Goal: Transaction & Acquisition: Purchase product/service

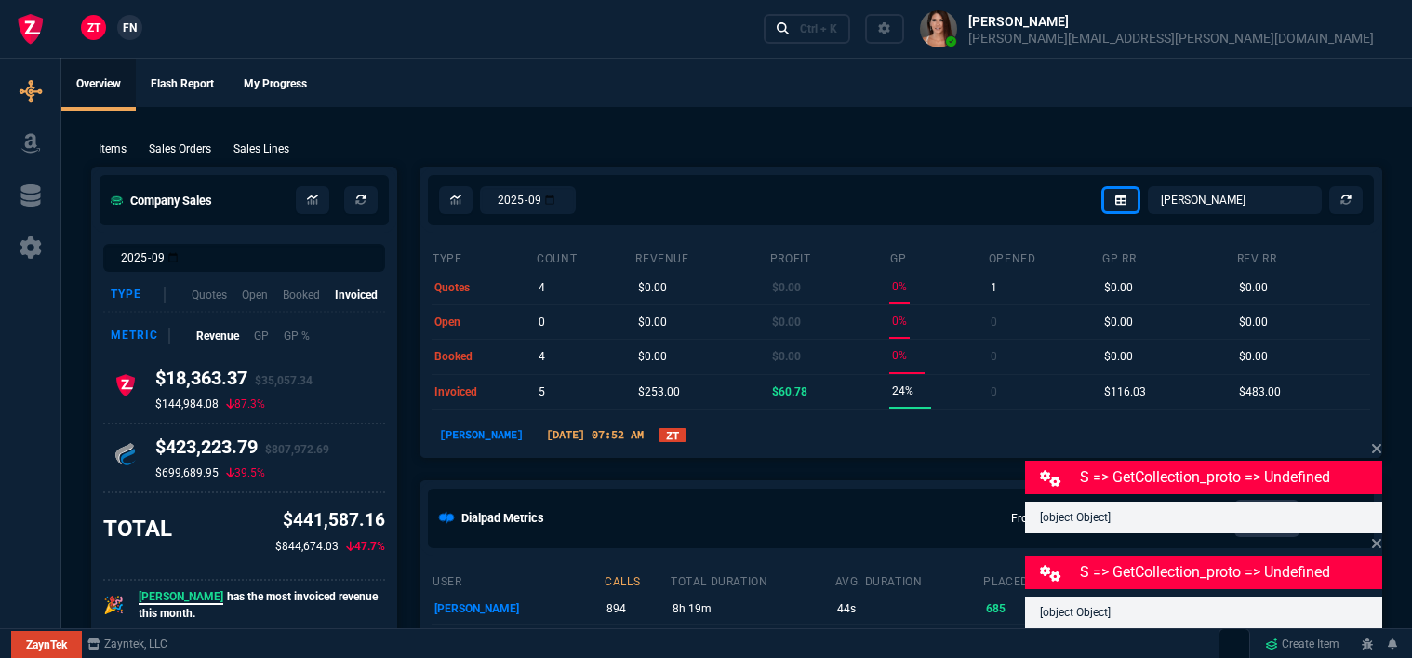
select select "12: [PERSON_NAME]"
click at [469, 83] on ul "Overview Flash Report My Progress" at bounding box center [736, 83] width 1351 height 48
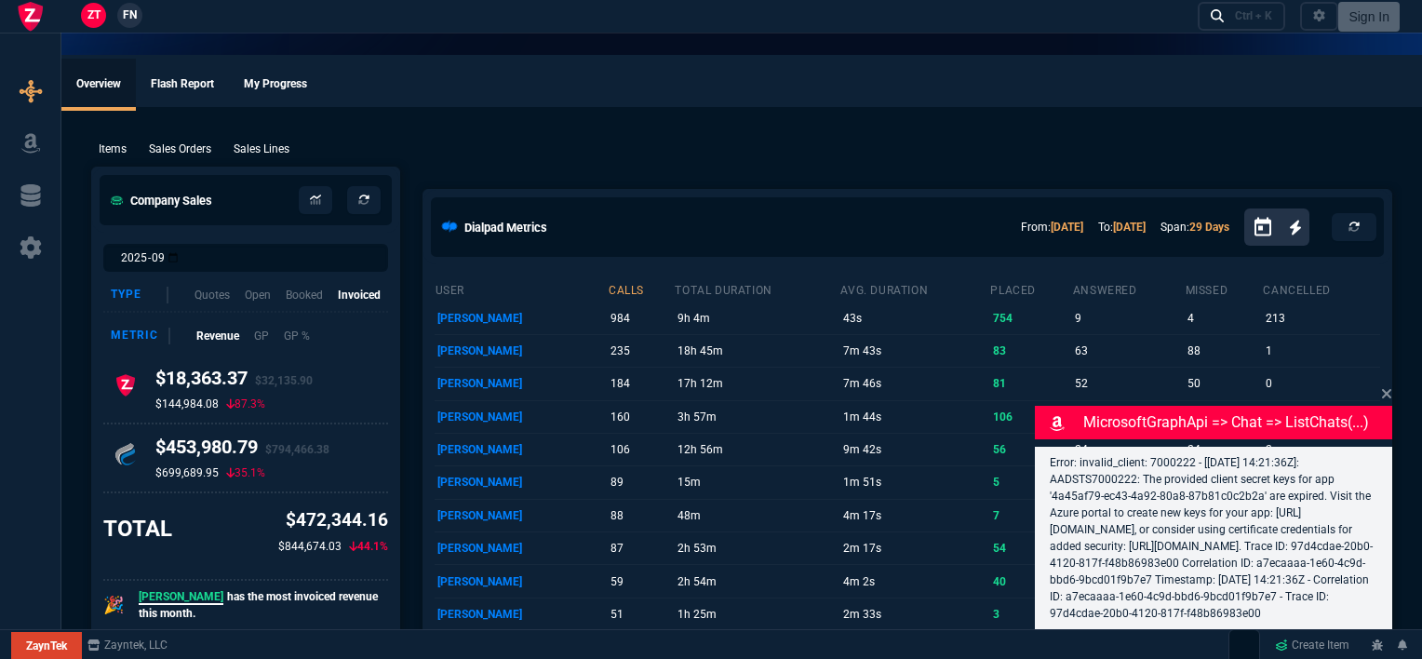
select select "12: [PERSON_NAME]"
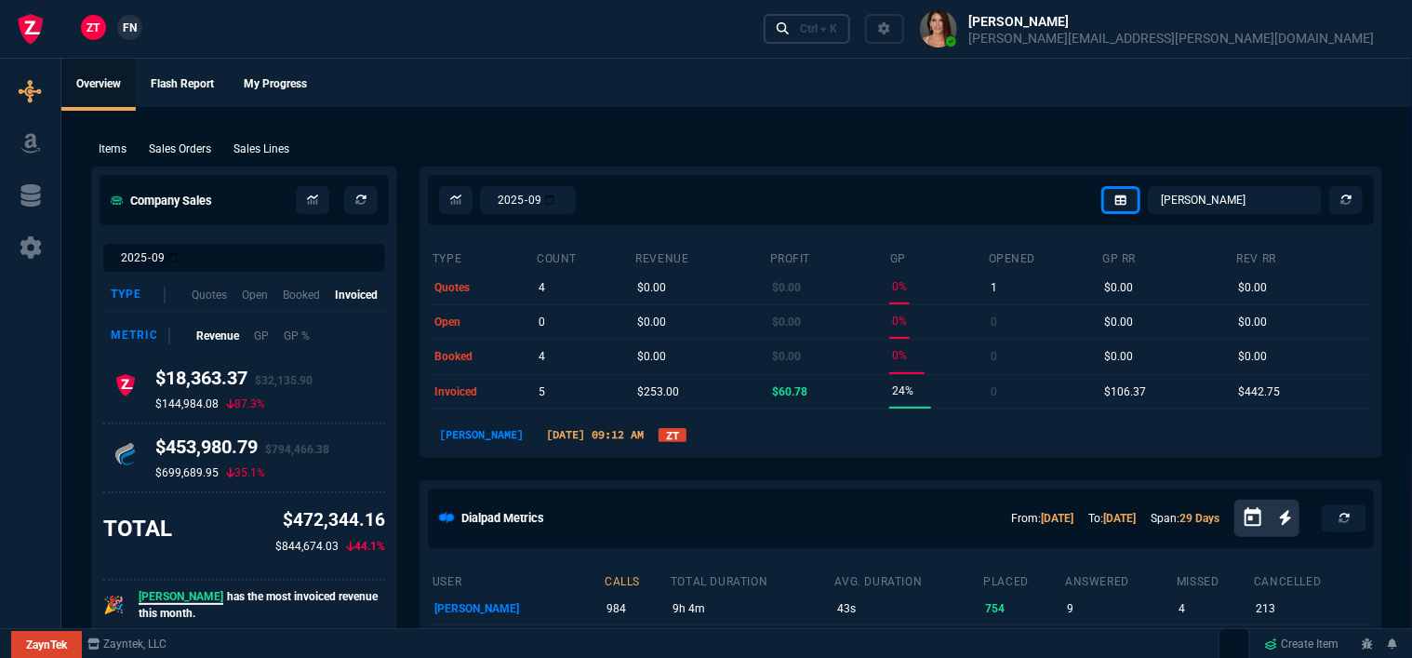
click at [837, 28] on div "Ctrl + K" at bounding box center [818, 28] width 37 height 15
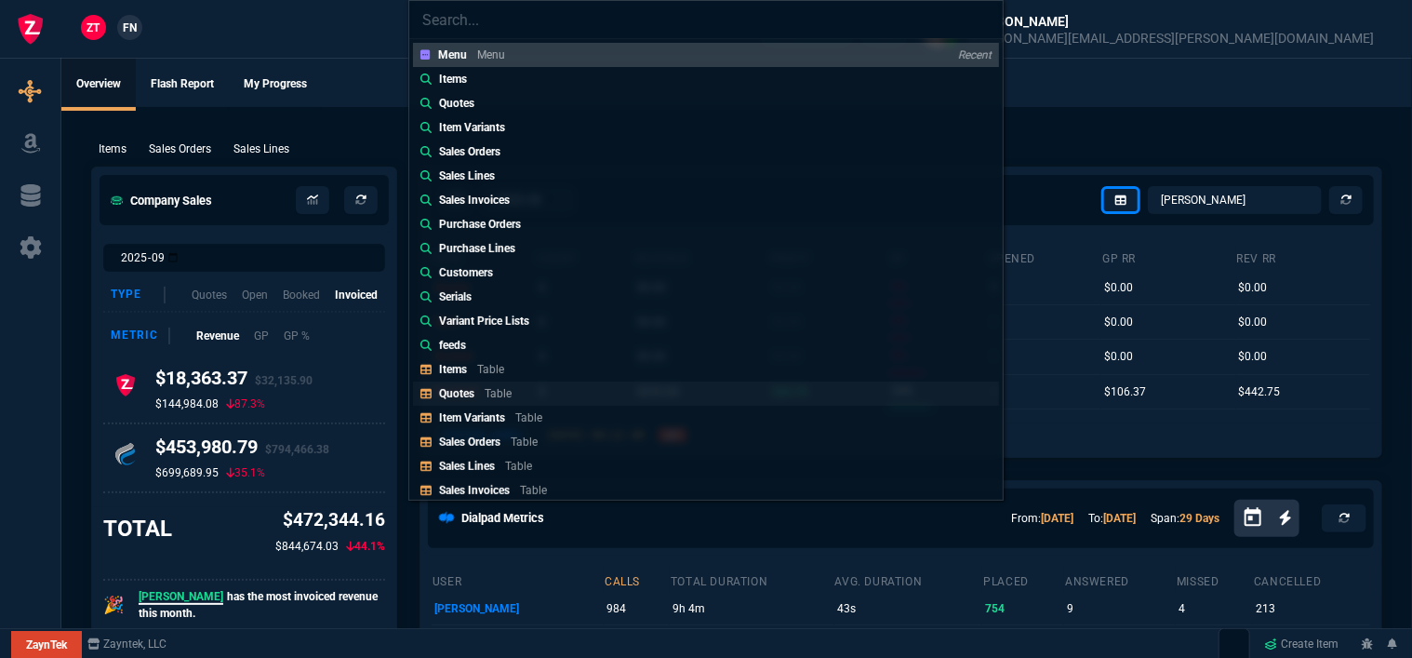
click at [469, 391] on p "Quotes" at bounding box center [456, 393] width 35 height 13
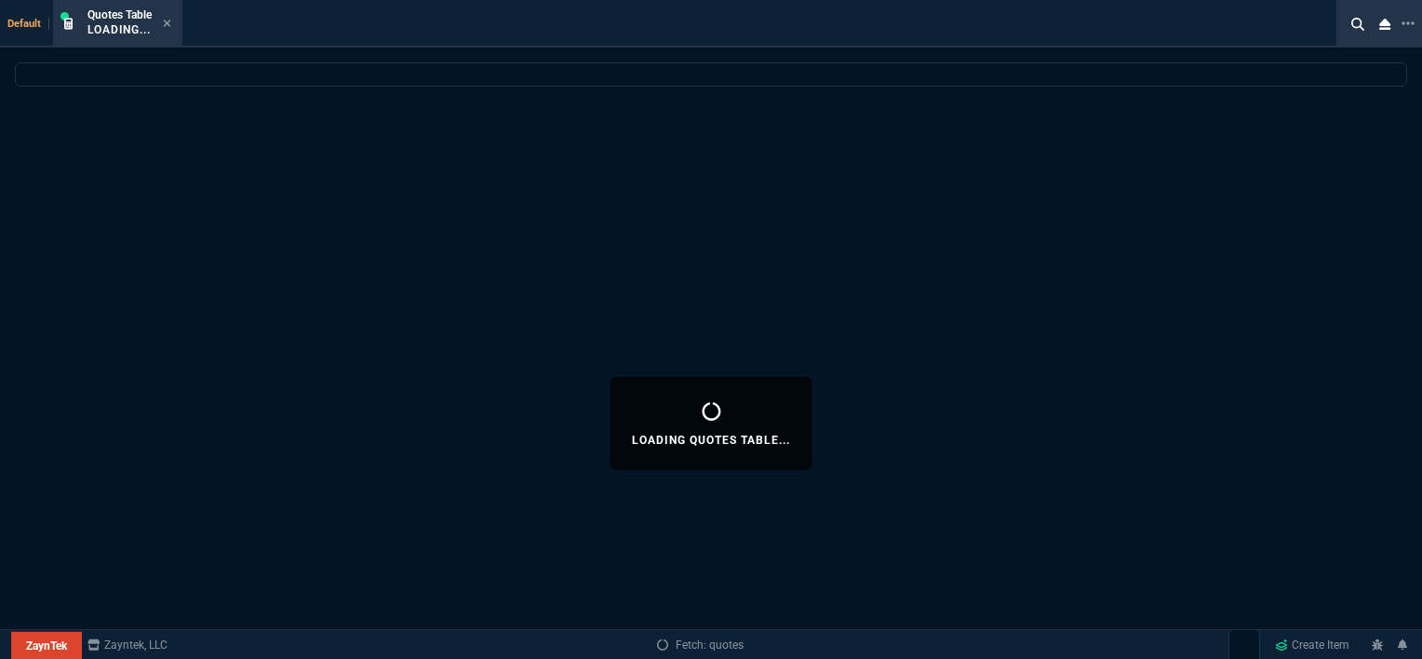
select select
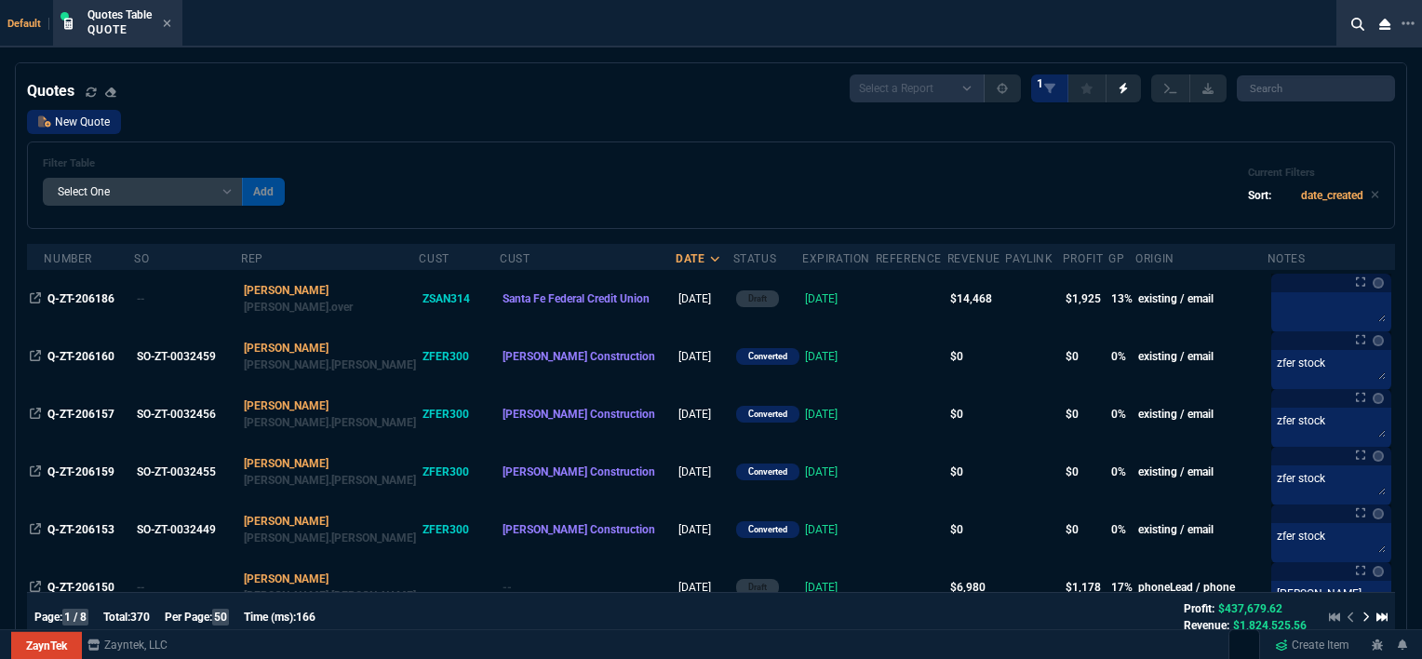
click at [100, 126] on link "New Quote" at bounding box center [74, 122] width 94 height 24
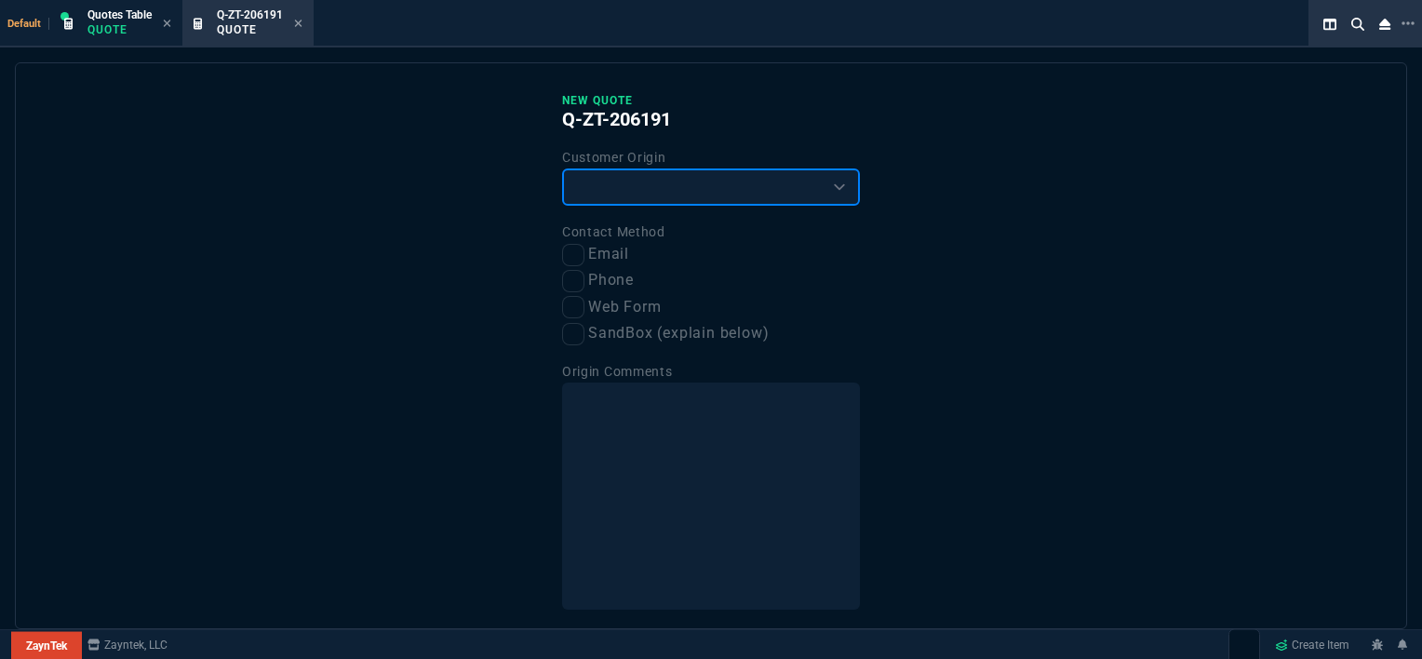
click at [692, 187] on select "Existing Customer Amazon Lead (first order) Website Lead (first order) Called (…" at bounding box center [711, 186] width 298 height 37
select select "existing"
click at [562, 168] on select "Existing Customer Amazon Lead (first order) Website Lead (first order) Called (…" at bounding box center [711, 186] width 298 height 37
click at [574, 257] on input "Email" at bounding box center [573, 255] width 22 height 22
checkbox input "true"
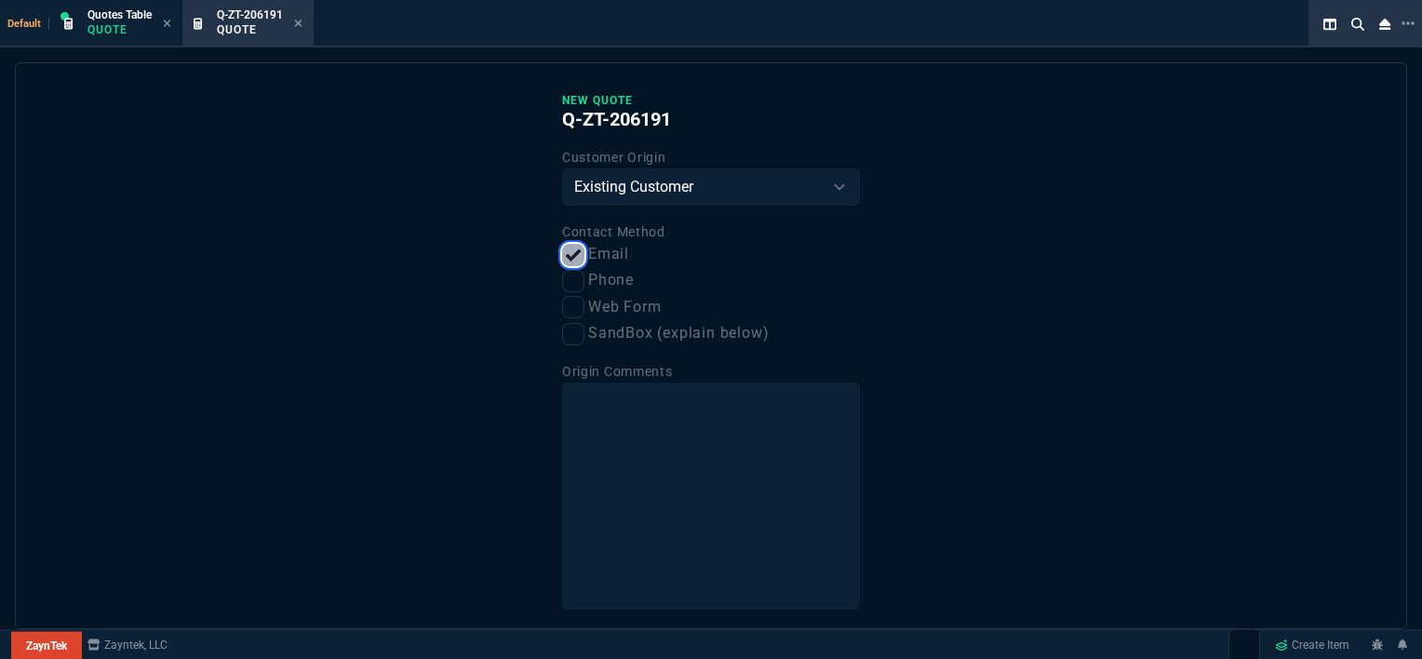
scroll to position [70, 0]
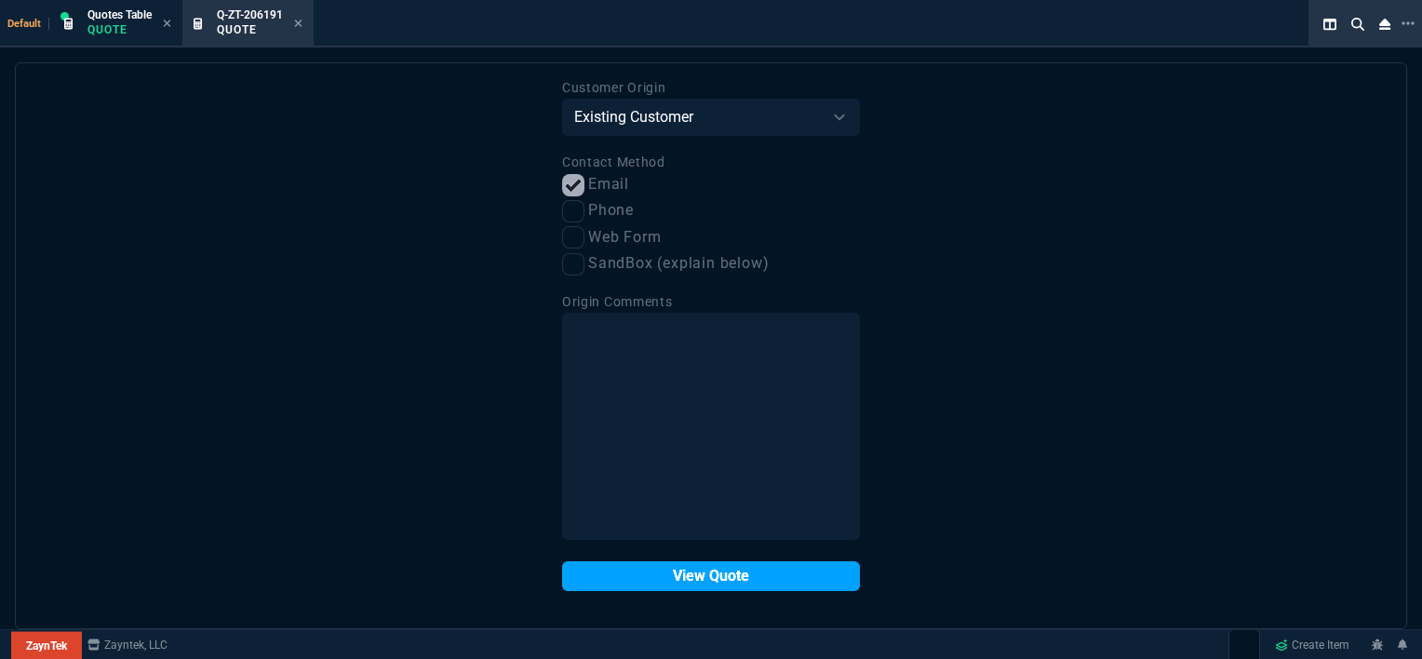
click at [710, 580] on button "View Quote" at bounding box center [711, 576] width 298 height 30
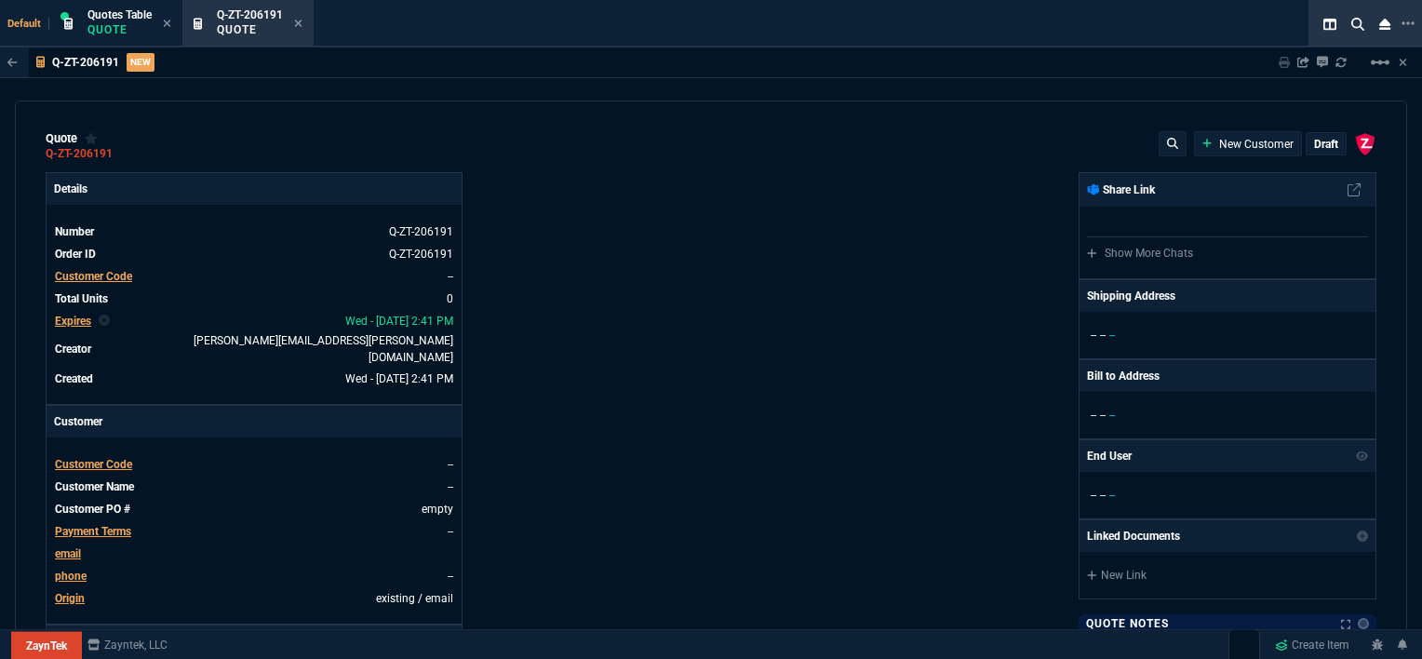
click at [125, 458] on span "Customer Code" at bounding box center [93, 464] width 77 height 13
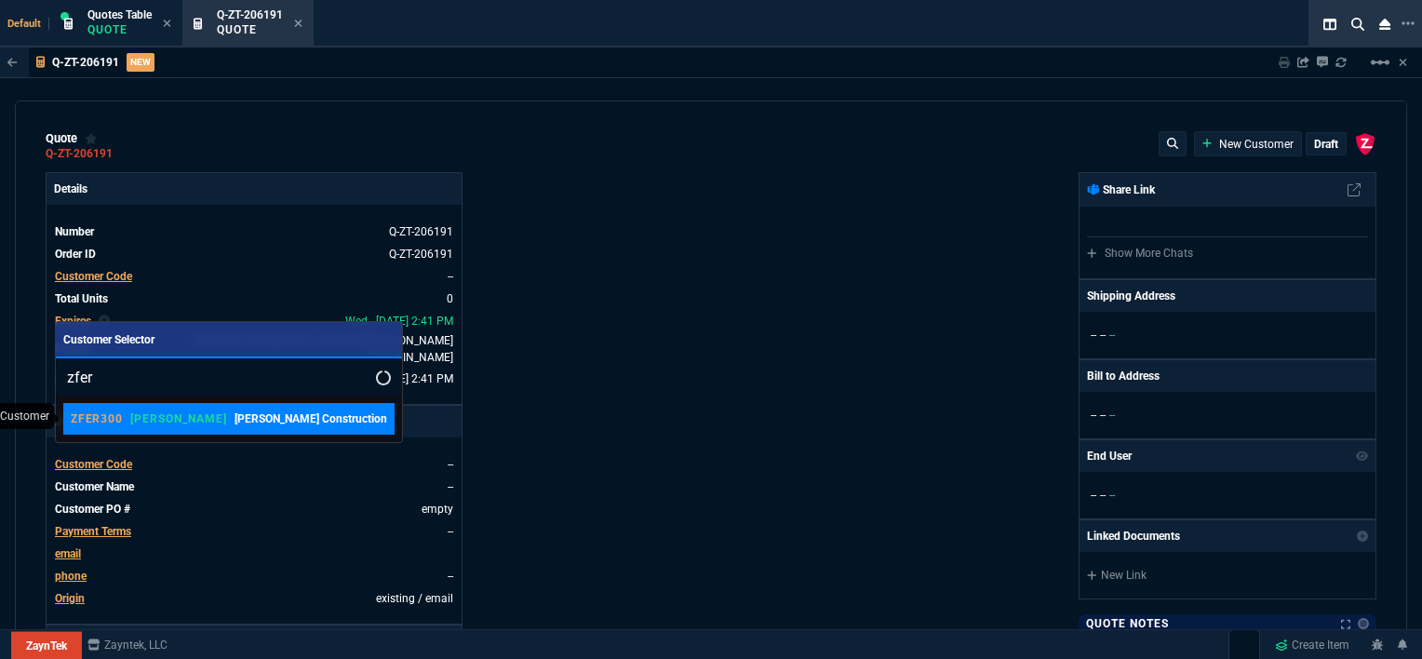
type input "zfer"
click at [167, 419] on div "ZFER300 [PERSON_NAME] Construction" at bounding box center [229, 418] width 316 height 17
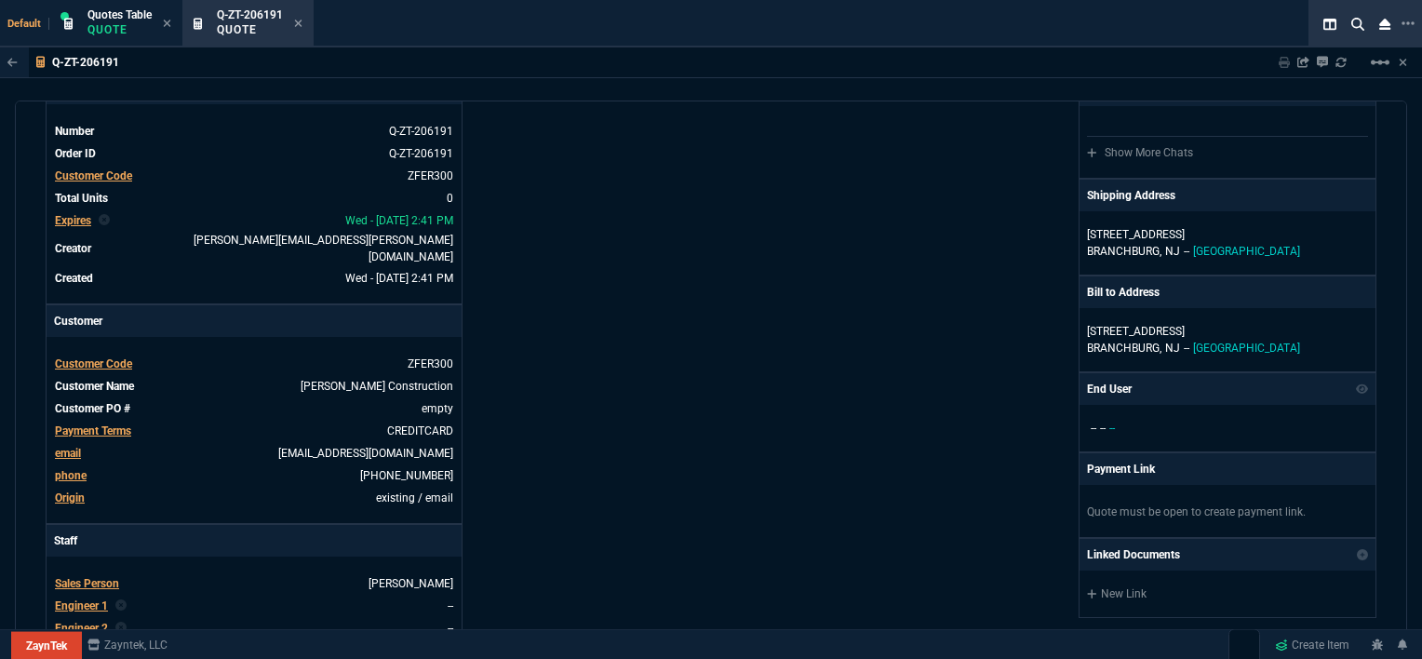
scroll to position [0, 0]
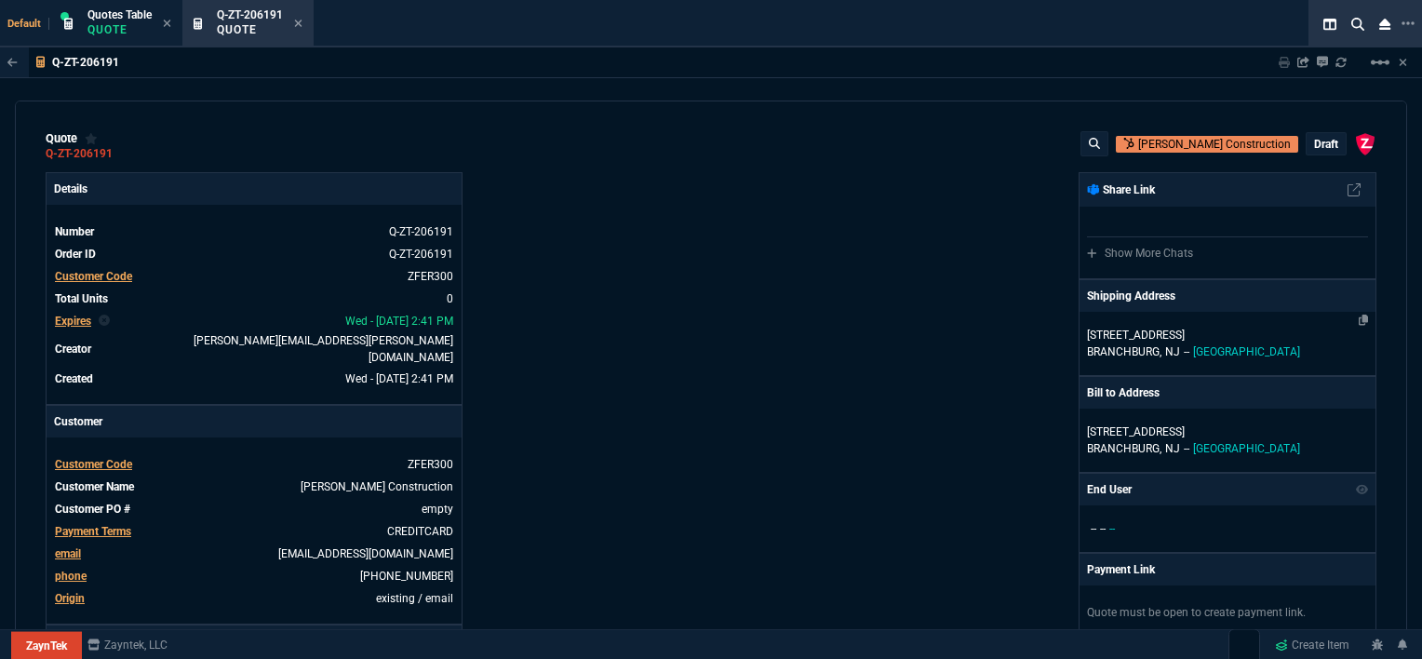
click at [1251, 343] on p "[GEOGRAPHIC_DATA], [GEOGRAPHIC_DATA] -- [GEOGRAPHIC_DATA]" at bounding box center [1227, 351] width 281 height 17
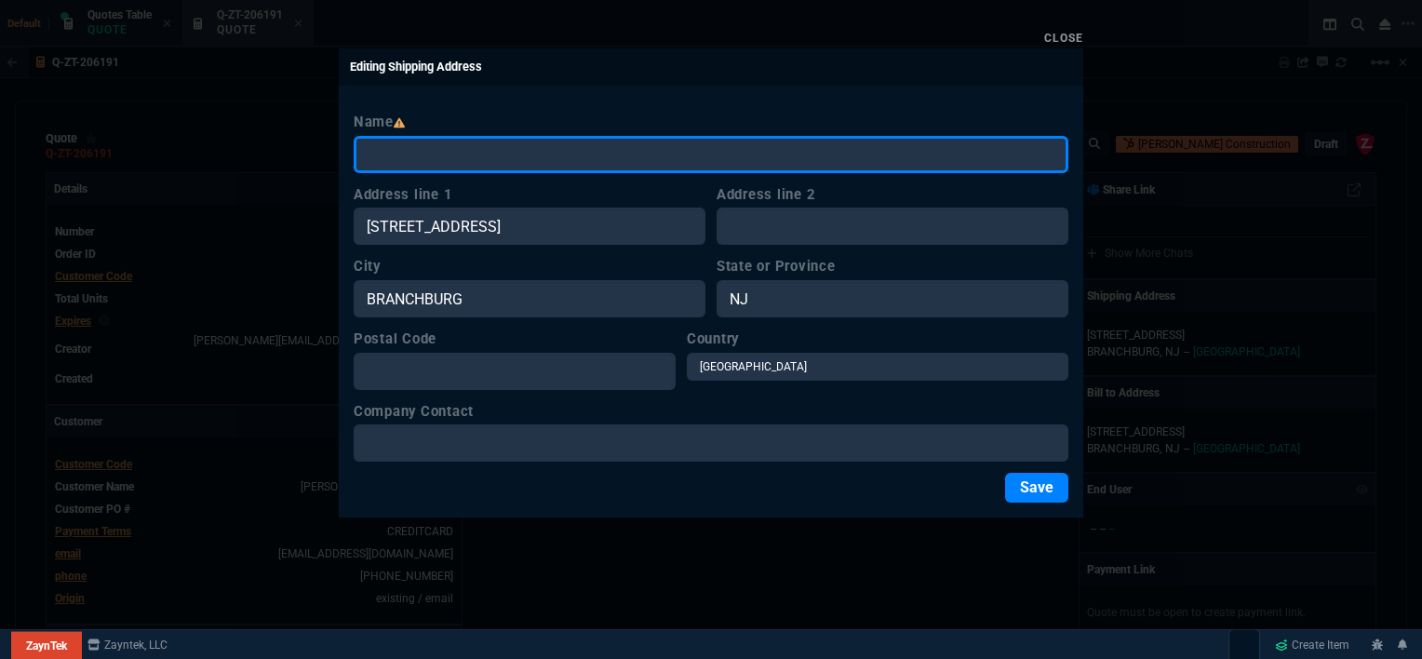
click at [532, 156] on input "Name" at bounding box center [711, 154] width 715 height 37
paste input "1 Docking Station [PERSON_NAME]-[PERSON_NAME] - [PERSON_NAME] [STREET_ADDRESS][…"
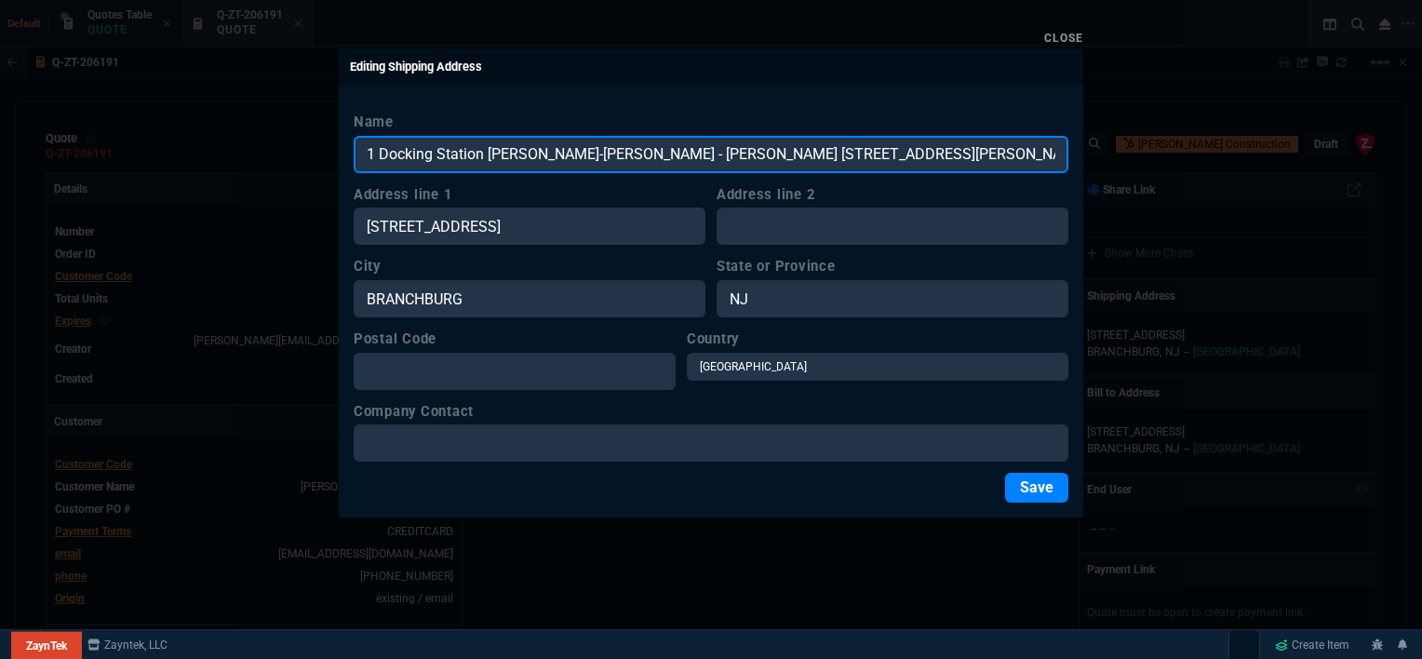
drag, startPoint x: 1046, startPoint y: 156, endPoint x: 177, endPoint y: 155, distance: 869.0
click at [177, 155] on div "Close Editing Shipping Address Name [GEOGRAPHIC_DATA] [GEOGRAPHIC_DATA]-[GEOGRA…" at bounding box center [711, 329] width 1422 height 659
paste input "[PERSON_NAME]-[PERSON_NAME] - [PERSON_NAME]"
type input "[PERSON_NAME]-[PERSON_NAME] - [PERSON_NAME]"
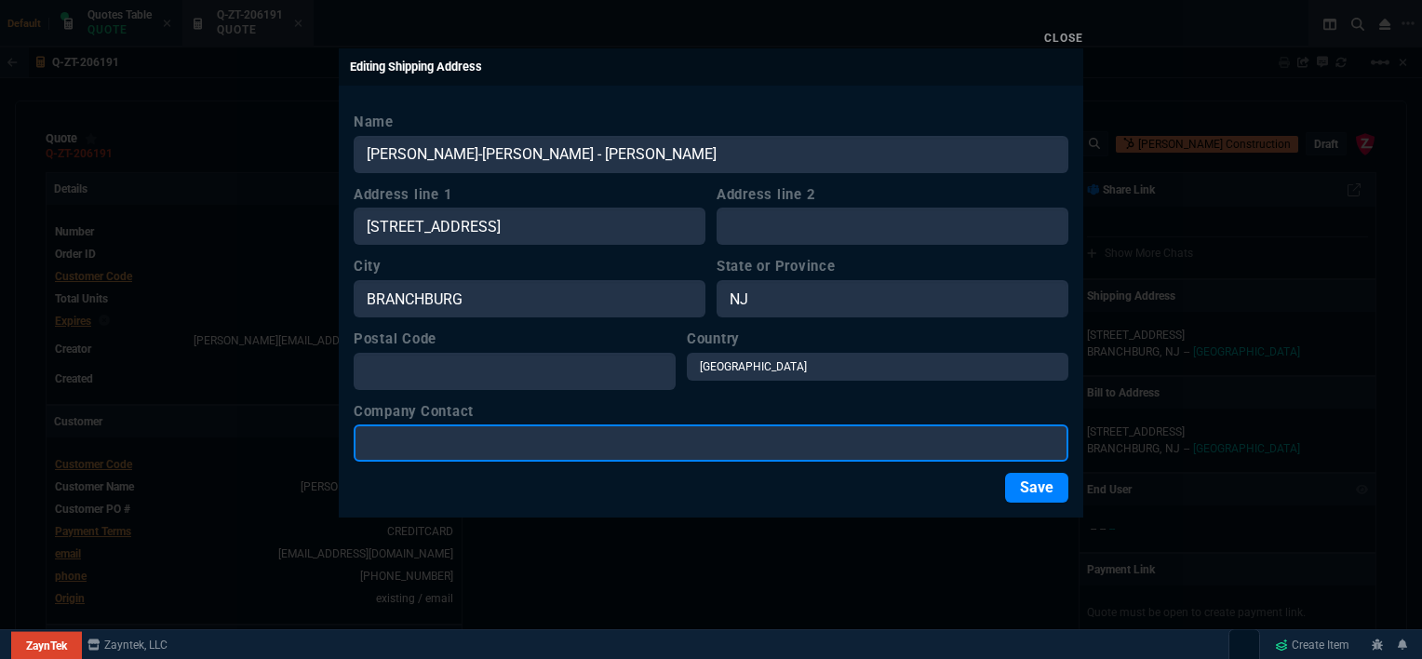
click at [549, 446] on input "Company Contact" at bounding box center [711, 442] width 715 height 37
paste input "[PERSON_NAME]-[PERSON_NAME] - [PERSON_NAME]"
click at [567, 439] on input "[PERSON_NAME]-[PERSON_NAME] - [PERSON_NAME]" at bounding box center [711, 442] width 715 height 37
type input "[PERSON_NAME]"
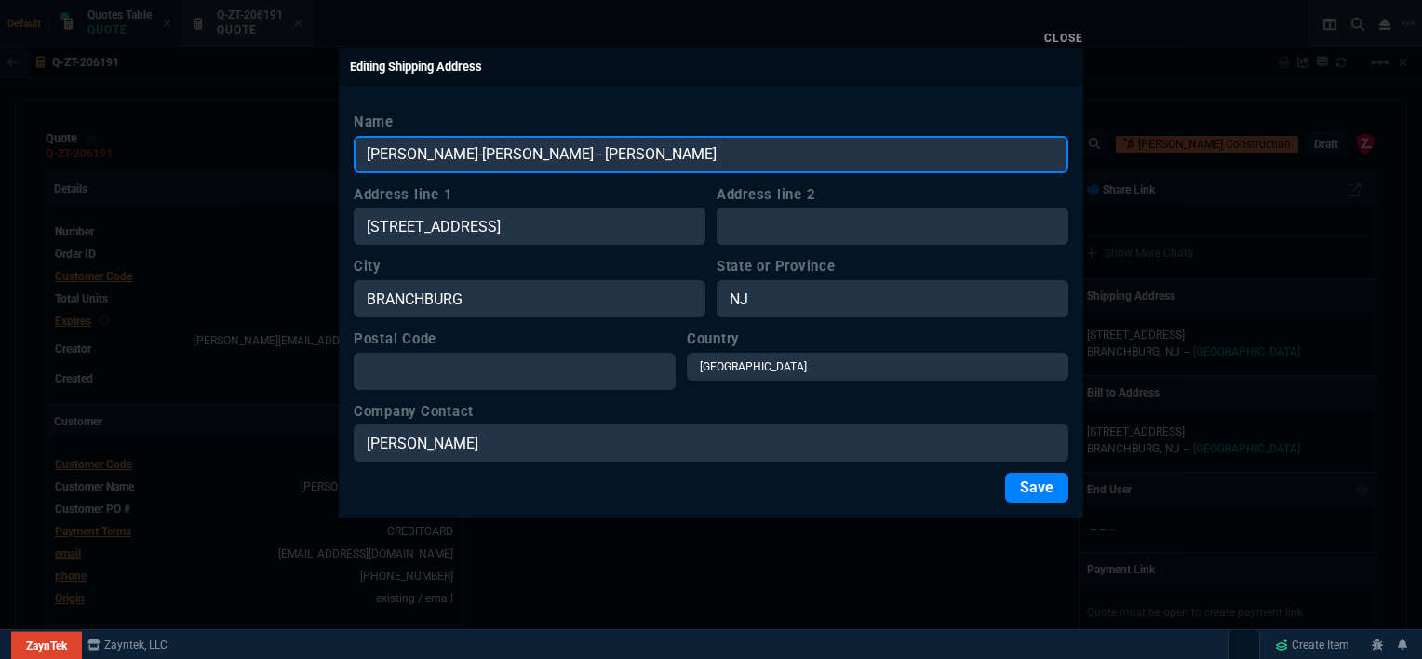
click at [687, 149] on input "[PERSON_NAME]-[PERSON_NAME] - [PERSON_NAME]" at bounding box center [711, 154] width 715 height 37
type input "[PERSON_NAME]-[PERSON_NAME]"
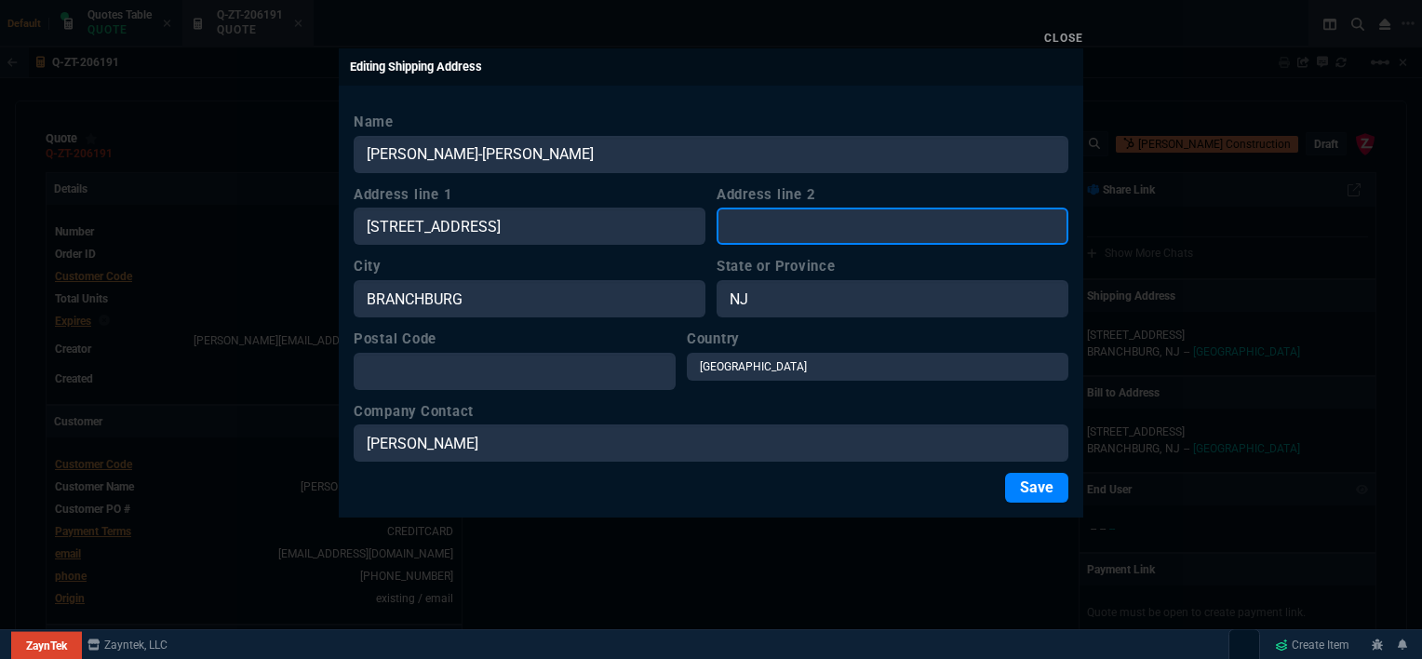
click at [837, 221] on input "Address line 2" at bounding box center [892, 225] width 352 height 37
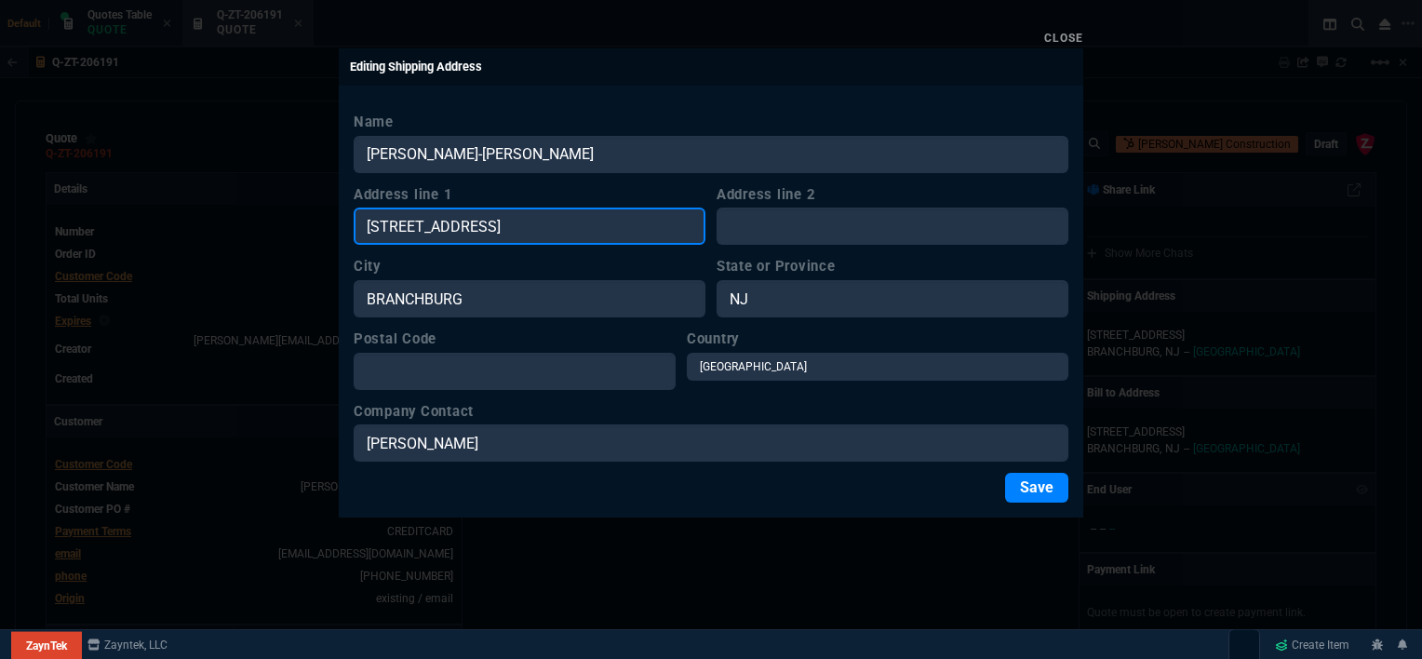
click at [589, 223] on input "[STREET_ADDRESS]" at bounding box center [530, 225] width 352 height 37
drag, startPoint x: 562, startPoint y: 219, endPoint x: 265, endPoint y: 221, distance: 296.8
click at [265, 221] on div "Close Editing Shipping Address Name [GEOGRAPHIC_DATA]-[GEOGRAPHIC_DATA][PERSON_…" at bounding box center [711, 329] width 1422 height 659
paste input "[STREET_ADDRESS][PERSON_NAME]"
type input "[STREET_ADDRESS][PERSON_NAME]"
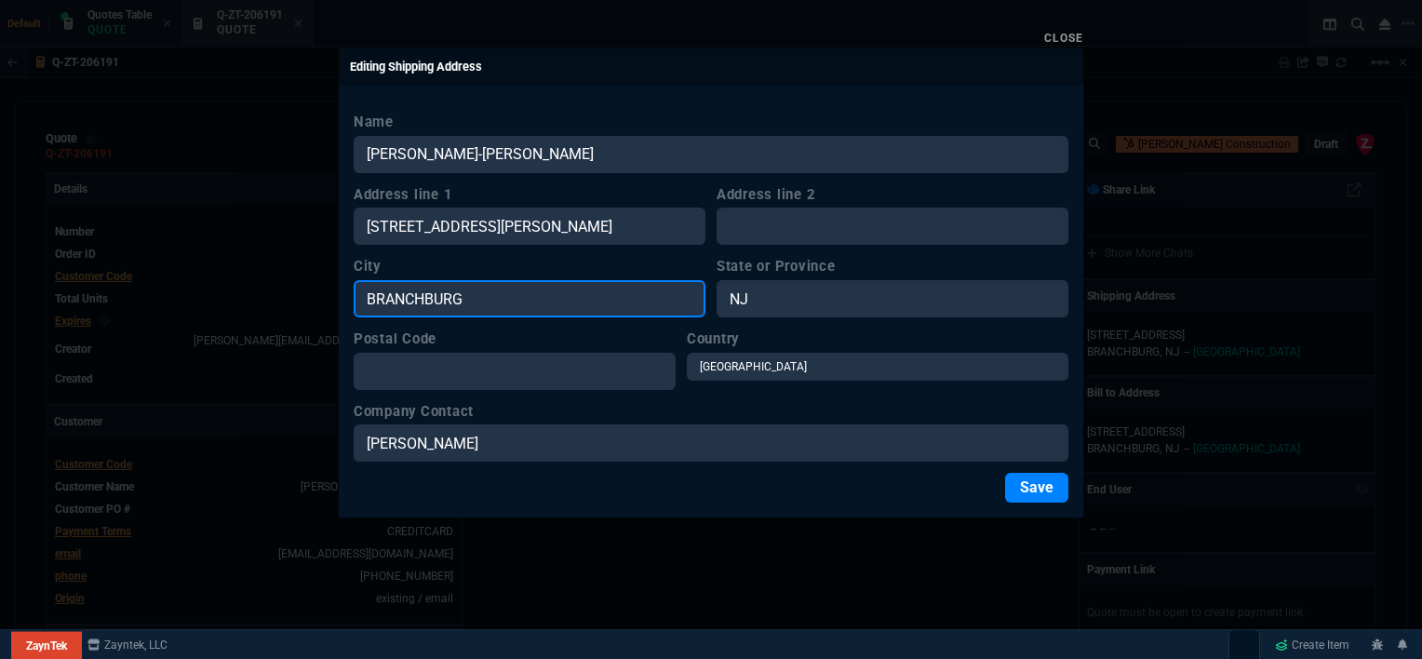
drag, startPoint x: 512, startPoint y: 304, endPoint x: 305, endPoint y: 293, distance: 206.9
click at [305, 293] on div "Close Editing Shipping Address Name [GEOGRAPHIC_DATA]-[GEOGRAPHIC_DATA][PERSON_…" at bounding box center [711, 329] width 1422 height 659
paste input "[STREET_ADDRESS][PERSON_NAME]"
type input "[STREET_ADDRESS][PERSON_NAME]"
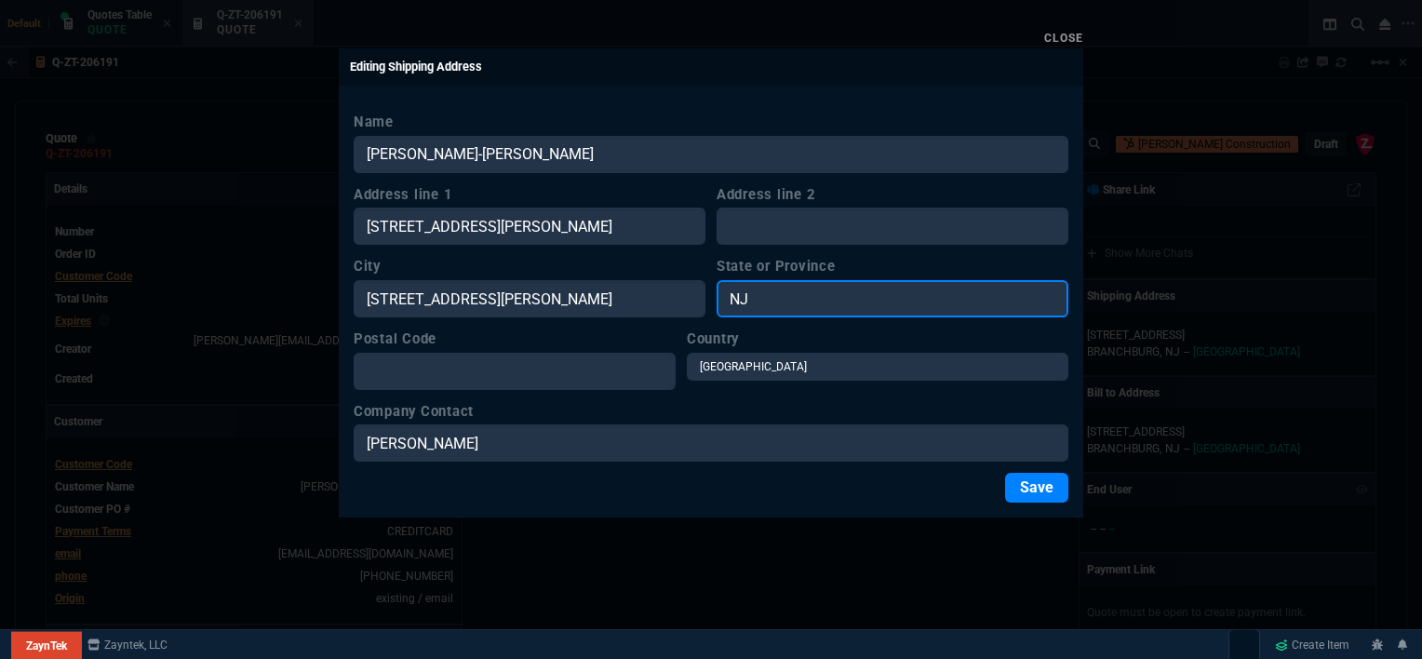
drag, startPoint x: 772, startPoint y: 295, endPoint x: 715, endPoint y: 295, distance: 57.7
click at [715, 295] on div "City [STREET_ADDRESS][PERSON_NAME]" at bounding box center [711, 286] width 715 height 61
type input "VA"
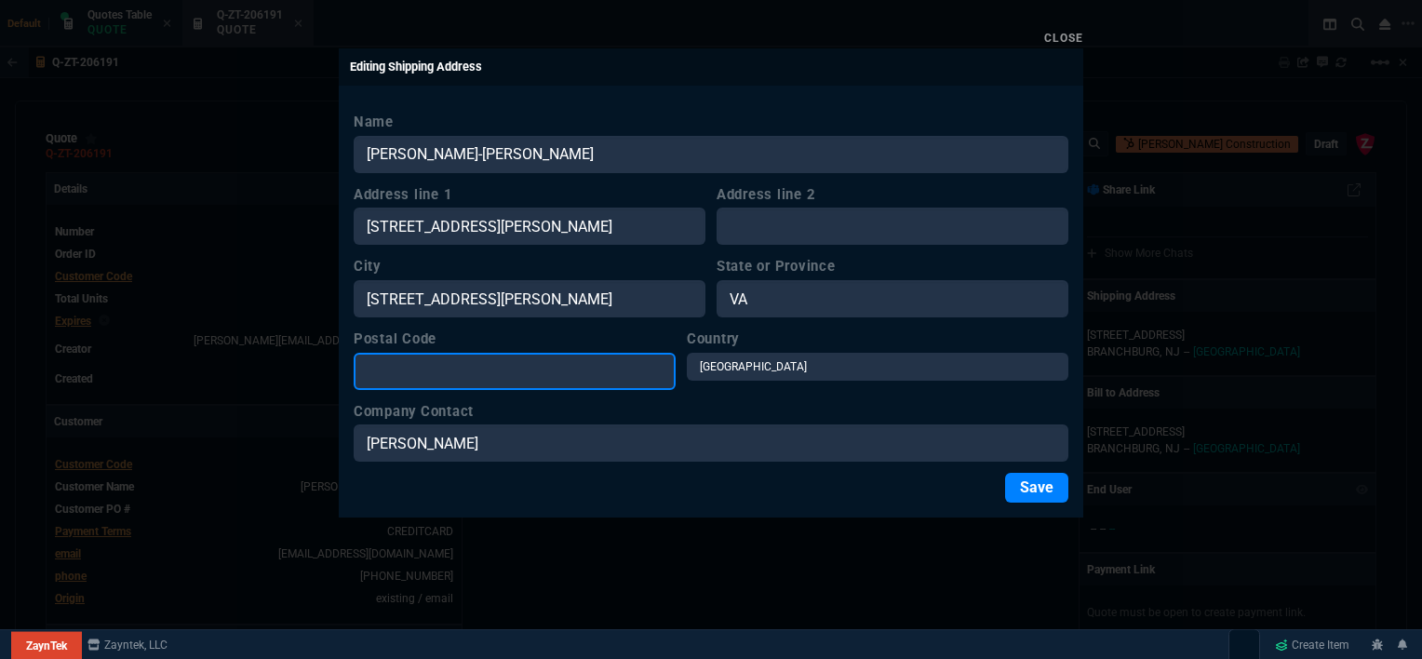
click at [540, 372] on input "Postal Code" at bounding box center [515, 371] width 322 height 37
paste input "[STREET_ADDRESS][PERSON_NAME]"
click at [598, 367] on input "[STREET_ADDRESS][PERSON_NAME]" at bounding box center [515, 371] width 322 height 37
type input "24015"
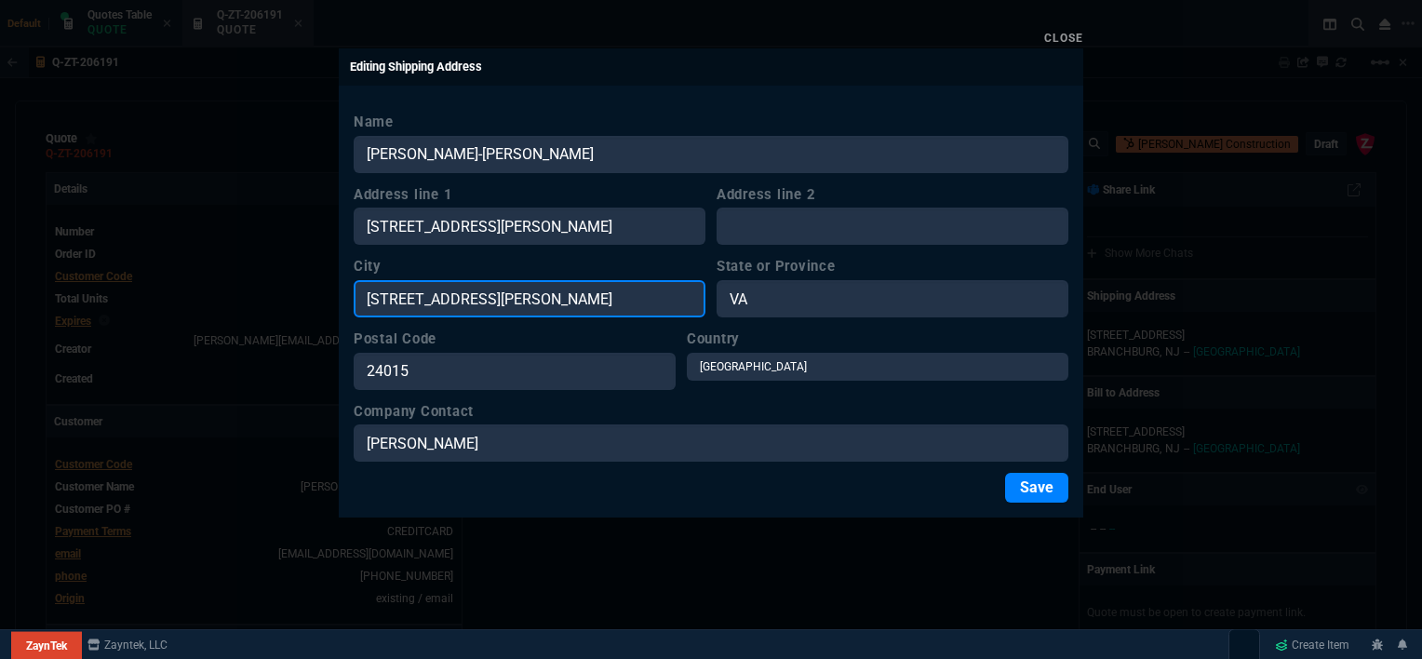
click at [511, 291] on input "[STREET_ADDRESS][PERSON_NAME]" at bounding box center [530, 298] width 352 height 37
click at [553, 289] on input "[GEOGRAPHIC_DATA], VA 24015" at bounding box center [530, 298] width 352 height 37
type input "Roanoke"
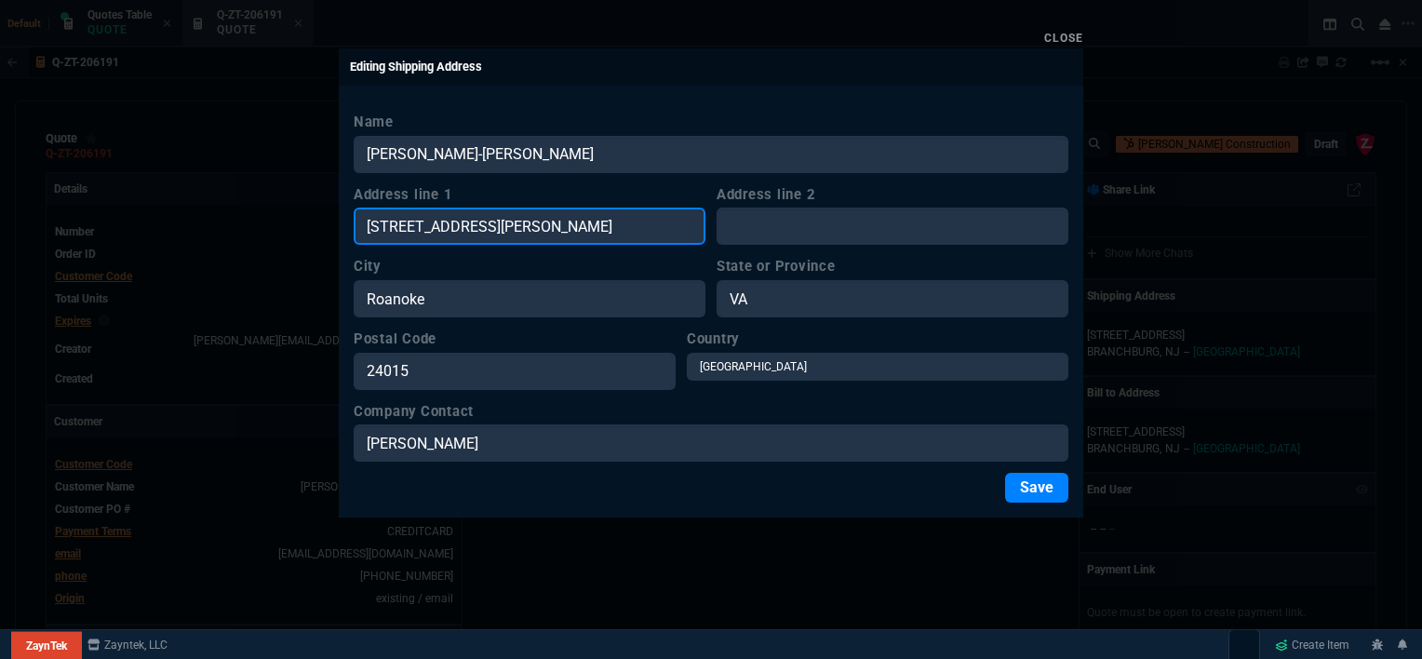
click at [656, 231] on input "[STREET_ADDRESS][PERSON_NAME]" at bounding box center [530, 225] width 352 height 37
type input "[STREET_ADDRESS][PERSON_NAME]"
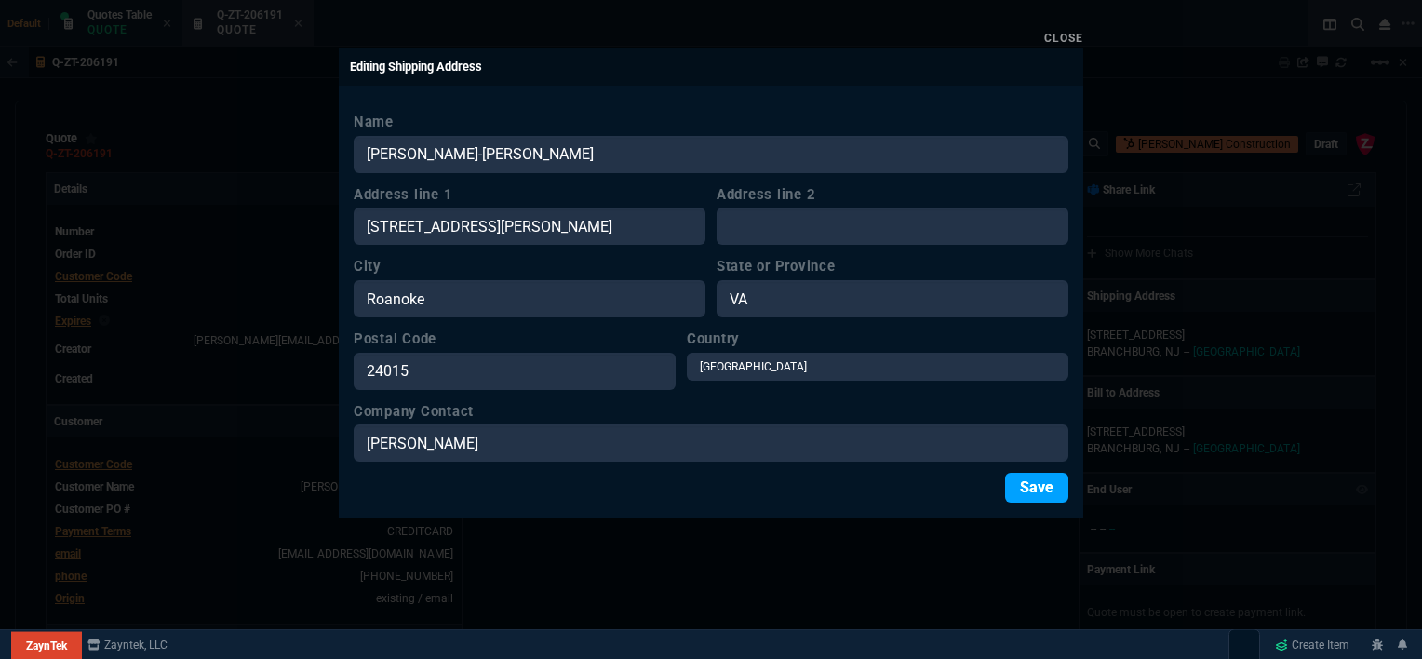
click at [1024, 491] on button "Save" at bounding box center [1036, 488] width 63 height 30
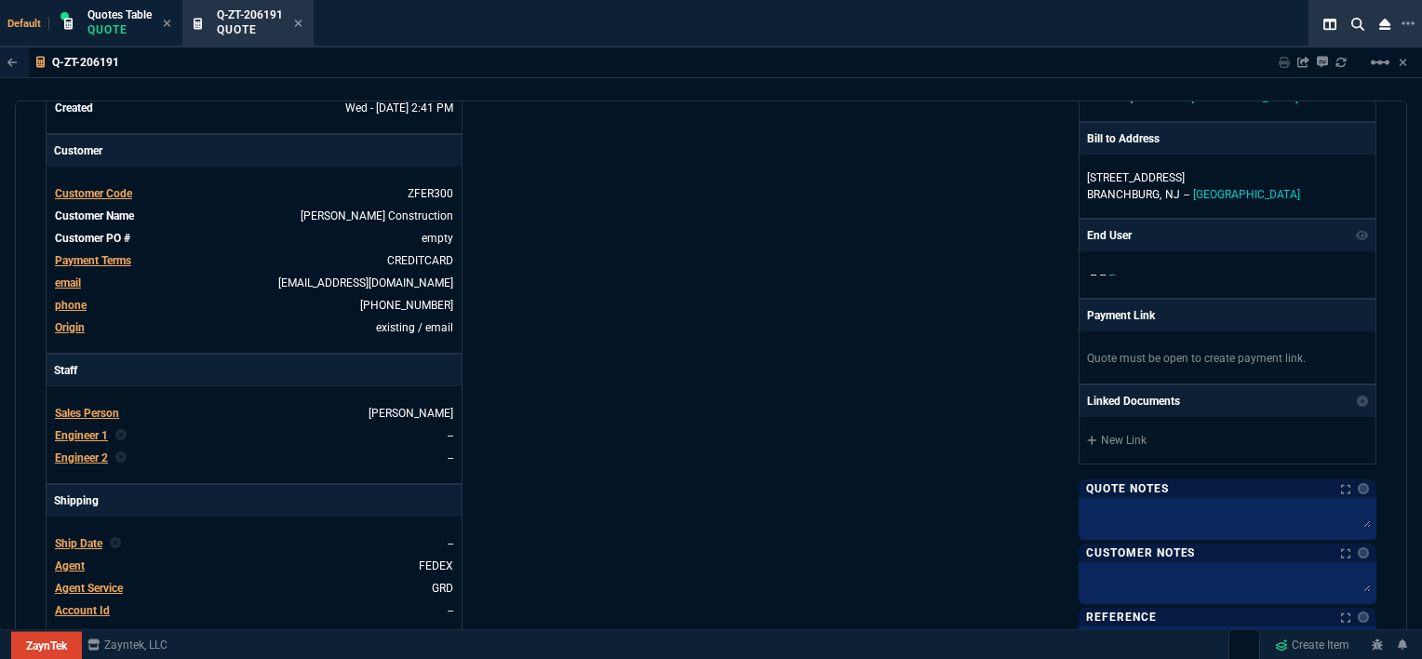
scroll to position [372, 0]
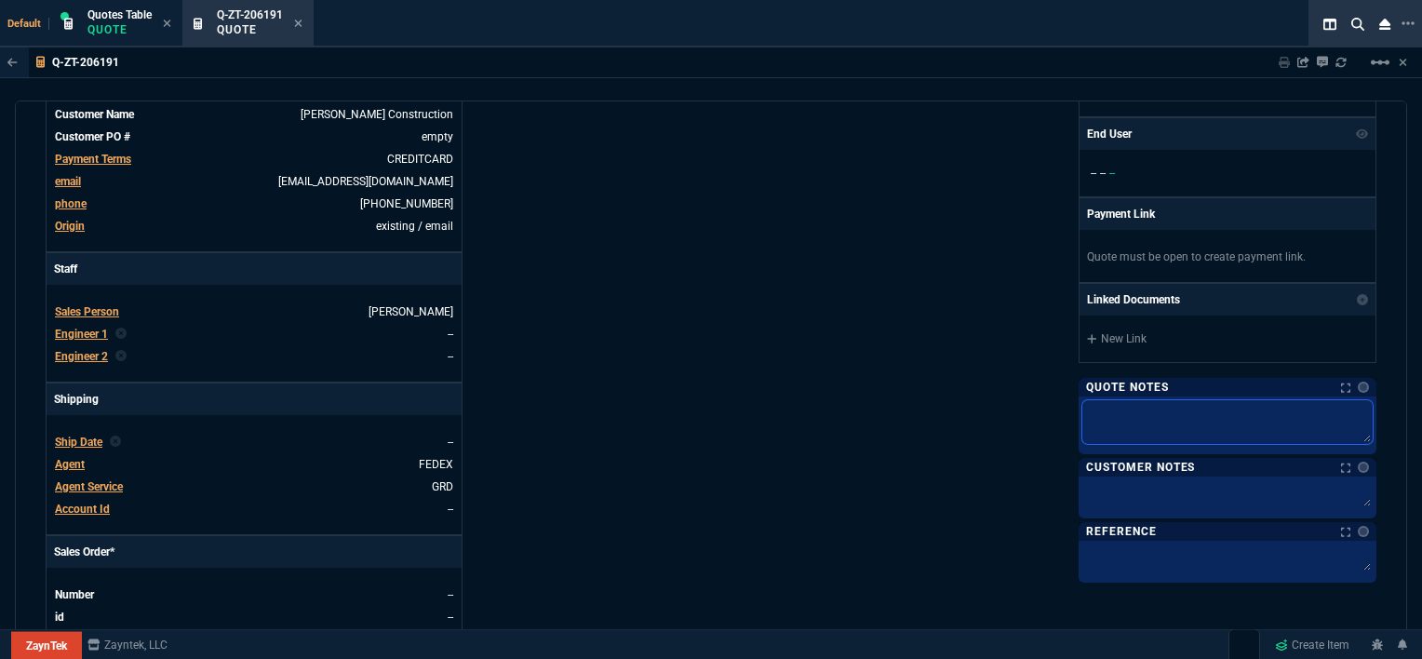
click at [1154, 412] on textarea at bounding box center [1227, 422] width 290 height 44
type textarea "z"
type textarea "zf"
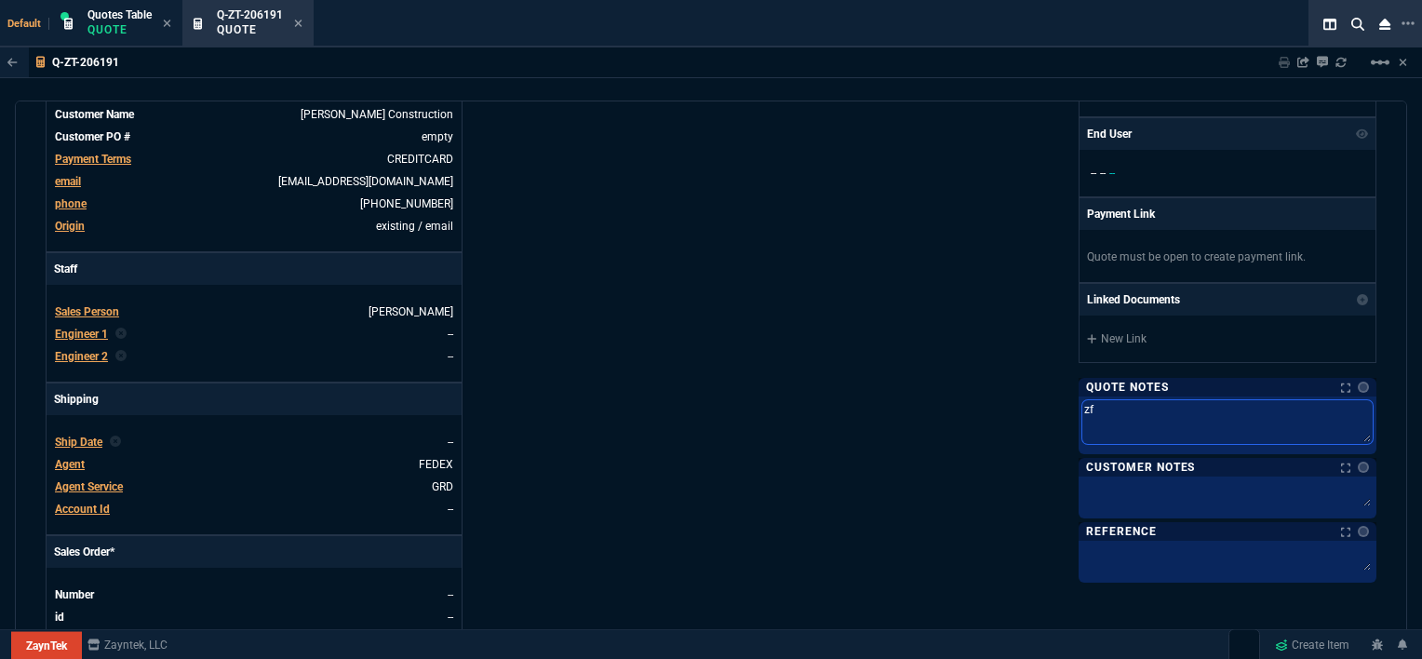
type textarea "zfe"
type textarea "zfer"
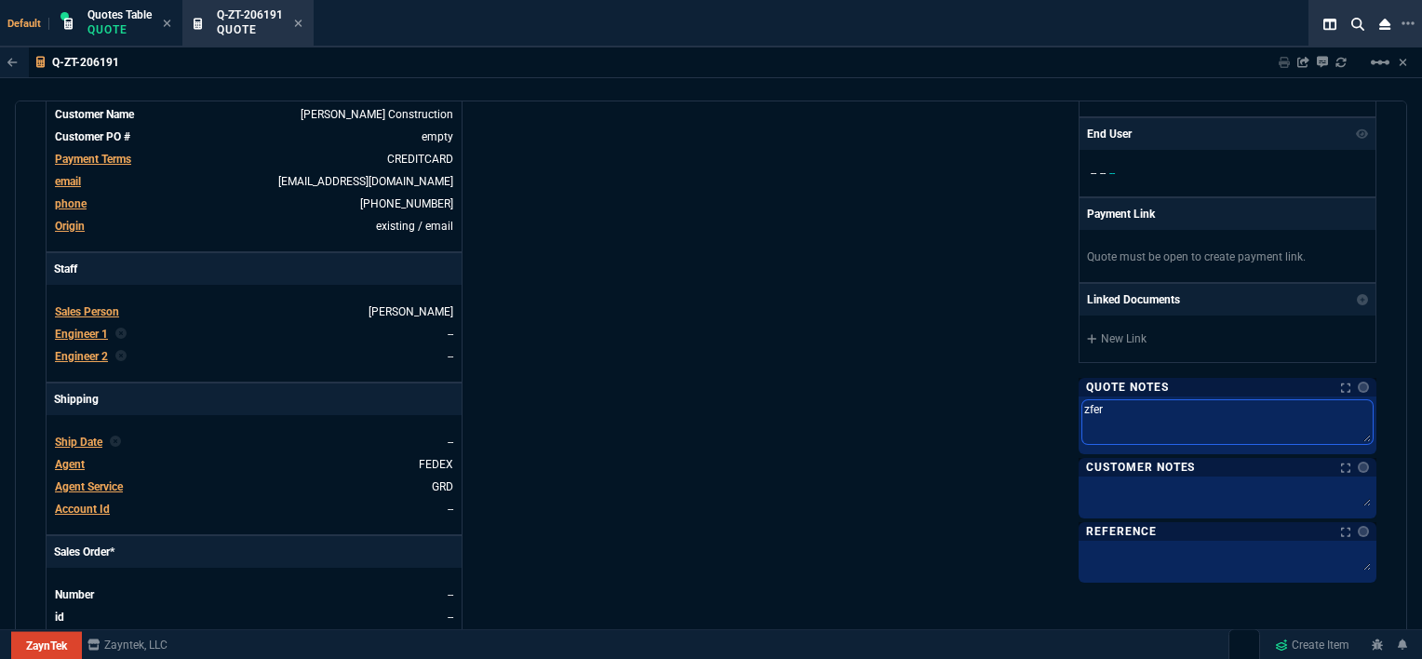
type textarea "zfer"
type textarea "zfer s"
type textarea "zfer st"
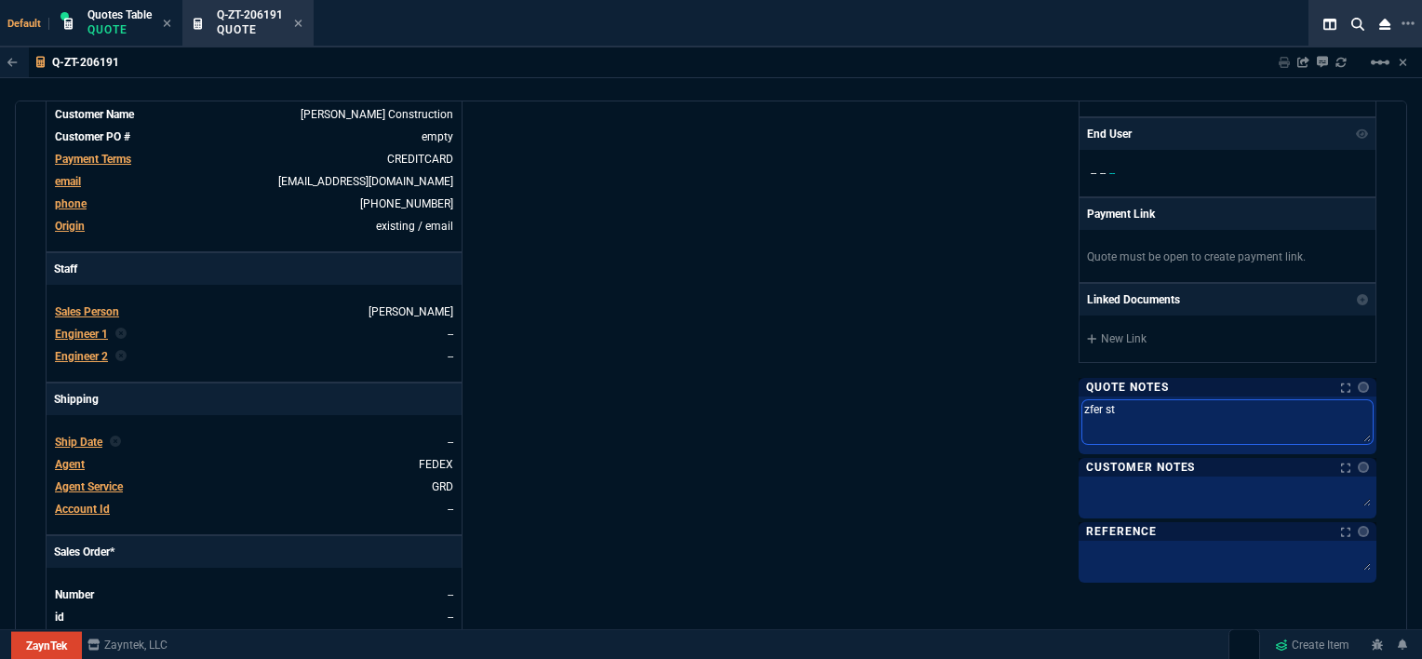
type textarea "zfer sto"
type textarea "zfer stoc"
type textarea "zfer stock"
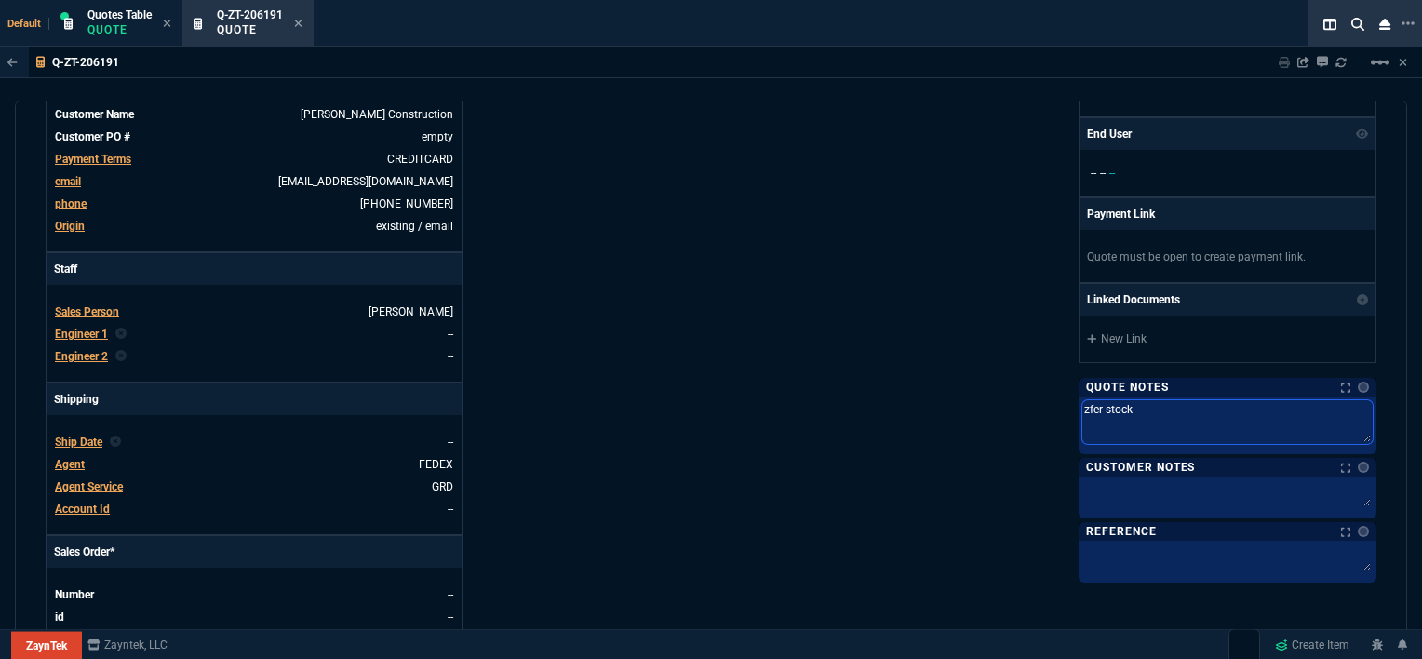
type textarea "zfer stock"
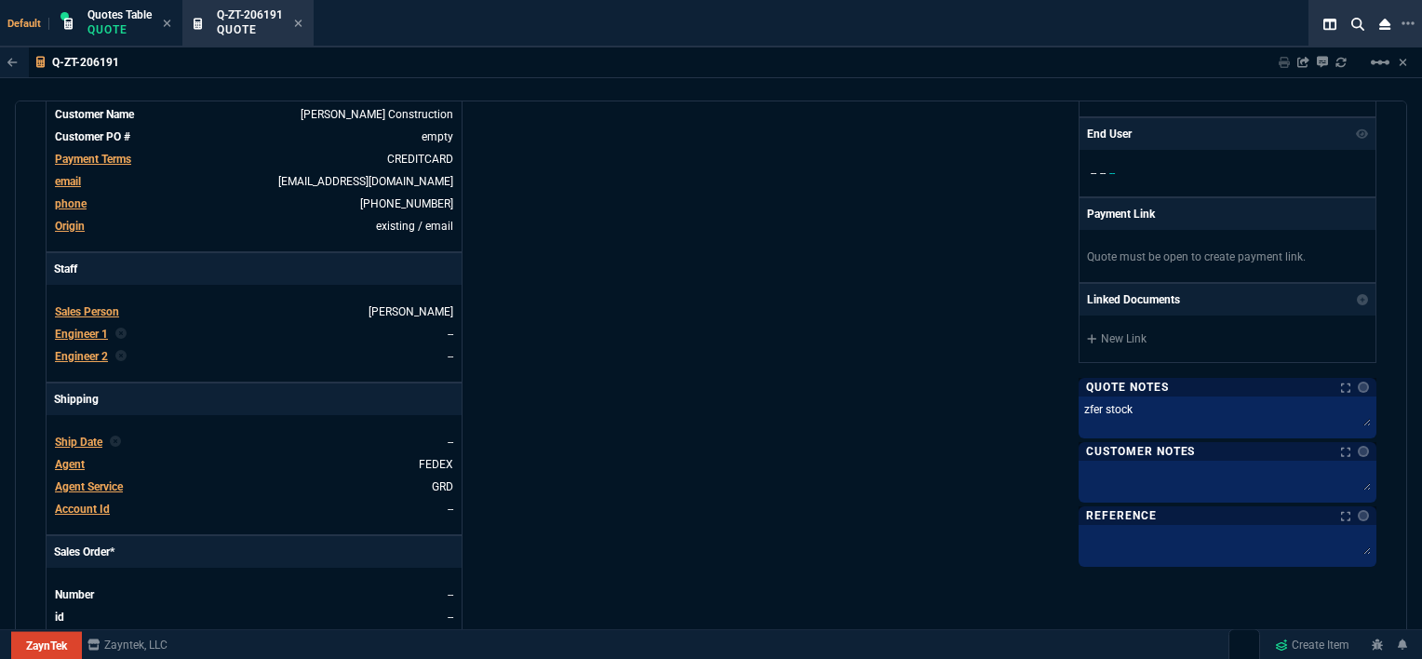
click at [890, 435] on div "ZaynTek, LLC [STREET_ADDRESS] Share Link Show More Chats Shipping Address [PERS…" at bounding box center [1043, 286] width 665 height 973
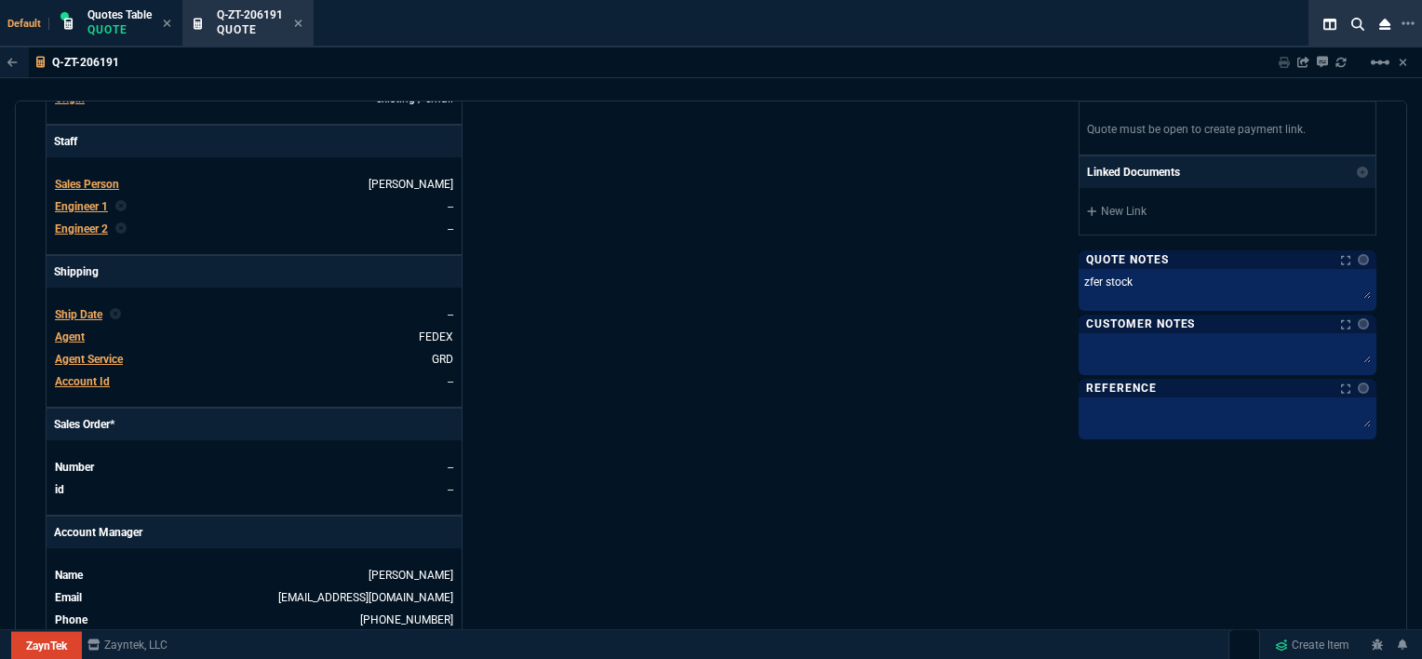
scroll to position [279, 0]
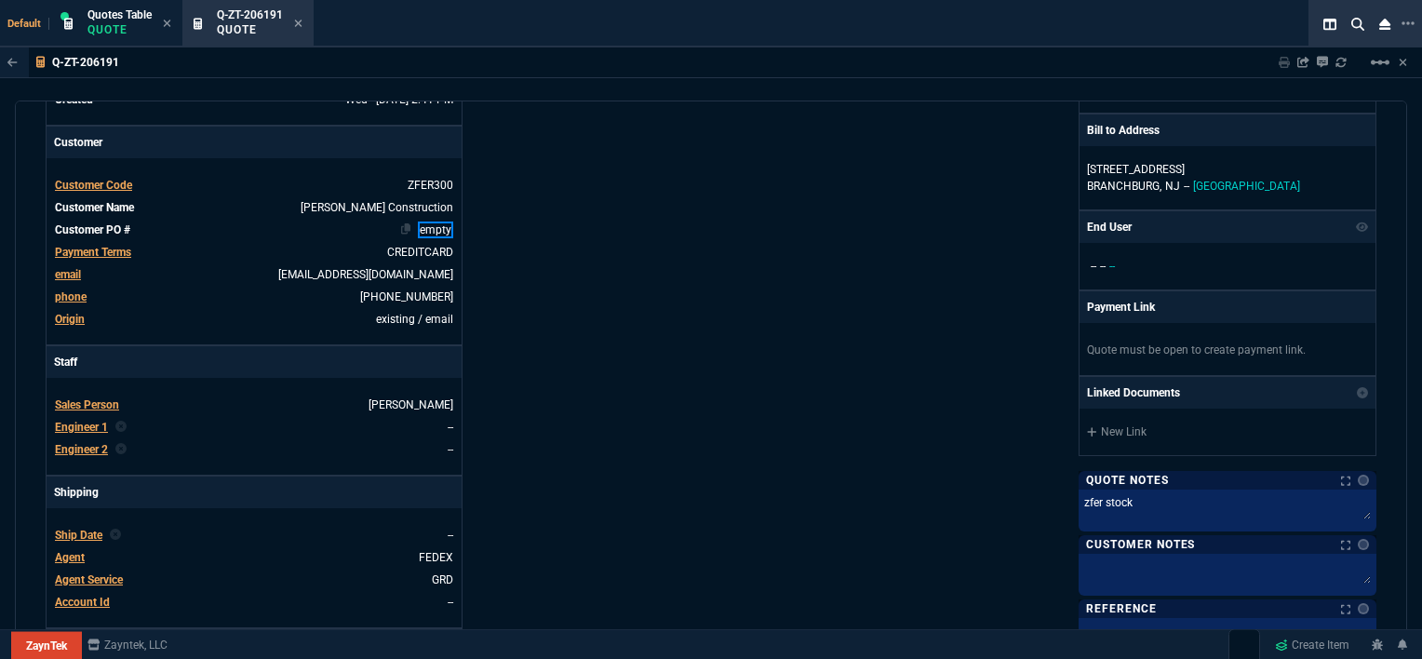
click at [446, 221] on link "empty" at bounding box center [435, 229] width 35 height 17
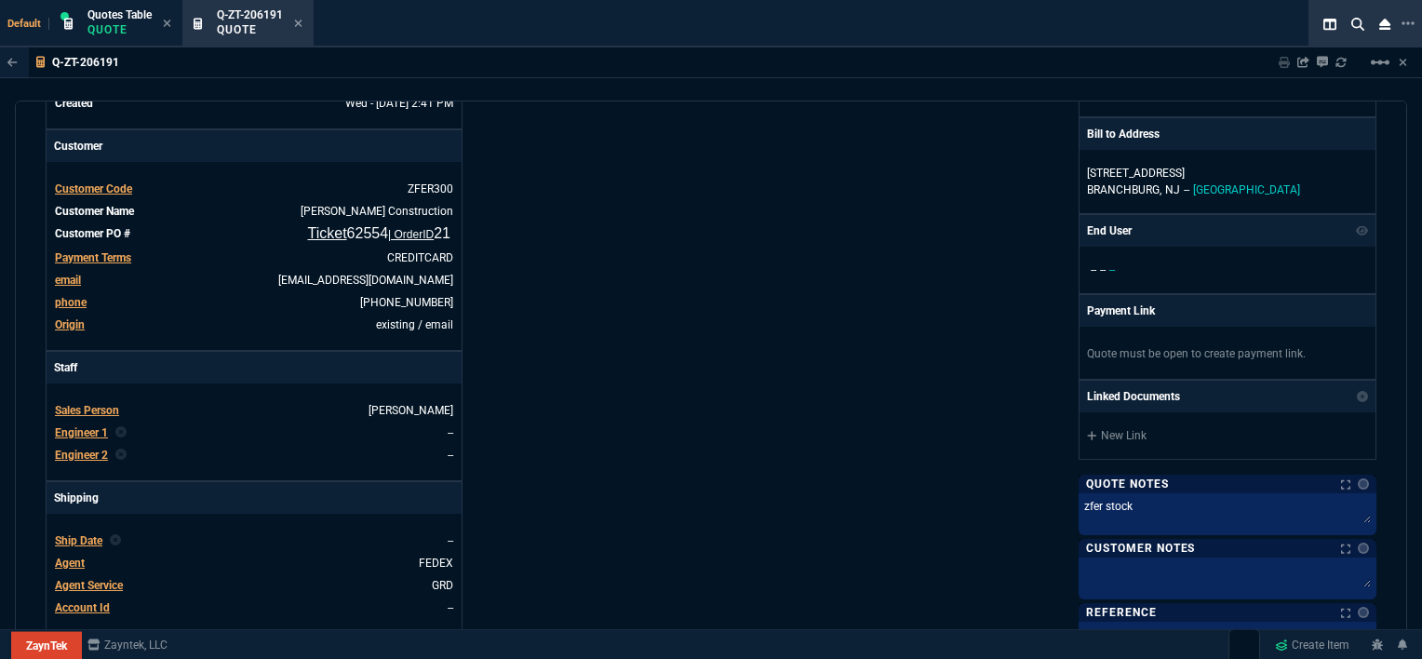
click at [636, 284] on div "Details Number Q-ZT-206191 Order ID Q-ZT-206191 Customer Code ZFER300 Total Uni…" at bounding box center [378, 384] width 665 height 975
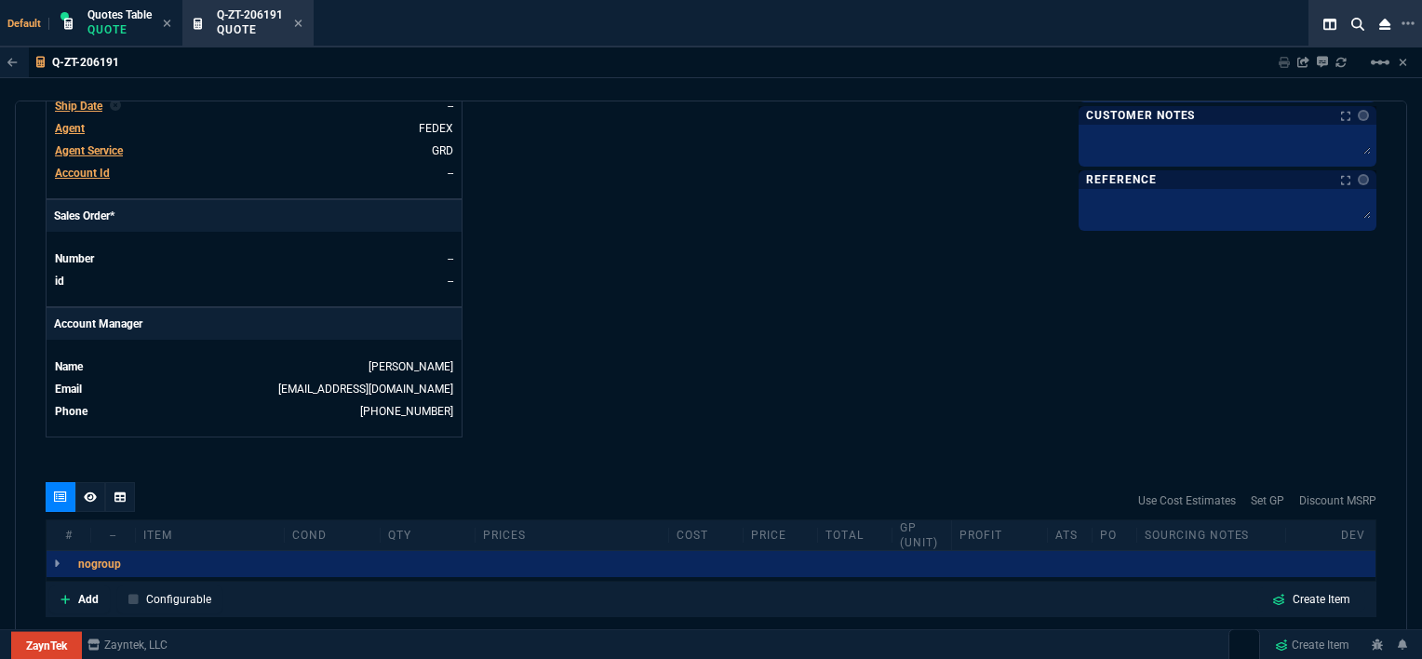
scroll to position [741, 0]
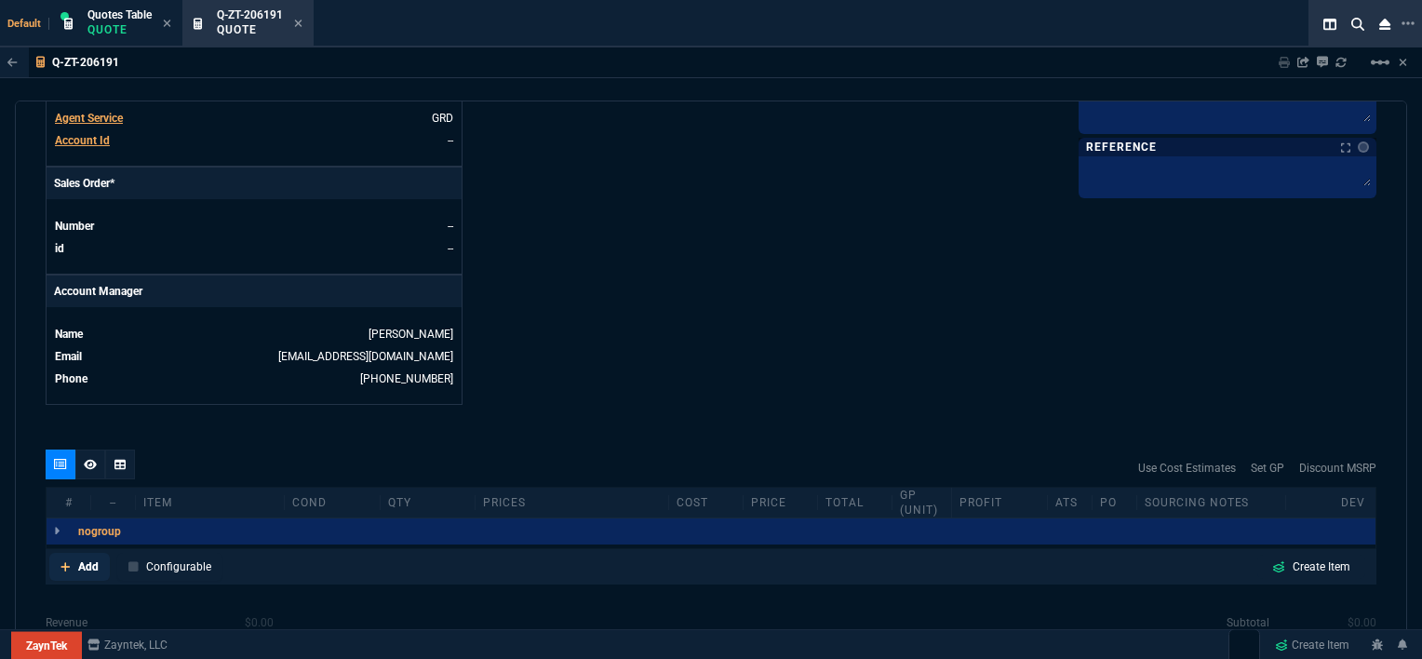
click at [61, 561] on icon at bounding box center [65, 566] width 10 height 11
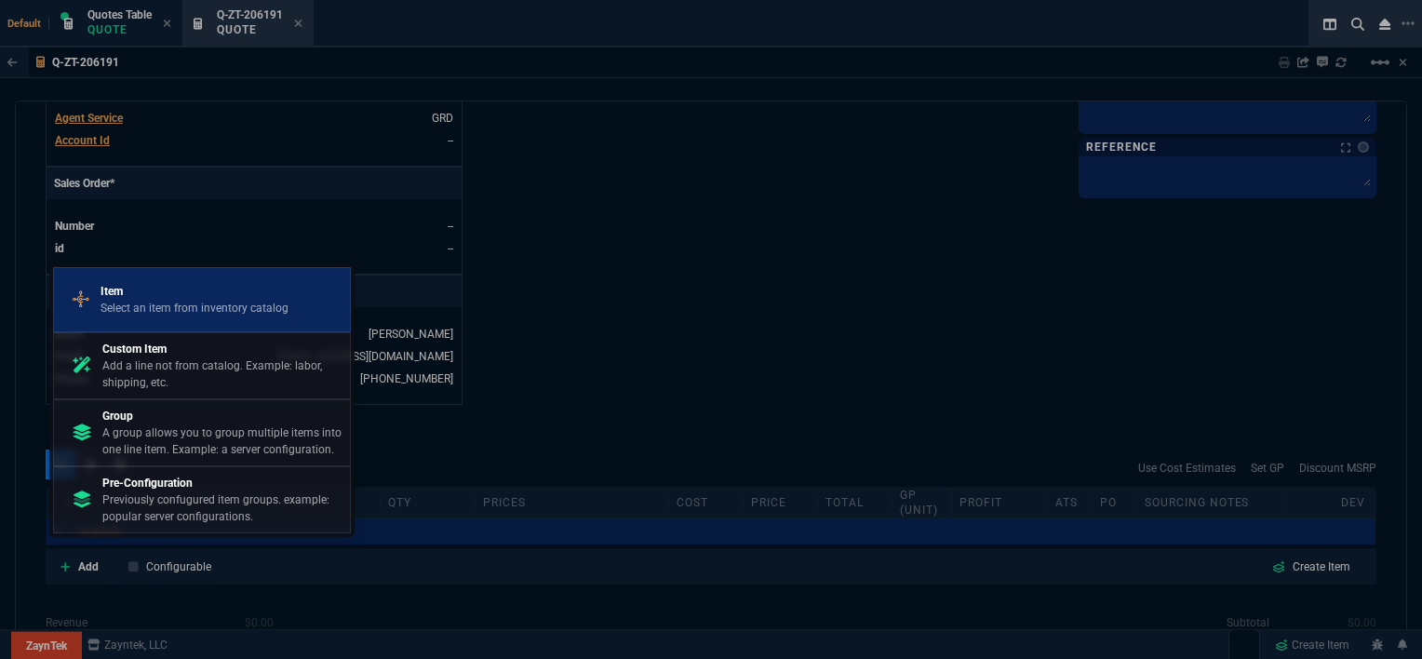
click at [174, 313] on p "Select an item from inventory catalog" at bounding box center [194, 308] width 188 height 17
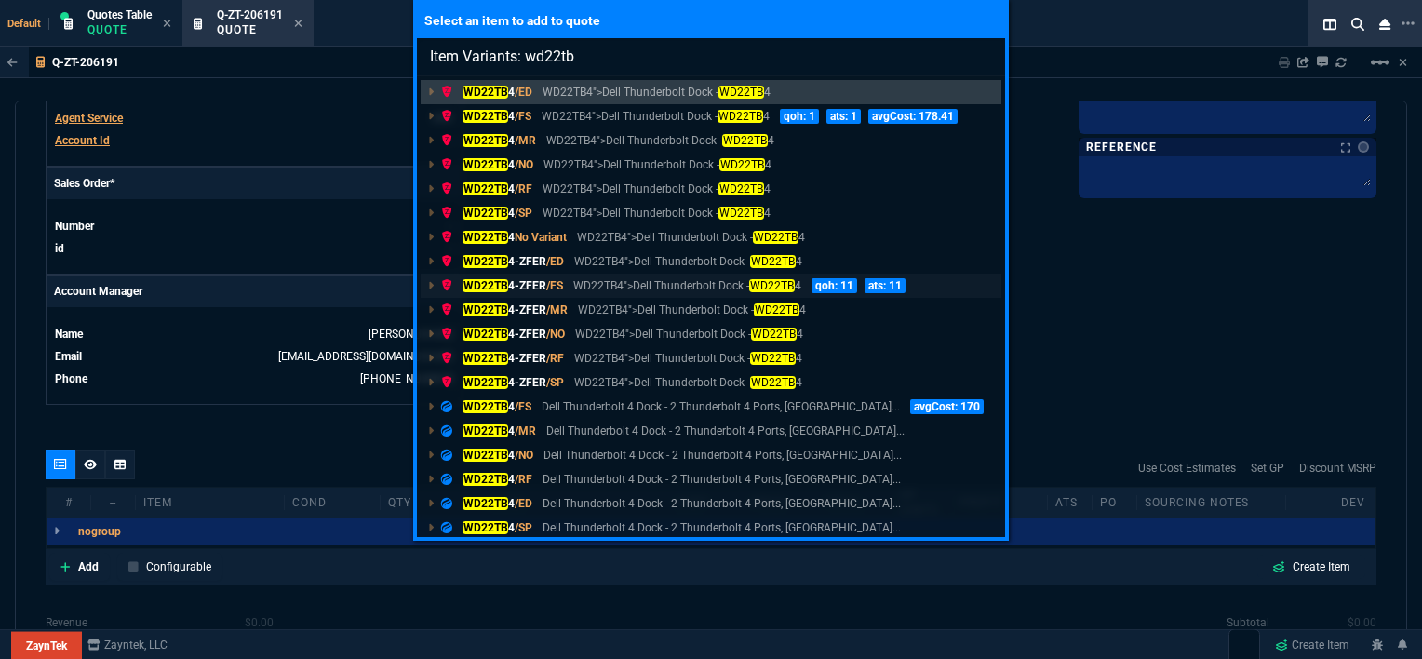
type input "Item Variants: wd22tb"
click at [593, 287] on p "WD22TB4">Dell Thunderbolt Dock - WD22TB 4" at bounding box center [686, 285] width 227 height 17
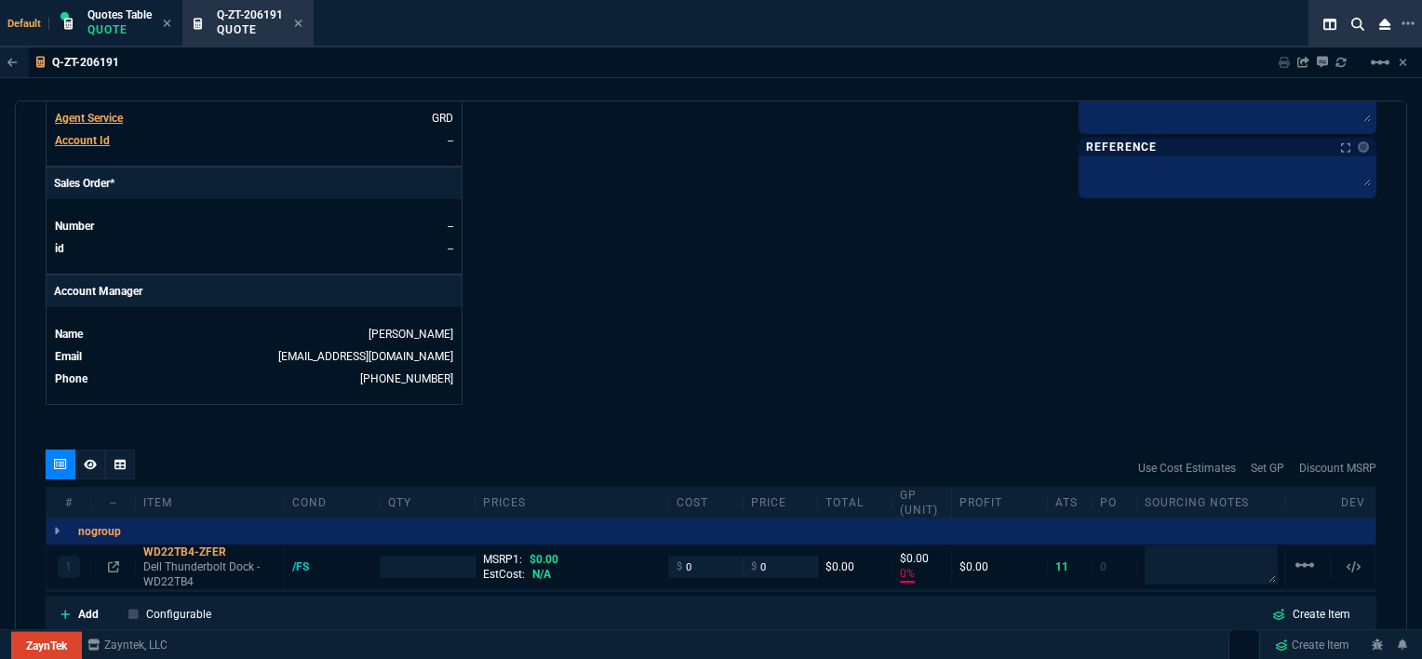
type input "0"
click at [295, 21] on icon at bounding box center [298, 23] width 8 height 11
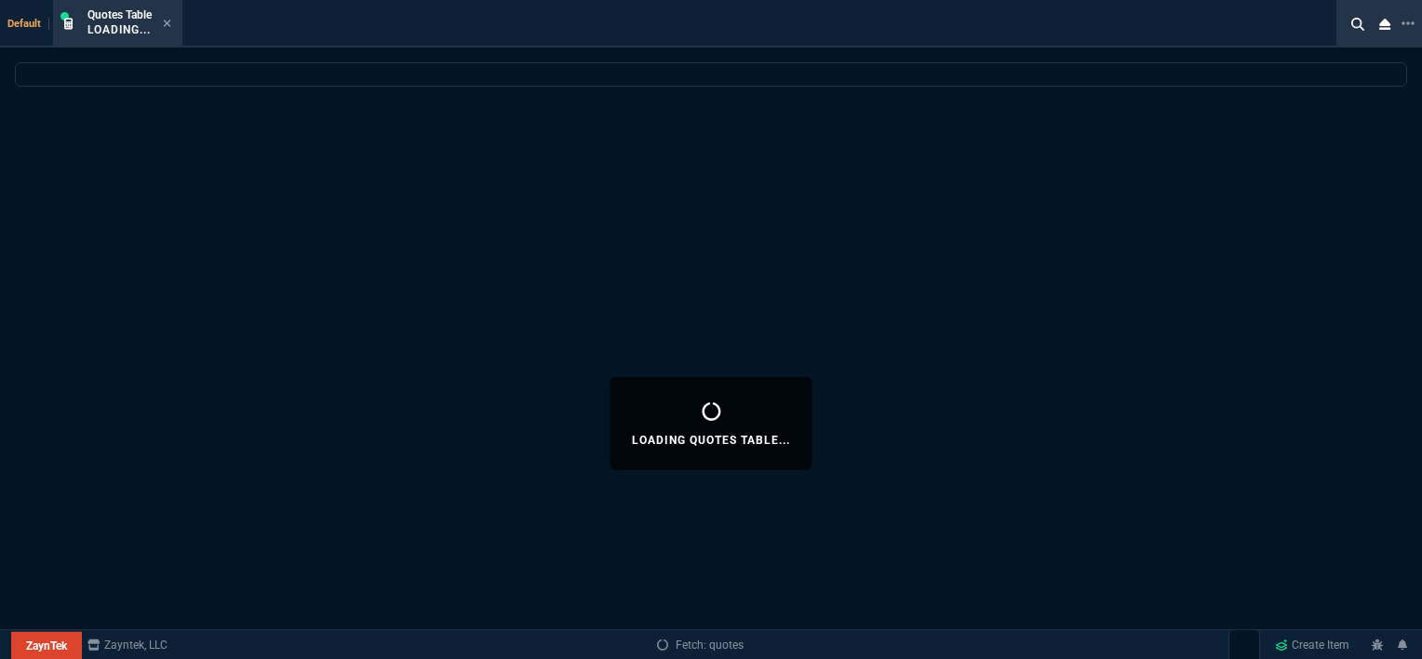
select select
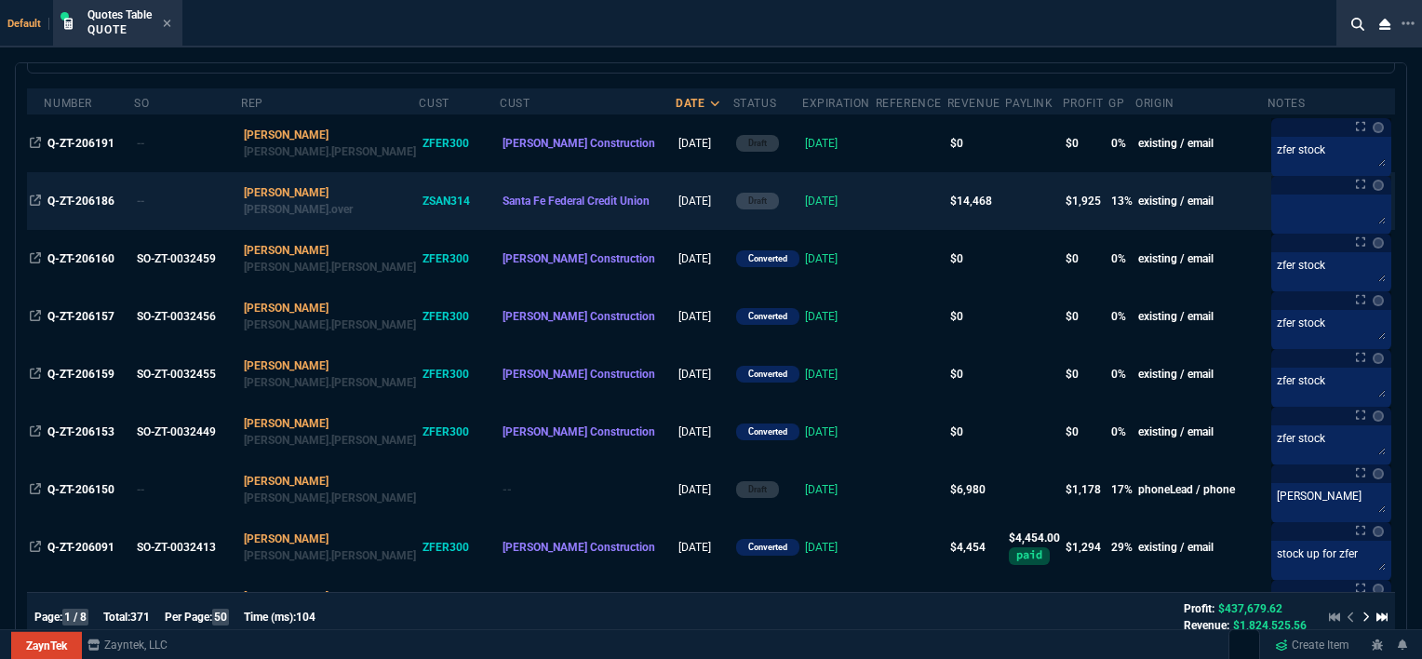
scroll to position [279, 0]
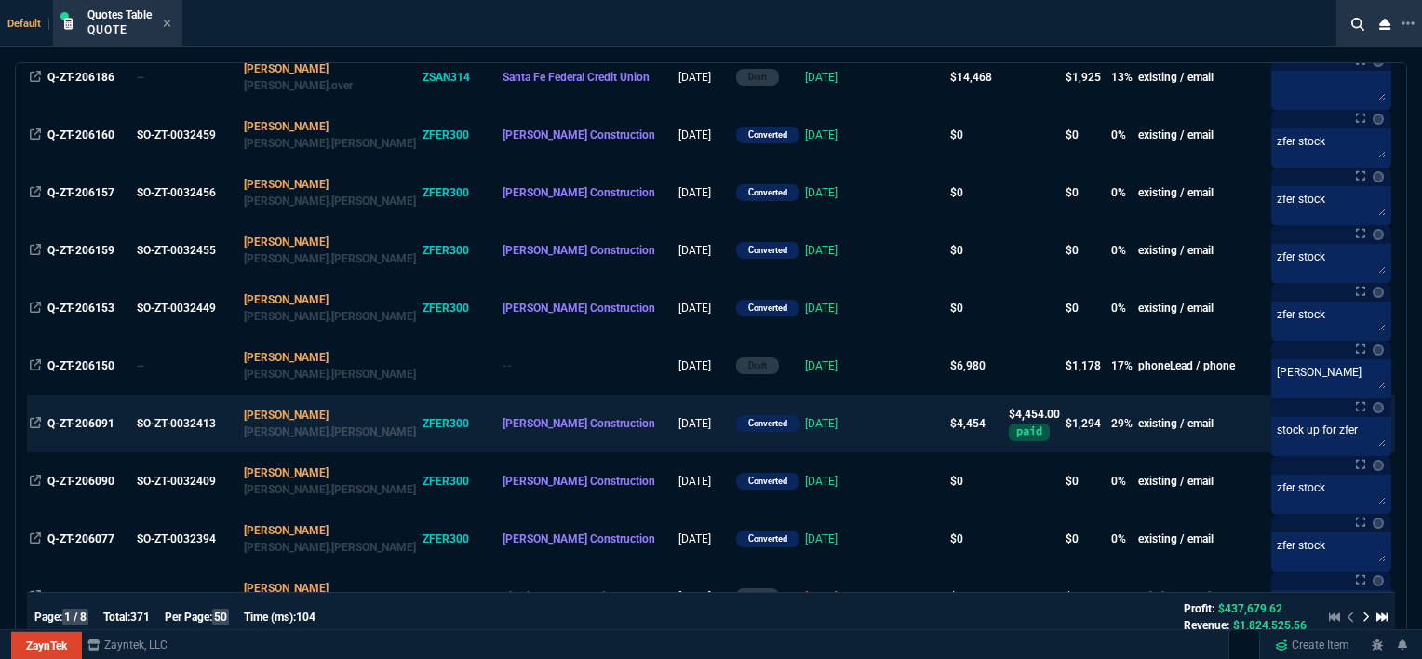
click at [876, 431] on td at bounding box center [912, 423] width 72 height 58
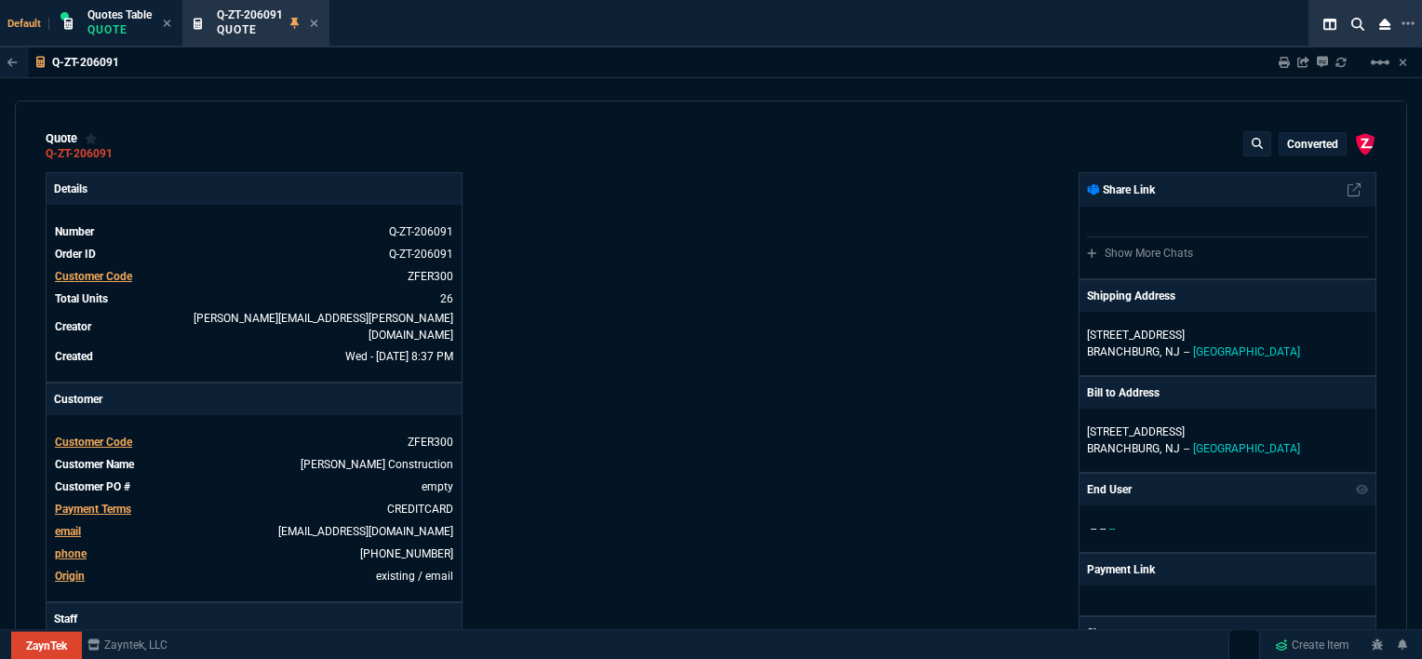
type input "35"
type input "61"
type input "32"
type input "81"
type input "21"
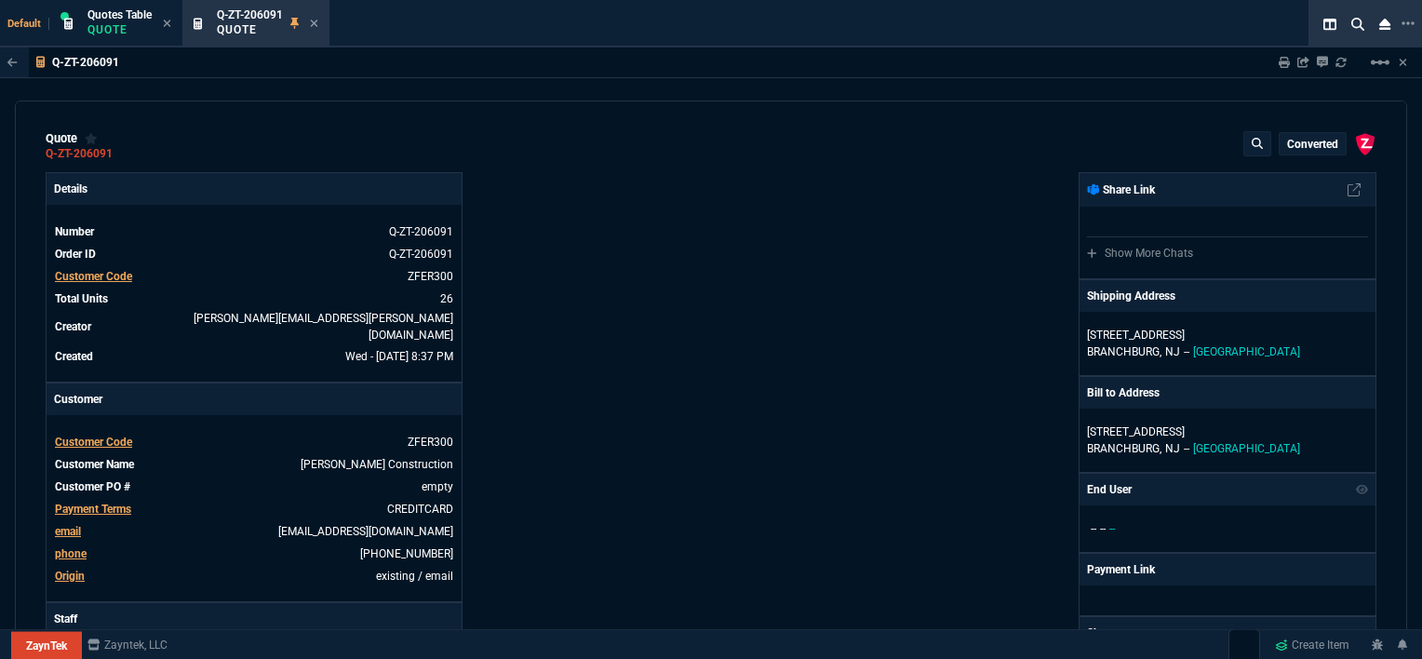
type input "7"
type input "-58"
type input "-22"
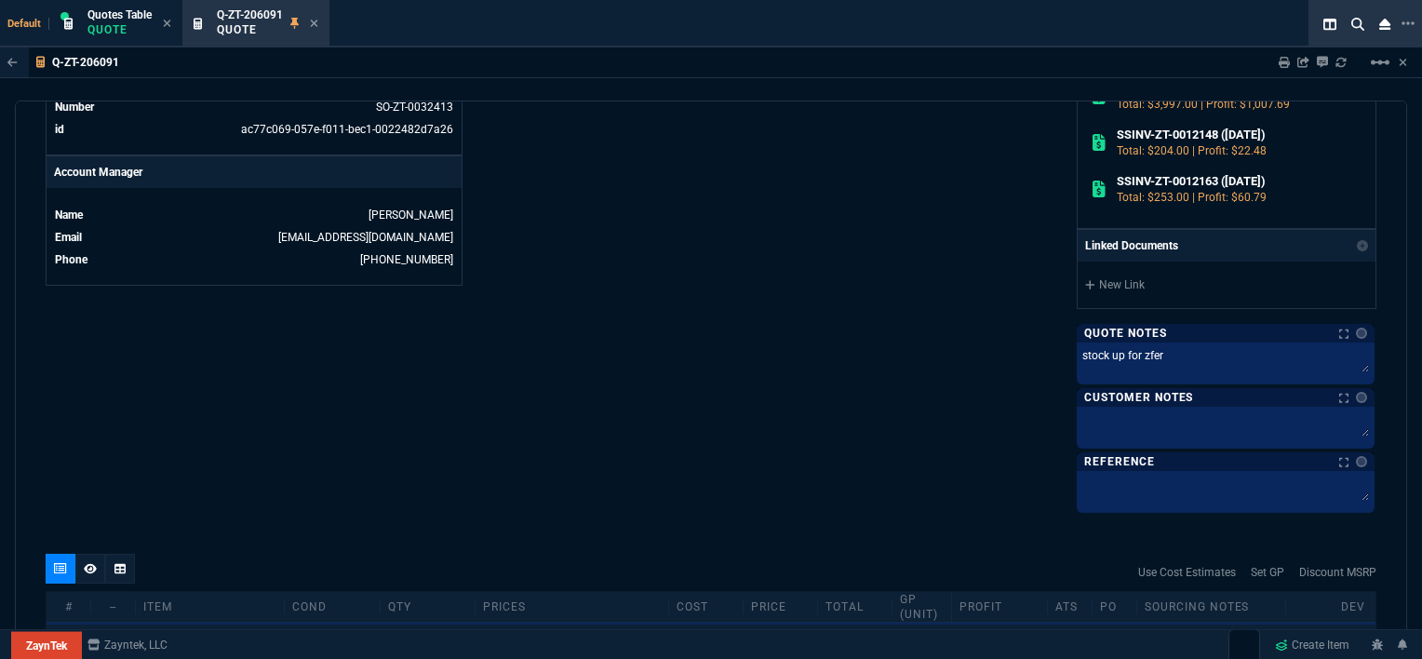
scroll to position [1210, 0]
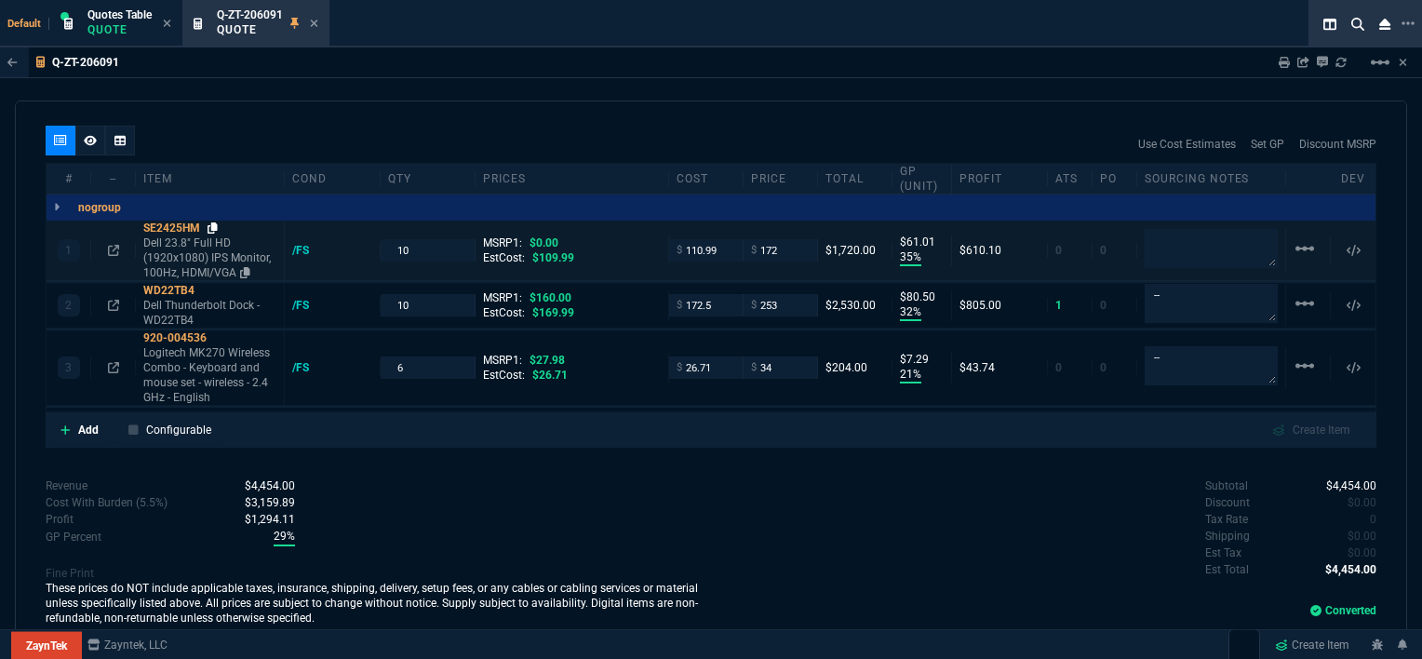
click at [214, 283] on div "WD22TB4" at bounding box center [209, 290] width 133 height 15
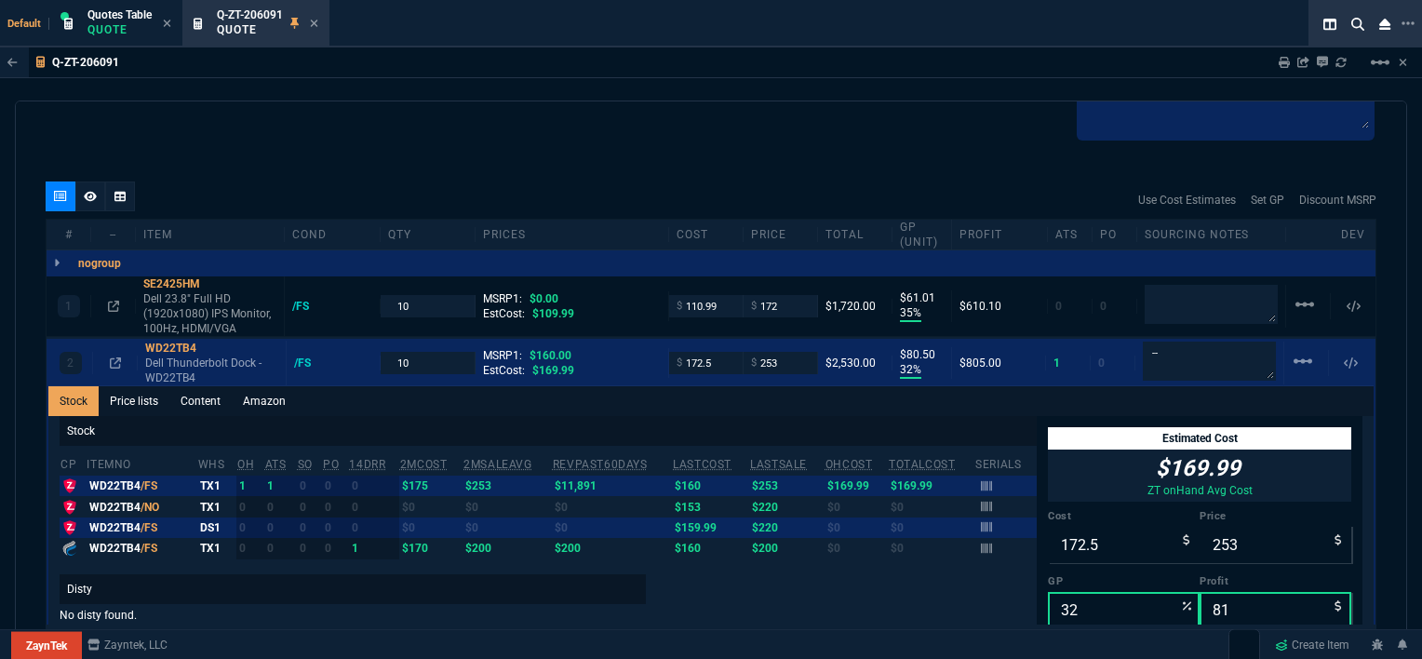
click at [322, 163] on div "quote Q-ZT-206091 [PERSON_NAME] Construction converted ZaynTek, LLC [STREET_ADD…" at bounding box center [711, 380] width 1392 height 560
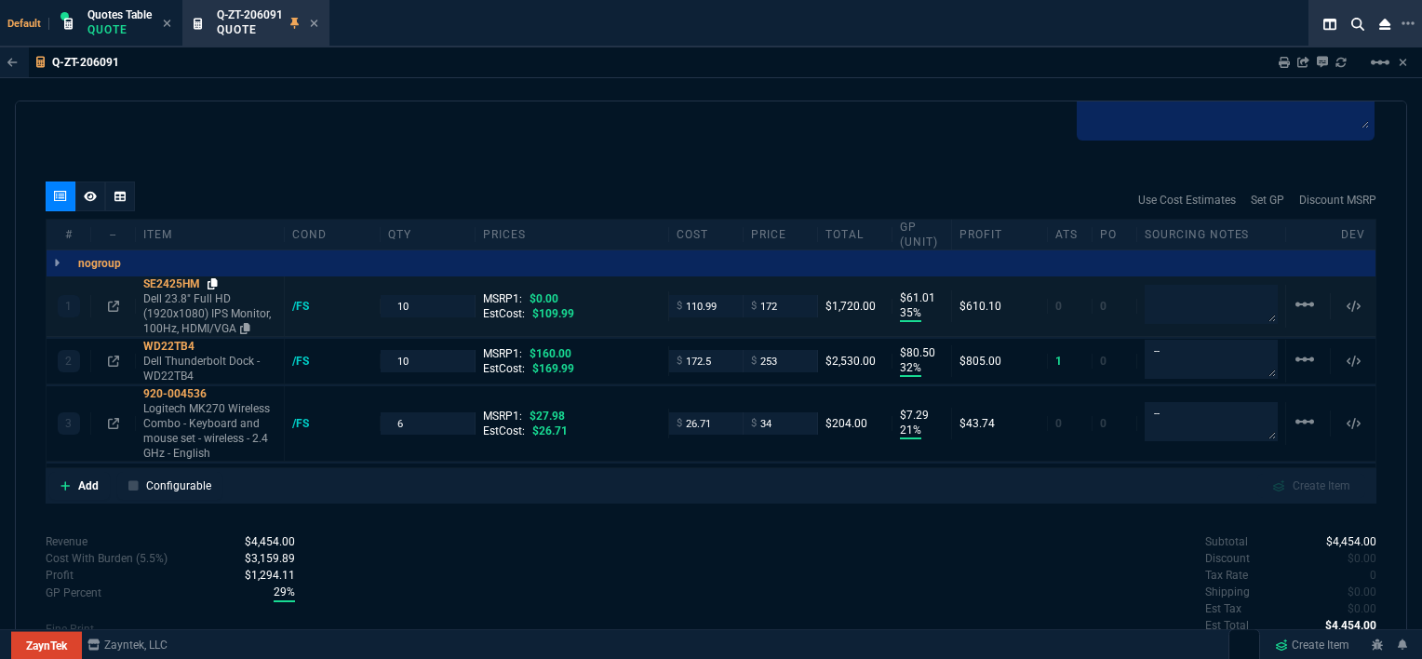
click at [213, 279] on icon at bounding box center [212, 283] width 10 height 11
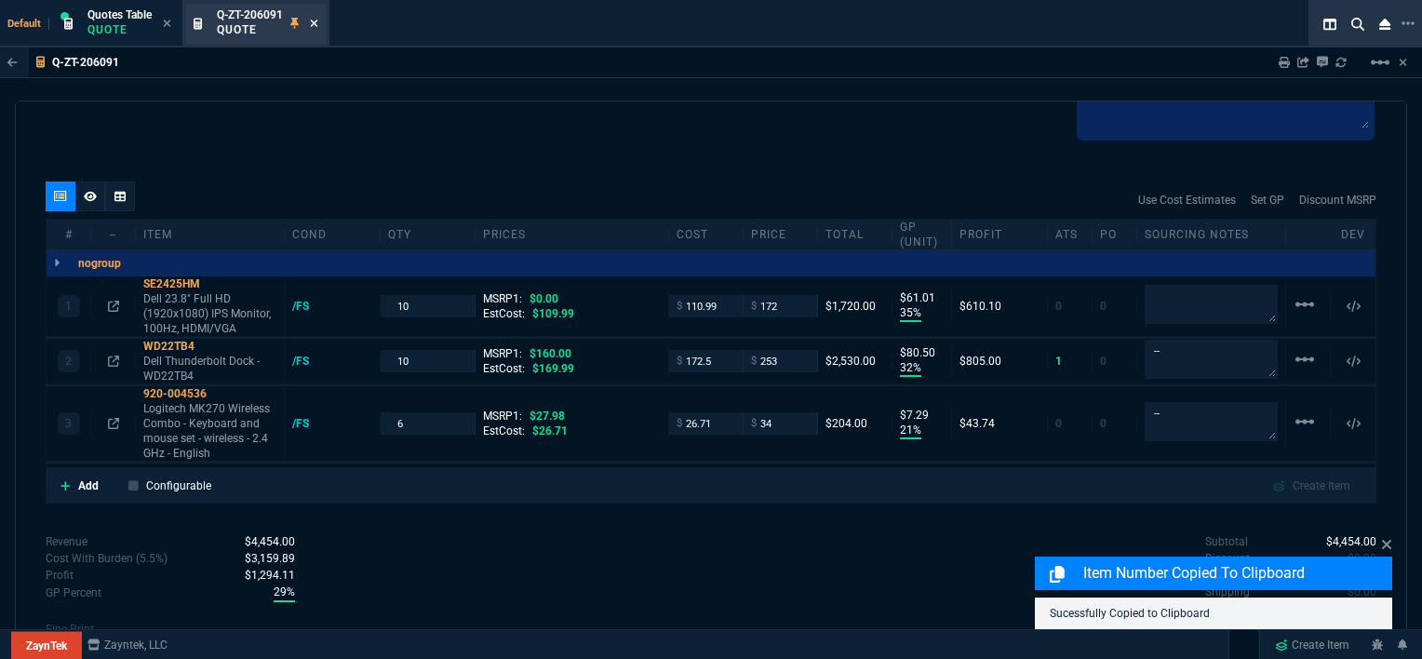
click at [314, 22] on icon at bounding box center [314, 23] width 7 height 7
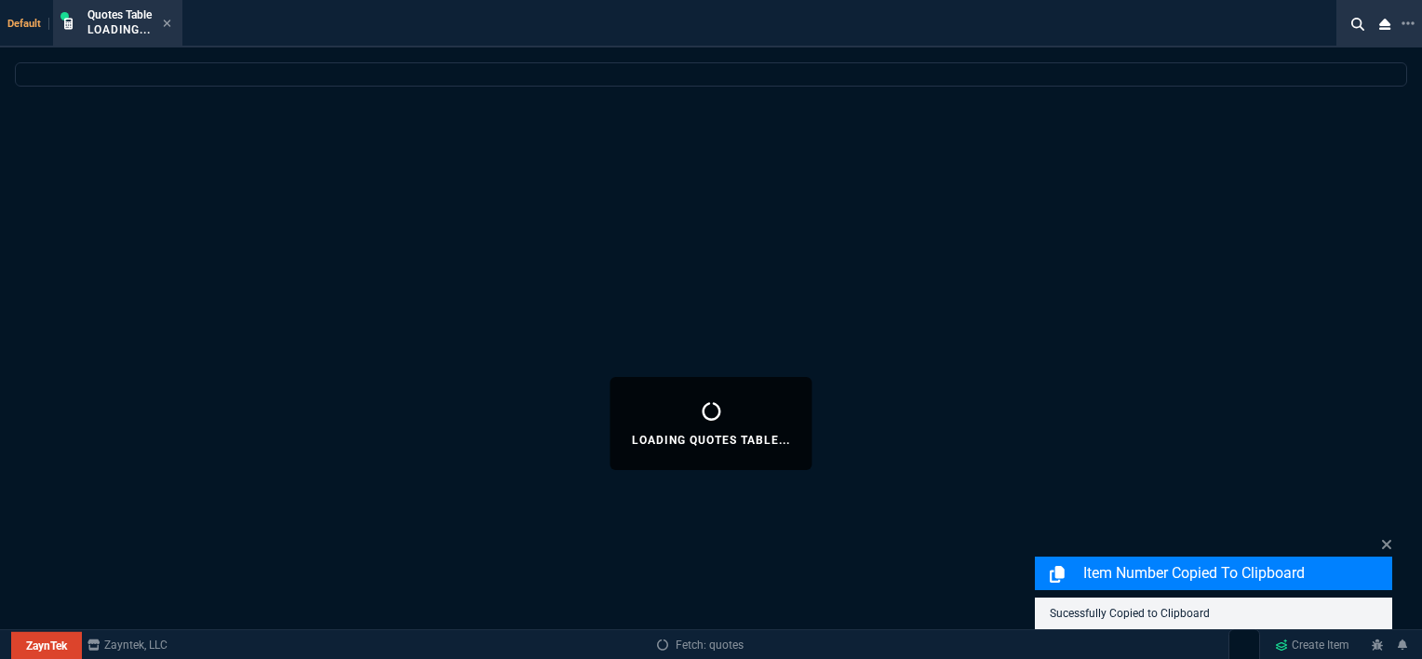
select select
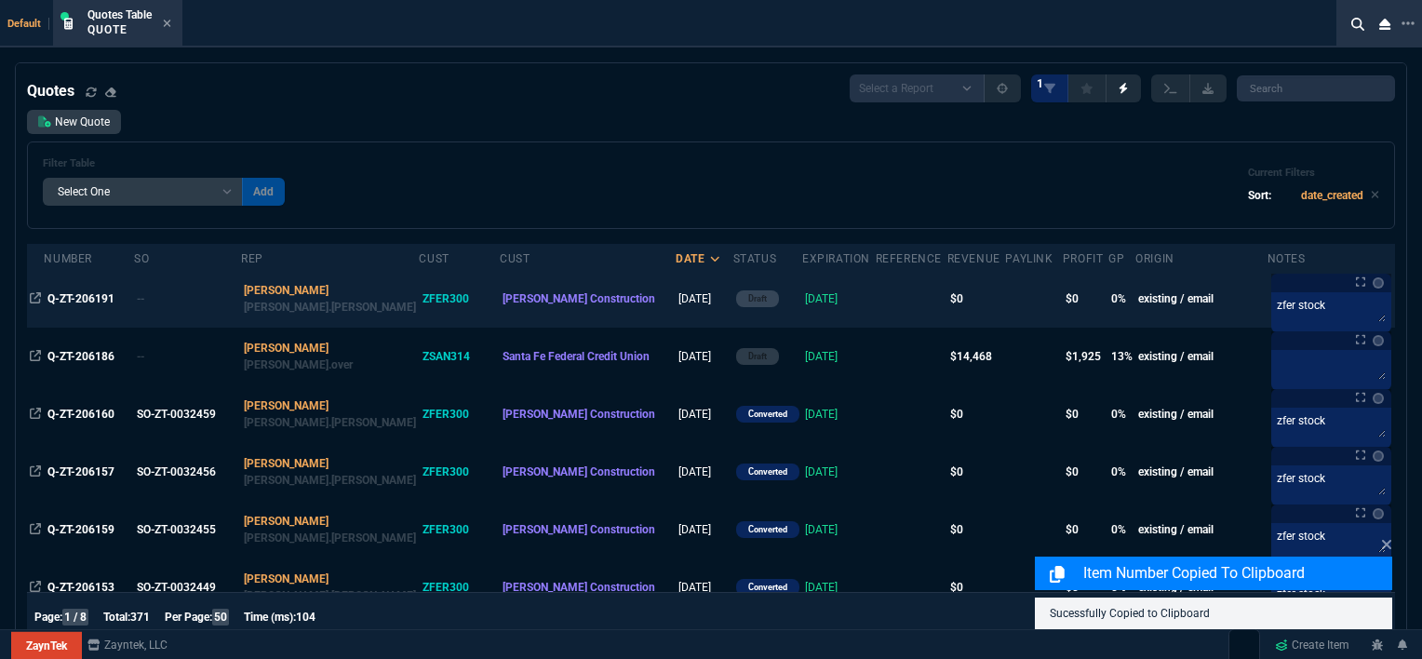
click at [876, 305] on td at bounding box center [912, 299] width 72 height 58
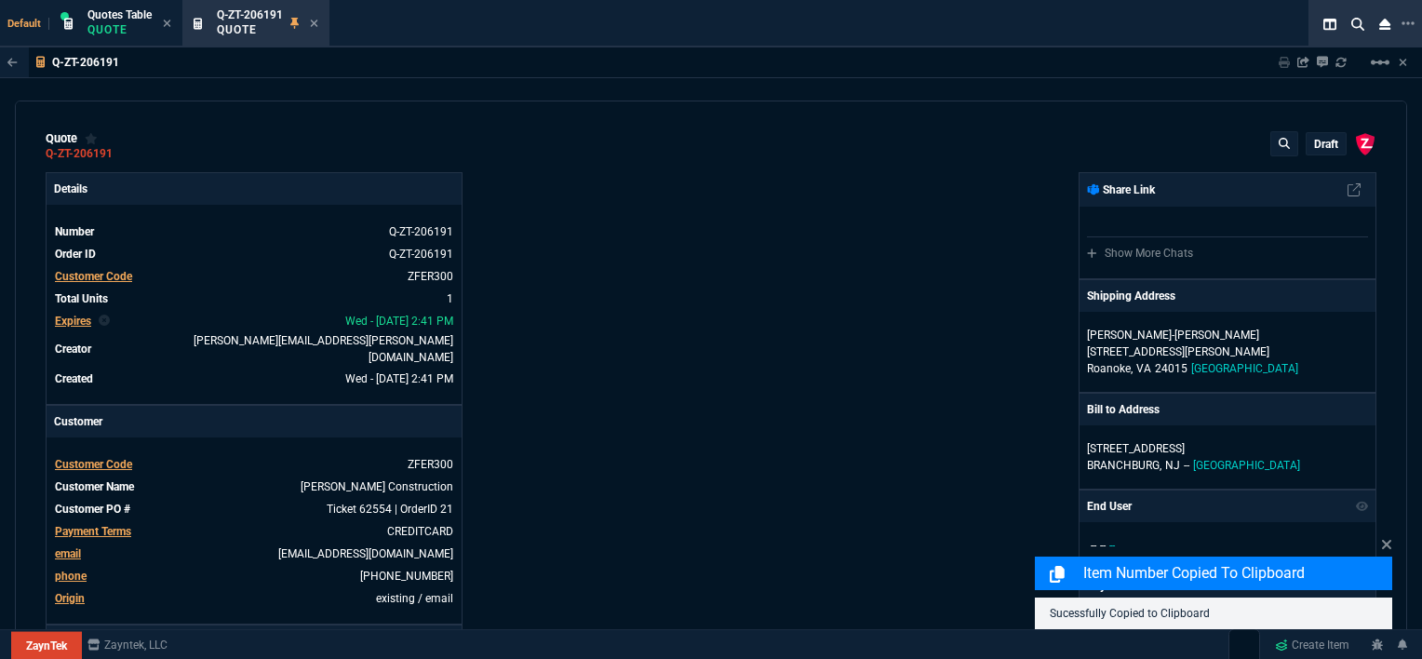
type input "0"
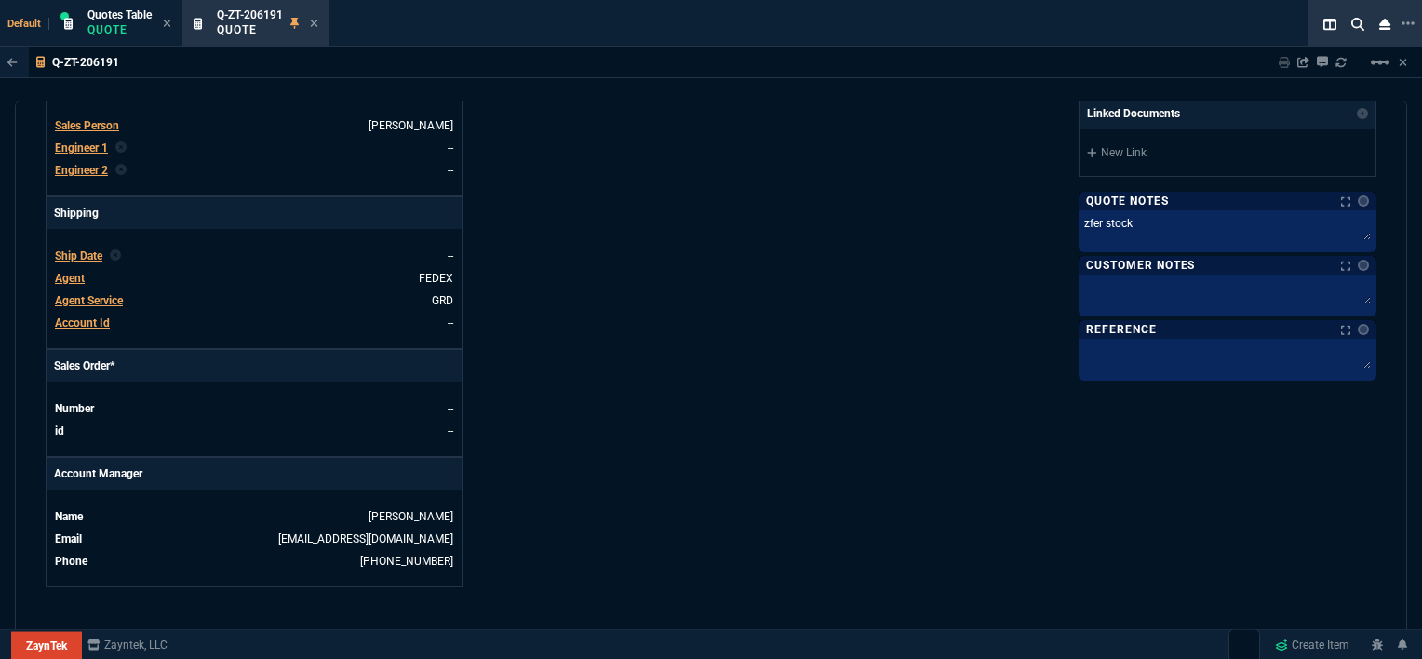
scroll to position [915, 0]
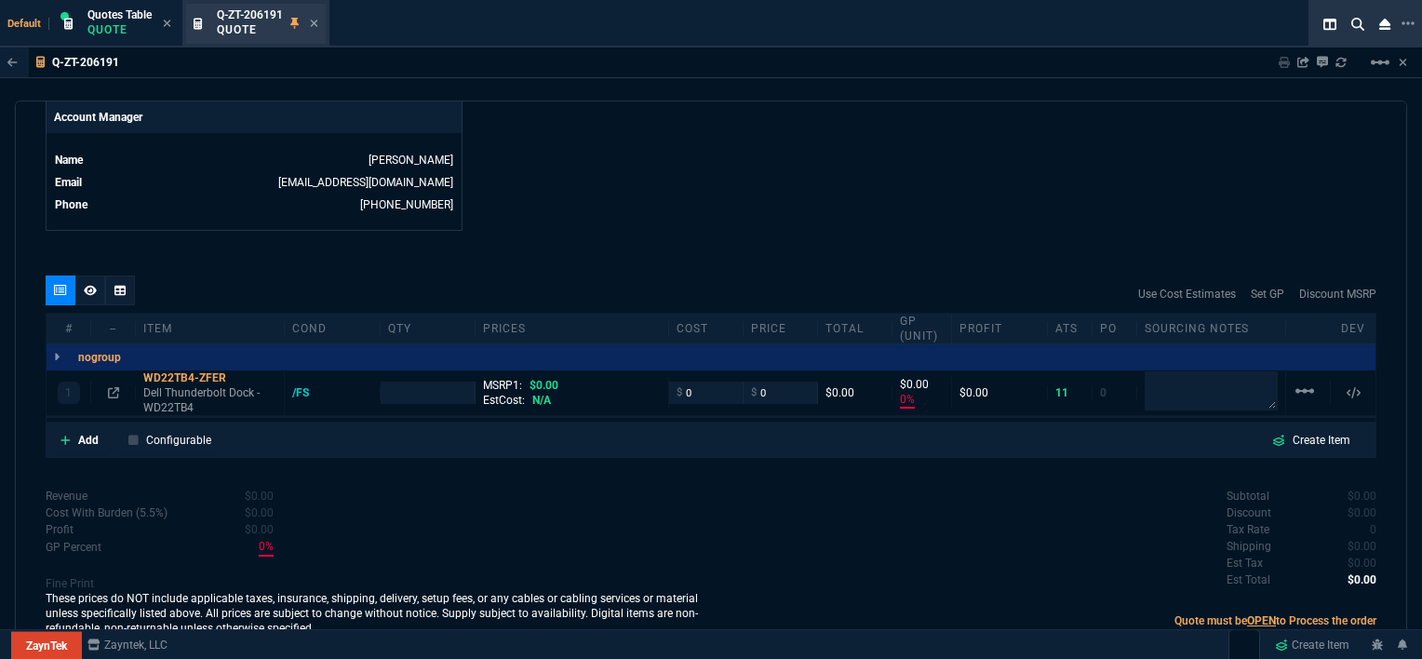
click at [320, 20] on div "Q-ZT-206191 Quote" at bounding box center [256, 24] width 140 height 40
click at [314, 23] on icon at bounding box center [314, 23] width 8 height 11
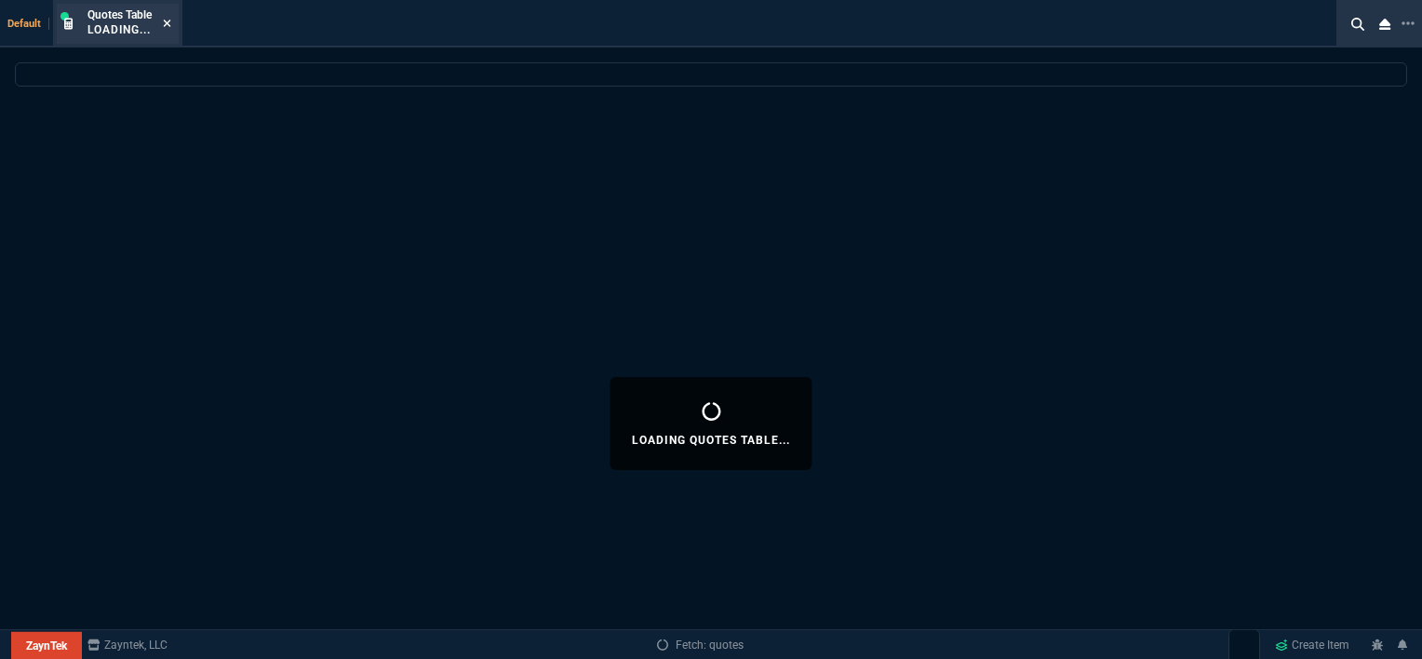
select select
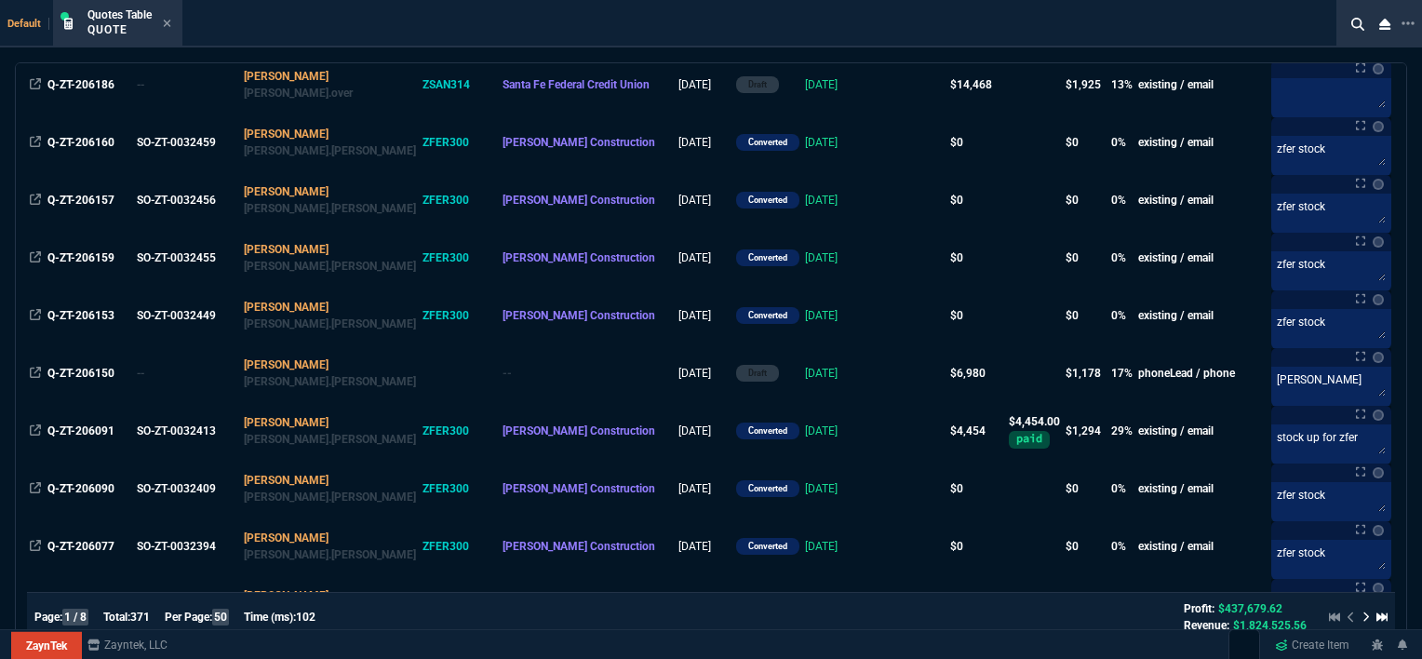
scroll to position [279, 0]
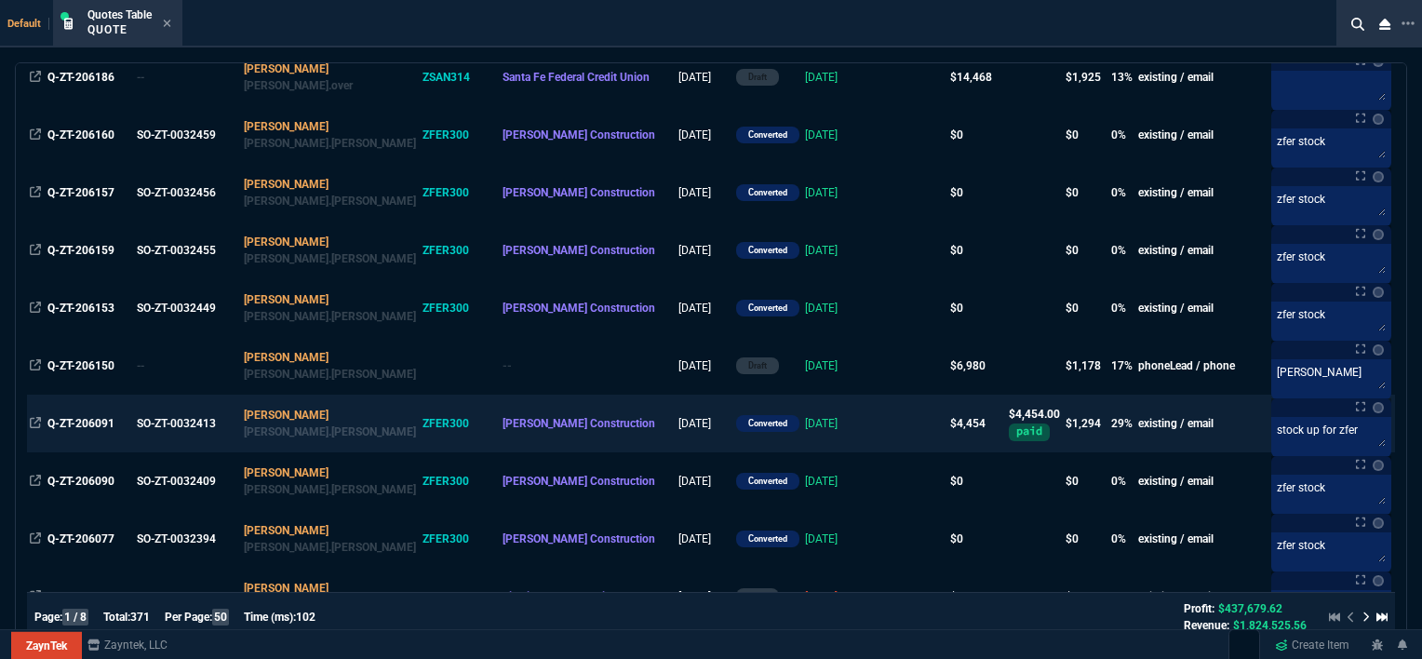
click at [876, 432] on td at bounding box center [912, 423] width 72 height 58
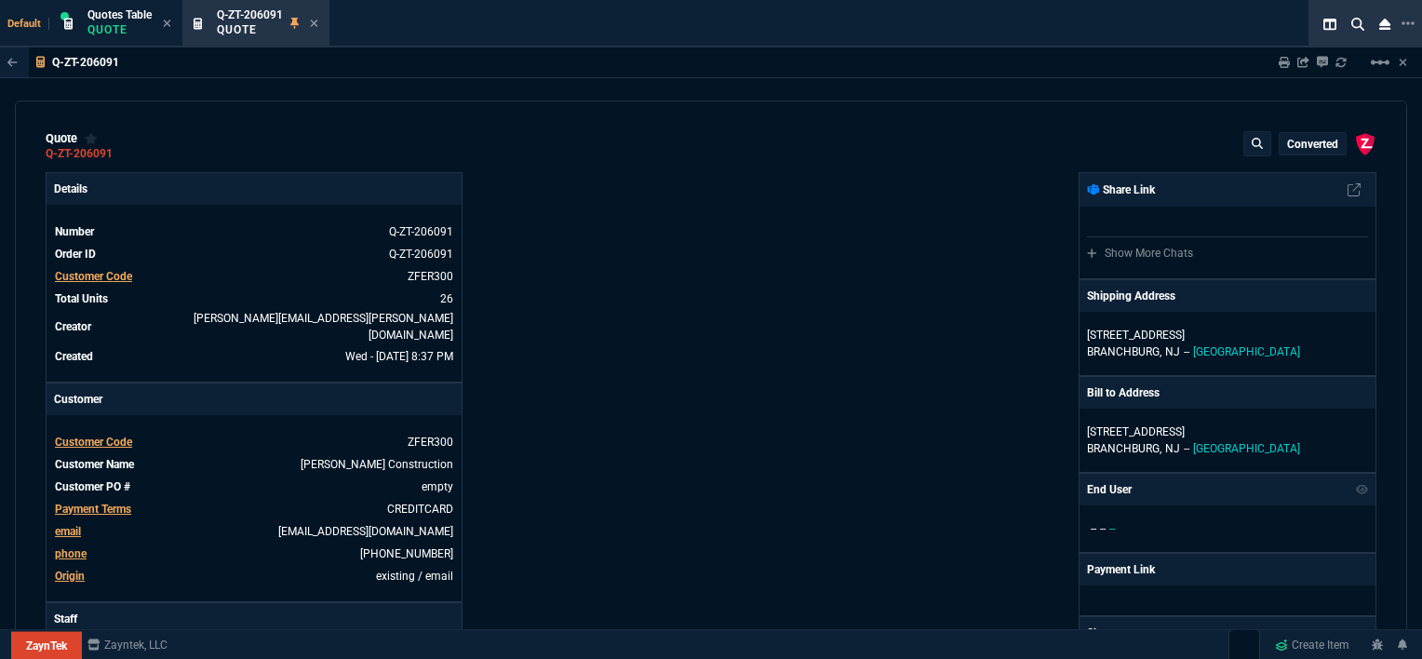
type input "35"
type input "61"
type input "32"
type input "81"
type input "21"
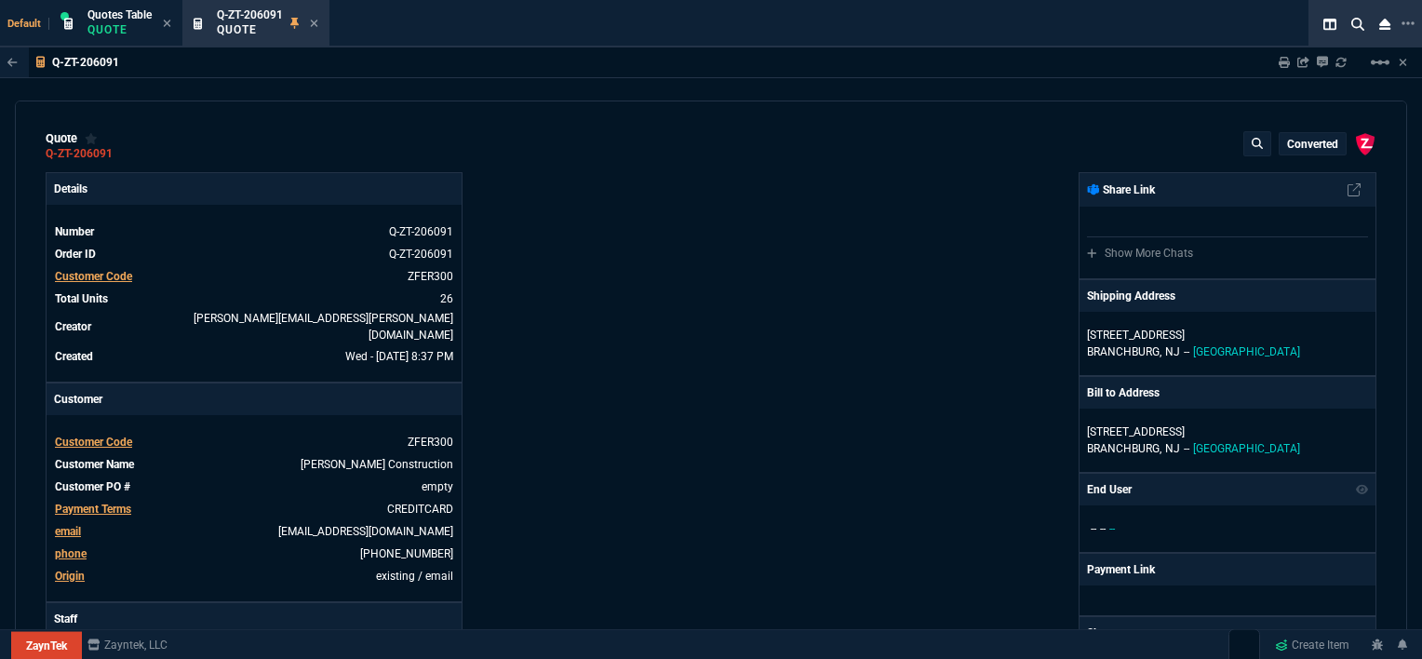
type input "7"
type input "-58"
type input "-22"
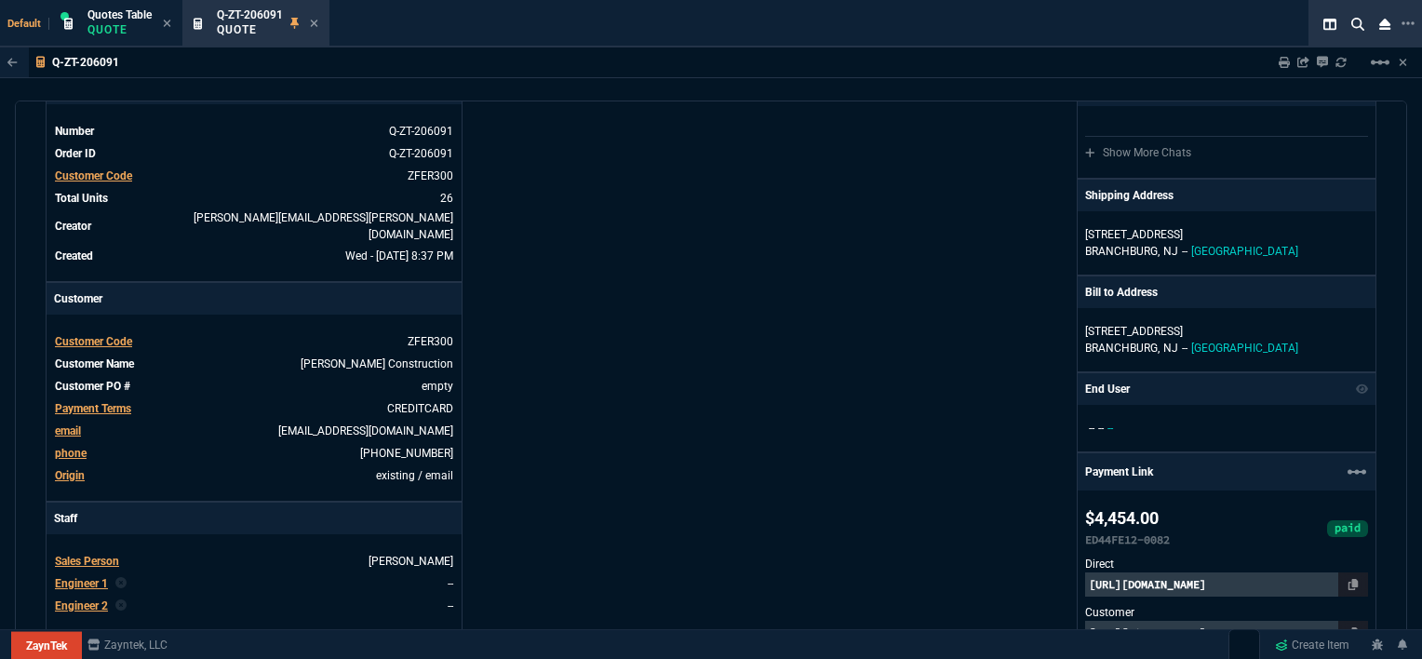
scroll to position [0, 0]
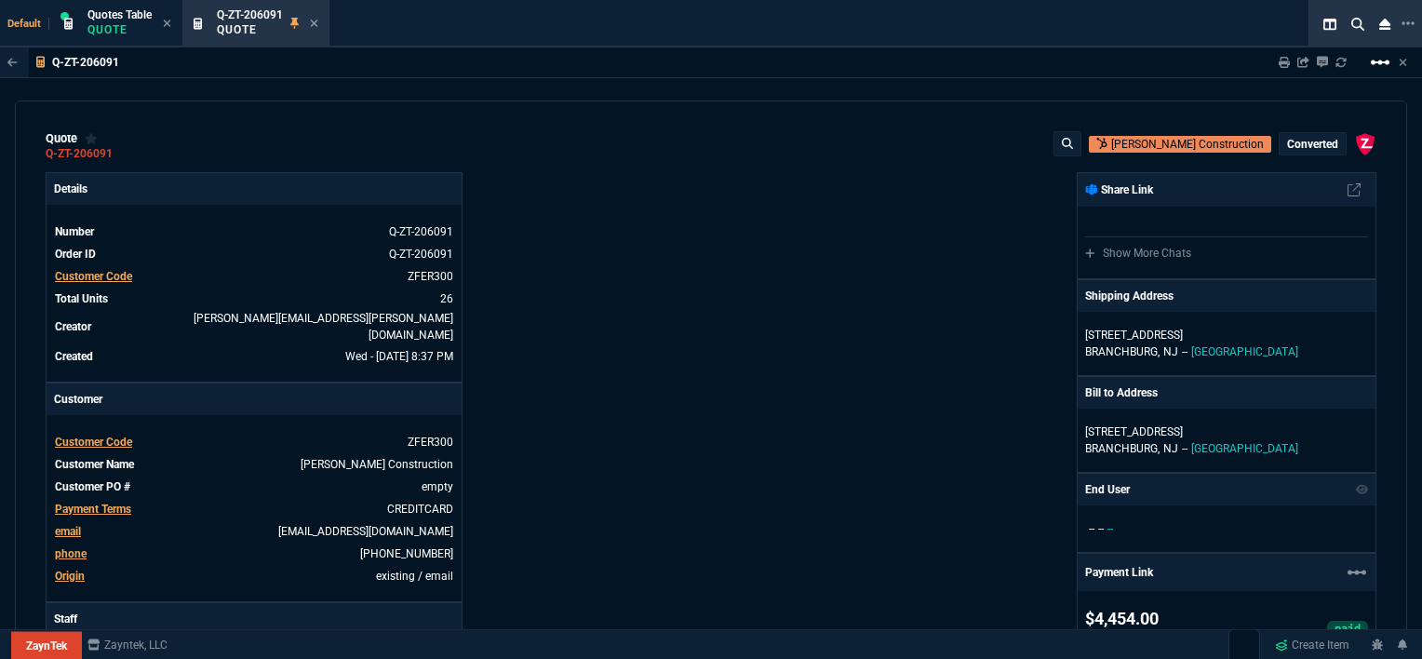
click at [1382, 59] on mat-icon "linear_scale" at bounding box center [1380, 62] width 22 height 22
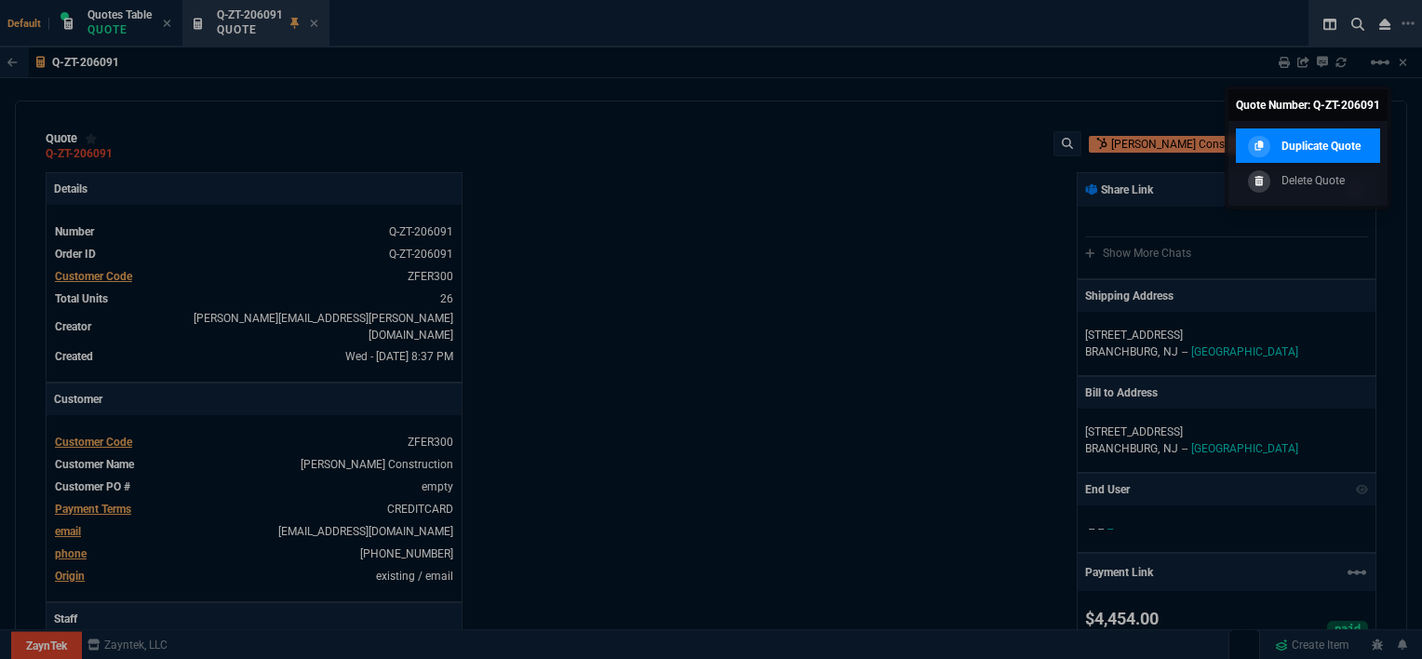
click at [1345, 149] on p "Duplicate Quote" at bounding box center [1320, 146] width 79 height 17
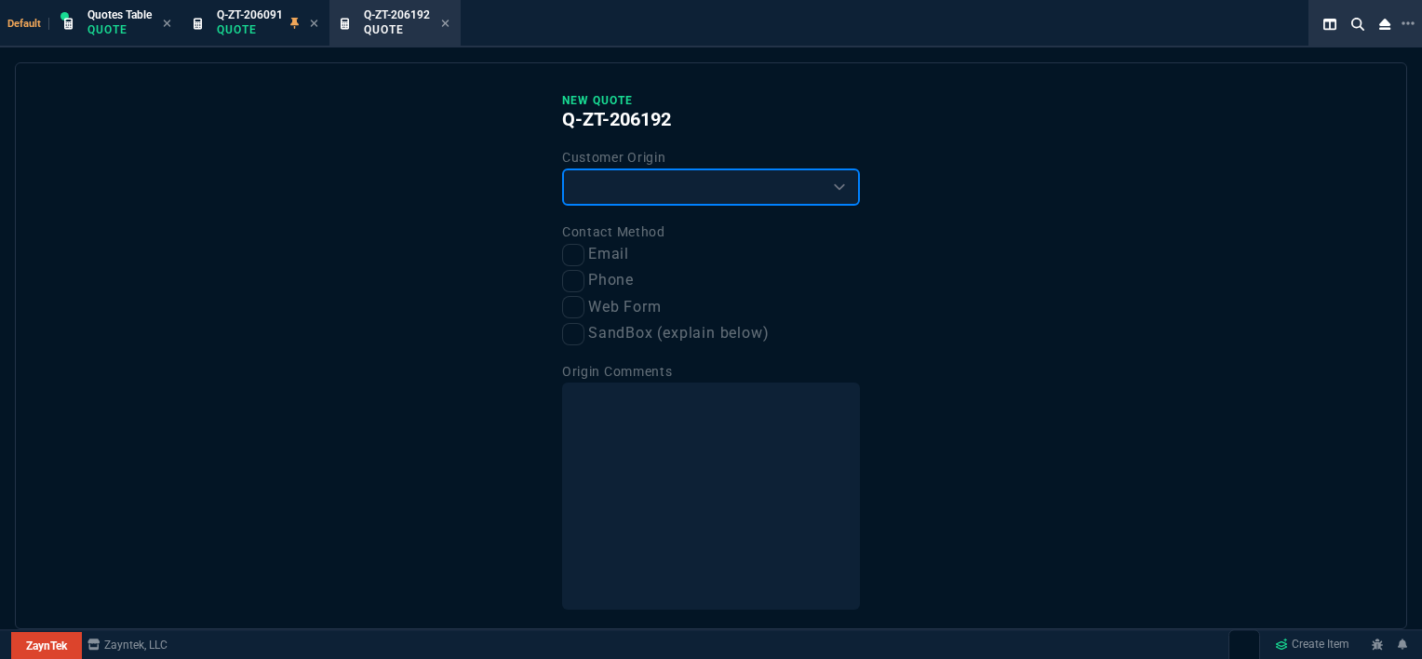
click at [719, 186] on select "Existing Customer Amazon Lead (first order) Website Lead (first order) Called (…" at bounding box center [711, 186] width 298 height 37
select select "existing"
click at [562, 168] on select "Existing Customer Amazon Lead (first order) Website Lead (first order) Called (…" at bounding box center [711, 186] width 298 height 37
click at [573, 258] on input "Email" at bounding box center [573, 255] width 22 height 22
checkbox input "true"
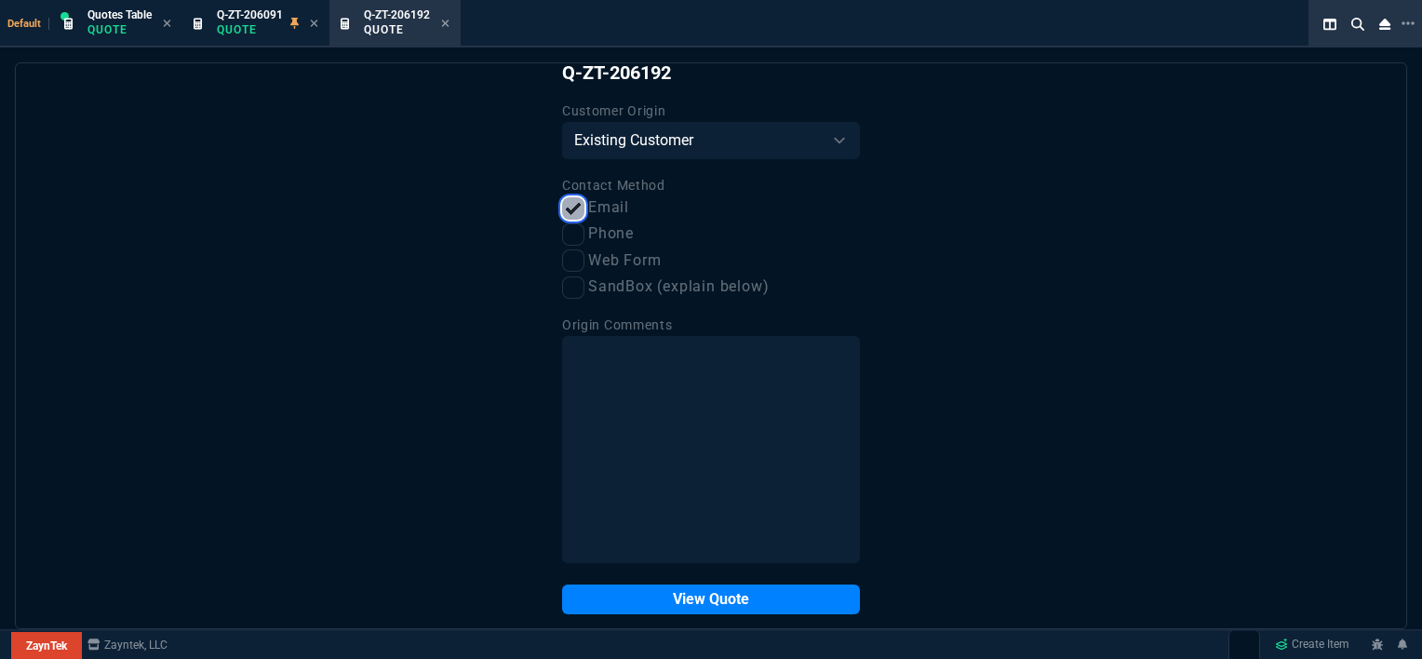
scroll to position [70, 0]
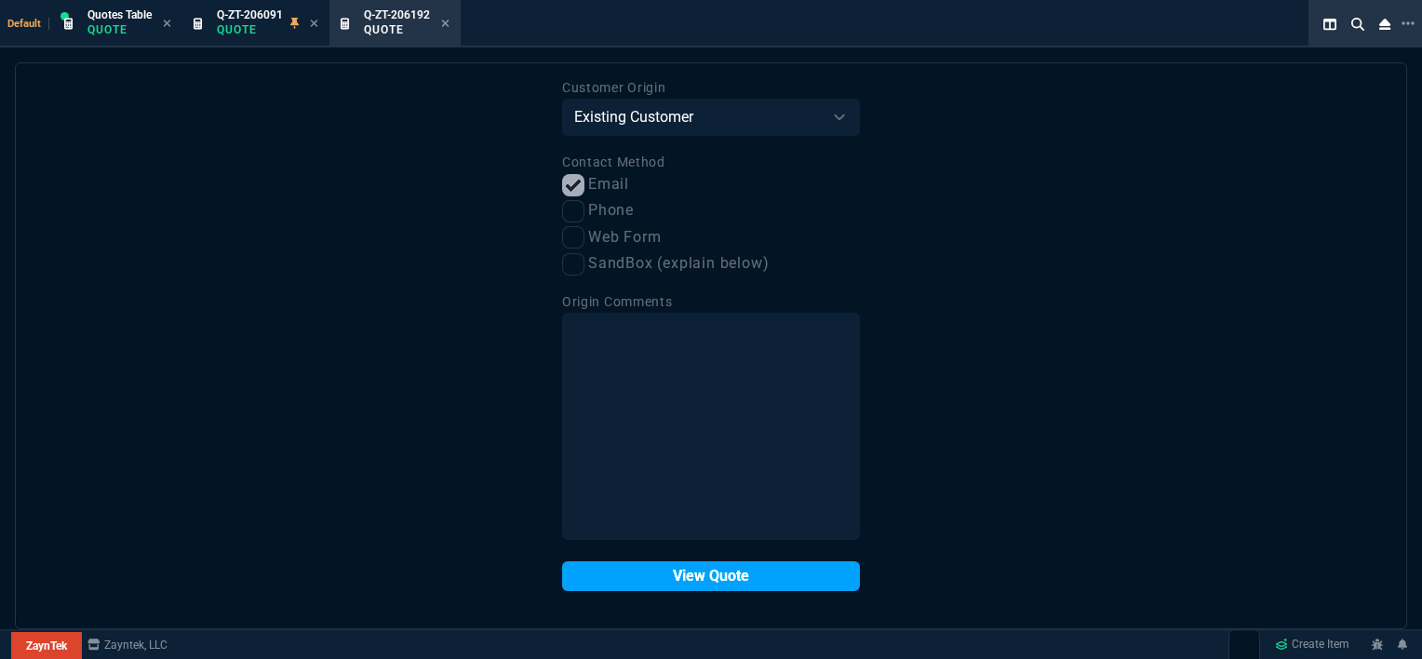
click at [721, 586] on button "View Quote" at bounding box center [711, 576] width 298 height 30
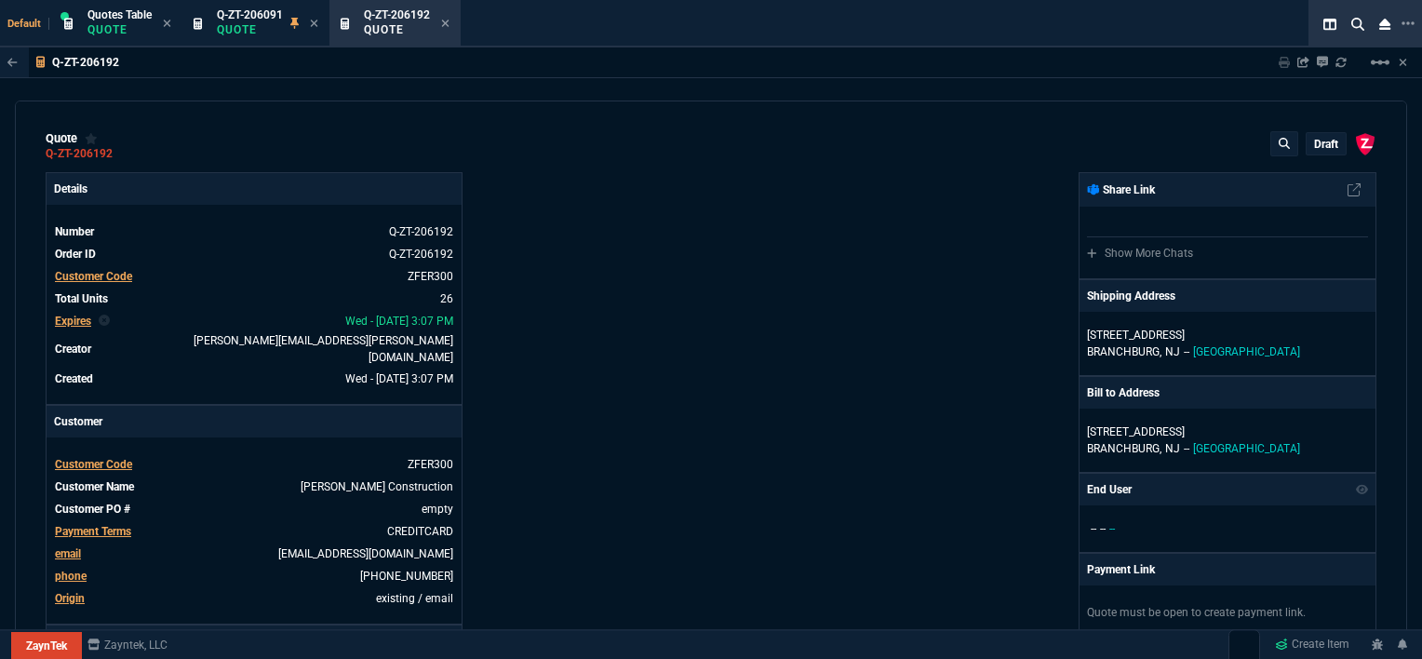
type input "35"
type input "61"
type input "32"
type input "81"
type input "21"
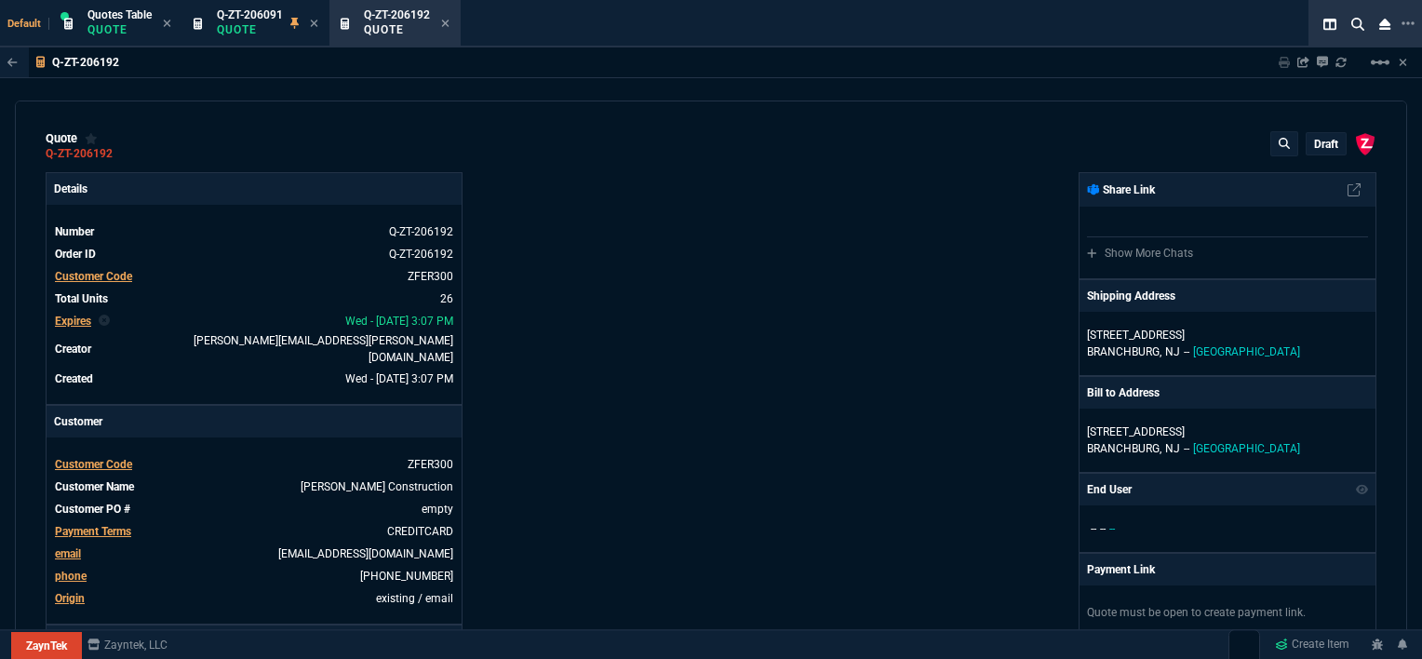
type input "7"
type input "-58"
type input "-22"
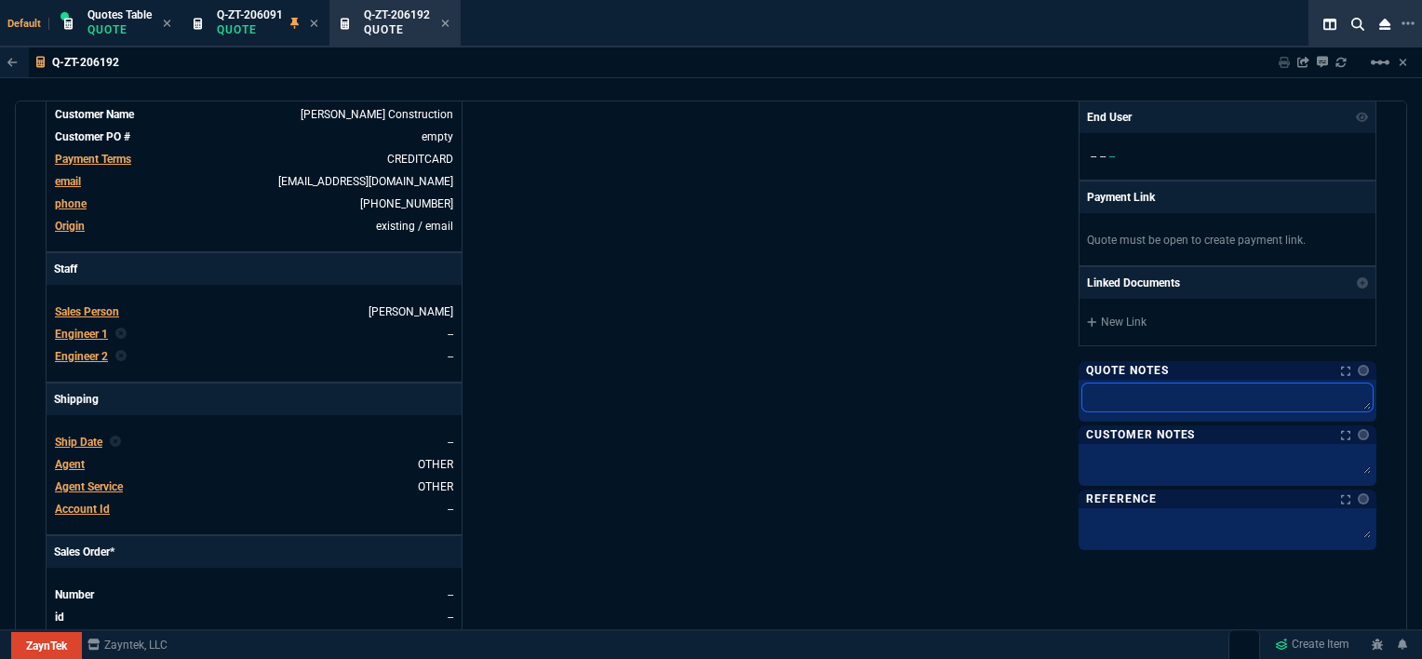
click at [1157, 398] on textarea at bounding box center [1227, 397] width 290 height 28
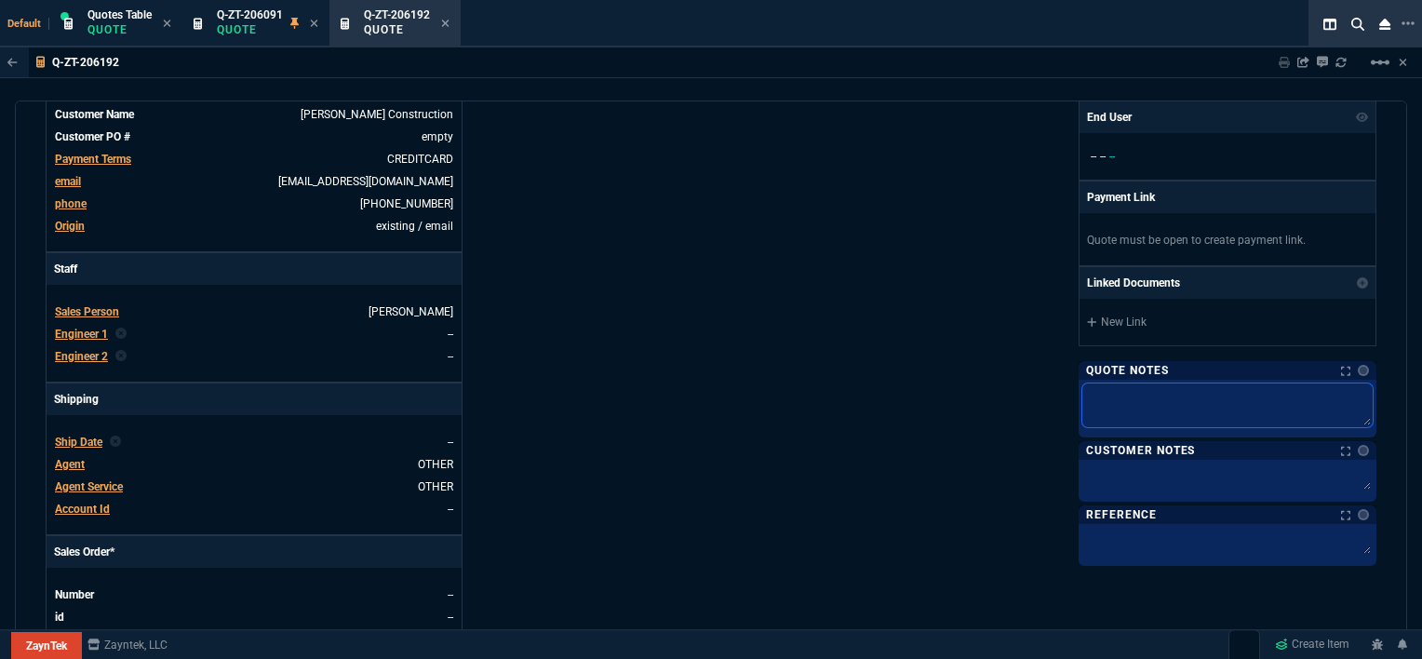
type textarea "s"
type textarea "st"
type textarea "sto"
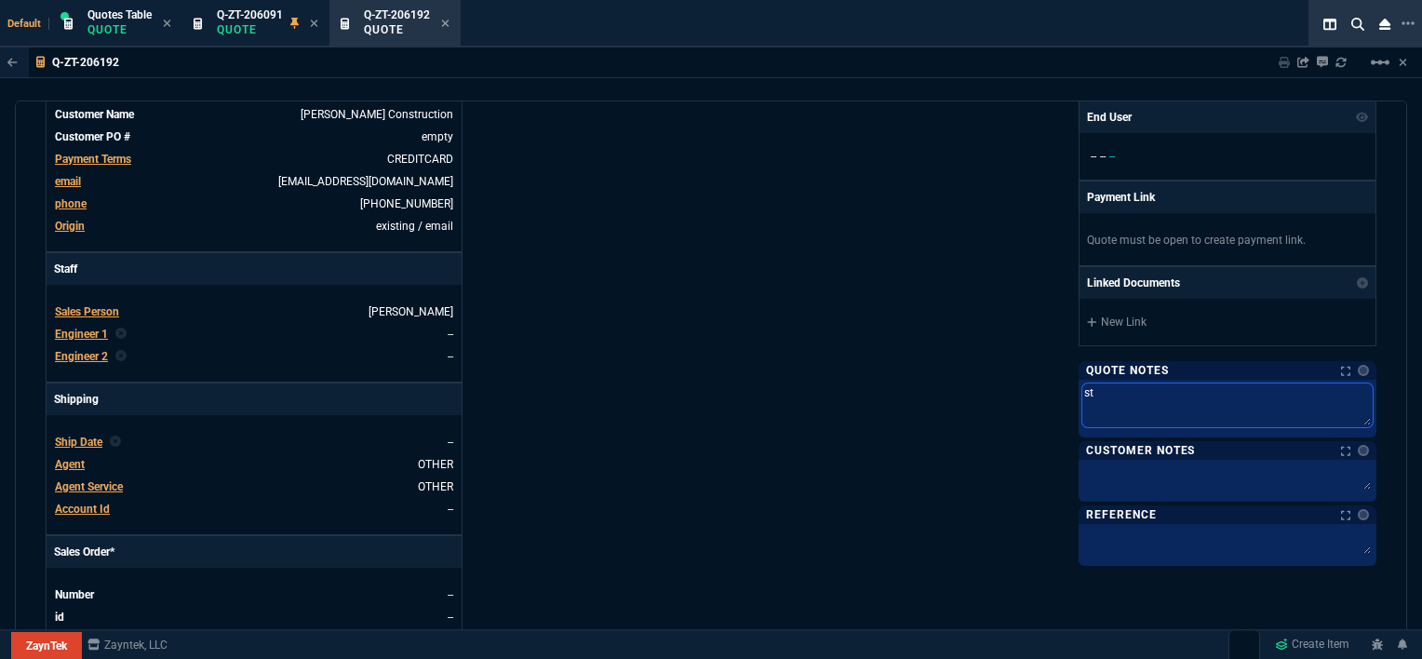
type textarea "sto"
type textarea "stoc"
type textarea "stock"
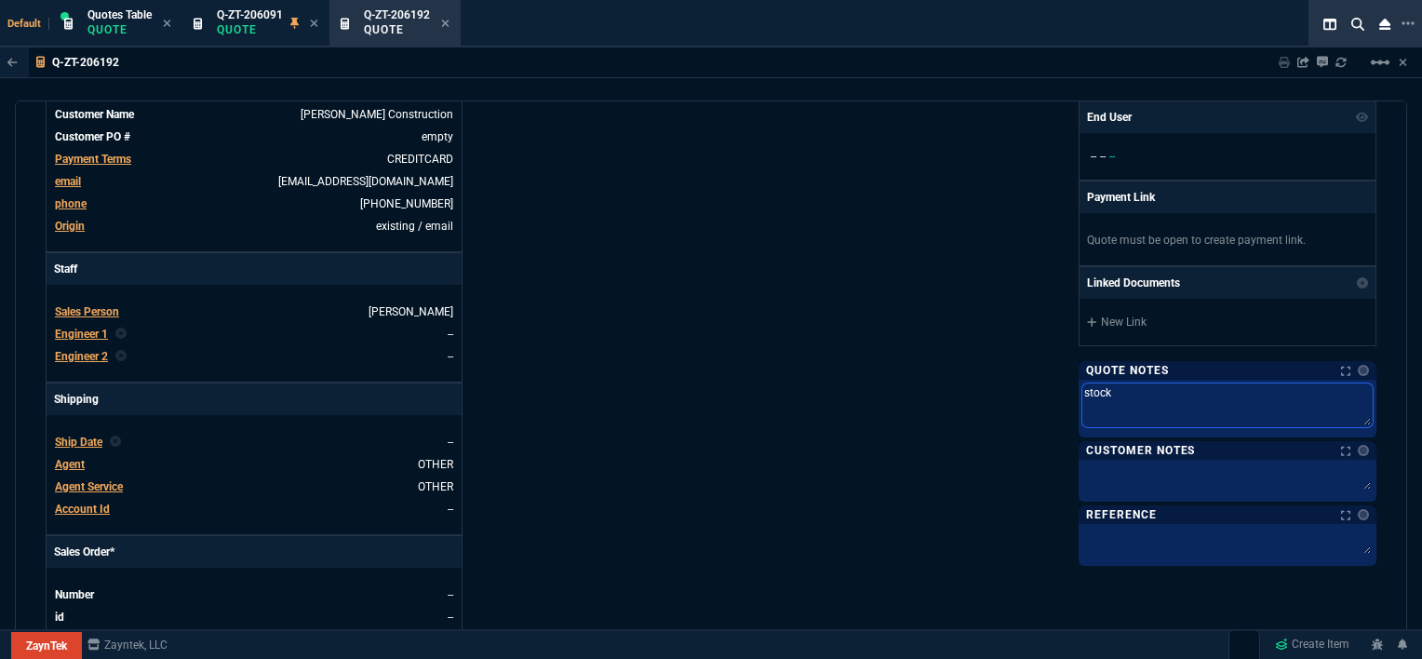
type textarea "stock u"
type textarea "stock up"
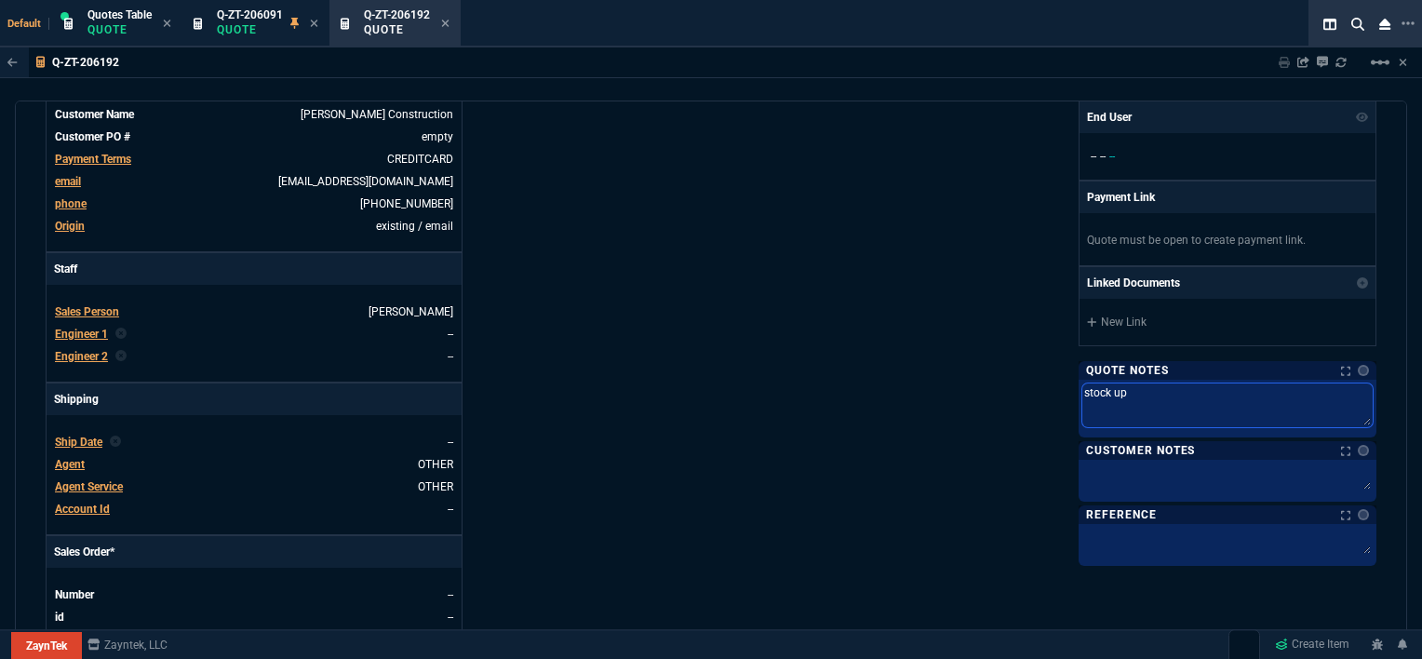
type textarea "stock up"
type textarea "stock up f"
type textarea "stock up fo"
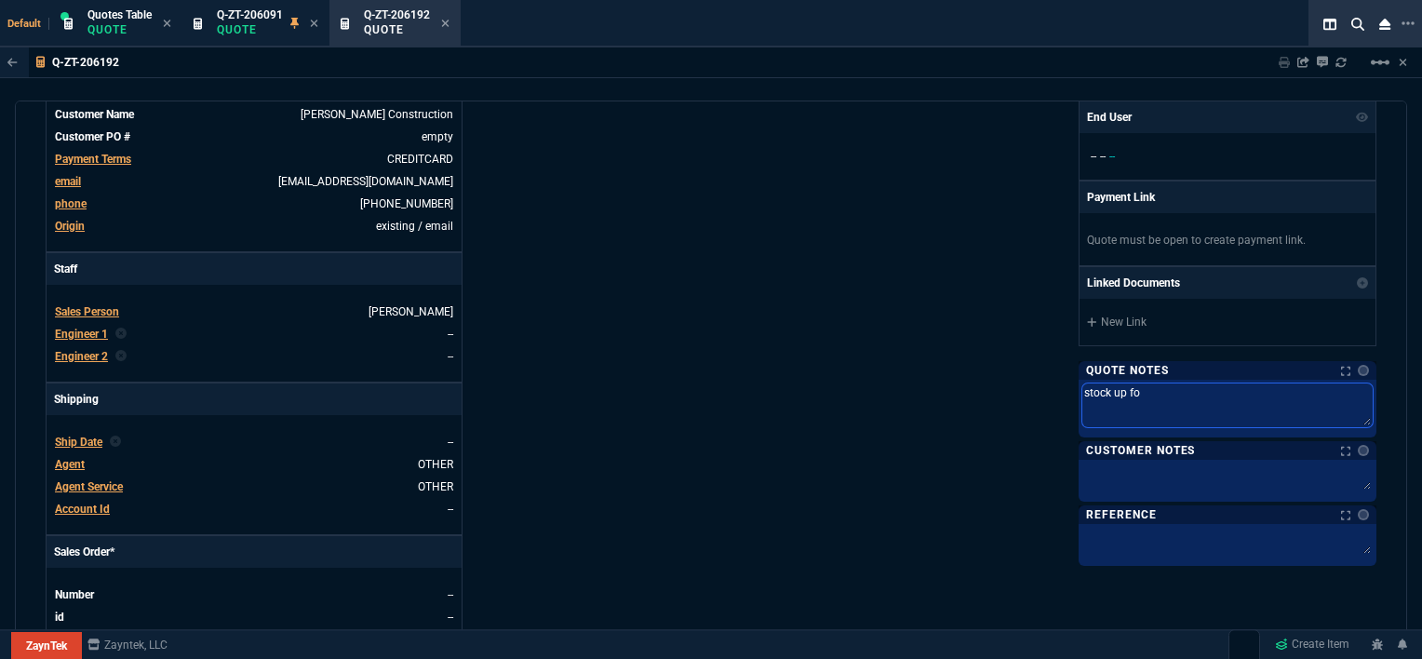
type textarea "stock up for"
type textarea "stock up for z"
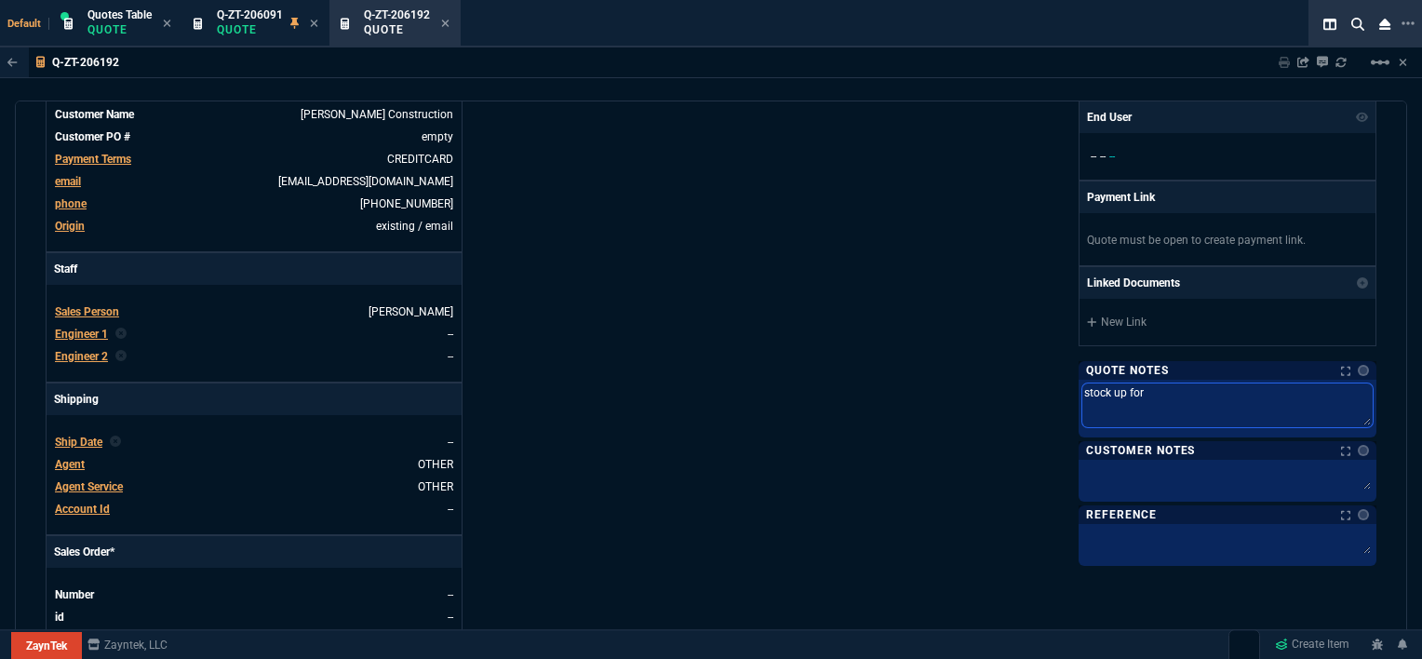
type textarea "stock up for z"
type textarea "stock up for zf"
type textarea "stock up for zfe"
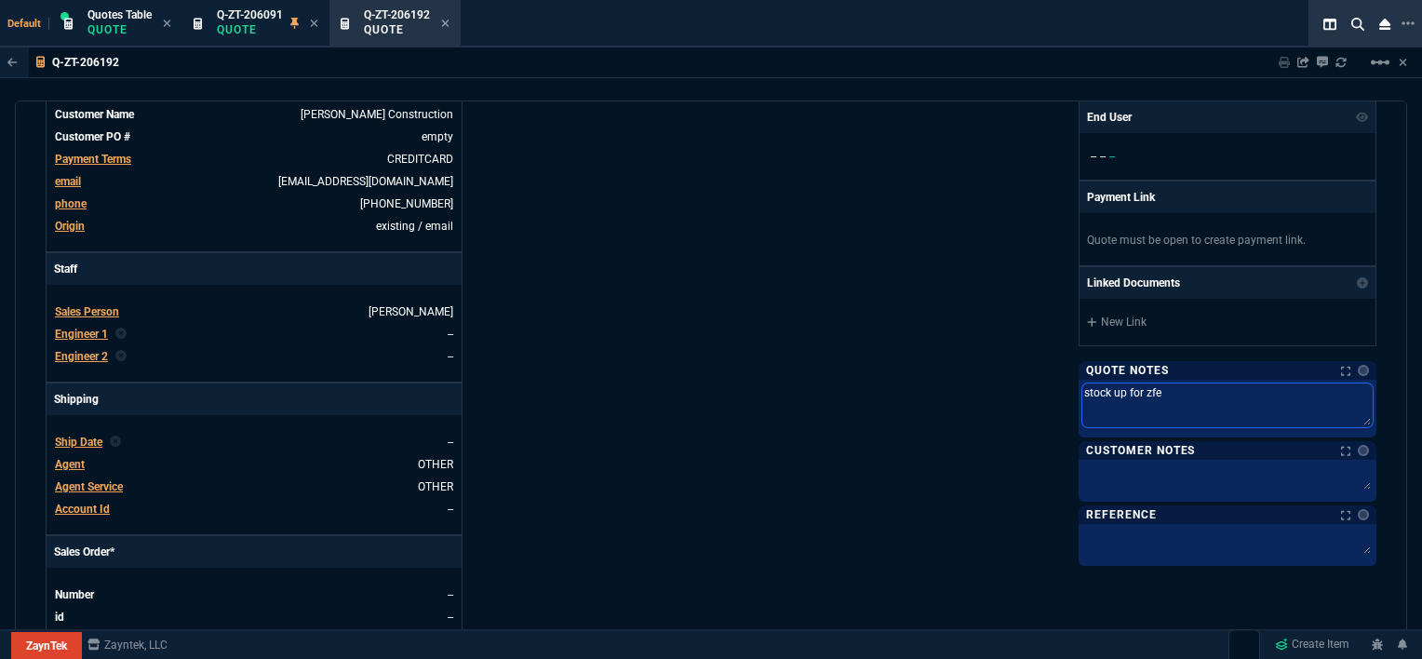
type textarea "stock up for zfer"
click at [811, 395] on div "ZaynTek, LLC [STREET_ADDRESS] Share Link Show More Chats Shipping Address [STRE…" at bounding box center [1043, 286] width 665 height 973
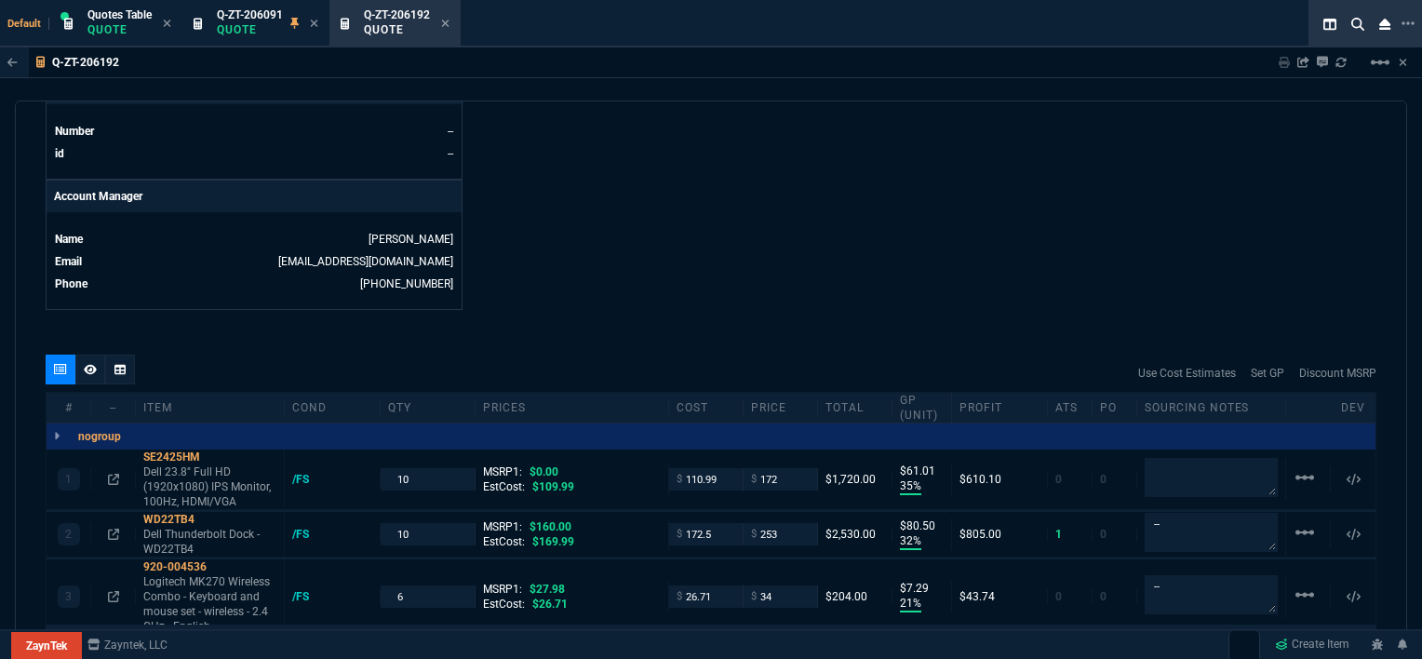
scroll to position [837, 0]
click at [449, 21] on icon at bounding box center [445, 23] width 8 height 11
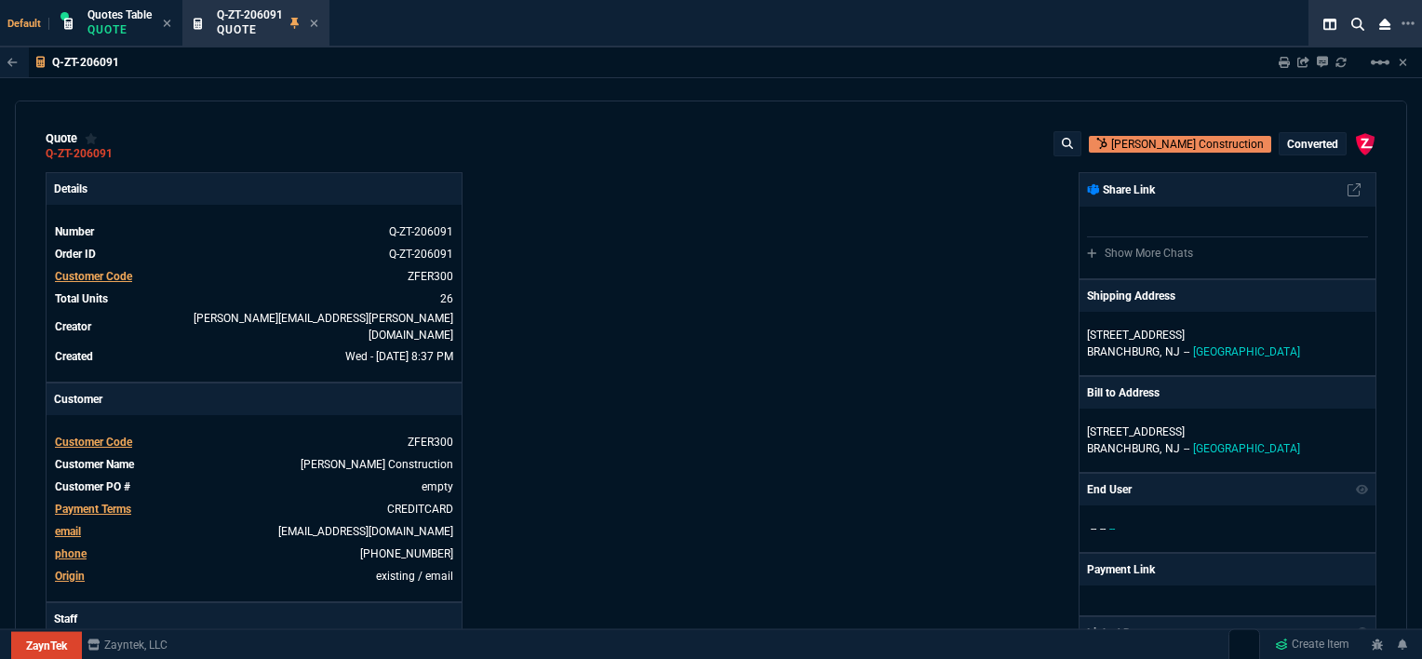
type input "35"
type input "61"
type input "32"
type input "81"
type input "21"
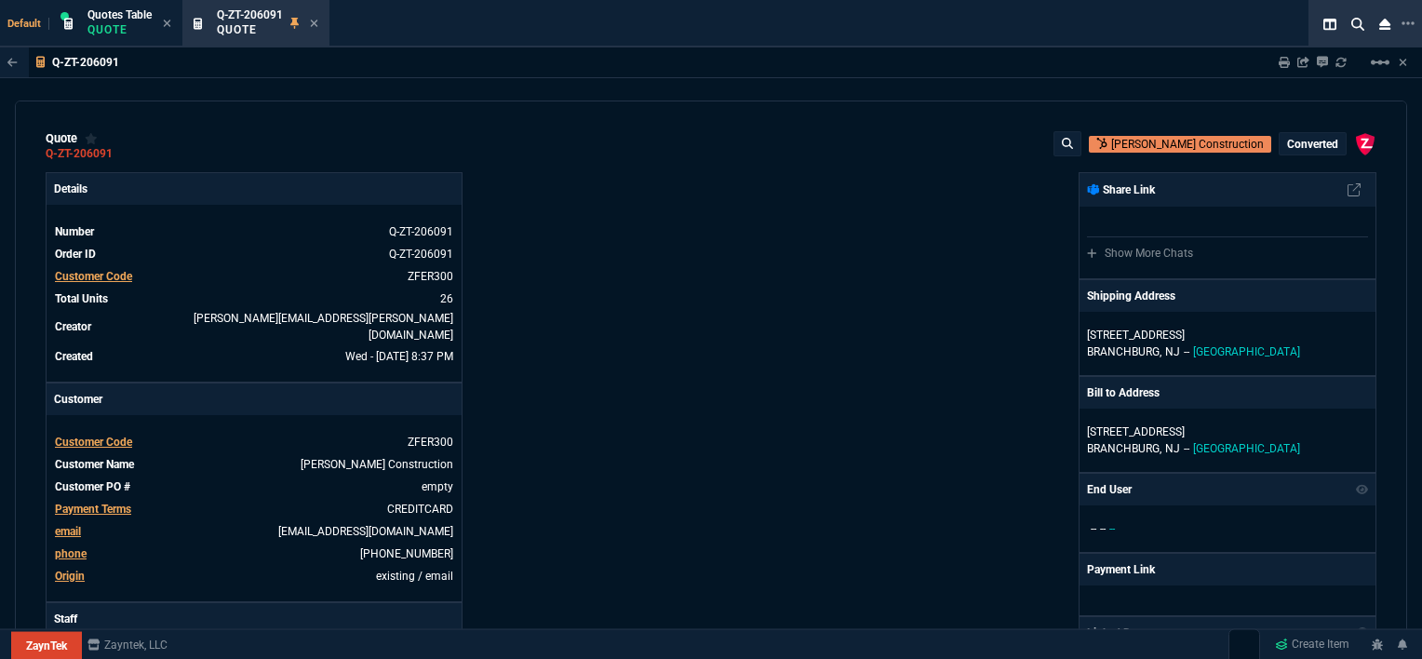
type input "7"
type input "-58"
type input "-22"
click at [314, 22] on icon at bounding box center [314, 23] width 7 height 7
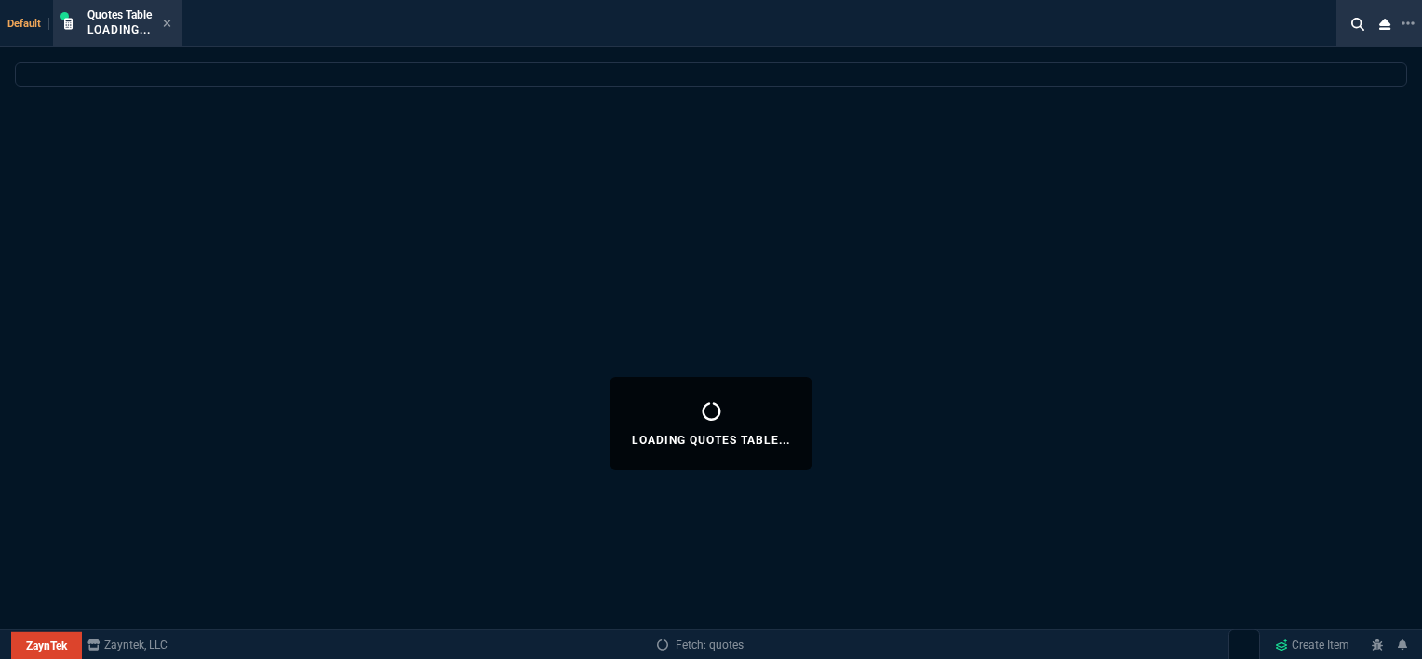
select select
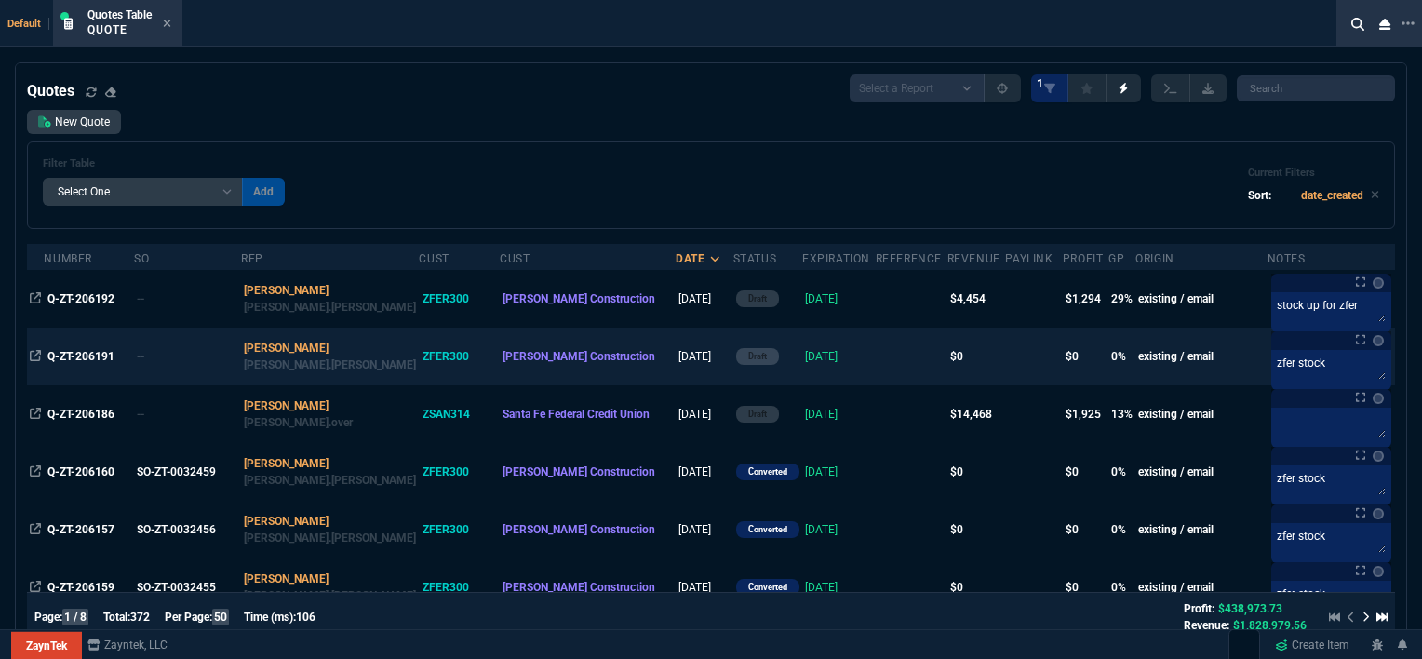
click at [810, 350] on td "[DATE]" at bounding box center [839, 357] width 74 height 58
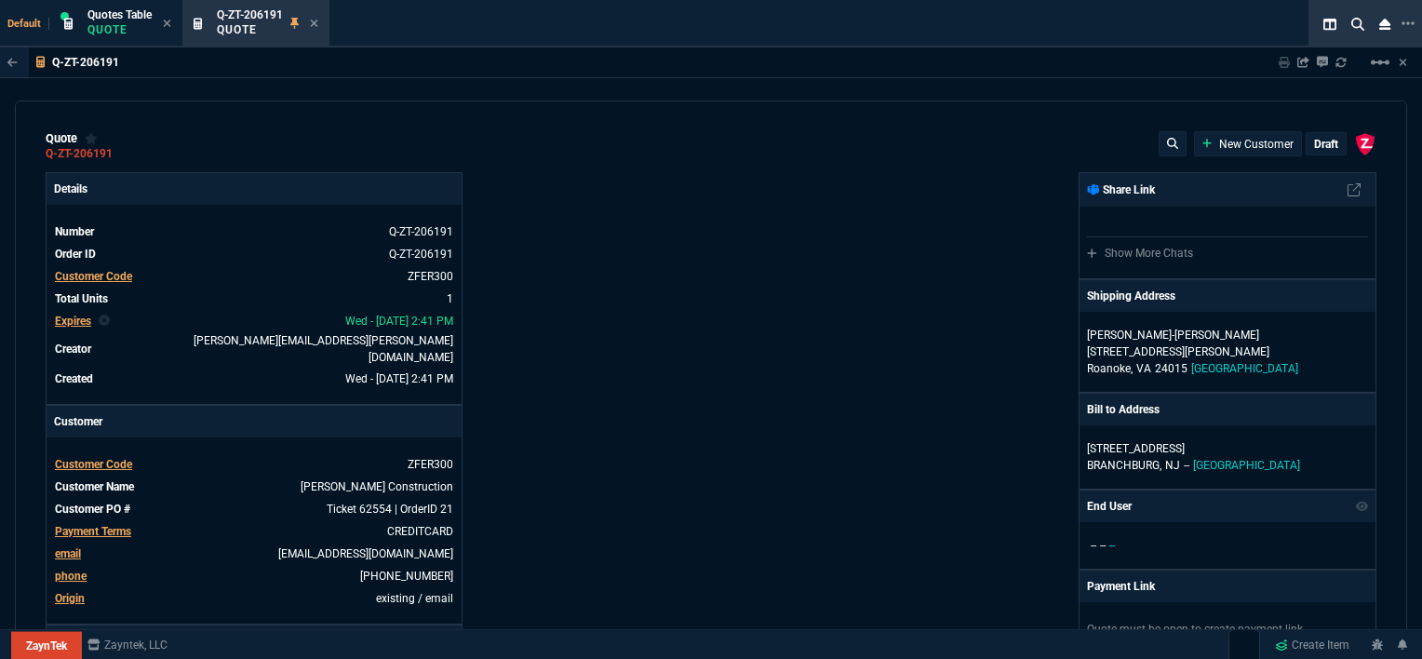
type input "0"
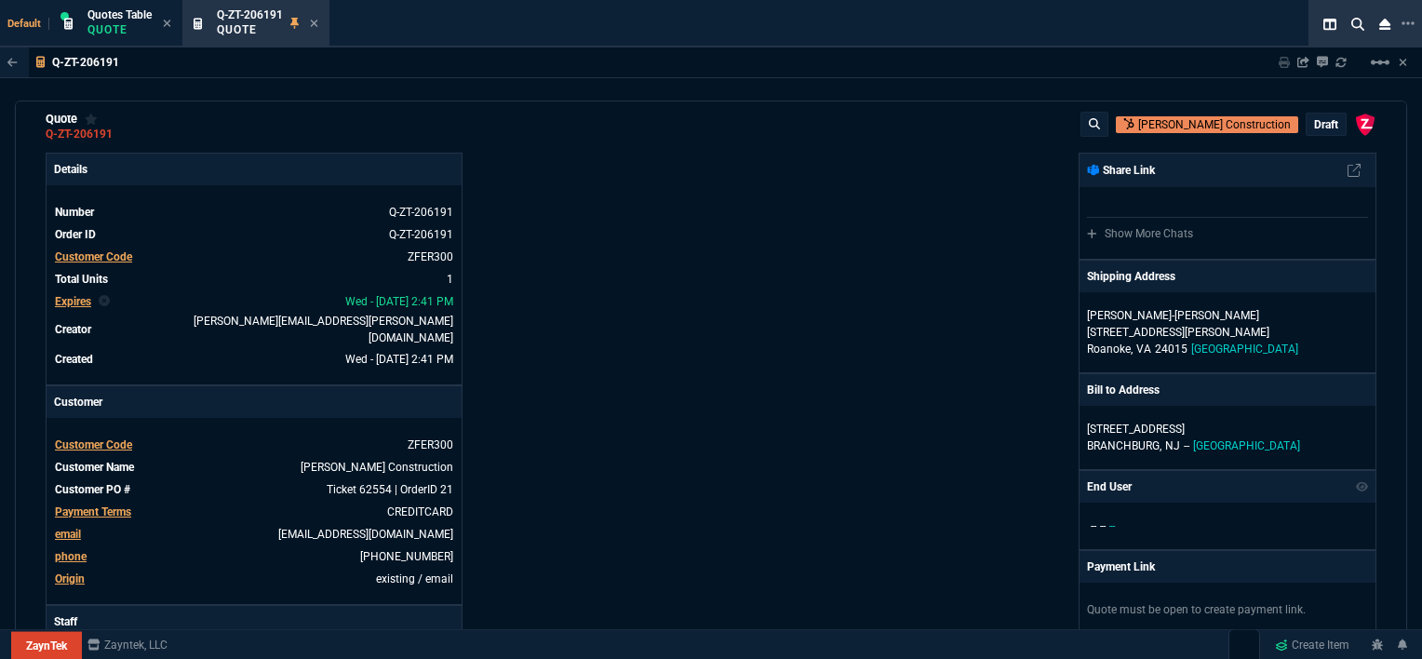
scroll to position [0, 0]
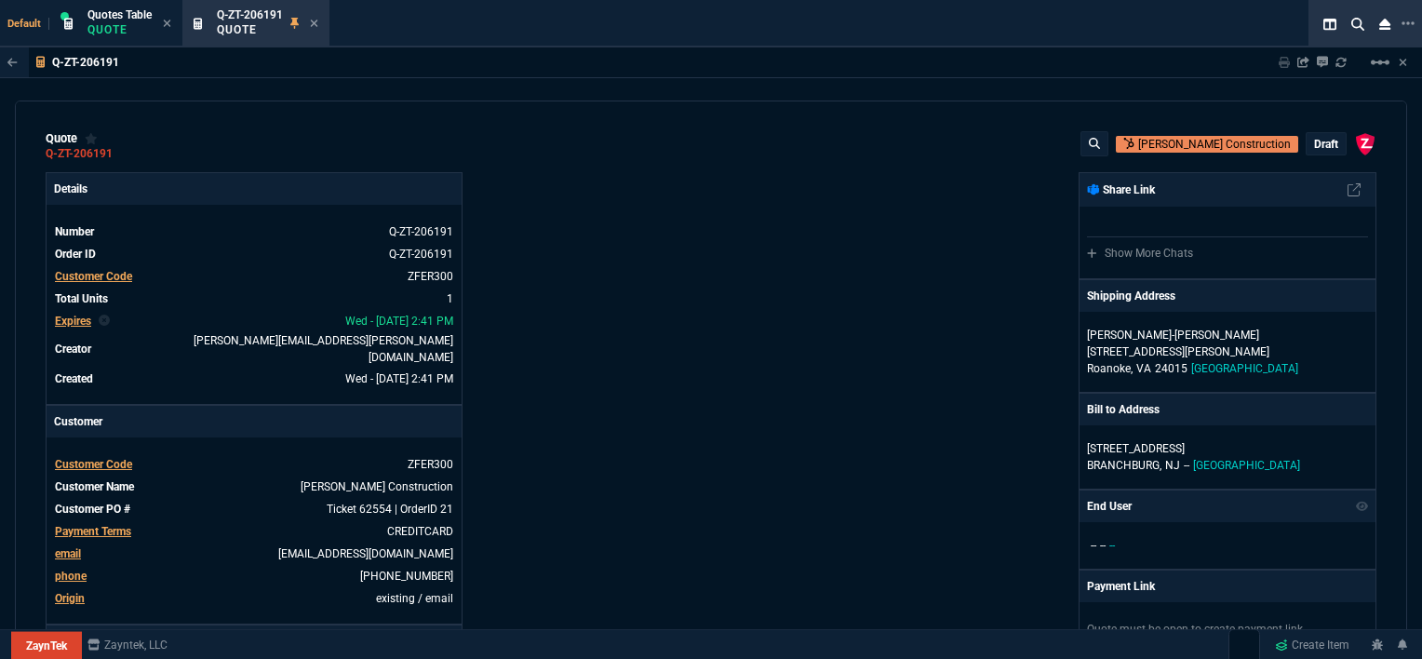
click at [1317, 145] on p "draft" at bounding box center [1326, 144] width 24 height 15
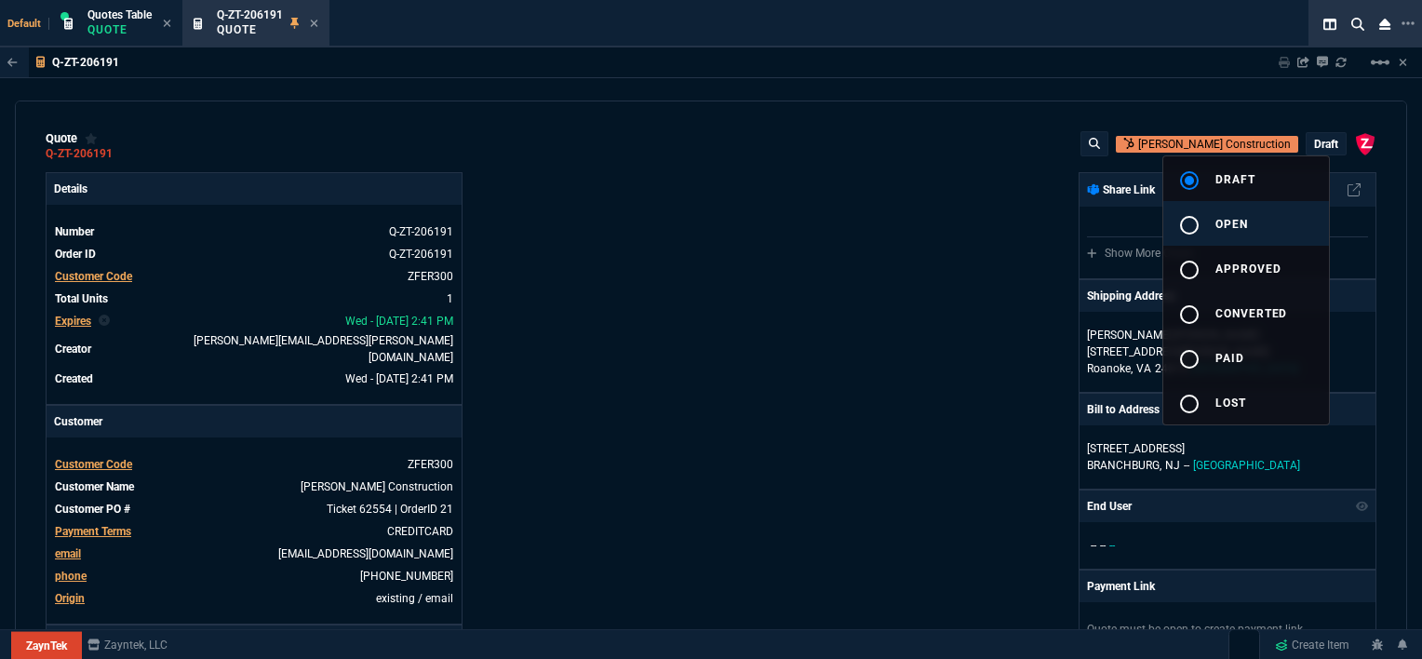
click at [1247, 234] on button "radio_button_unchecked open" at bounding box center [1246, 223] width 166 height 45
click at [891, 228] on div at bounding box center [711, 329] width 1422 height 659
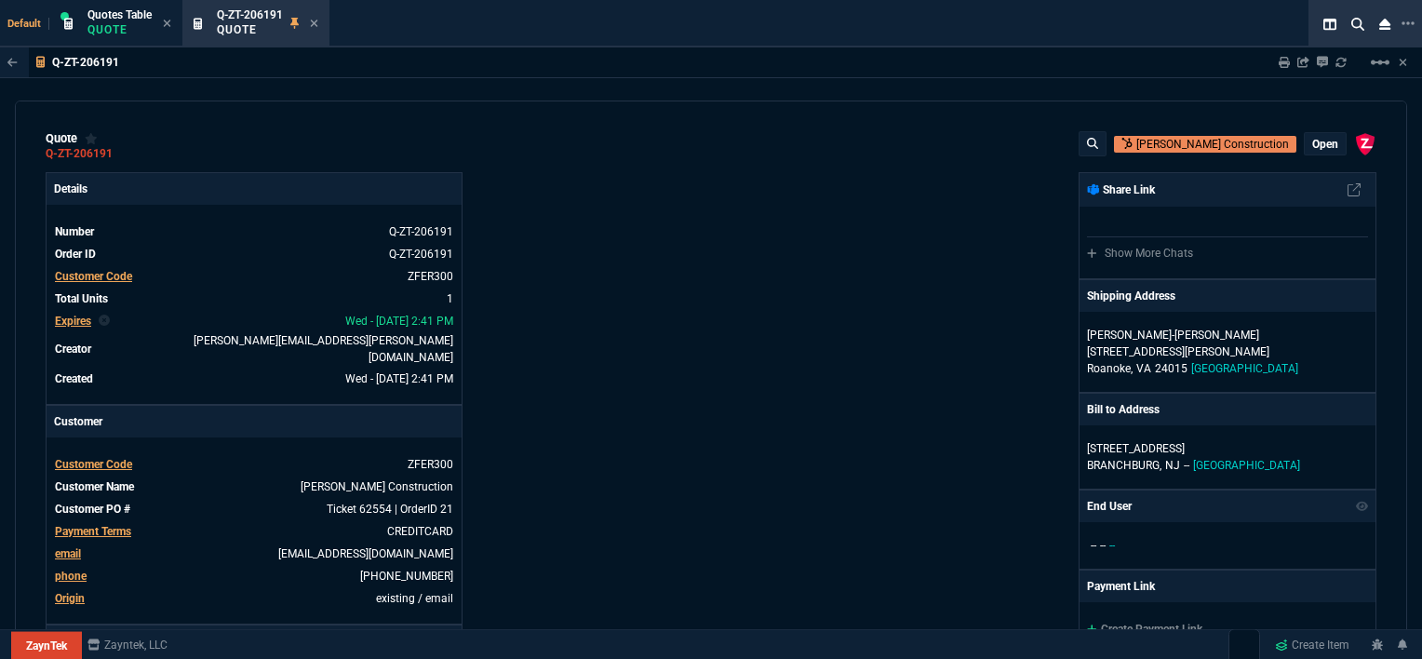
type input "0"
click at [1328, 144] on p "open" at bounding box center [1325, 144] width 26 height 15
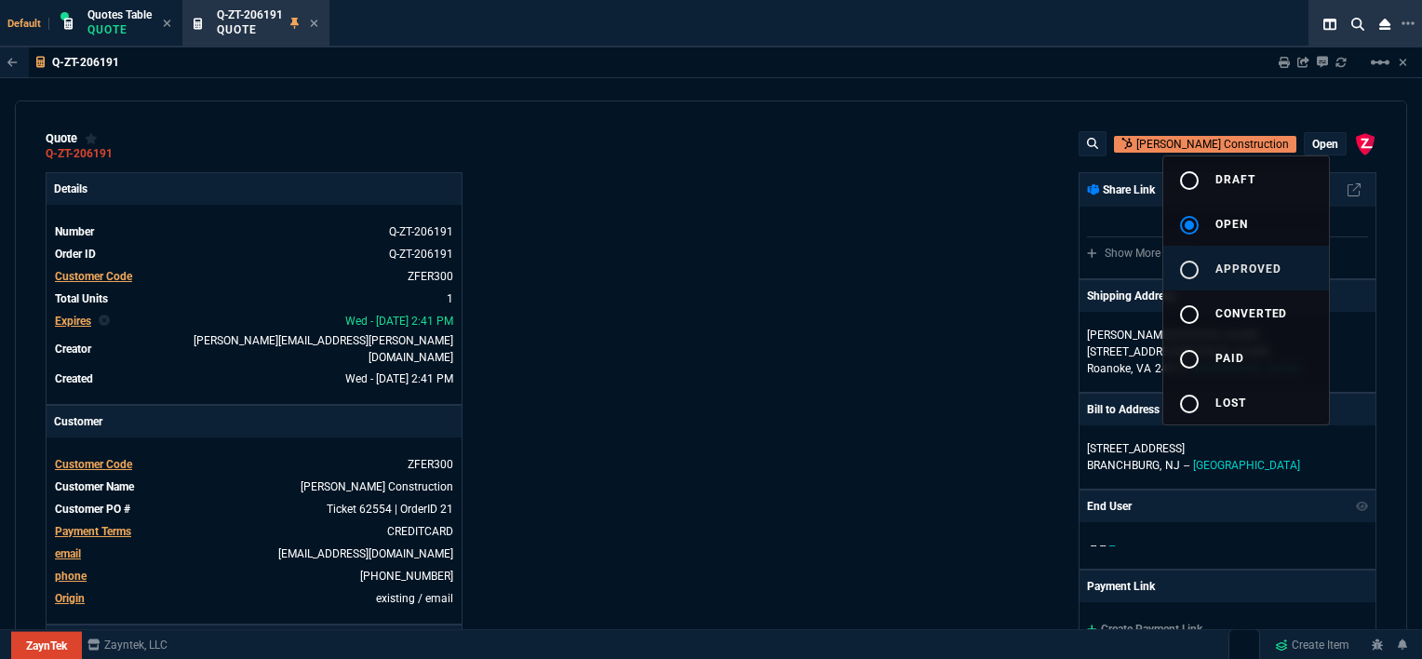
click at [1225, 277] on button "radio_button_unchecked approved" at bounding box center [1246, 268] width 166 height 45
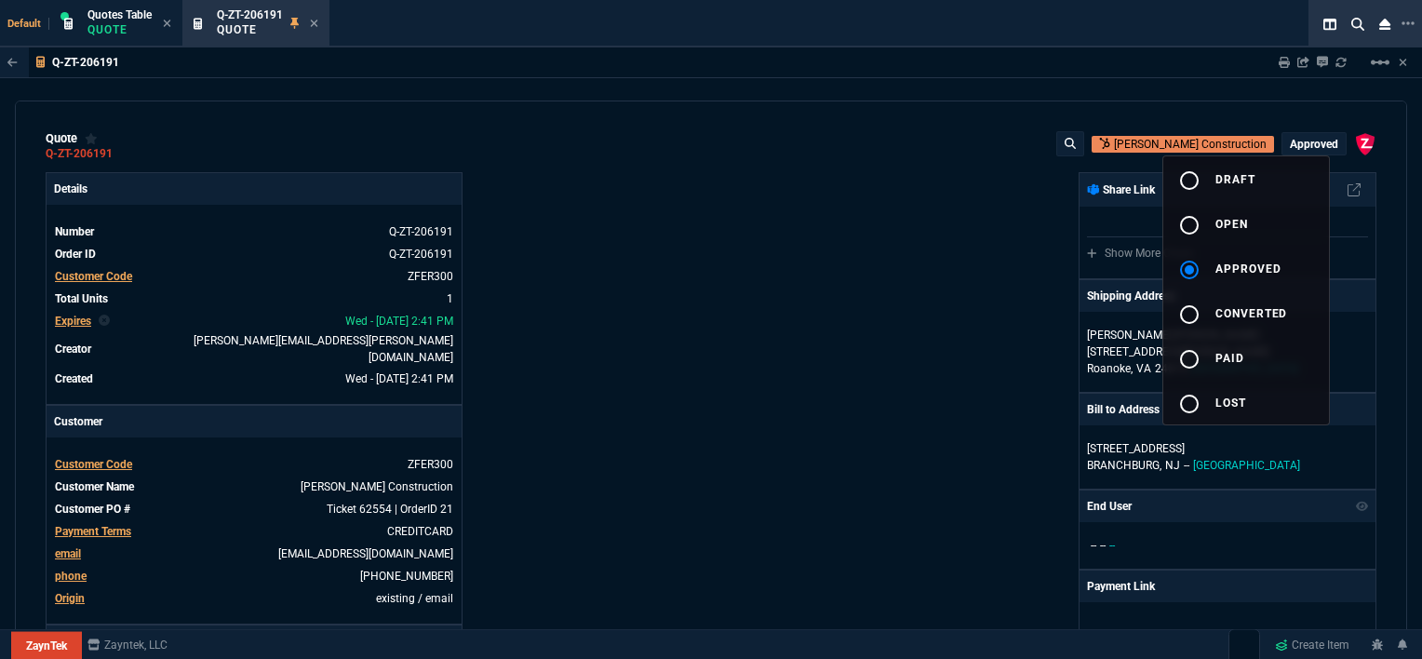
click at [707, 264] on div at bounding box center [711, 329] width 1422 height 659
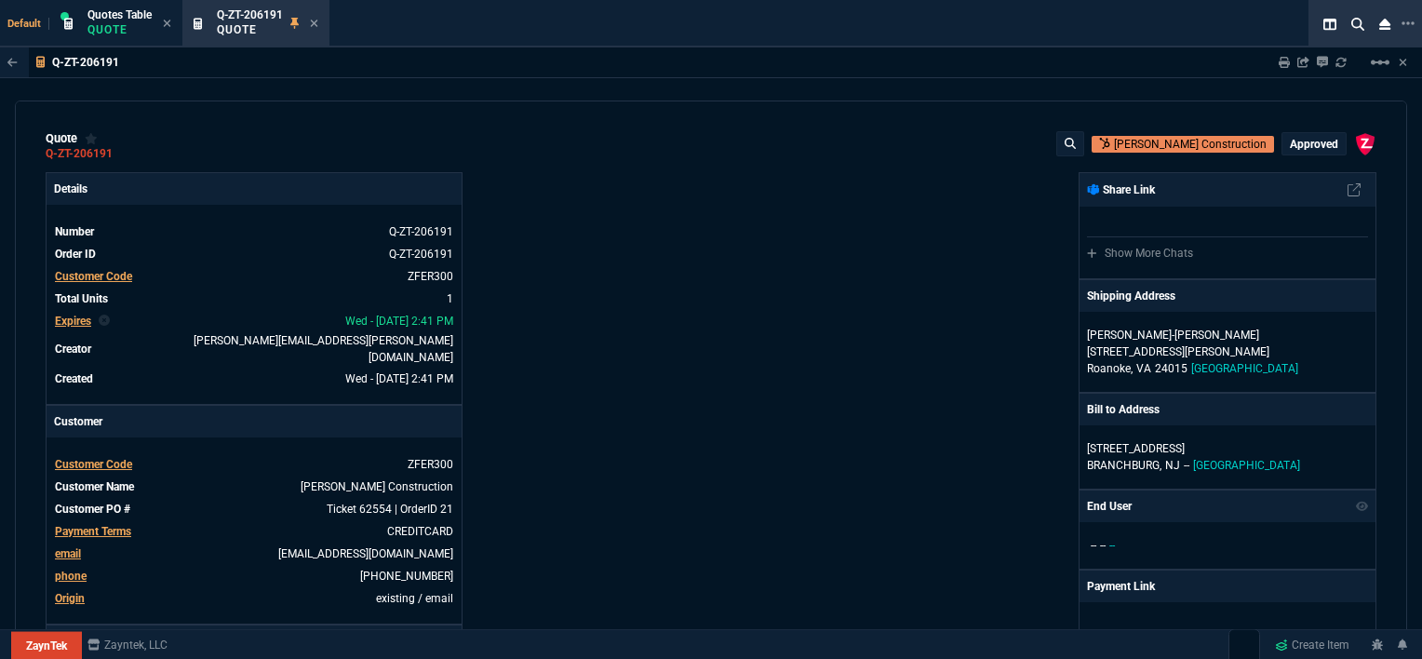
type input "0"
click at [316, 24] on icon at bounding box center [314, 23] width 7 height 7
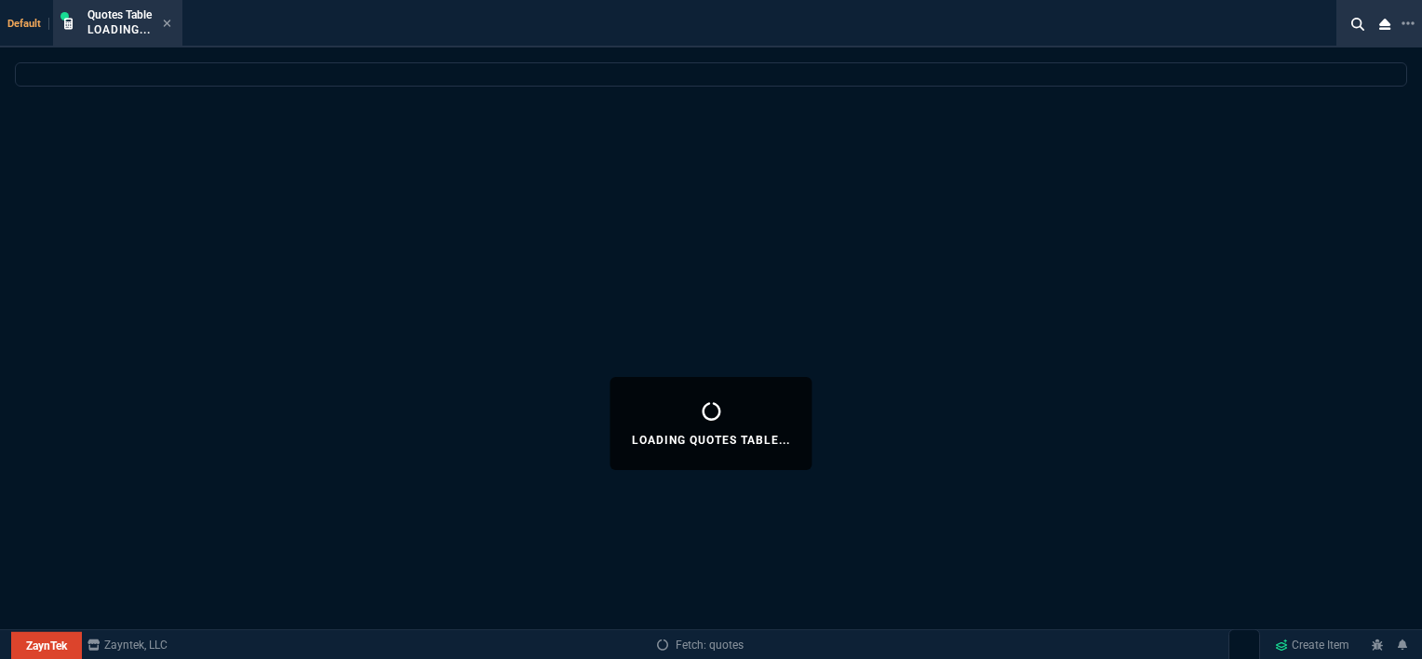
select select
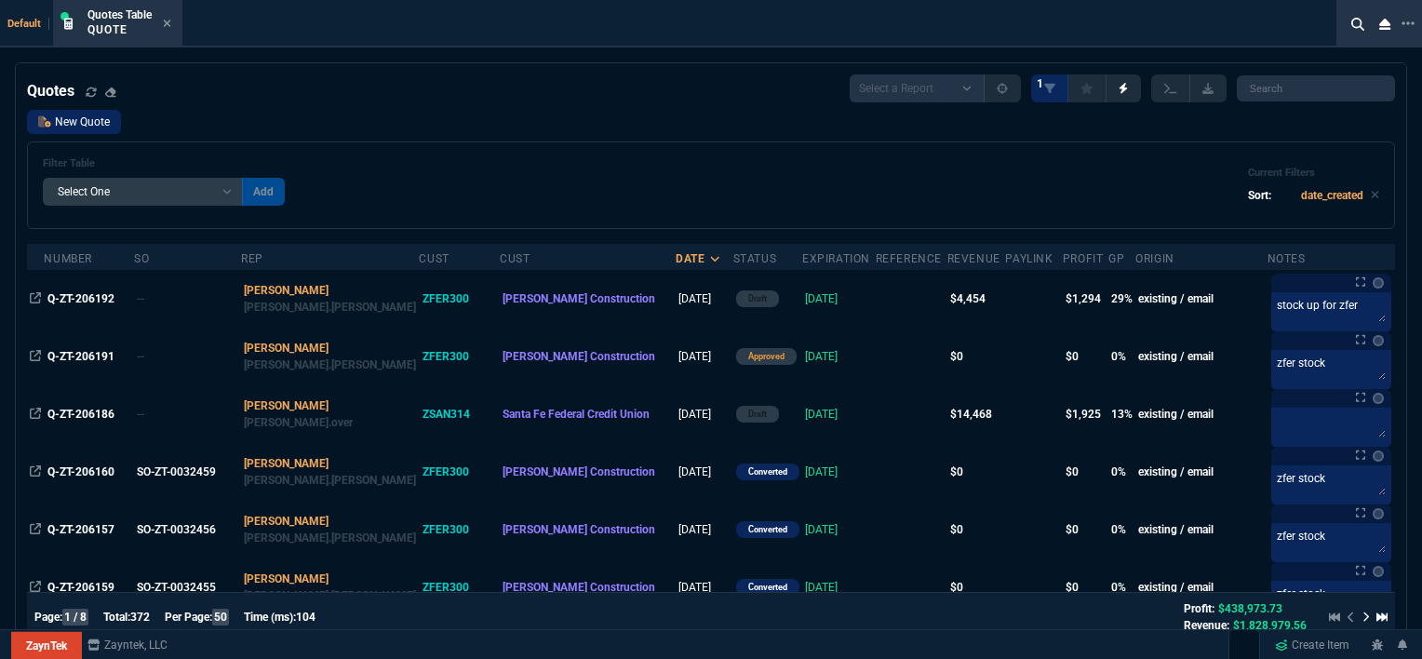
click at [72, 126] on link "New Quote" at bounding box center [74, 122] width 94 height 24
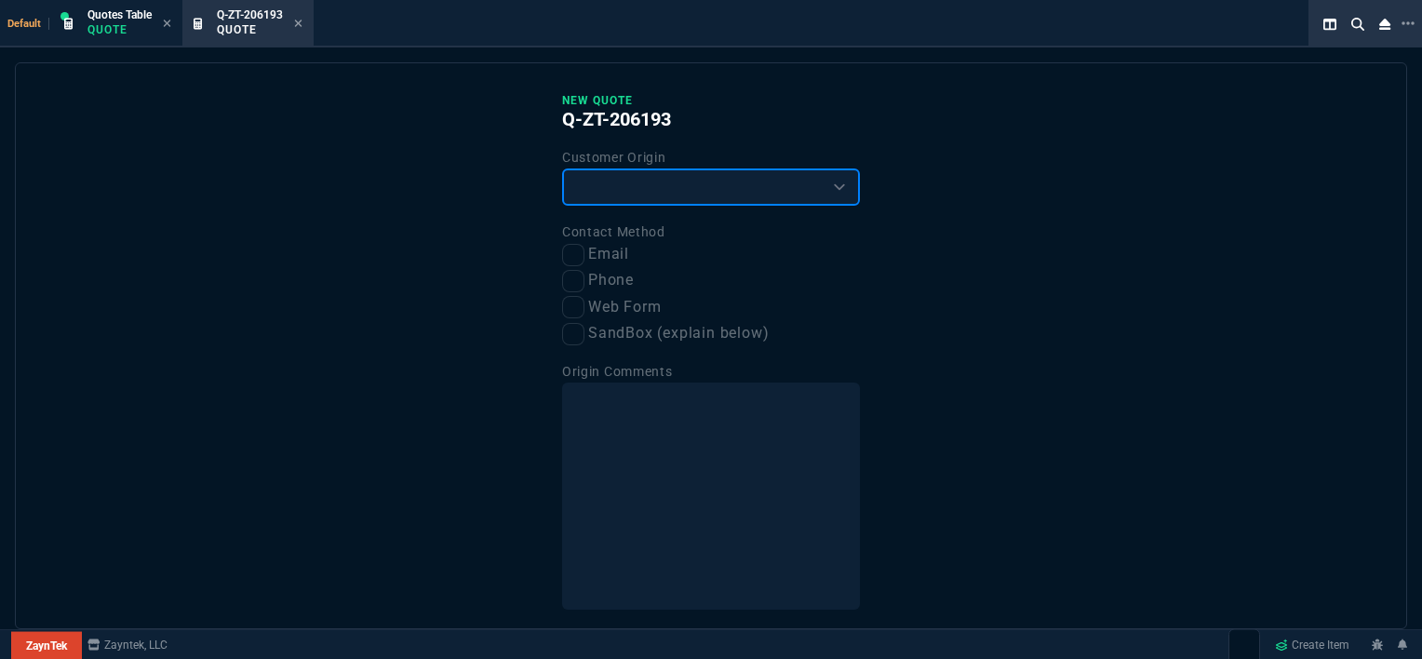
click at [631, 192] on select "Existing Customer Amazon Lead (first order) Website Lead (first order) Called (…" at bounding box center [711, 186] width 298 height 37
select select "existing"
click at [562, 168] on select "Existing Customer Amazon Lead (first order) Website Lead (first order) Called (…" at bounding box center [711, 186] width 298 height 37
click at [576, 254] on input "Email" at bounding box center [573, 255] width 22 height 22
checkbox input "true"
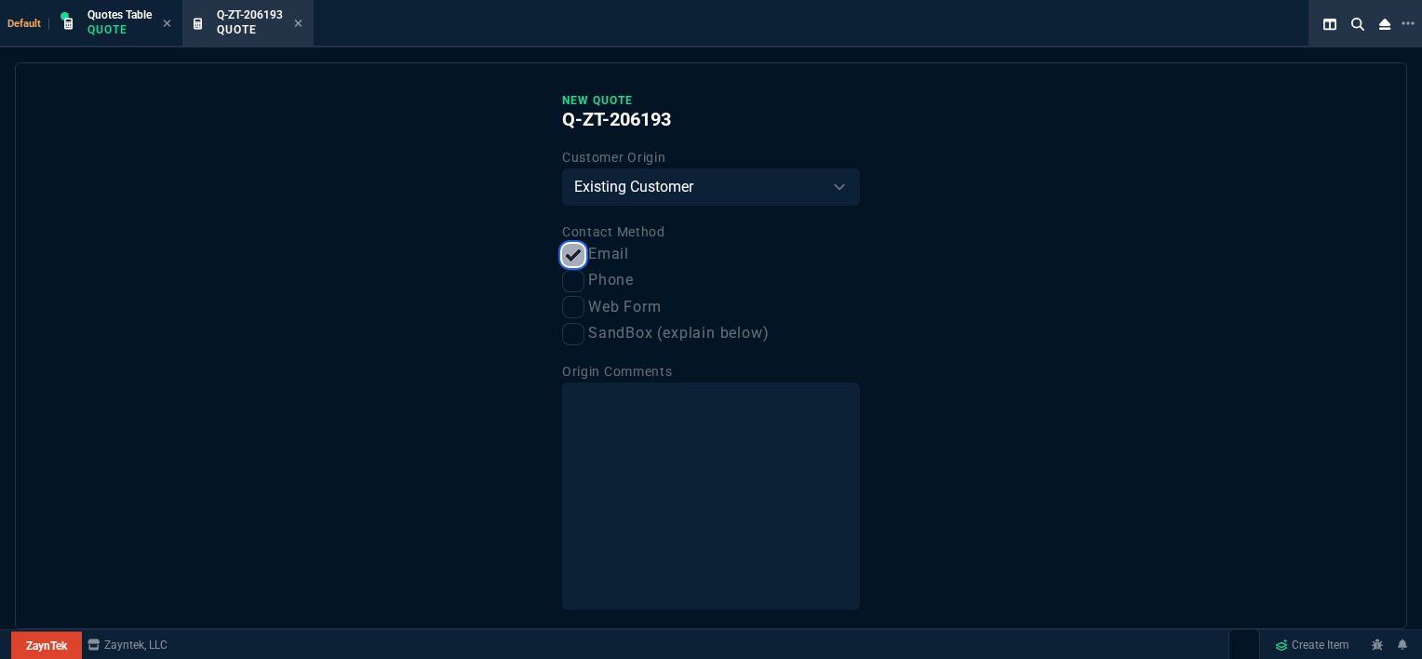
scroll to position [70, 0]
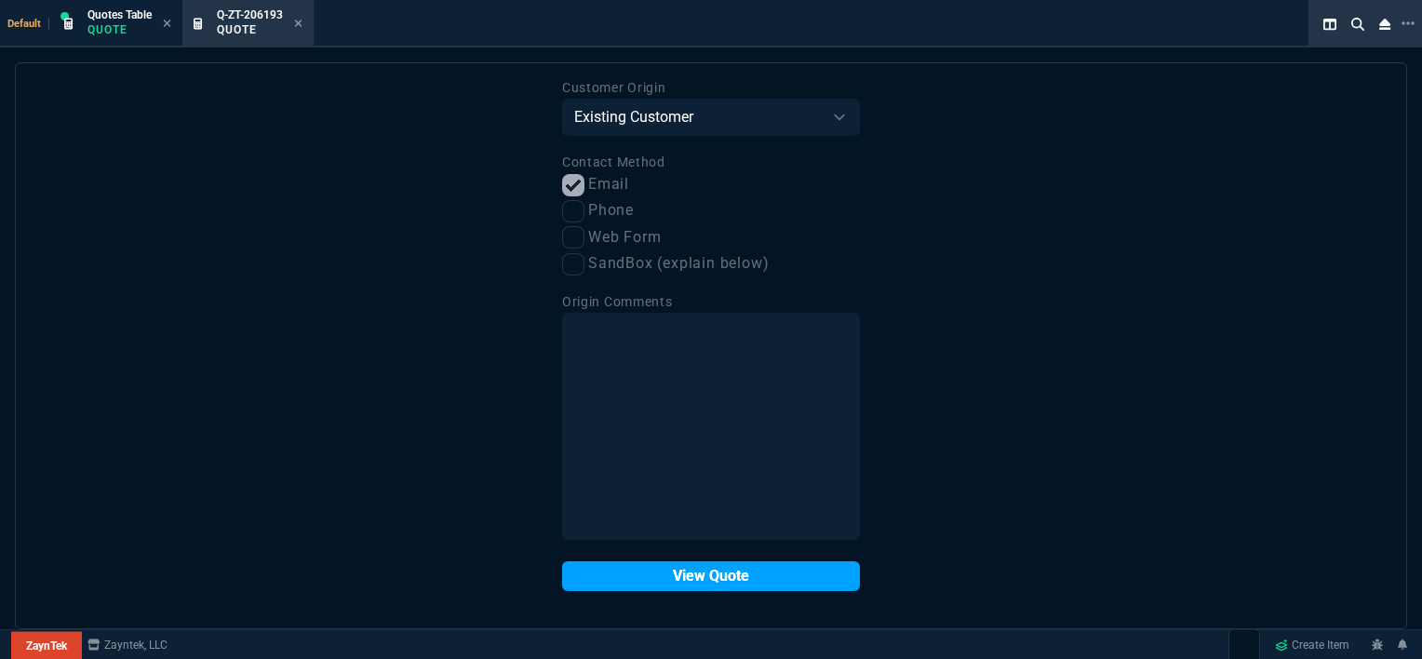
click at [708, 584] on button "View Quote" at bounding box center [711, 576] width 298 height 30
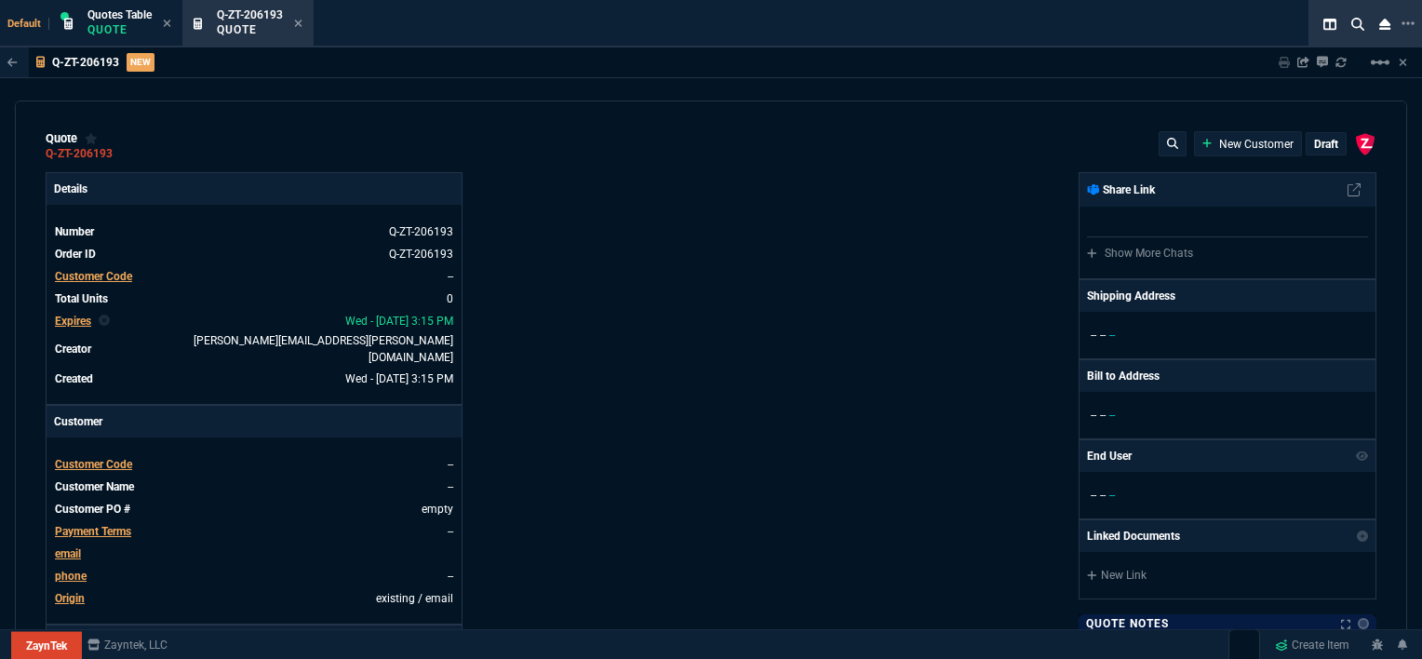
click at [110, 458] on span "Customer Code" at bounding box center [93, 464] width 77 height 13
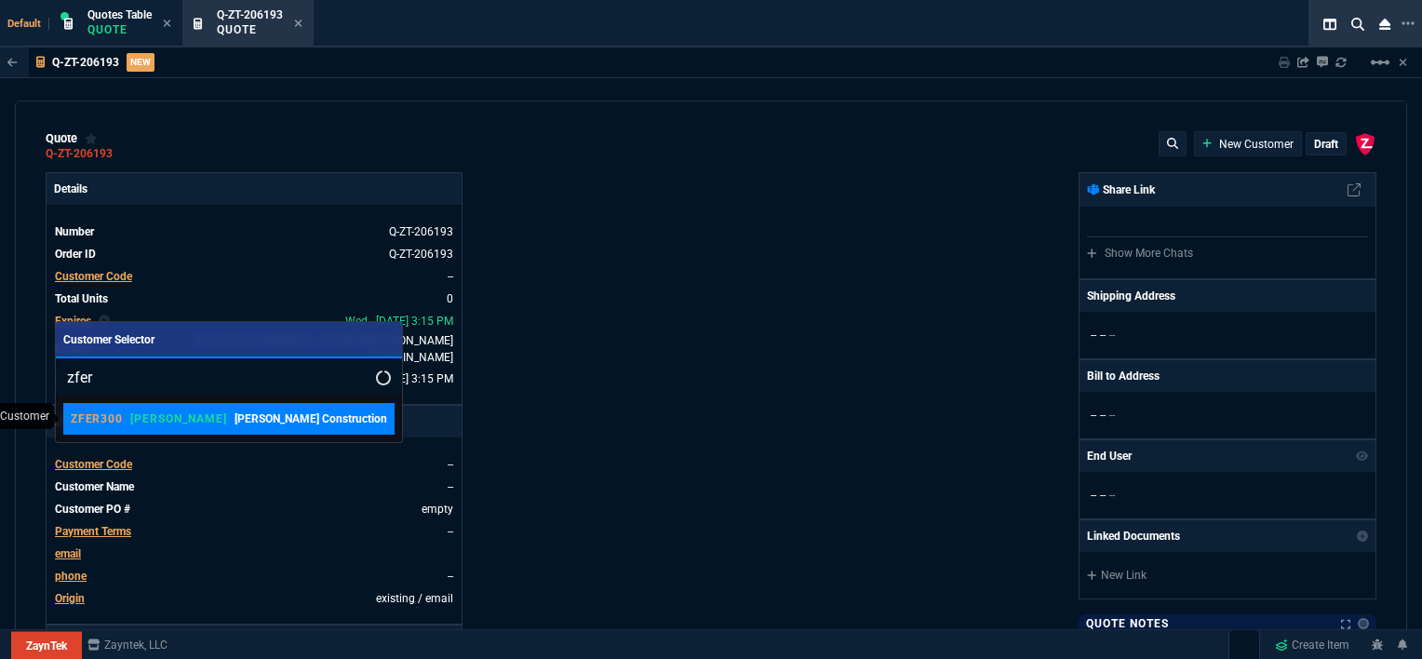
type input "zfer"
click at [234, 424] on p "[PERSON_NAME] Construction" at bounding box center [310, 418] width 153 height 17
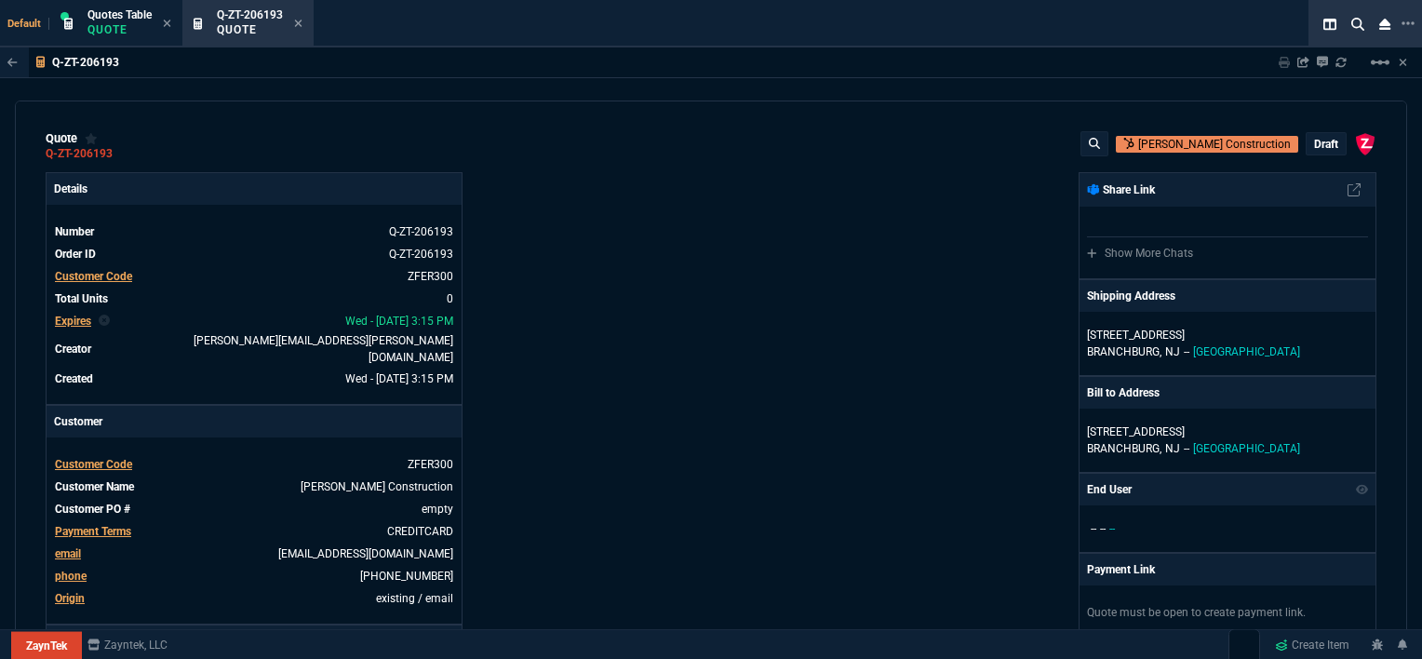
click at [891, 431] on div "ZaynTek, LLC [STREET_ADDRESS] Share Link Show More Chats Shipping Address [STRE…" at bounding box center [1043, 658] width 665 height 973
click at [1261, 345] on p "[GEOGRAPHIC_DATA], [GEOGRAPHIC_DATA] -- [GEOGRAPHIC_DATA]" at bounding box center [1227, 351] width 281 height 17
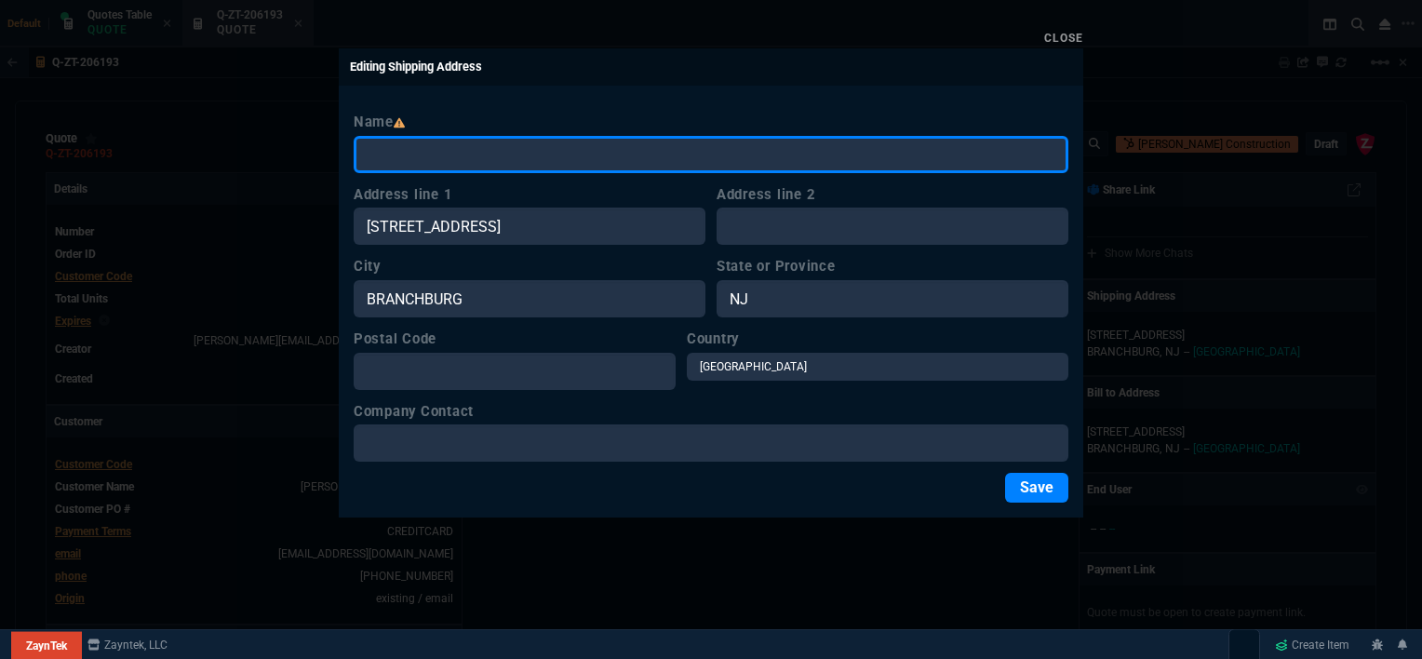
click at [456, 149] on input "Name" at bounding box center [711, 154] width 715 height 37
paste input "[PERSON_NAME] Construction Co., Inc. - [PERSON_NAME]- PBrown ([PERSON_NAME] Off…"
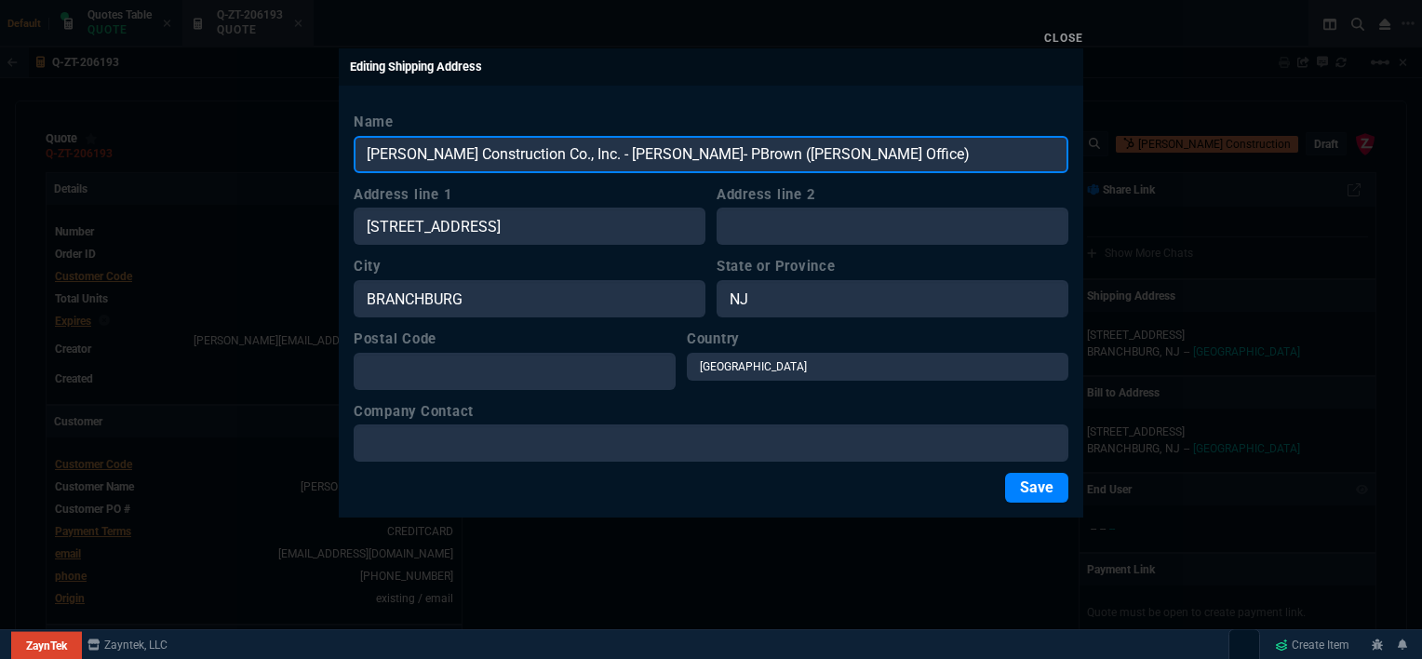
type input "[PERSON_NAME] Construction Co., Inc. - [PERSON_NAME]- PBrown ([PERSON_NAME] Off…"
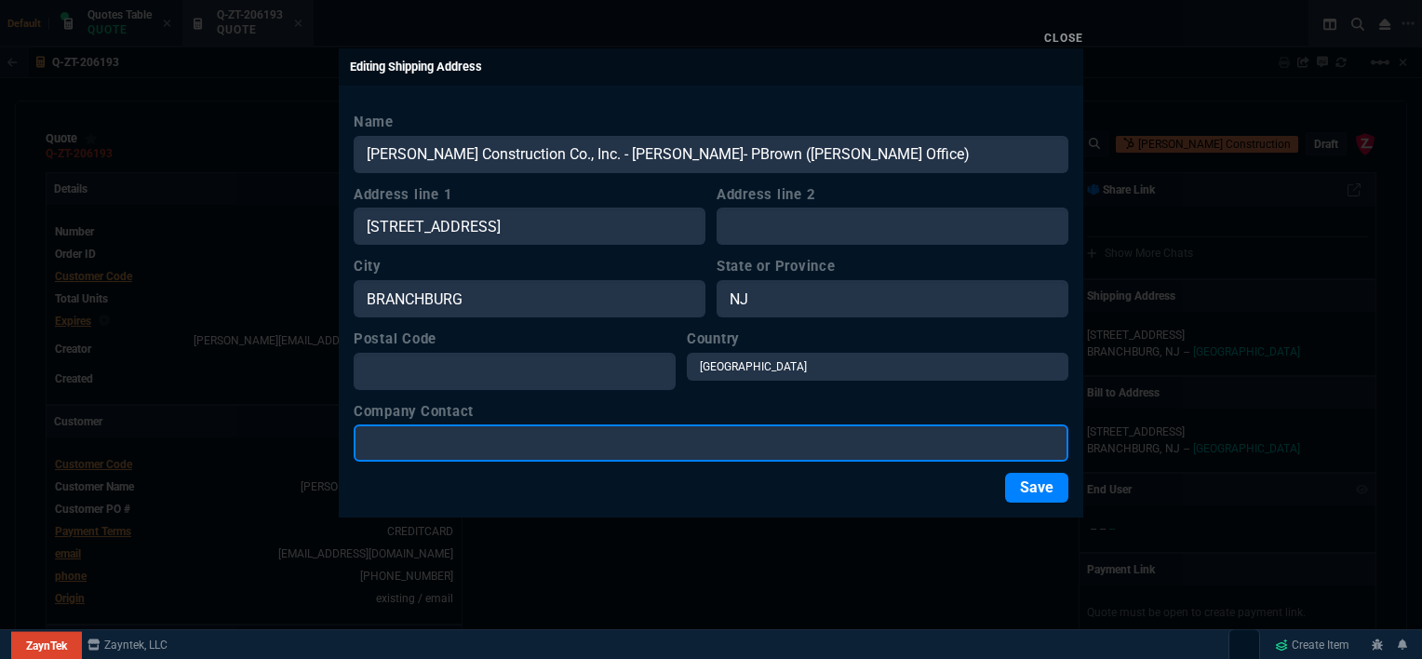
click at [661, 445] on input "Company Contact" at bounding box center [711, 442] width 715 height 37
paste input "[PERSON_NAME] Construction Co., Inc. - [PERSON_NAME]- PBrown ([PERSON_NAME] Off…"
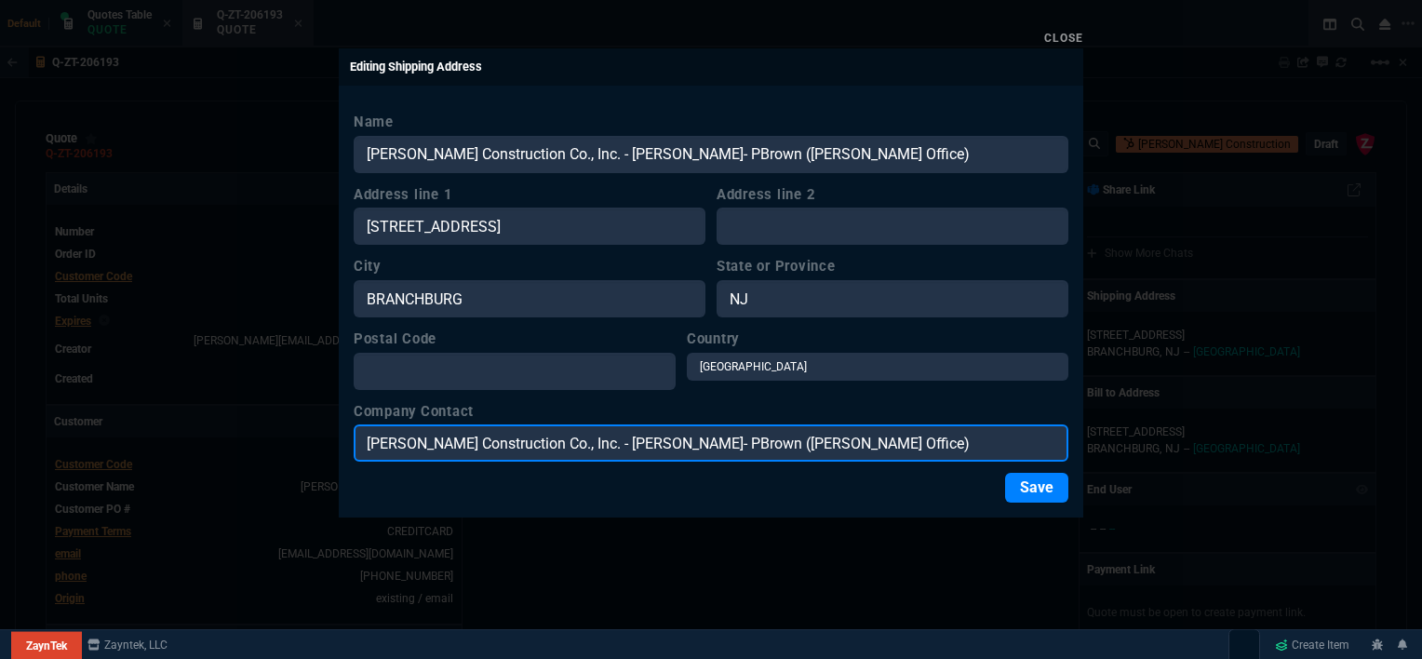
click at [575, 435] on input "[PERSON_NAME] Construction Co., Inc. - [PERSON_NAME]- PBrown ([PERSON_NAME] Off…" at bounding box center [711, 442] width 715 height 37
click at [634, 439] on input "PBrown ([PERSON_NAME] Office)" at bounding box center [711, 442] width 715 height 37
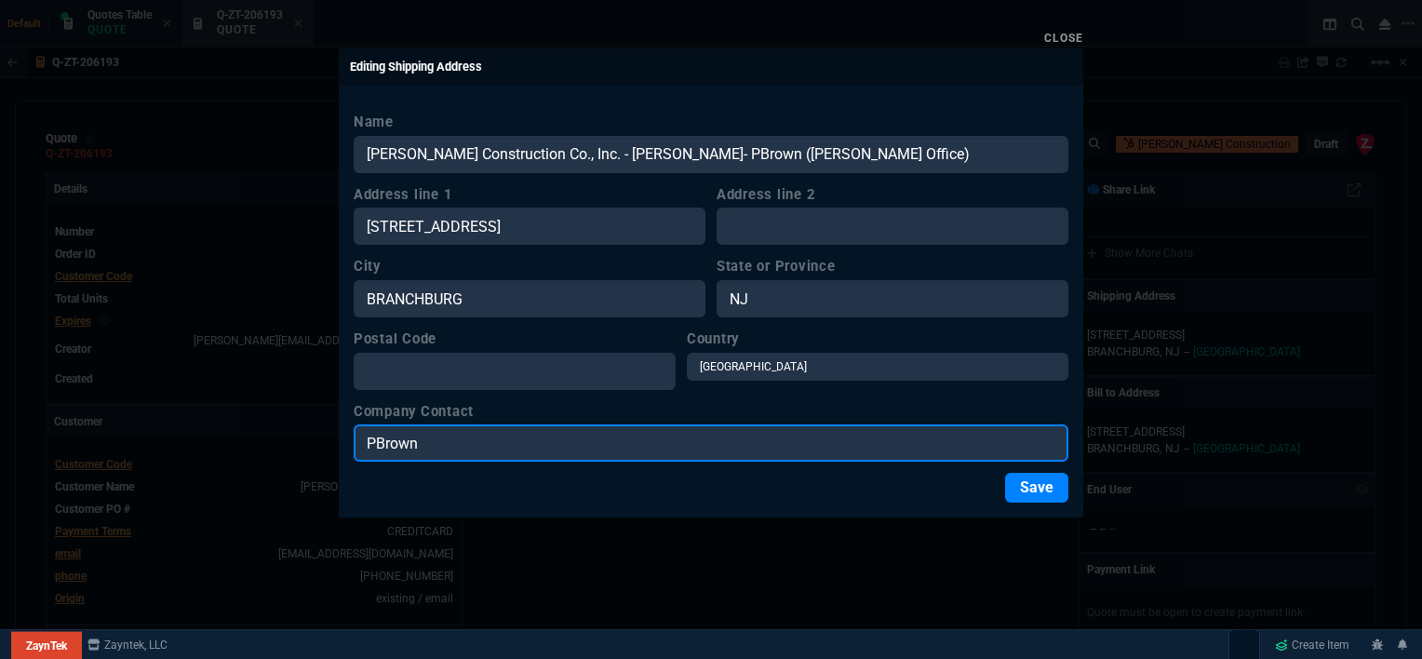
type input "PBrown"
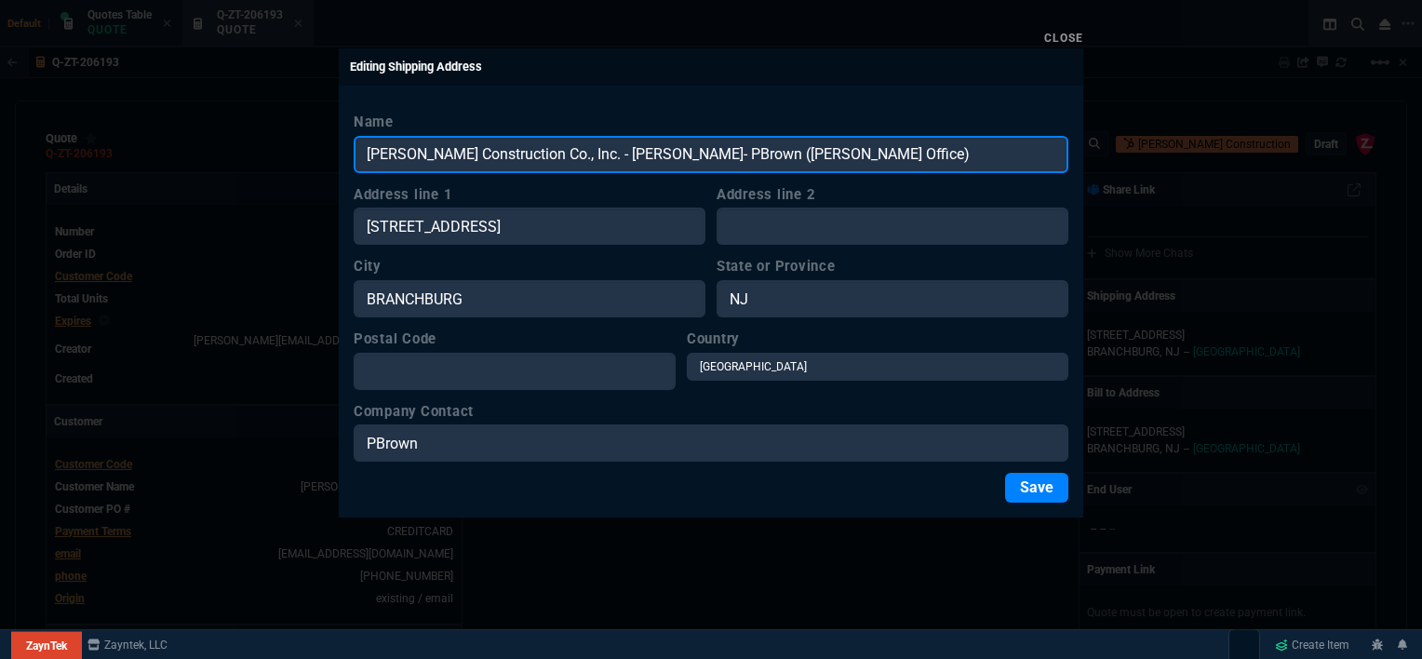
click at [912, 153] on input "[PERSON_NAME] Construction Co., Inc. - [PERSON_NAME]- PBrown ([PERSON_NAME] Off…" at bounding box center [711, 154] width 715 height 37
drag, startPoint x: 912, startPoint y: 152, endPoint x: 580, endPoint y: 150, distance: 332.2
click at [580, 150] on input "[PERSON_NAME] Construction Co., Inc. - [PERSON_NAME]- PBrown ([PERSON_NAME] Off…" at bounding box center [711, 154] width 715 height 37
type input "[PERSON_NAME] Construction Co., Inc."
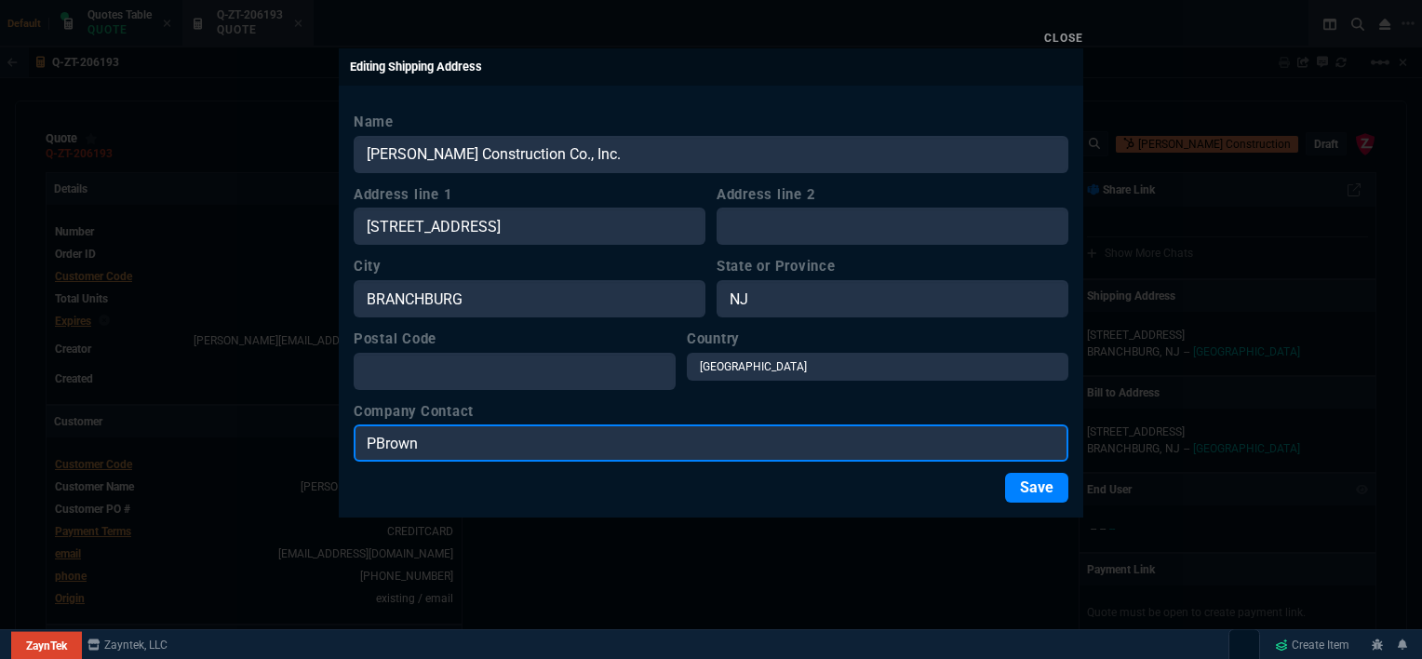
click at [655, 435] on input "PBrown" at bounding box center [711, 442] width 715 height 37
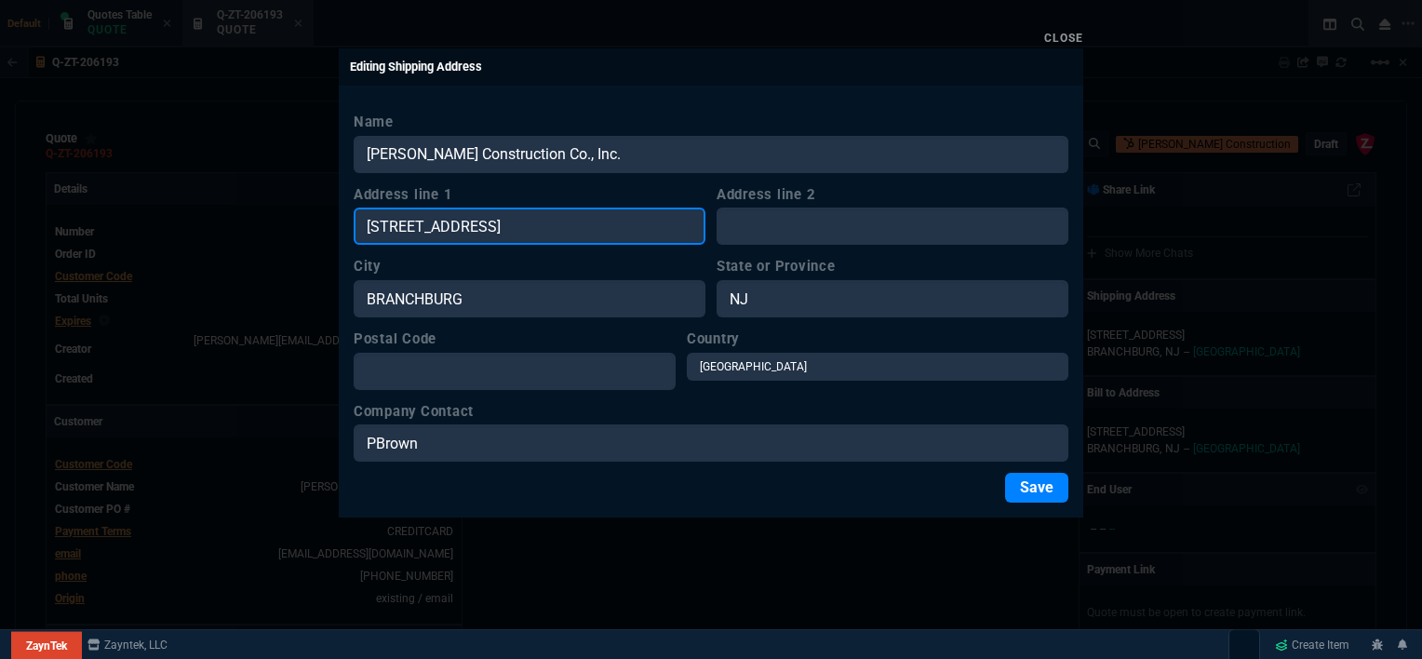
click at [577, 226] on input "[STREET_ADDRESS]" at bounding box center [530, 225] width 352 height 37
drag, startPoint x: 570, startPoint y: 231, endPoint x: 345, endPoint y: 218, distance: 225.5
click at [345, 218] on div "Name [PERSON_NAME] Construction Co., Inc. Address line 1 31 TANNERY ROAD Addres…" at bounding box center [711, 307] width 744 height 421
paste input "[STREET_ADDRESS]"
type input "[STREET_ADDRESS]"
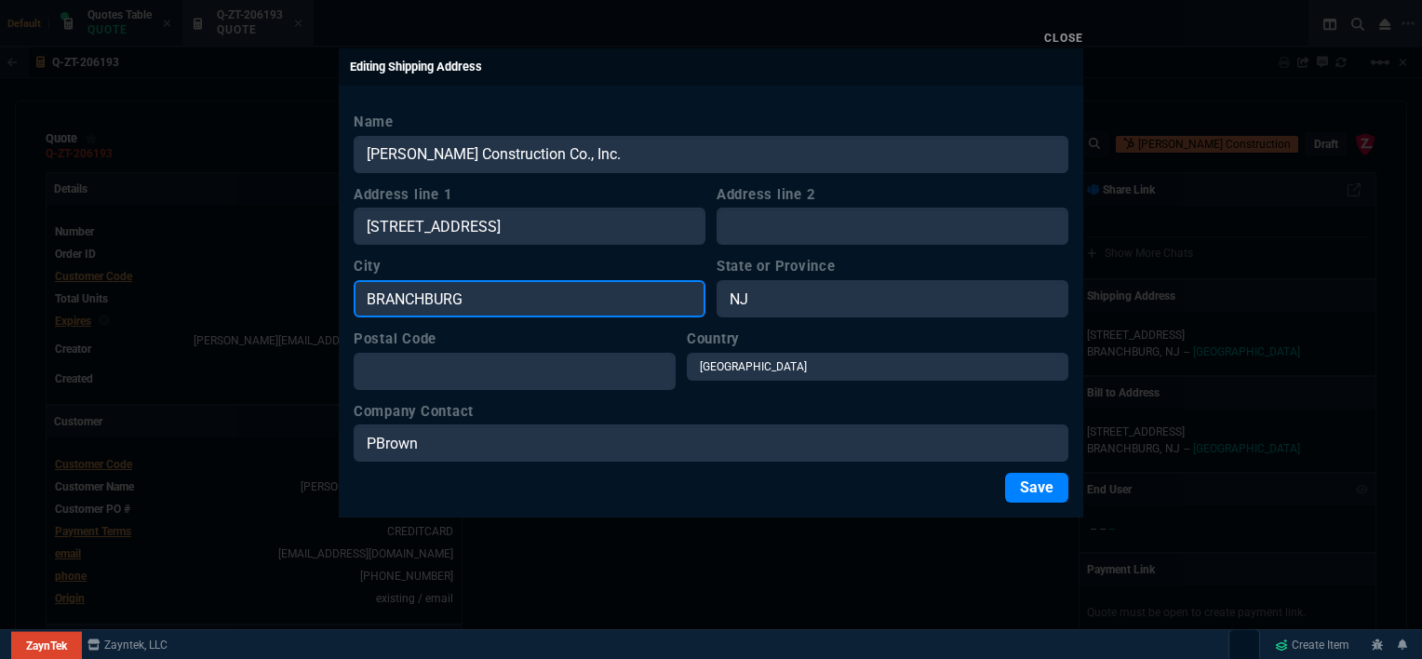
drag, startPoint x: 508, startPoint y: 300, endPoint x: 313, endPoint y: 293, distance: 195.5
click at [313, 293] on div "Close Editing Shipping Address Name [PERSON_NAME] Construction Co., Inc. Addres…" at bounding box center [711, 329] width 1422 height 659
paste input "[STREET_ADDRESS]"
type input "[STREET_ADDRESS]"
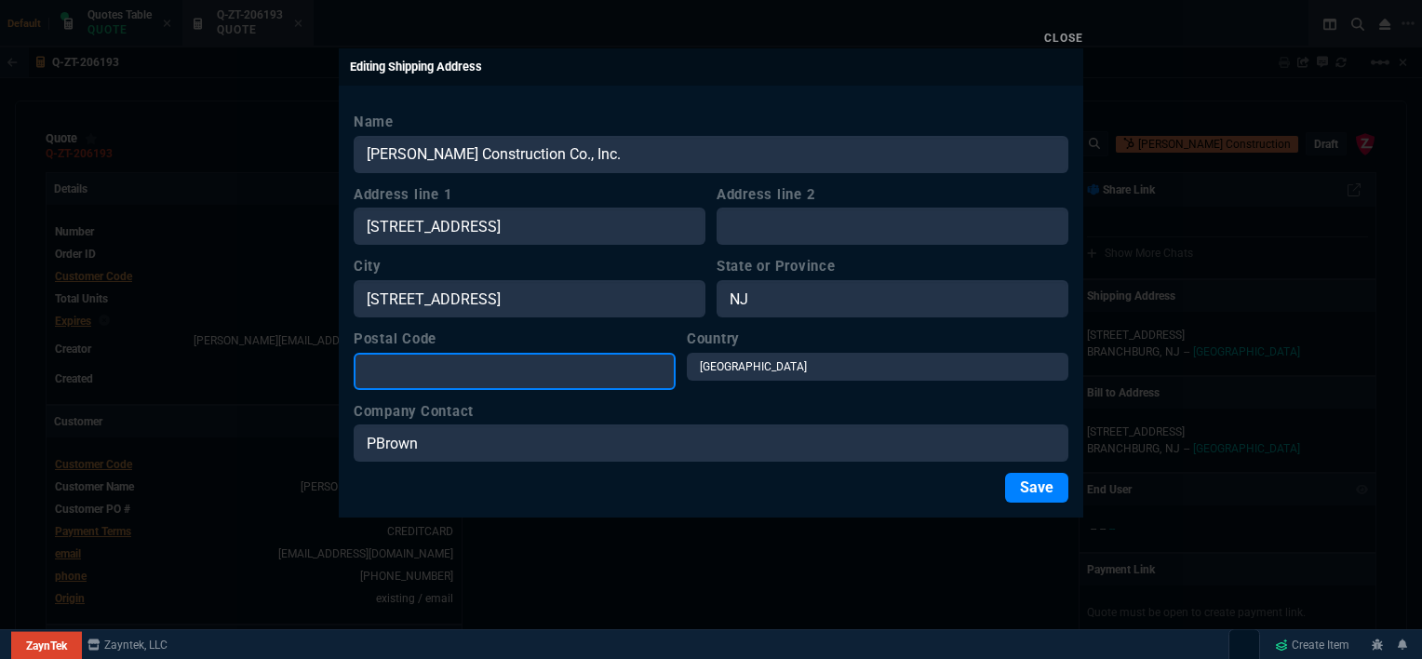
click at [457, 363] on input "Postal Code" at bounding box center [515, 371] width 322 height 37
paste input "[STREET_ADDRESS]"
click at [532, 355] on input "[STREET_ADDRESS]" at bounding box center [515, 371] width 322 height 37
type input "02865"
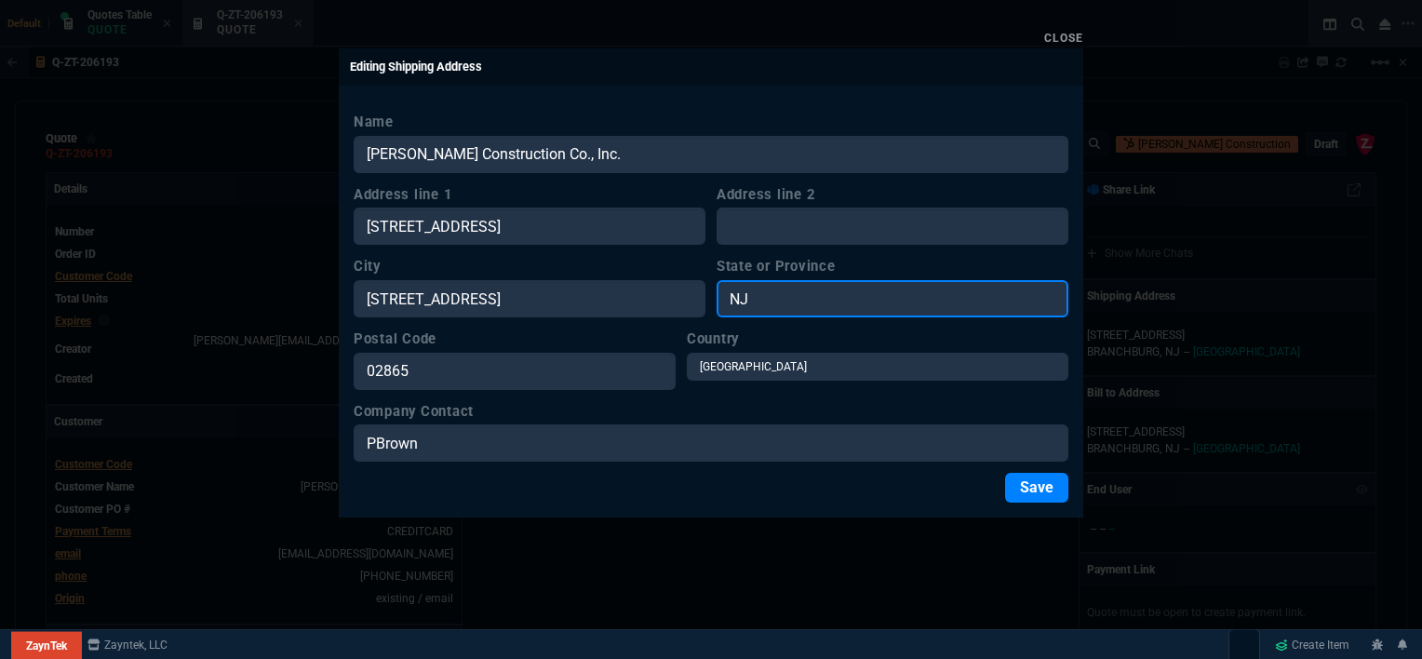
drag, startPoint x: 795, startPoint y: 285, endPoint x: 672, endPoint y: 268, distance: 124.0
click at [672, 268] on div "City [STREET_ADDRESS]" at bounding box center [711, 286] width 715 height 61
type input "RI"
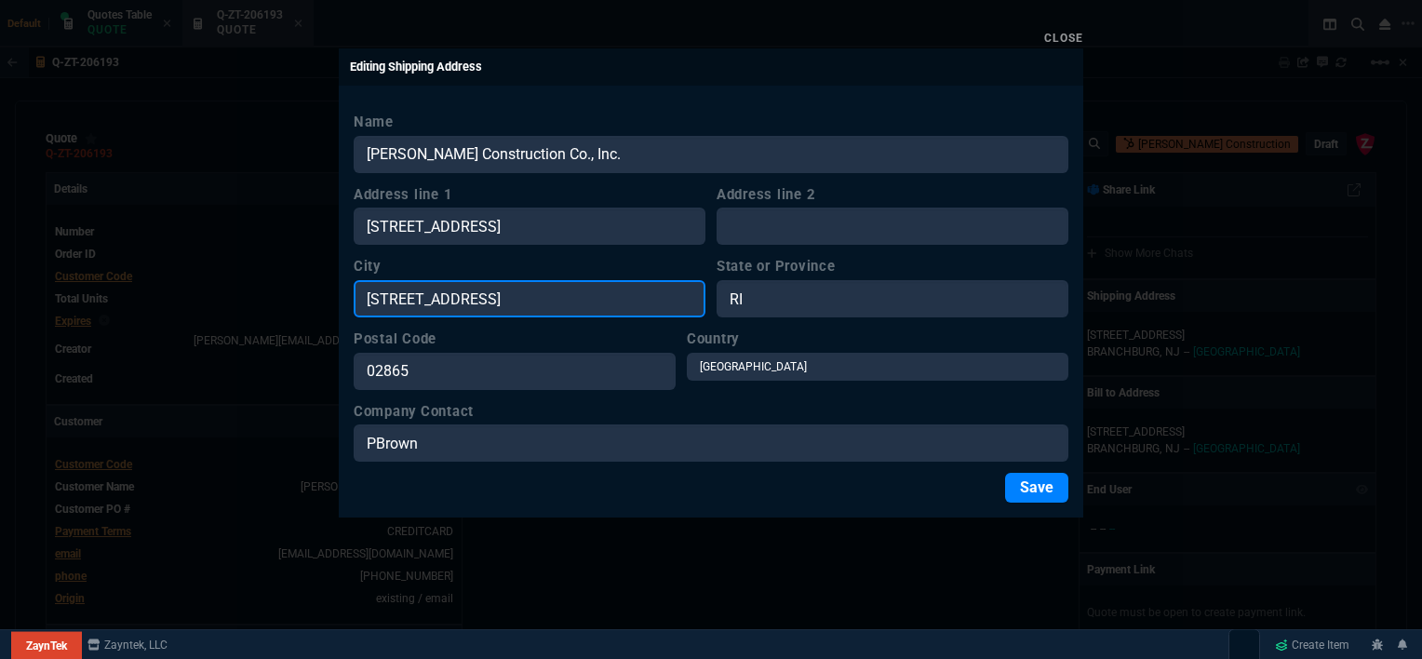
click at [610, 309] on input "[STREET_ADDRESS]" at bounding box center [530, 298] width 352 height 37
click at [533, 294] on input "[STREET_ADDRESS]" at bounding box center [530, 298] width 352 height 37
click at [579, 301] on input "02865" at bounding box center [530, 298] width 352 height 37
type input "0"
type input "l"
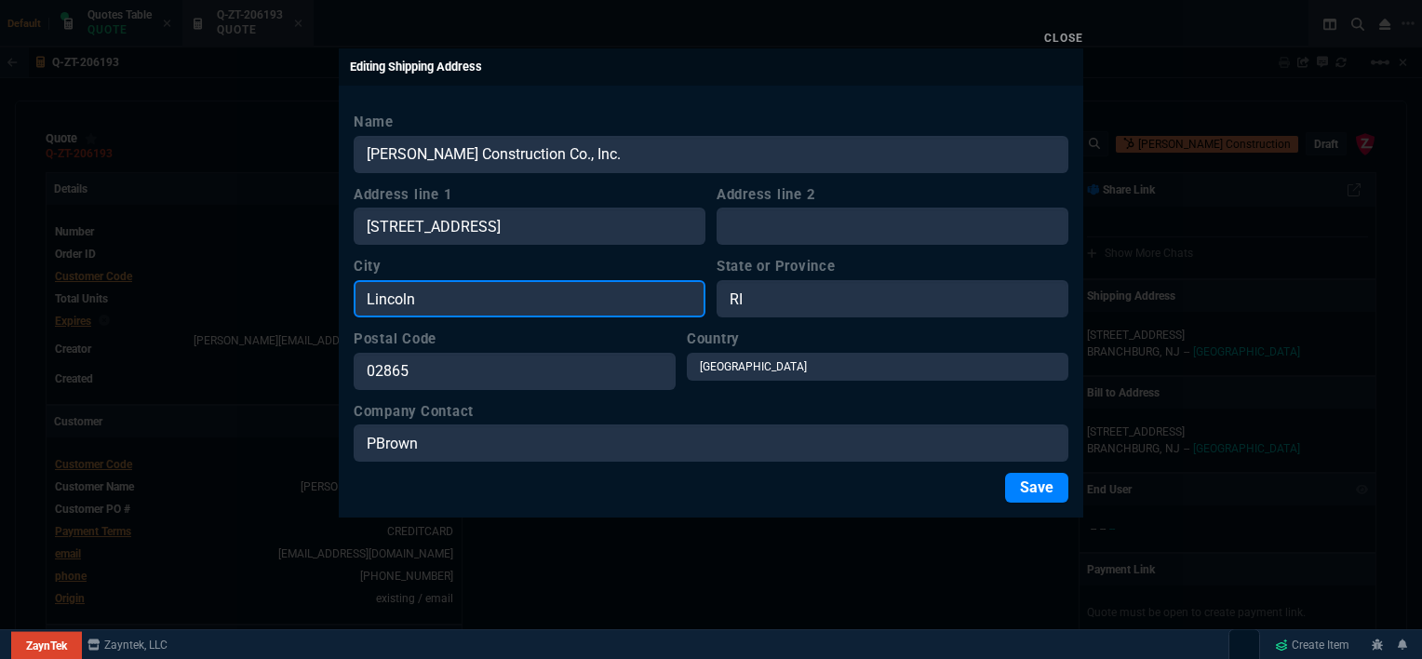
type input "Lincoln"
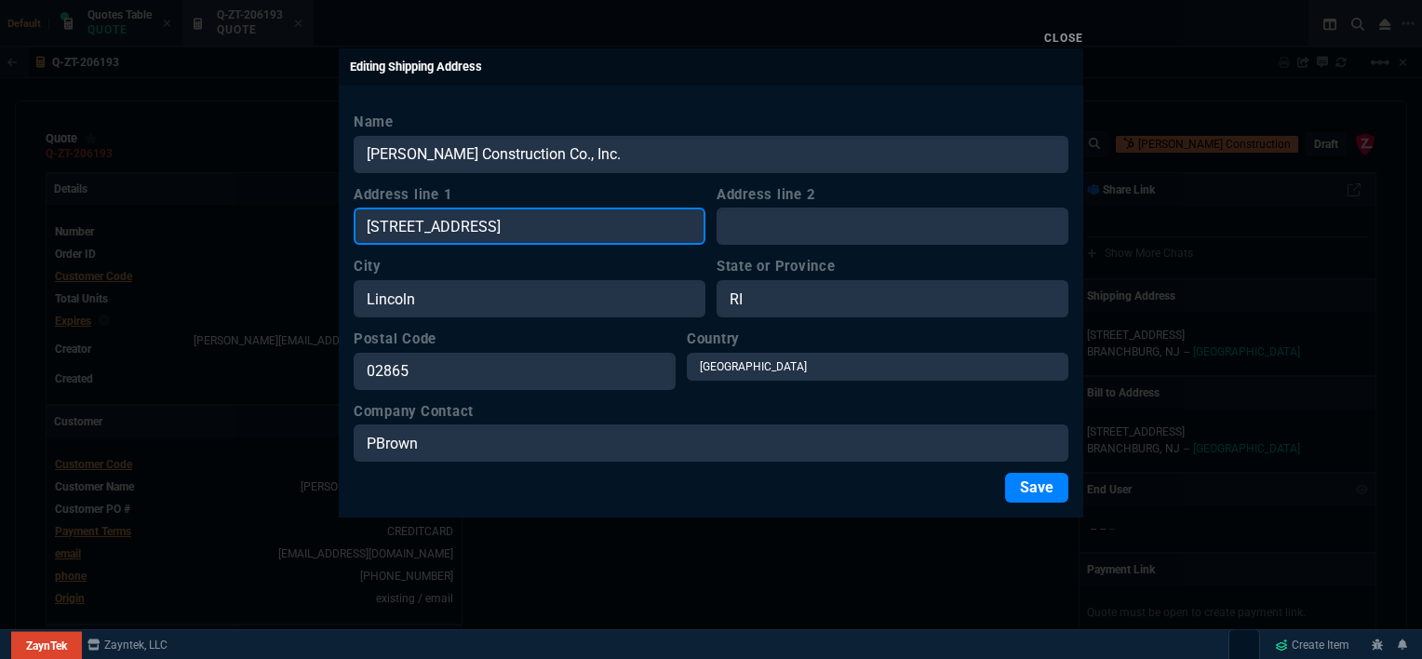
click at [601, 230] on input "[STREET_ADDRESS]" at bounding box center [530, 225] width 352 height 37
type input "[STREET_ADDRESS]"
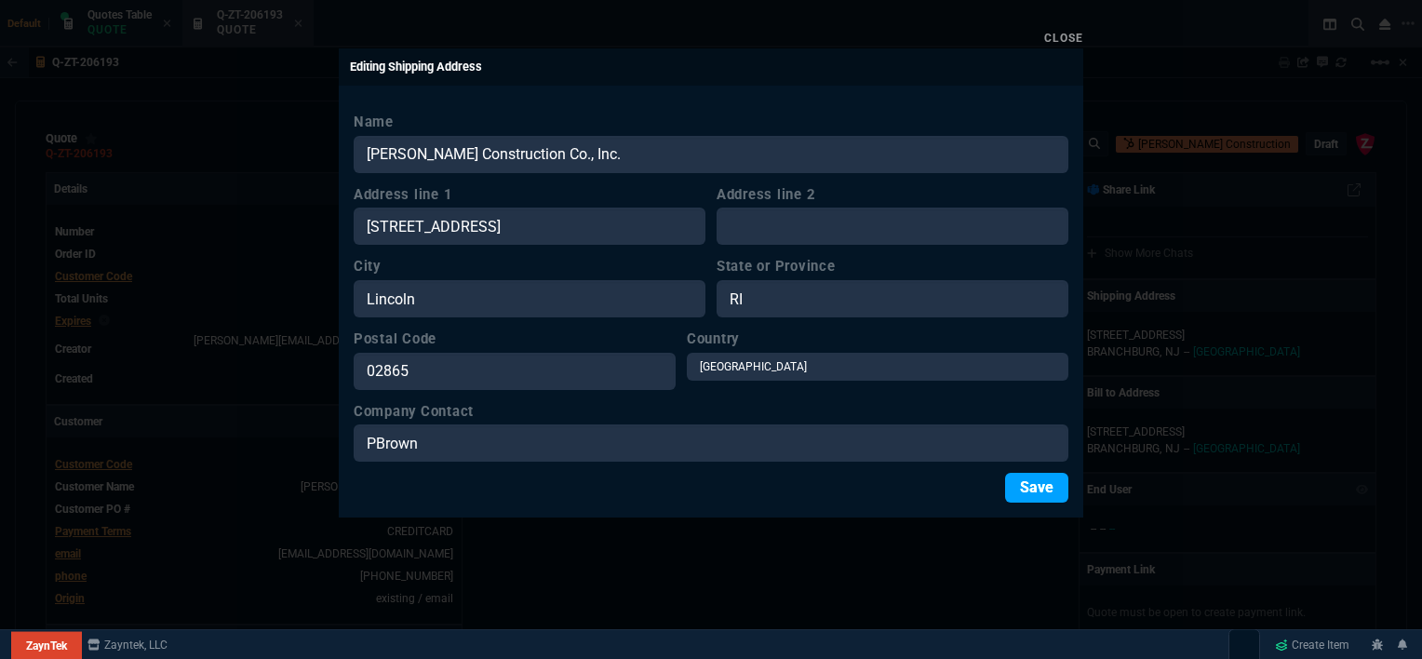
click at [1042, 485] on button "Save" at bounding box center [1036, 488] width 63 height 30
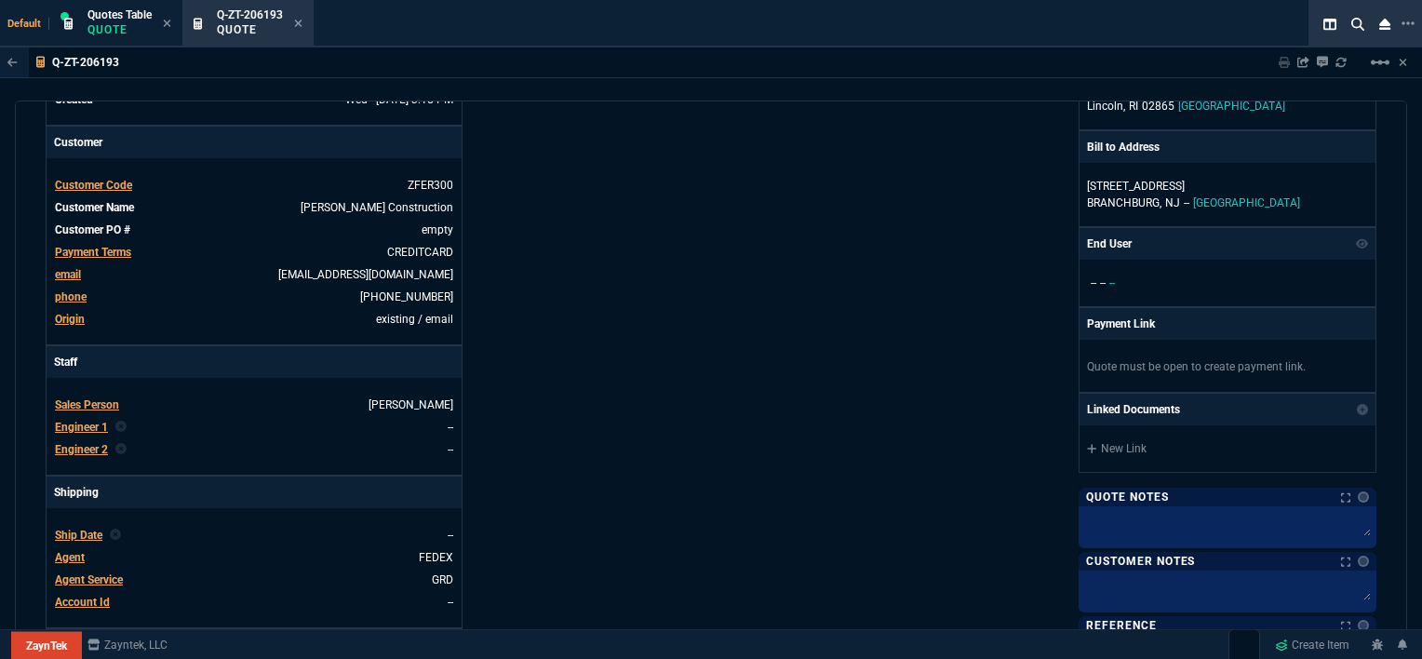
scroll to position [0, 0]
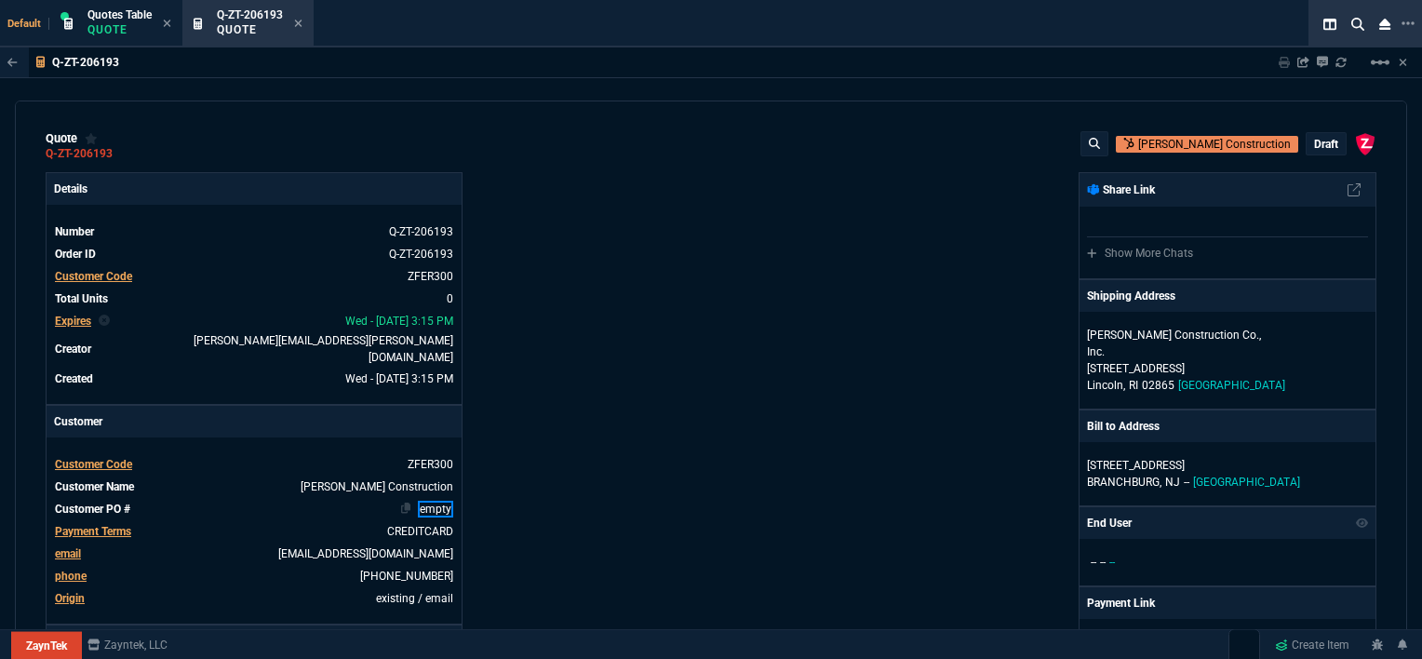
click at [443, 501] on link "empty" at bounding box center [435, 509] width 35 height 17
click at [793, 409] on div "ZaynTek, LLC [STREET_ADDRESS] Share Link Show More Chats Shipping Address [PERS…" at bounding box center [1043, 659] width 665 height 975
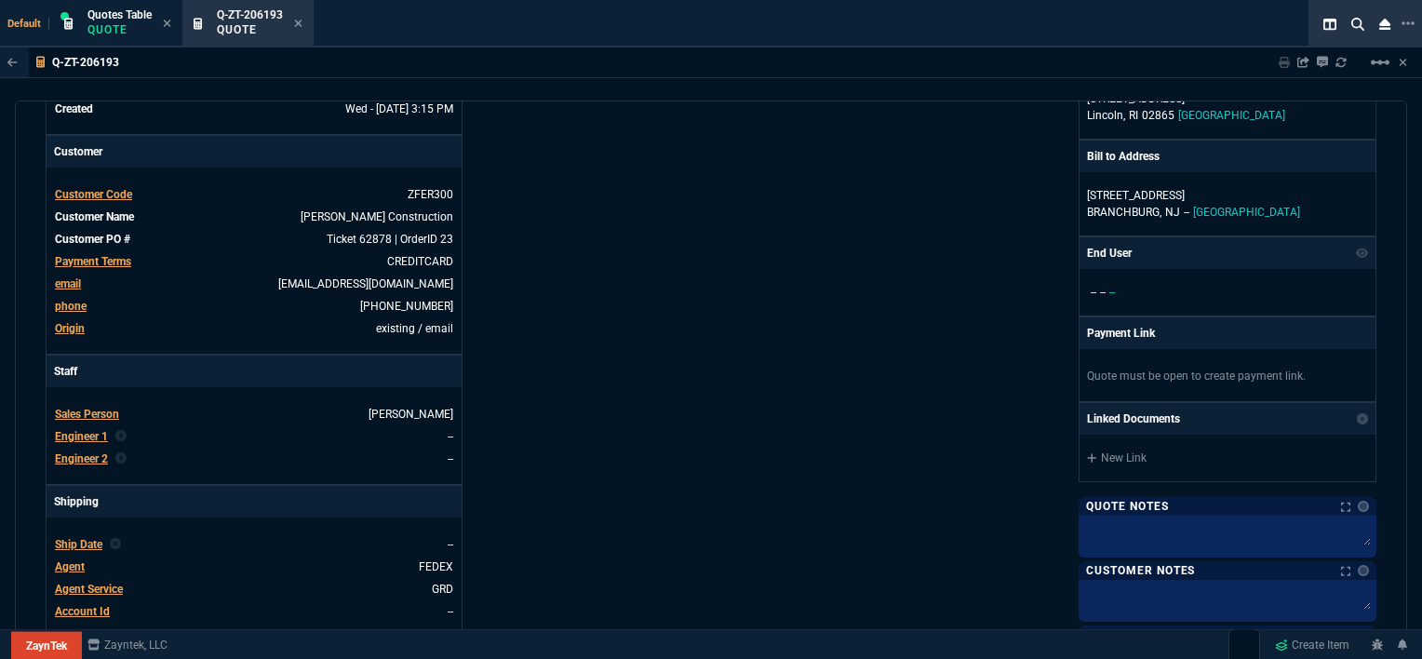
scroll to position [279, 0]
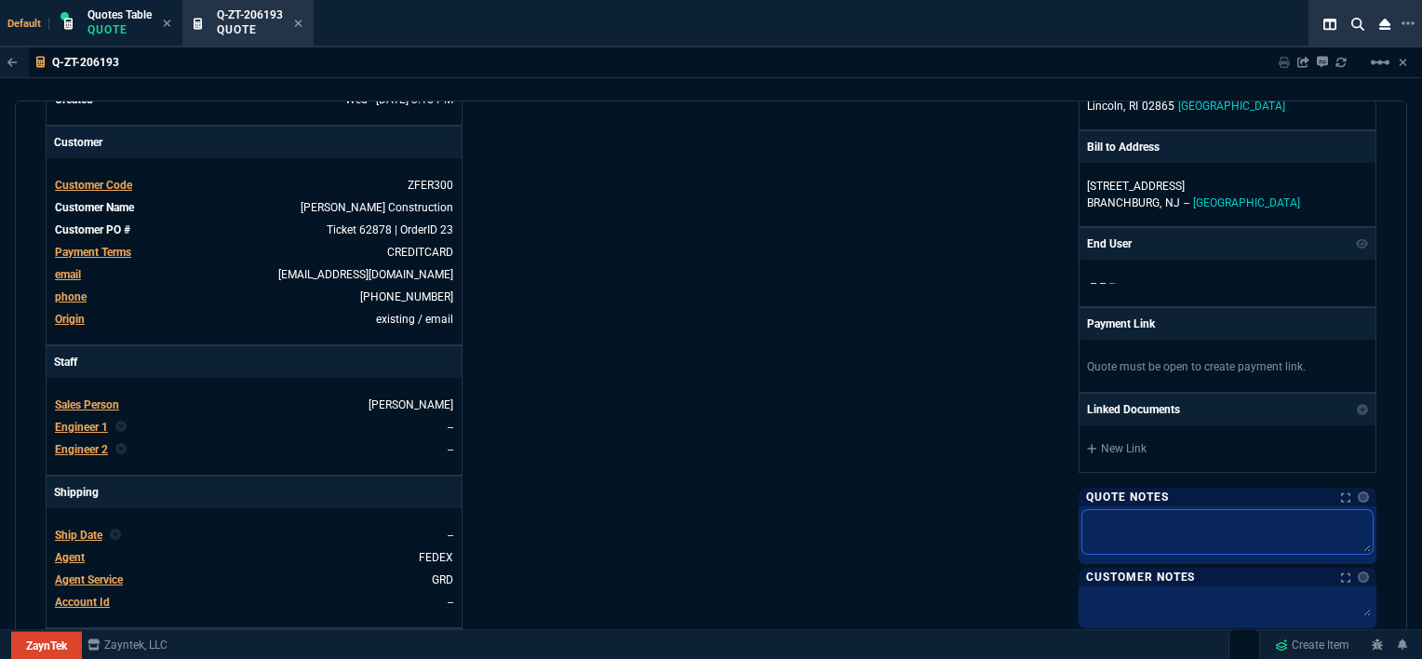
click at [1141, 510] on textarea at bounding box center [1227, 532] width 290 height 44
type textarea "z"
type textarea "zf"
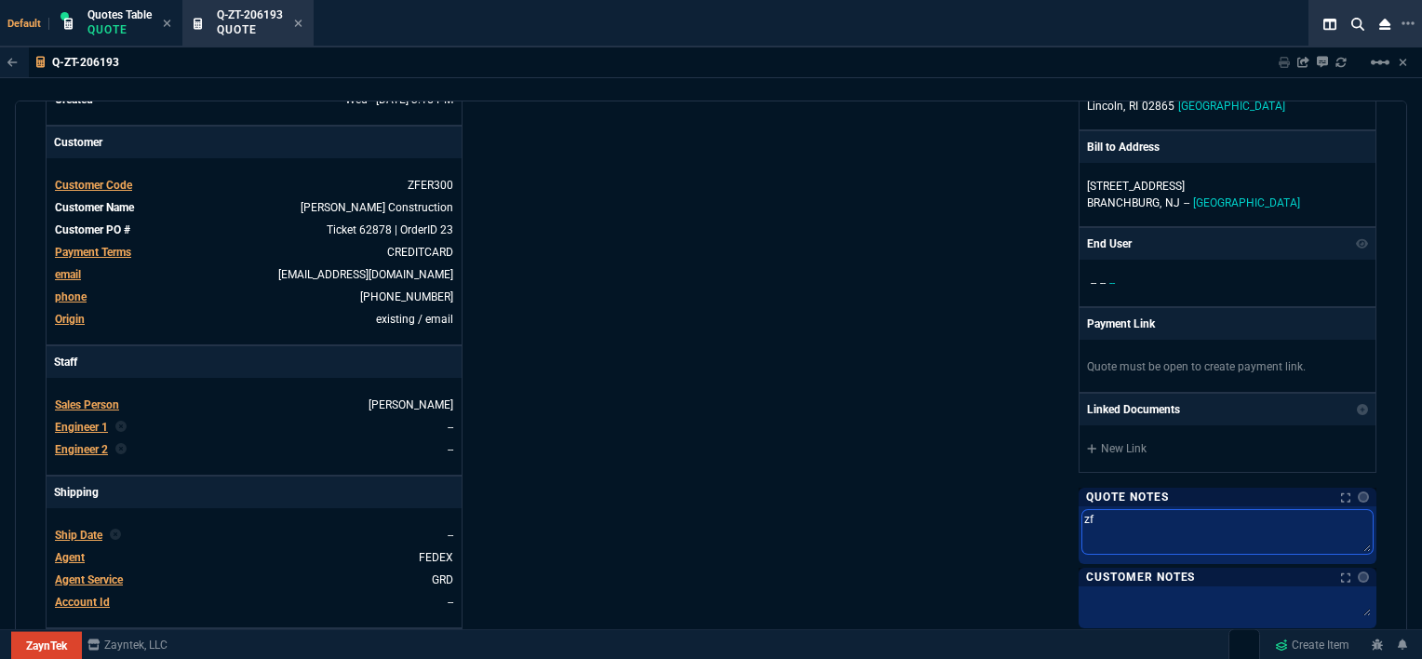
type textarea "zfe"
type textarea "zfer"
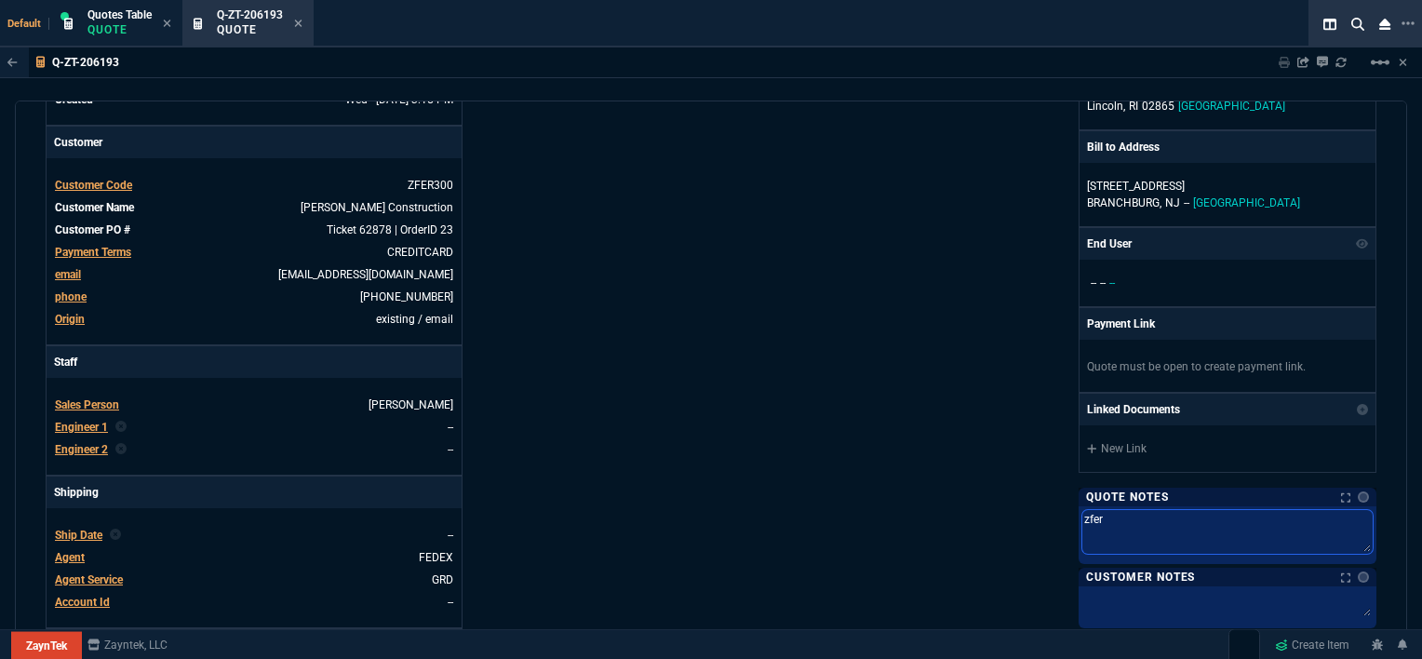
type textarea "zfer"
type textarea "zfer s"
type textarea "zfer st"
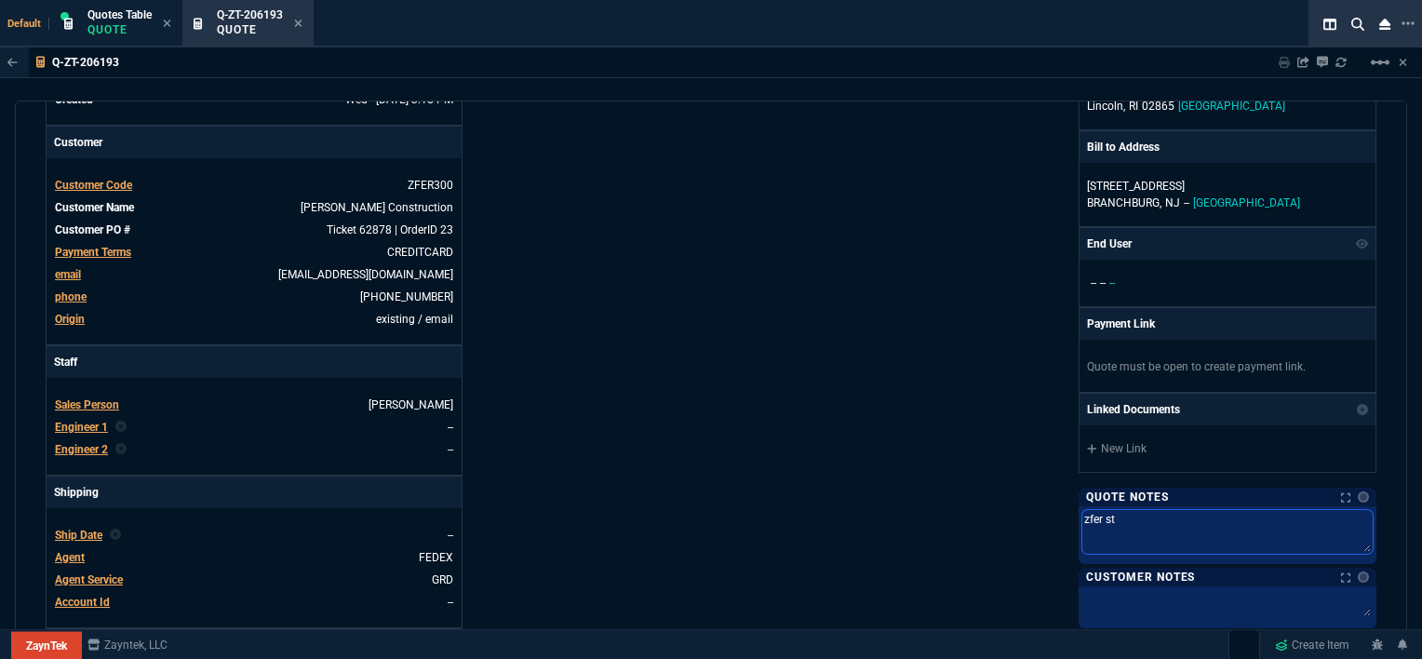
type textarea "zfer sto"
type textarea "zfer stoc"
type textarea "zfer stock"
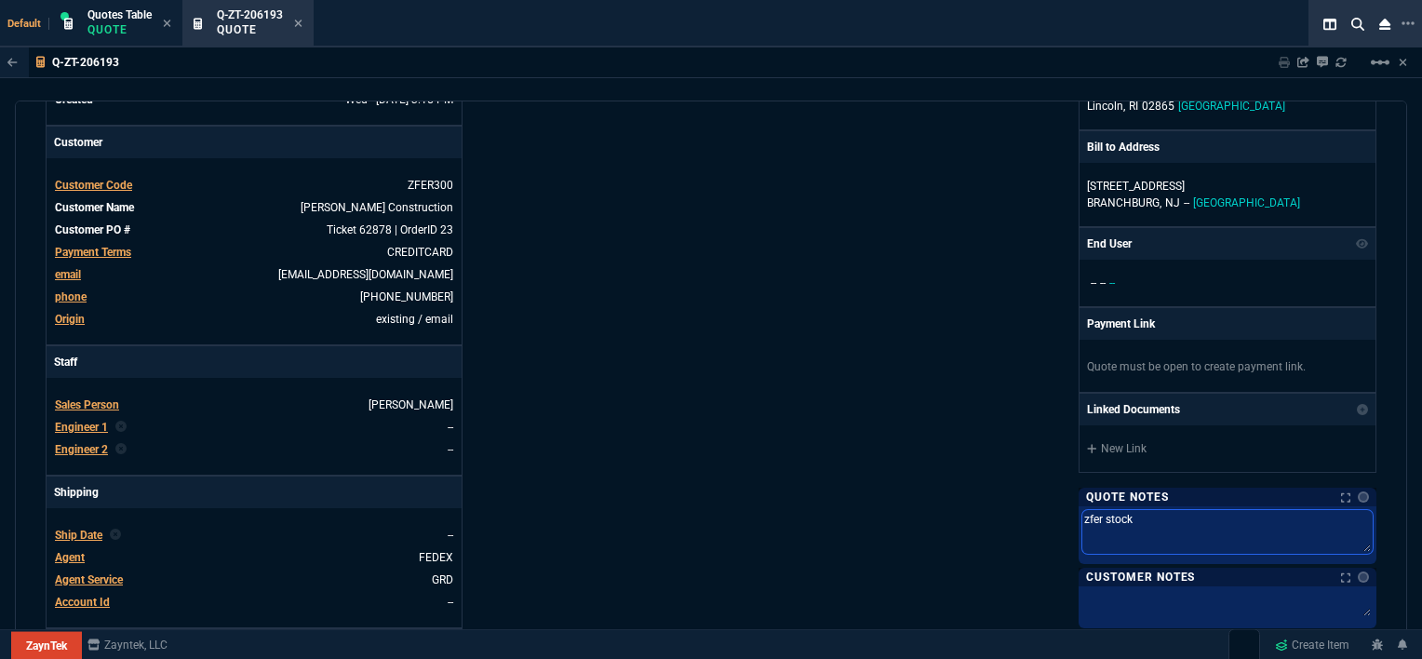
type textarea "zfer stock"
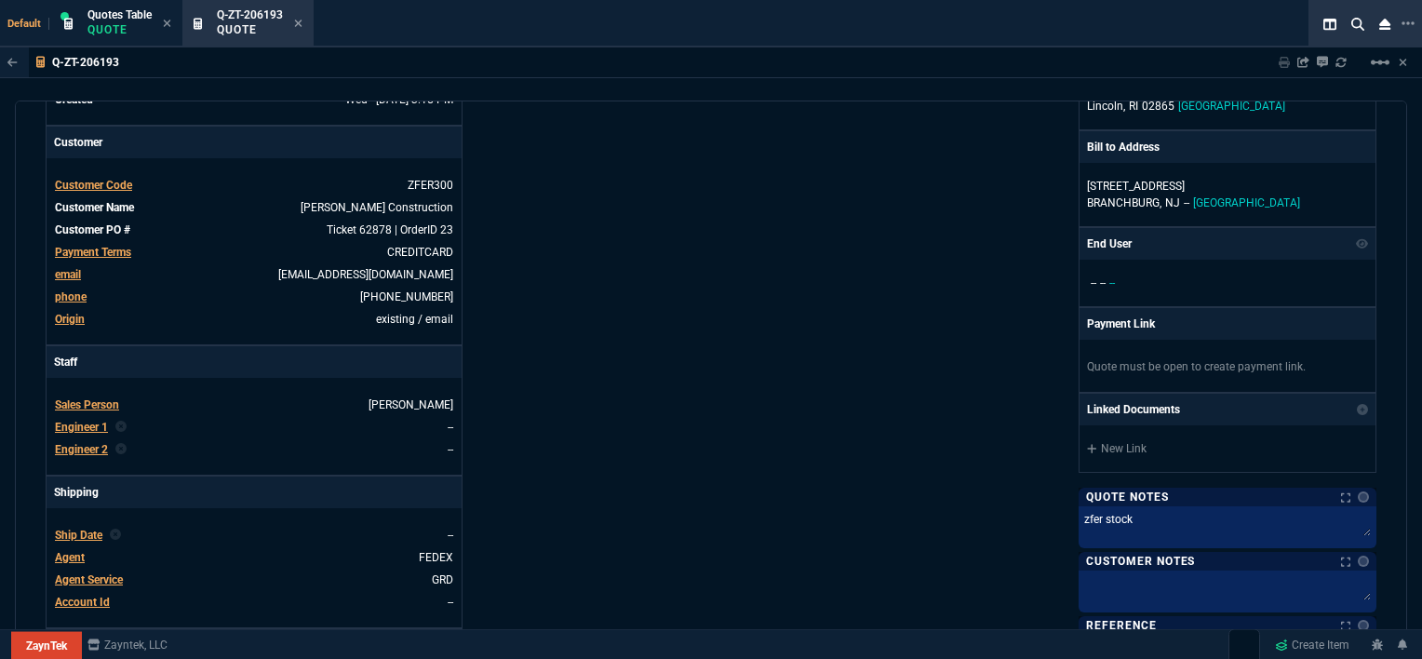
click at [808, 376] on div "ZaynTek, LLC [STREET_ADDRESS] Share Link Show More Chats Shipping Address [PERS…" at bounding box center [1043, 379] width 665 height 973
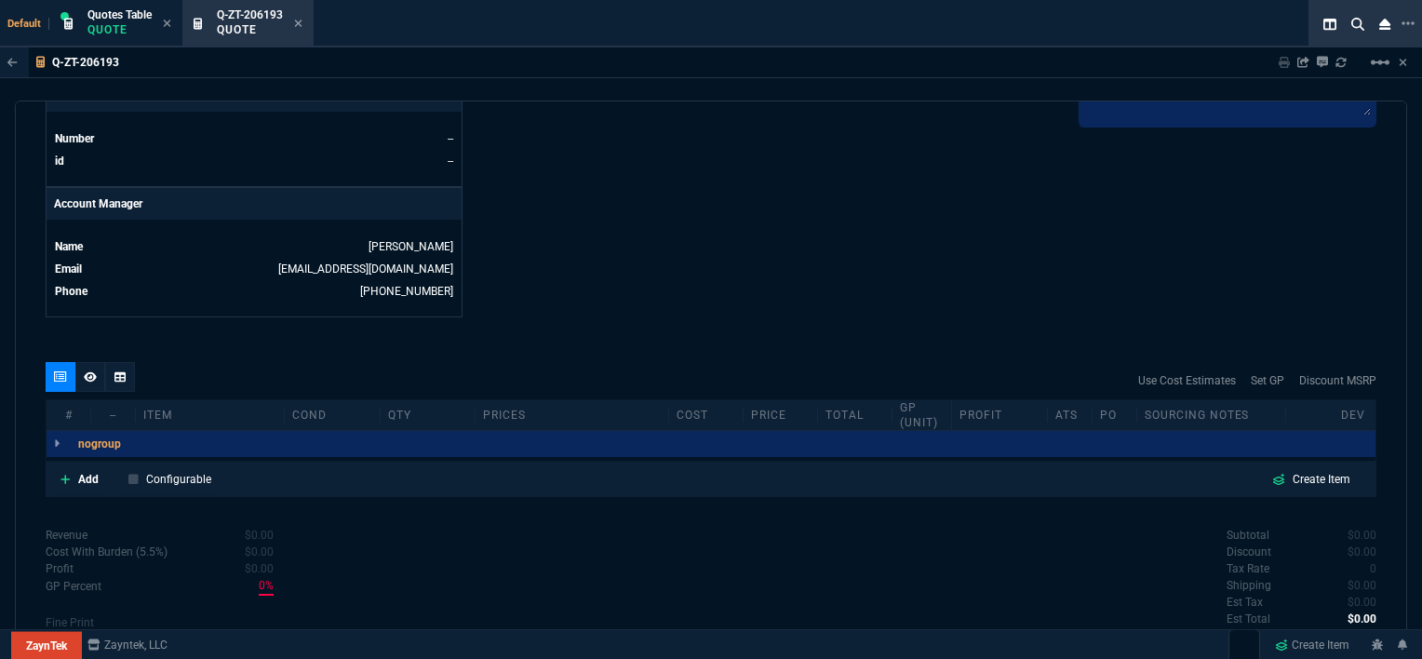
scroll to position [837, 0]
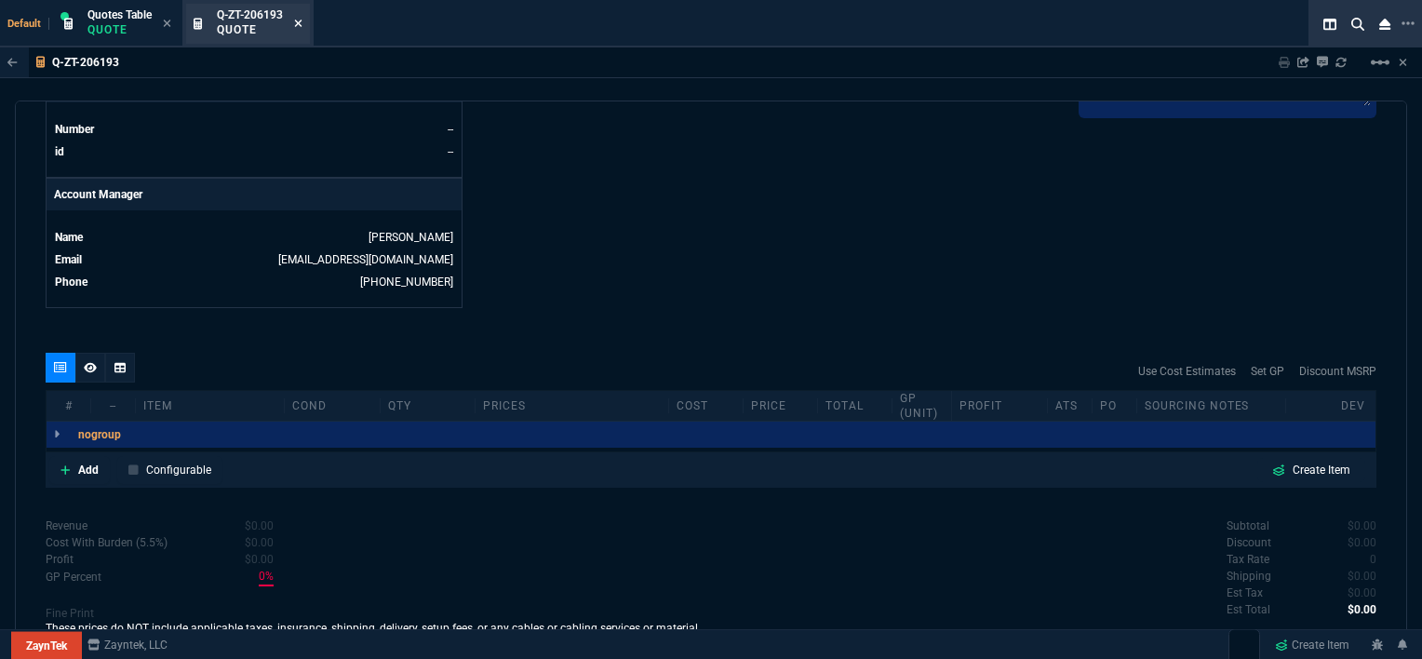
click at [299, 25] on icon at bounding box center [298, 23] width 8 height 11
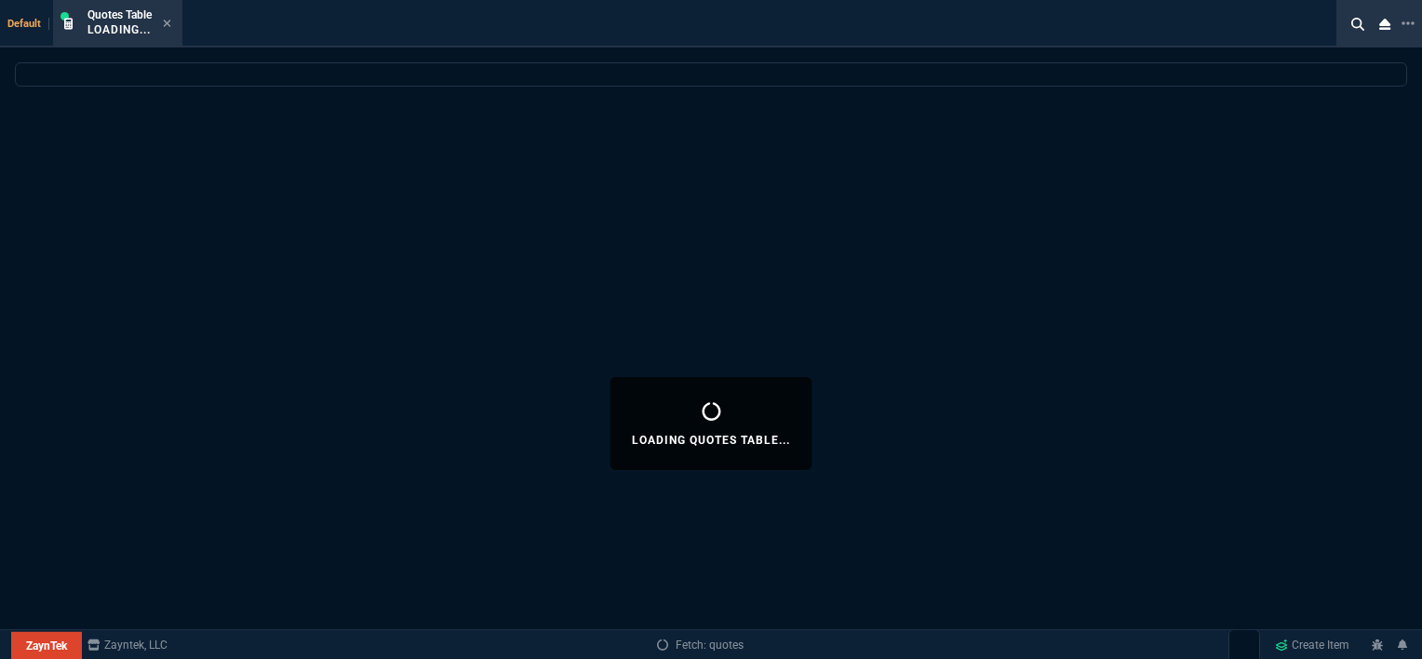
select select
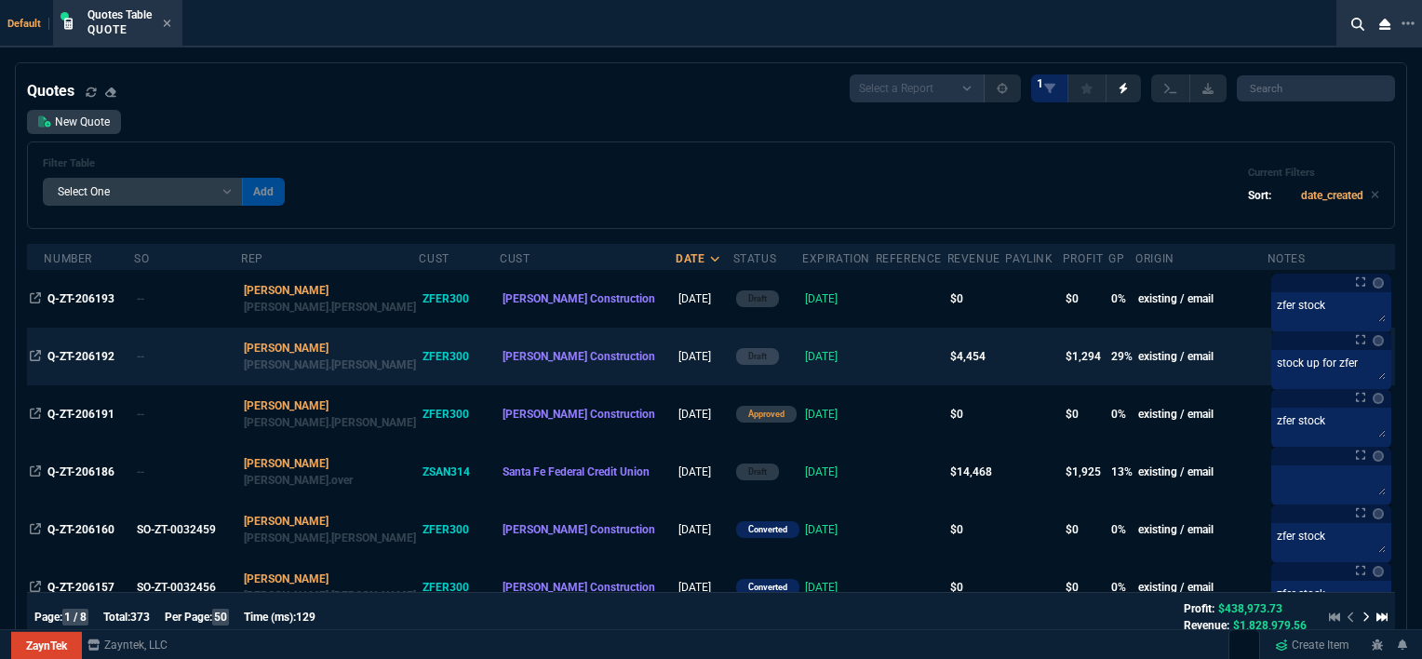
click at [876, 372] on td at bounding box center [912, 357] width 72 height 58
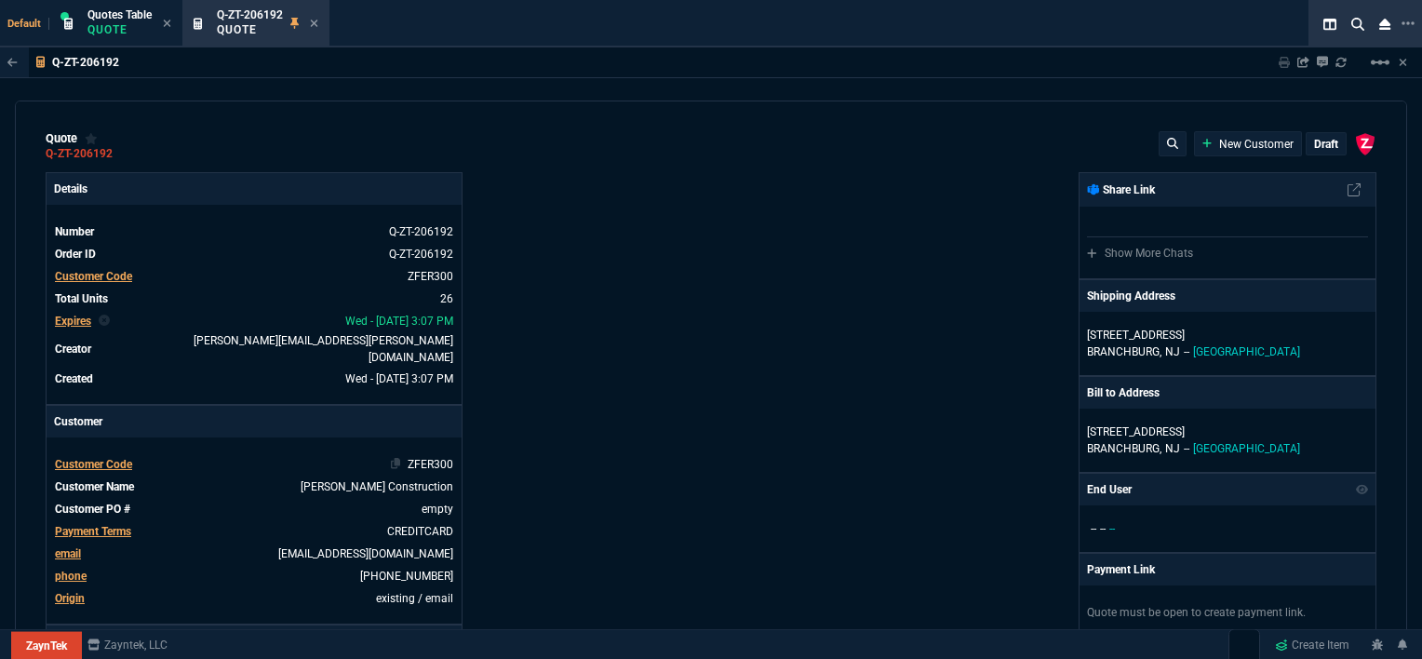
type input "35"
type input "61"
type input "32"
type input "81"
type input "21"
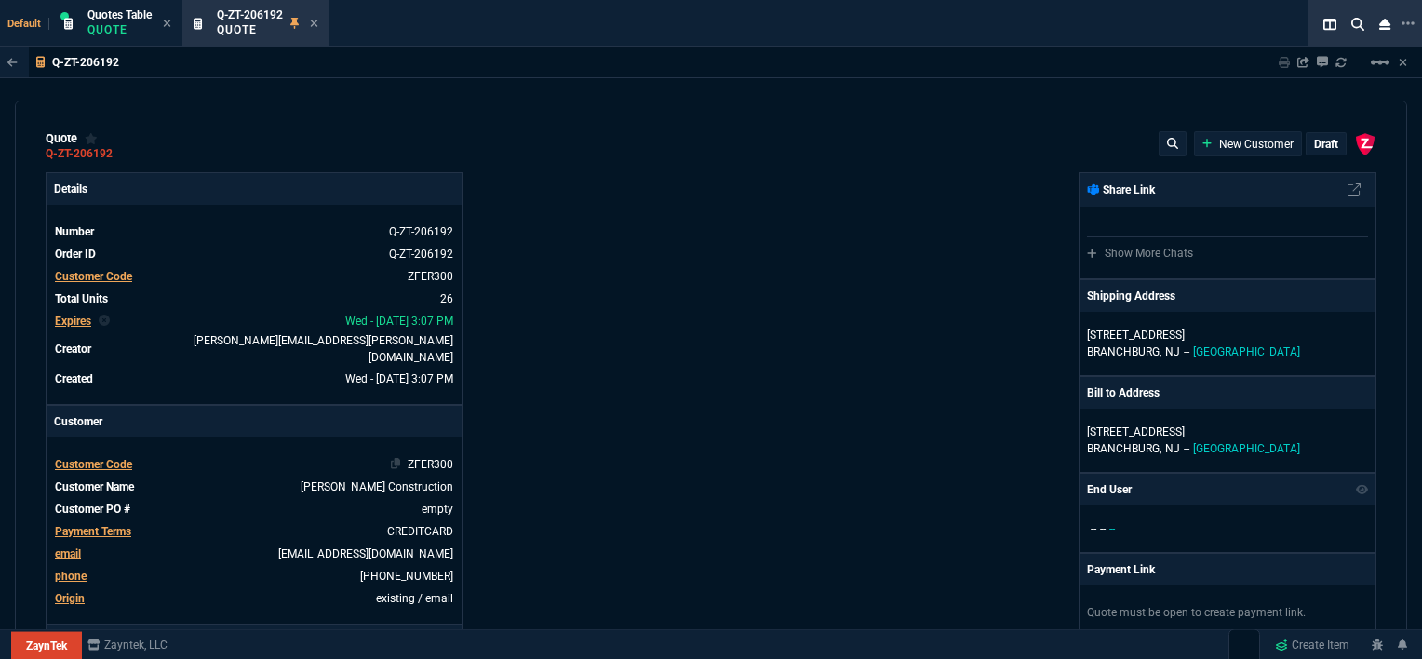
type input "7"
type input "-58"
type input "-22"
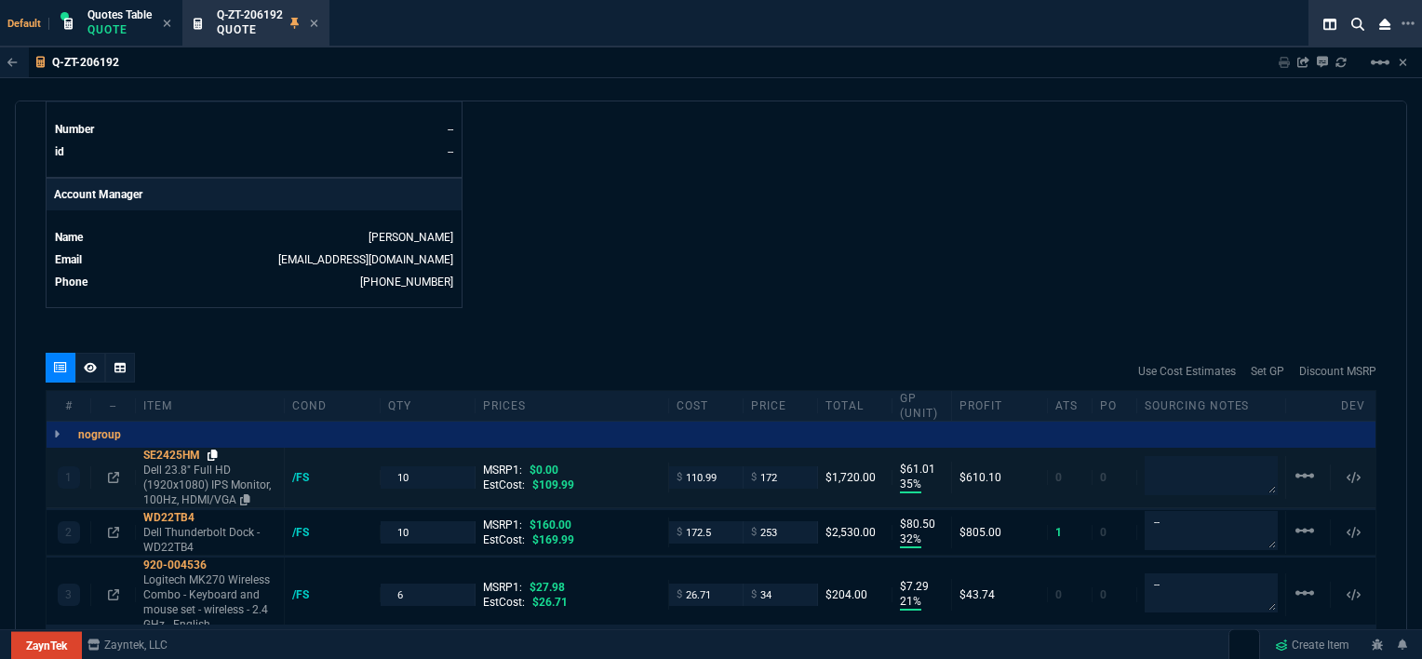
click at [214, 449] on icon at bounding box center [212, 454] width 10 height 11
click at [315, 24] on icon at bounding box center [314, 23] width 8 height 11
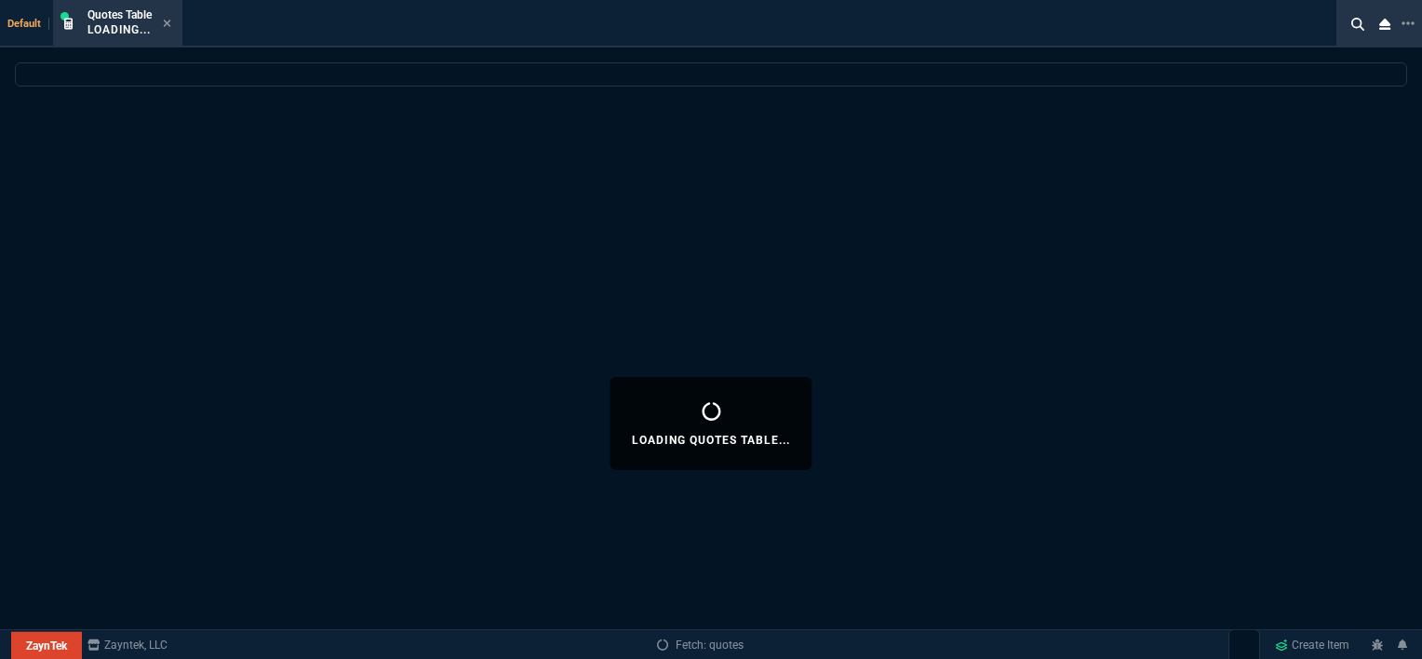
select select
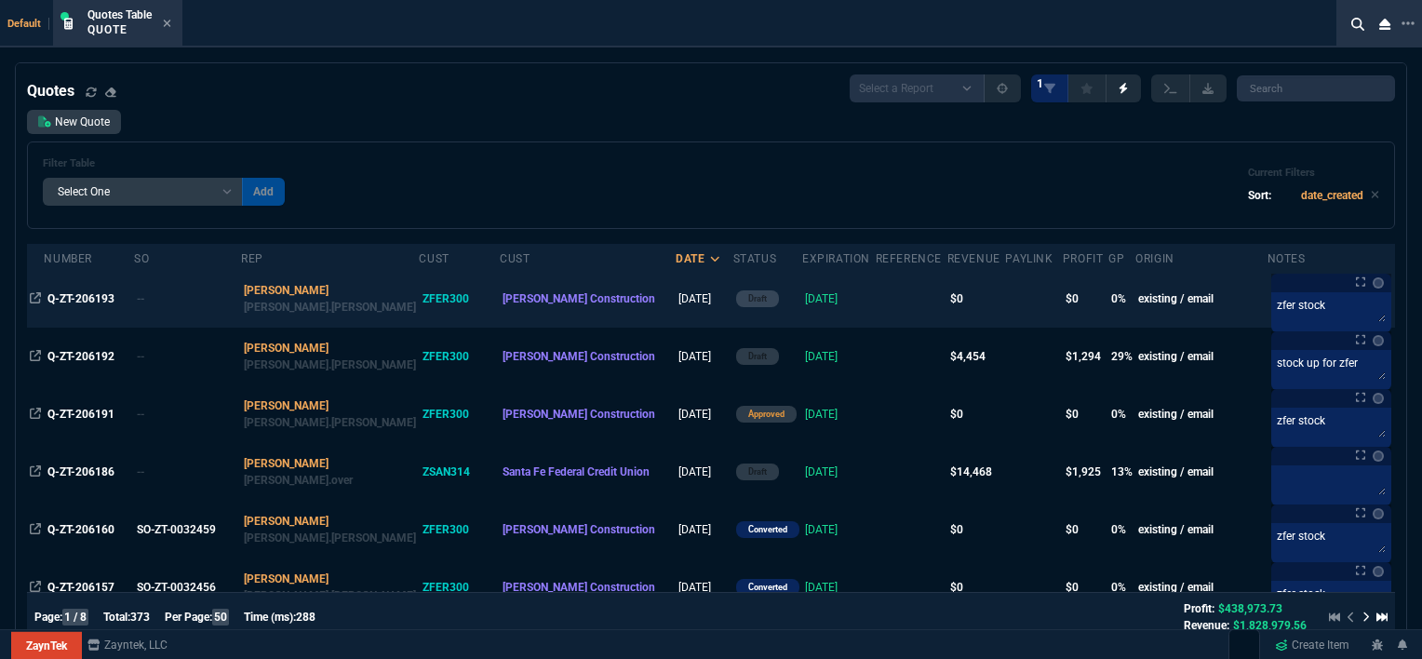
click at [876, 306] on td at bounding box center [912, 299] width 72 height 58
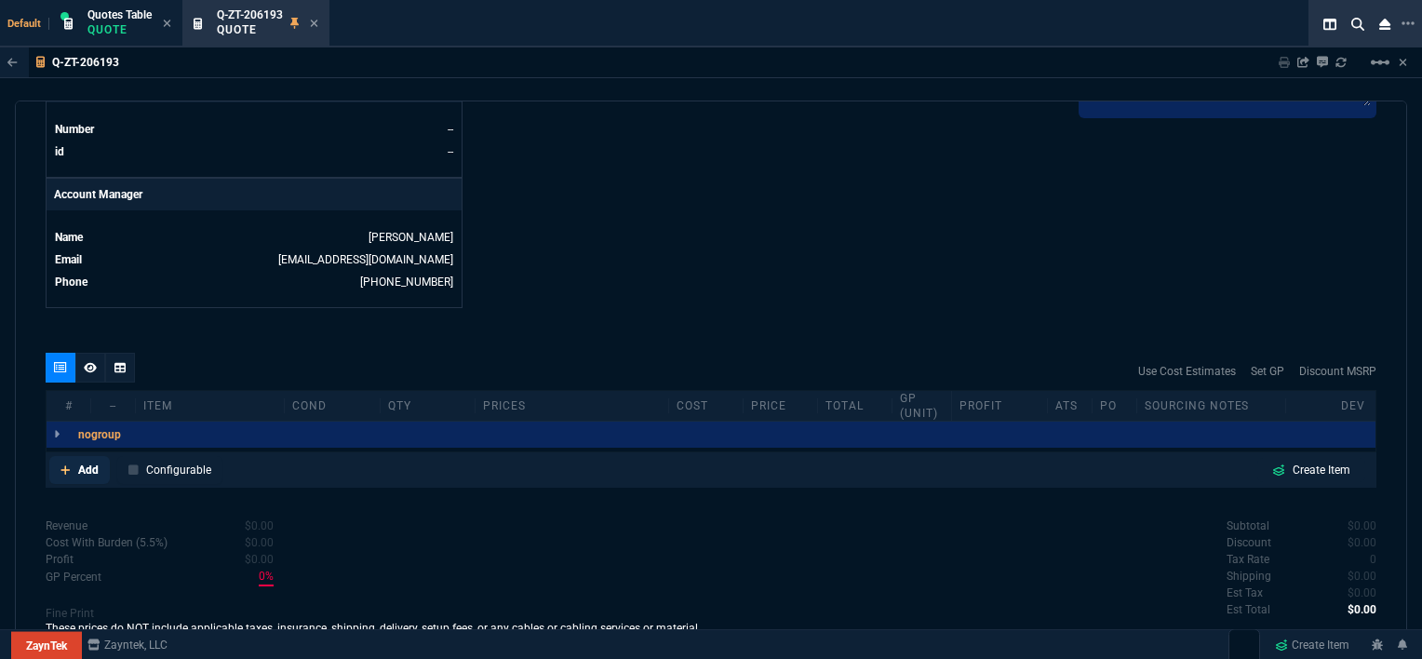
click at [64, 465] on icon at bounding box center [64, 469] width 9 height 9
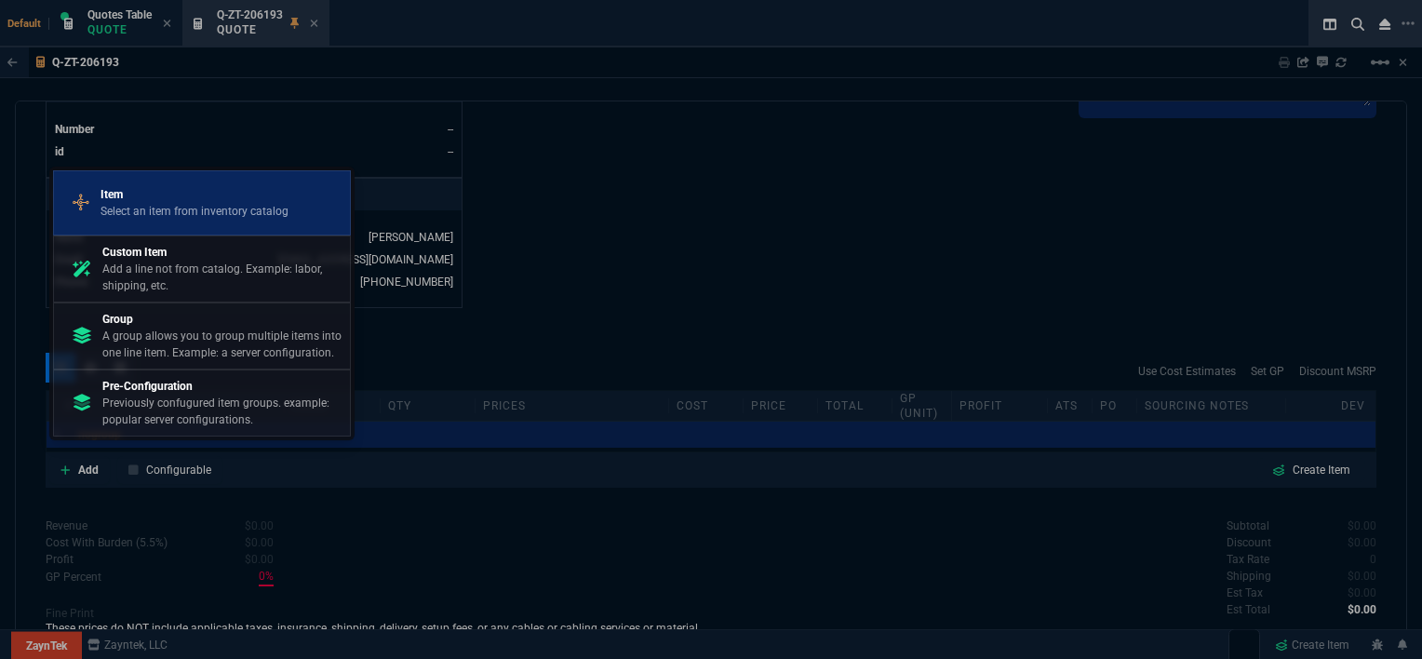
click at [218, 213] on p "Select an item from inventory catalog" at bounding box center [194, 211] width 188 height 17
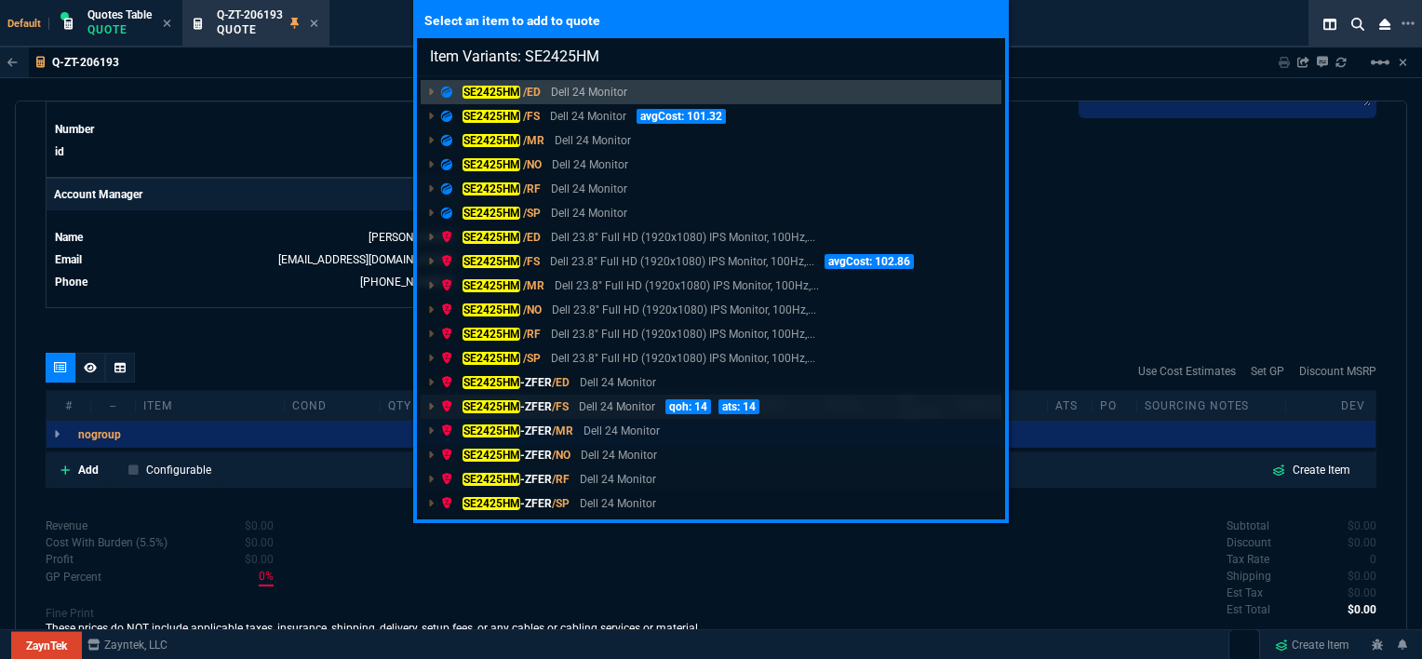
type input "Item Variants: SE2425HM"
click at [629, 408] on p "Dell 24 Monitor" at bounding box center [617, 406] width 76 height 17
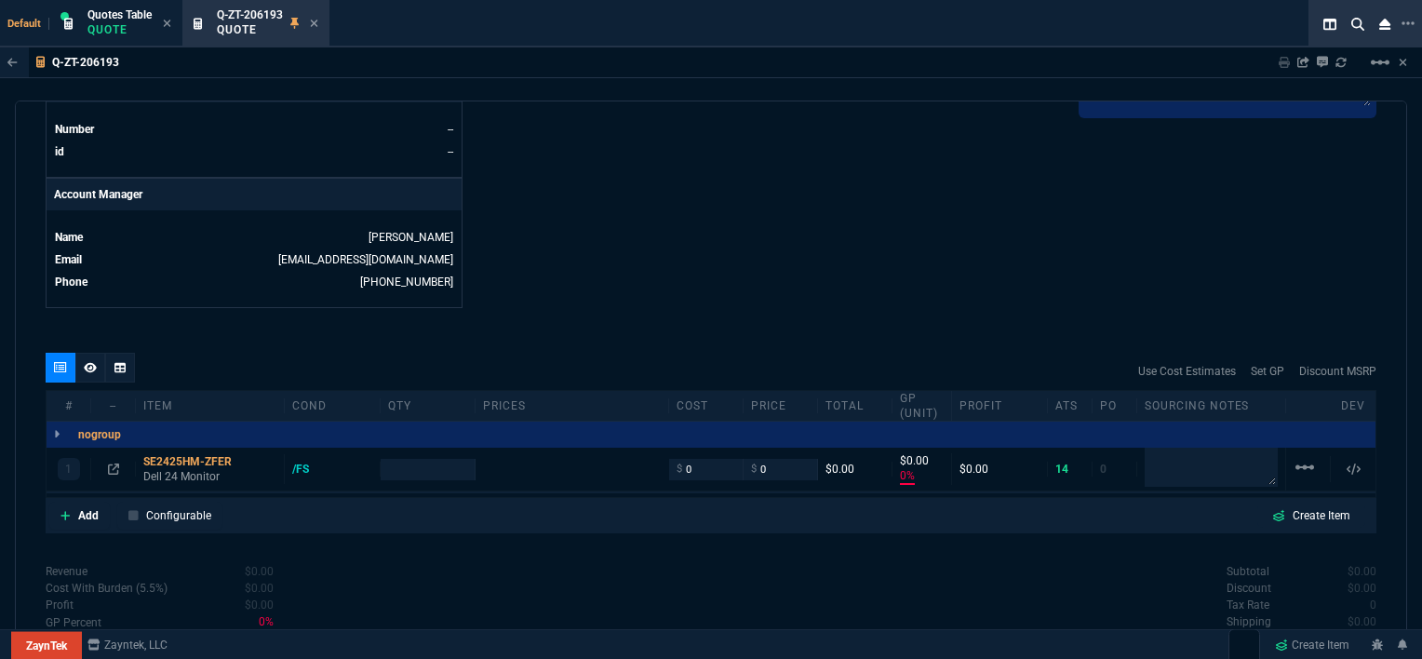
type input "0"
click at [446, 459] on input "number" at bounding box center [428, 469] width 80 height 21
type input "2"
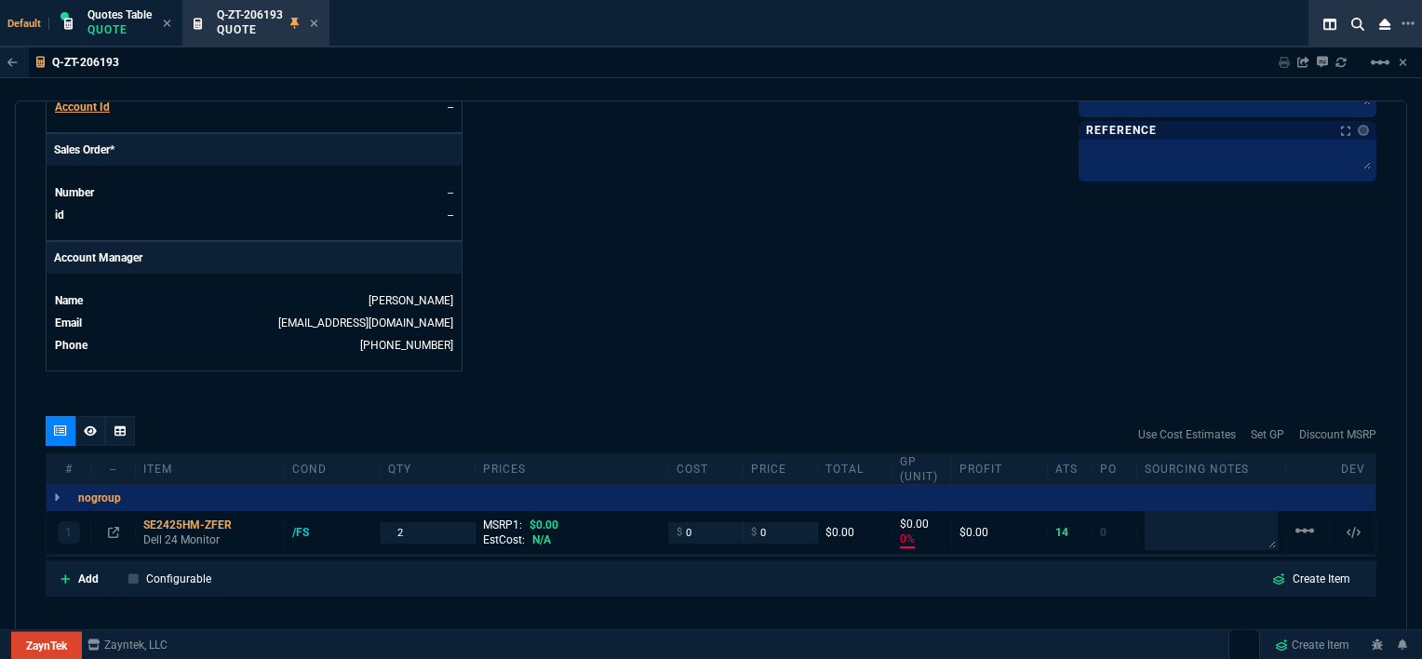
scroll to position [912, 0]
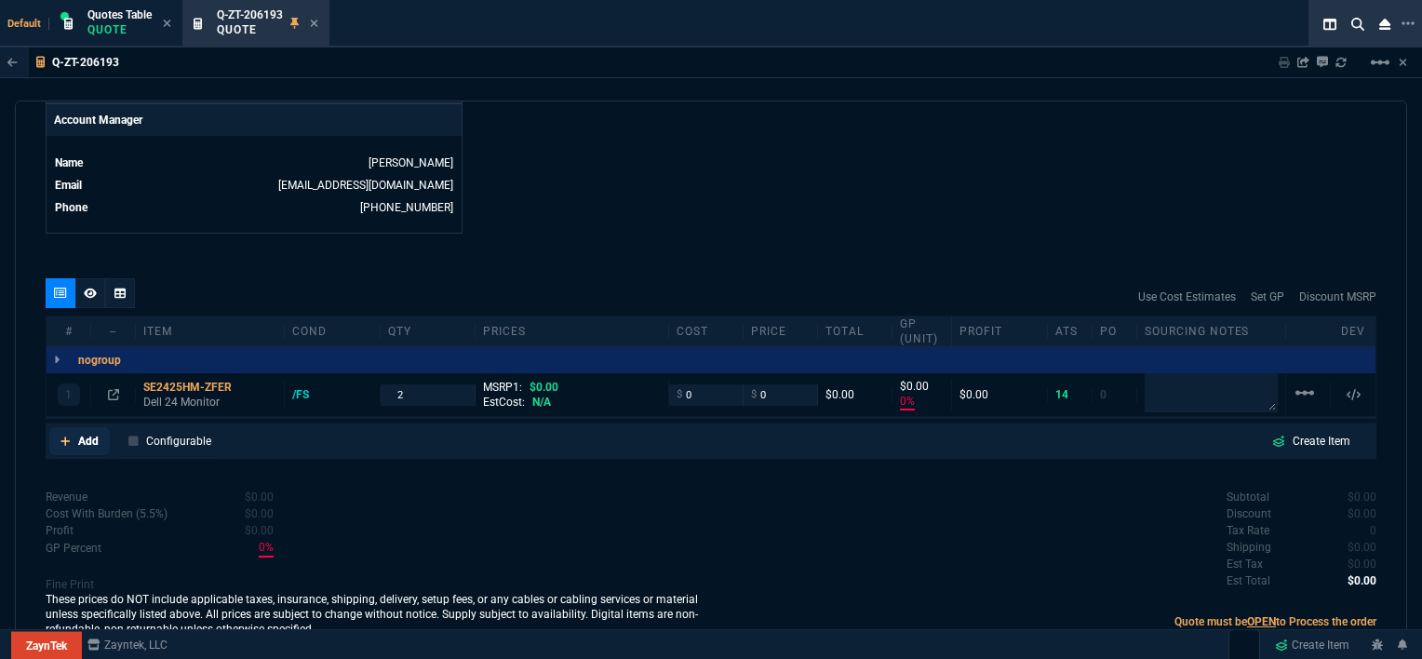
click at [60, 435] on fa-icon at bounding box center [65, 441] width 10 height 13
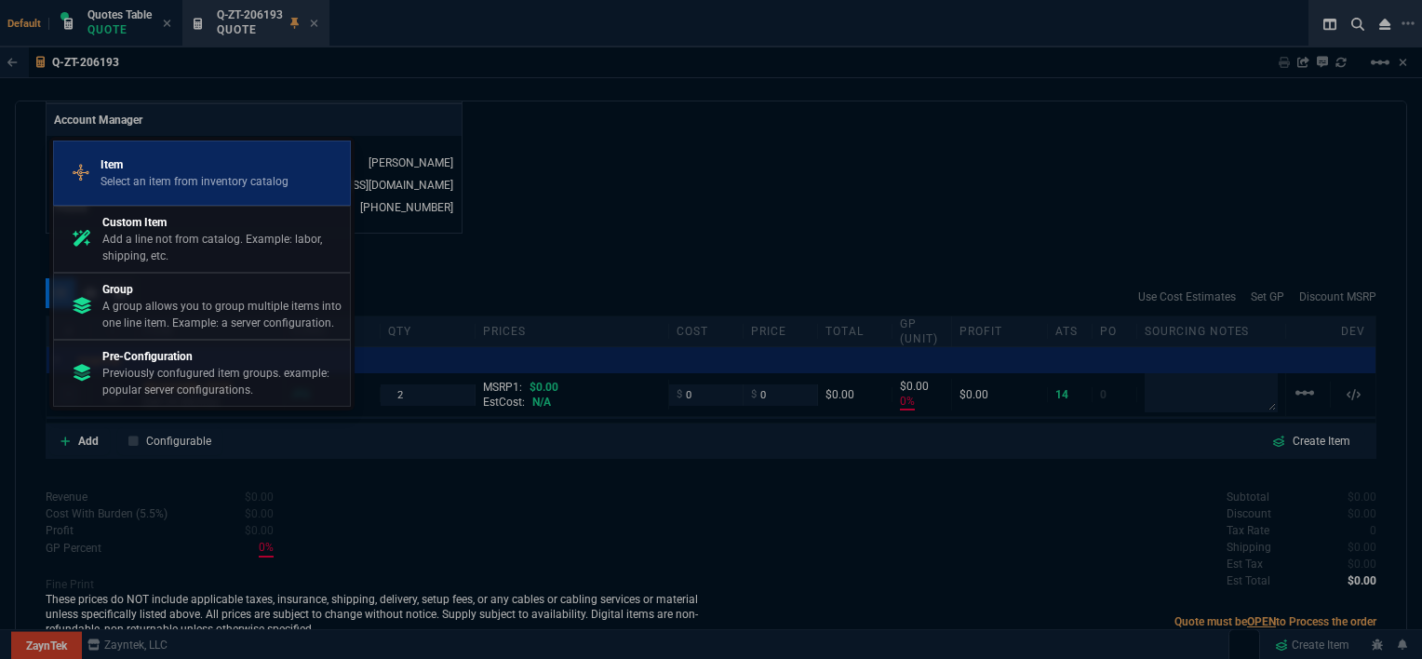
click at [114, 176] on p "Select an item from inventory catalog" at bounding box center [194, 181] width 188 height 17
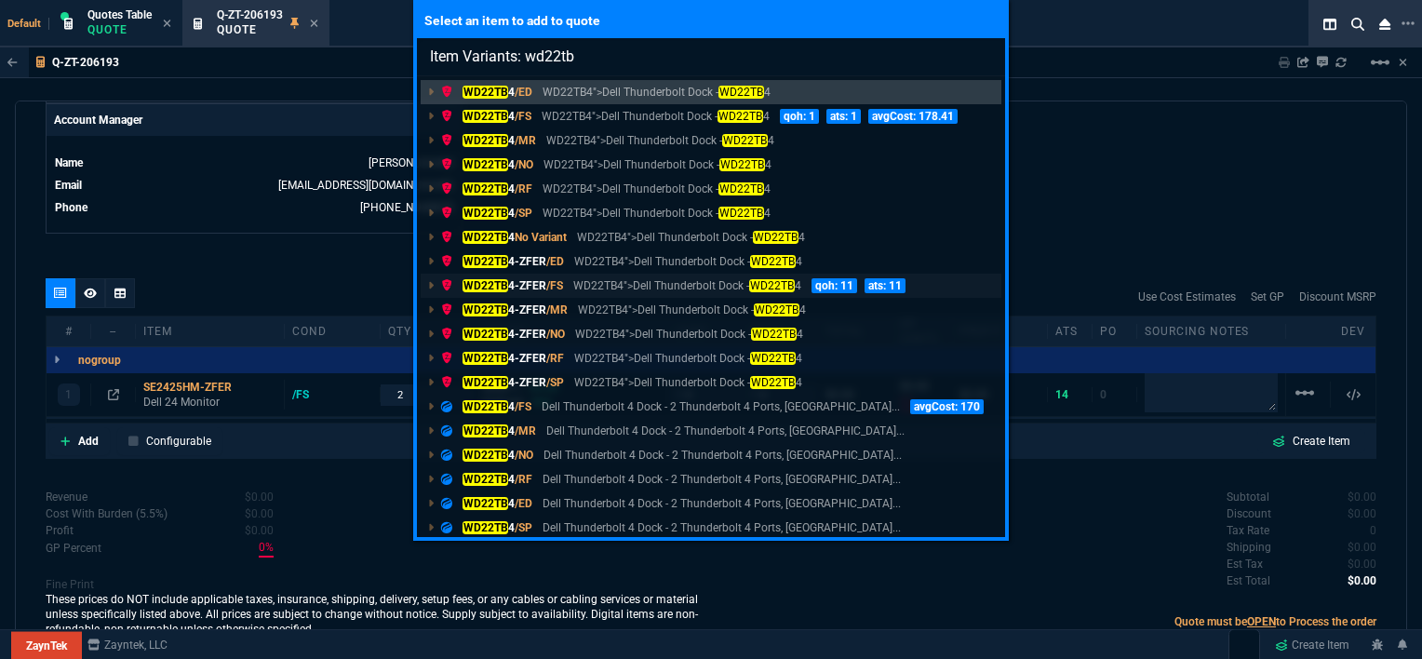
type input "Item Variants: wd22tb"
click at [580, 294] on link "WD22TB 4-ZFER /FS WD22TB4">Dell Thunderbolt Dock - WD22TB 4 qoh: 11 ats: 11" at bounding box center [711, 286] width 581 height 24
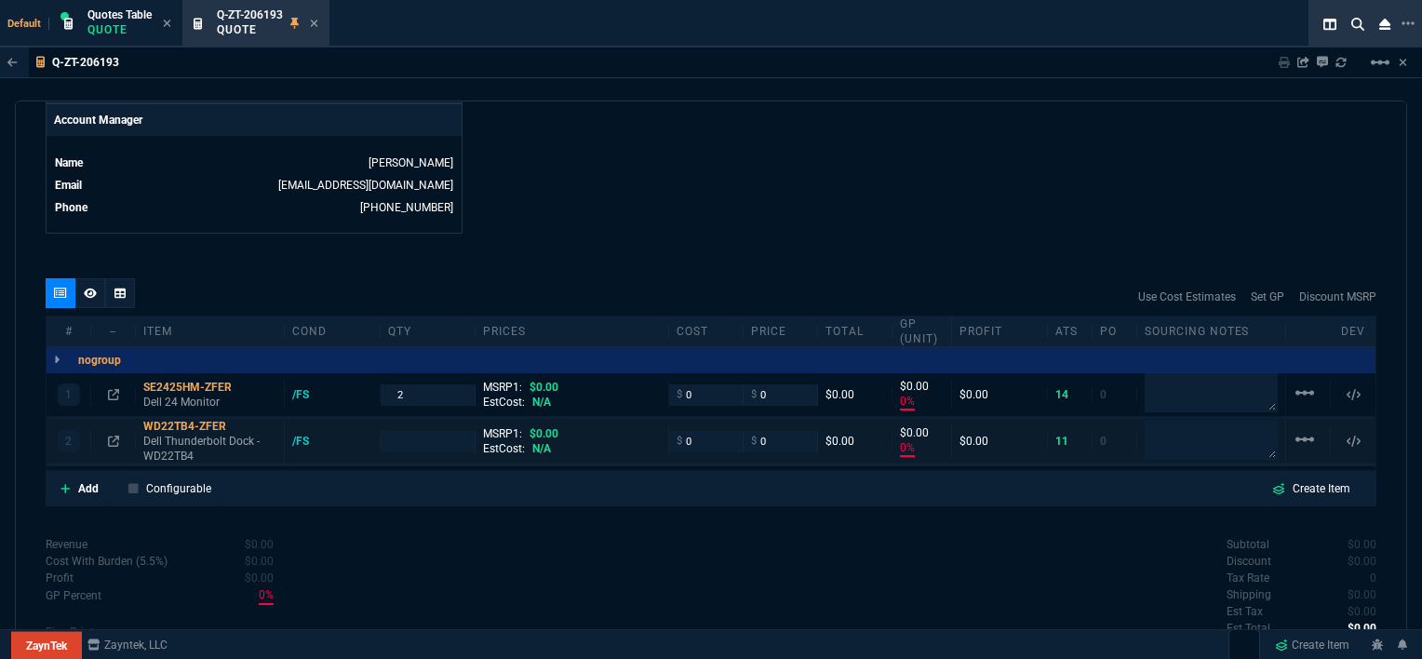
type input "0"
click at [441, 431] on input "number" at bounding box center [428, 441] width 80 height 21
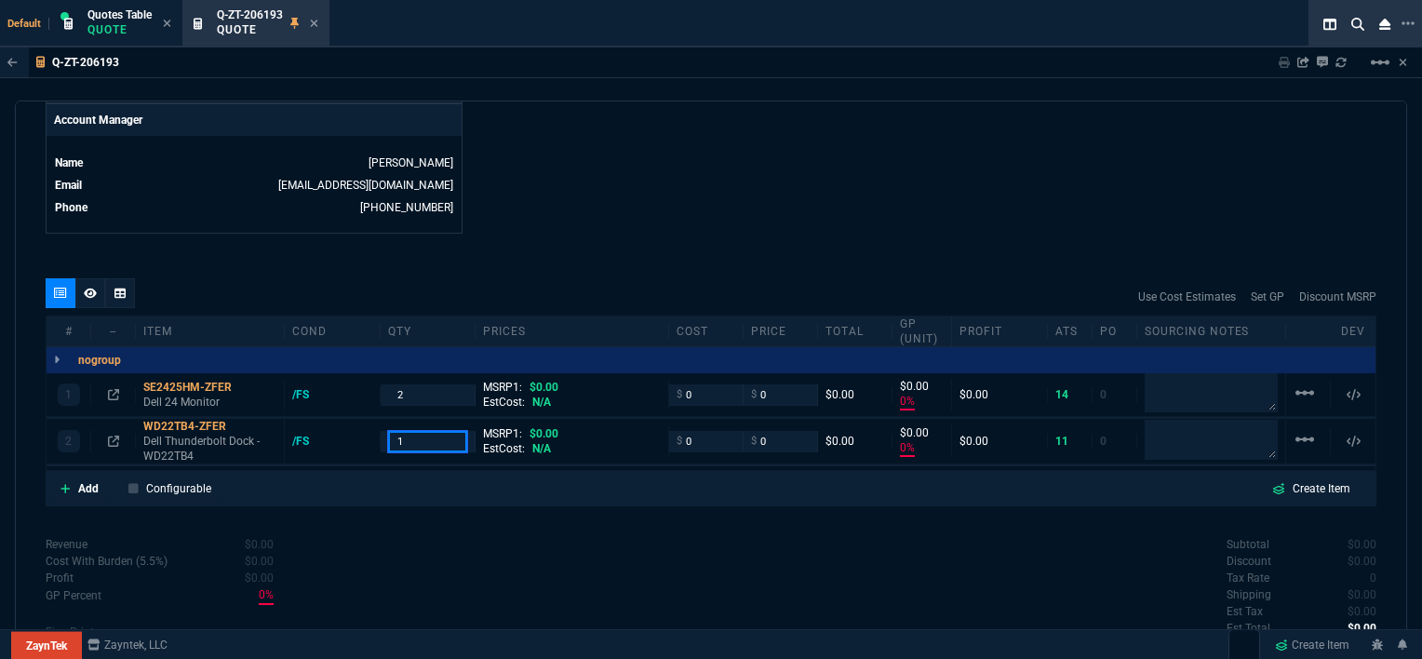
type input "1"
click at [63, 483] on icon at bounding box center [65, 488] width 10 height 11
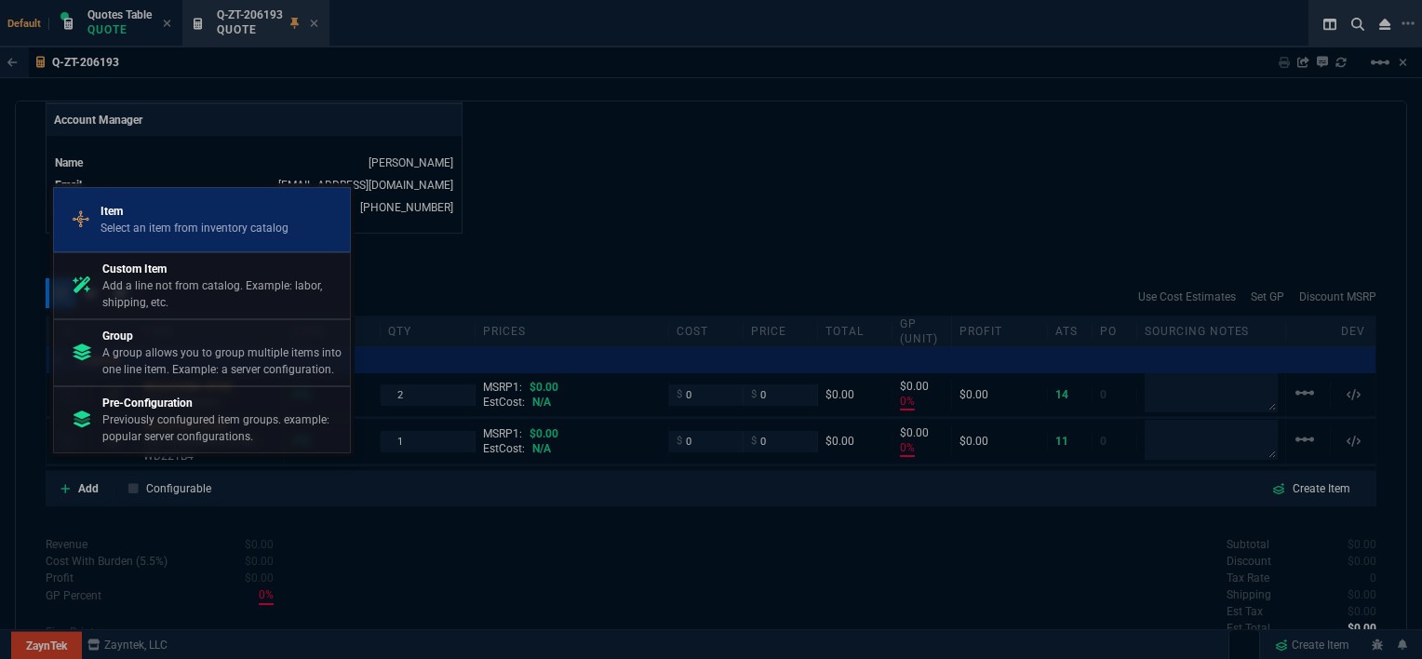
click at [127, 223] on p "Select an item from inventory catalog" at bounding box center [194, 228] width 188 height 17
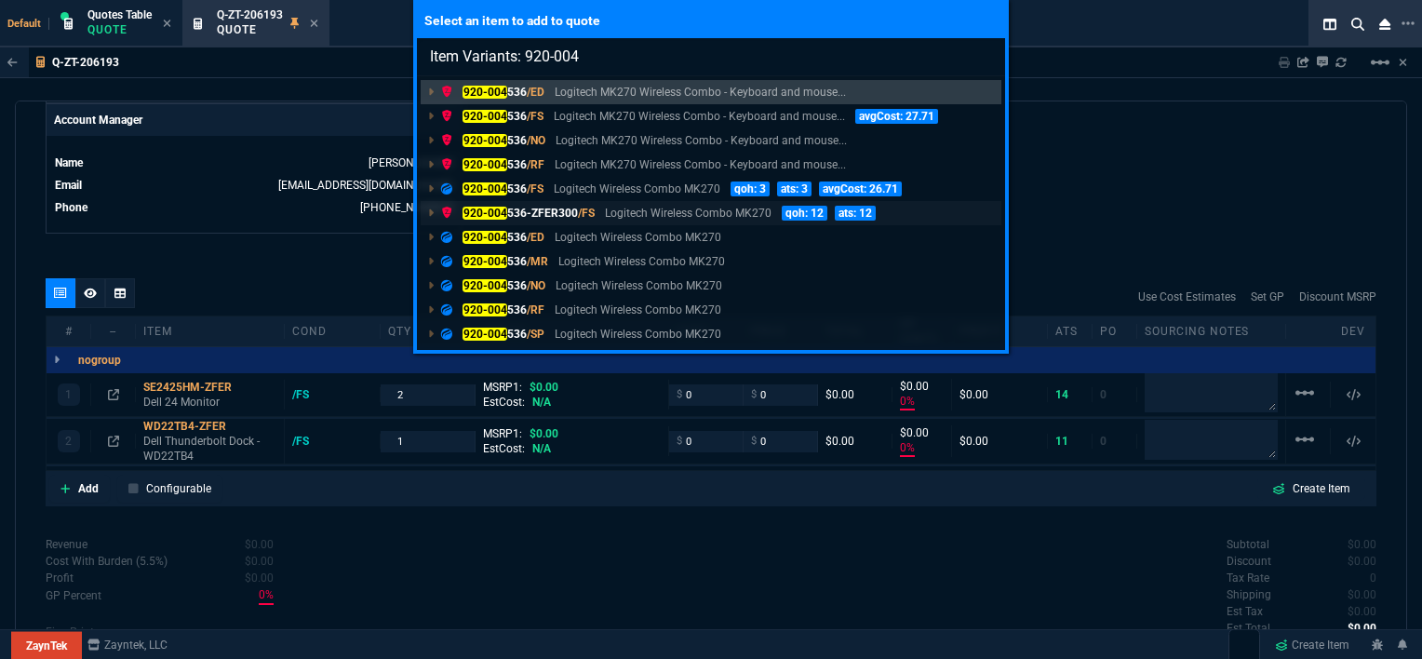
type input "Item Variants: 920-004"
click at [611, 219] on p "Logitech Wireless Combo MK270" at bounding box center [688, 213] width 167 height 17
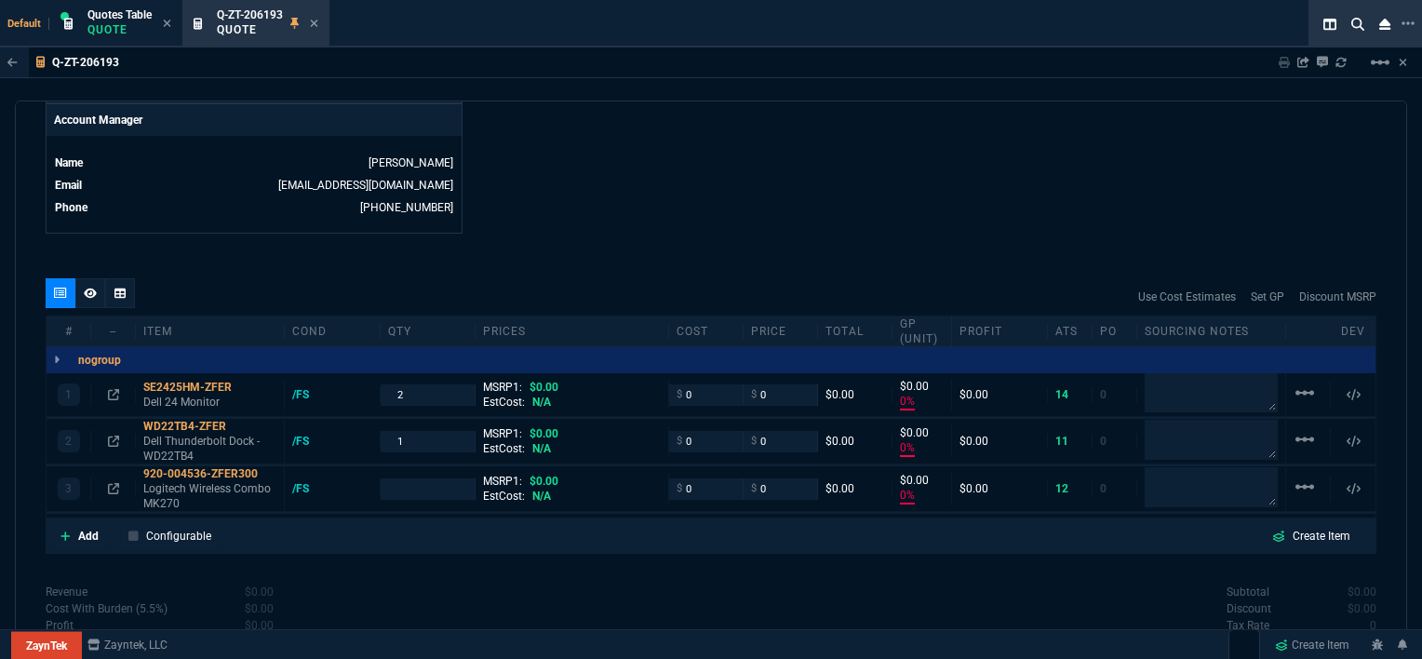
type input "0"
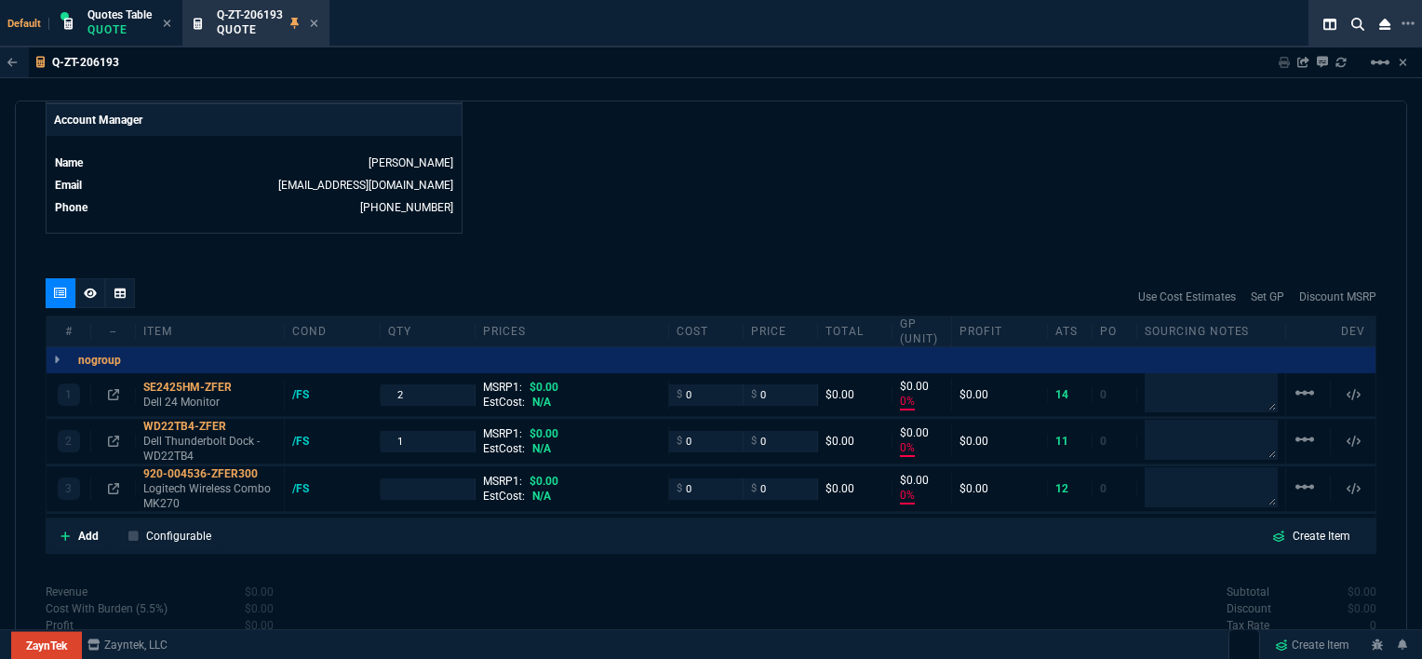
type input "0"
click at [435, 478] on input "number" at bounding box center [428, 488] width 80 height 21
type input "1"
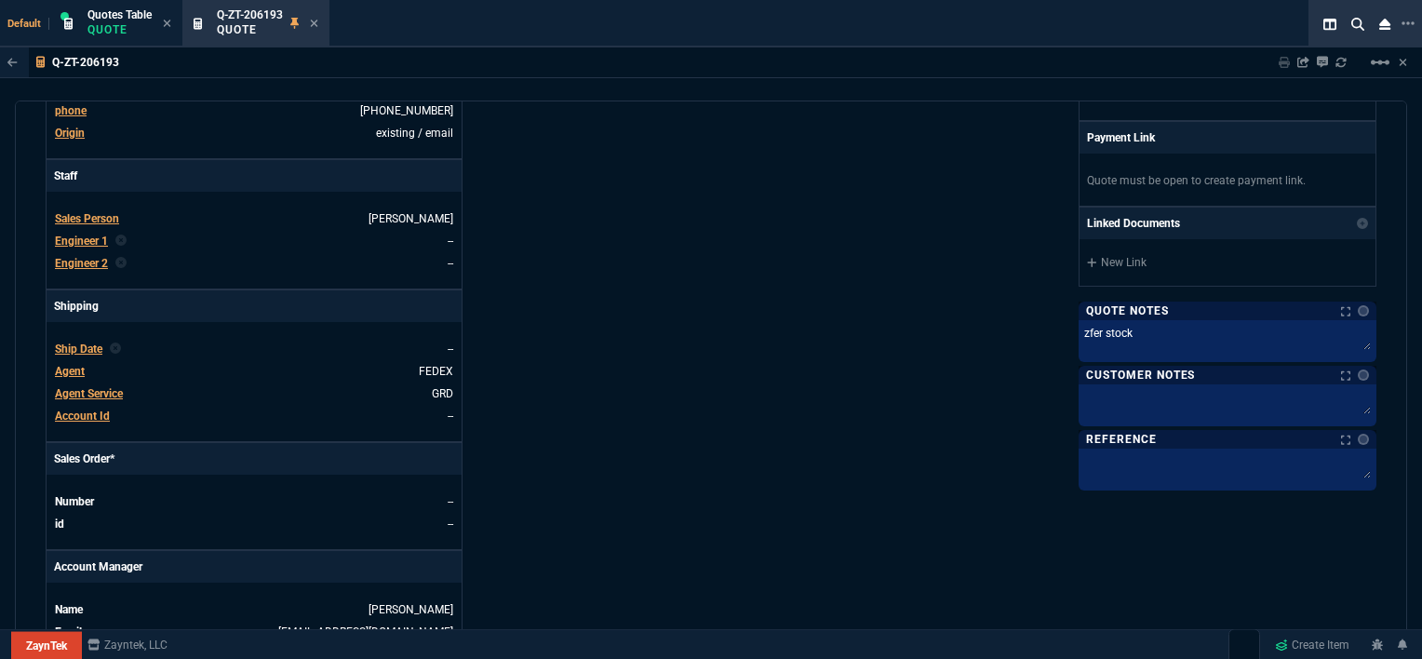
scroll to position [0, 0]
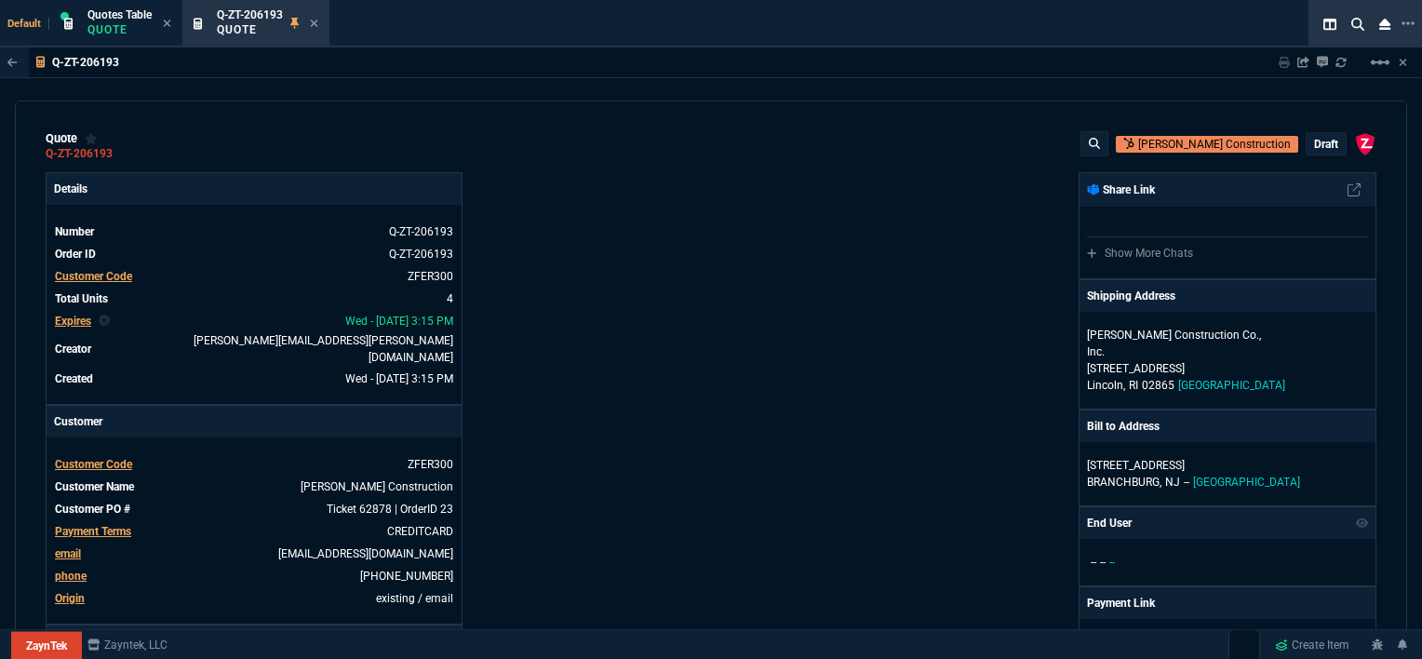
click at [1318, 142] on p "draft" at bounding box center [1326, 144] width 24 height 15
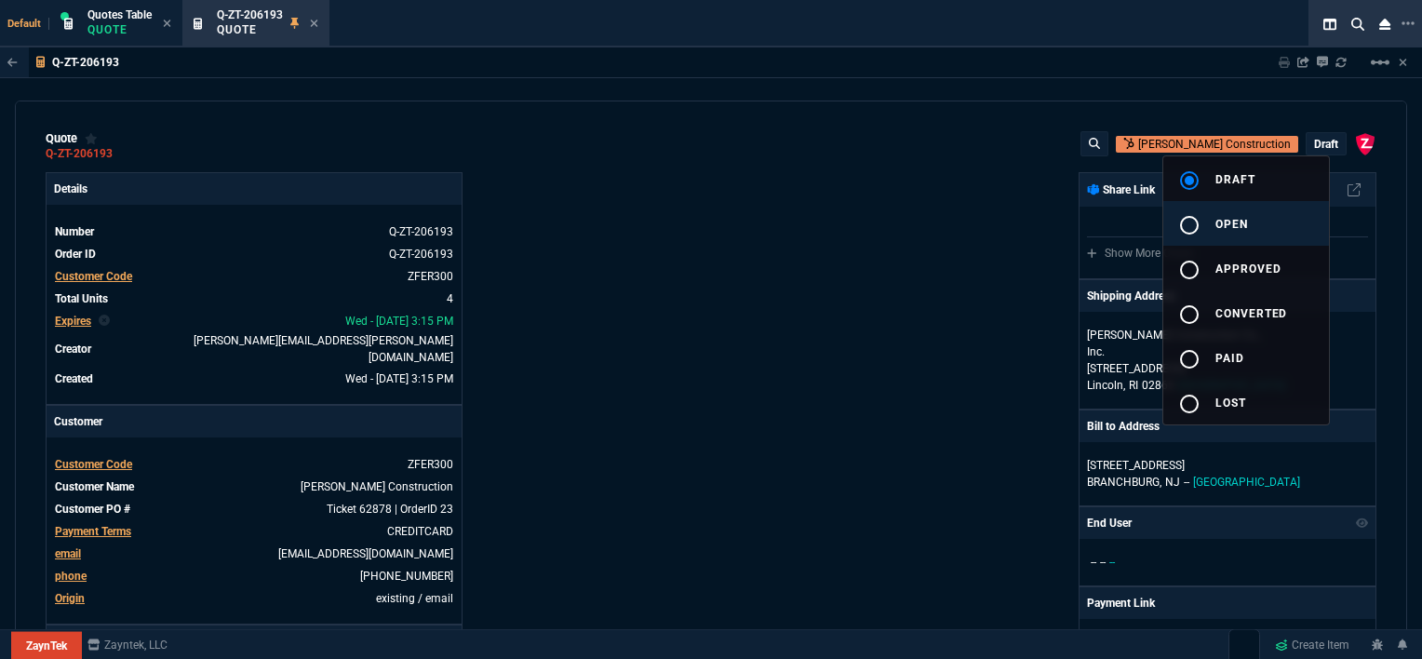
click at [1236, 221] on span "open" at bounding box center [1231, 224] width 33 height 13
click at [839, 231] on div at bounding box center [711, 329] width 1422 height 659
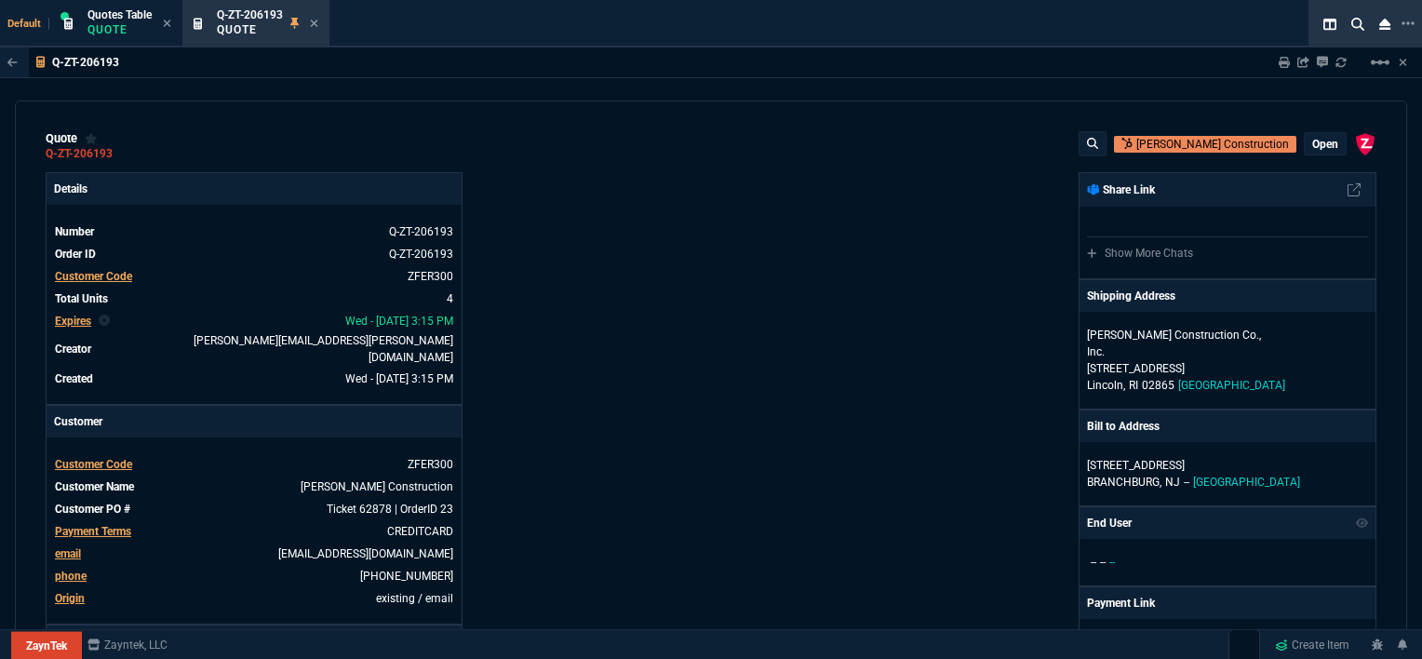
type input "0"
click at [1321, 142] on p "open" at bounding box center [1325, 144] width 26 height 15
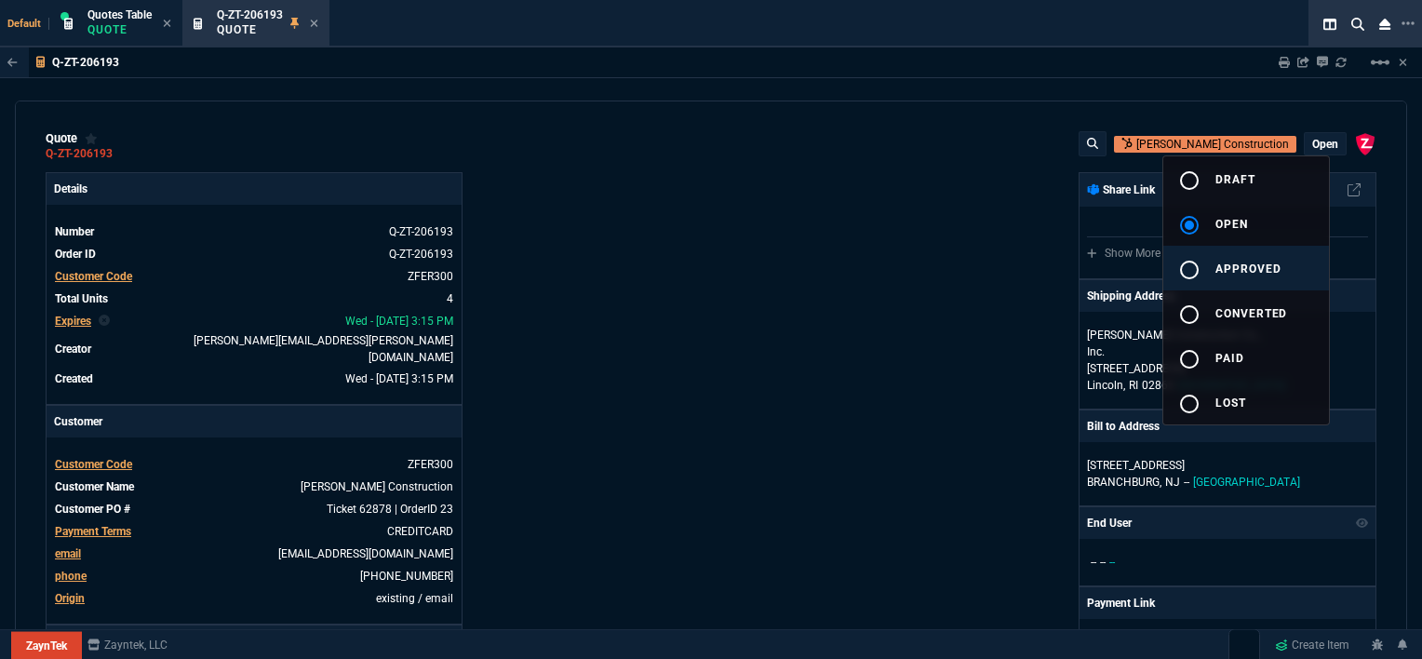
click at [1221, 276] on button "radio_button_unchecked approved" at bounding box center [1246, 268] width 166 height 45
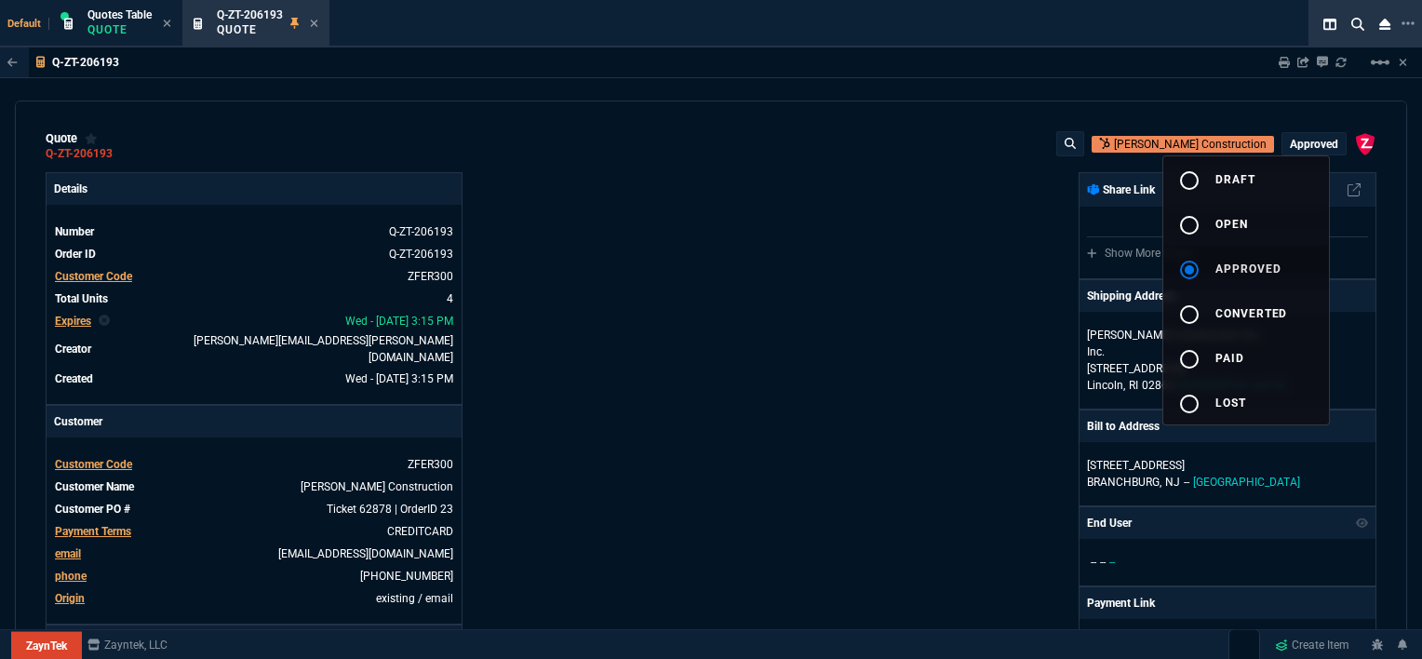
click at [917, 277] on div at bounding box center [711, 329] width 1422 height 659
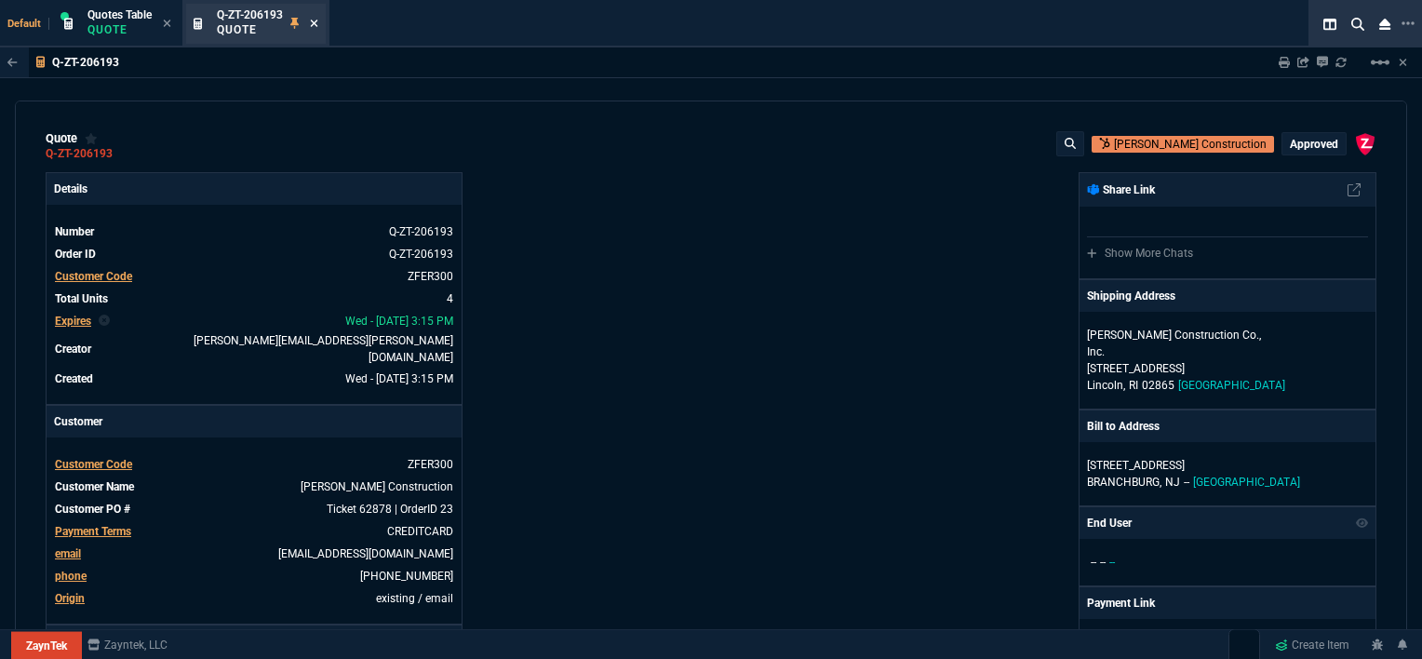
click at [317, 22] on icon at bounding box center [314, 23] width 8 height 11
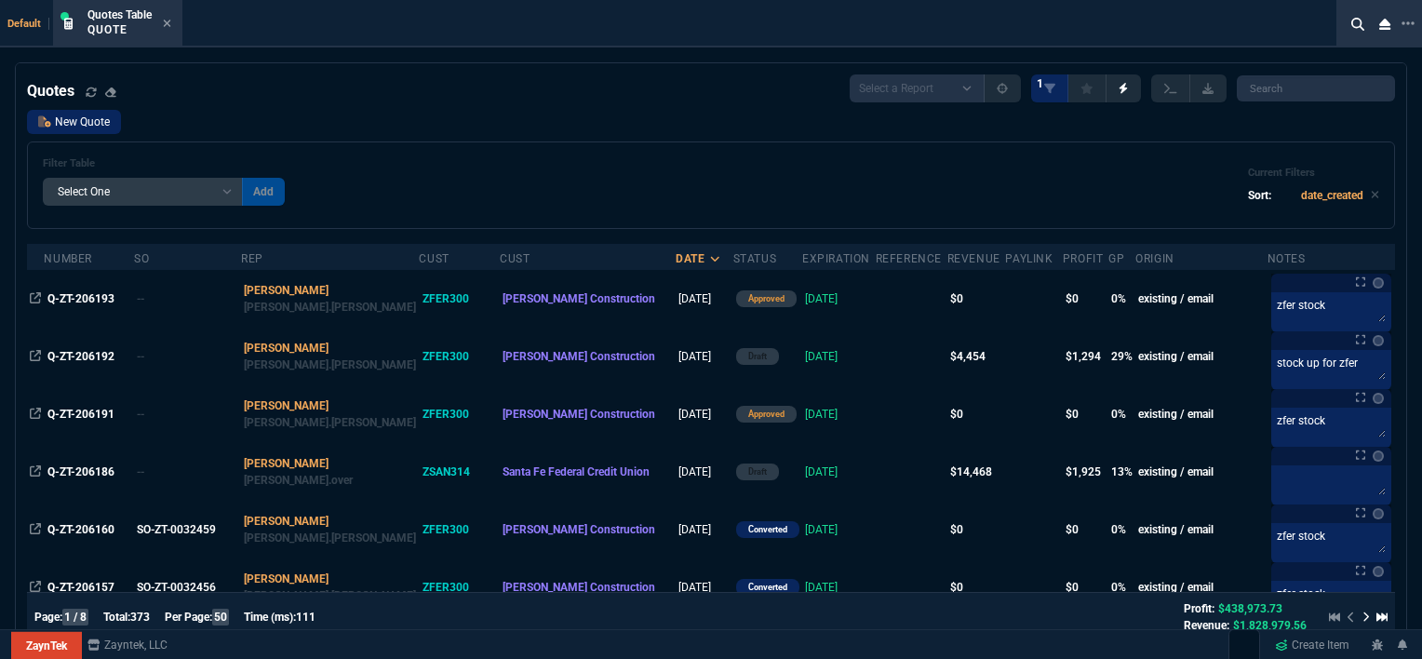
click at [102, 121] on link "New Quote" at bounding box center [74, 122] width 94 height 24
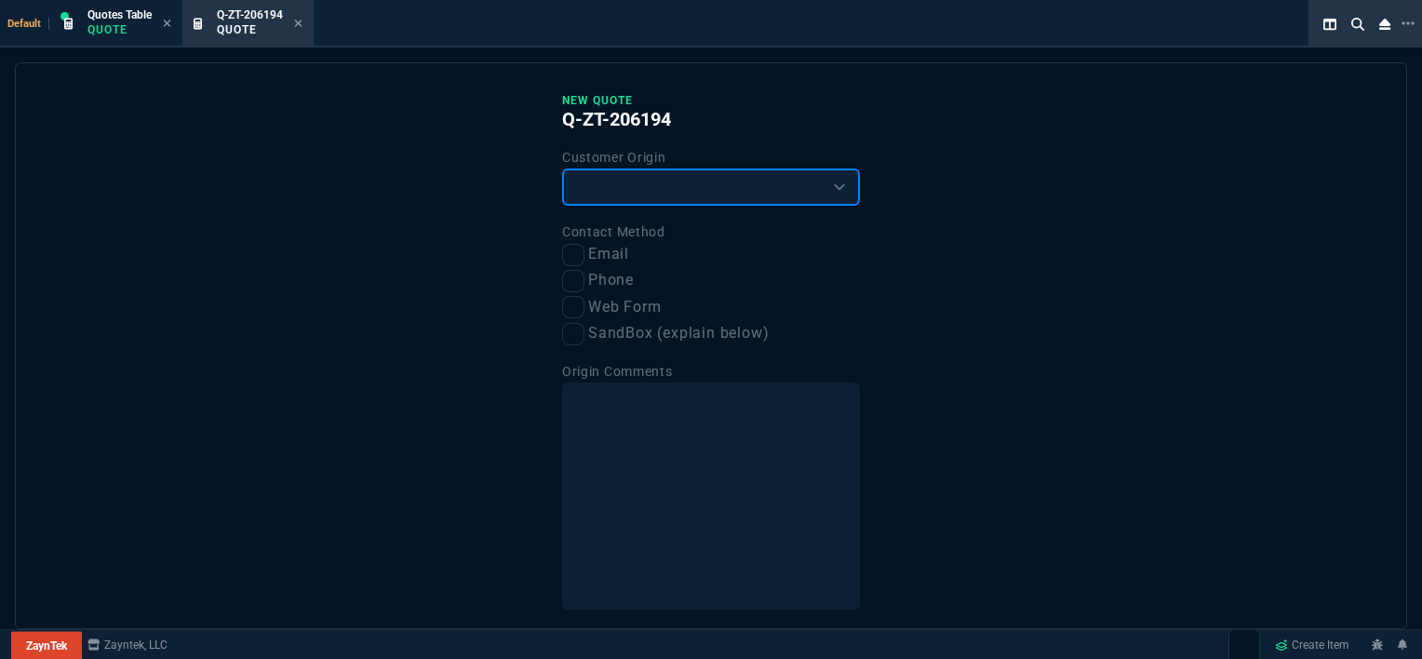
click at [605, 188] on select "Existing Customer Amazon Lead (first order) Website Lead (first order) Called (…" at bounding box center [711, 186] width 298 height 37
click at [562, 168] on select "Existing Customer Amazon Lead (first order) Website Lead (first order) Called (…" at bounding box center [711, 186] width 298 height 37
click at [569, 261] on input "Email" at bounding box center [573, 255] width 22 height 22
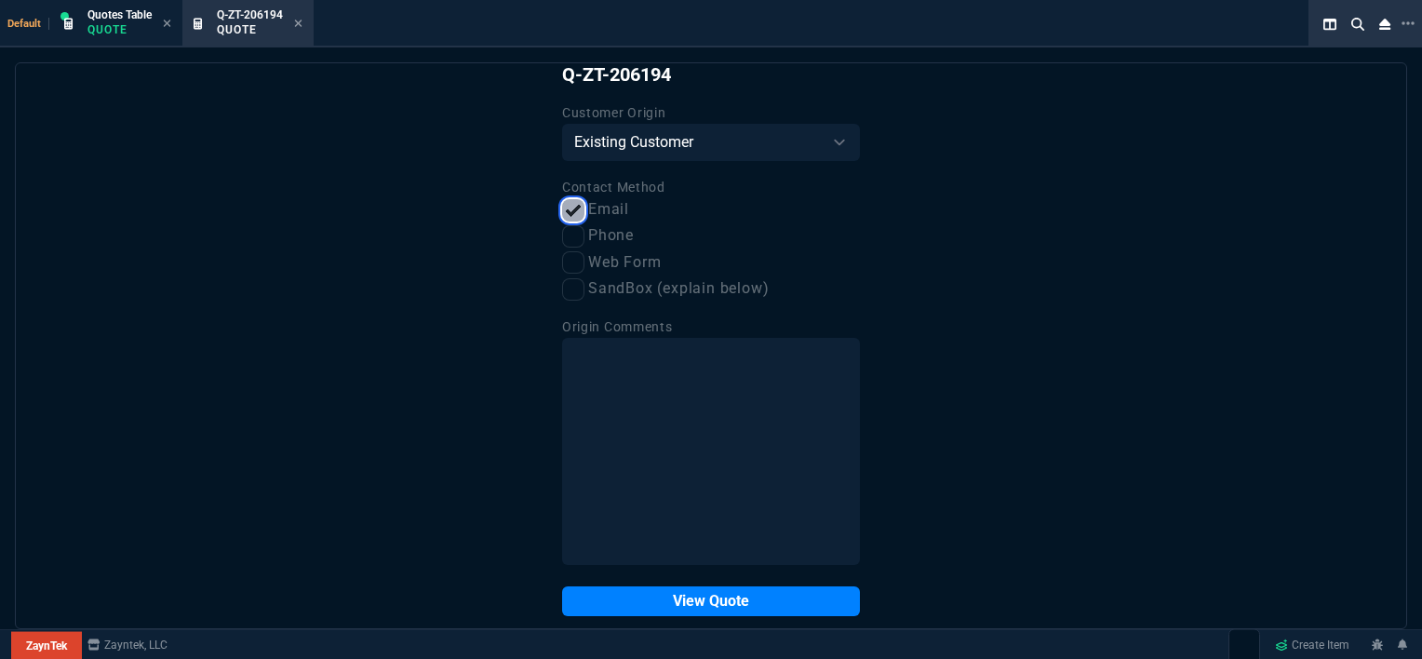
scroll to position [70, 0]
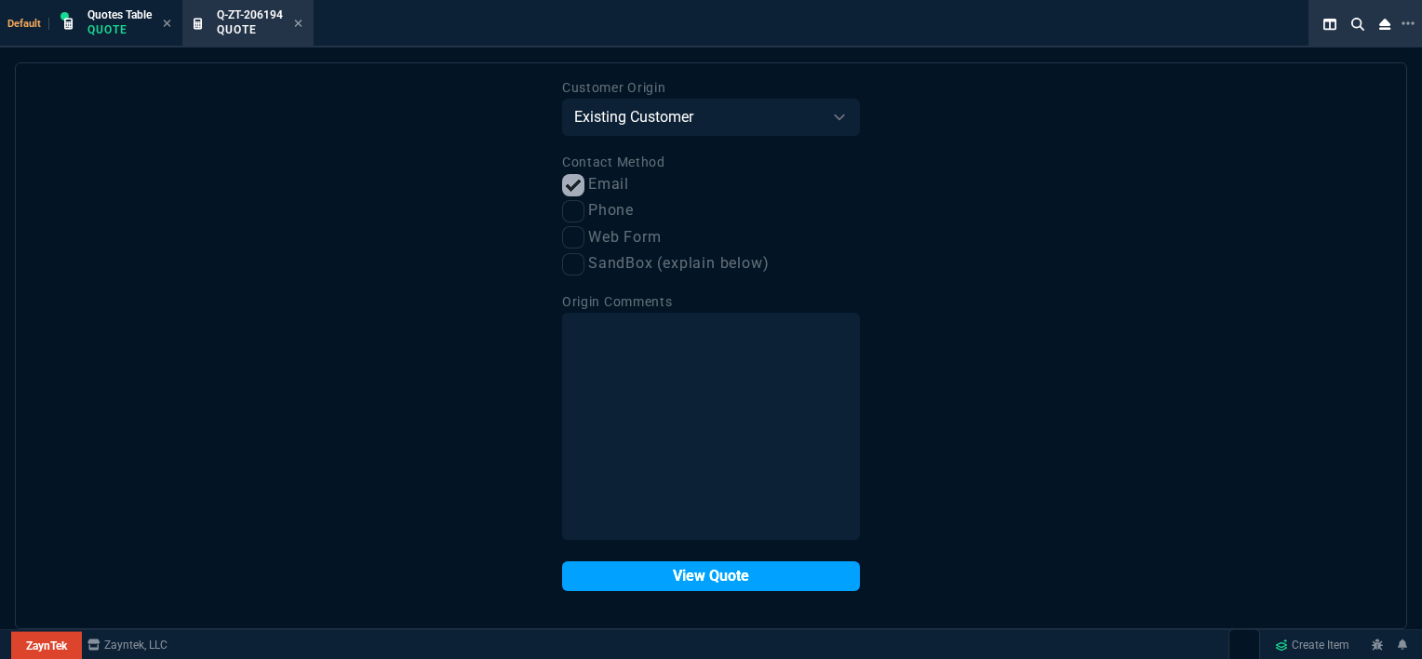
click at [723, 580] on button "View Quote" at bounding box center [711, 576] width 298 height 30
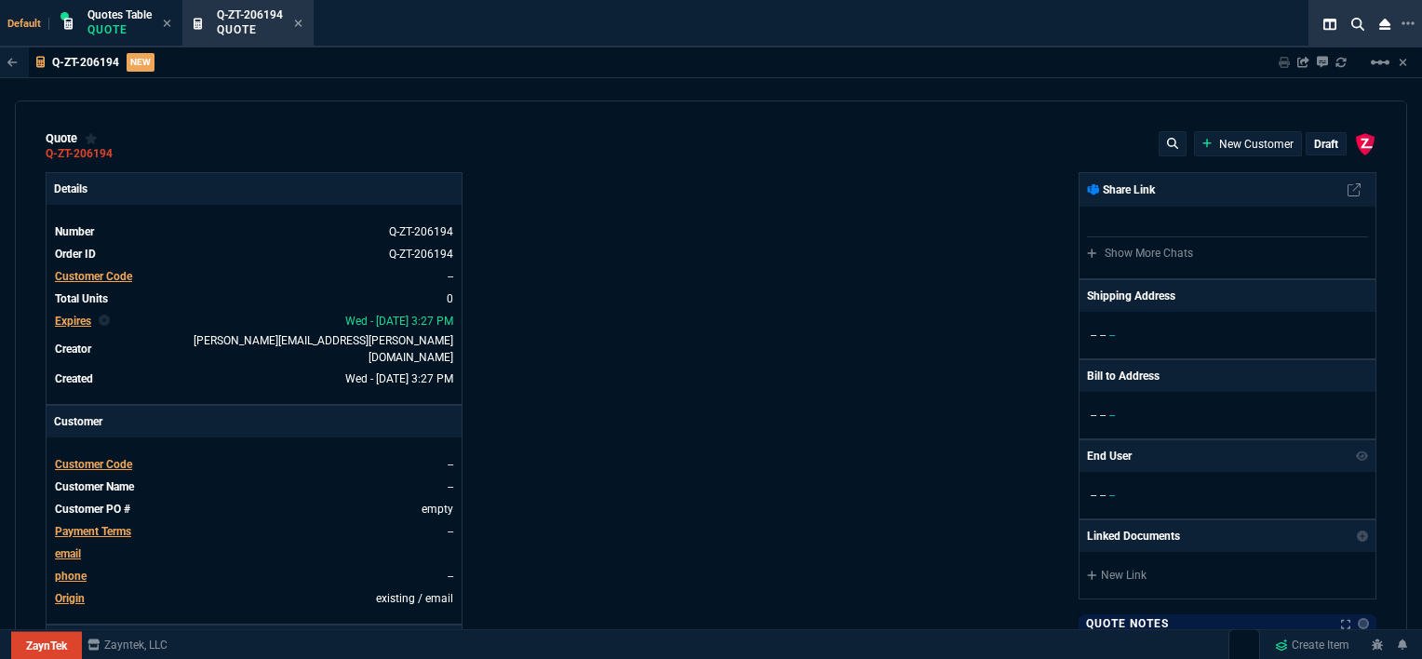
click at [84, 458] on span "Customer Code" at bounding box center [93, 464] width 77 height 13
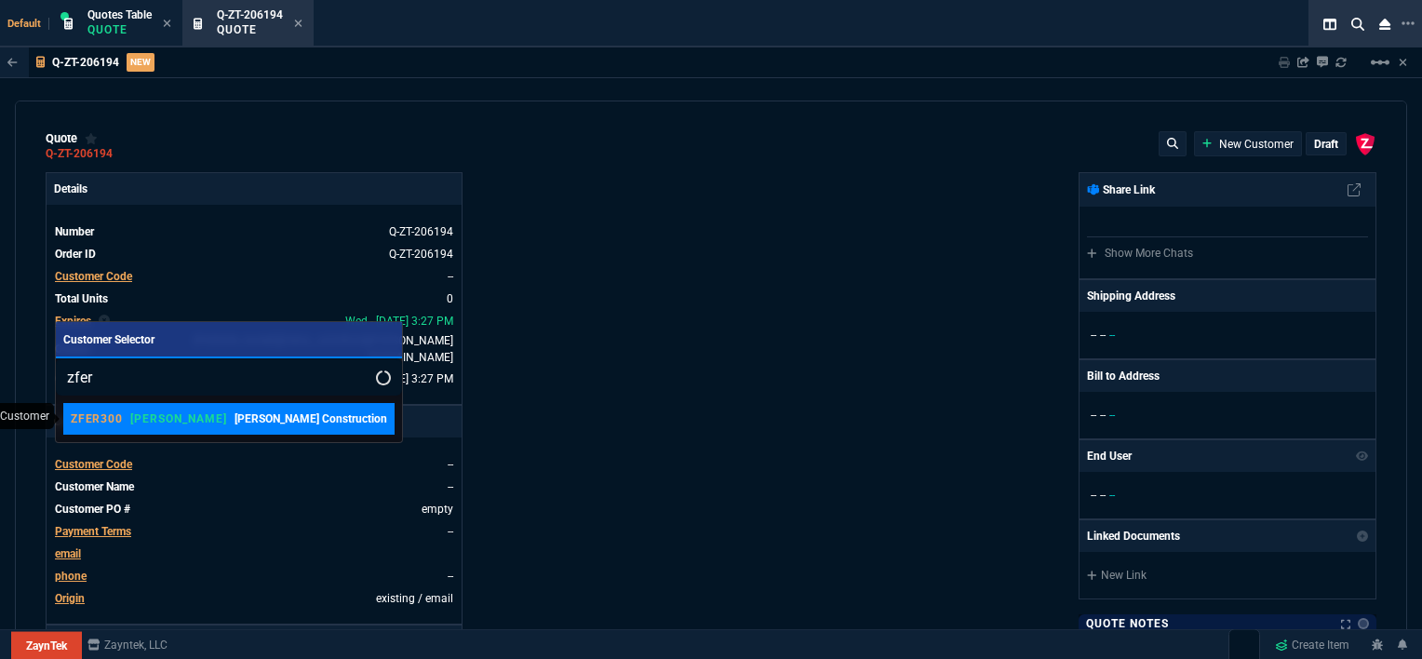
click at [234, 424] on p "[PERSON_NAME] Construction" at bounding box center [310, 418] width 153 height 17
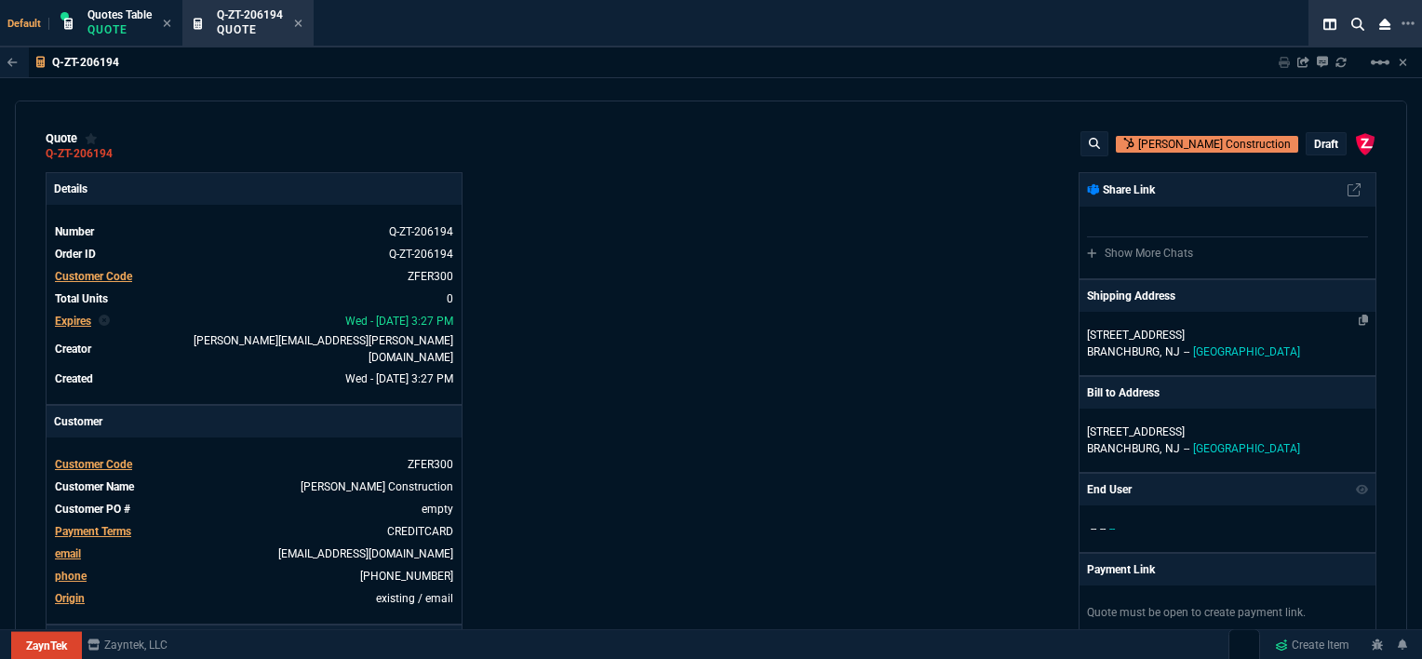
click at [1259, 345] on p "[GEOGRAPHIC_DATA], [GEOGRAPHIC_DATA] -- [GEOGRAPHIC_DATA]" at bounding box center [1227, 351] width 281 height 17
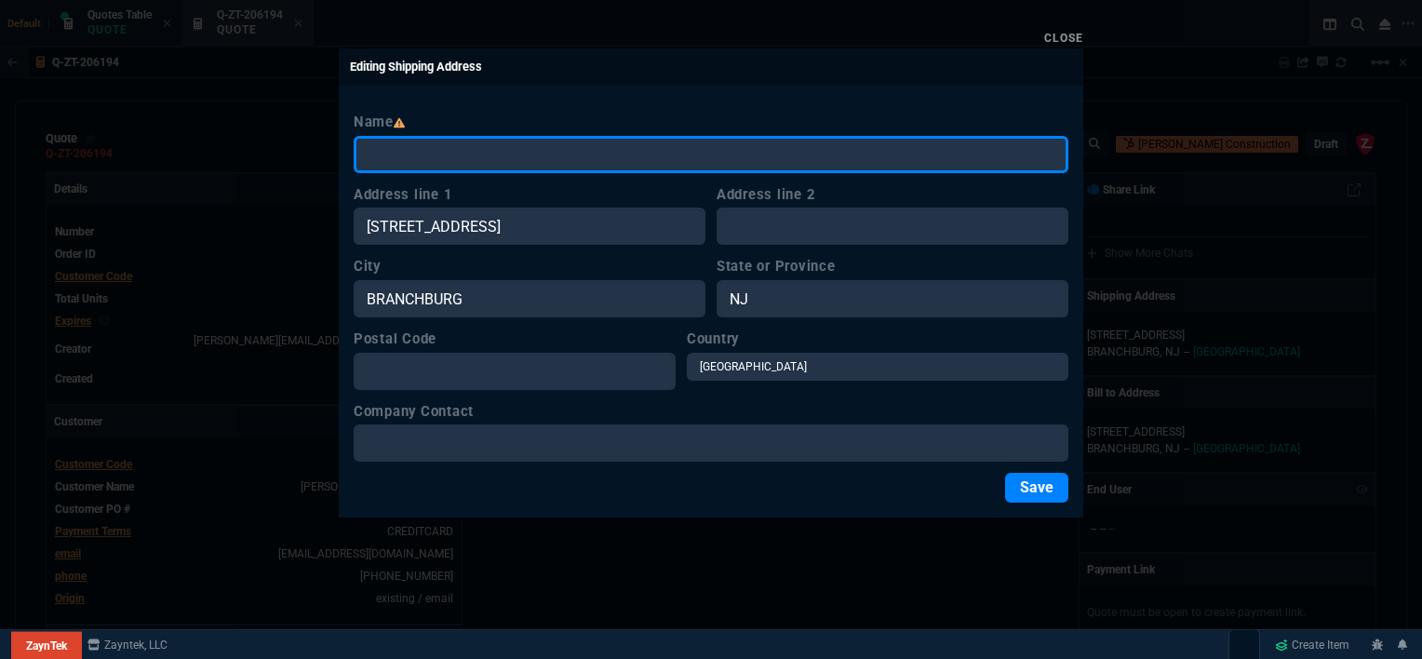
click at [538, 153] on input "Name" at bounding box center [711, 154] width 715 height 37
paste input "[PERSON_NAME] Construction Co., Inc."
click at [733, 167] on input "[PERSON_NAME] Construction Co., Inc." at bounding box center [711, 154] width 715 height 37
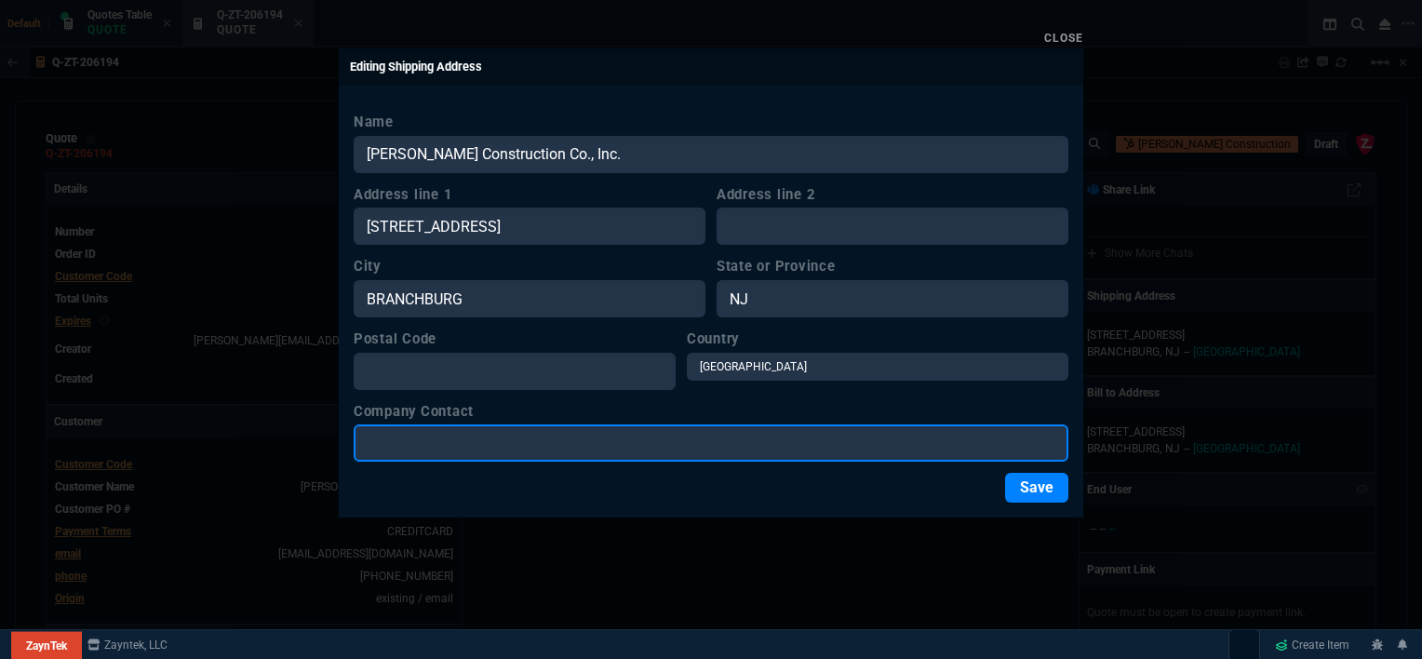
click at [762, 441] on input "Company Contact" at bounding box center [711, 442] width 715 height 37
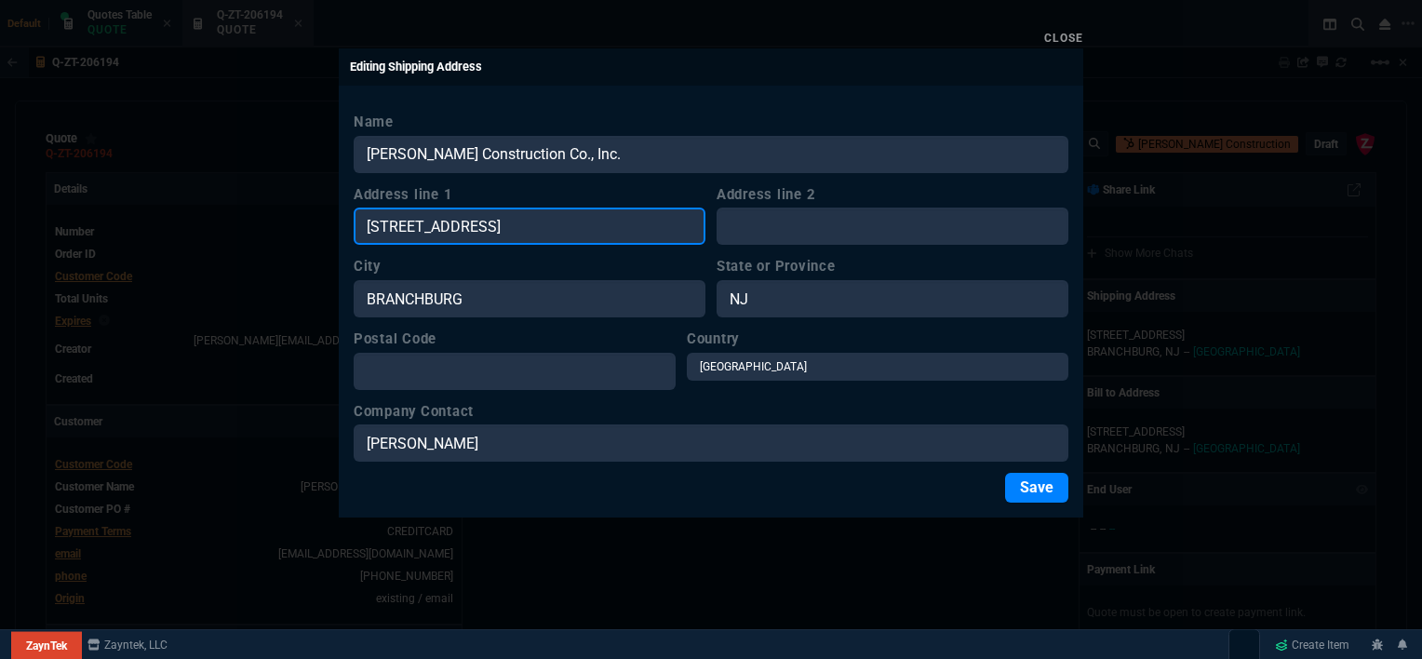
drag, startPoint x: 544, startPoint y: 234, endPoint x: 287, endPoint y: 228, distance: 257.8
click at [287, 228] on div "Close Editing Shipping Address Name [PERSON_NAME] Construction Co., Inc. Addres…" at bounding box center [711, 329] width 1422 height 659
paste input "[GEOGRAPHIC_DATA]"
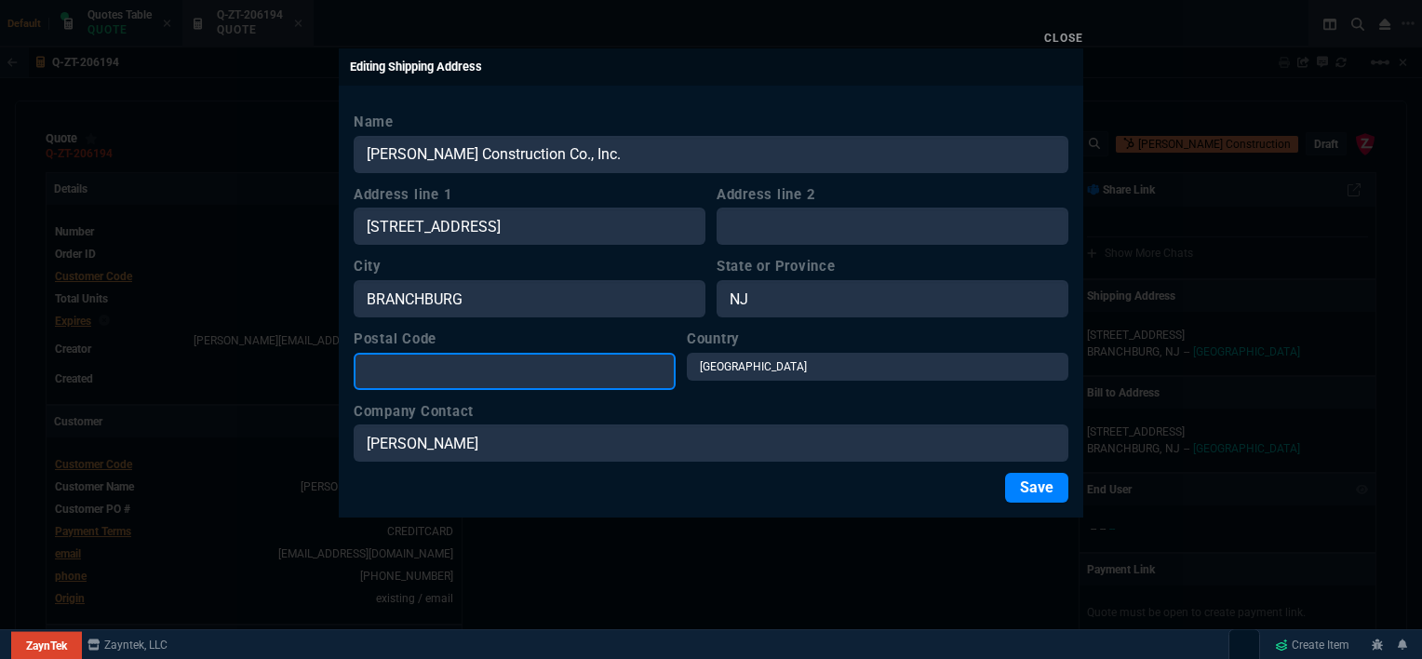
click at [488, 371] on input "Postal Code" at bounding box center [515, 371] width 322 height 37
paste input "[STREET_ADDRESS]"
click at [573, 368] on input "[STREET_ADDRESS]" at bounding box center [515, 371] width 322 height 37
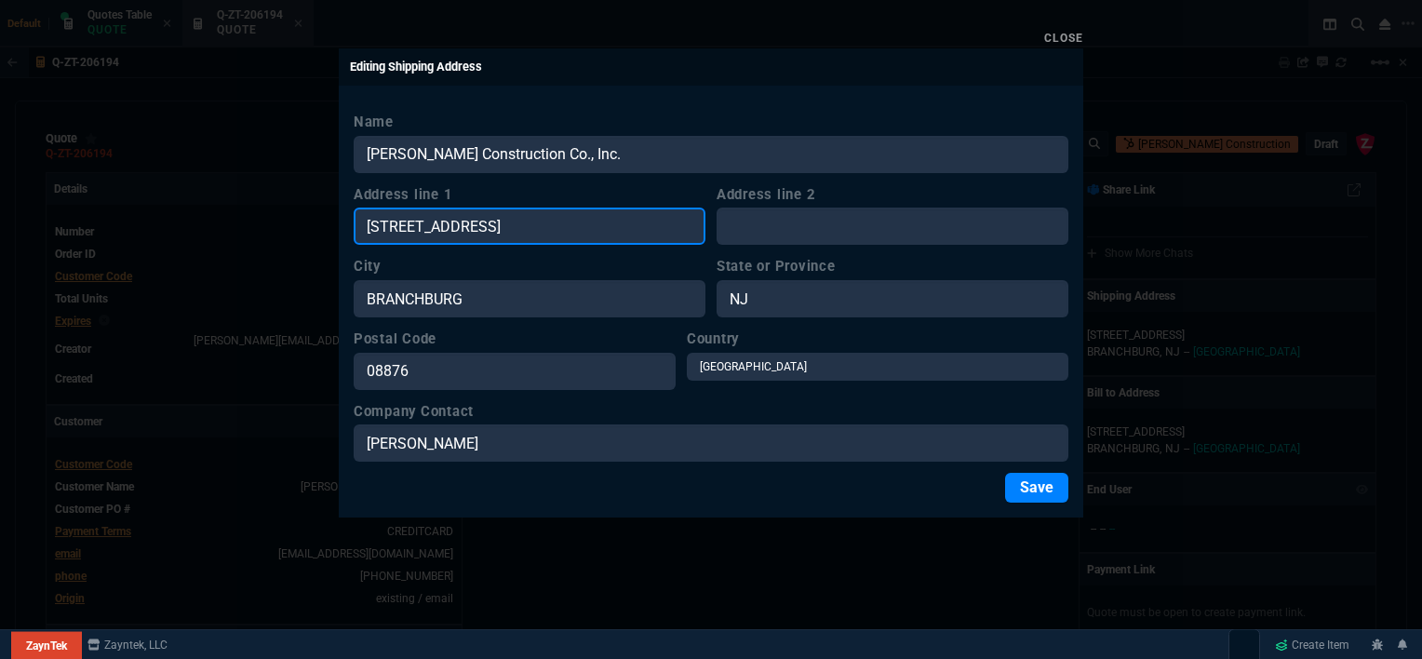
click at [635, 223] on input "[STREET_ADDRESS]" at bounding box center [530, 225] width 352 height 37
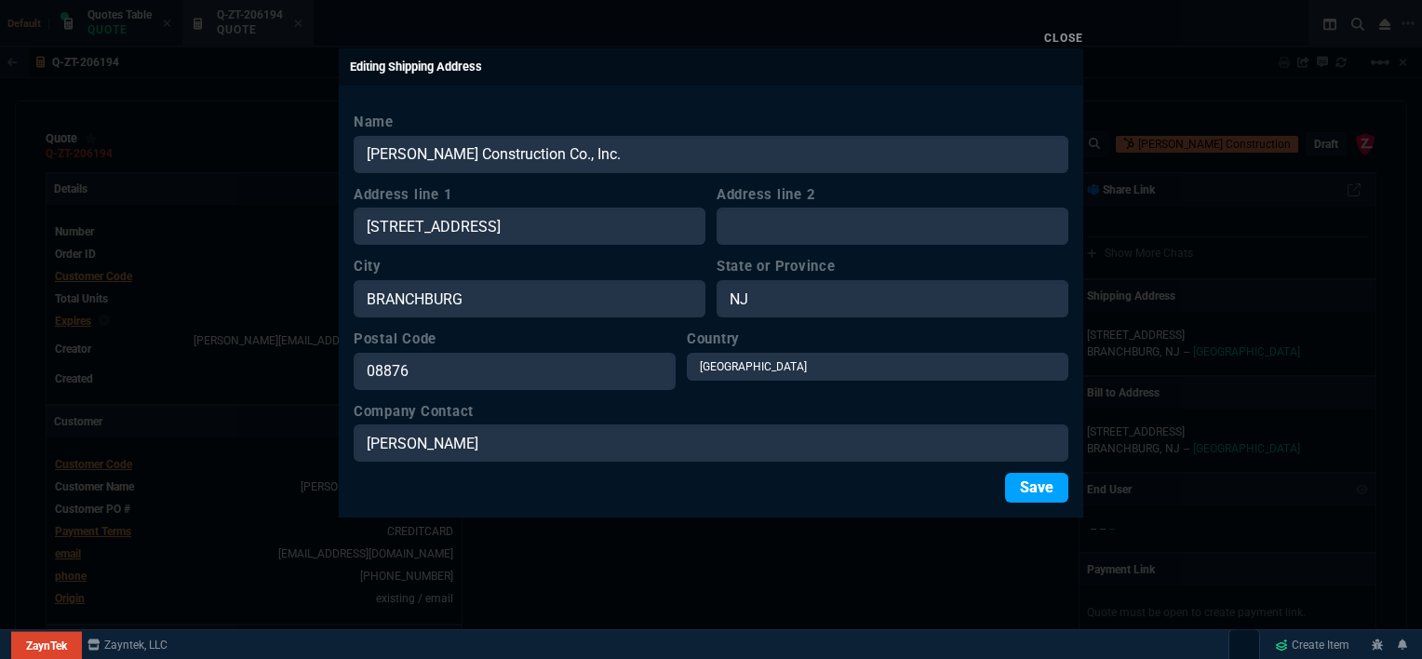
click at [1036, 486] on button "Save" at bounding box center [1036, 488] width 63 height 30
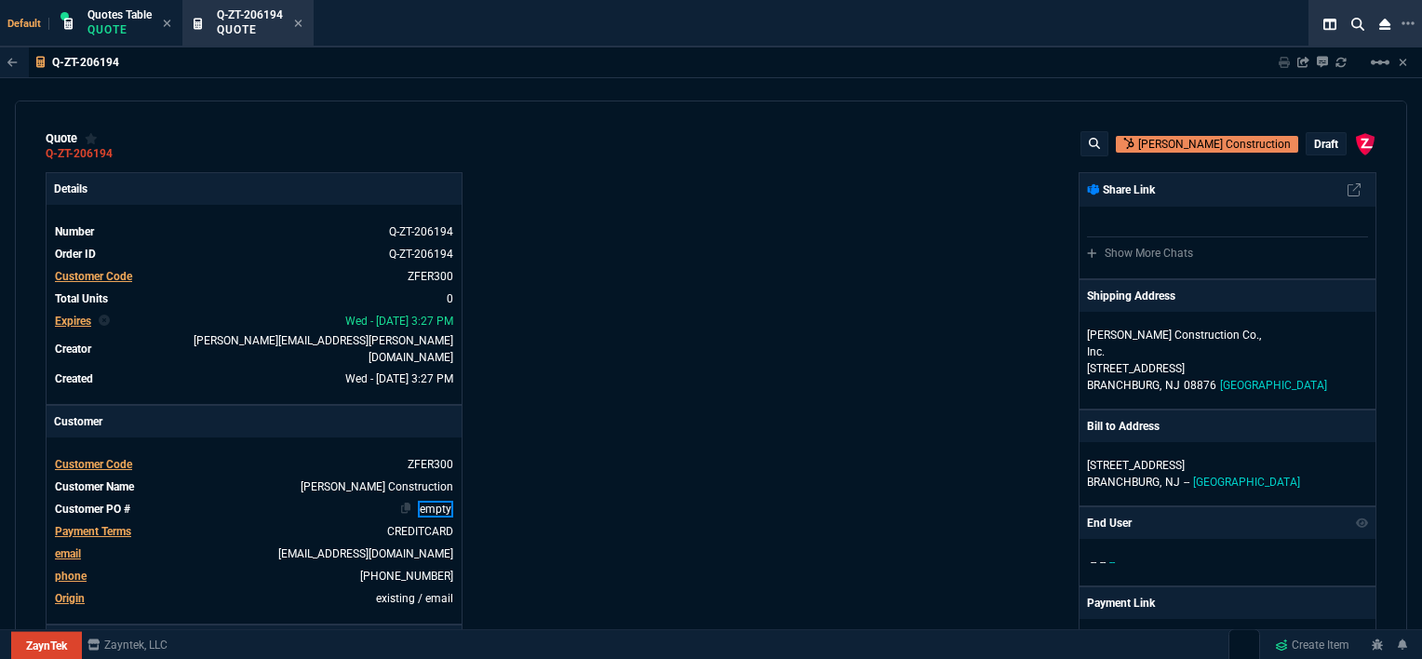
click at [447, 501] on link "empty" at bounding box center [435, 509] width 35 height 17
click at [621, 400] on div "Details Number Q-ZT-206194 Order ID Q-ZT-206194 Customer Code ZFER300 Total Uni…" at bounding box center [378, 659] width 665 height 975
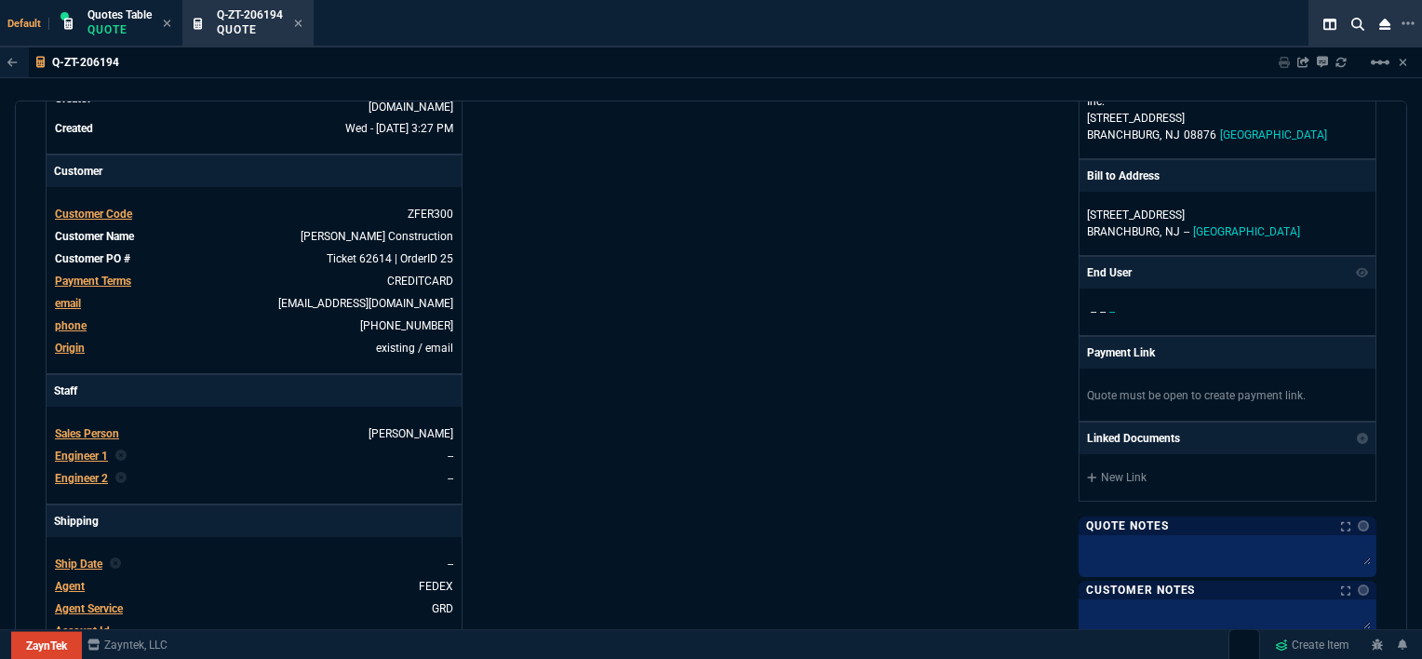
scroll to position [279, 0]
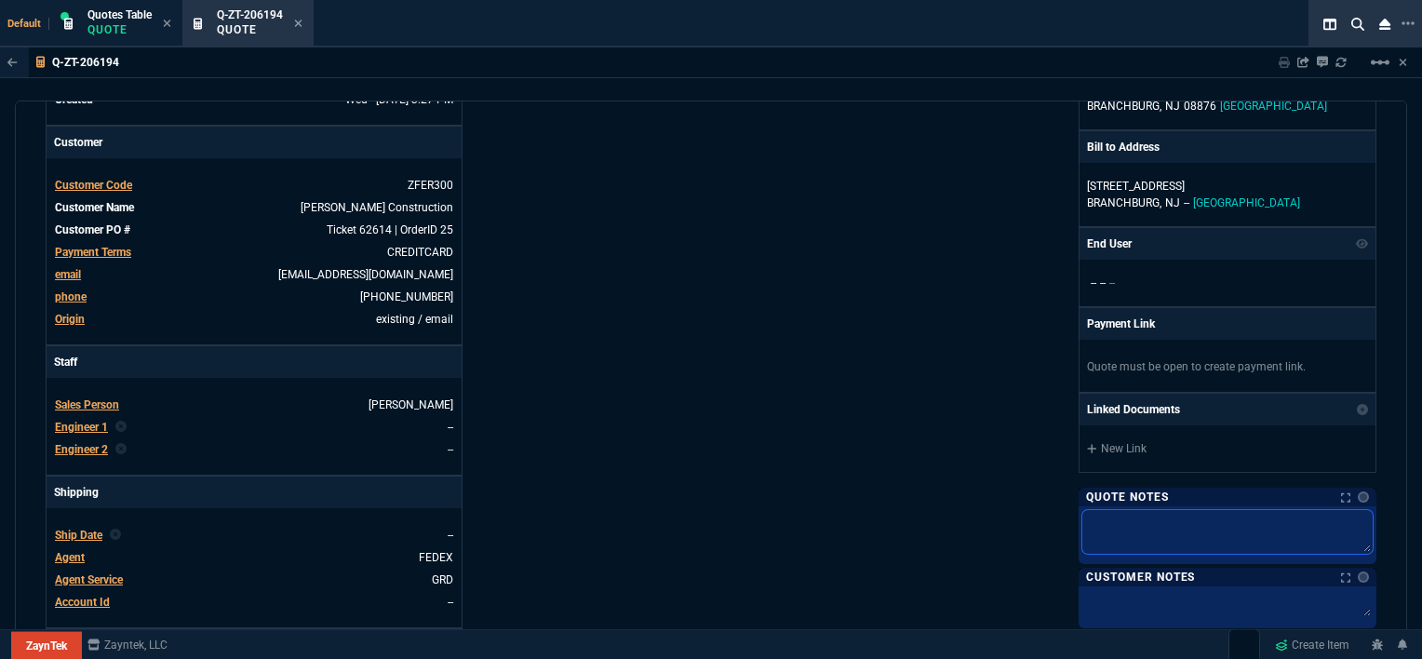
click at [1159, 510] on textarea at bounding box center [1227, 532] width 290 height 44
click at [871, 339] on div "ZaynTek, LLC [STREET_ADDRESS] Share Link Show More Chats Shipping Address [PERS…" at bounding box center [1043, 379] width 665 height 973
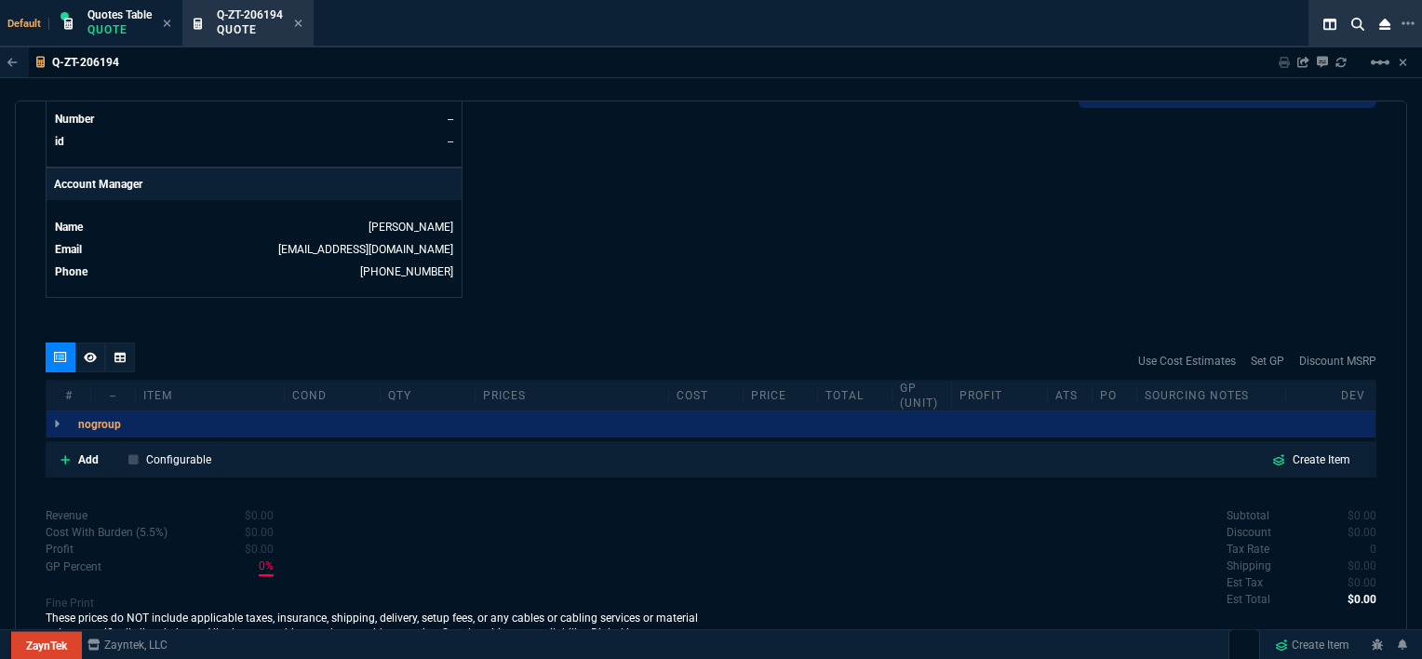
scroll to position [867, 0]
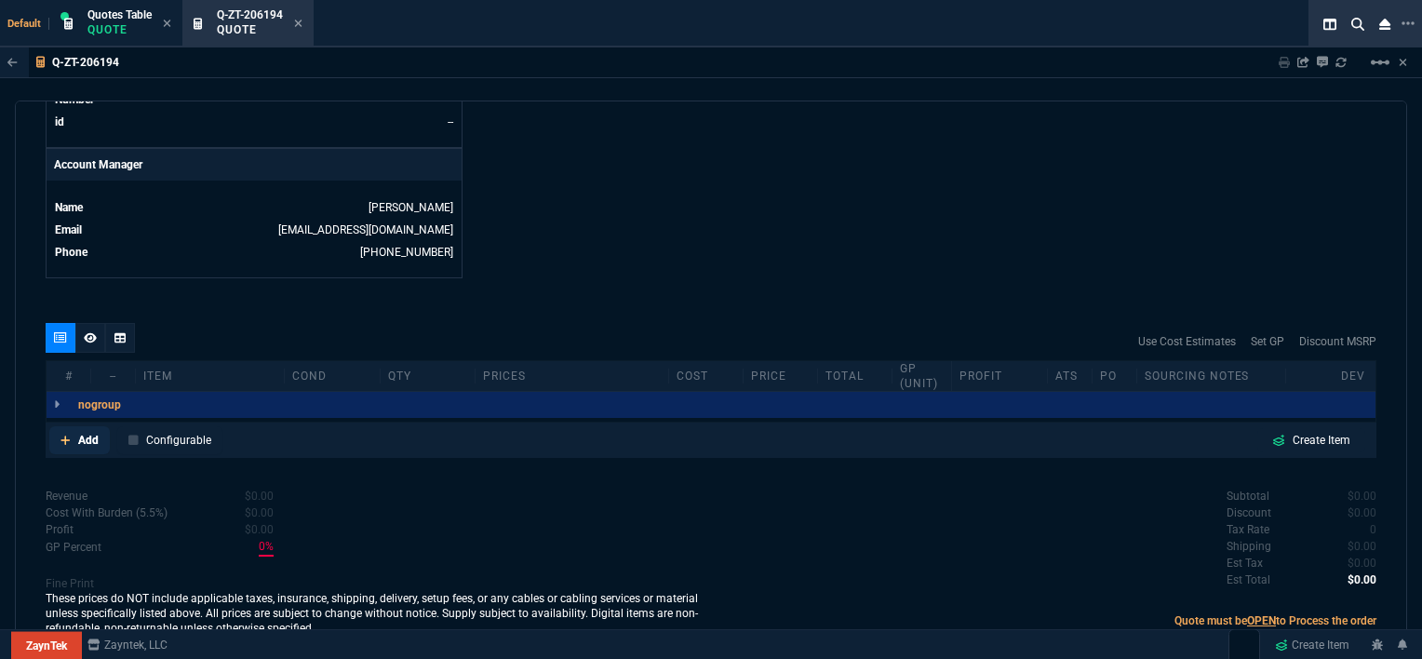
click at [60, 435] on icon at bounding box center [65, 440] width 10 height 11
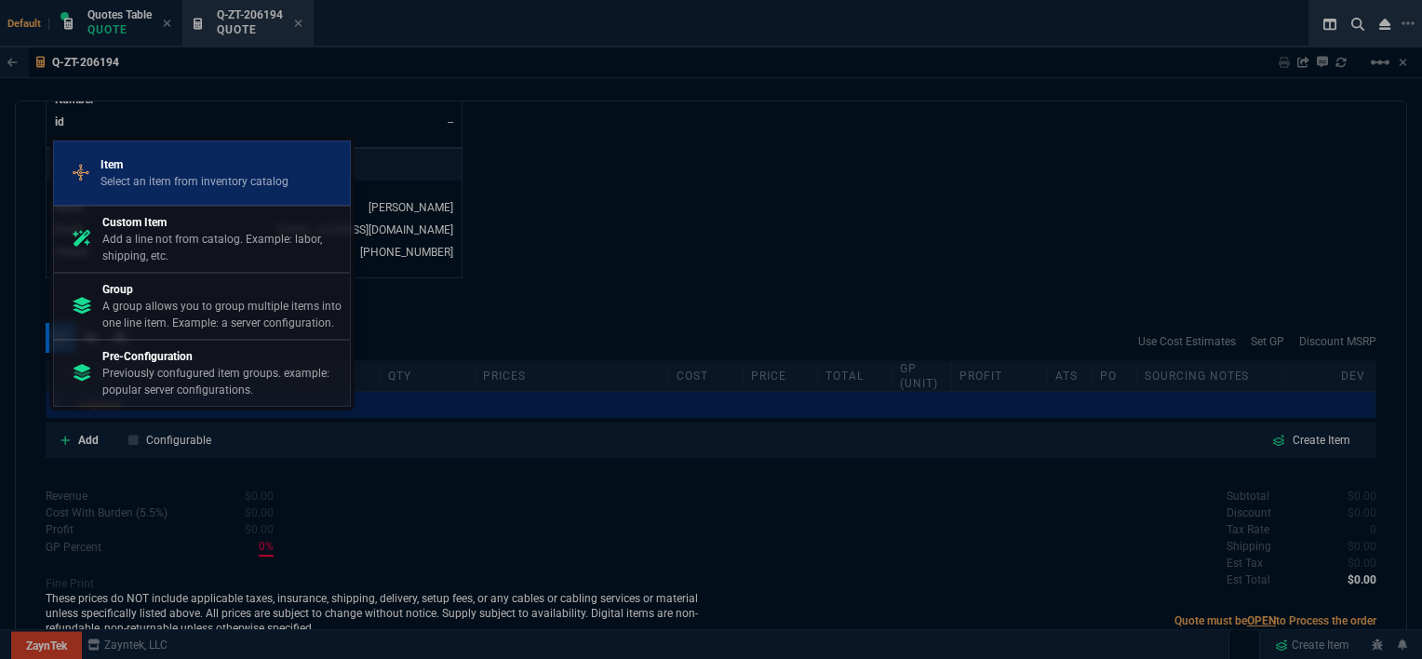
click at [192, 165] on p "Item" at bounding box center [194, 164] width 188 height 17
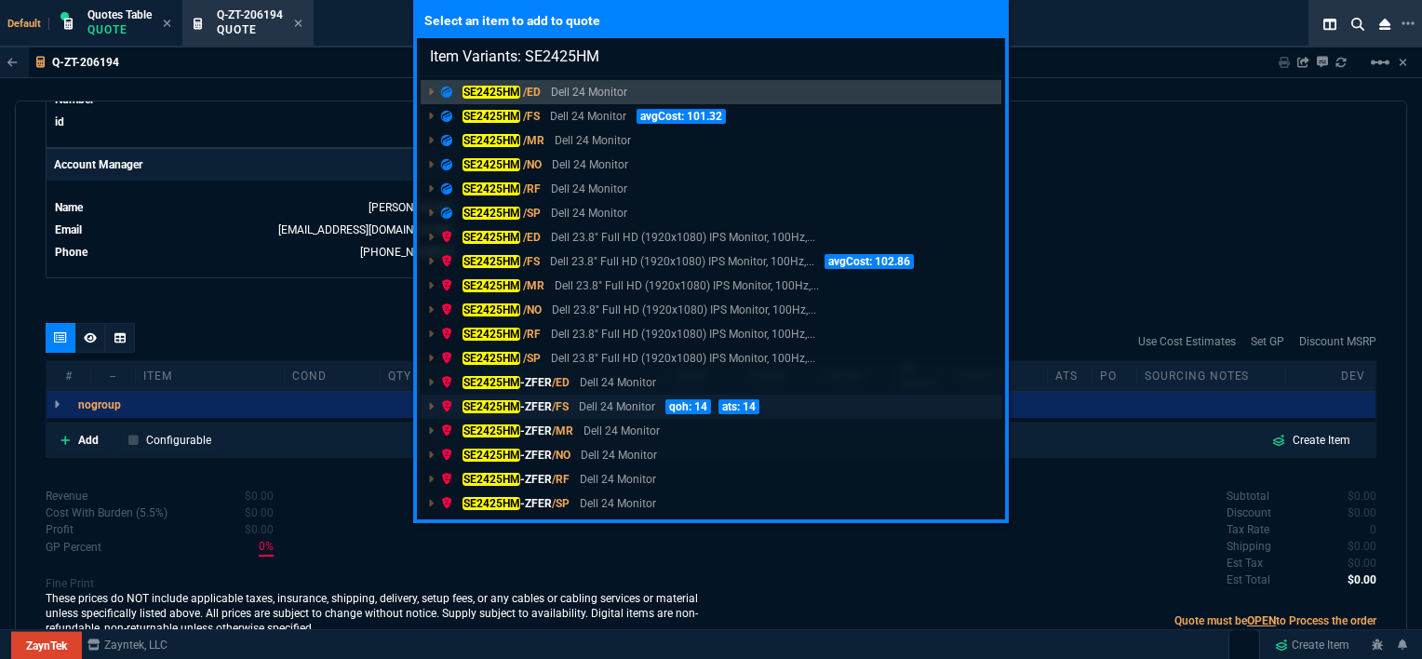
click at [599, 405] on p "Dell 24 Monitor" at bounding box center [617, 406] width 76 height 17
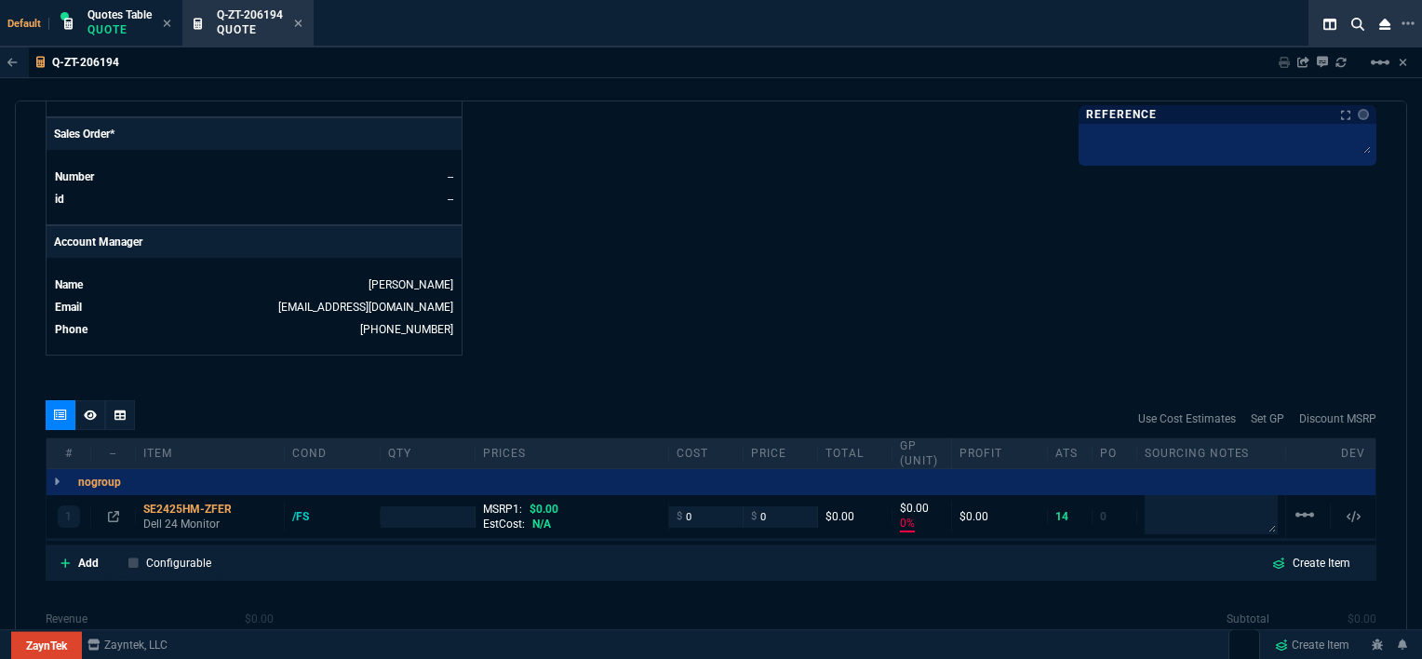
scroll to position [912, 0]
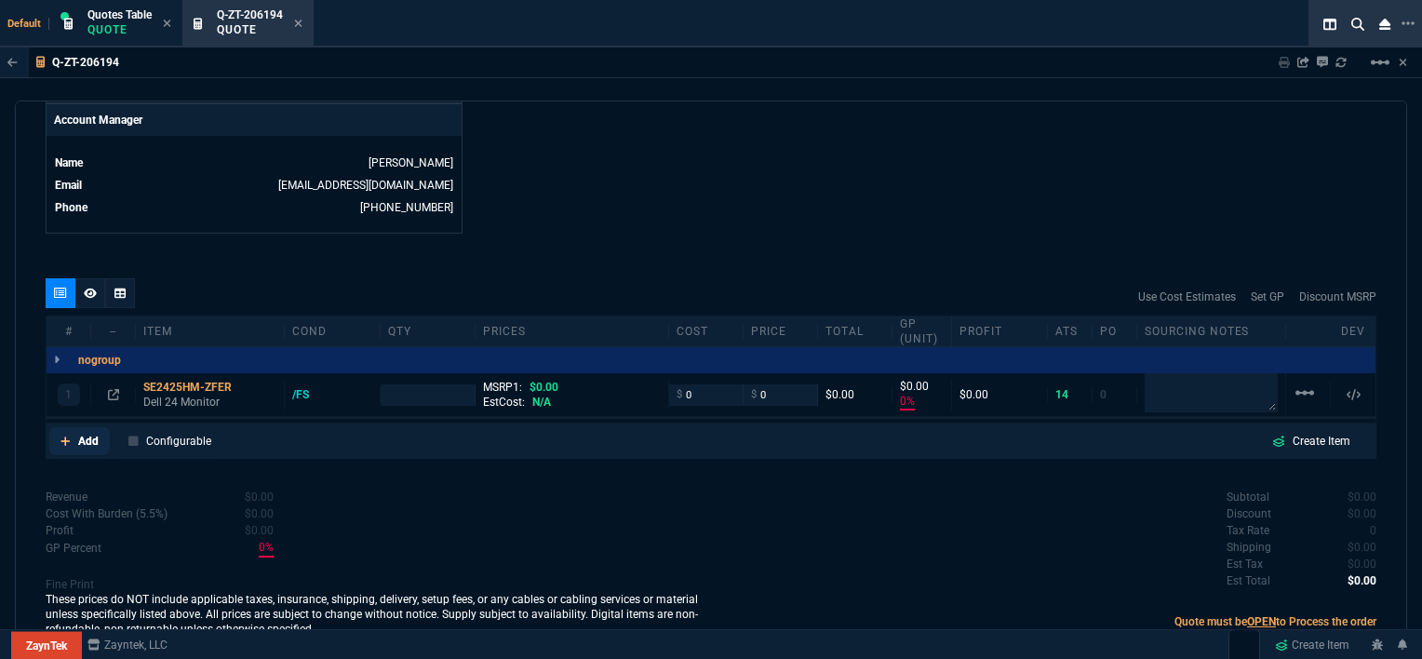
click at [58, 427] on link "Add" at bounding box center [79, 441] width 60 height 28
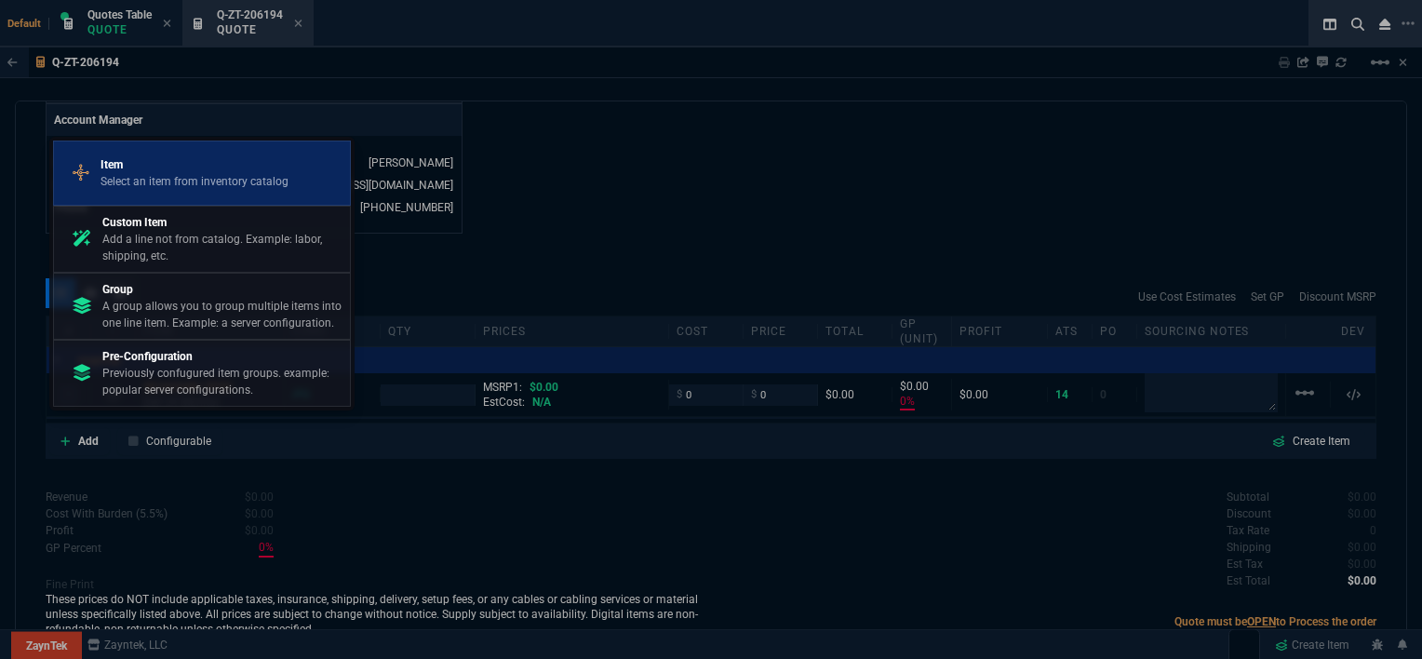
click at [132, 181] on p "Select an item from inventory catalog" at bounding box center [194, 181] width 188 height 17
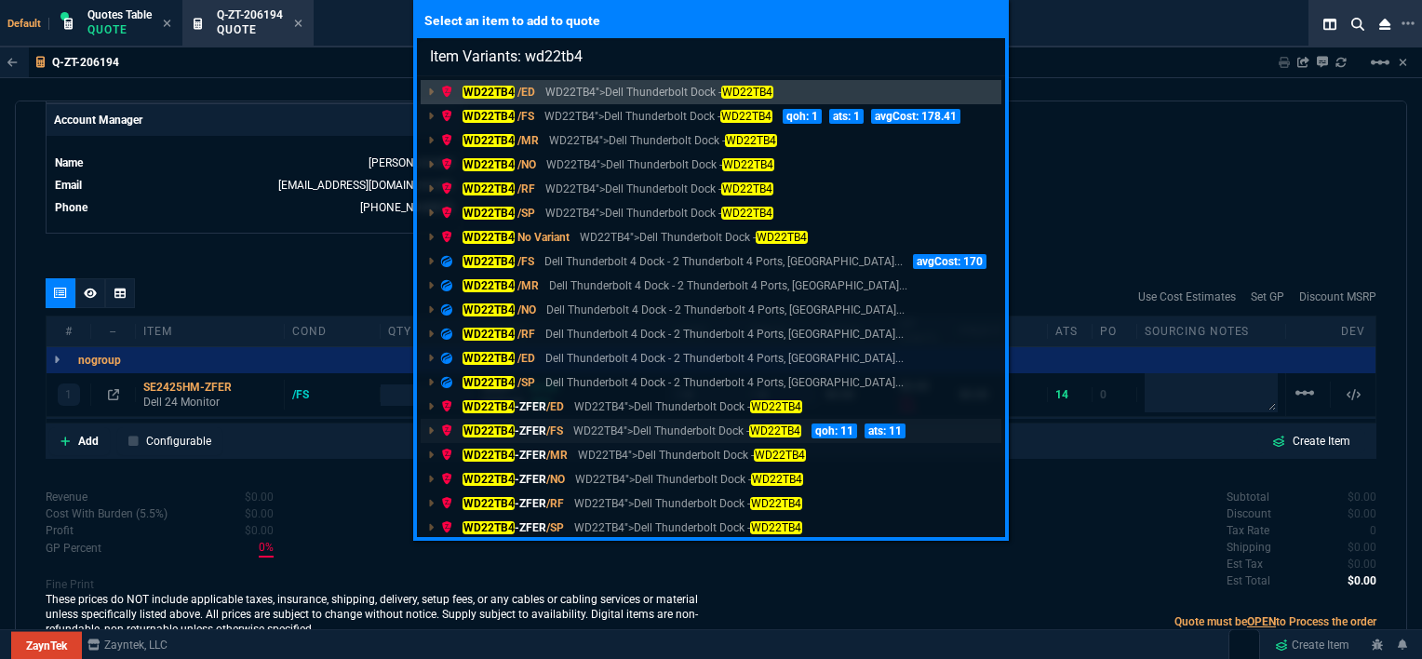
click at [495, 425] on mark "WD22TB4" at bounding box center [488, 430] width 52 height 13
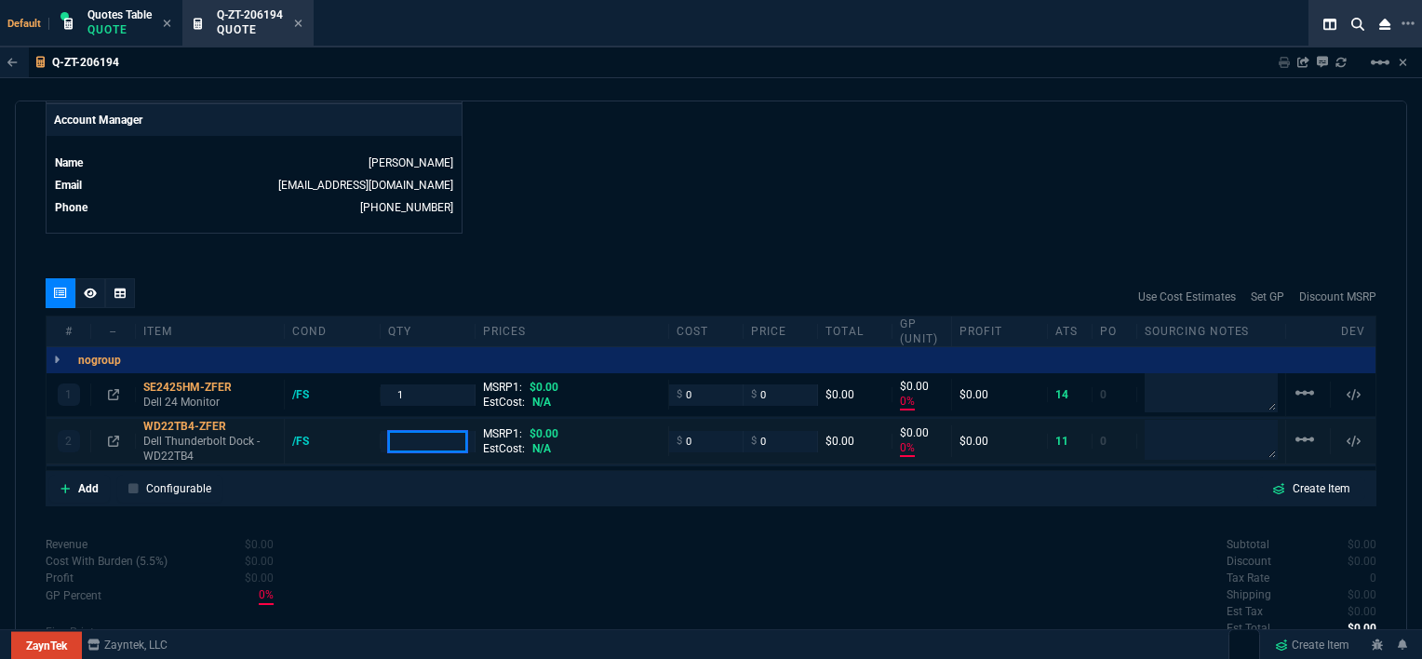
click at [433, 431] on input "number" at bounding box center [428, 441] width 80 height 21
click at [703, 563] on div "Revenue $0.00 Cost $0.00 Cost With Burden (5.5%) $0.00 Profit $0.00 GP Percent …" at bounding box center [378, 612] width 665 height 153
click at [67, 484] on icon at bounding box center [64, 488] width 9 height 9
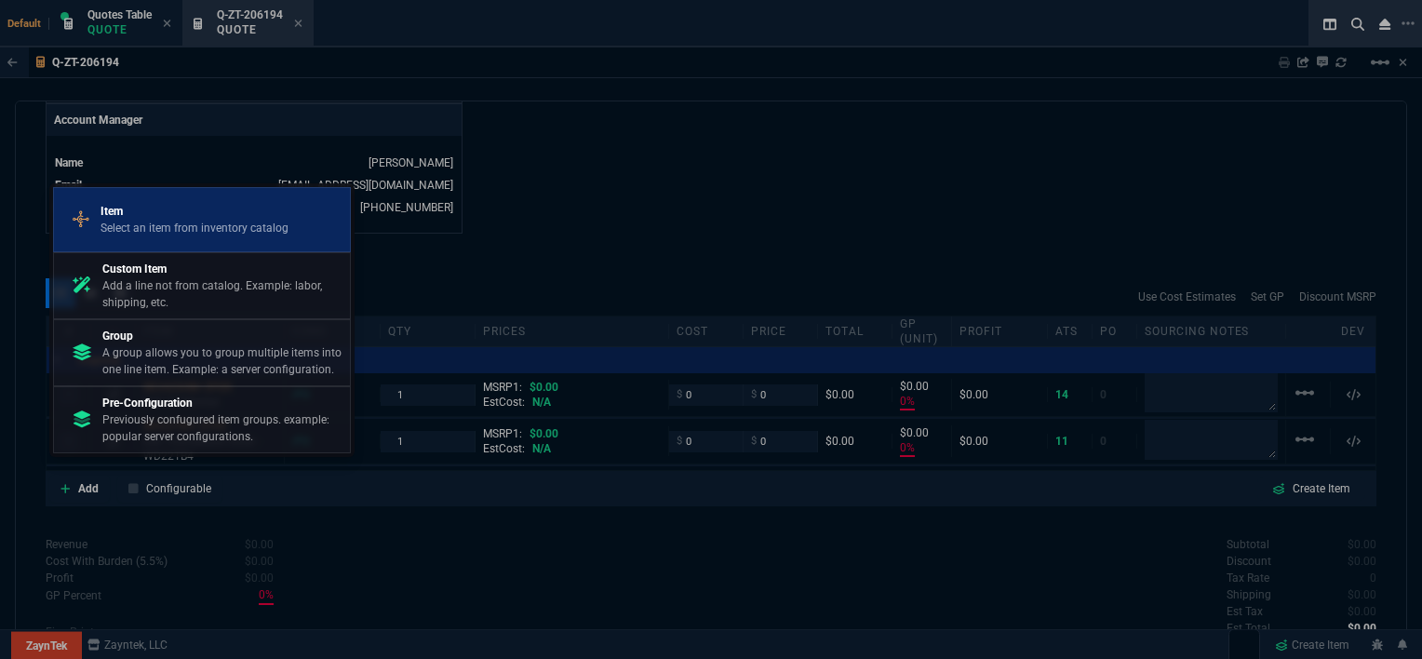
click at [139, 229] on p "Select an item from inventory catalog" at bounding box center [194, 228] width 188 height 17
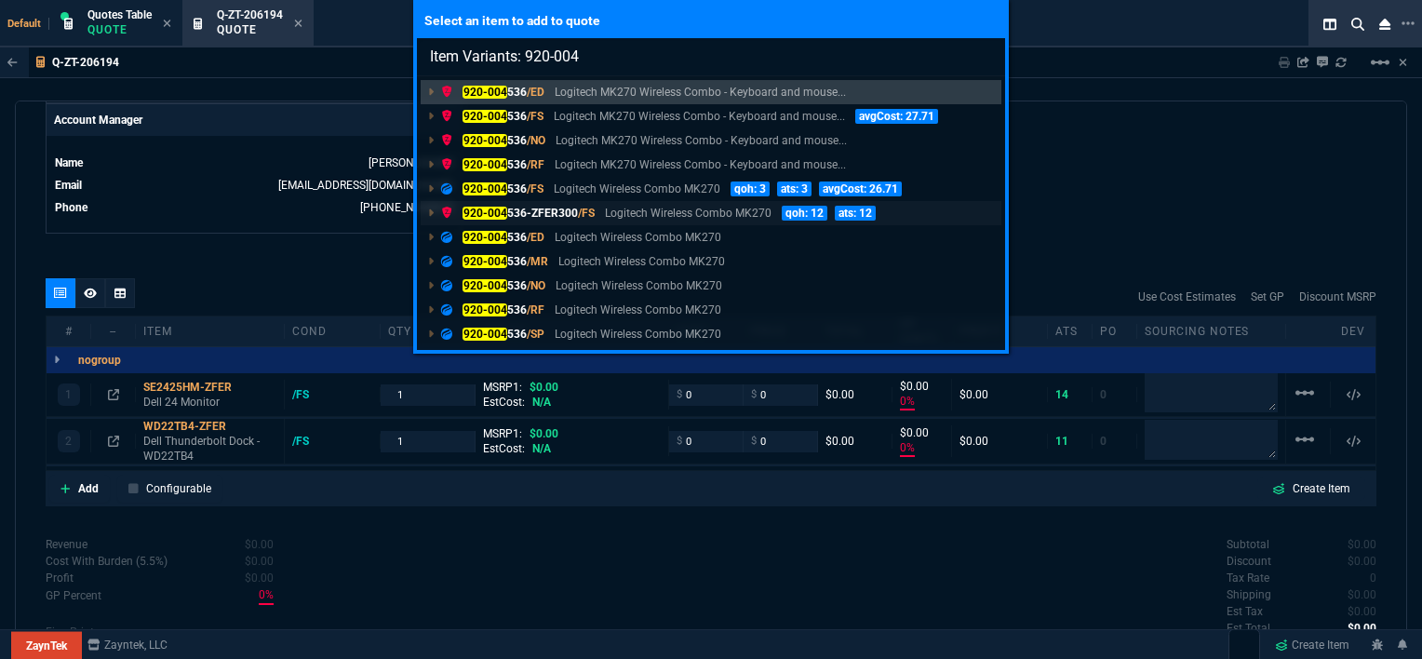
click at [614, 216] on p "Logitech Wireless Combo MK270" at bounding box center [688, 213] width 167 height 17
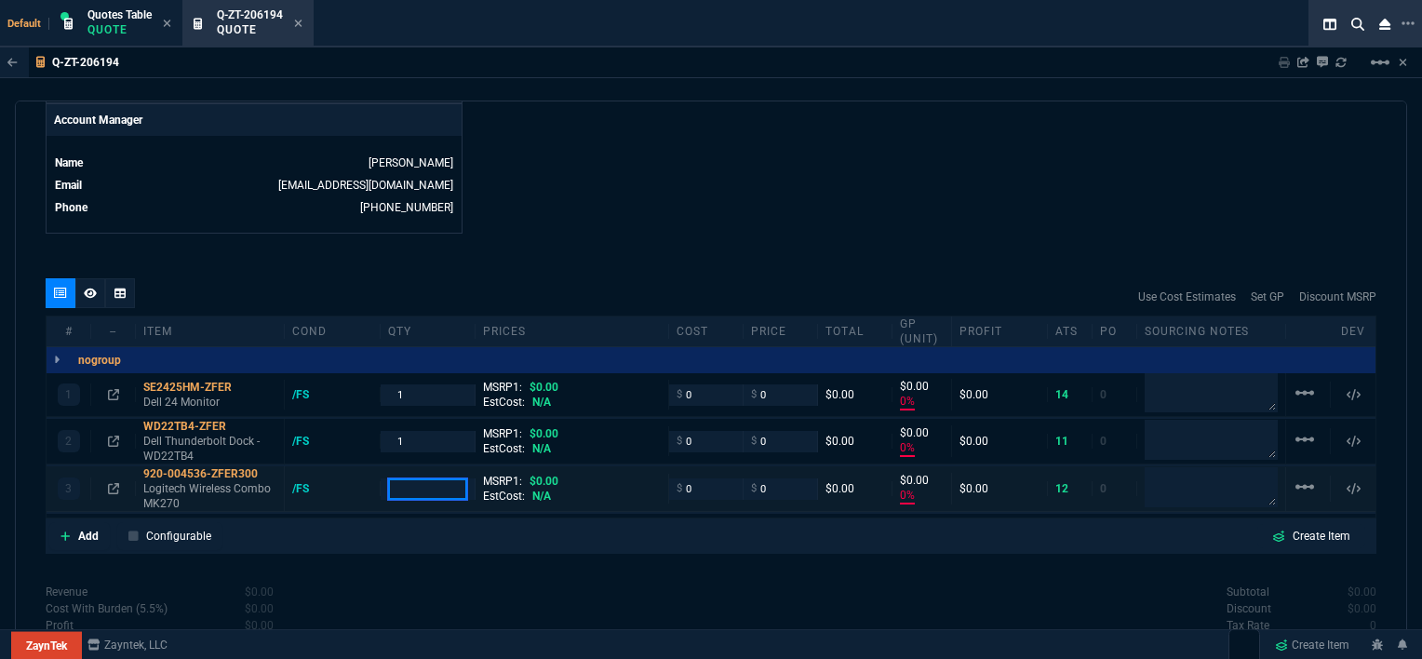
click at [448, 478] on input "number" at bounding box center [428, 488] width 80 height 21
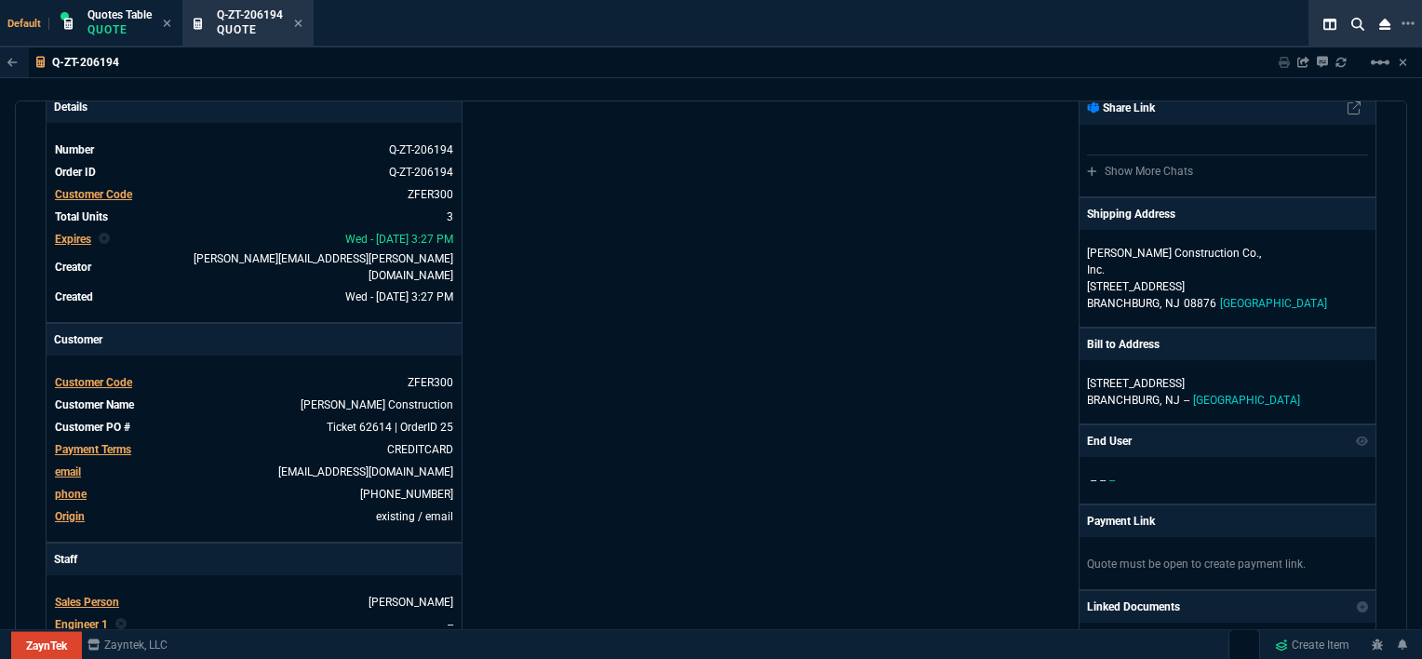
scroll to position [0, 0]
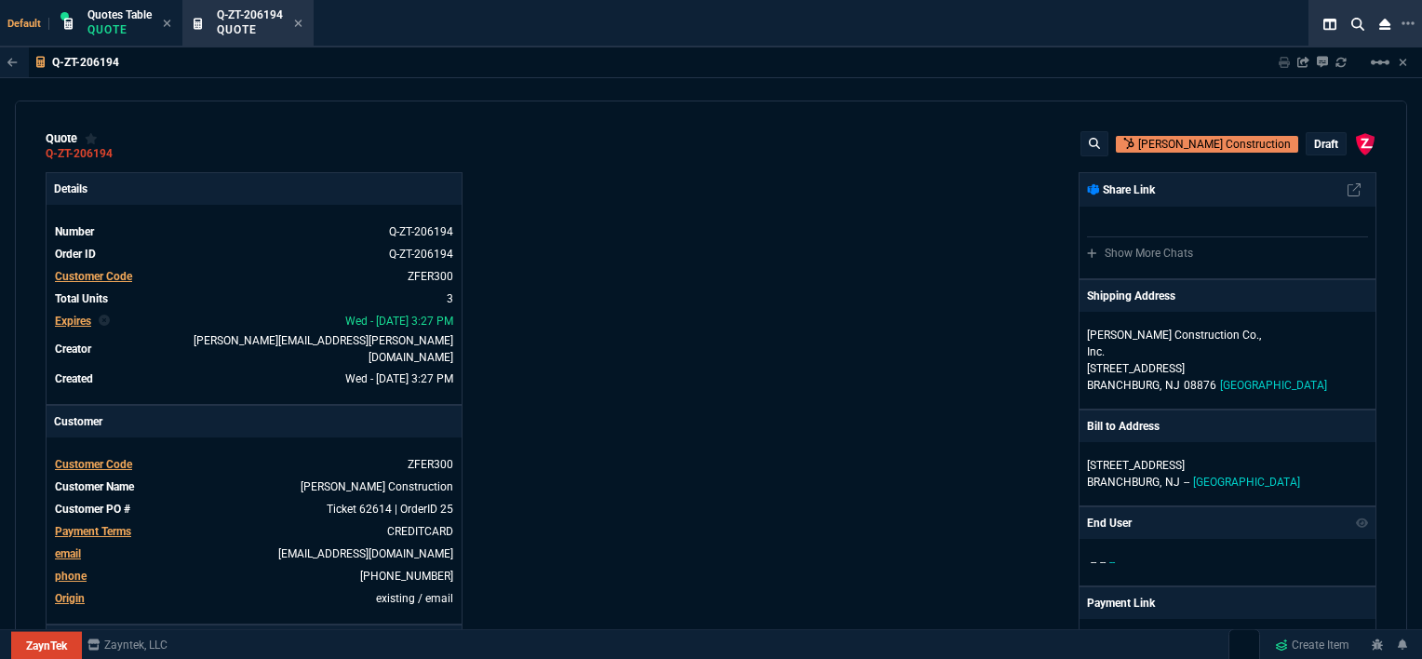
click at [1318, 138] on p "draft" at bounding box center [1326, 144] width 24 height 15
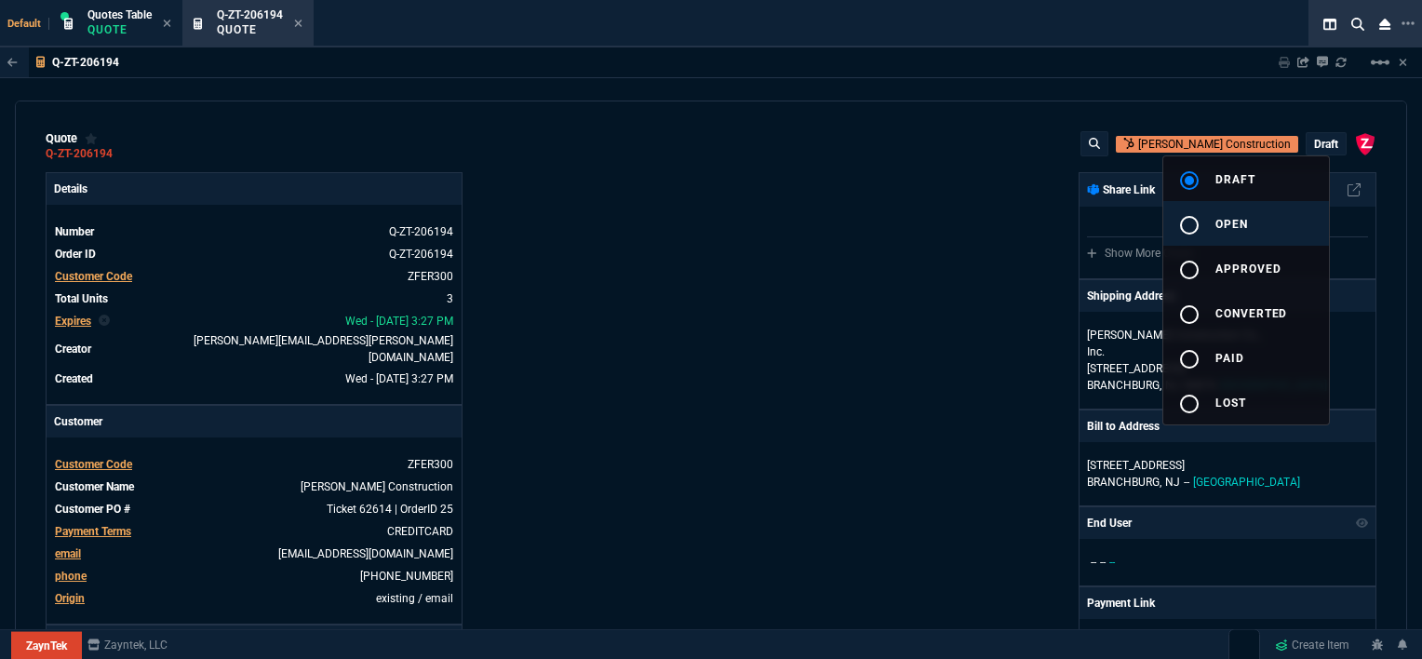
click at [1251, 235] on button "radio_button_unchecked open" at bounding box center [1246, 223] width 166 height 45
click at [934, 221] on div at bounding box center [711, 329] width 1422 height 659
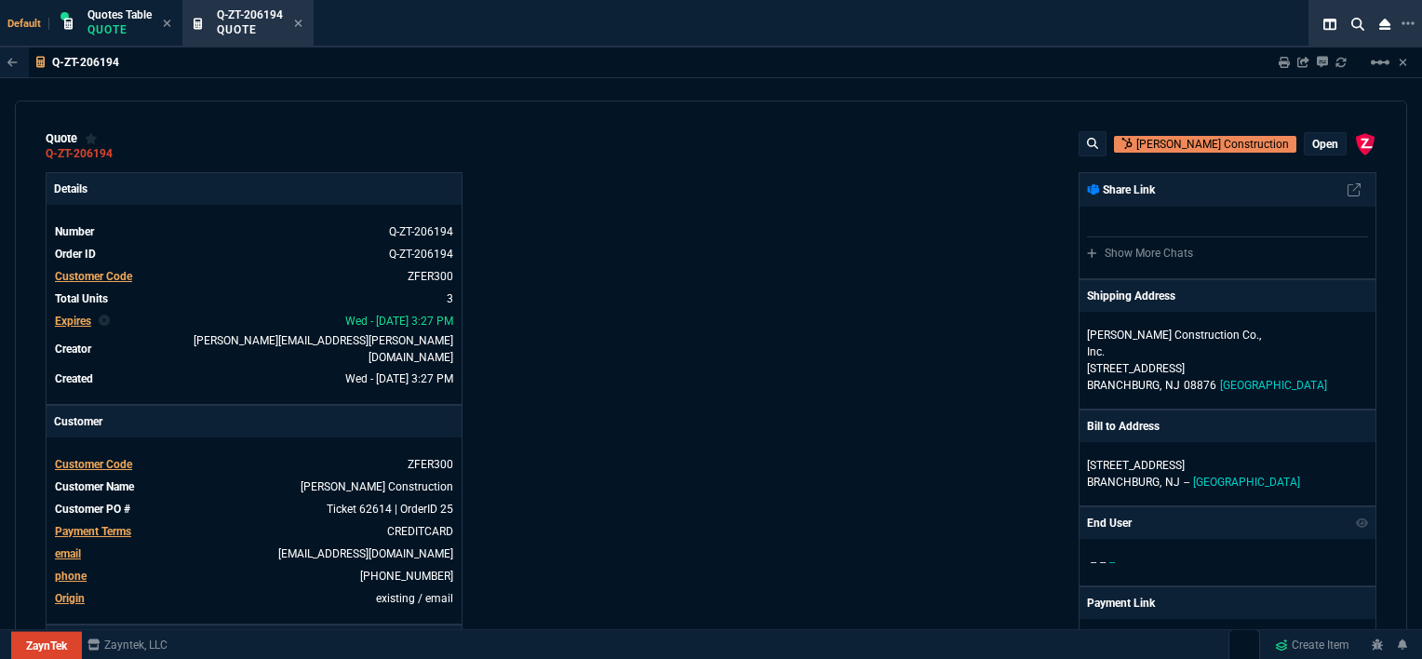
click at [1321, 145] on p "open" at bounding box center [1325, 144] width 26 height 15
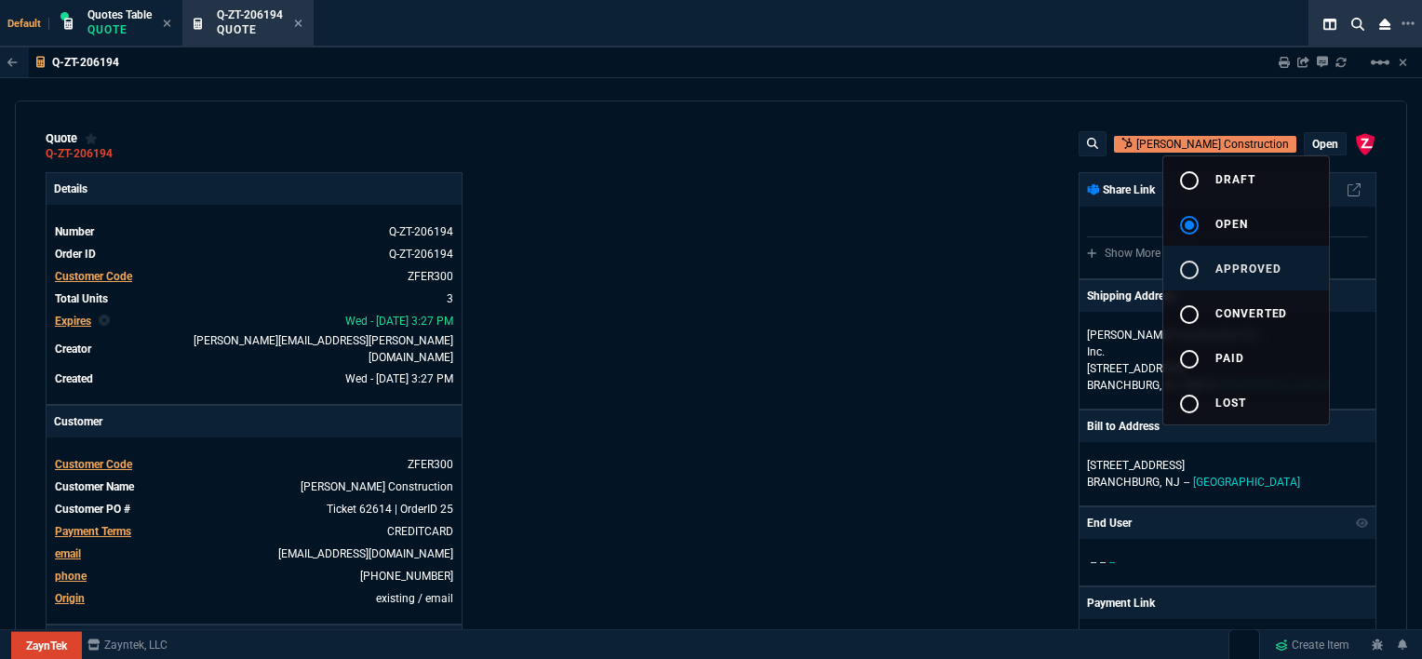
click at [1229, 274] on span "approved" at bounding box center [1248, 268] width 66 height 13
click at [927, 279] on div at bounding box center [711, 329] width 1422 height 659
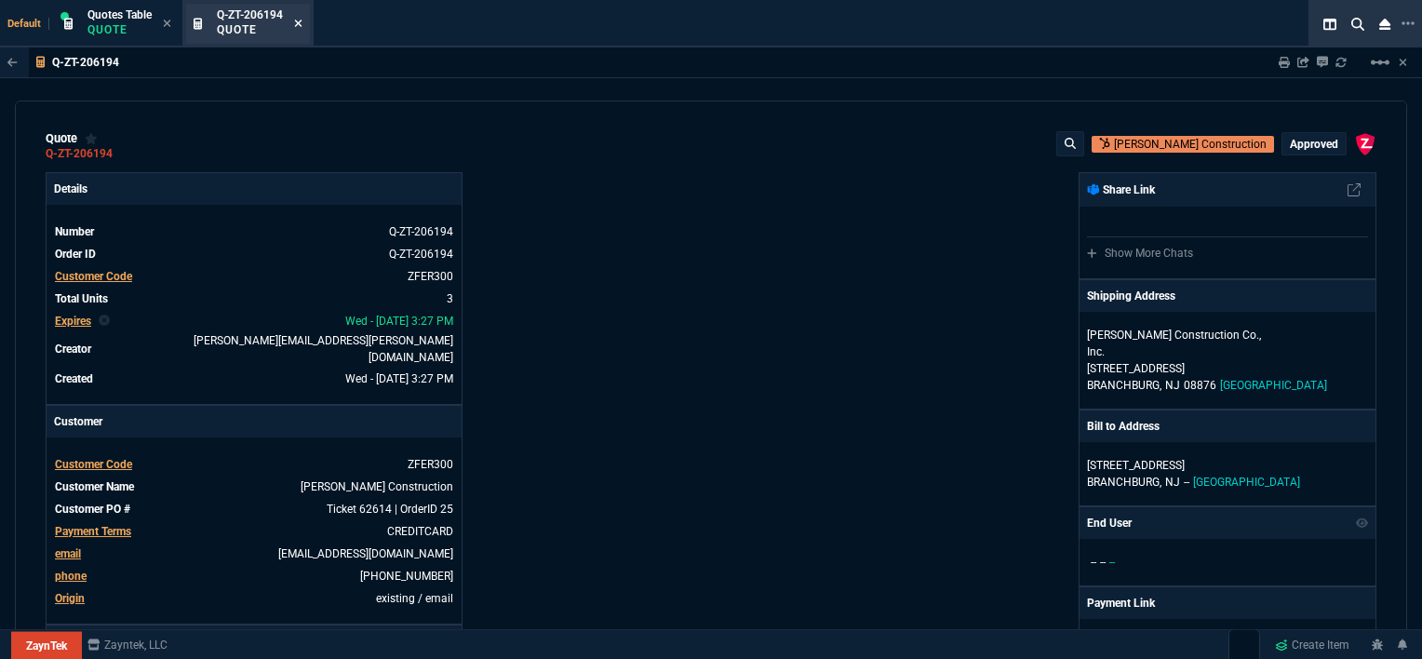
click at [298, 21] on icon at bounding box center [298, 23] width 7 height 7
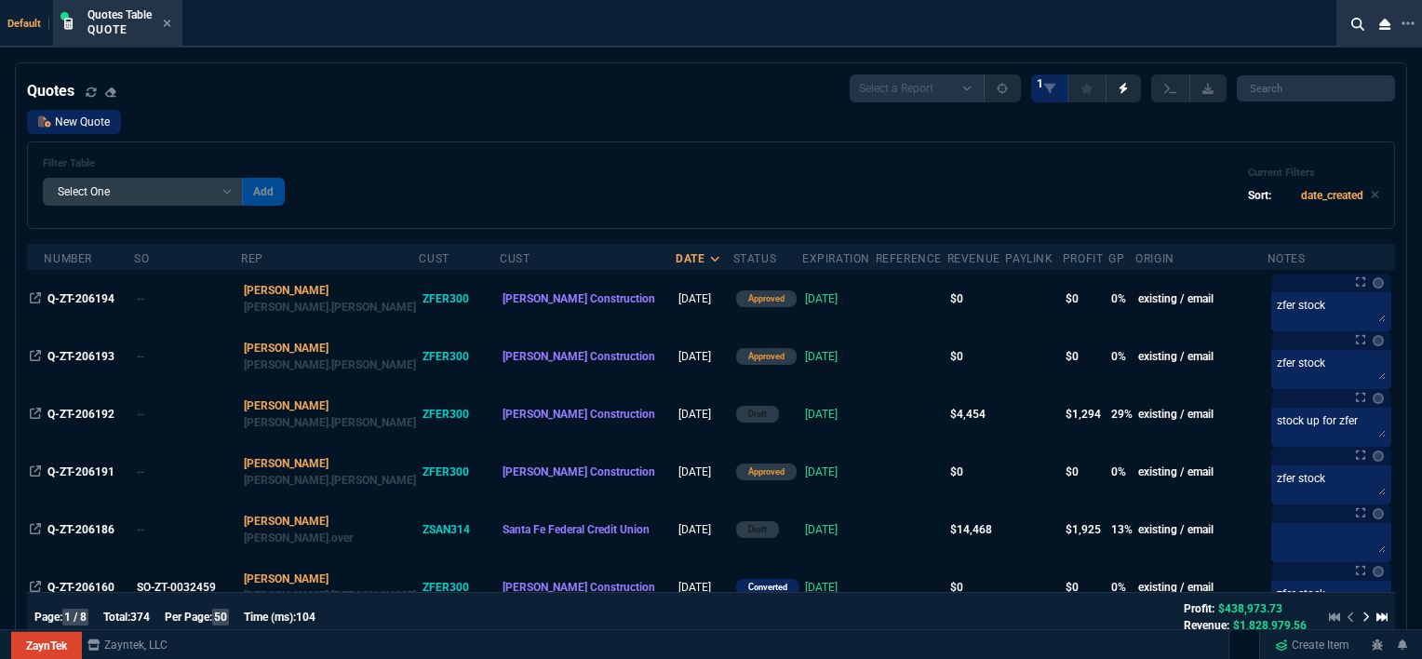
click at [50, 119] on link "New Quote" at bounding box center [74, 122] width 94 height 24
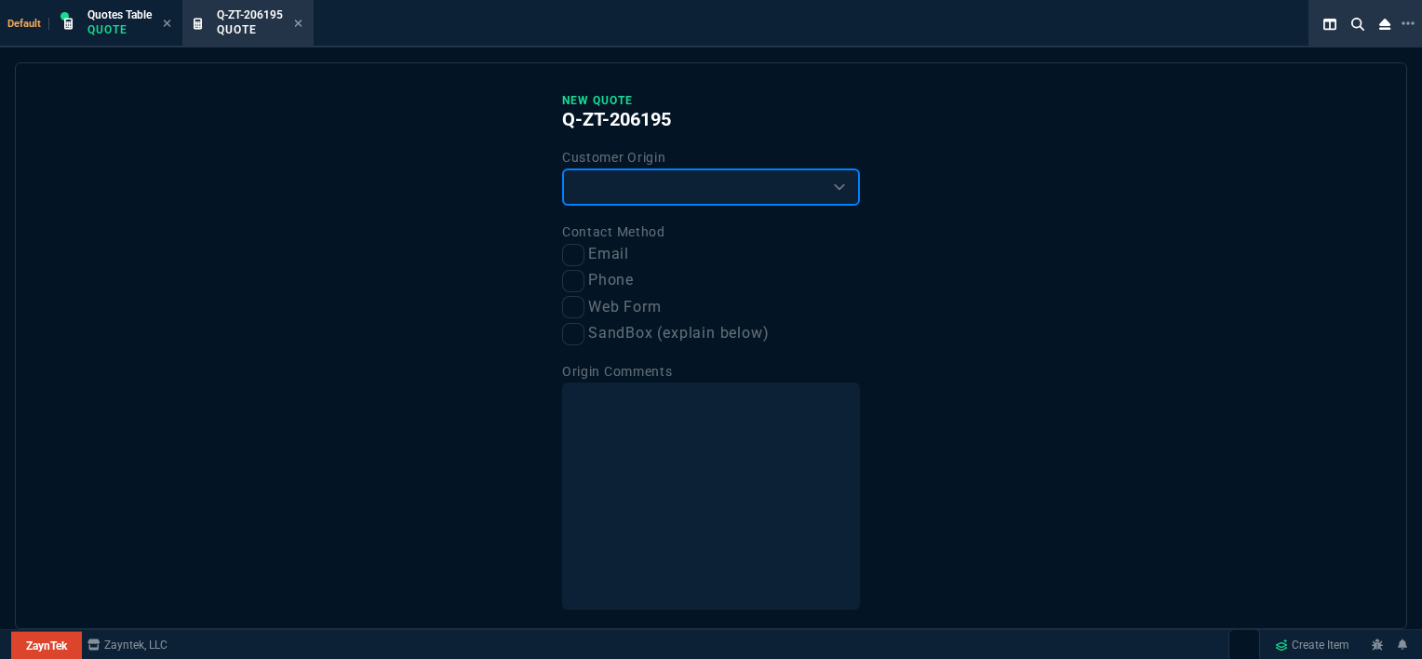
click at [689, 194] on select "Existing Customer Amazon Lead (first order) Website Lead (first order) Called (…" at bounding box center [711, 186] width 298 height 37
click at [562, 168] on select "Existing Customer Amazon Lead (first order) Website Lead (first order) Called (…" at bounding box center [711, 186] width 298 height 37
click at [568, 260] on input "Email" at bounding box center [573, 255] width 22 height 22
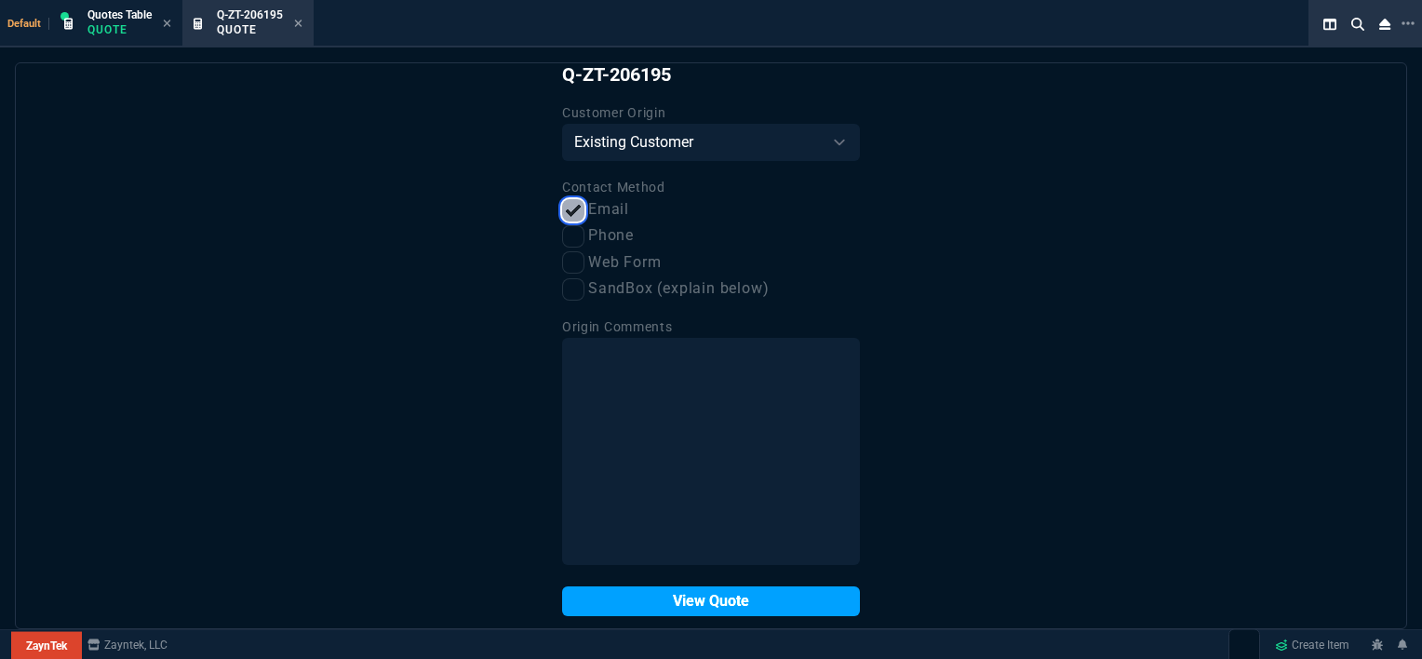
scroll to position [70, 0]
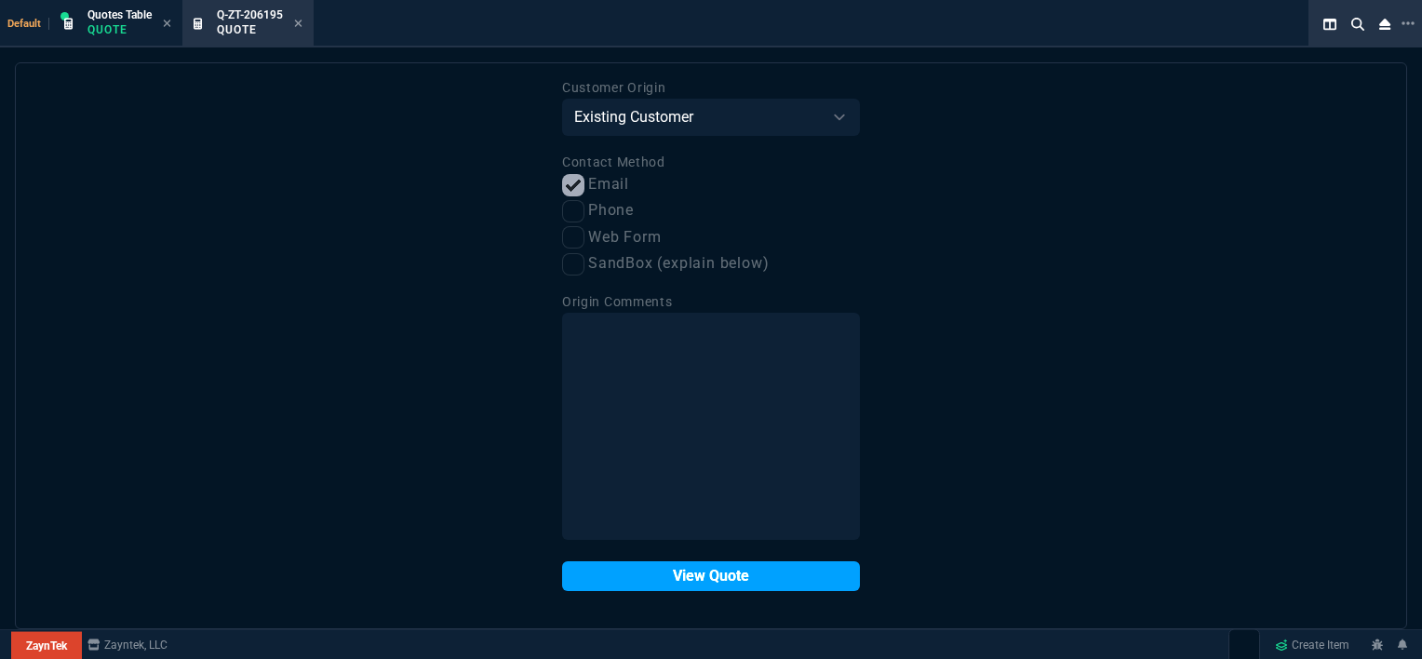
click at [737, 574] on button "View Quote" at bounding box center [711, 576] width 298 height 30
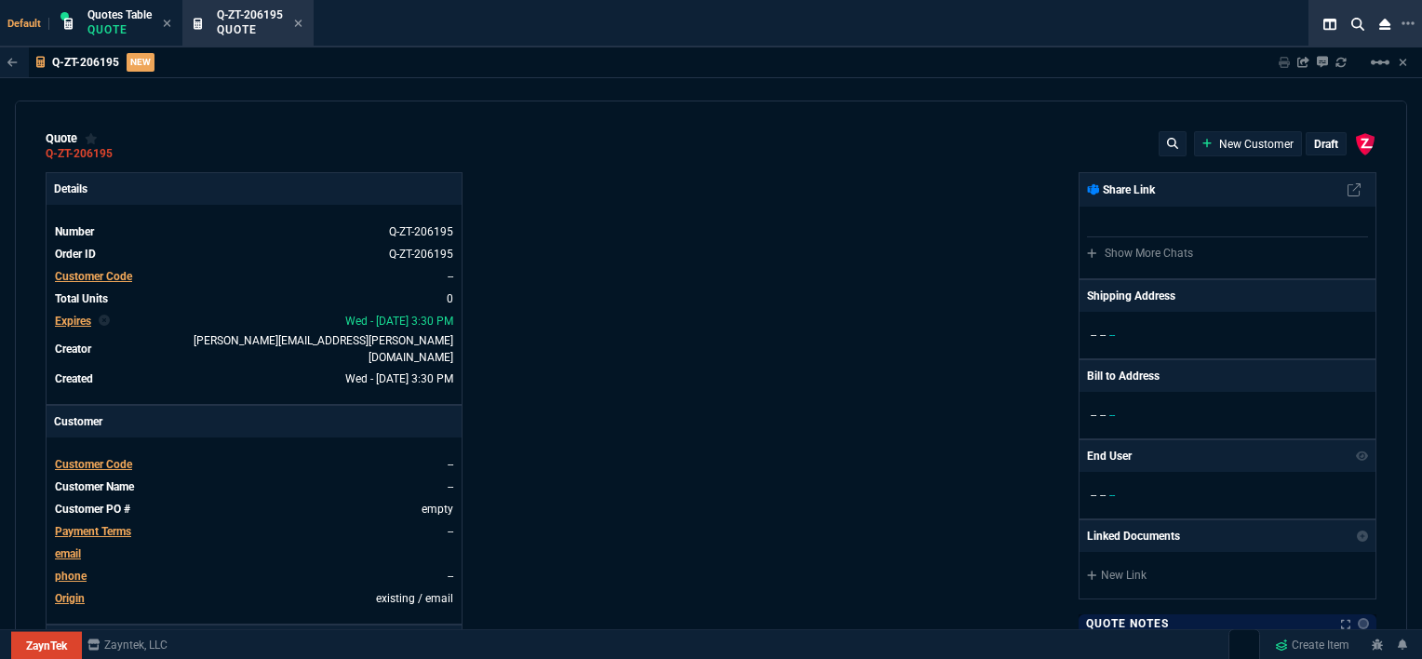
click at [95, 458] on span "Customer Code" at bounding box center [93, 464] width 77 height 13
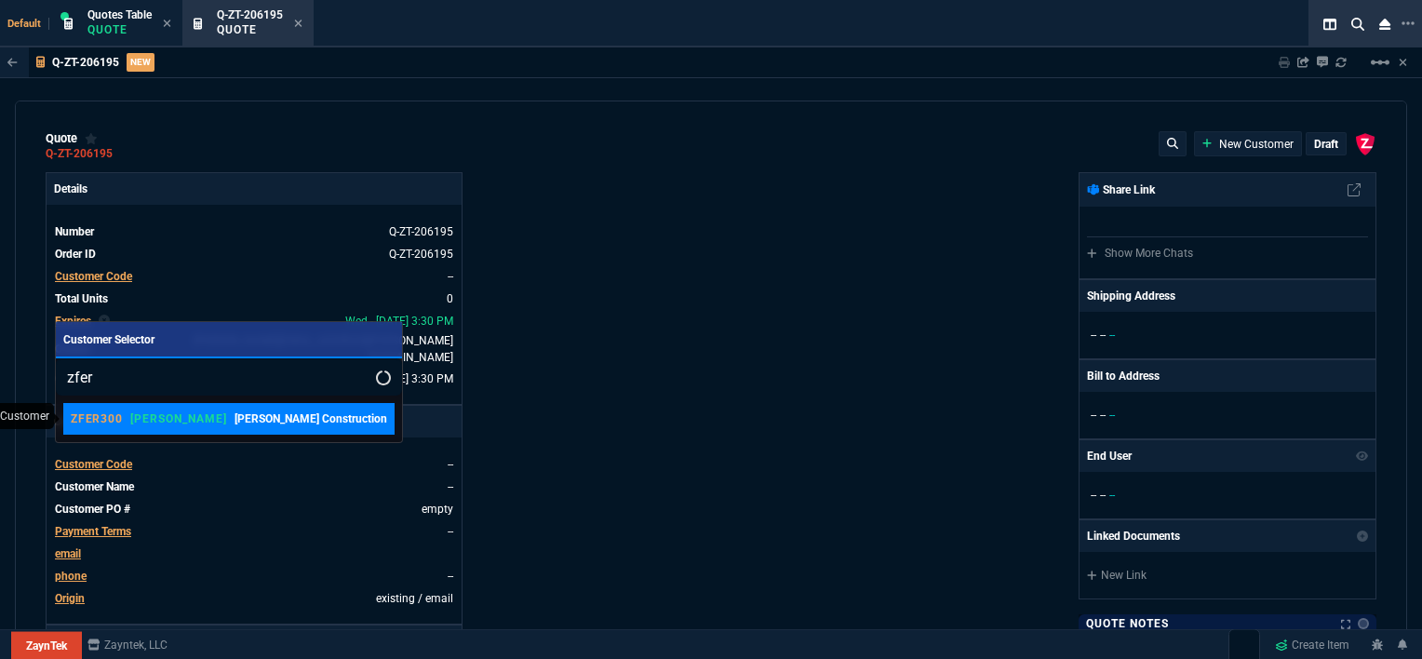
click at [153, 421] on p "[PERSON_NAME]" at bounding box center [178, 418] width 96 height 15
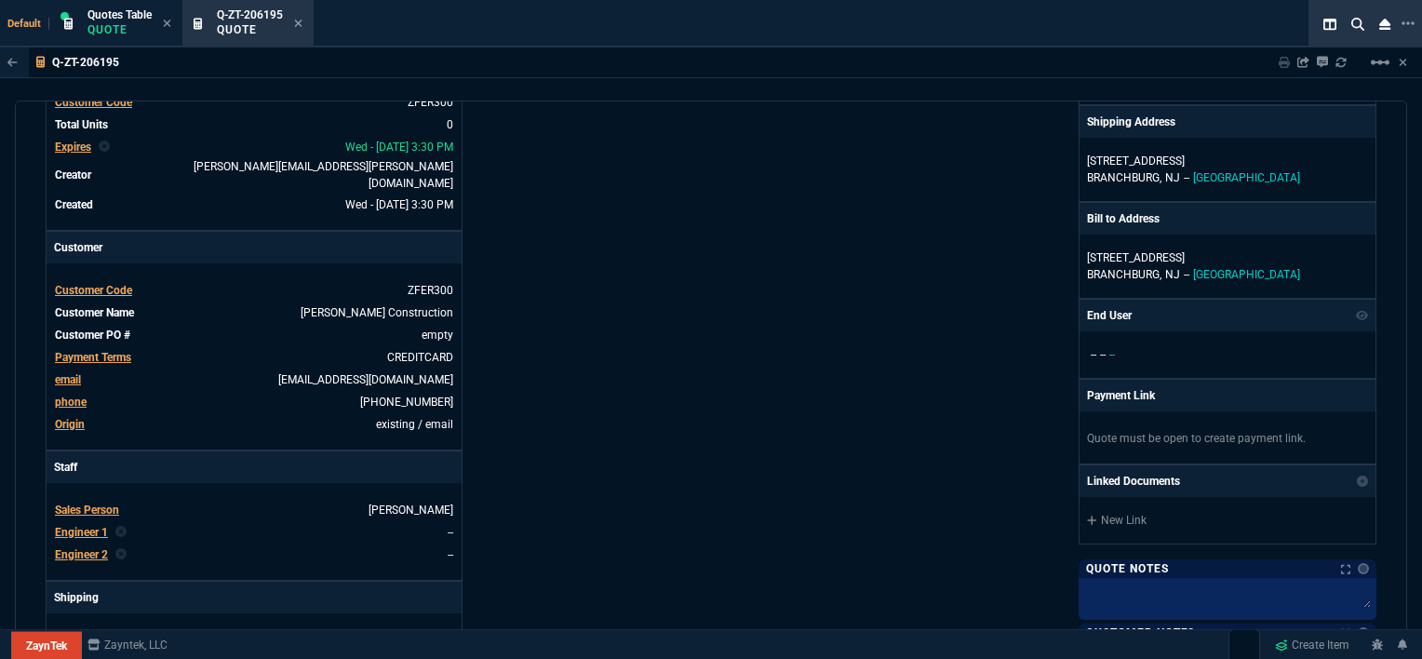
scroll to position [186, 0]
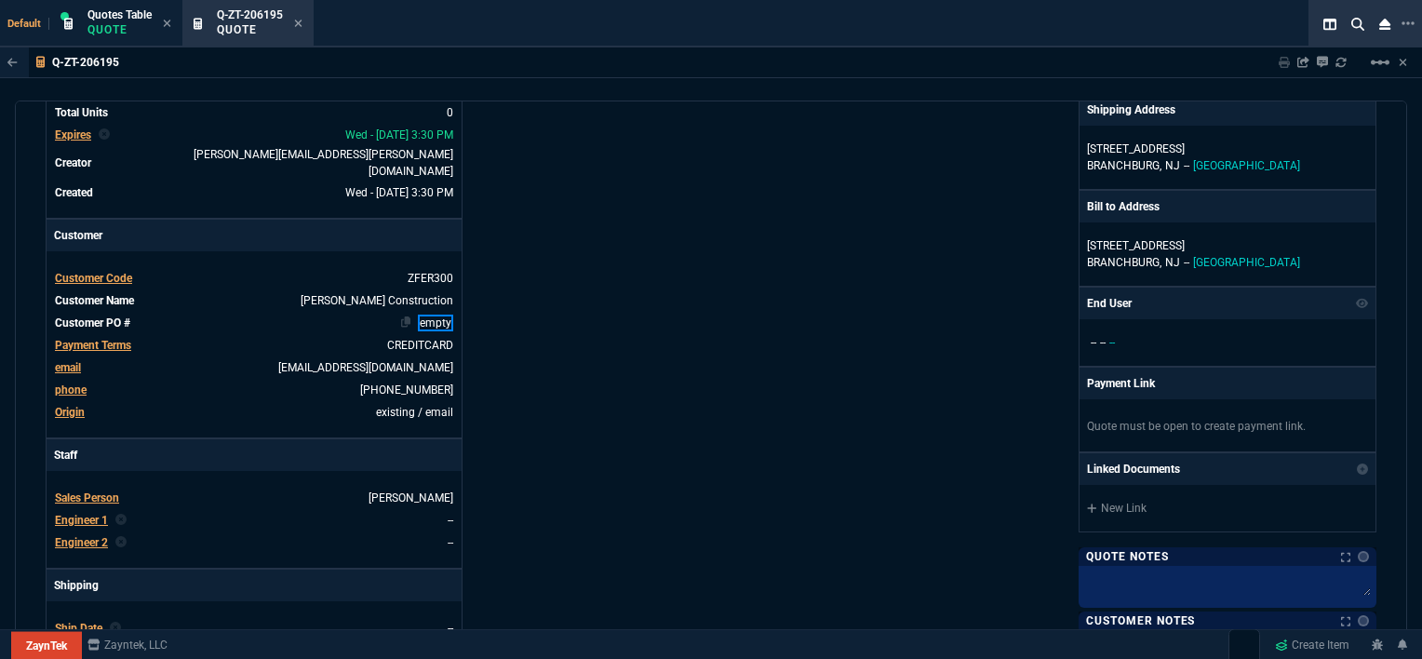
click at [446, 314] on link "empty" at bounding box center [435, 322] width 35 height 17
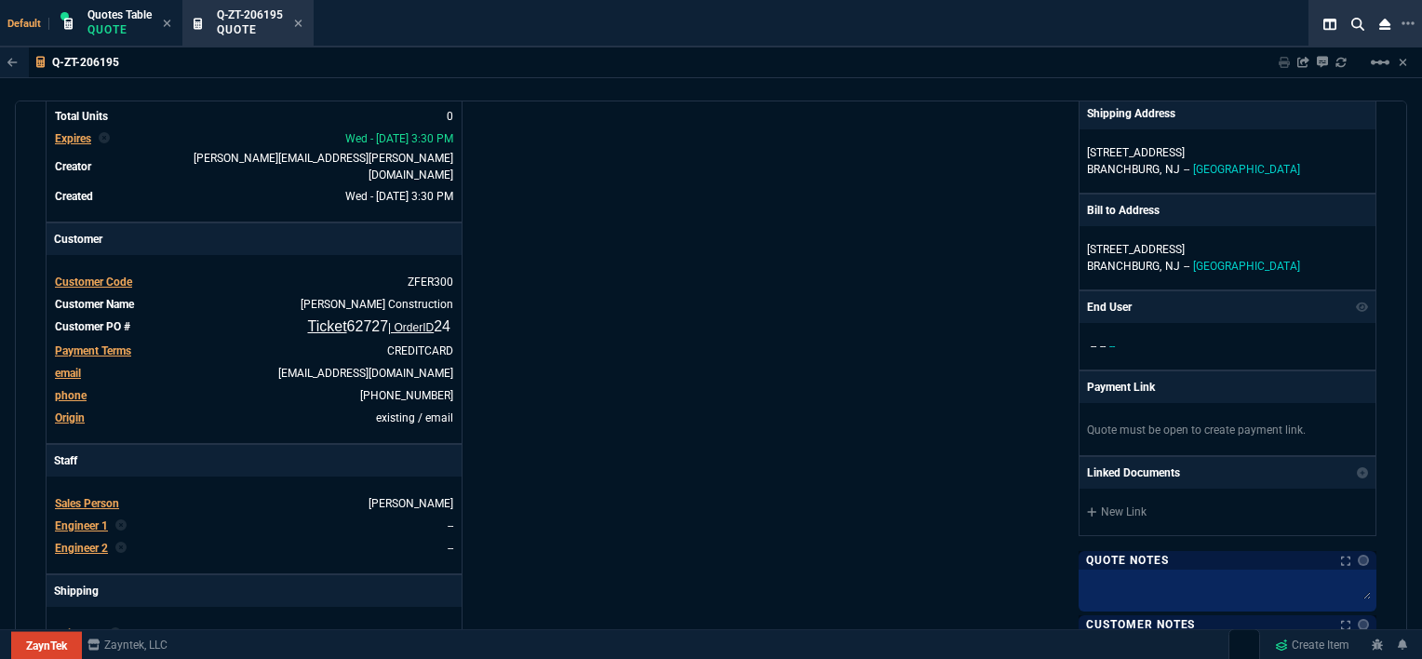
click at [637, 314] on div "Details Number Q-ZT-206195 Order ID Q-ZT-206195 Customer Code ZFER300 Total Uni…" at bounding box center [378, 477] width 665 height 975
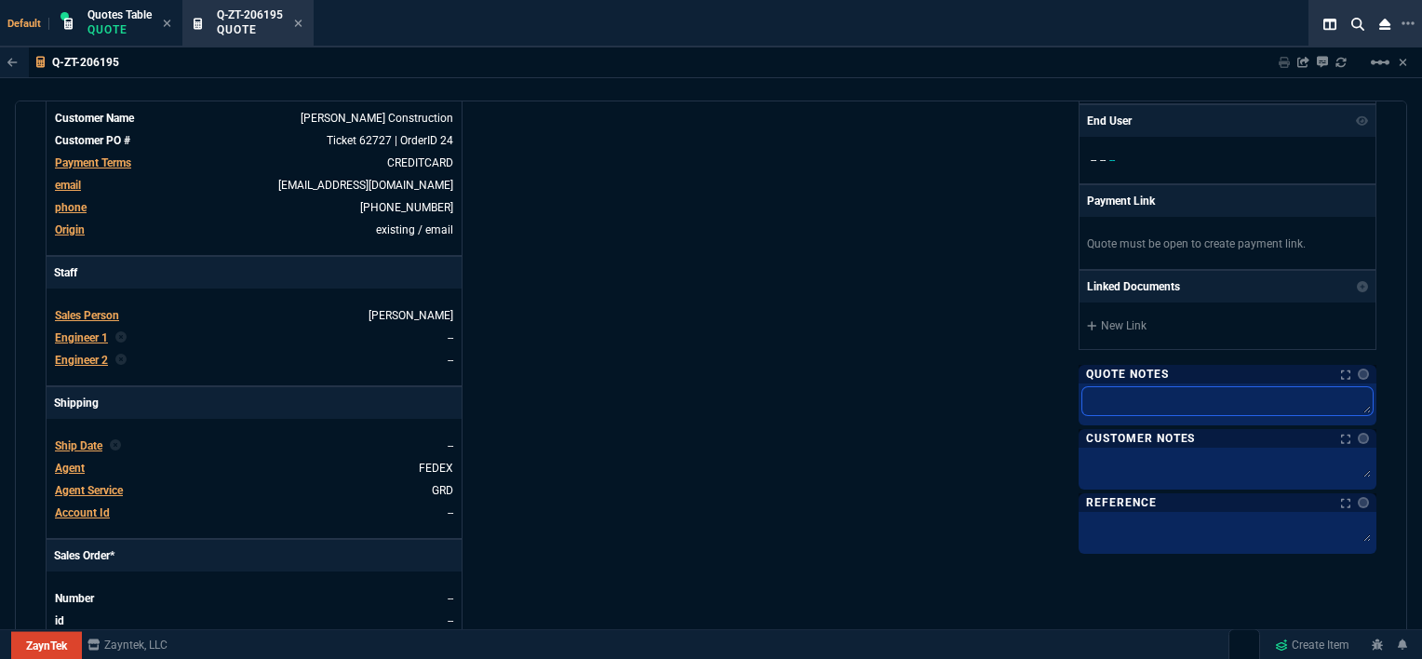
click at [1141, 396] on textarea at bounding box center [1227, 401] width 290 height 28
click at [796, 386] on div "ZaynTek, LLC [STREET_ADDRESS] Share Link Show More Chats Shipping Address [STRE…" at bounding box center [1043, 290] width 665 height 973
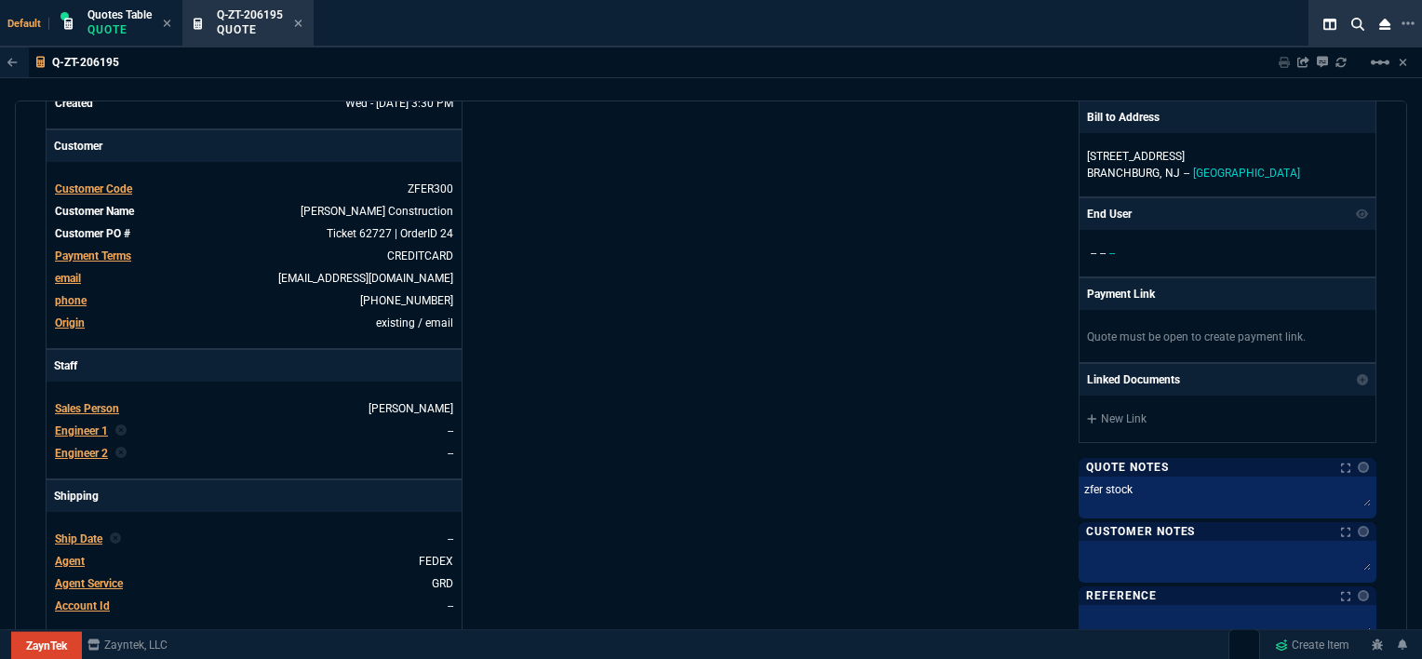
scroll to position [0, 0]
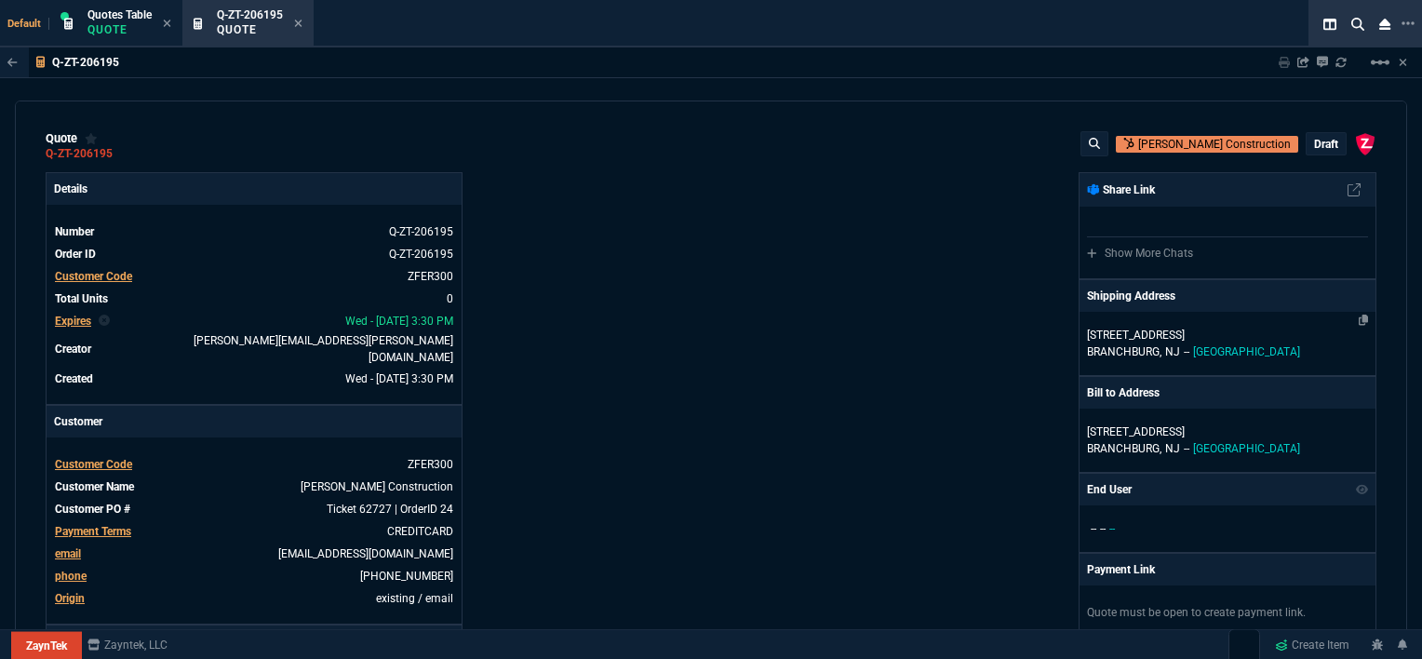
click at [1270, 328] on p "[STREET_ADDRESS]" at bounding box center [1227, 335] width 281 height 17
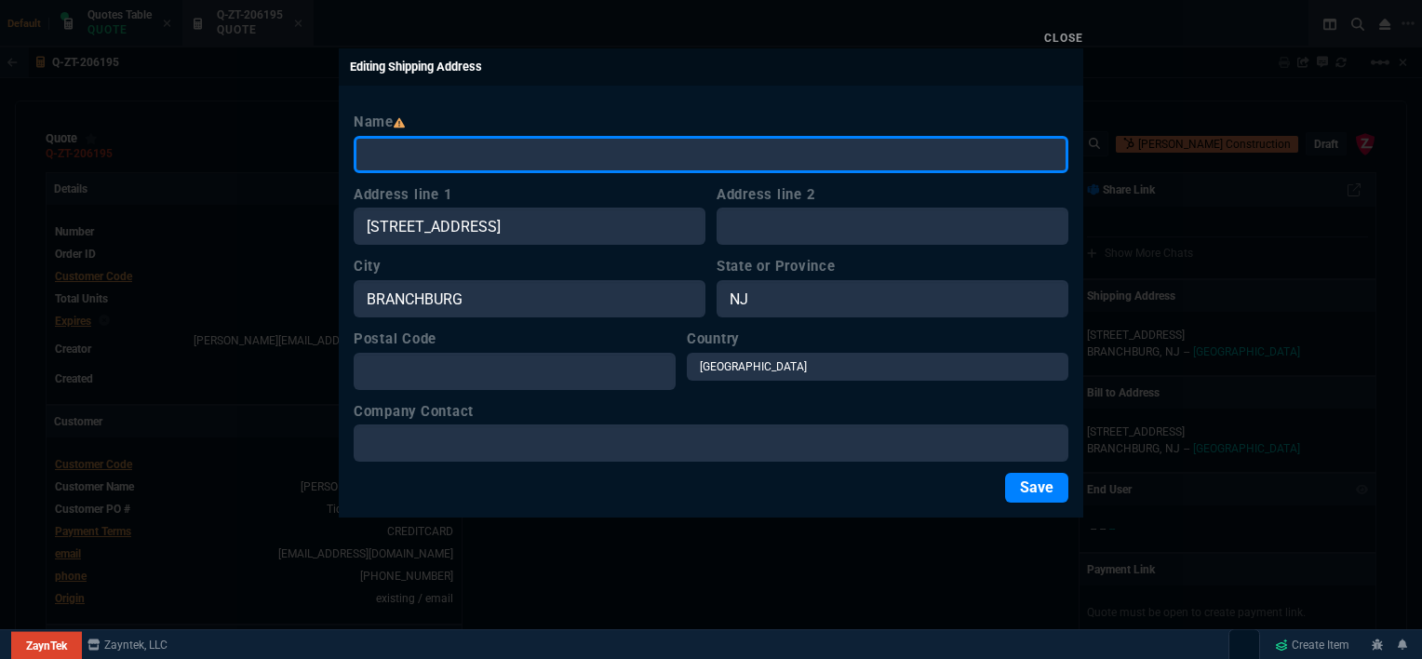
click at [541, 146] on input "Name" at bounding box center [711, 154] width 715 height 37
paste input "[PERSON_NAME] Construction Co., Inc. - [PERSON_NAME]"
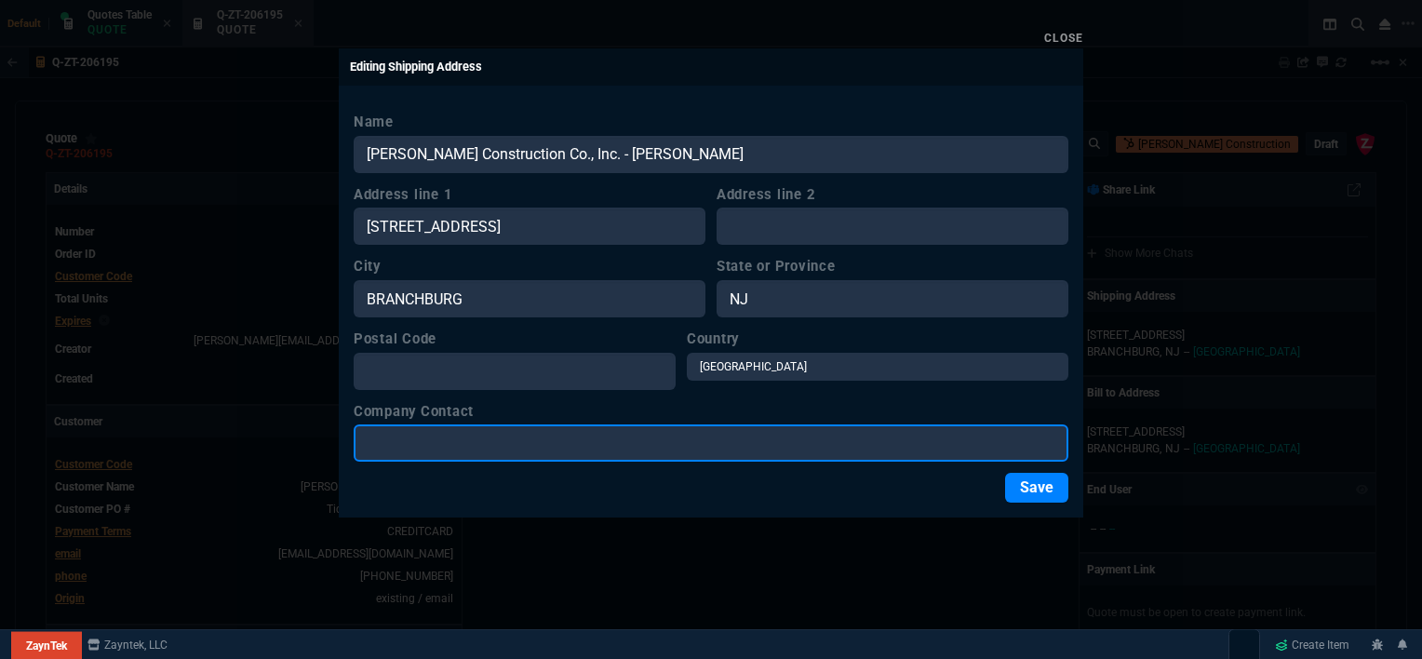
click at [510, 446] on input "Company Contact" at bounding box center [711, 442] width 715 height 37
paste input "[PERSON_NAME] Construction Co., Inc. - [PERSON_NAME]"
click at [570, 436] on input "[PERSON_NAME] Construction Co., Inc. - [PERSON_NAME]" at bounding box center [711, 442] width 715 height 37
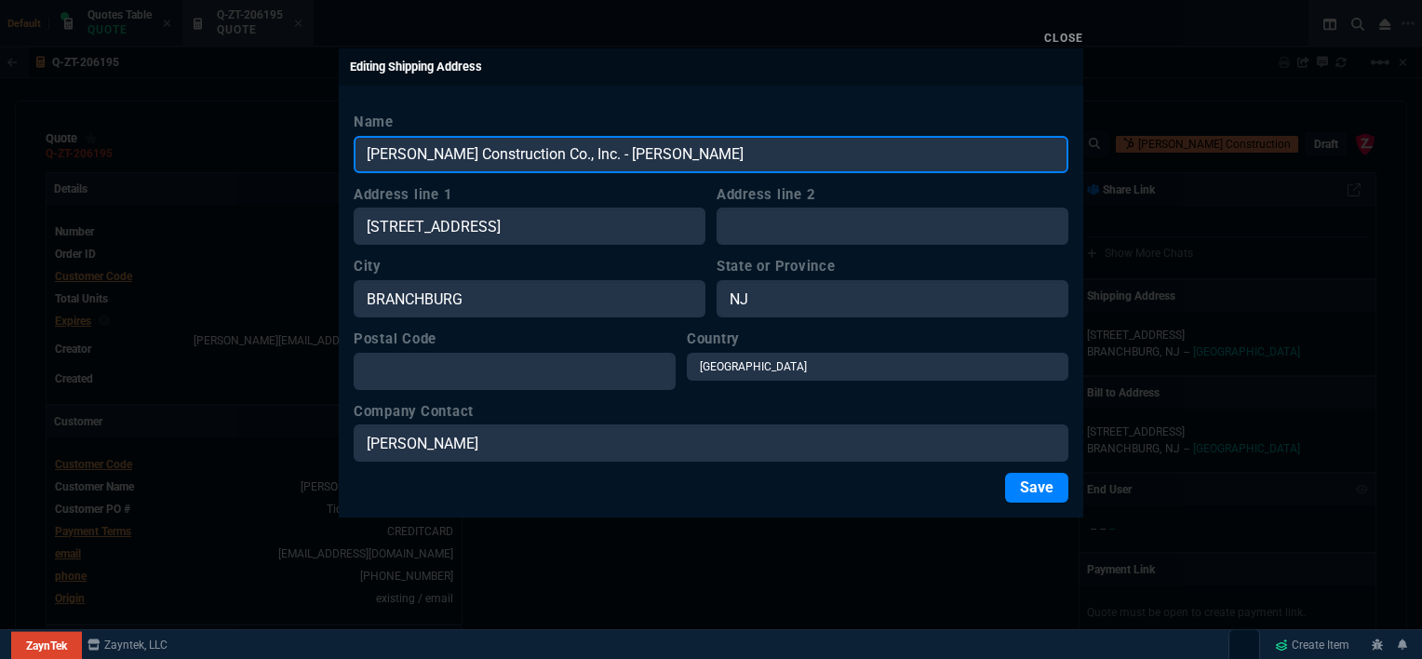
click at [715, 154] on input "[PERSON_NAME] Construction Co., Inc. - [PERSON_NAME]" at bounding box center [711, 154] width 715 height 37
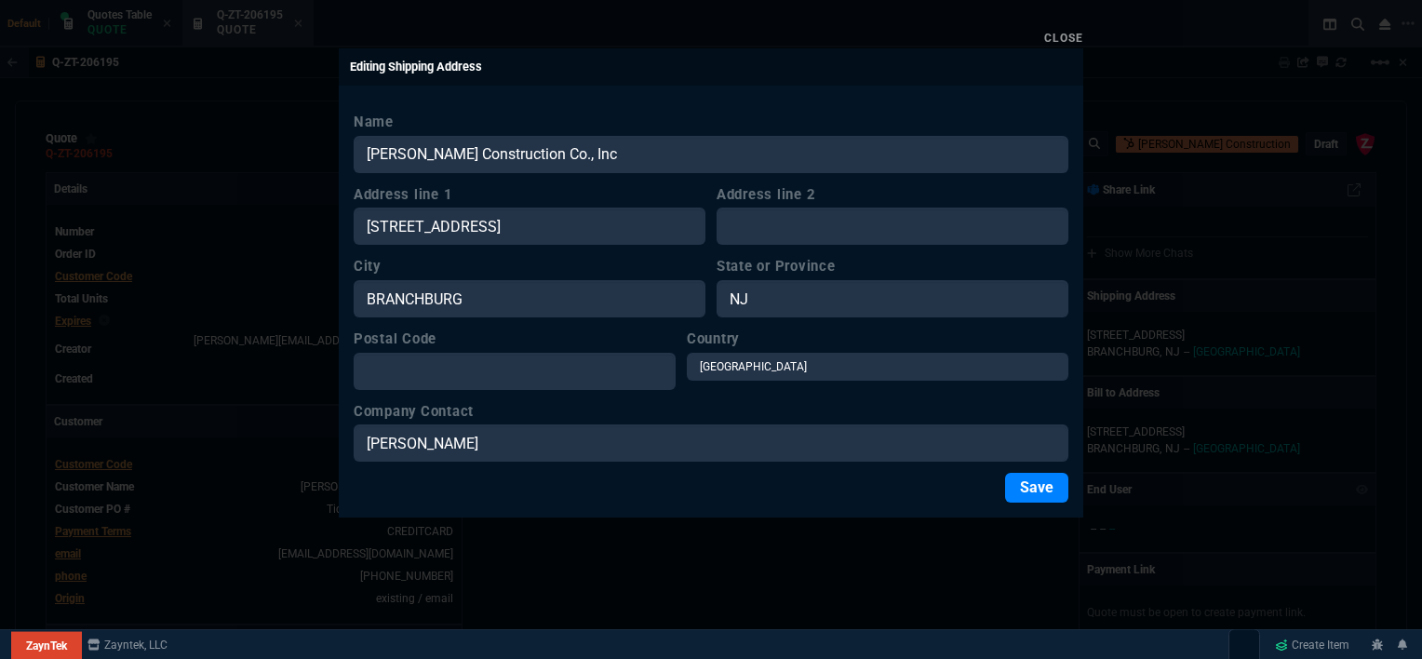
click at [1036, 573] on div at bounding box center [711, 329] width 1422 height 659
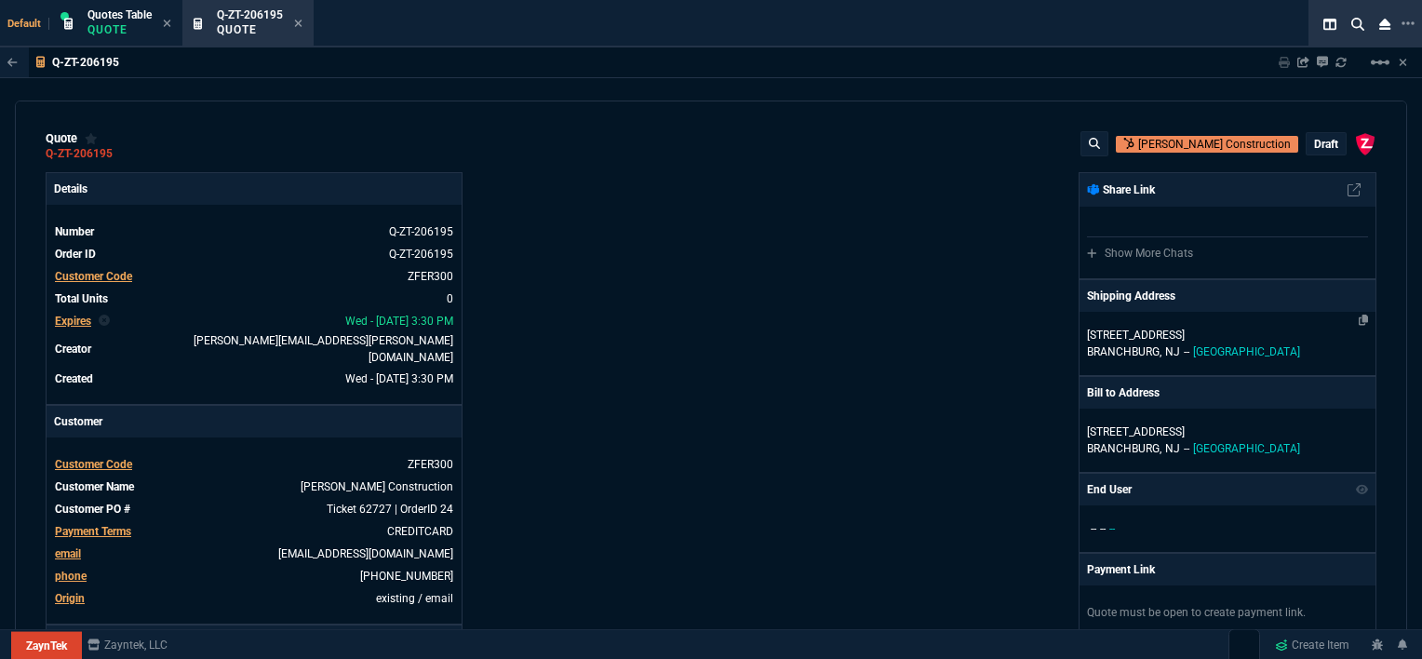
click at [1293, 348] on p "[GEOGRAPHIC_DATA], [GEOGRAPHIC_DATA] -- [GEOGRAPHIC_DATA]" at bounding box center [1227, 351] width 281 height 17
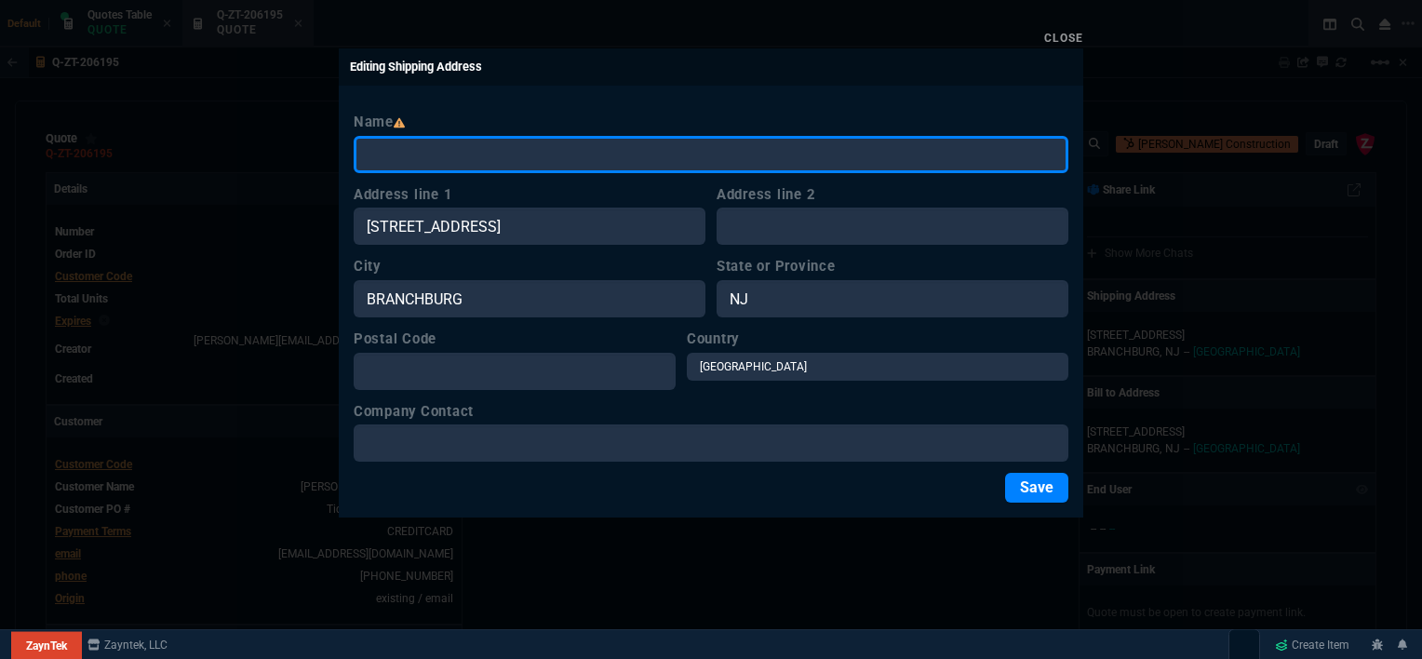
click at [519, 161] on input "Name" at bounding box center [711, 154] width 715 height 37
paste input "[PERSON_NAME] Construction Co., Inc. - [PERSON_NAME]"
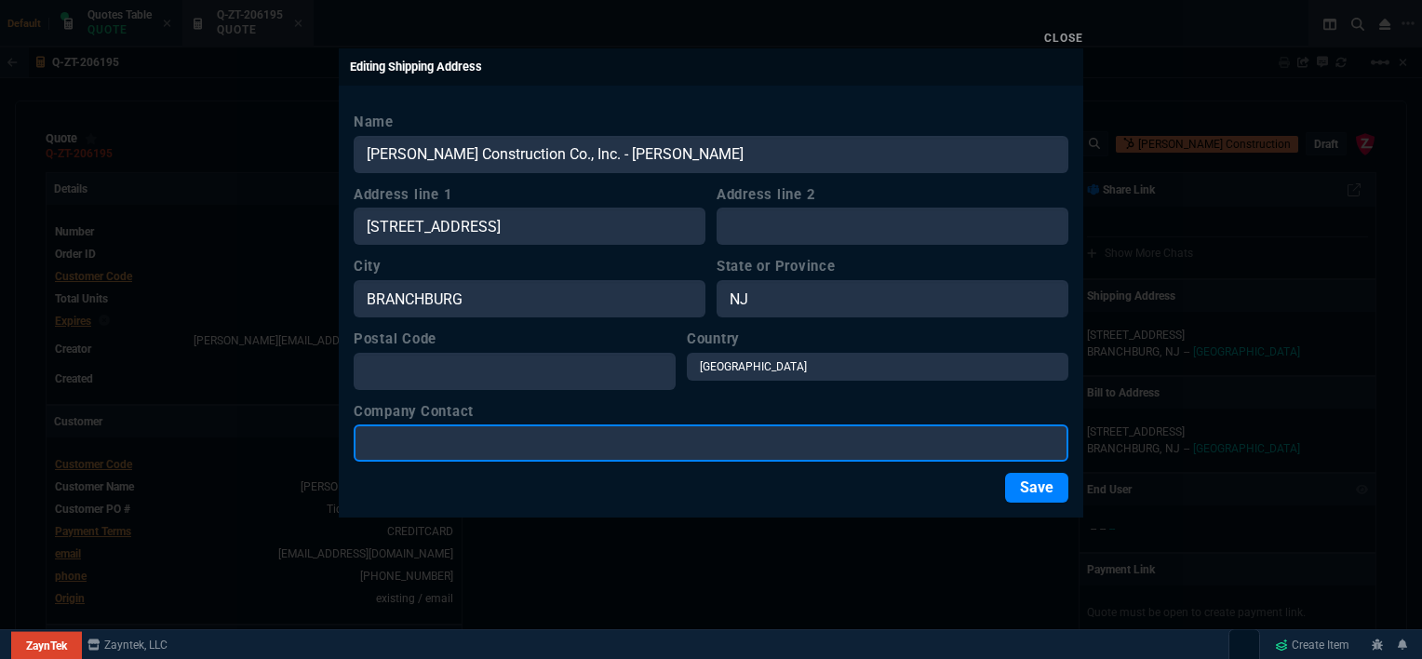
click at [511, 450] on input "Company Contact" at bounding box center [711, 442] width 715 height 37
paste input "[PERSON_NAME] Construction Co., Inc. - [PERSON_NAME]"
click at [577, 440] on input "[PERSON_NAME] Construction Co., Inc. - [PERSON_NAME]" at bounding box center [711, 442] width 715 height 37
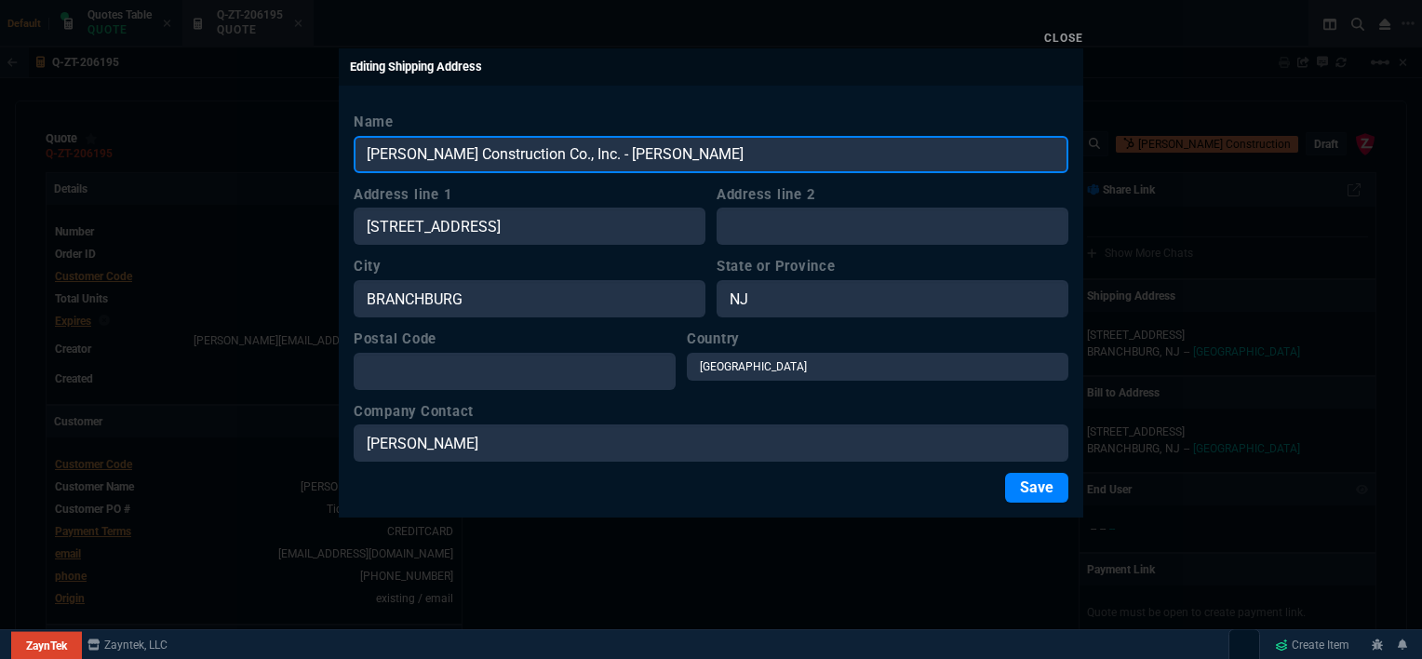
click at [689, 163] on input "[PERSON_NAME] Construction Co., Inc. - [PERSON_NAME]" at bounding box center [711, 154] width 715 height 37
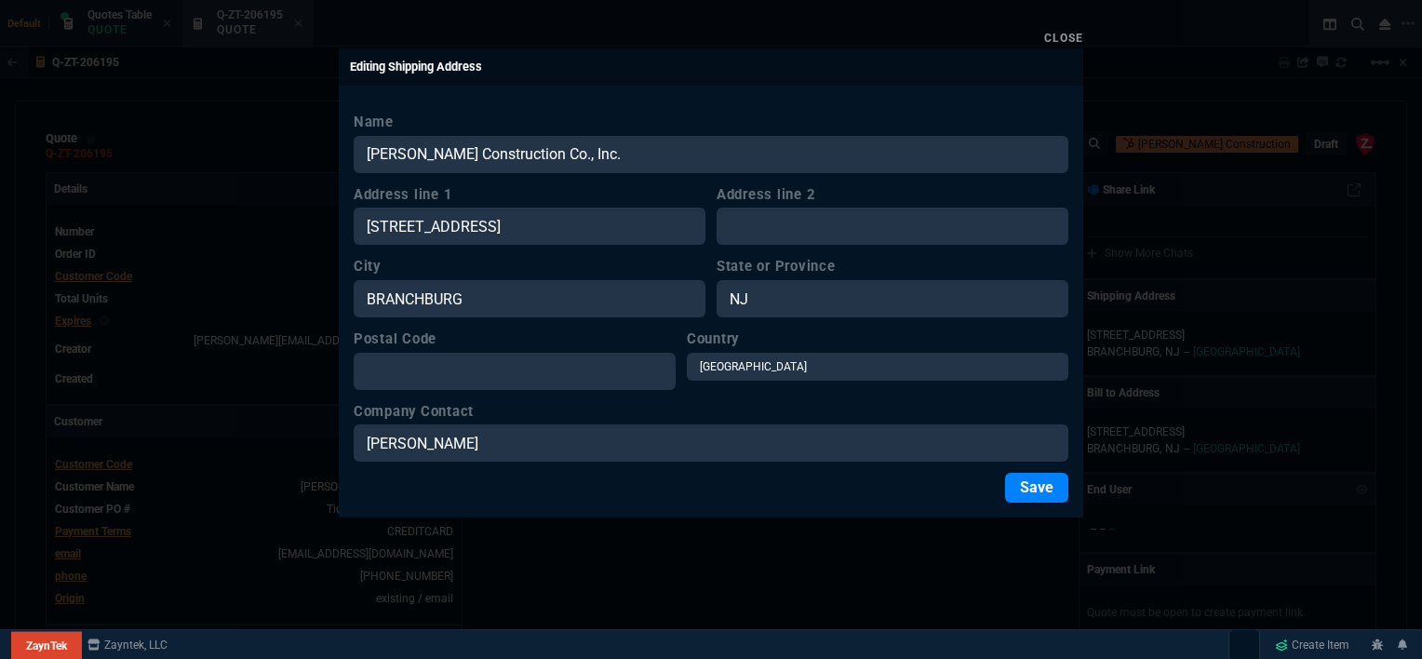
click at [1036, 489] on button "Save" at bounding box center [1036, 488] width 63 height 30
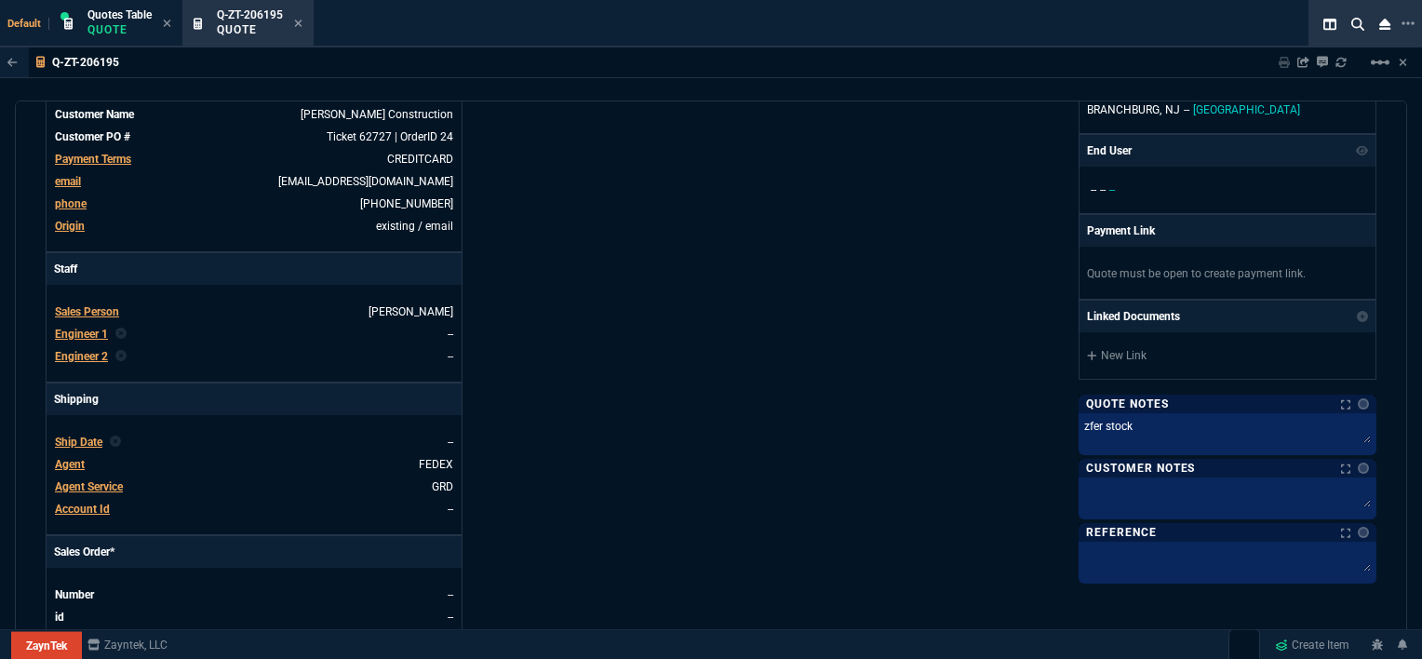
scroll to position [744, 0]
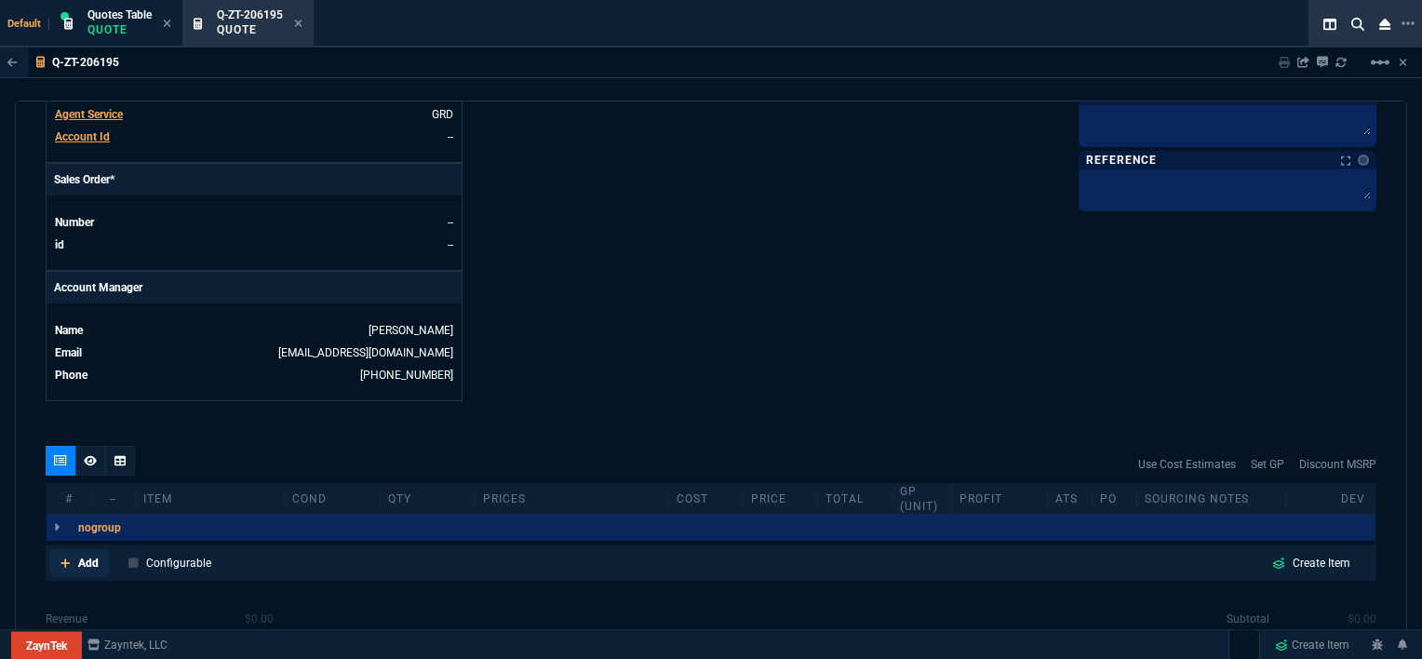
click at [63, 557] on icon at bounding box center [65, 562] width 10 height 11
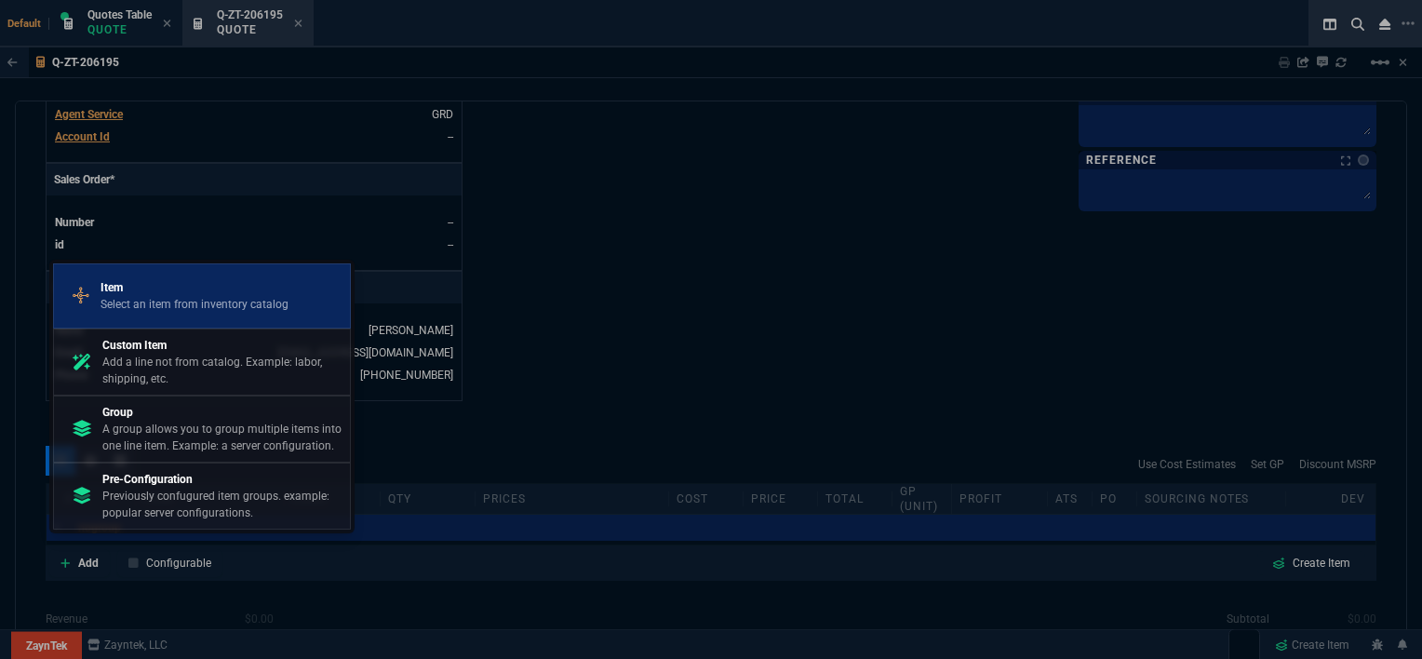
click at [167, 293] on p "Item" at bounding box center [194, 287] width 188 height 17
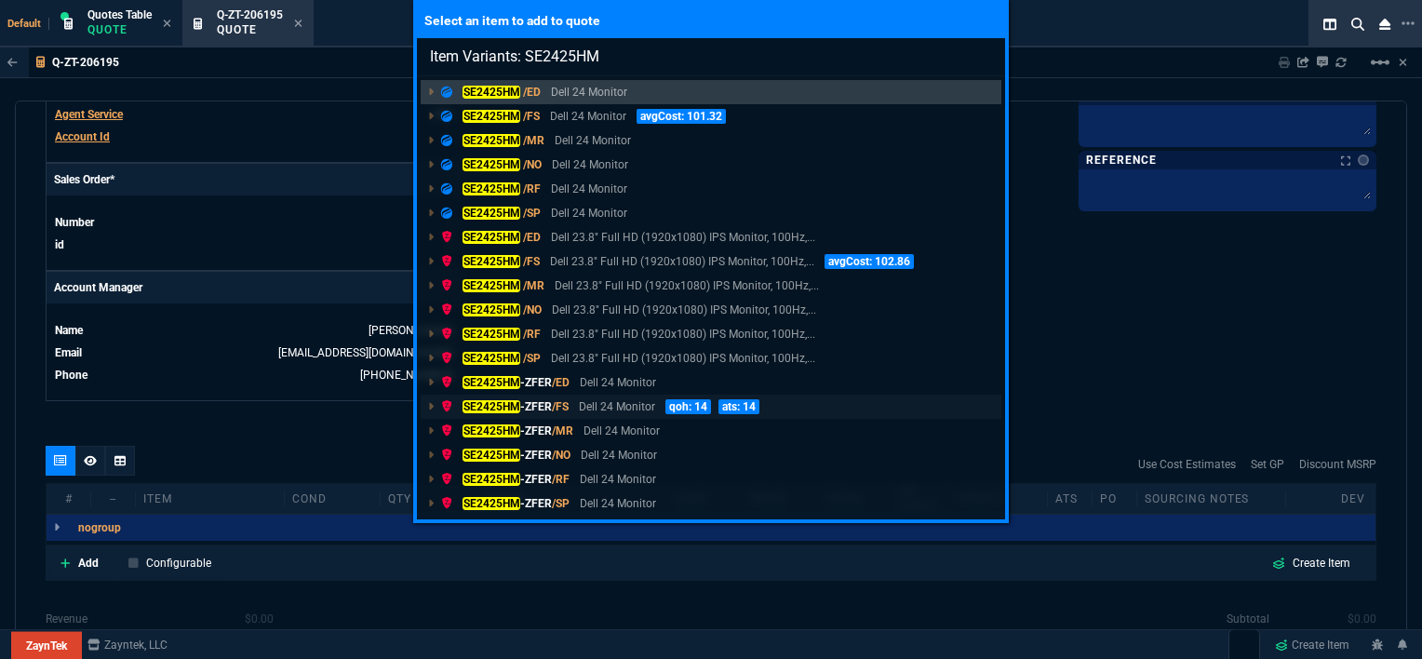
click at [636, 404] on p "Dell 24 Monitor" at bounding box center [617, 406] width 76 height 17
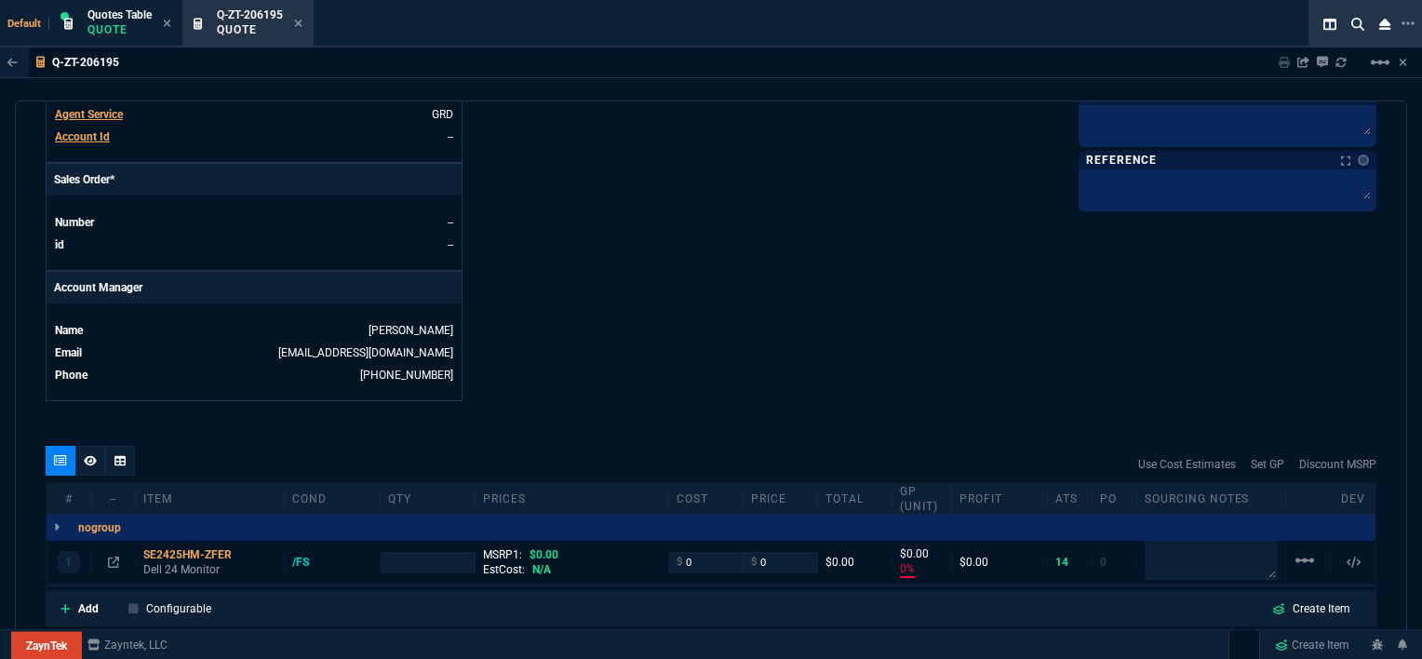
click at [1143, 412] on div "quote Q-ZT-206195 [PERSON_NAME] Construction draft ZaynTek, LLC [STREET_ADDRESS…" at bounding box center [711, 380] width 1392 height 560
click at [437, 553] on input "number" at bounding box center [428, 562] width 80 height 21
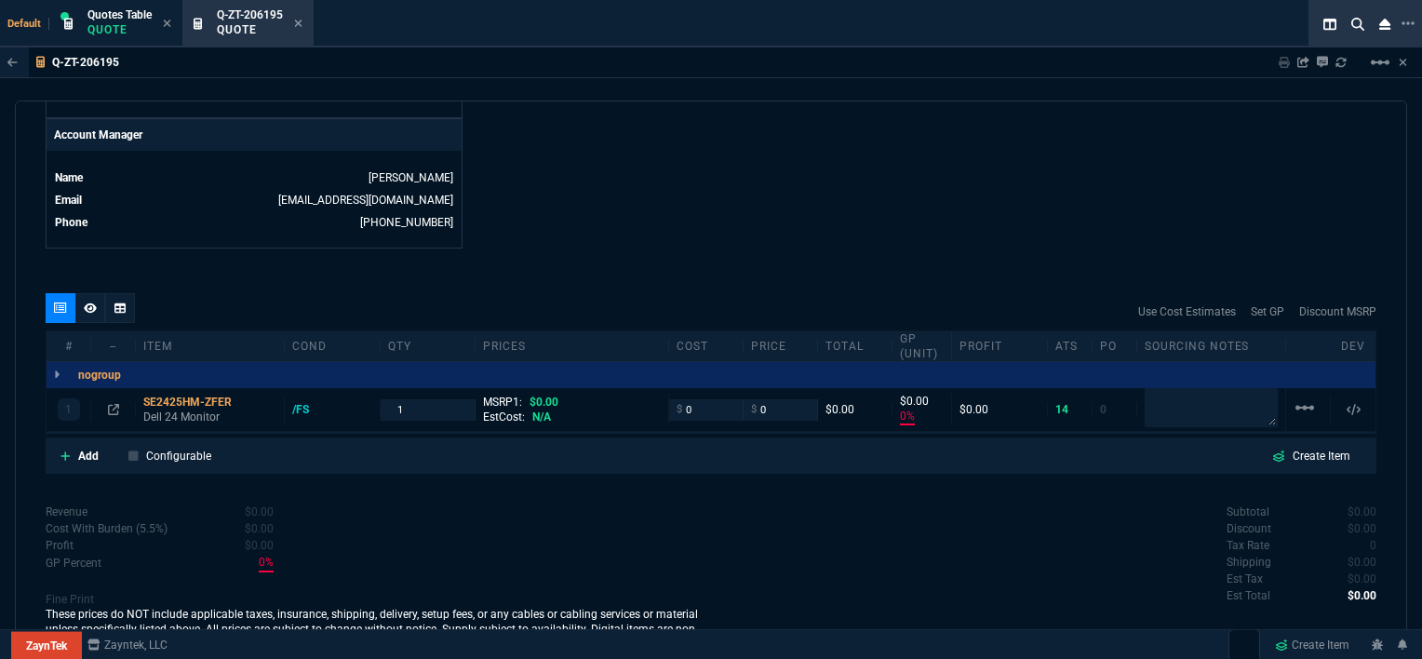
scroll to position [912, 0]
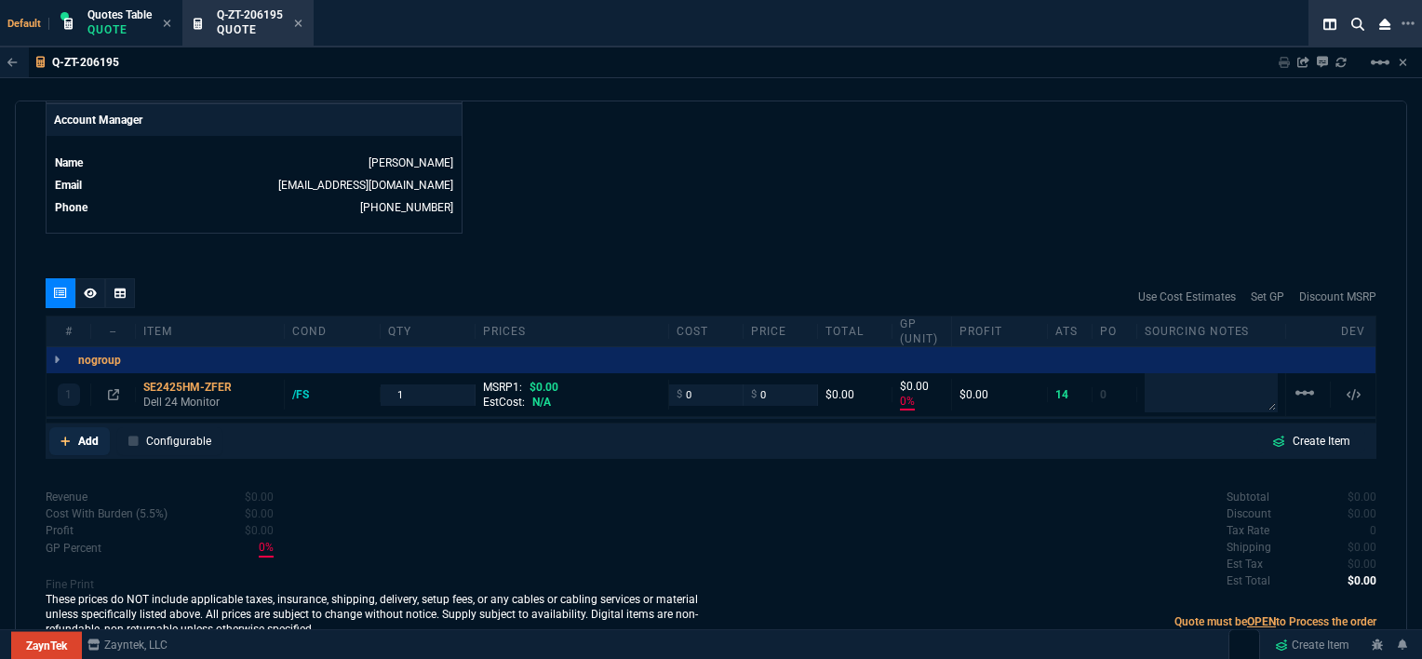
click at [60, 435] on icon at bounding box center [65, 440] width 10 height 11
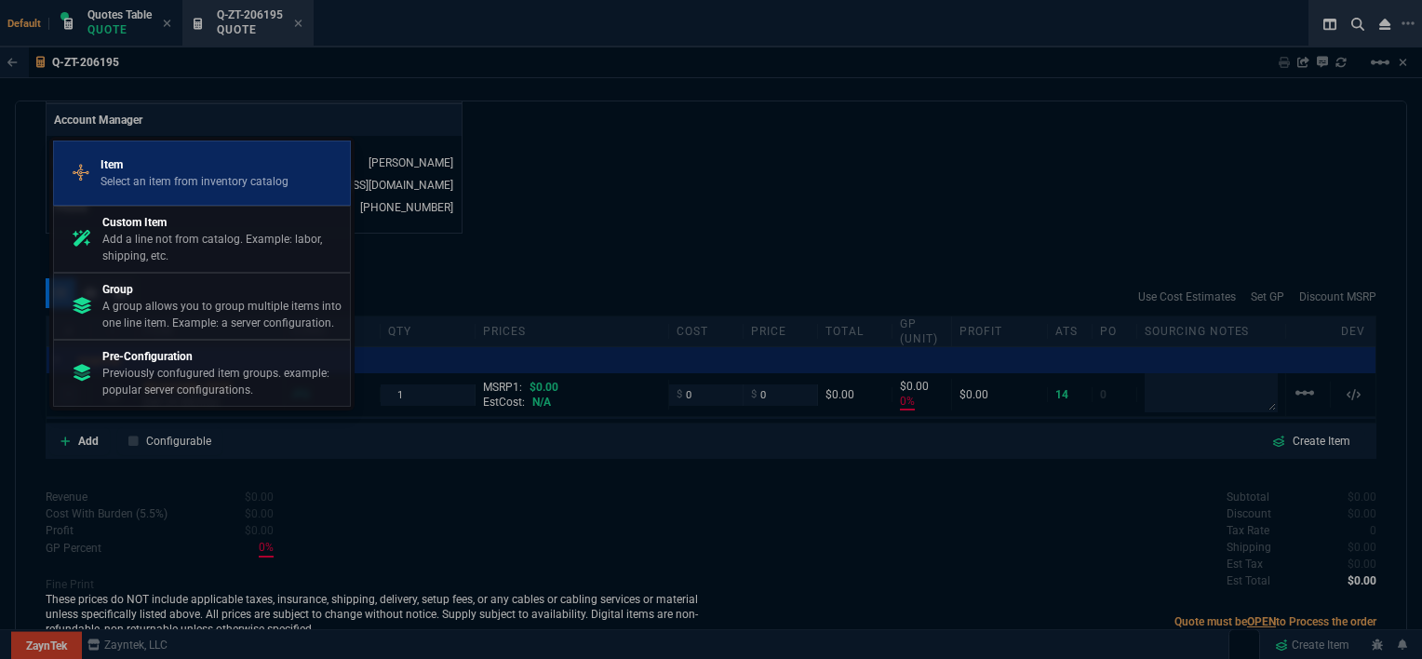
click at [147, 147] on link "Item Select an item from inventory catalog" at bounding box center [202, 172] width 298 height 65
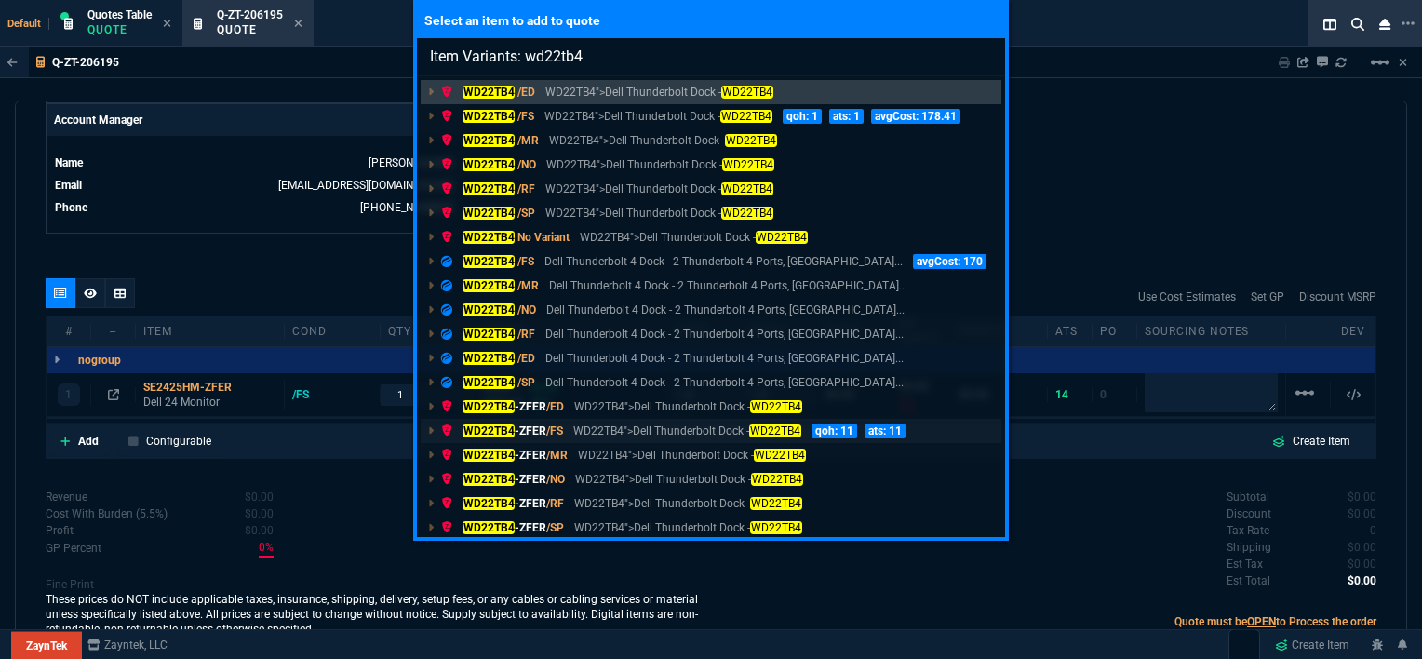
click at [629, 435] on p "WD22TB4">Dell Thunderbolt Dock - WD22TB4" at bounding box center [686, 430] width 227 height 17
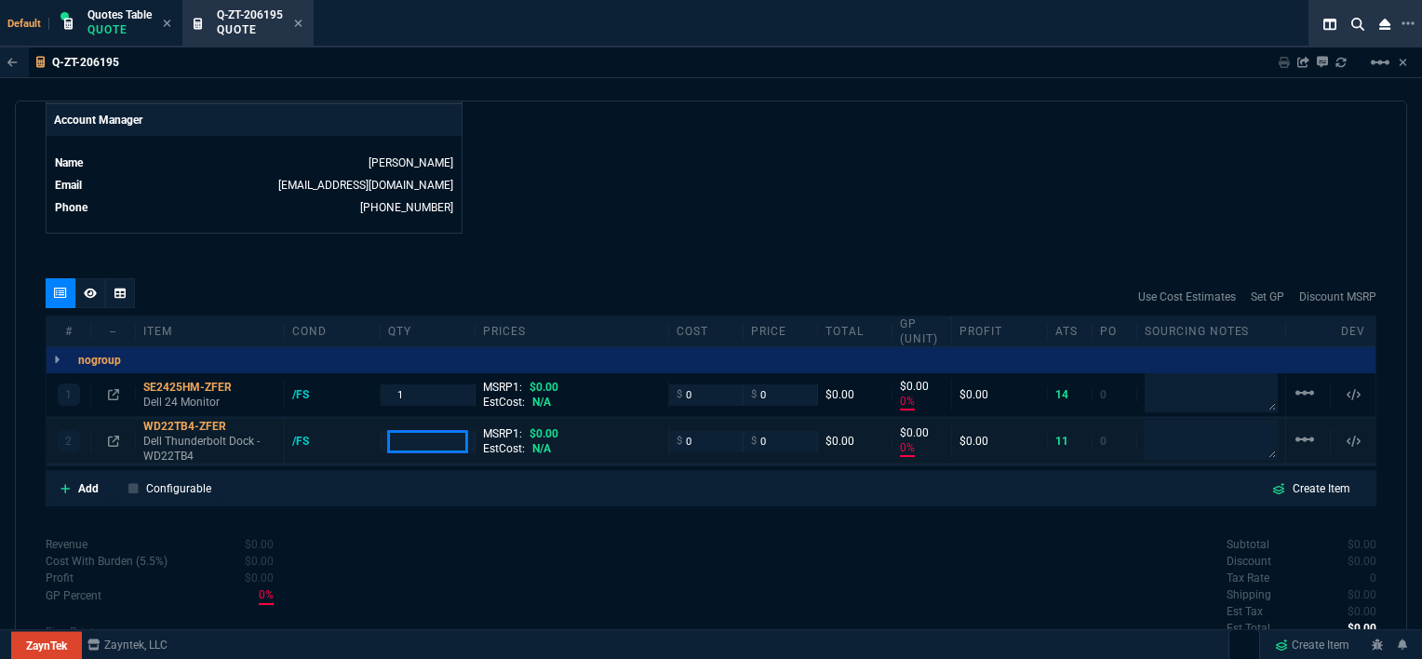
click at [452, 431] on input "number" at bounding box center [428, 441] width 80 height 21
click at [66, 483] on icon at bounding box center [65, 488] width 10 height 11
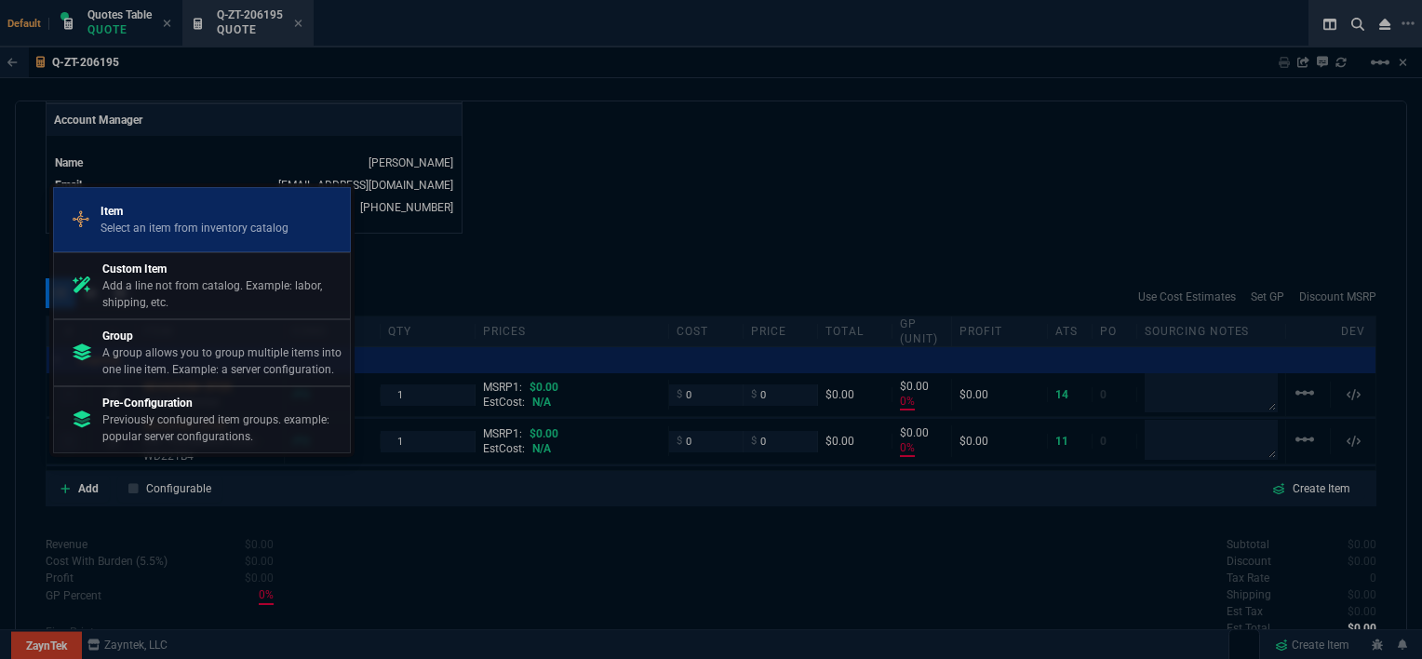
click at [134, 224] on p "Select an item from inventory catalog" at bounding box center [194, 228] width 188 height 17
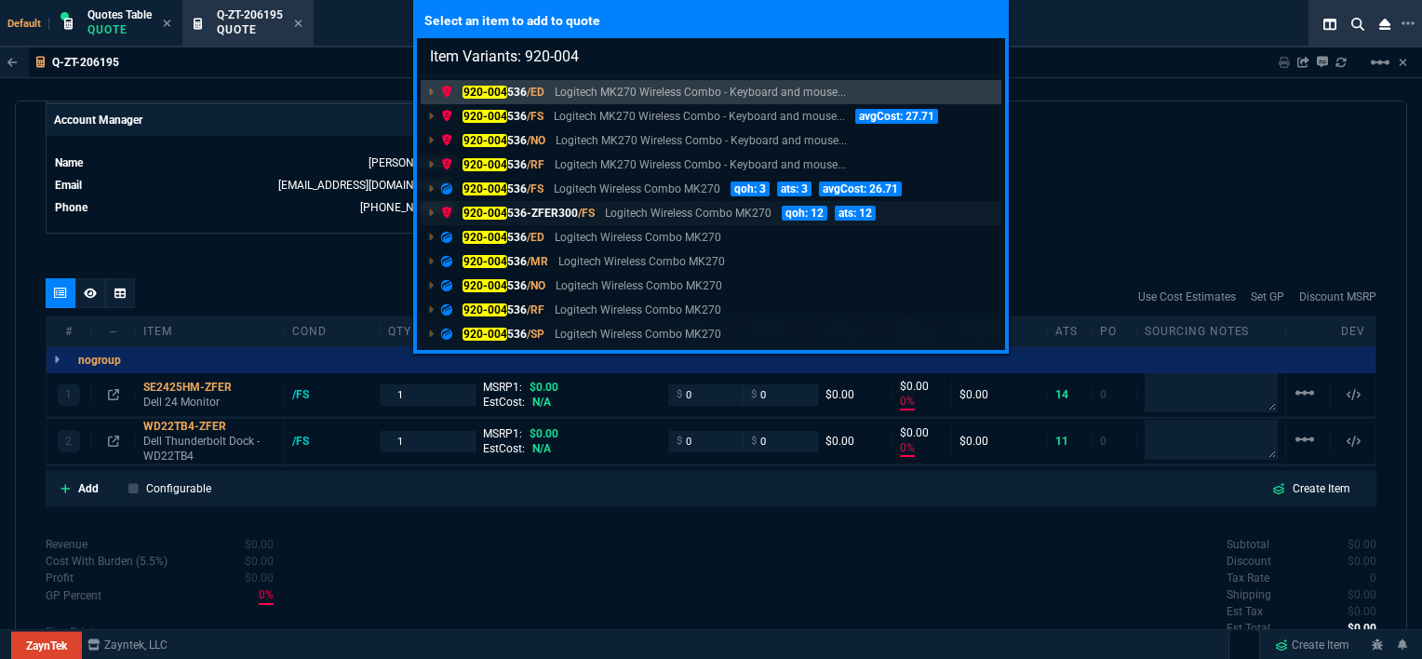
click at [683, 208] on p "Logitech Wireless Combo MK270" at bounding box center [688, 213] width 167 height 17
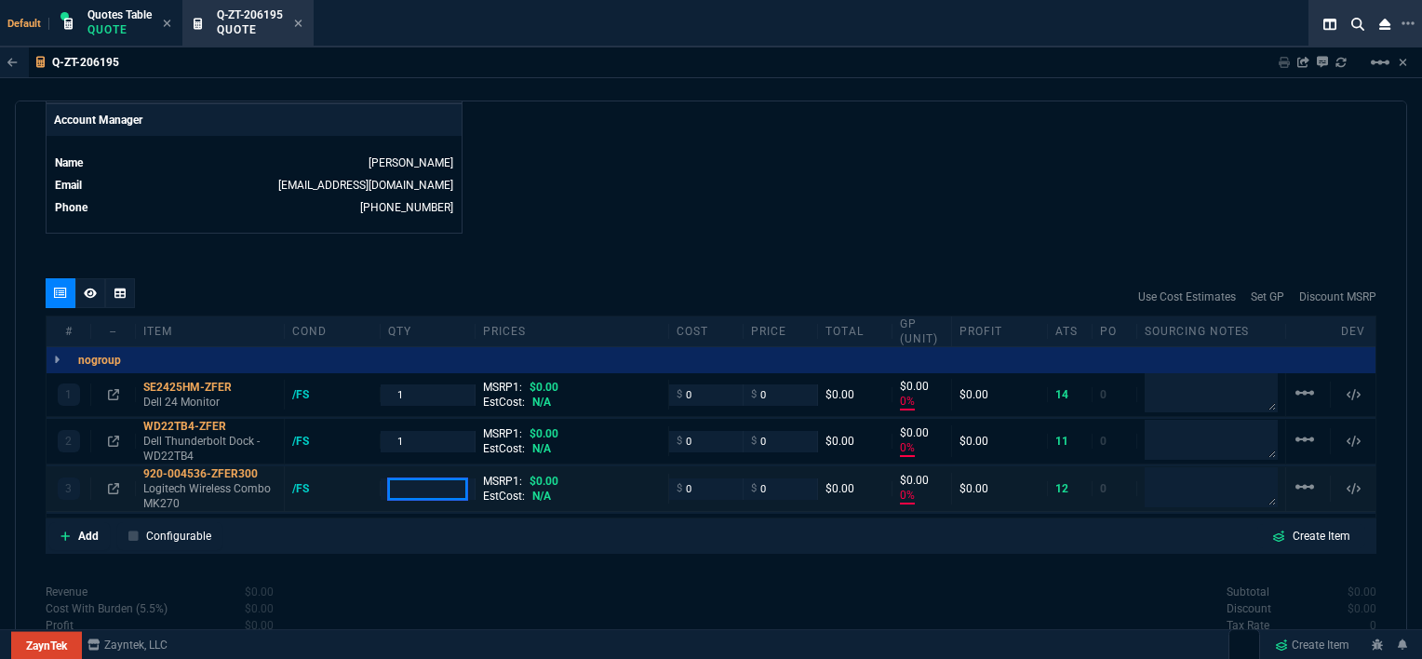
click at [421, 478] on input "number" at bounding box center [428, 488] width 80 height 21
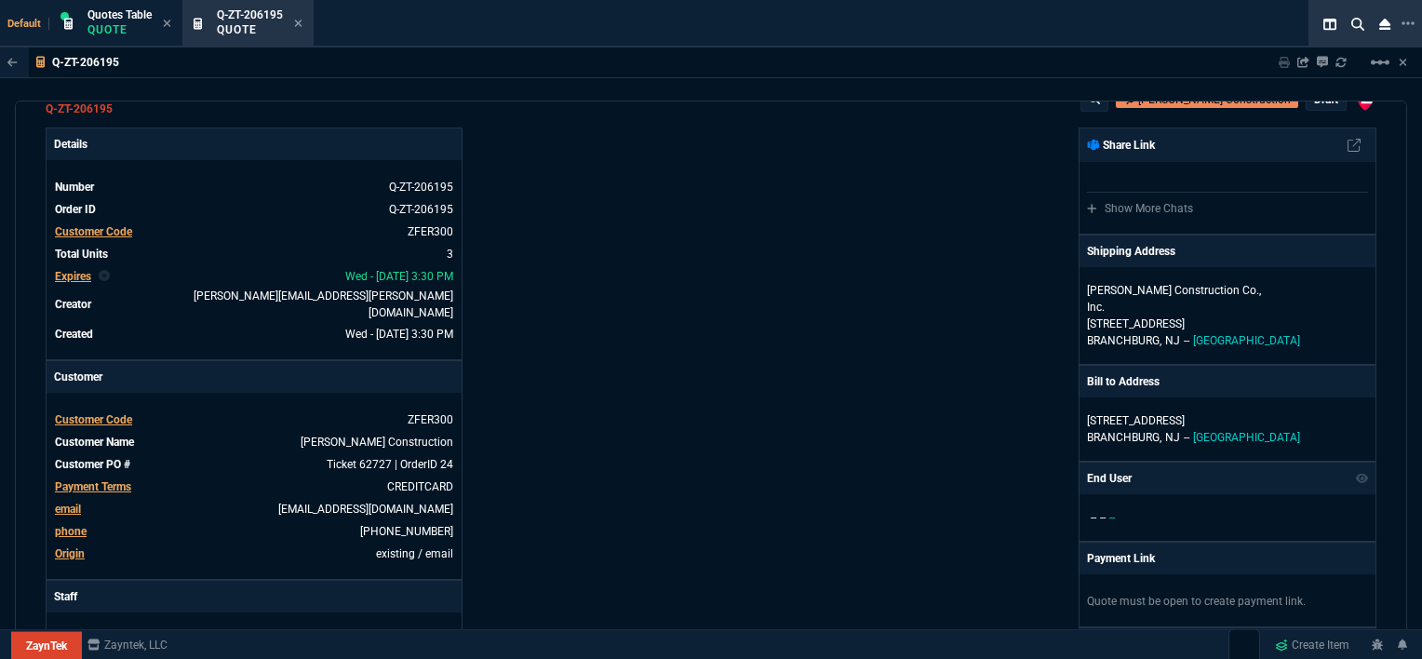
scroll to position [0, 0]
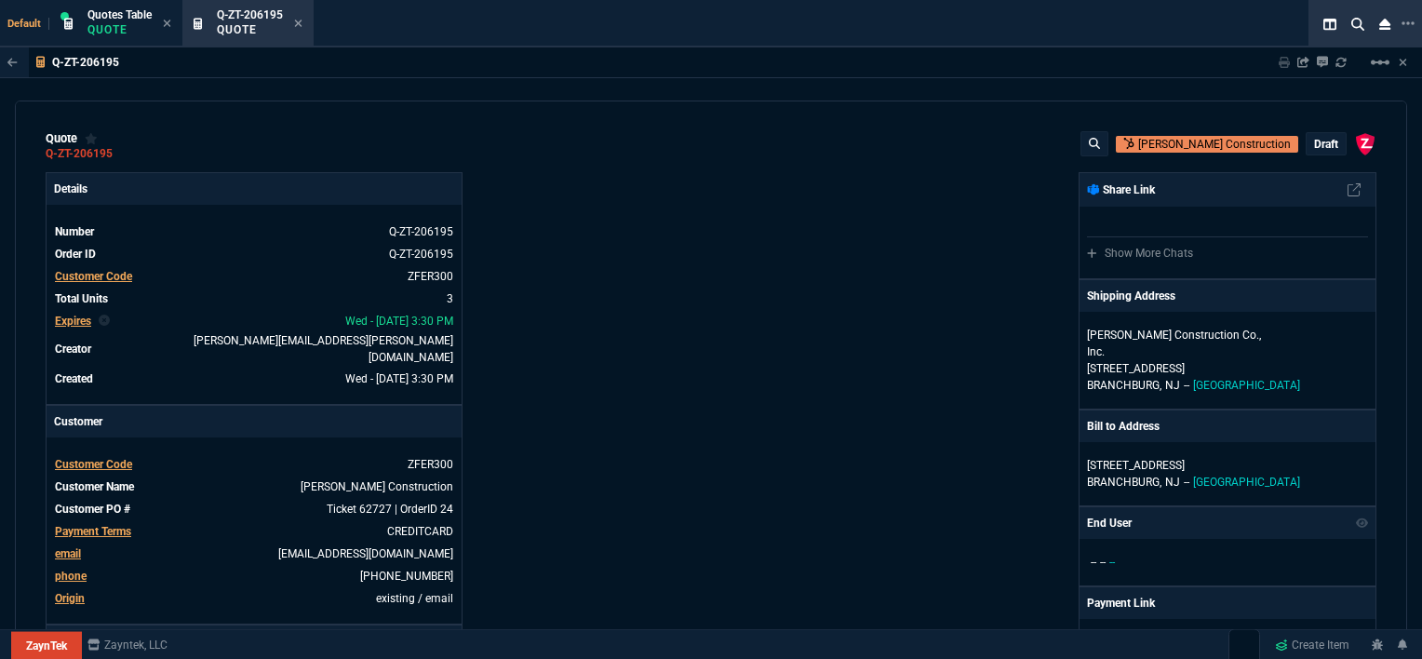
click at [1315, 140] on p "draft" at bounding box center [1326, 144] width 24 height 15
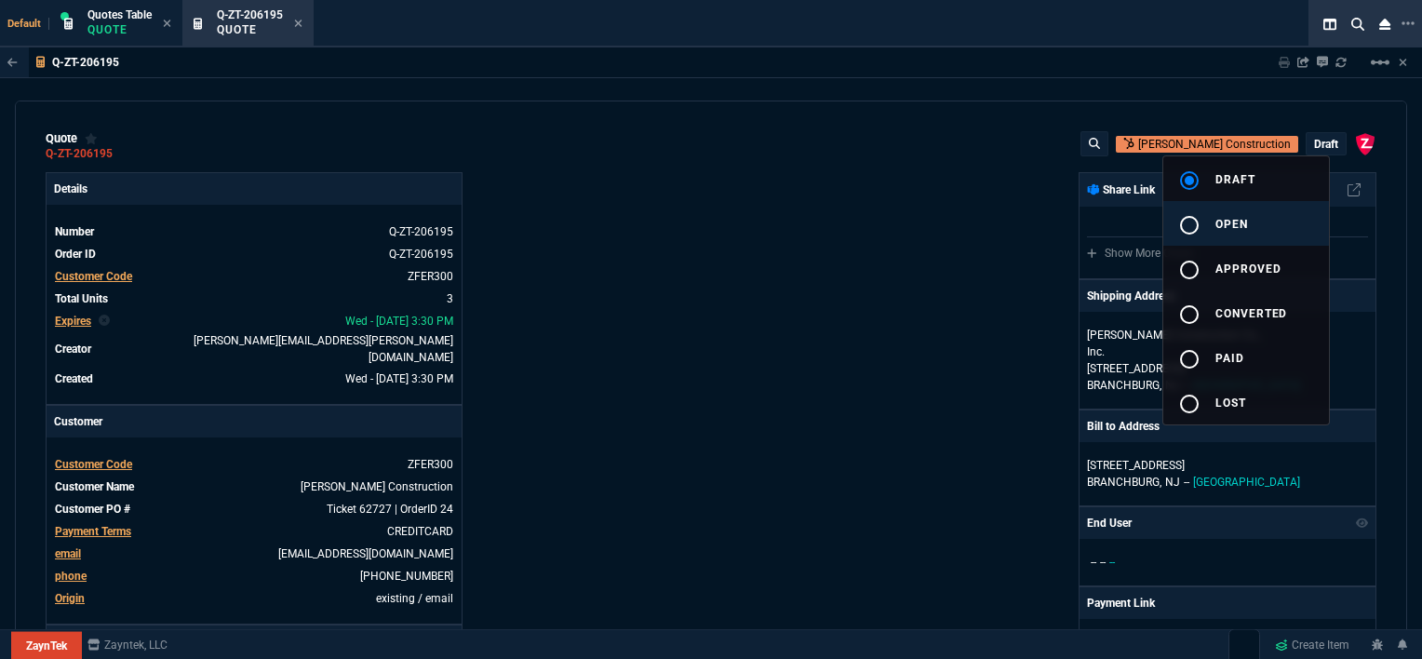
click at [1233, 220] on span "open" at bounding box center [1231, 224] width 33 height 13
click at [773, 272] on div at bounding box center [711, 329] width 1422 height 659
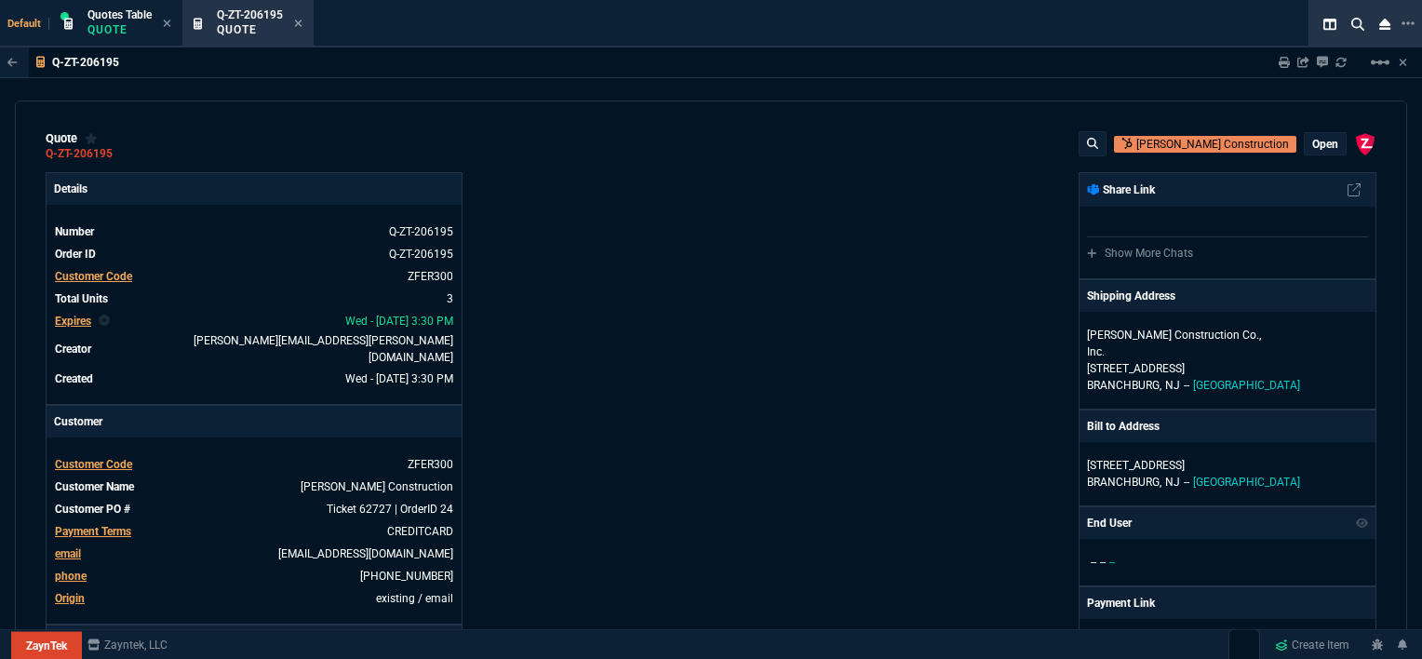
click at [1321, 137] on p "open" at bounding box center [1325, 144] width 26 height 15
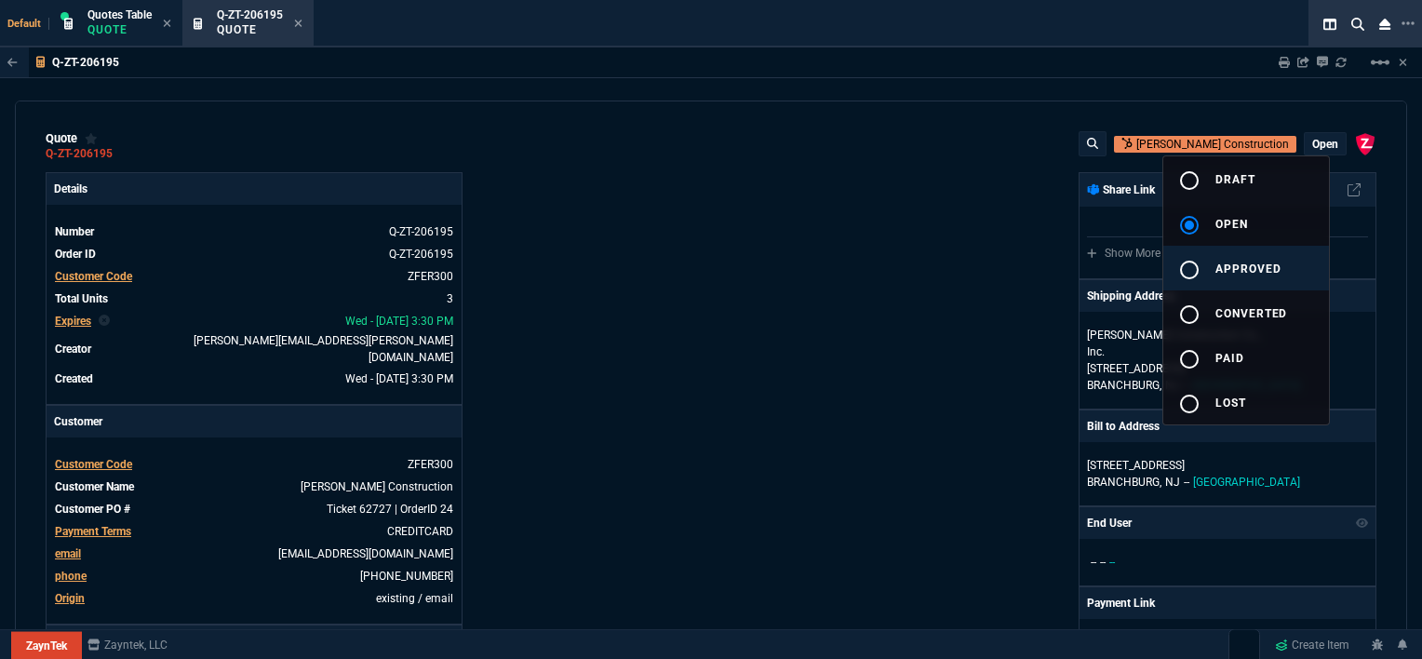
click at [1236, 262] on span "approved" at bounding box center [1248, 268] width 66 height 13
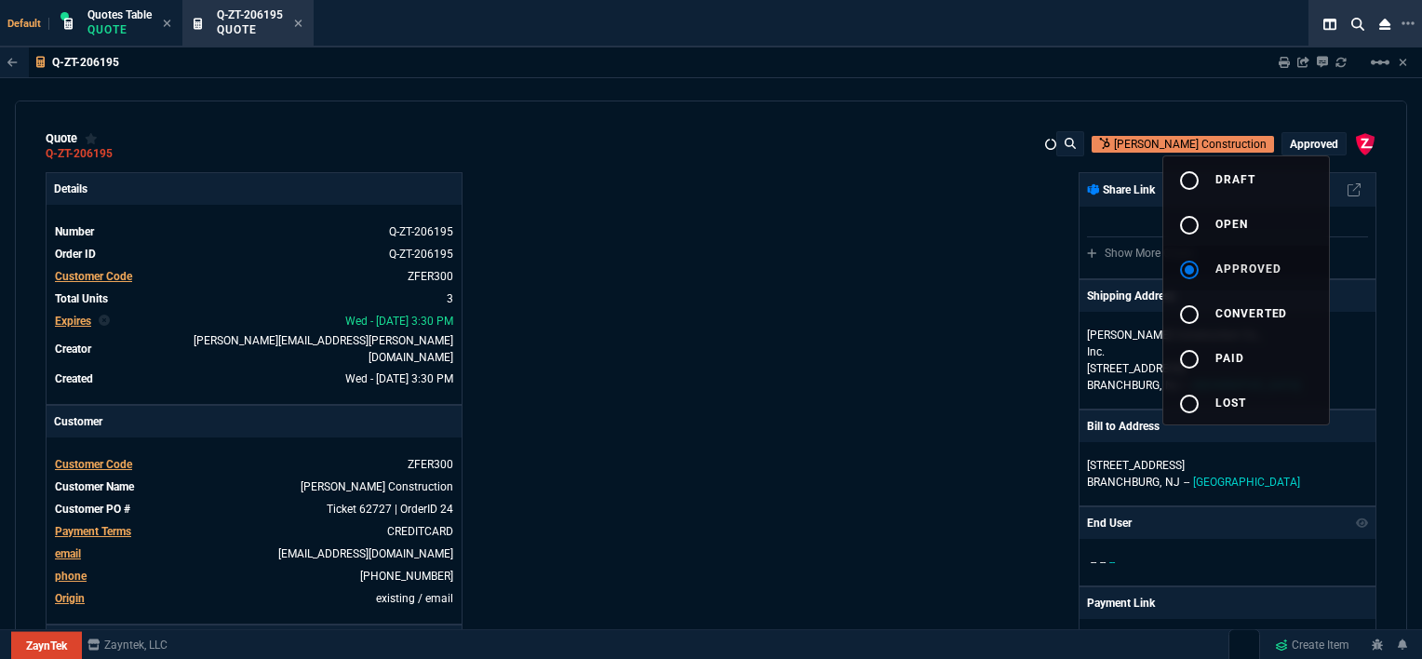
click at [822, 319] on div at bounding box center [711, 329] width 1422 height 659
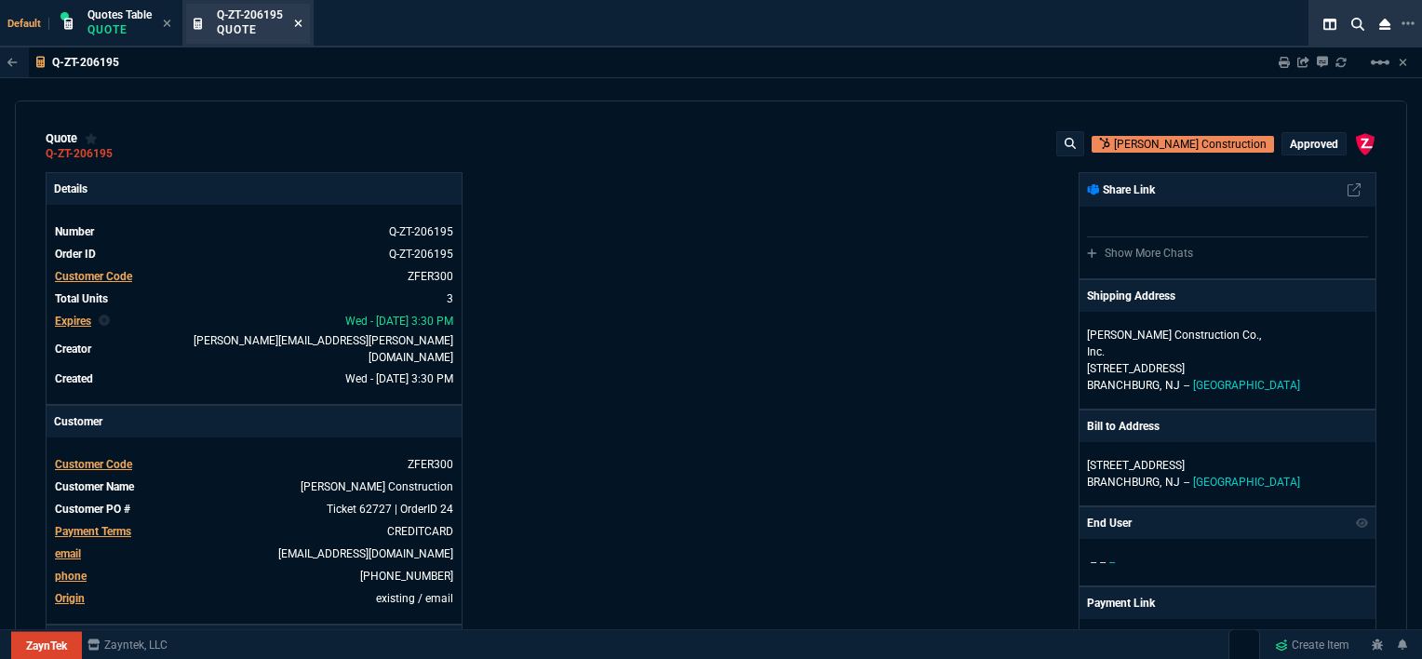
click at [301, 19] on icon at bounding box center [298, 23] width 8 height 11
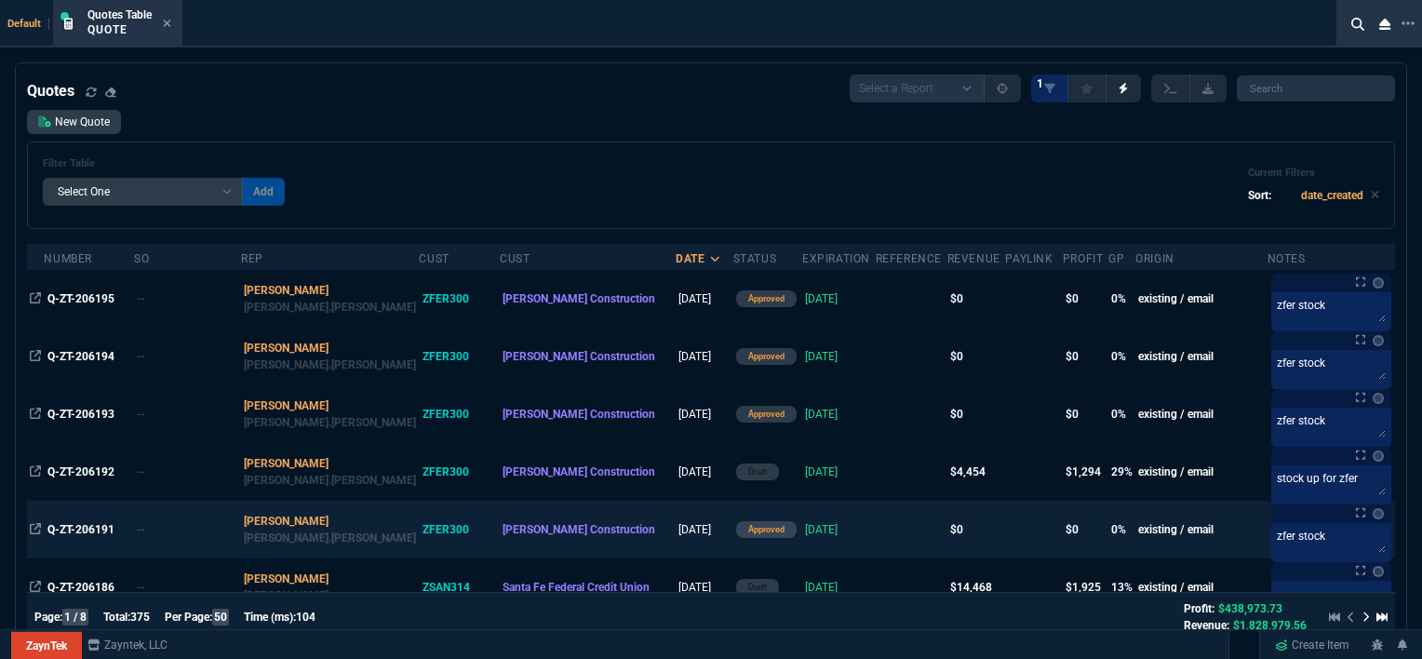
click at [876, 533] on td at bounding box center [912, 530] width 72 height 58
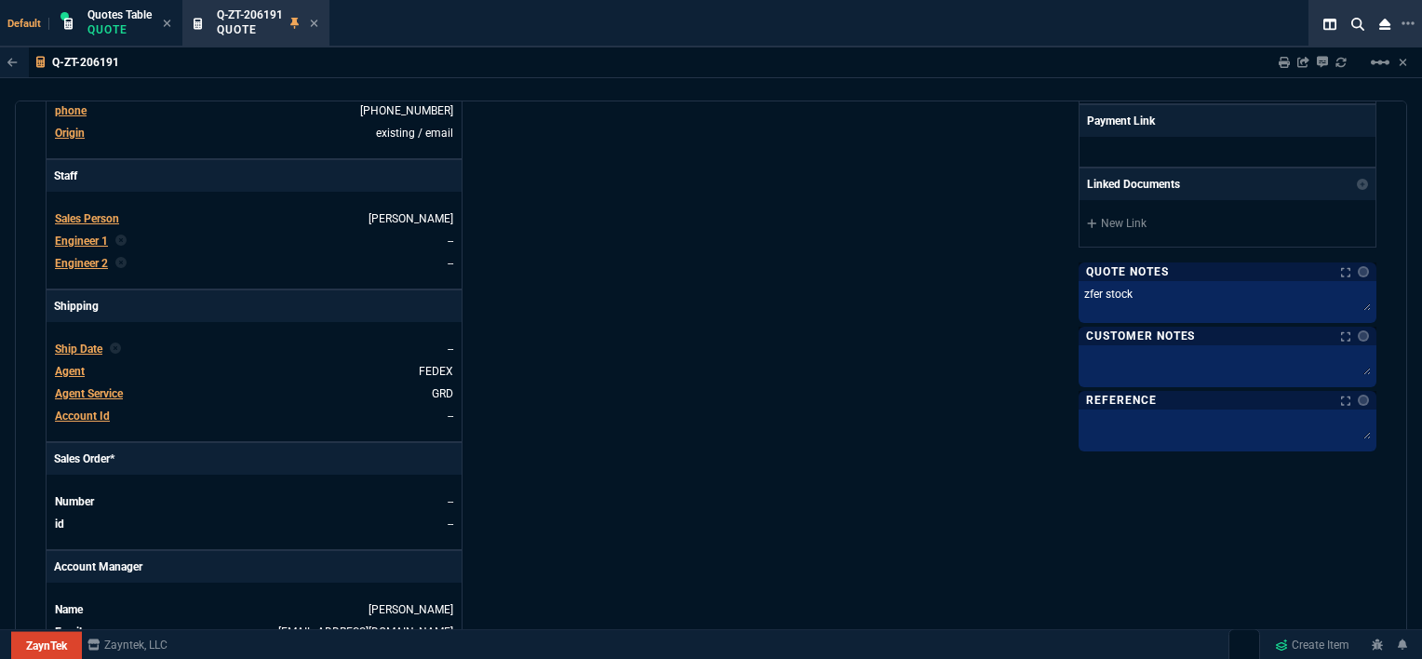
scroll to position [93, 0]
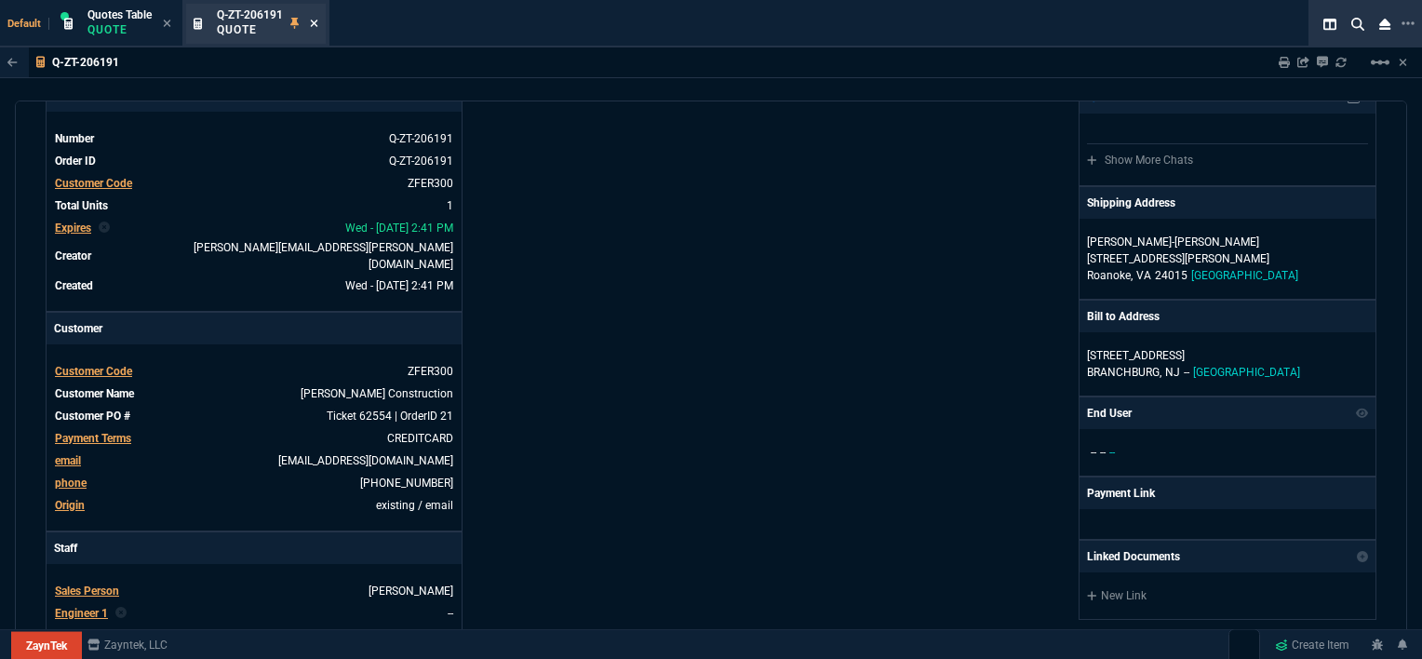
click at [315, 22] on icon at bounding box center [314, 23] width 7 height 7
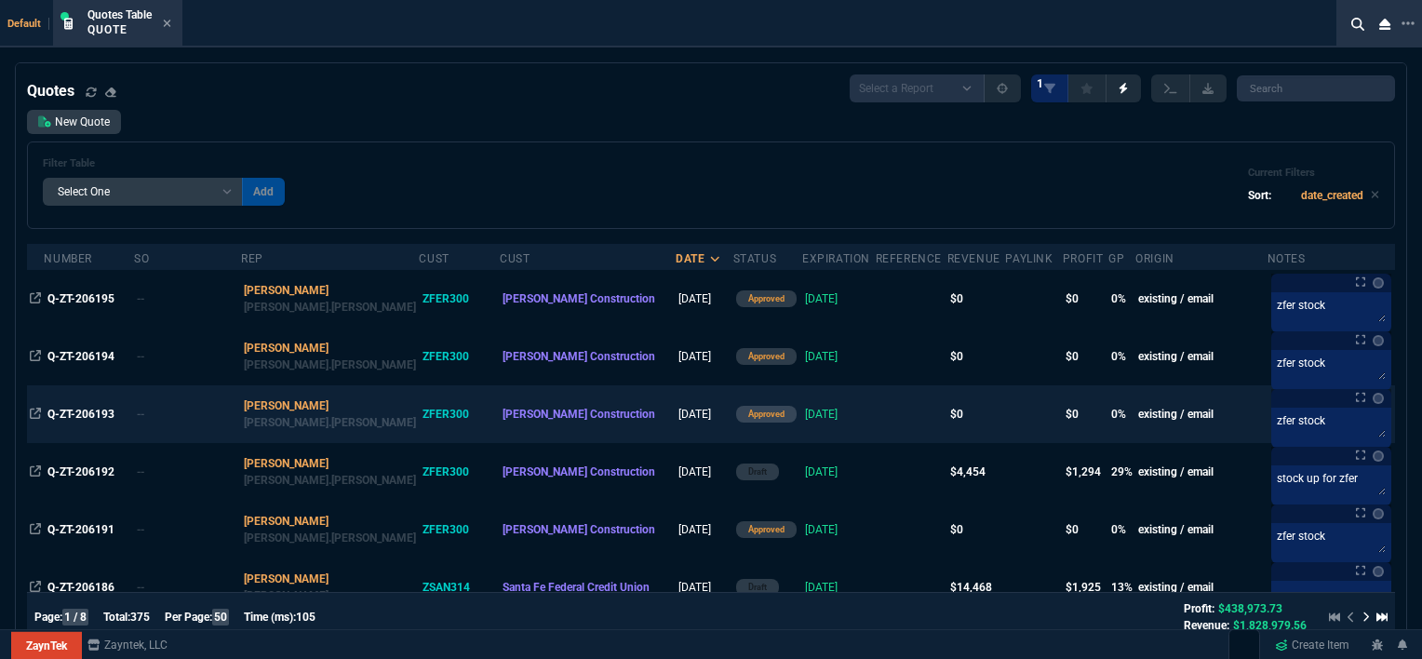
click at [876, 417] on td at bounding box center [912, 414] width 72 height 58
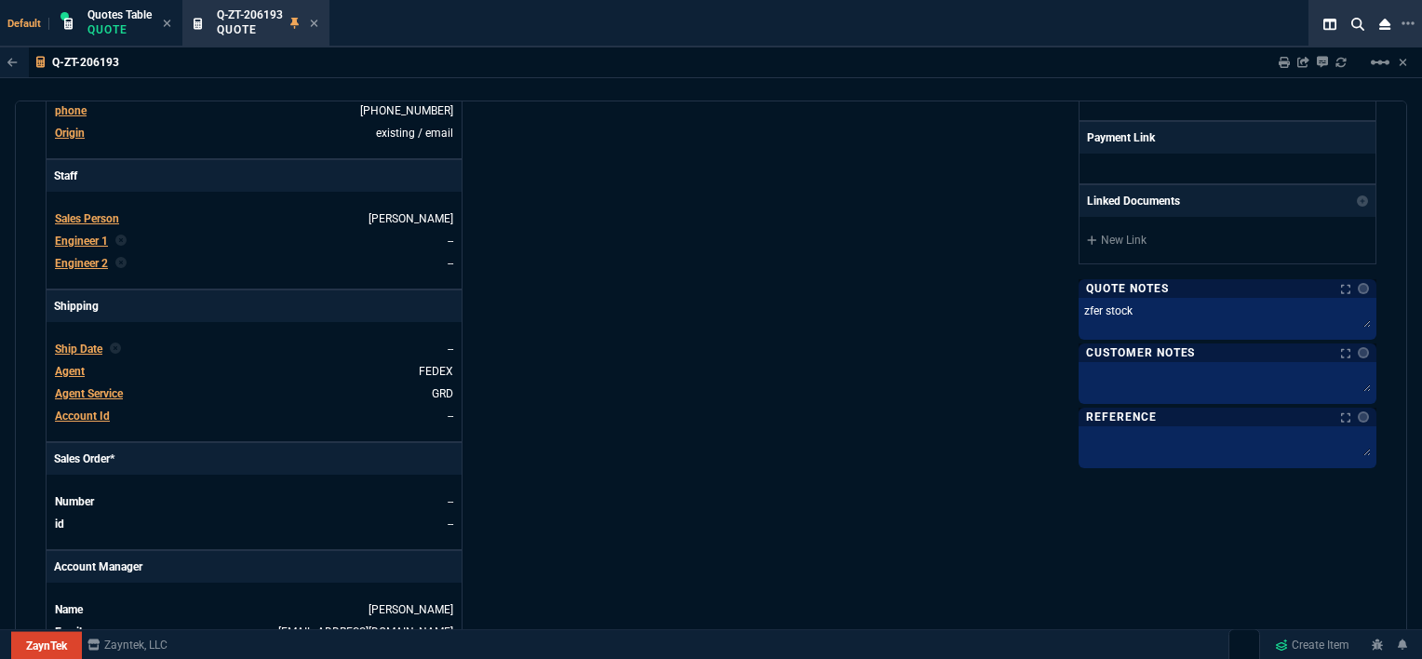
scroll to position [930, 0]
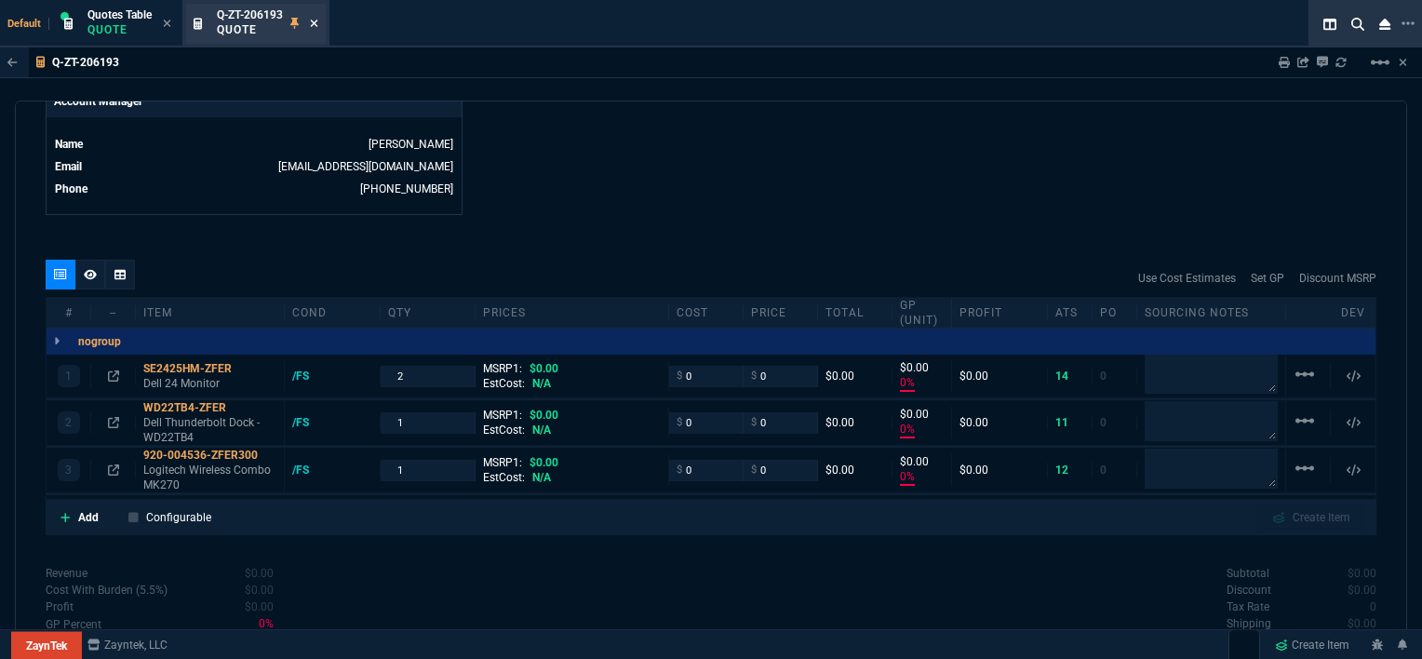
click at [316, 23] on icon at bounding box center [314, 23] width 7 height 7
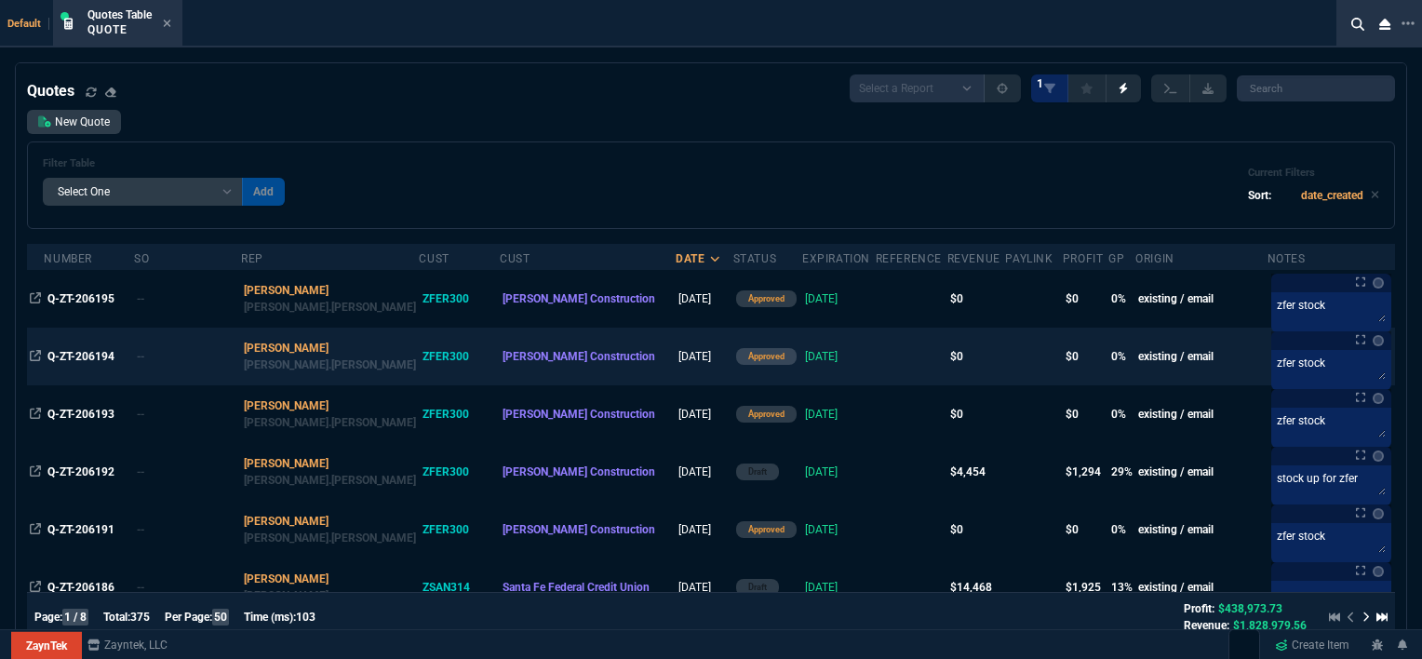
click at [804, 366] on td "[DATE]" at bounding box center [839, 357] width 74 height 58
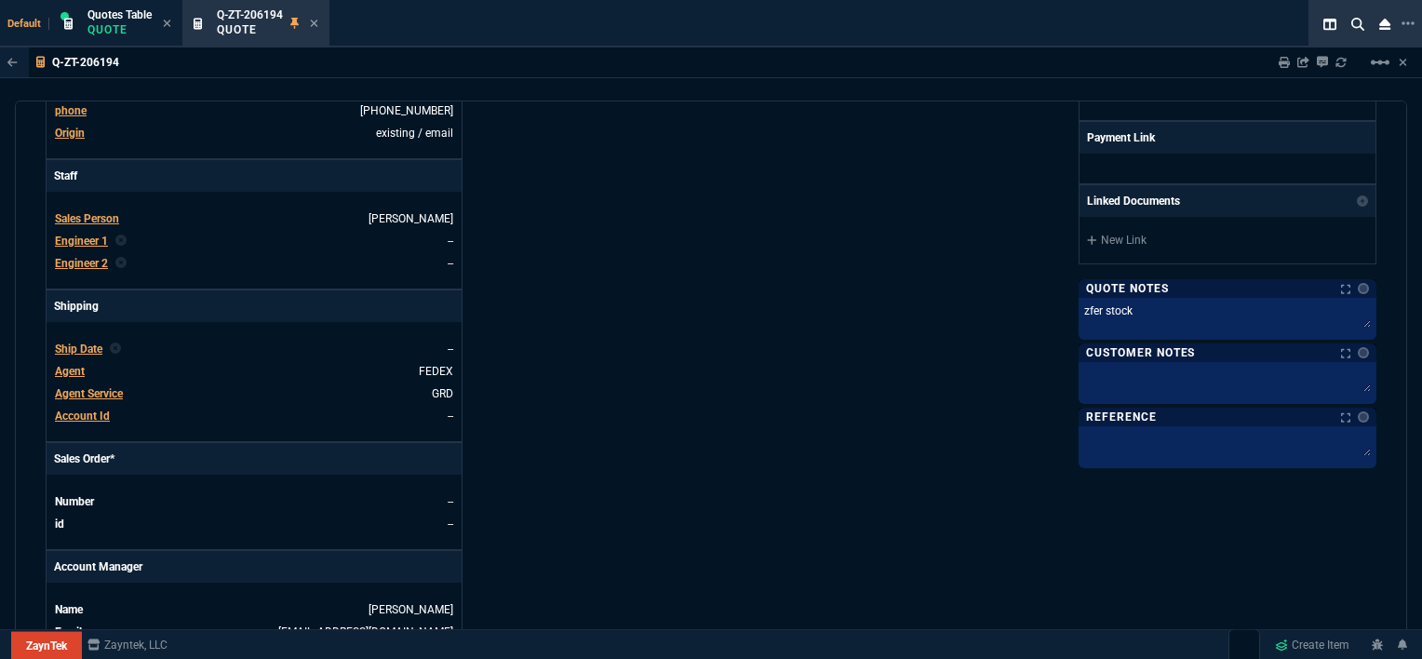
scroll to position [903, 0]
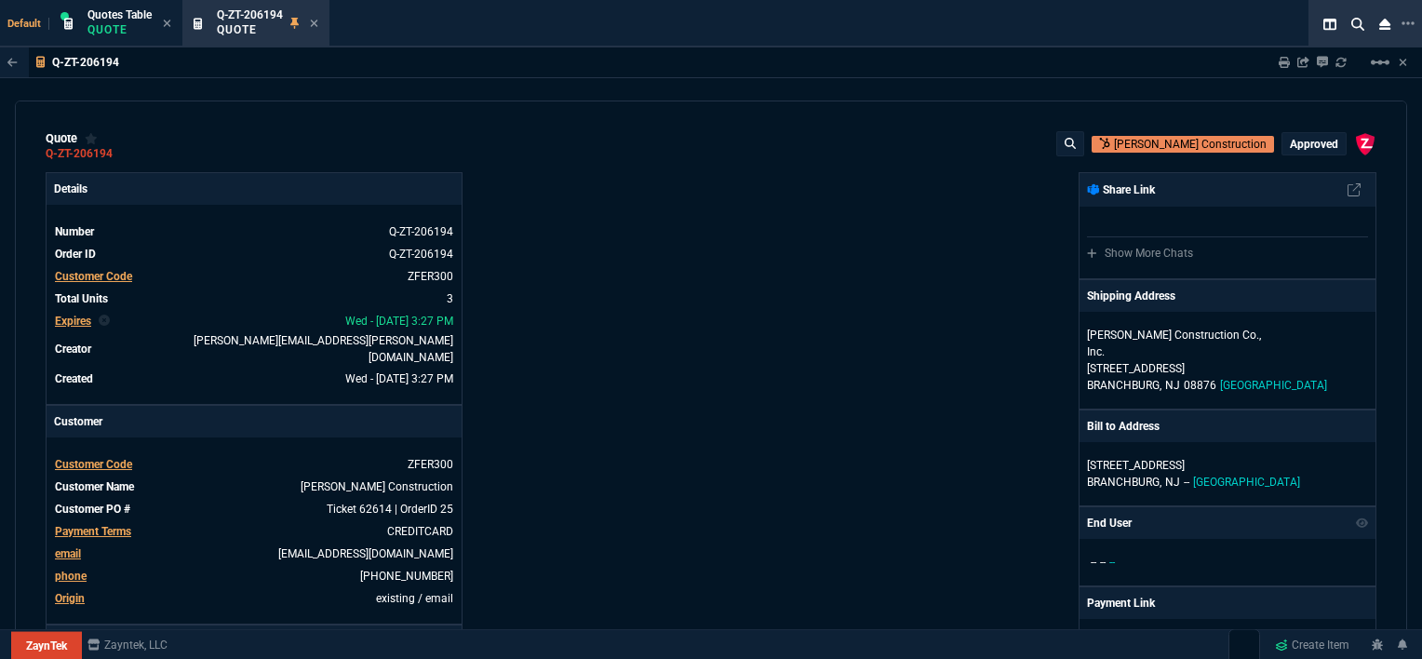
select select "12: [PERSON_NAME]"
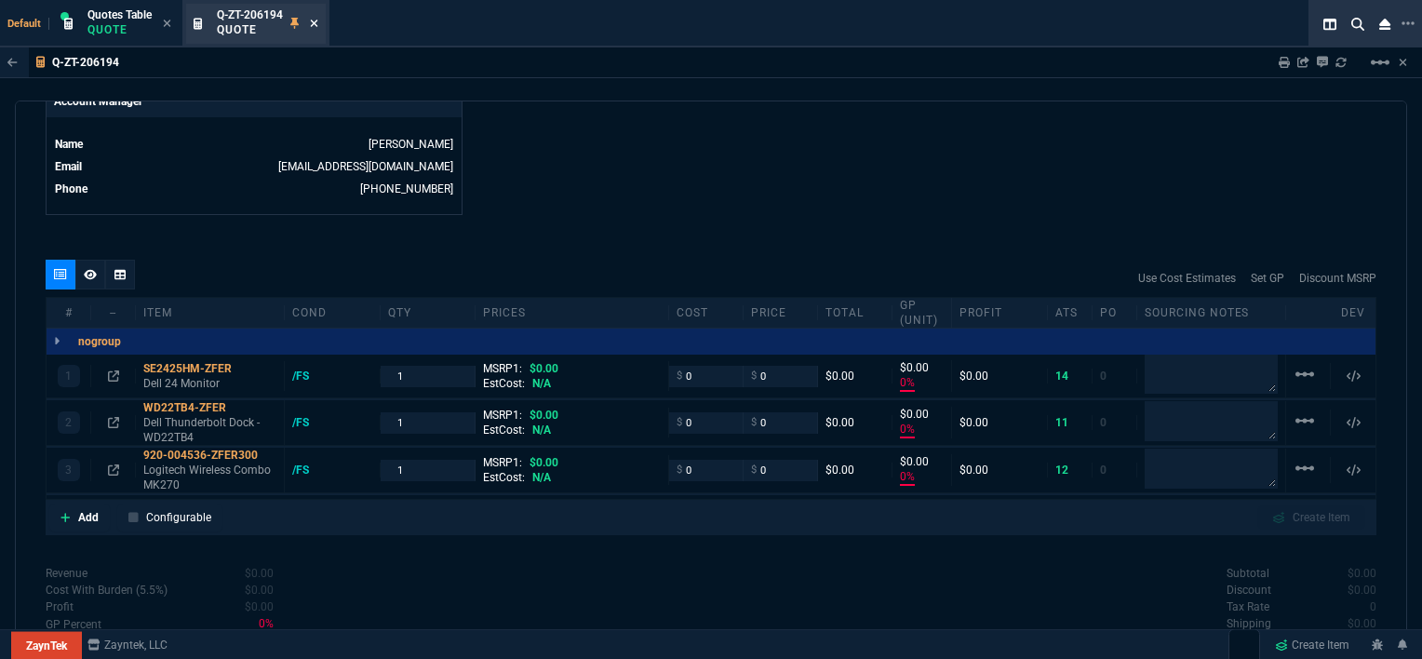
click at [318, 26] on icon at bounding box center [314, 23] width 7 height 7
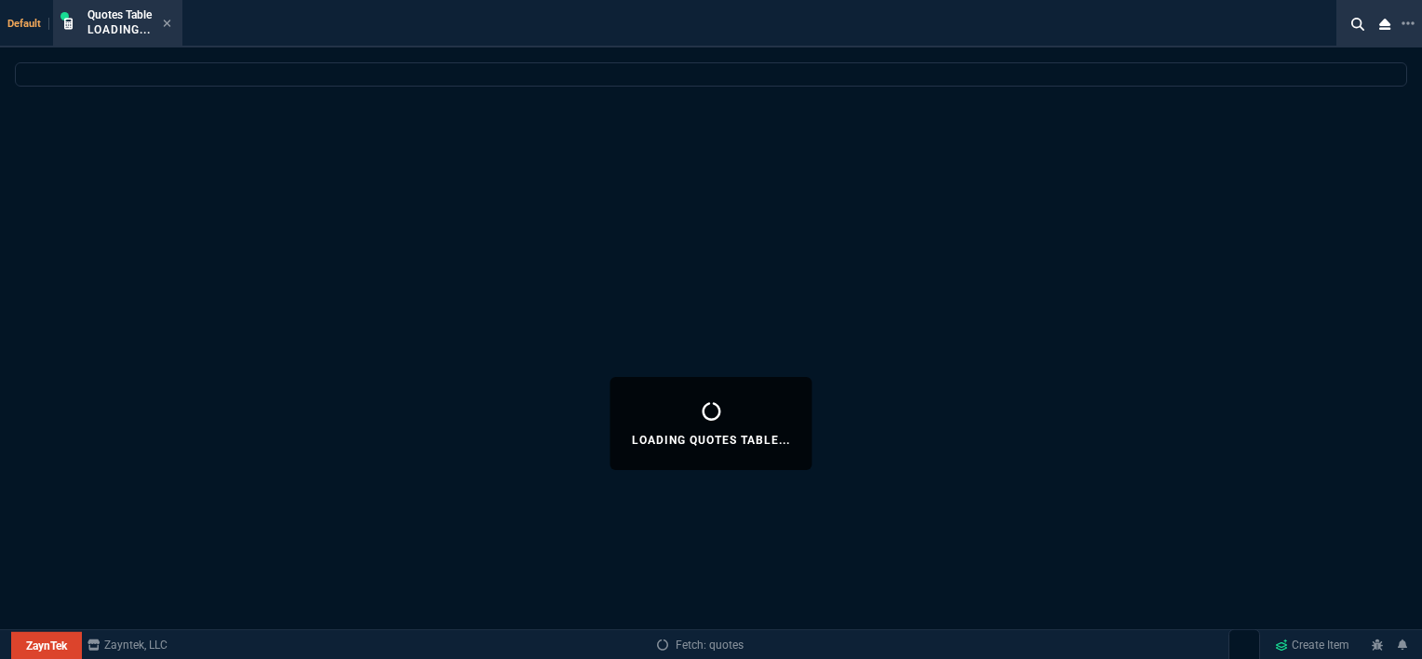
select select
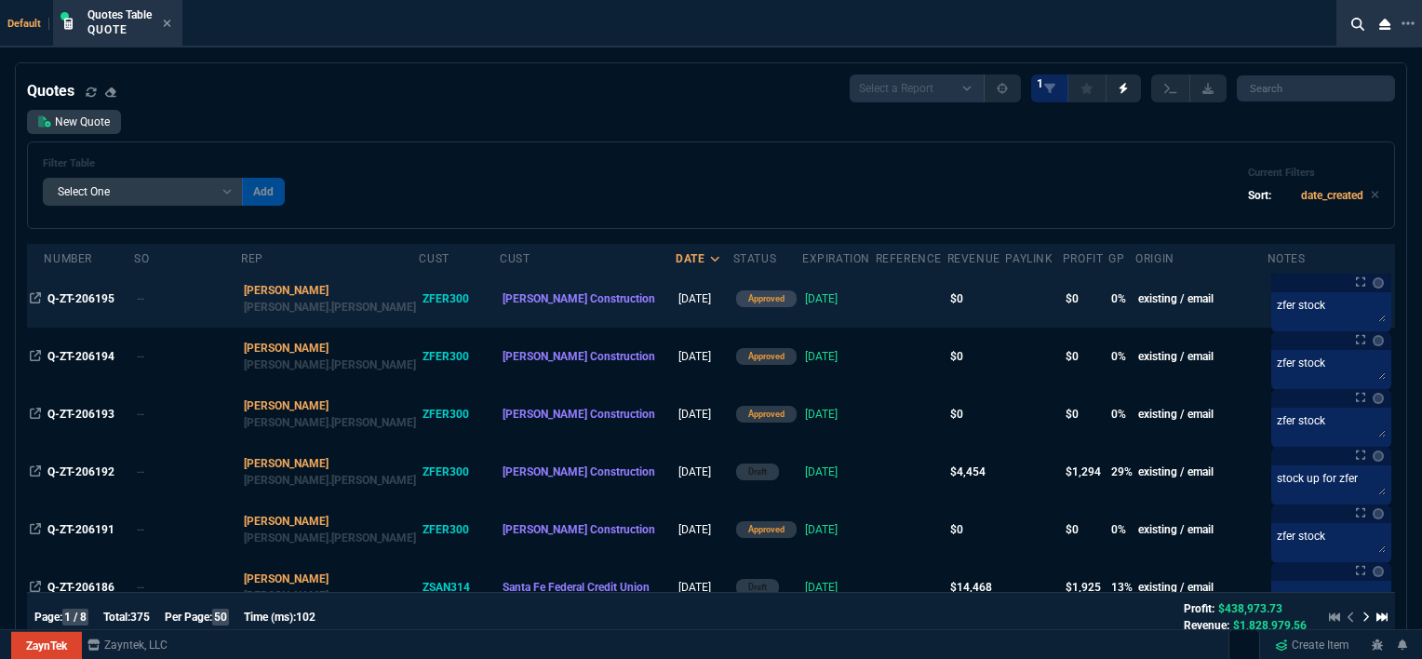
click at [802, 313] on td "[DATE]" at bounding box center [839, 299] width 74 height 58
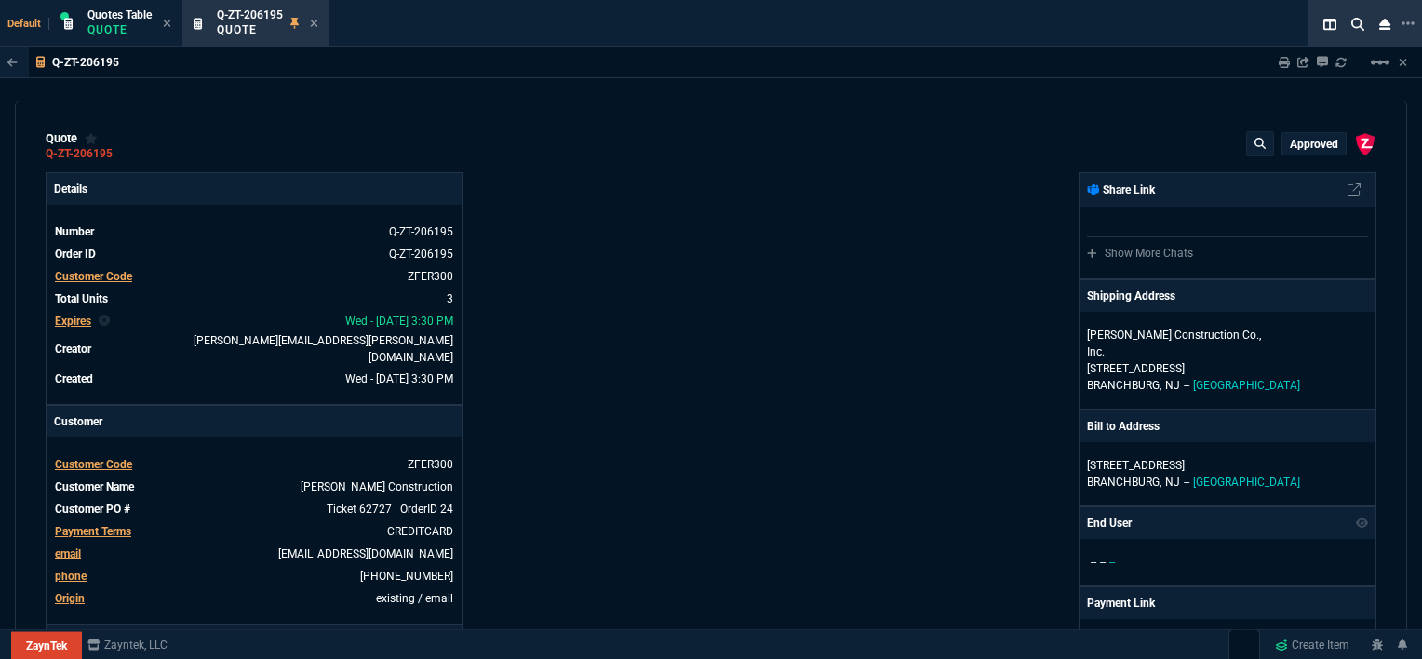
type input "0"
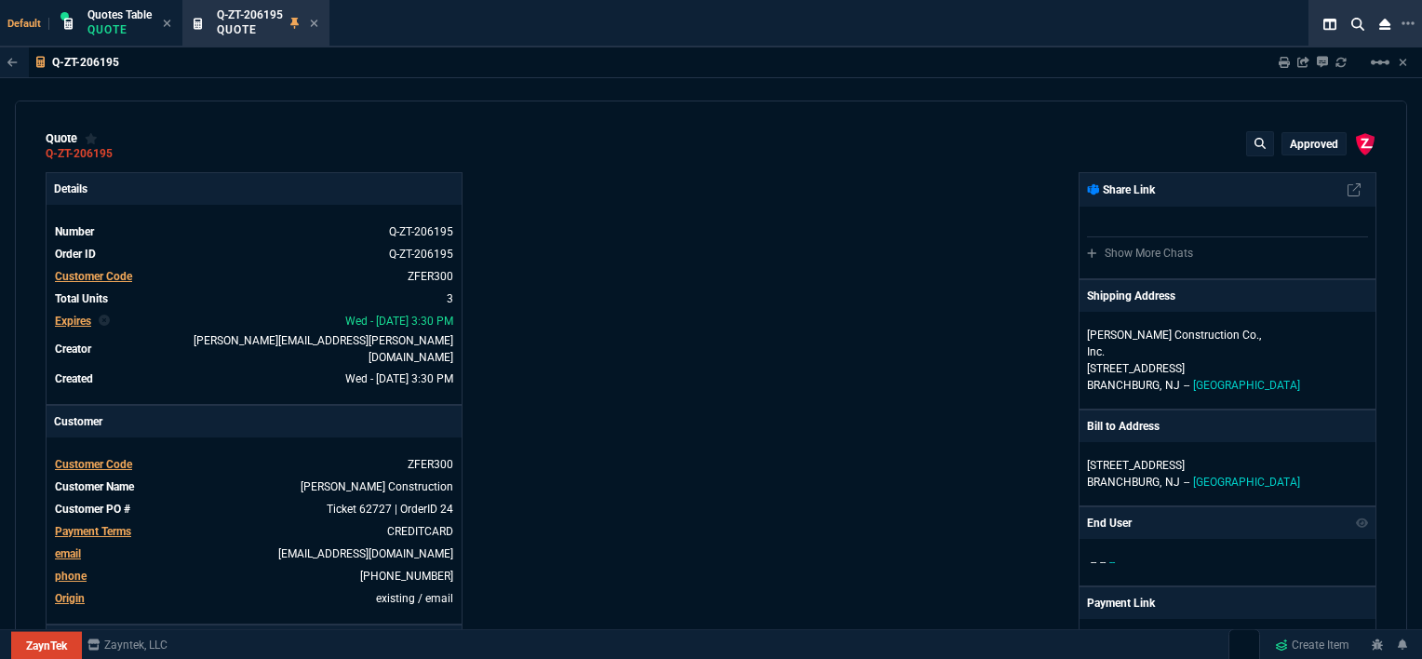
type input "0"
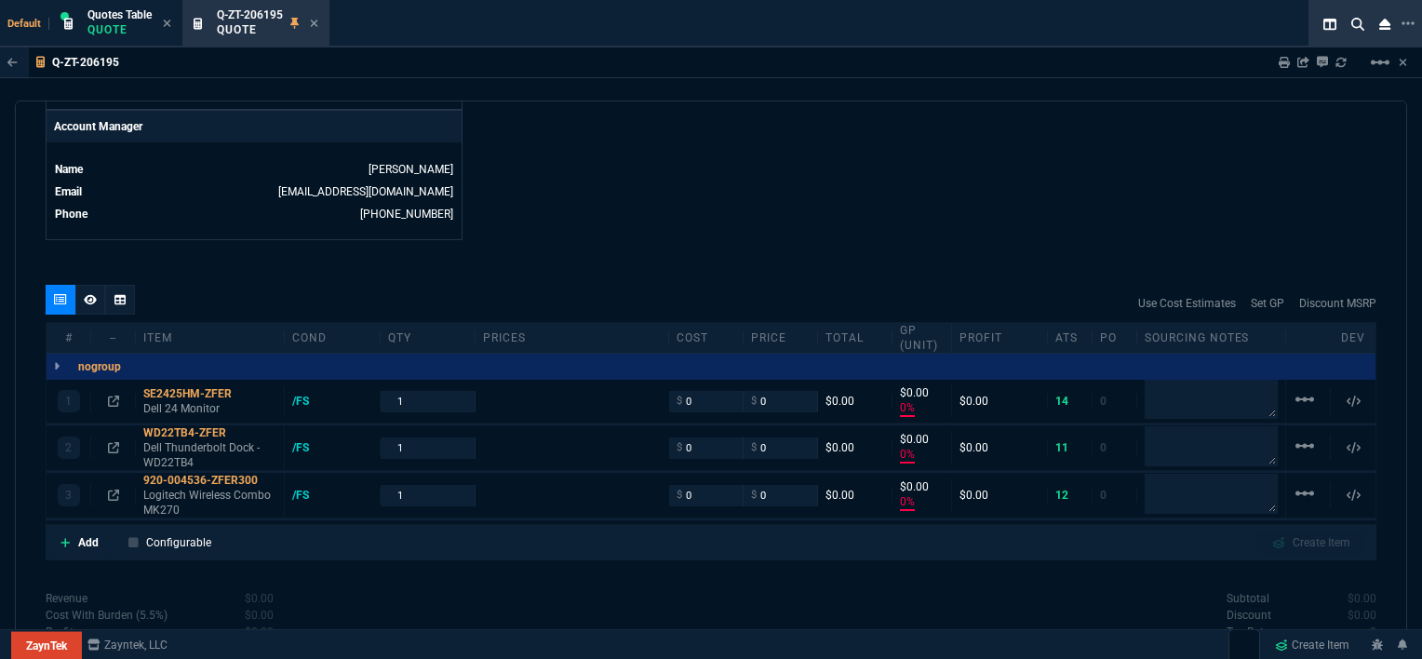
scroll to position [1001, 0]
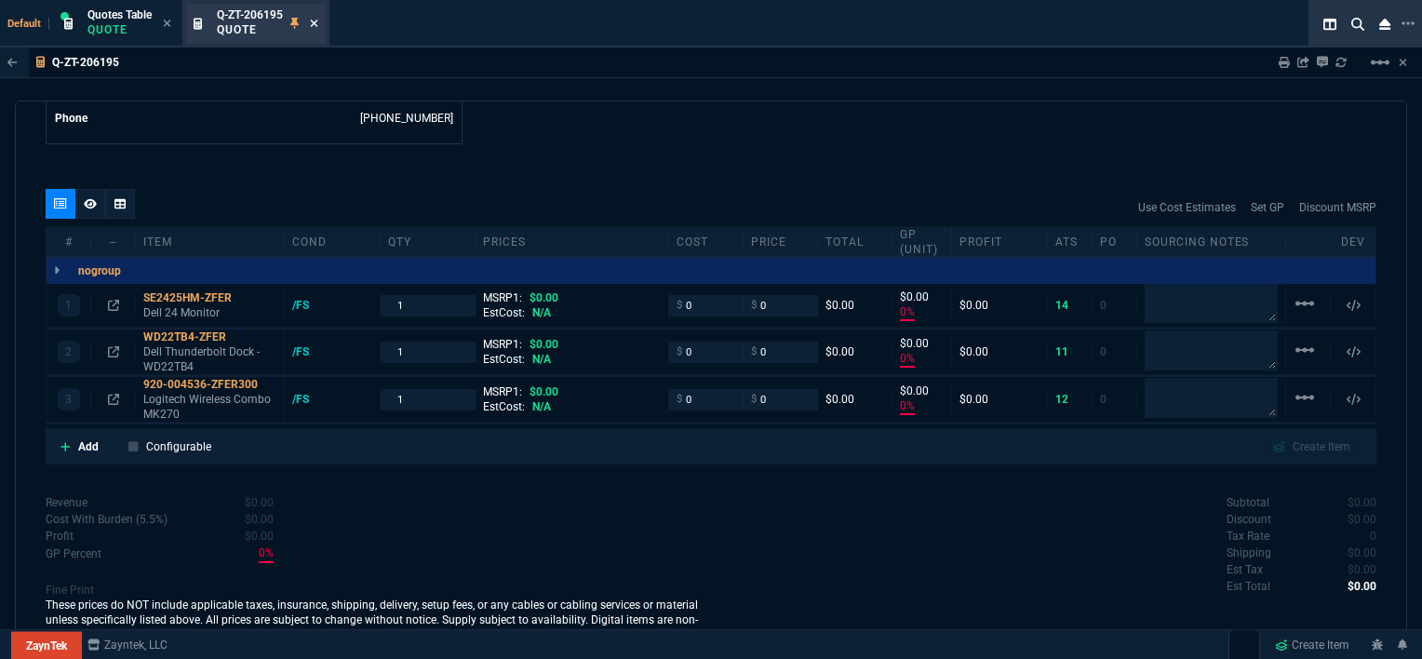
click at [315, 21] on icon at bounding box center [314, 23] width 8 height 11
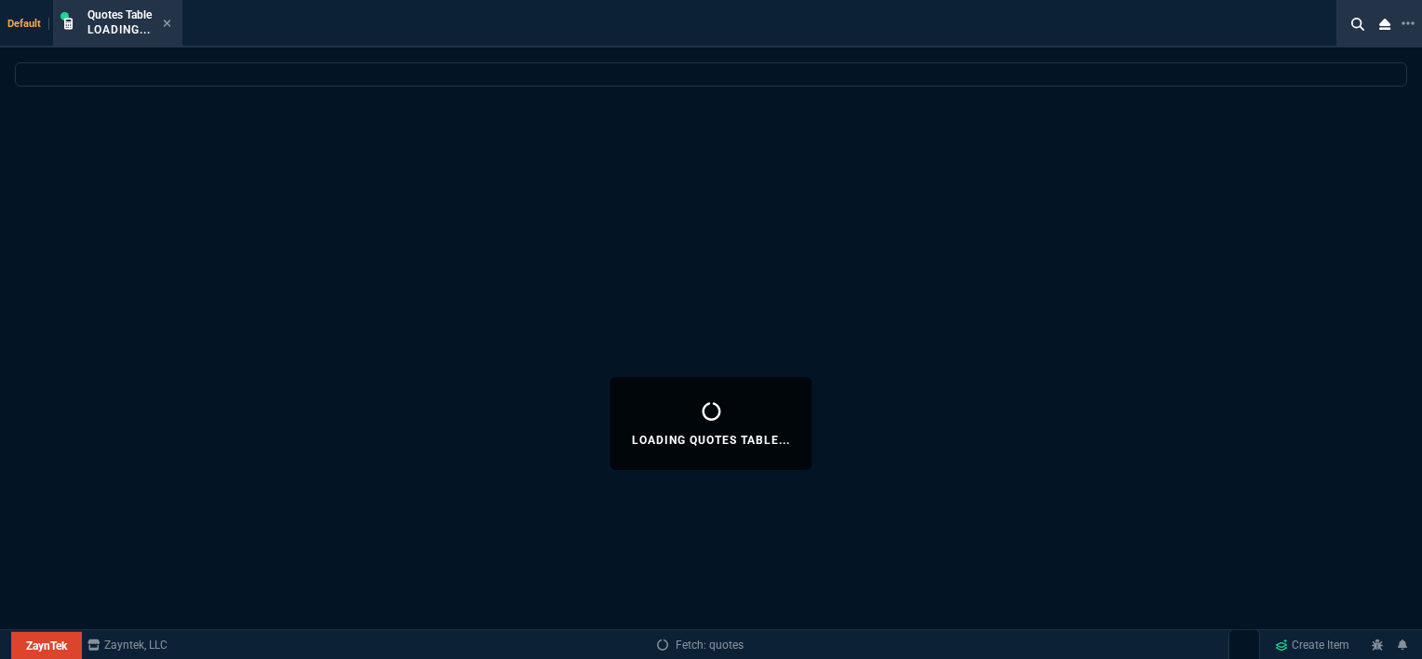
select select
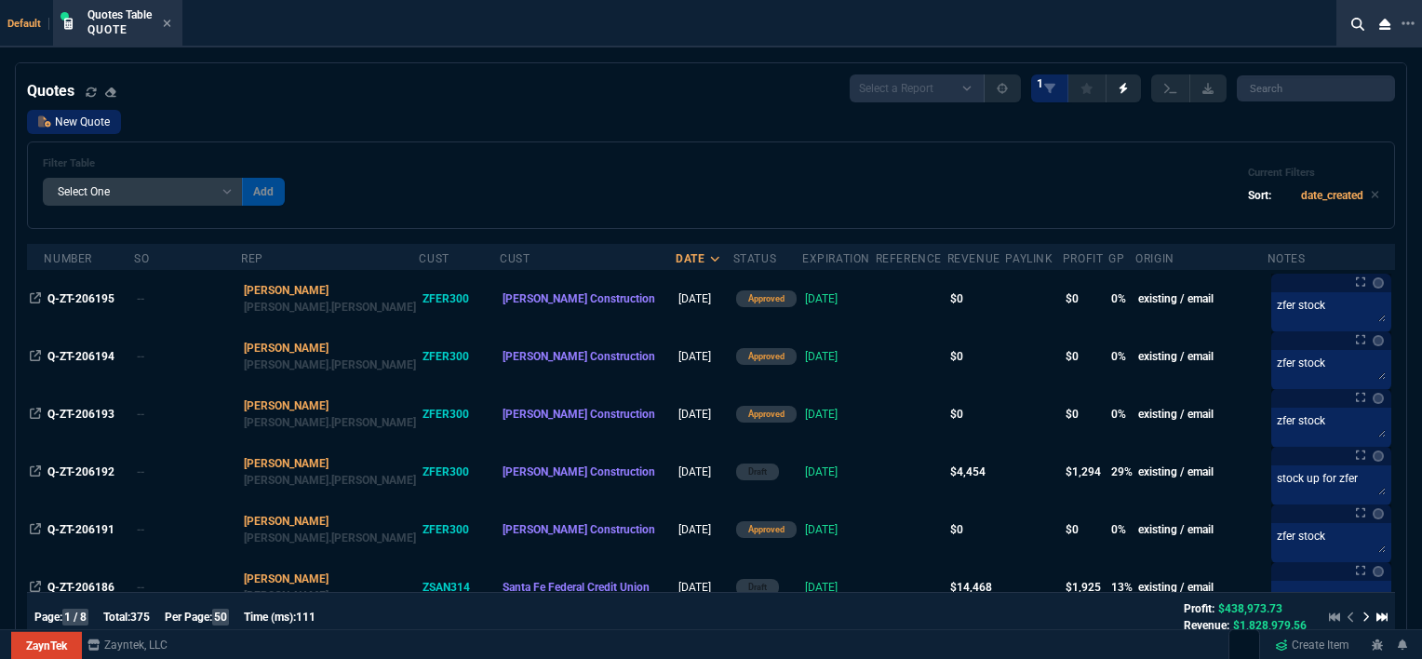
click at [83, 126] on link "New Quote" at bounding box center [74, 122] width 94 height 24
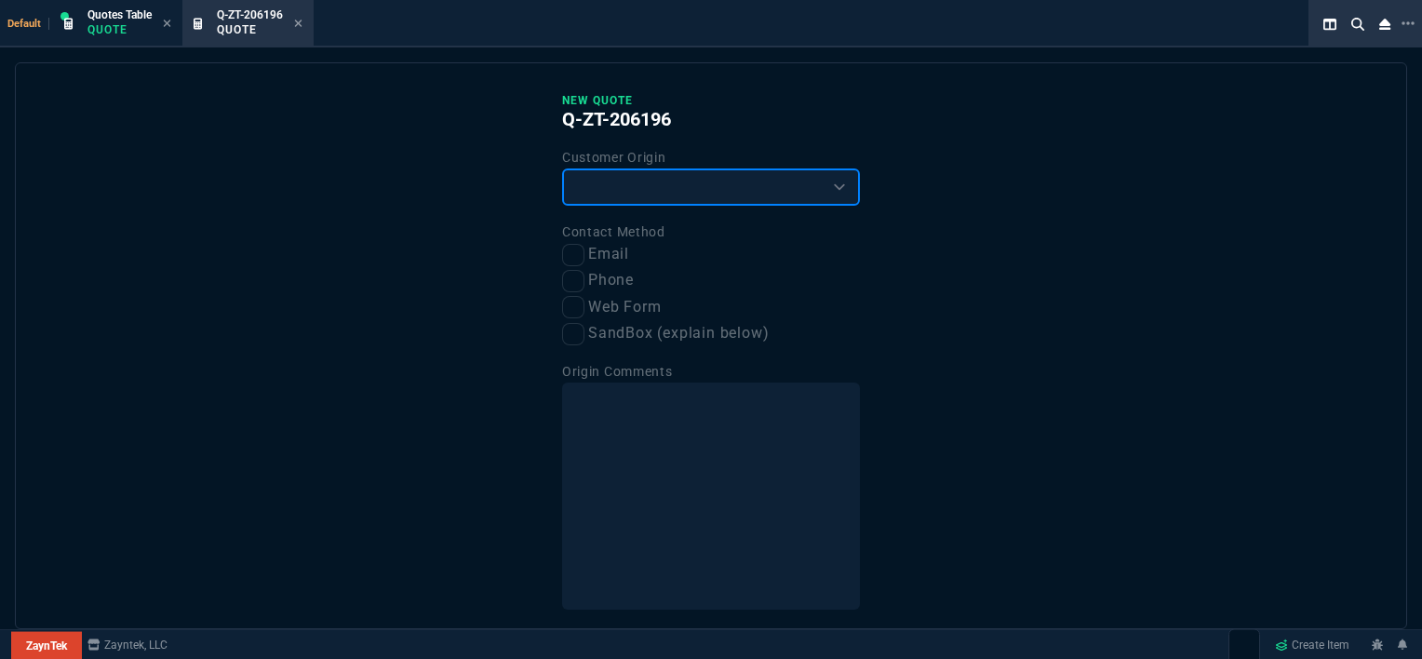
click at [705, 190] on select "Existing Customer Amazon Lead (first order) Website Lead (first order) Called (…" at bounding box center [711, 186] width 298 height 37
select select "existing"
click at [562, 168] on select "Existing Customer Amazon Lead (first order) Website Lead (first order) Called (…" at bounding box center [711, 186] width 298 height 37
click at [570, 254] on input "Email" at bounding box center [573, 255] width 22 height 22
checkbox input "true"
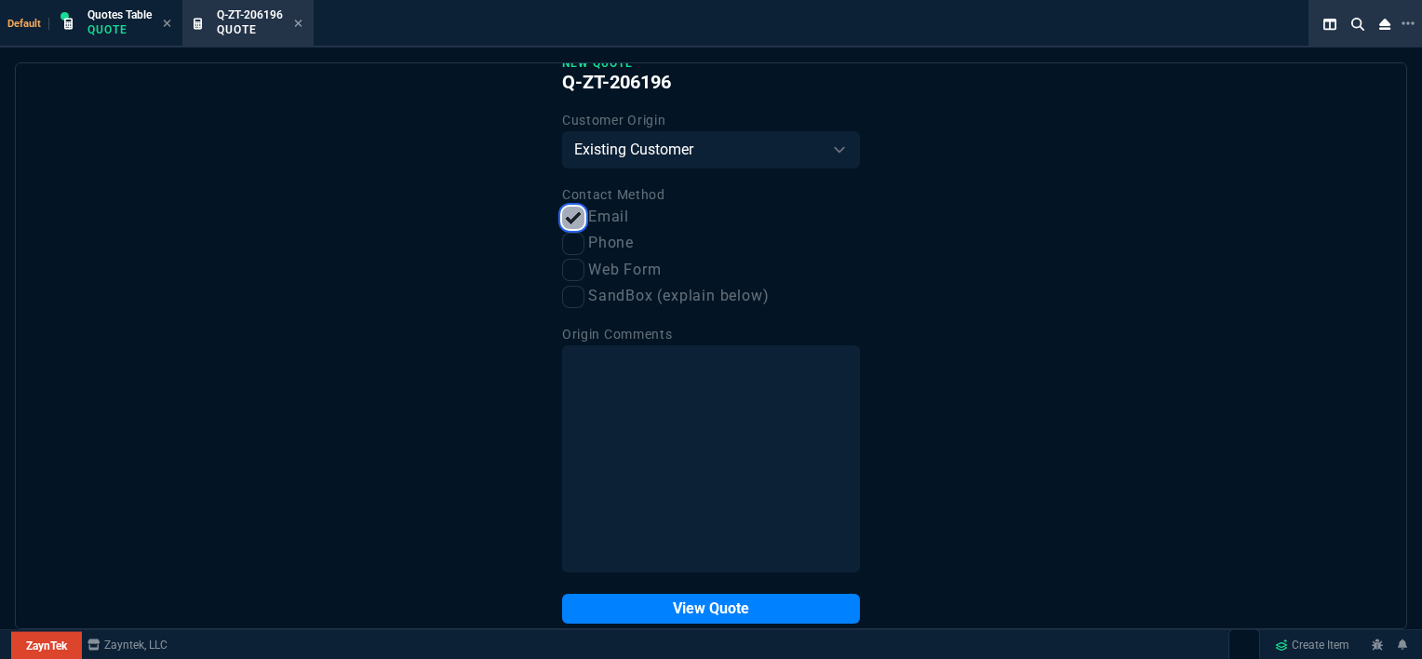
scroll to position [70, 0]
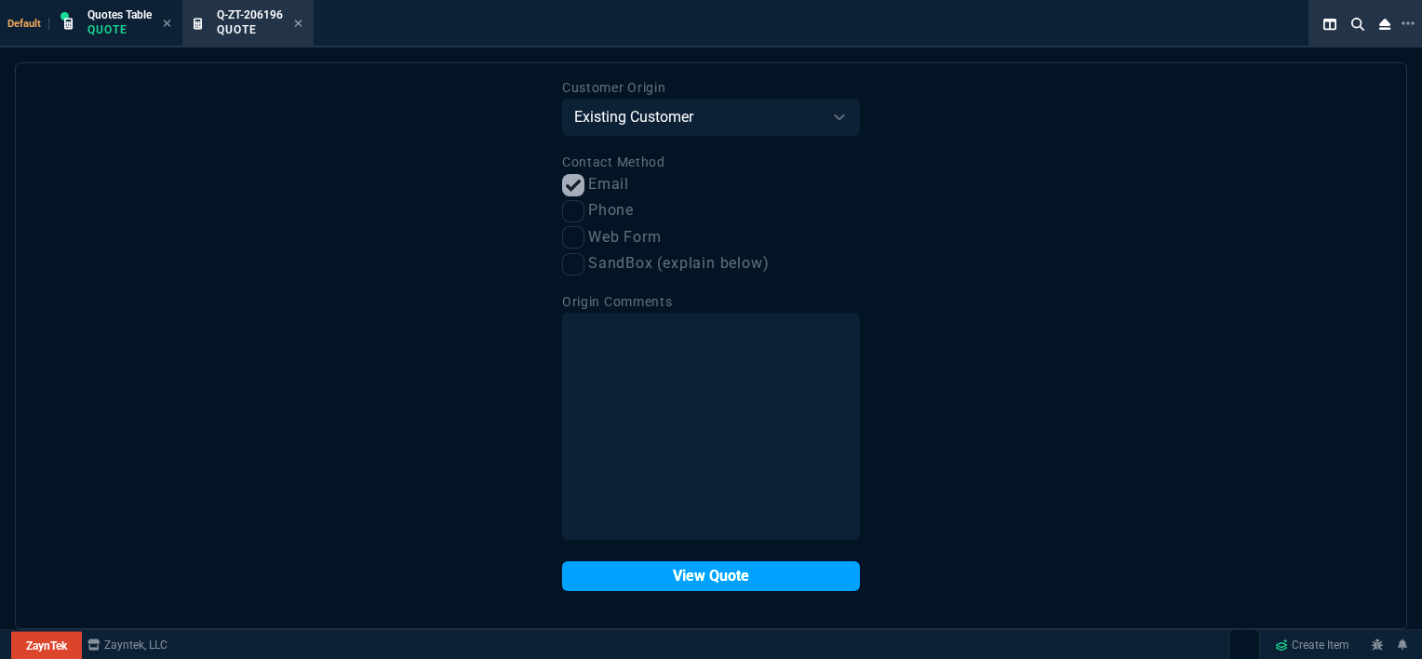
click at [689, 581] on button "View Quote" at bounding box center [711, 576] width 298 height 30
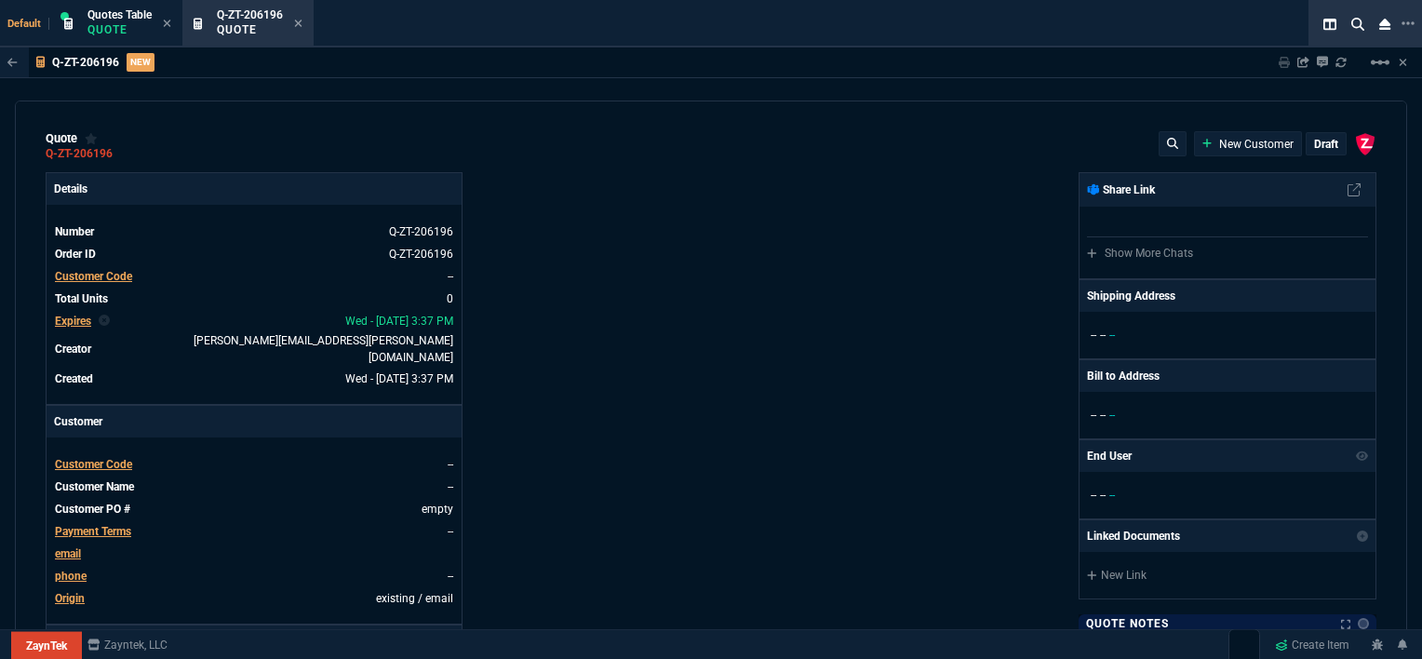
click at [111, 458] on span "Customer Code" at bounding box center [93, 464] width 77 height 13
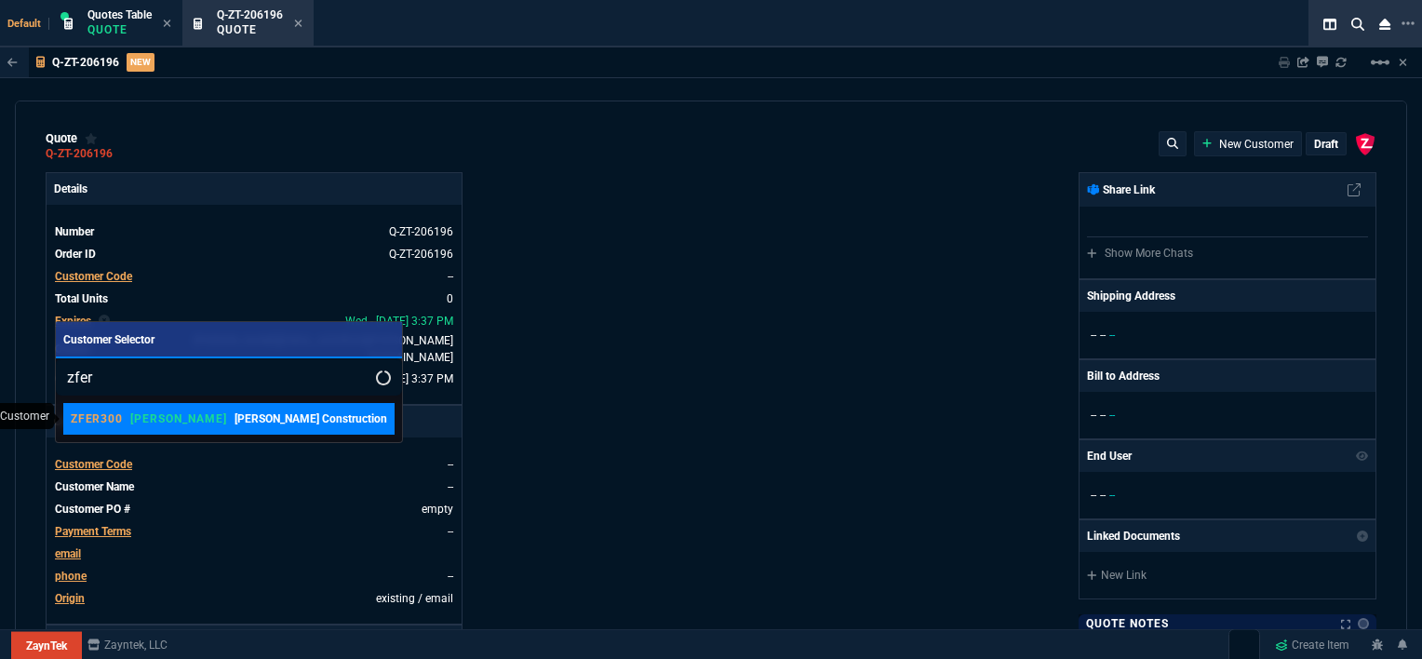
type input "zfer"
click at [234, 427] on p "[PERSON_NAME] Construction" at bounding box center [310, 418] width 153 height 17
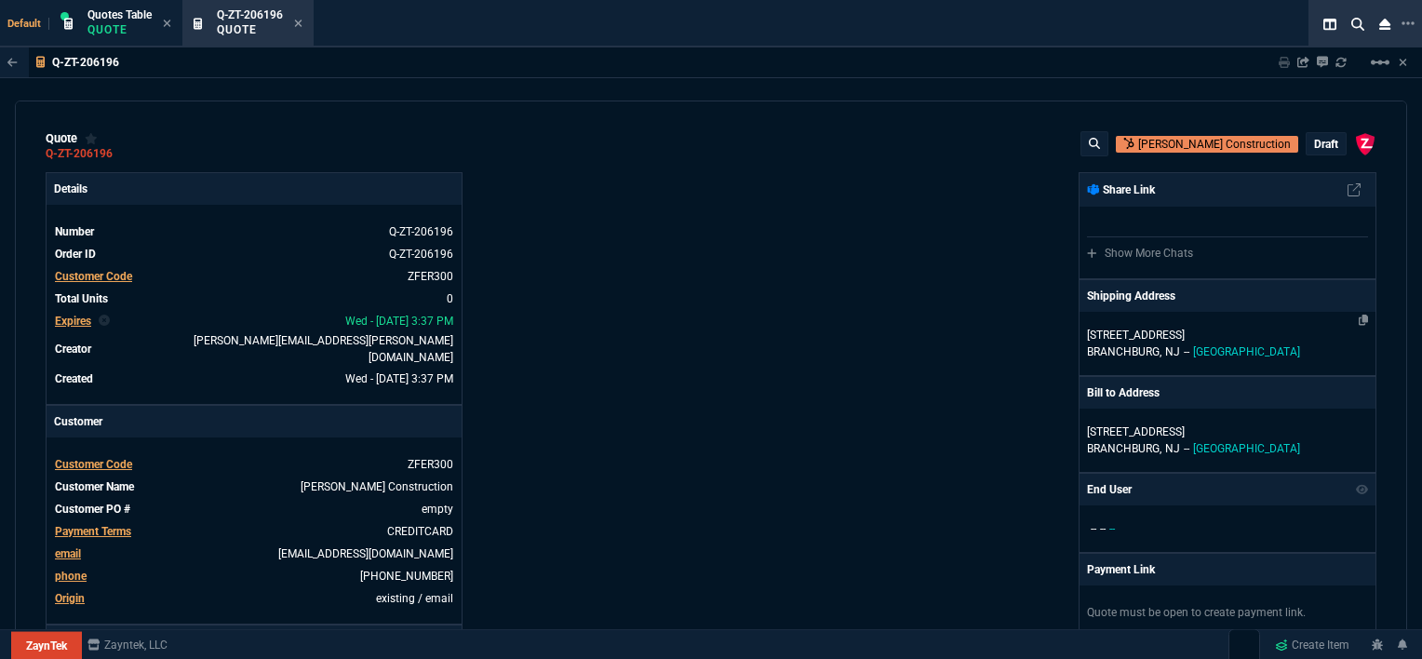
click at [1241, 334] on p "[STREET_ADDRESS]" at bounding box center [1227, 335] width 281 height 17
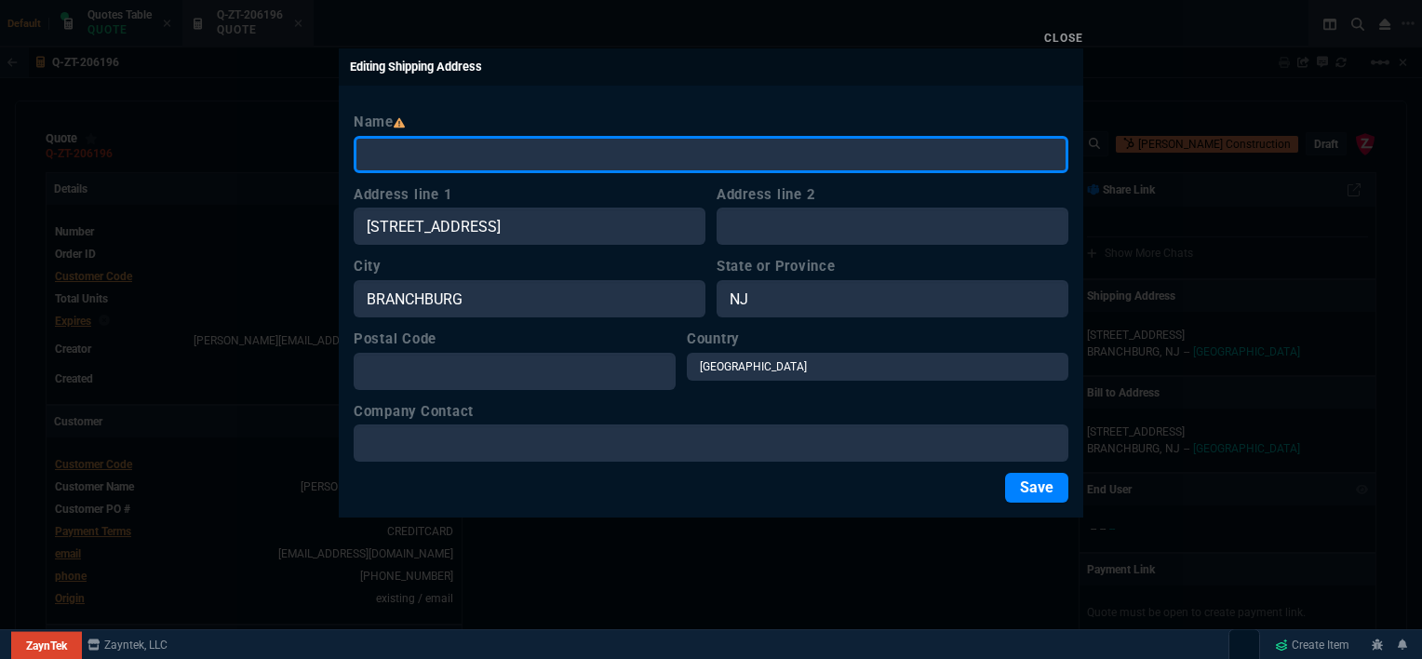
click at [635, 161] on input "Name" at bounding box center [711, 154] width 715 height 37
paste input "Ferreira Construction Co, Inc. - Charles Frazier"
type input "Ferreira Construction Co, Inc. - Charles Frazier"
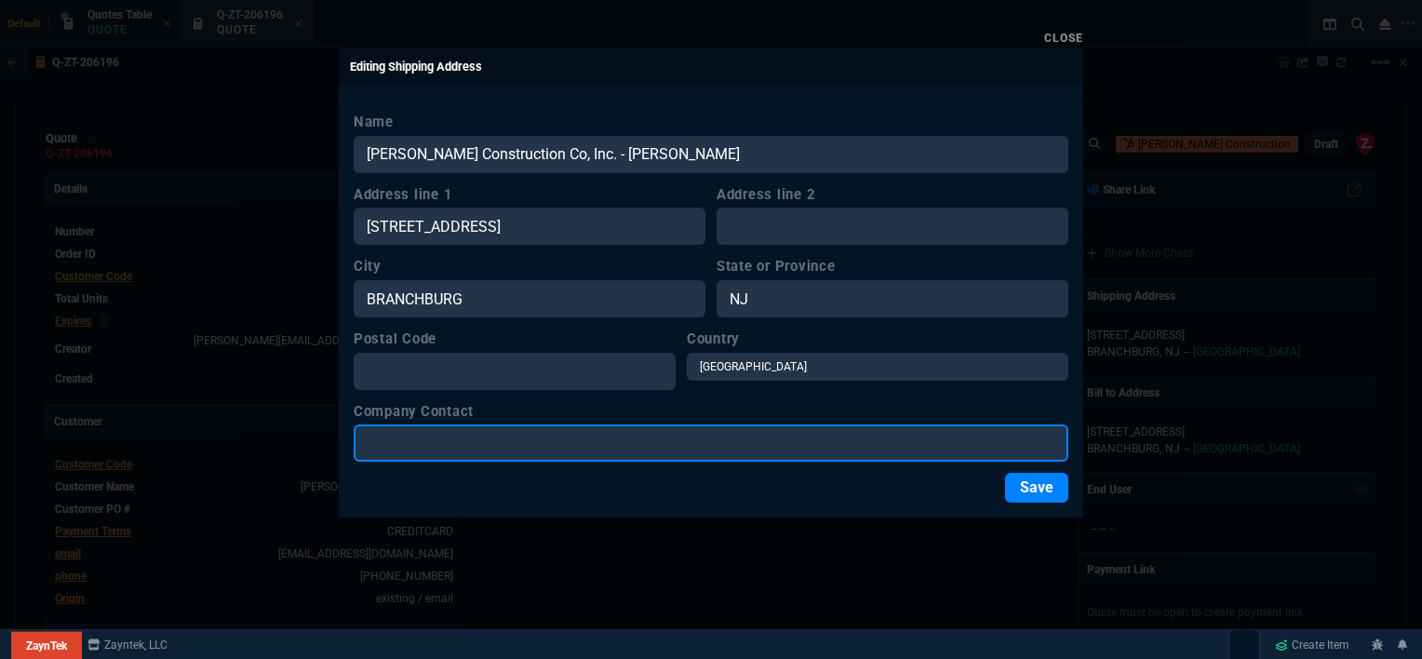
click at [574, 452] on input "Company Contact" at bounding box center [711, 442] width 715 height 37
paste input "Ferreira Construction Co, Inc. - Charles Frazier"
click at [573, 436] on input "Ferreira Construction Co, Inc. - Charles Frazier" at bounding box center [711, 442] width 715 height 37
type input "Charles Frazier"
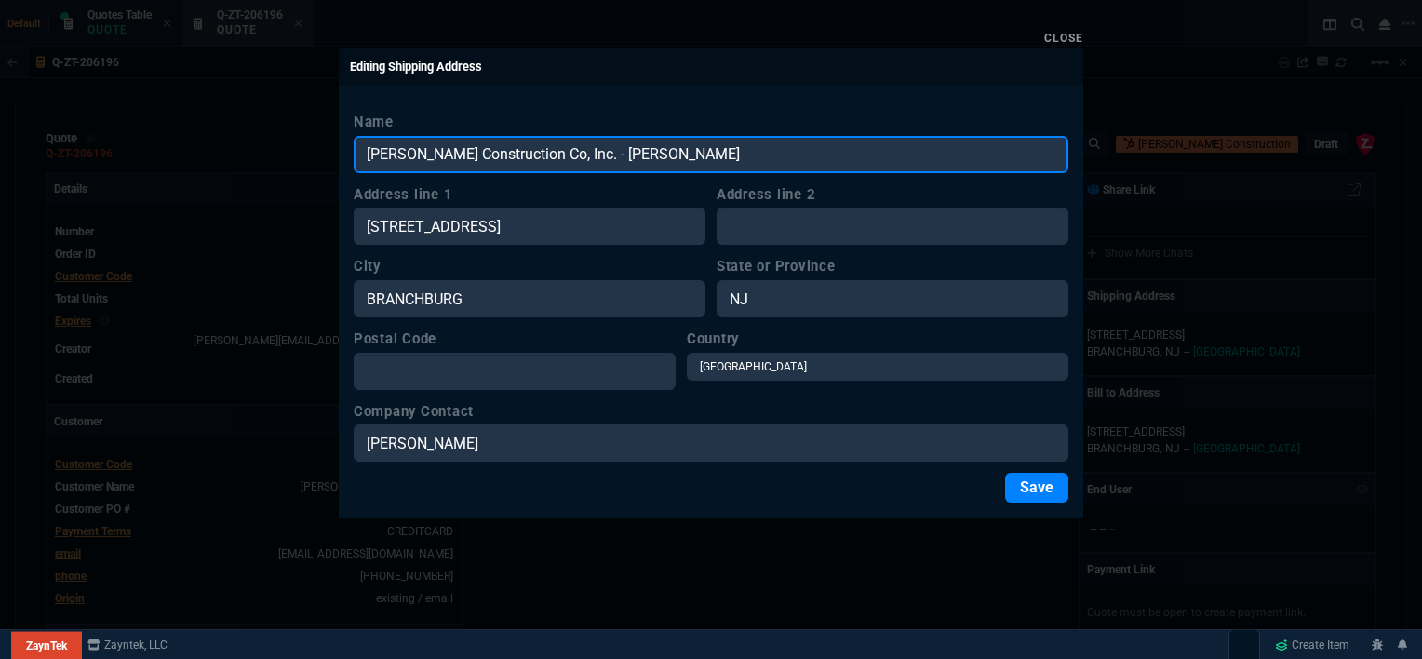
drag, startPoint x: 701, startPoint y: 150, endPoint x: 562, endPoint y: 146, distance: 138.7
click at [562, 146] on input "Ferreira Construction Co, Inc. - Charles Frazier" at bounding box center [711, 154] width 715 height 37
type input "Ferreira Construction Co, Inc."
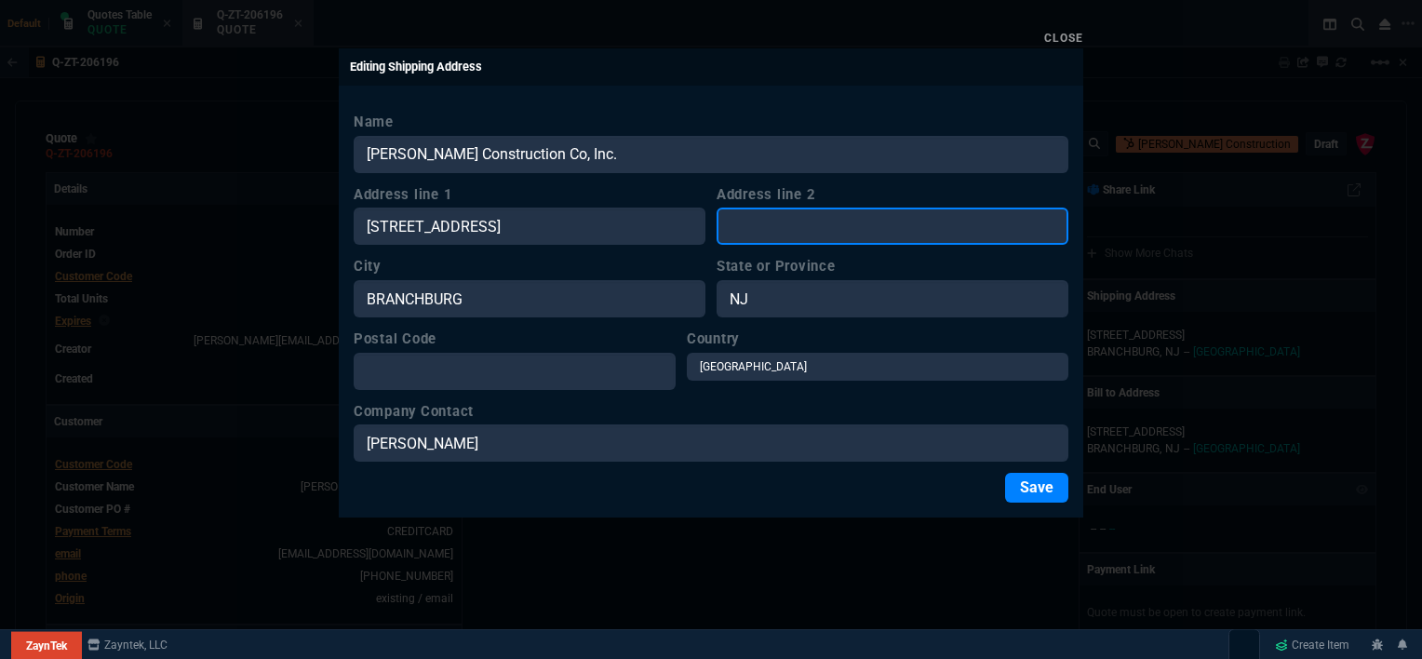
click at [895, 221] on input "Address line 2" at bounding box center [892, 225] width 352 height 37
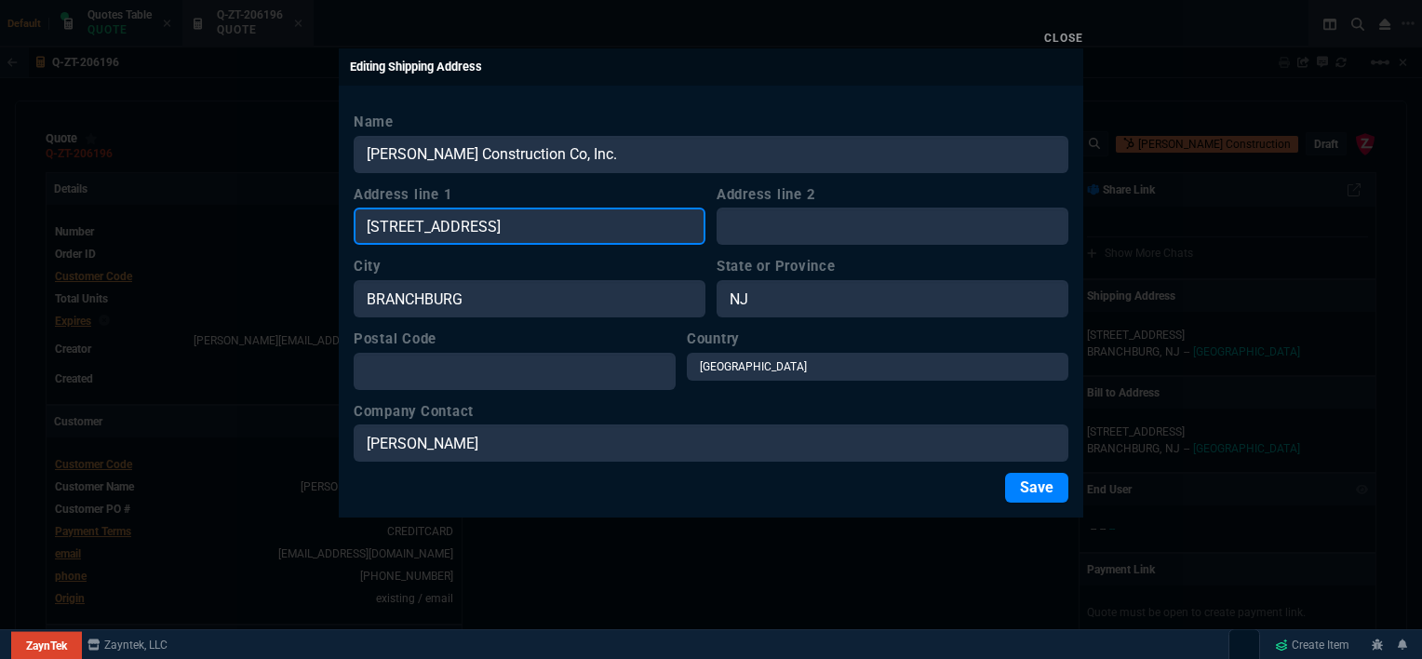
drag, startPoint x: 534, startPoint y: 212, endPoint x: 333, endPoint y: 210, distance: 201.0
click at [333, 210] on div "Close Editing Shipping Address Name Ferreira Construction Co, Inc. Address line…" at bounding box center [711, 329] width 1422 height 659
paste input "10370 Commerce Center Drive Suite B200"
type input "10370 Commerce Center Drive Suite B200"
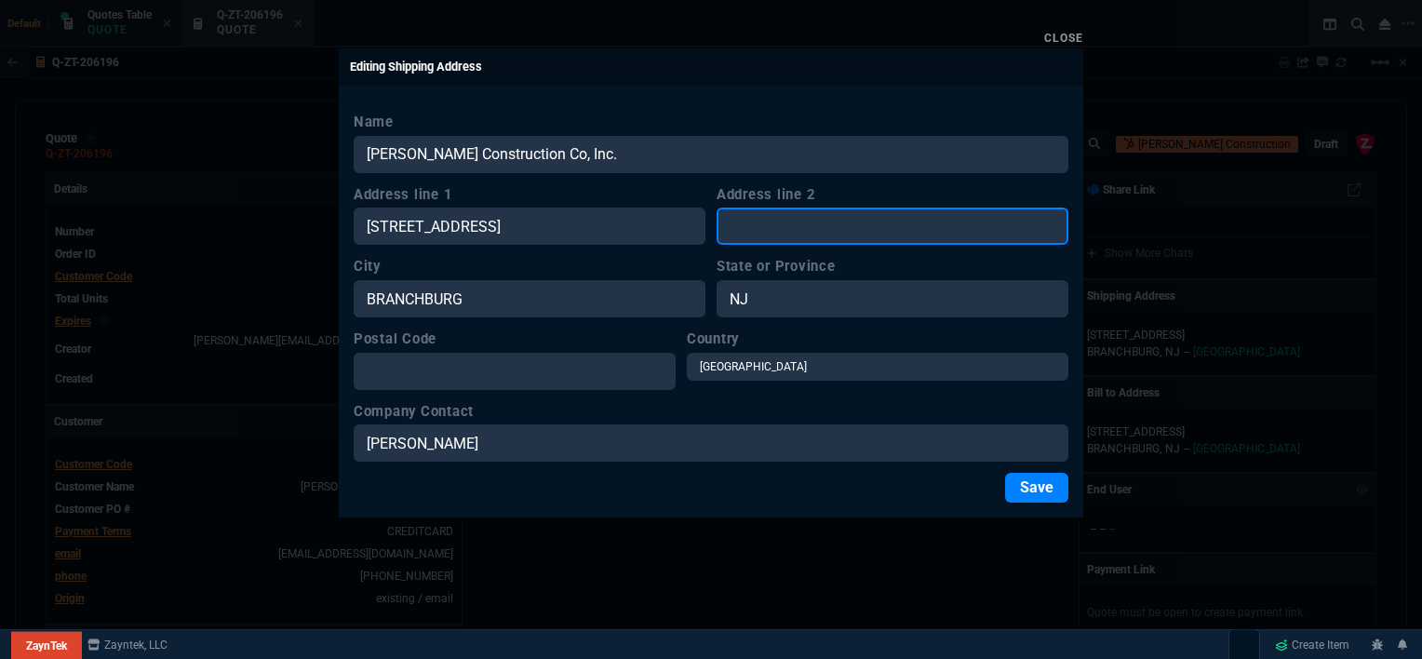
click at [861, 226] on input "Address line 2" at bounding box center [892, 225] width 352 height 37
paste input "10370 Commerce Center Drive Suite B200"
click at [937, 223] on input "10370 Commerce Center Drive Suite B200" at bounding box center [892, 225] width 352 height 37
type input "Suite B200"
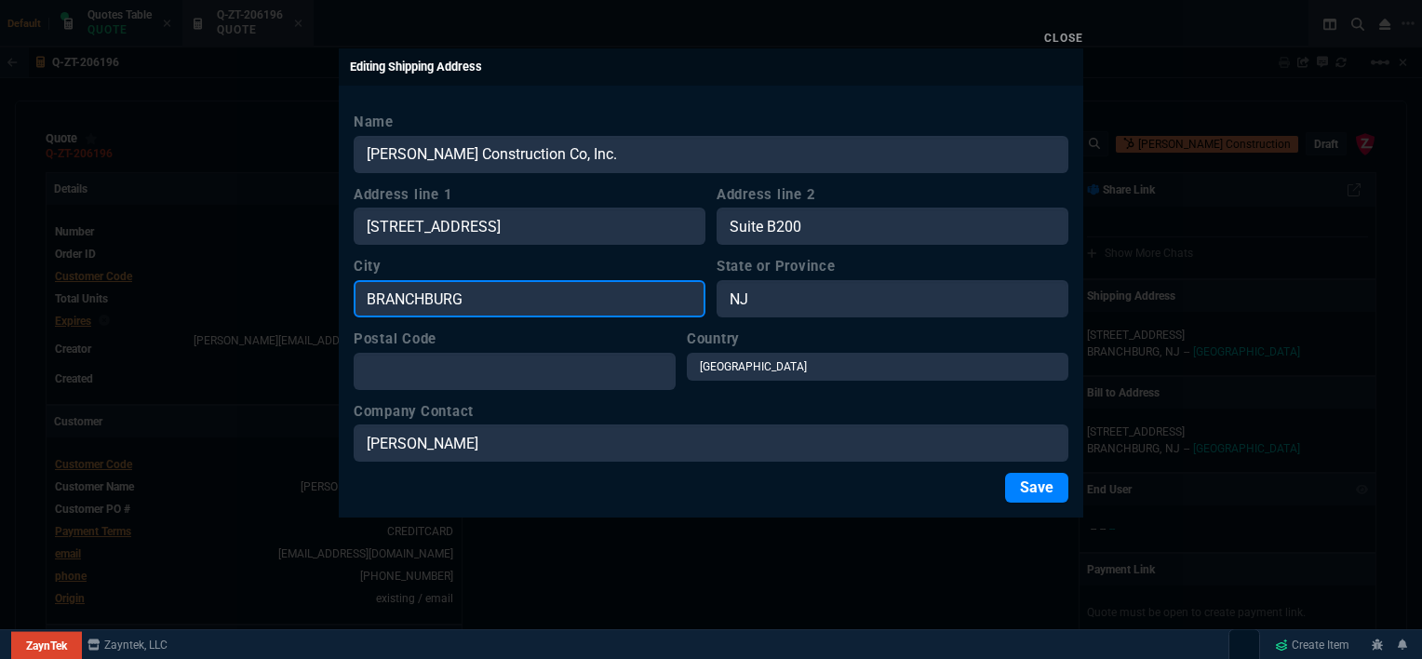
drag, startPoint x: 495, startPoint y: 308, endPoint x: 342, endPoint y: 301, distance: 152.8
click at [342, 301] on div "Name Ferreira Construction Co, Inc. Address line 1 10370 Commerce Center Drive …" at bounding box center [711, 307] width 744 height 421
drag, startPoint x: 499, startPoint y: 293, endPoint x: 300, endPoint y: 279, distance: 199.6
click at [300, 279] on div "Close Editing Shipping Address Name Ferreira Construction Co, Inc. Address line…" at bounding box center [711, 329] width 1422 height 659
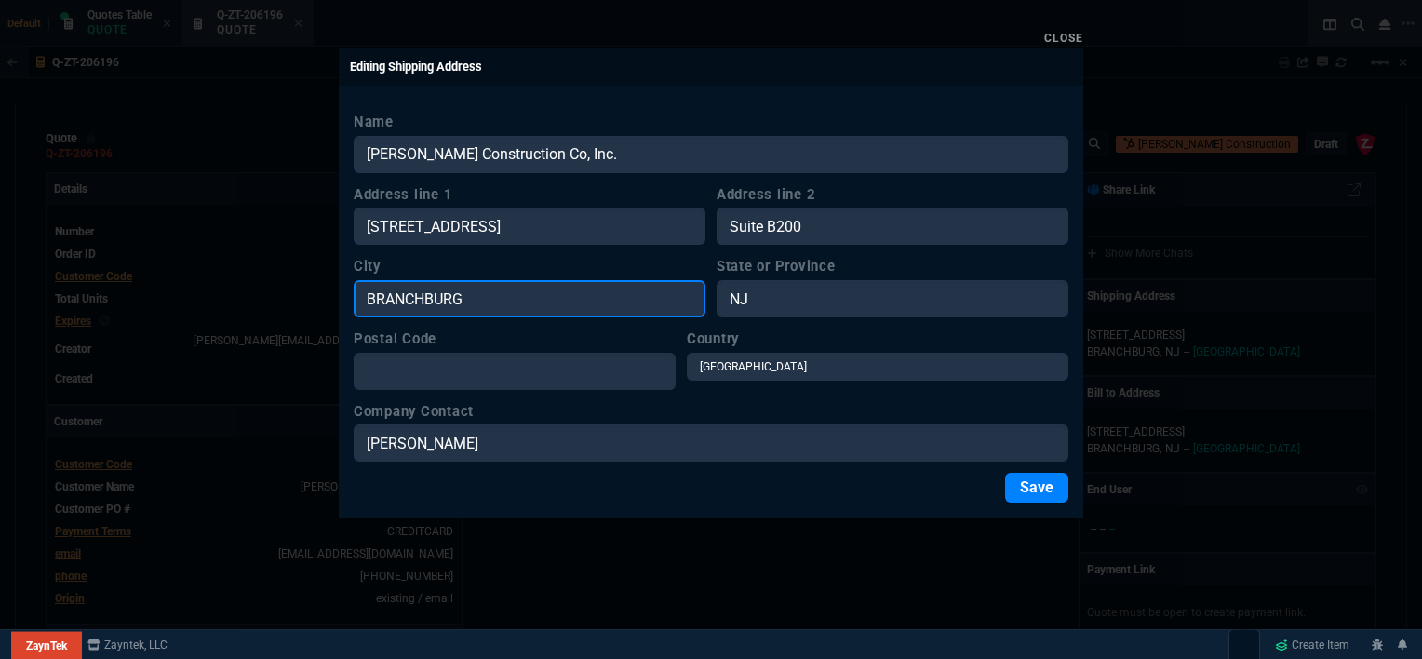
paste input "10370 Commerce Center Drive Suite B200"
type input "10370 Commerce Center Drive Suite B200"
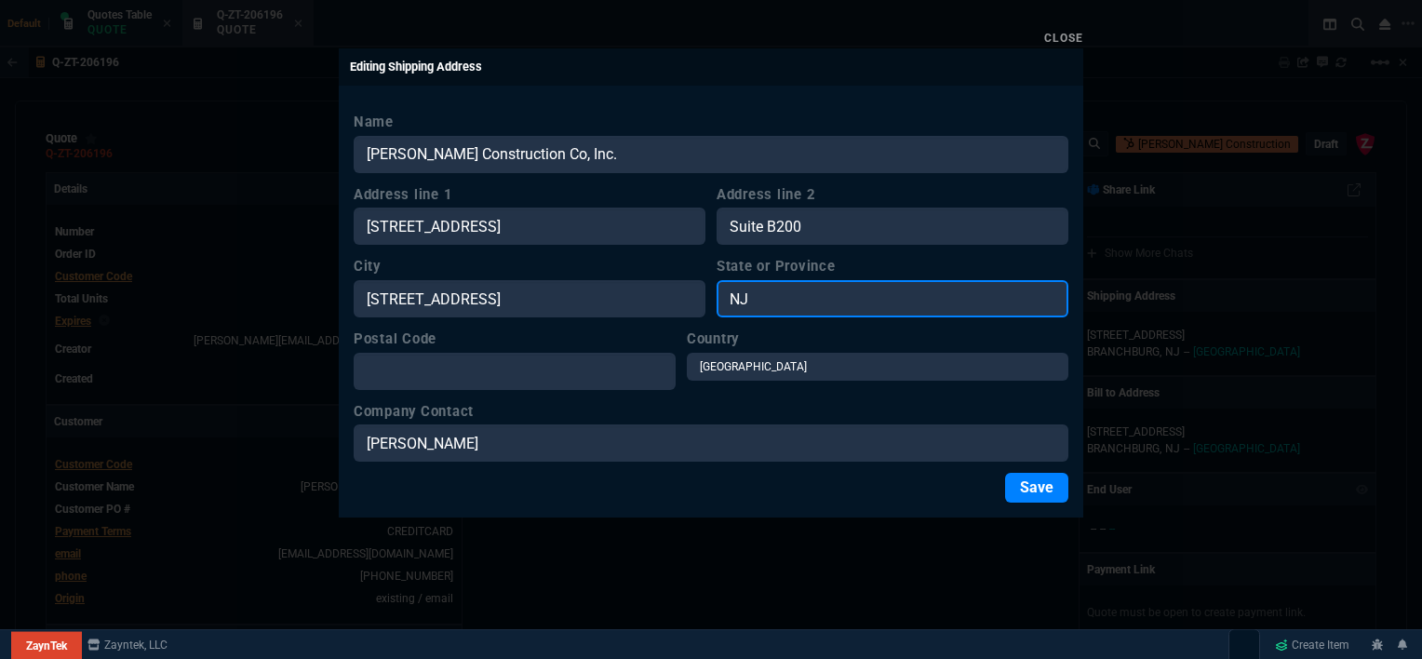
drag, startPoint x: 833, startPoint y: 290, endPoint x: 666, endPoint y: 294, distance: 166.6
click at [666, 294] on div "City 10370 Commerce Center Drive Suite B200 State or Province NJ" at bounding box center [711, 286] width 715 height 61
type input "CA"
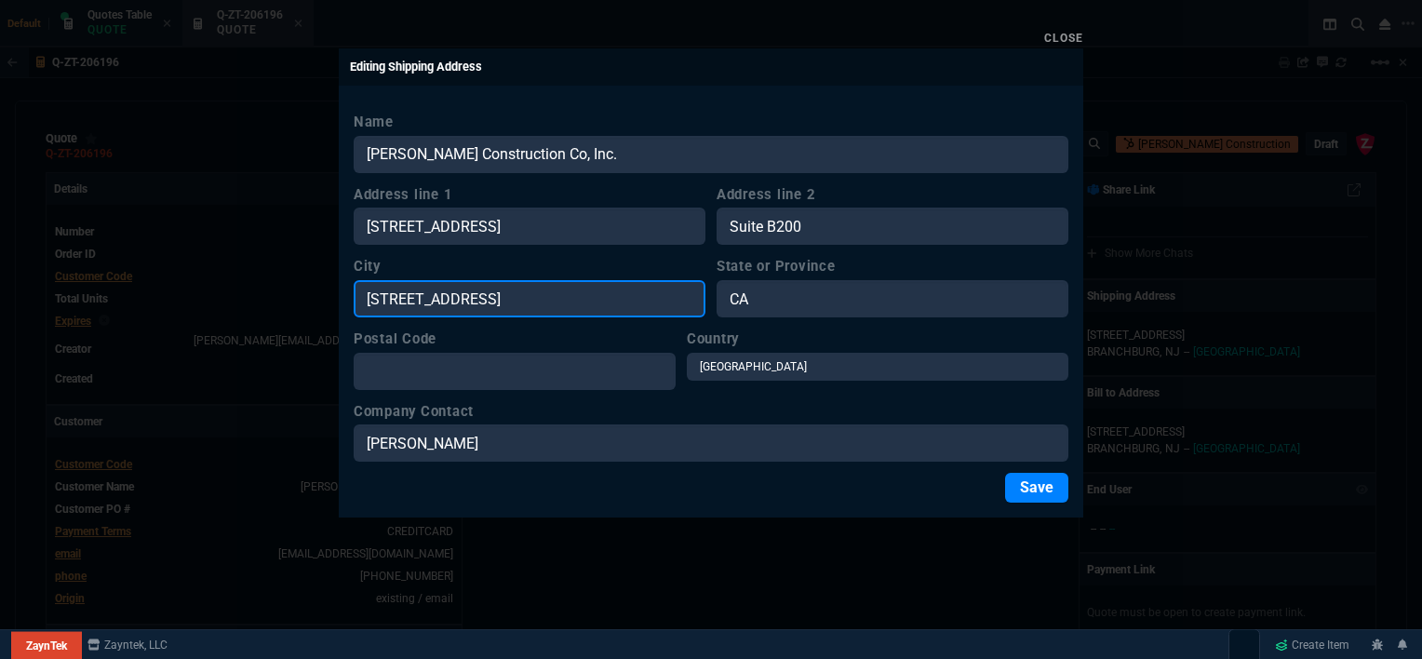
drag, startPoint x: 659, startPoint y: 297, endPoint x: 290, endPoint y: 290, distance: 368.5
click at [290, 290] on div "Close Editing Shipping Address Name Ferreira Construction Co, Inc. Address line…" at bounding box center [711, 329] width 1422 height 659
paste input "Rancho Cucamonga, CA 9173"
type input "Rancho Cucamonga, CA 91730"
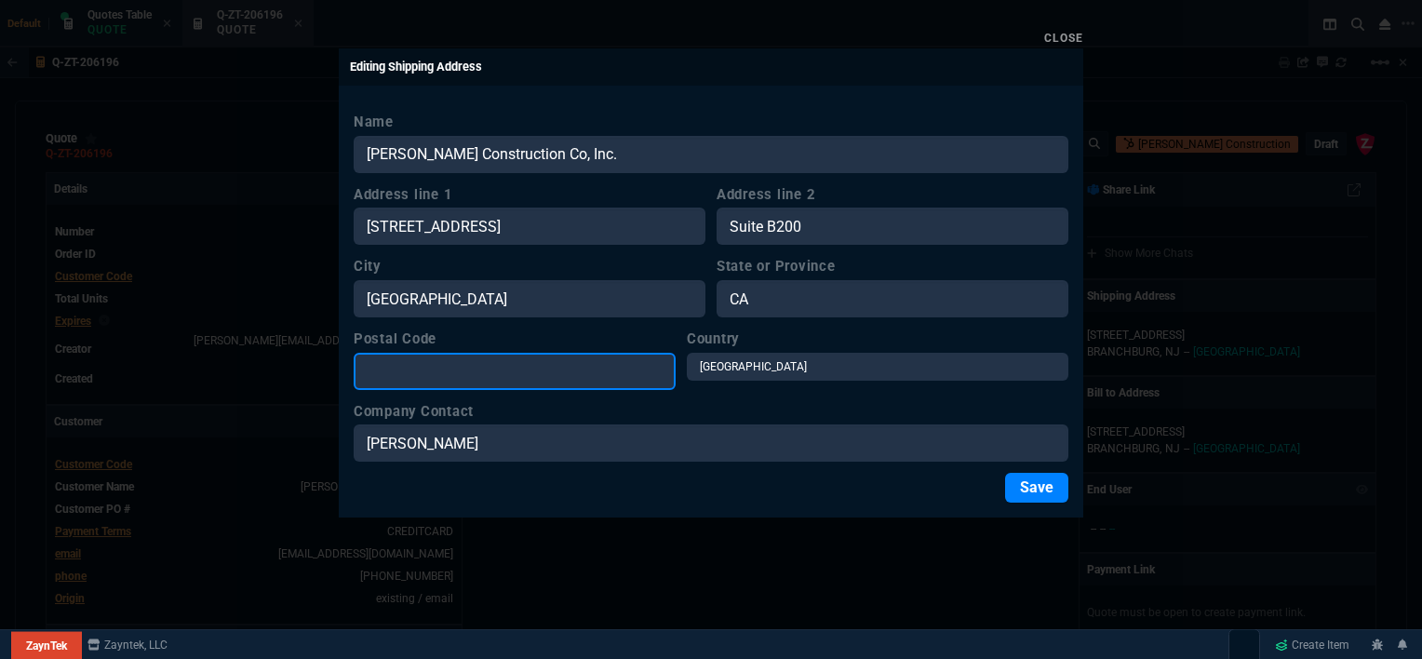
click at [501, 383] on input "Postal Code" at bounding box center [515, 371] width 322 height 37
paste input "Rancho Cucamonga, CA 91730"
click at [532, 363] on input "Rancho Cucamonga, CA 91730" at bounding box center [515, 371] width 322 height 37
type input "91730"
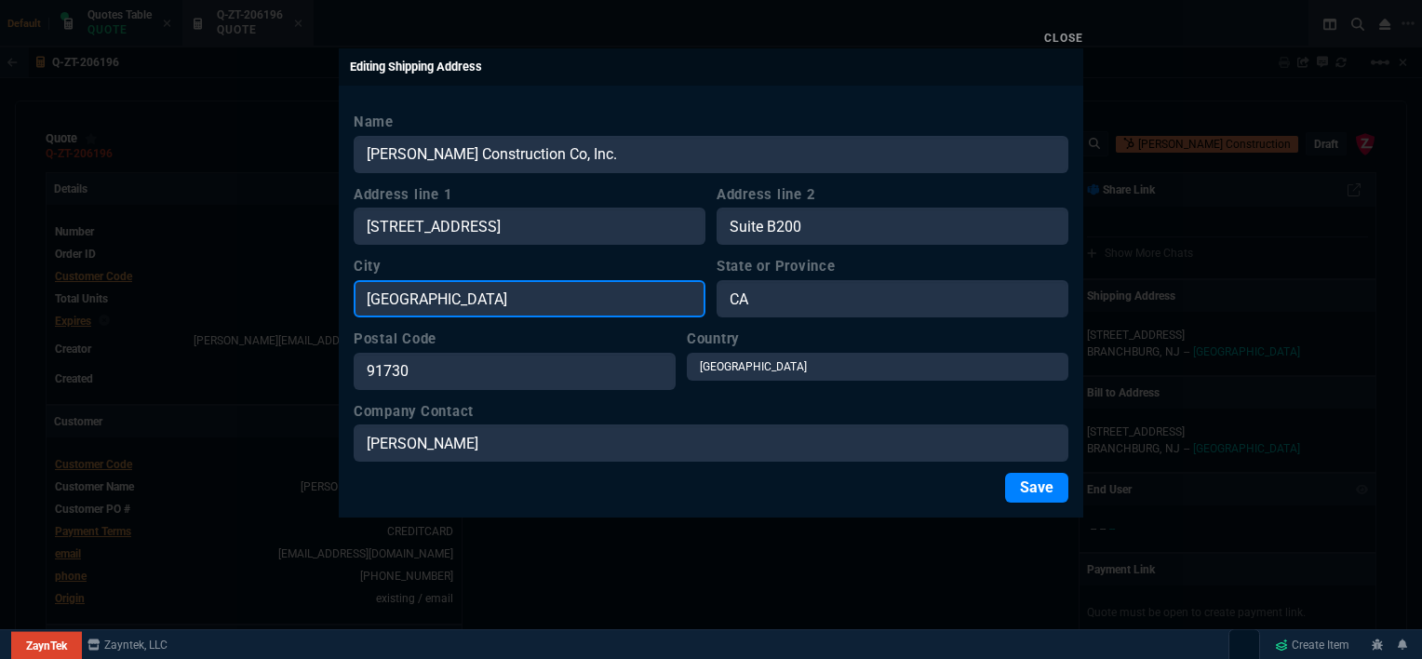
click at [618, 301] on input "Rancho Cucamonga, CA 91730" at bounding box center [530, 298] width 352 height 37
type input "Rancho Cucamonga"
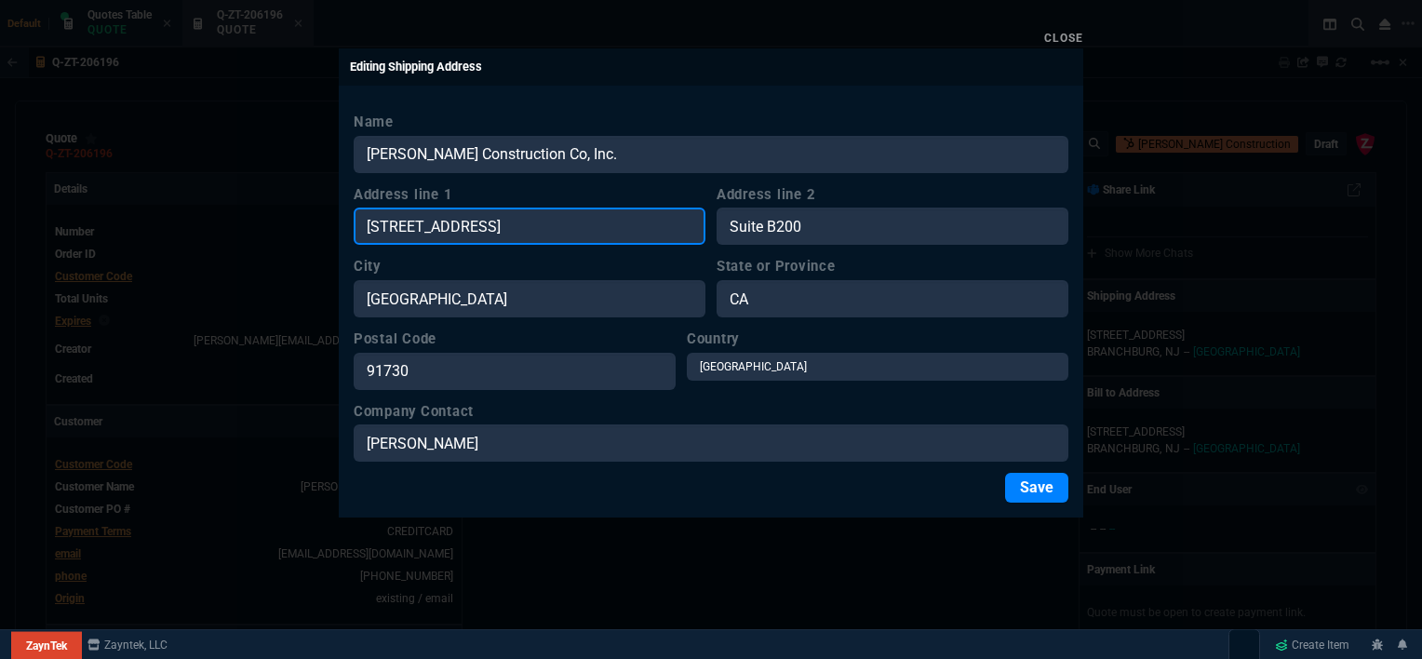
click at [653, 219] on input "10370 Commerce Center Drive Suite B200" at bounding box center [530, 225] width 352 height 37
type input "10370 Commerce Center Drive"
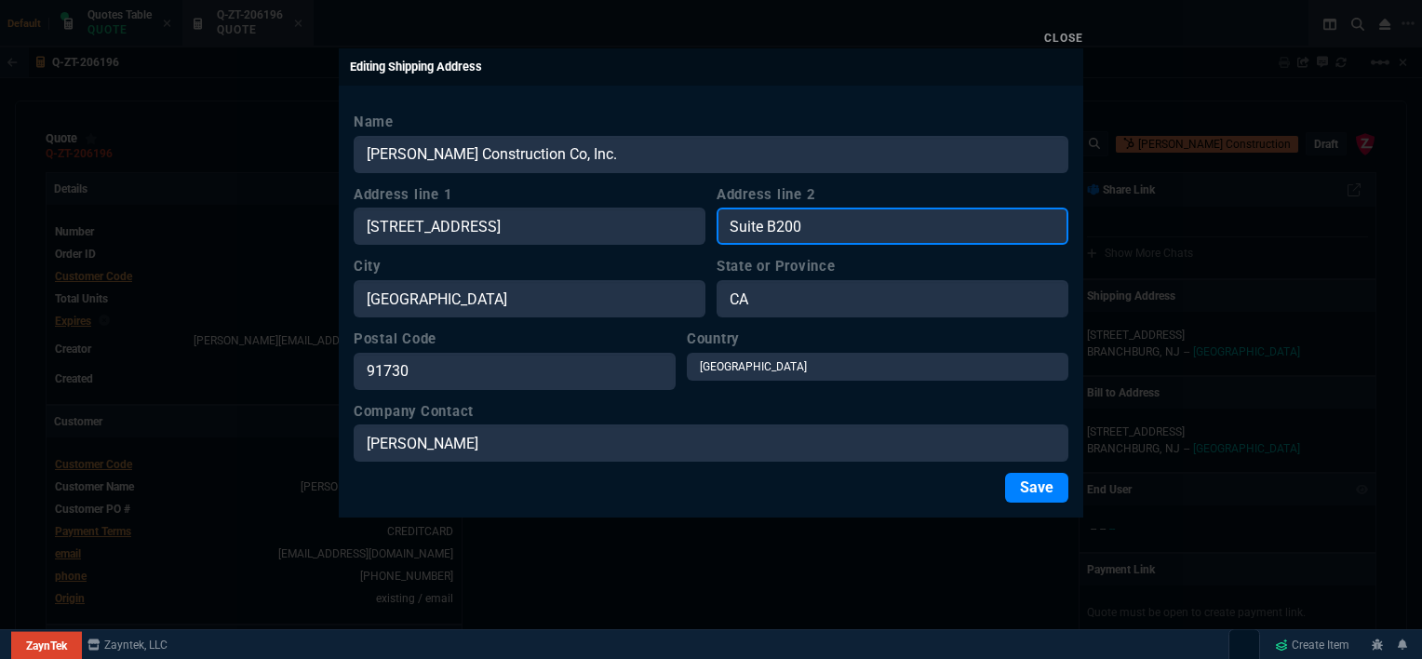
click at [831, 221] on input "Suite B200" at bounding box center [892, 225] width 352 height 37
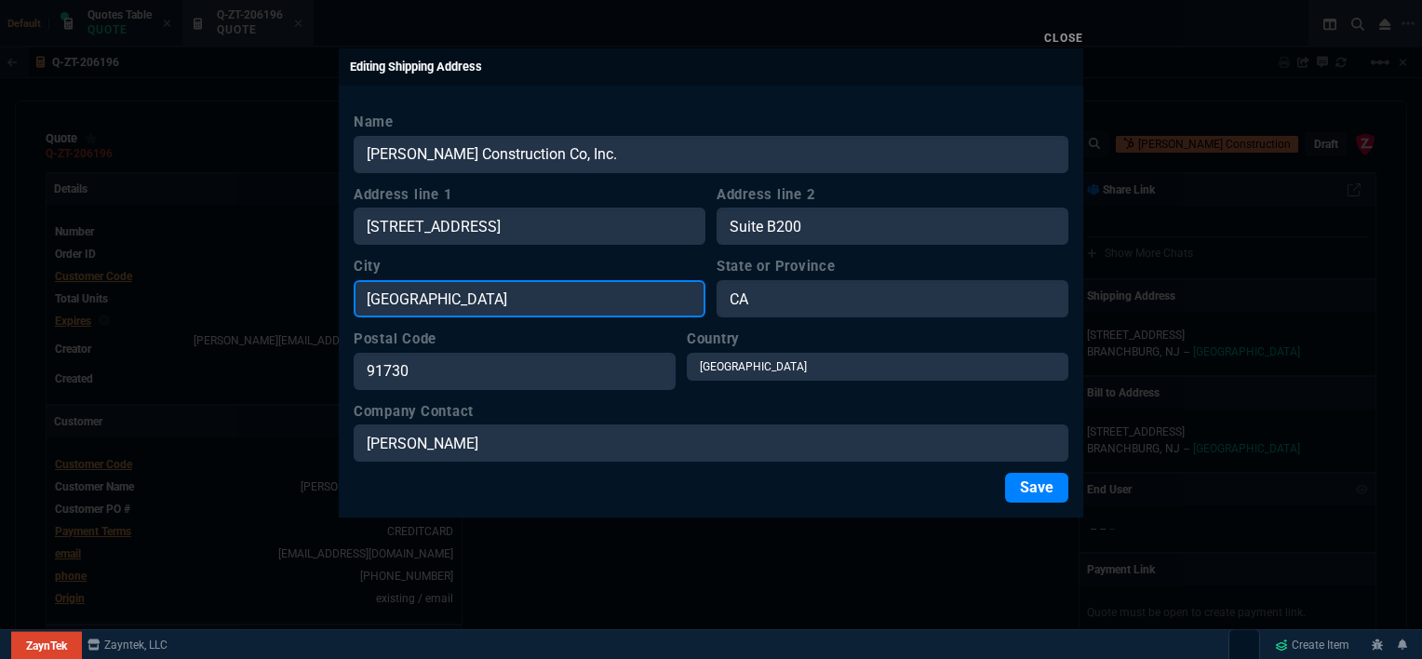
click at [564, 308] on input "Rancho Cucamonga" at bounding box center [530, 298] width 352 height 37
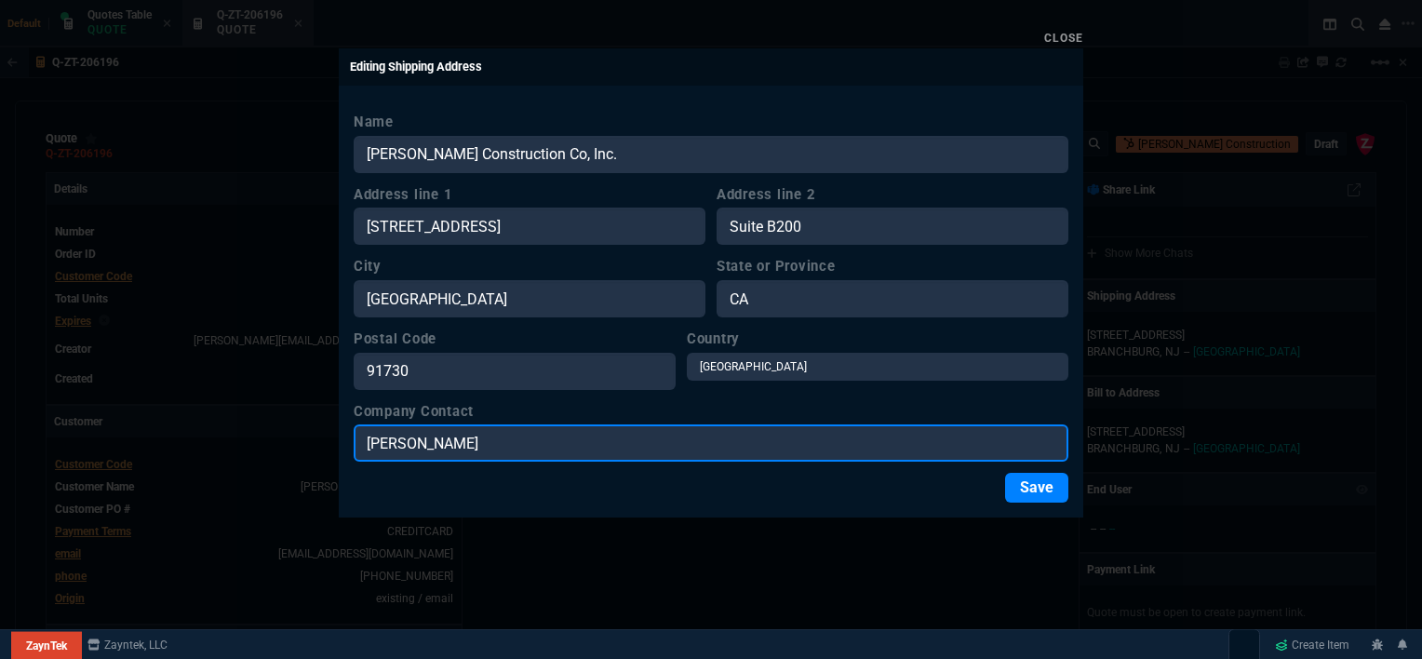
click at [722, 443] on input "Charles Frazier" at bounding box center [711, 442] width 715 height 37
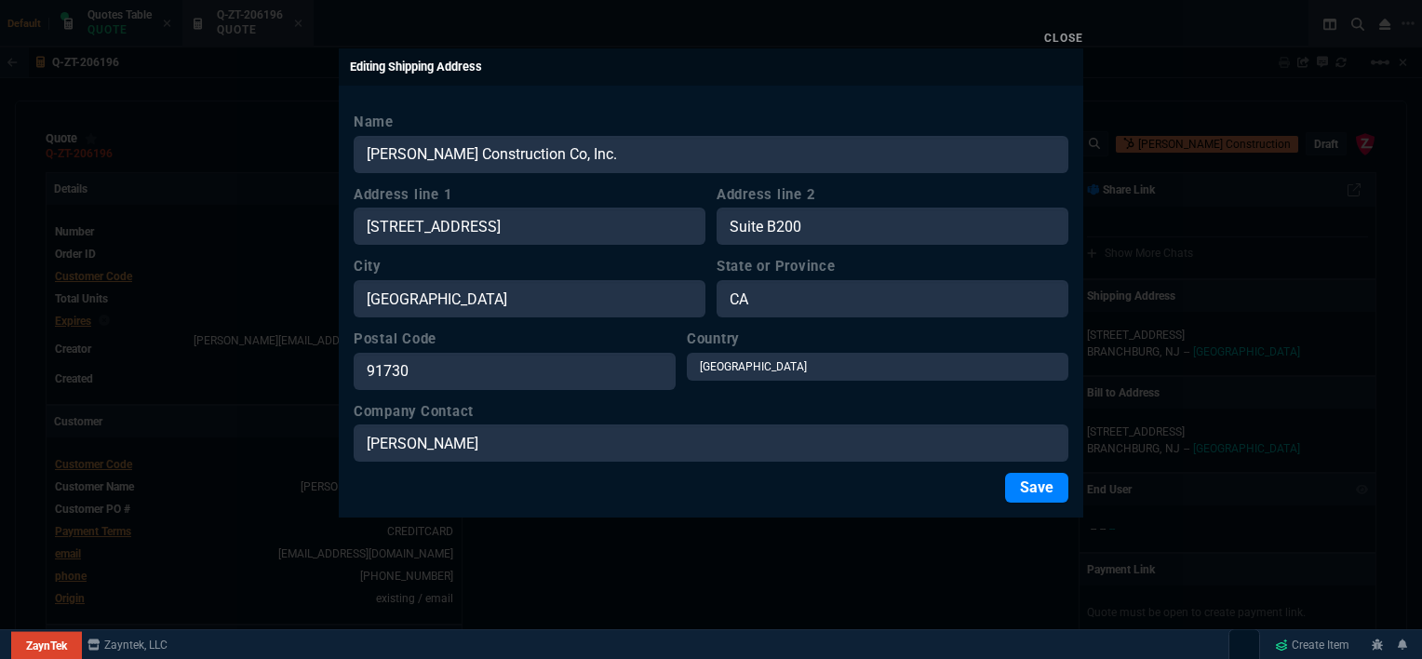
click at [1025, 488] on button "Save" at bounding box center [1036, 488] width 63 height 30
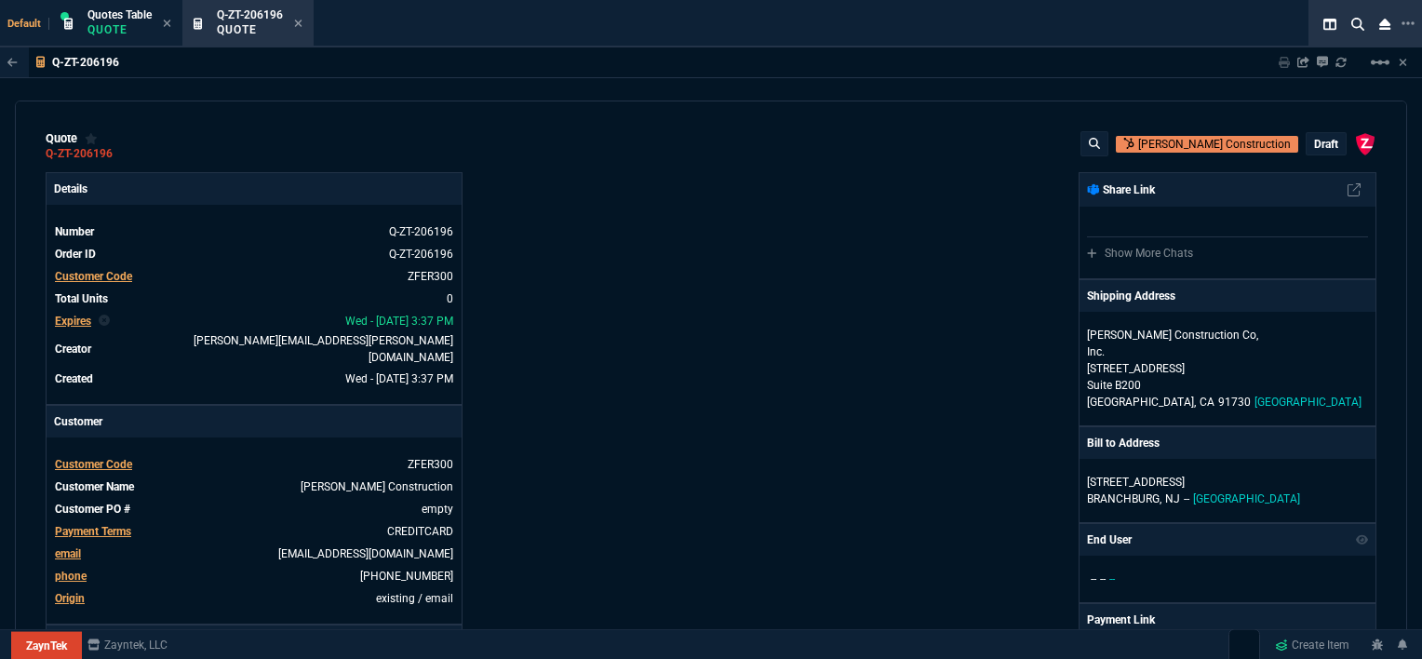
click at [733, 429] on div "ZaynTek, LLC 2609 Technology Dr Suite 200 Plano, TX 75074 Share Link Show More …" at bounding box center [1043, 658] width 665 height 973
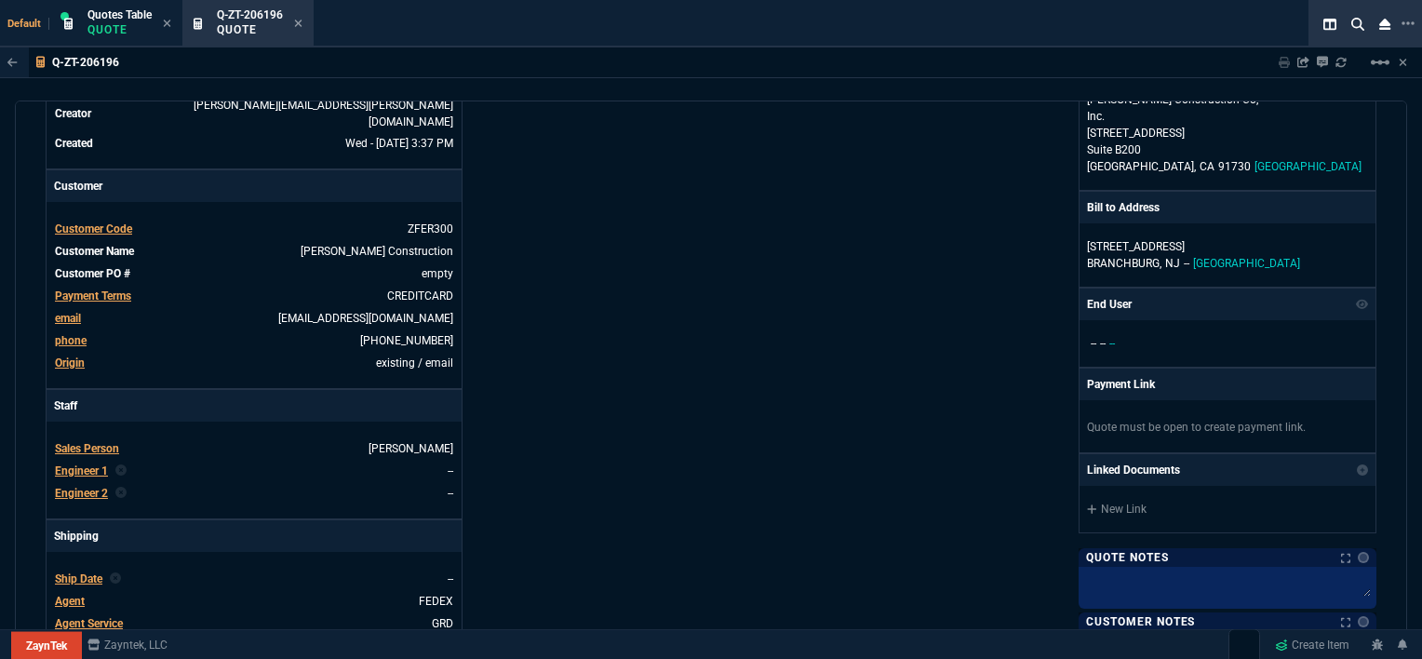
scroll to position [279, 0]
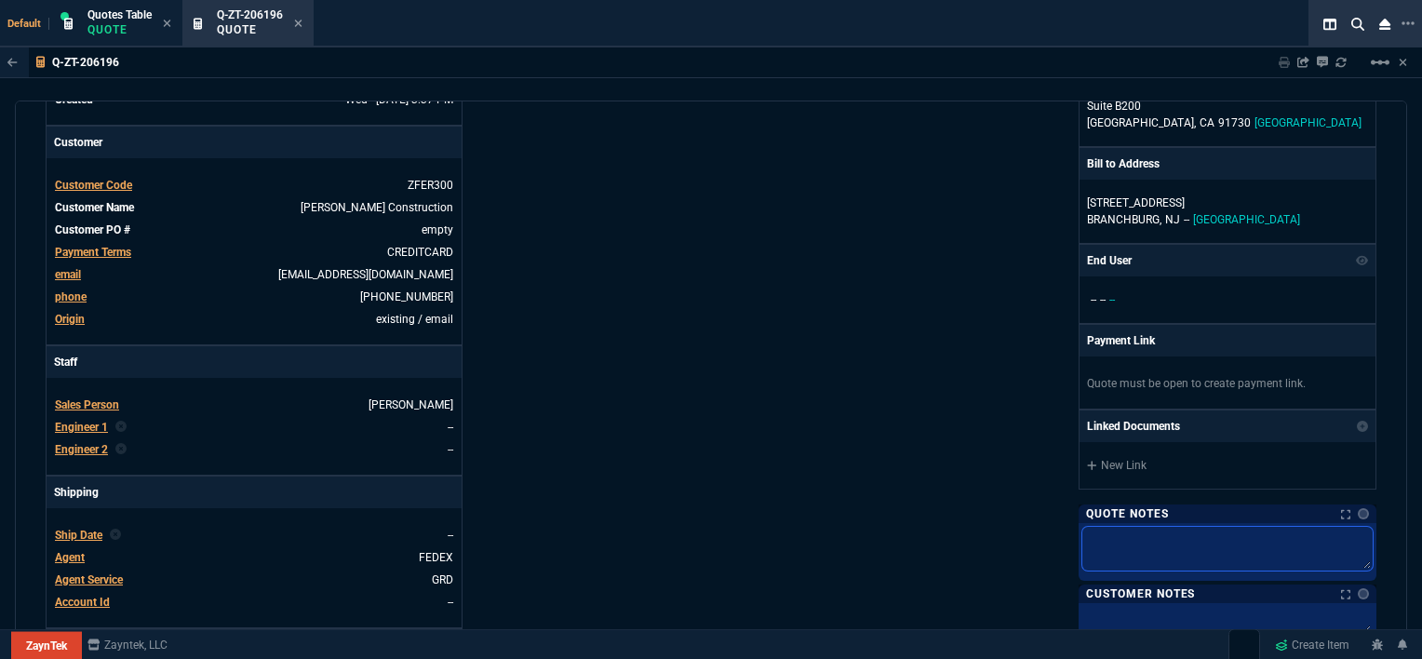
click at [1218, 527] on textarea at bounding box center [1227, 549] width 290 height 44
type textarea "z"
type textarea "zf"
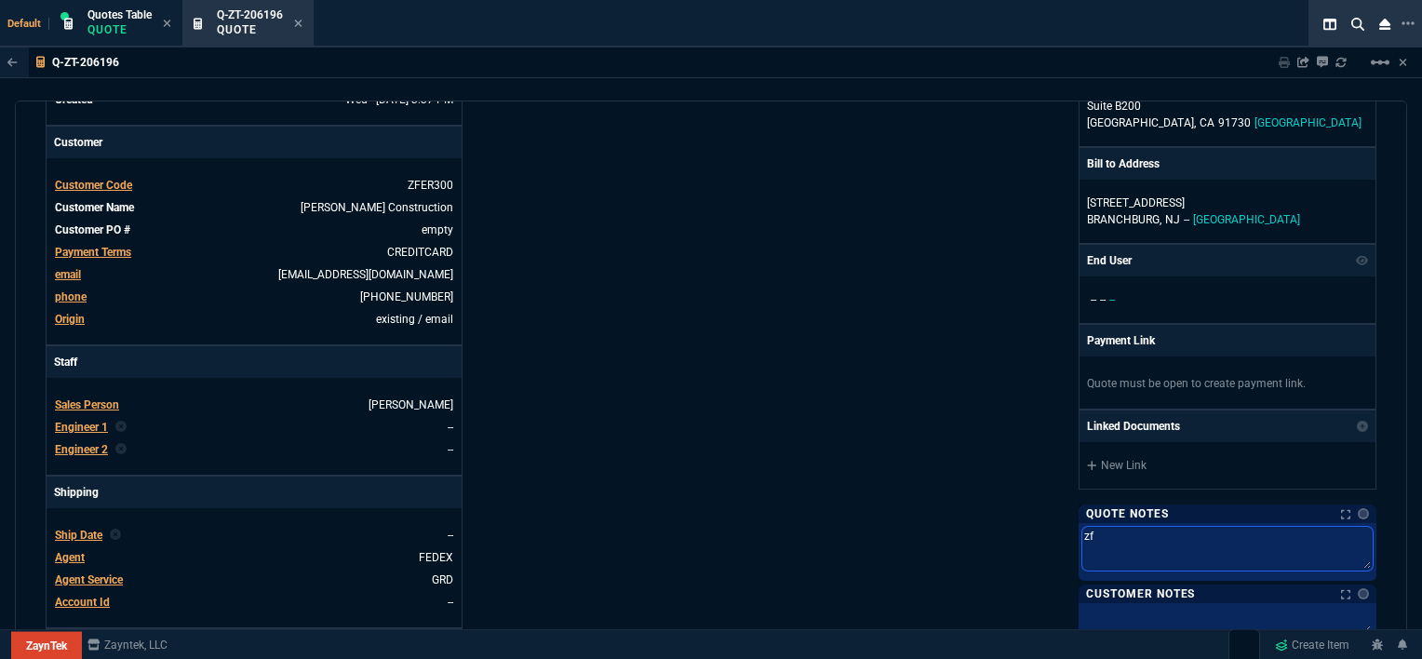
type textarea "zfe"
type textarea "zfer"
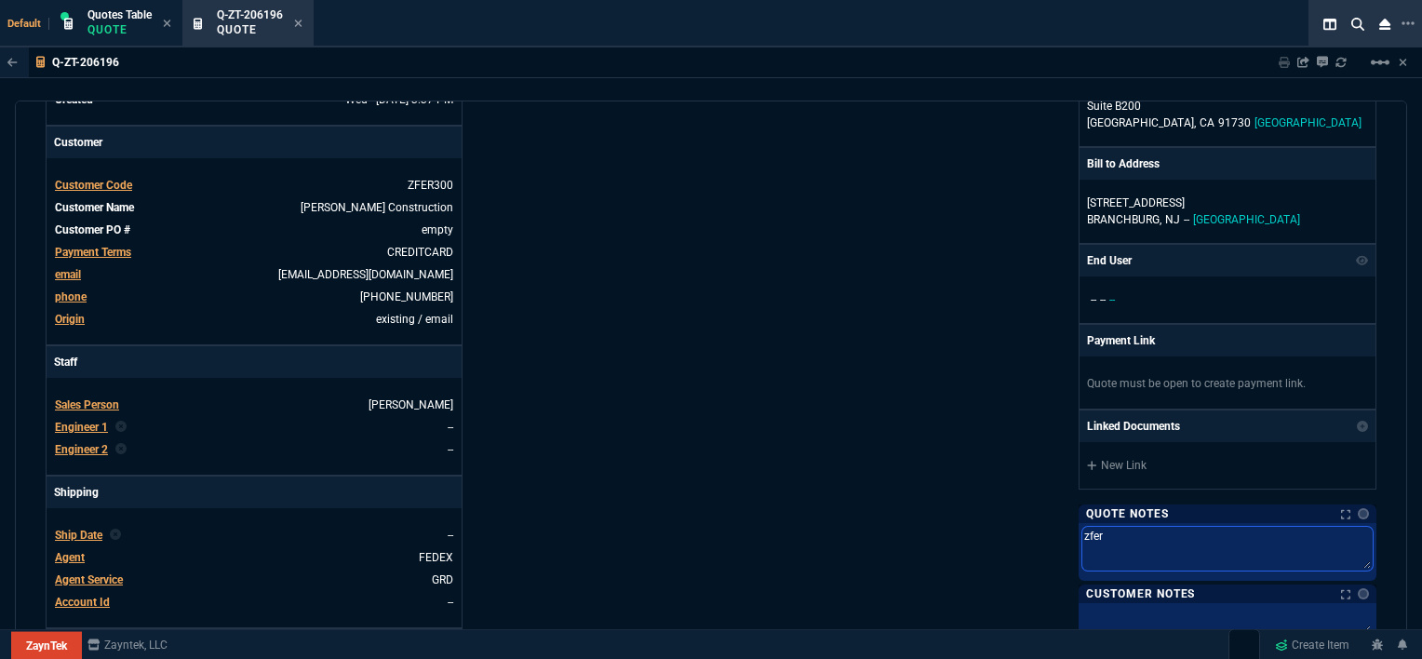
type textarea "zfer"
type textarea "zfer s"
type textarea "zfer st"
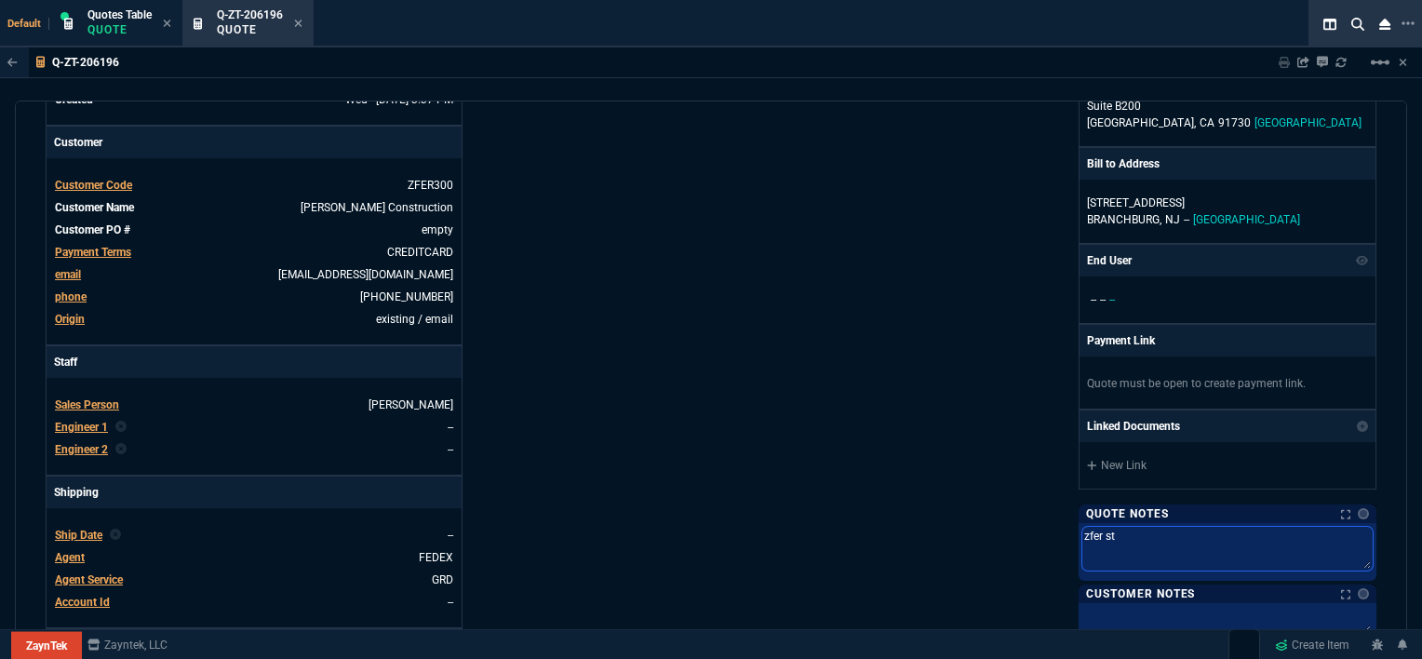
type textarea "zfer sto"
type textarea "zfer stoc"
type textarea "zfer stock"
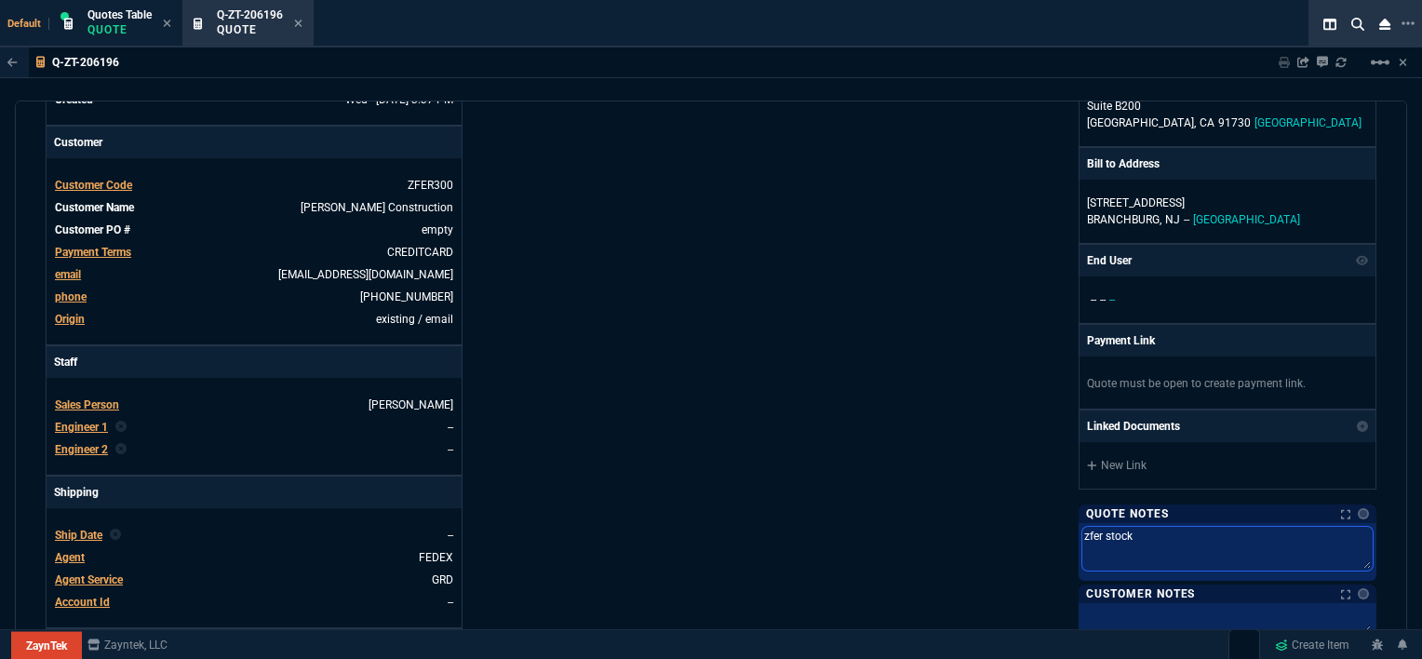
type textarea "zfer stock"
click at [774, 443] on div "ZaynTek, LLC 2609 Technology Dr Suite 200 Plano, TX 75074 Share Link Show More …" at bounding box center [1043, 379] width 665 height 973
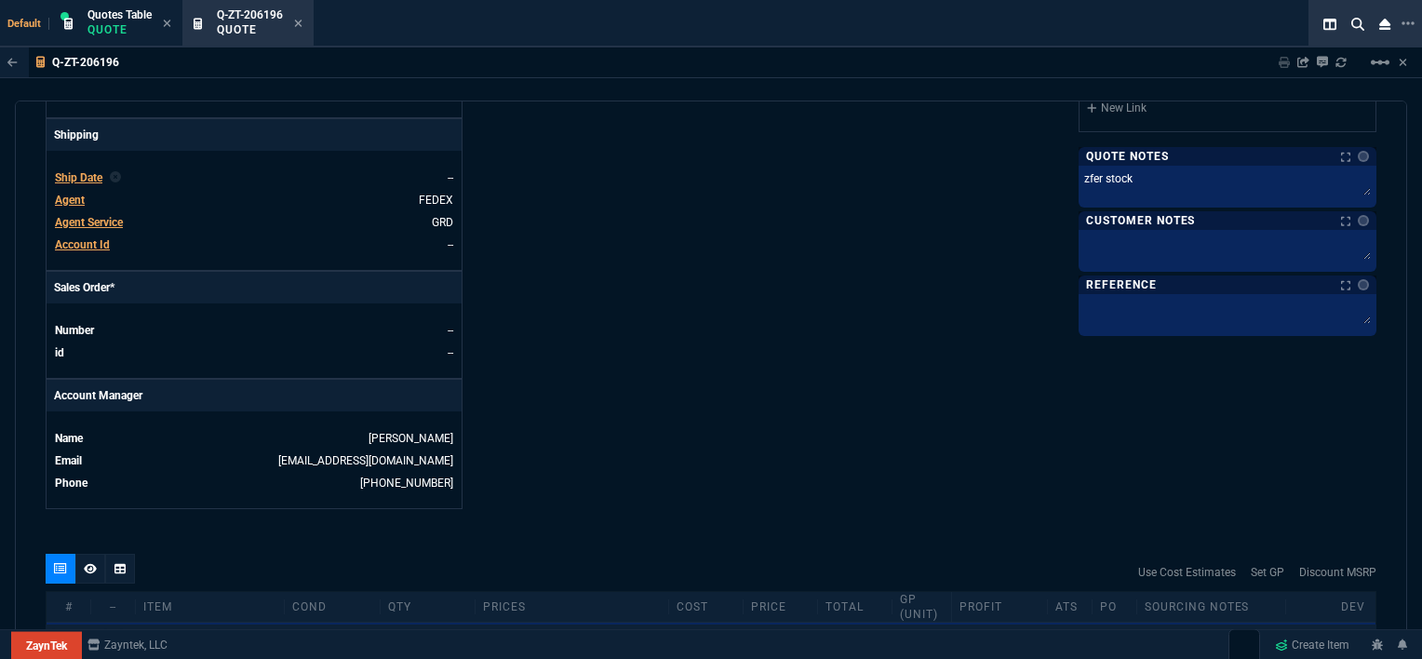
scroll to position [744, 0]
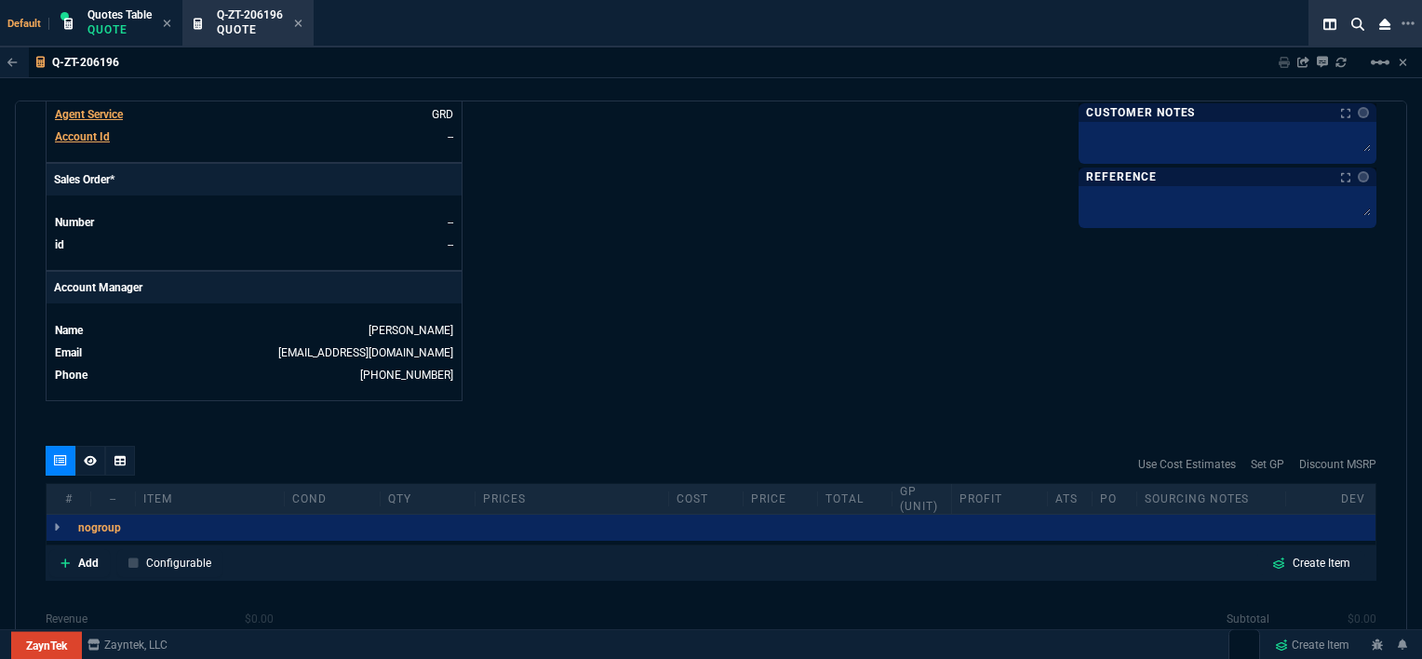
click at [1051, 491] on div "ATS" at bounding box center [1070, 498] width 45 height 15
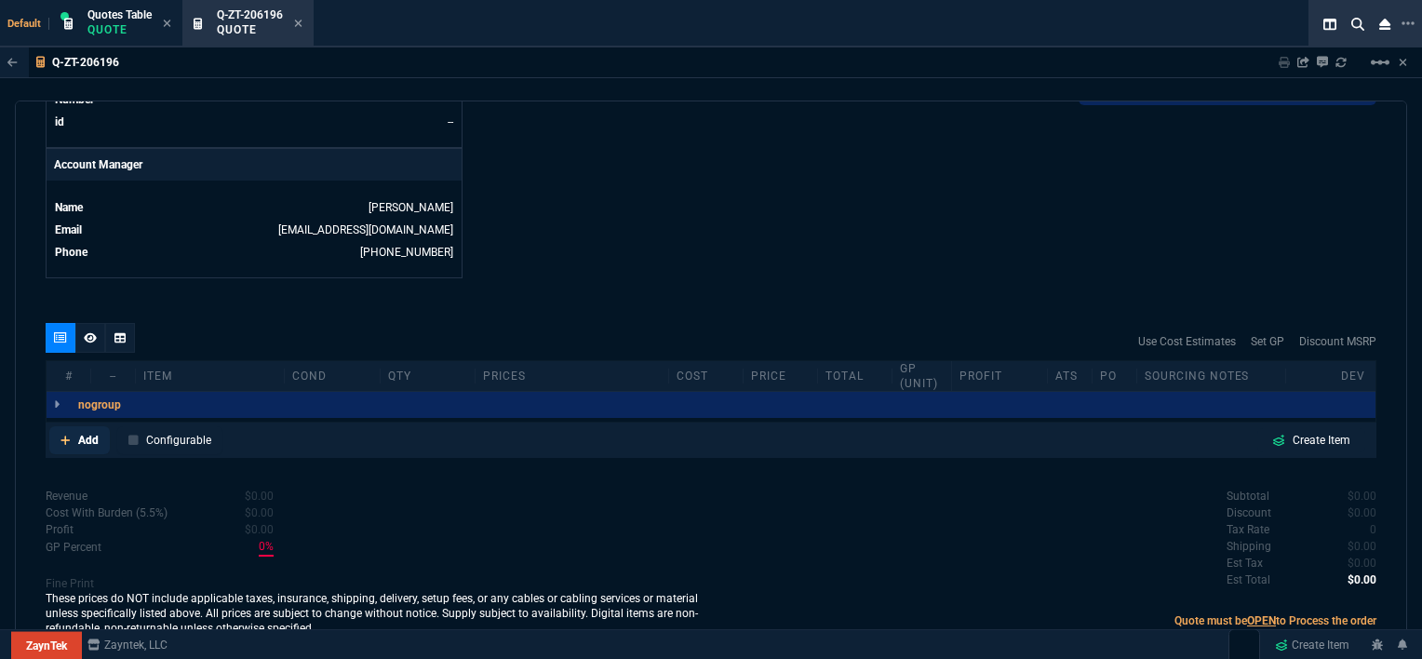
click at [63, 435] on icon at bounding box center [64, 439] width 9 height 9
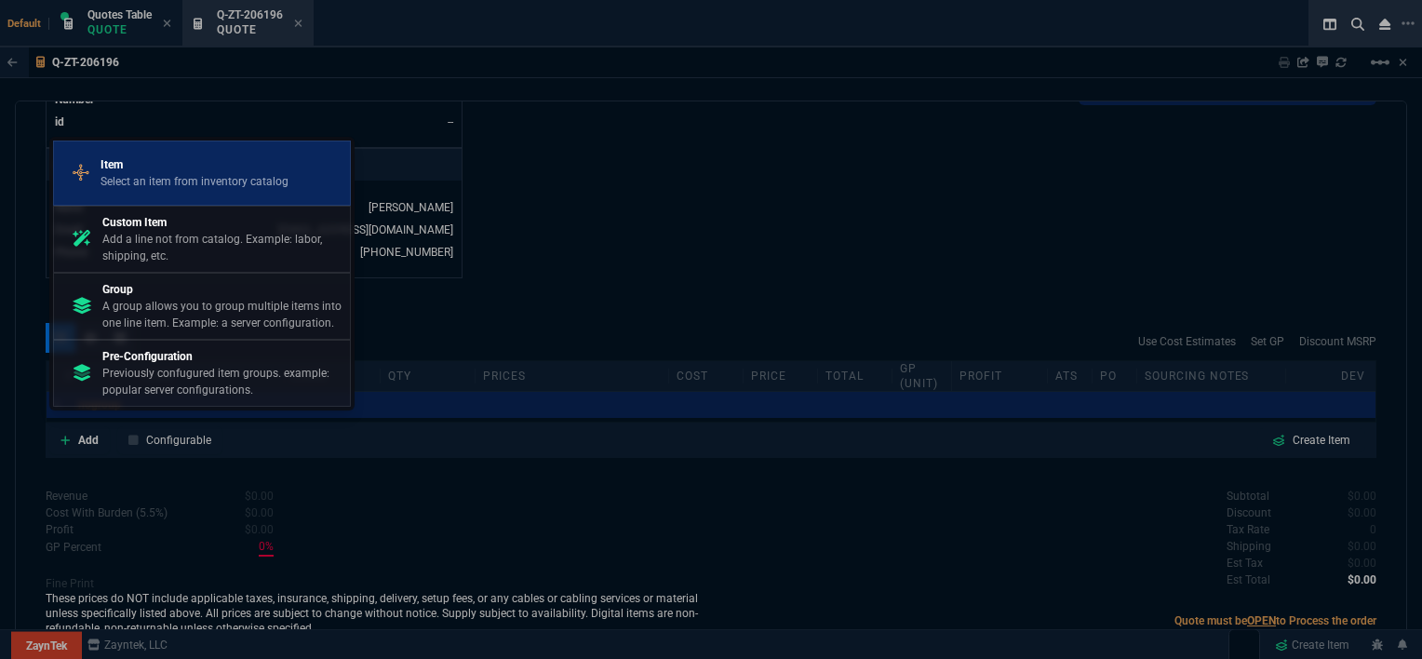
click at [186, 177] on p "Select an item from inventory catalog" at bounding box center [194, 181] width 188 height 17
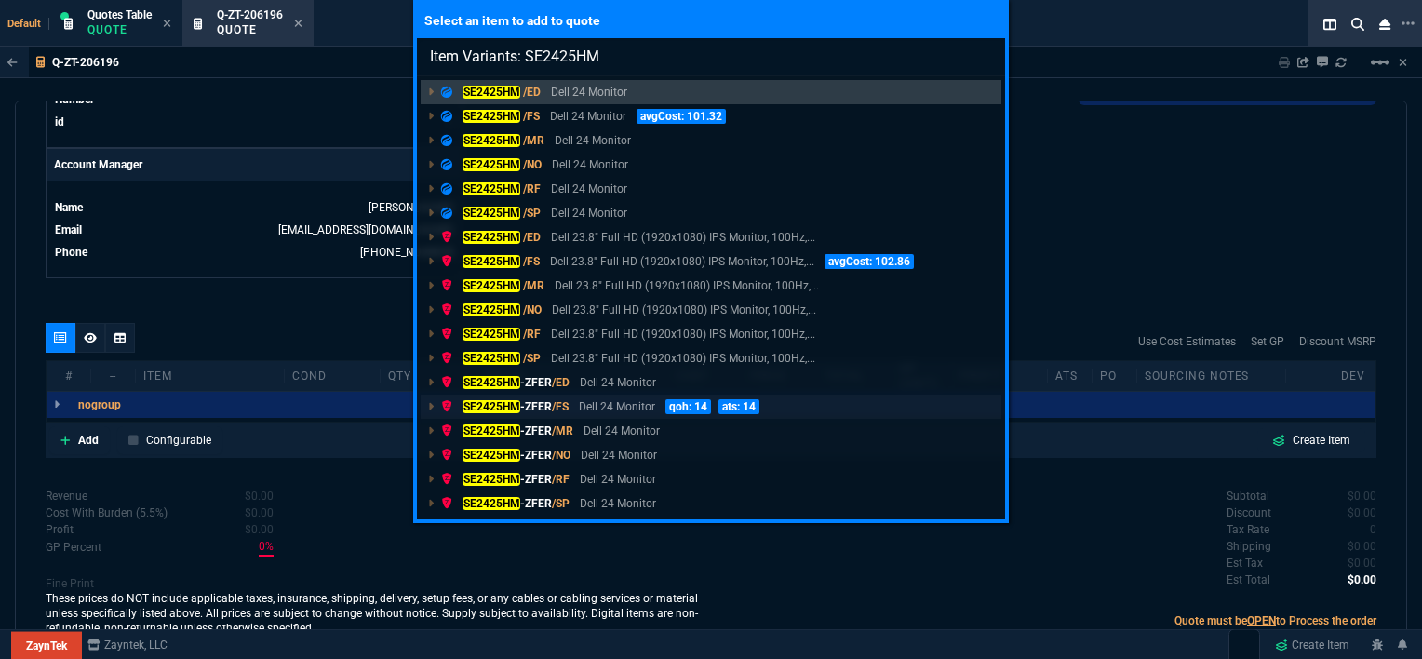
type input "Item Variants: SE2425HM"
click at [605, 412] on p "Dell 24 Monitor" at bounding box center [617, 406] width 76 height 17
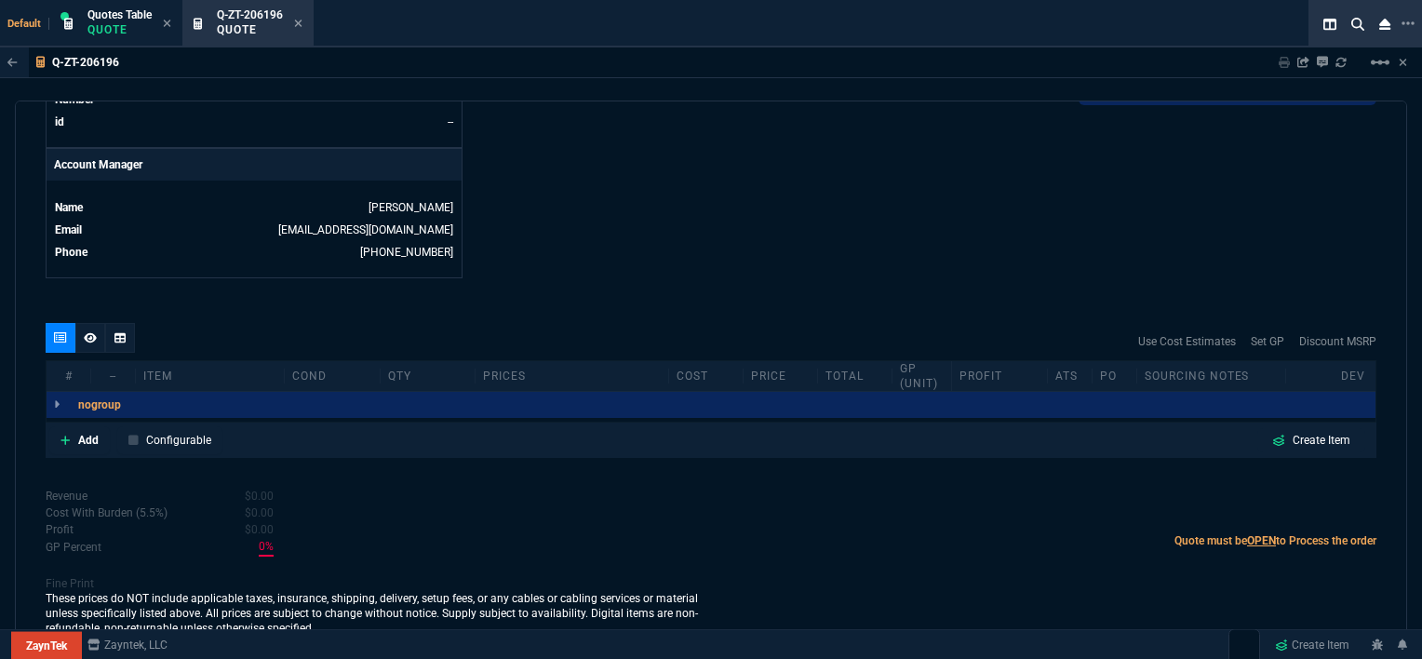
scroll to position [863, 0]
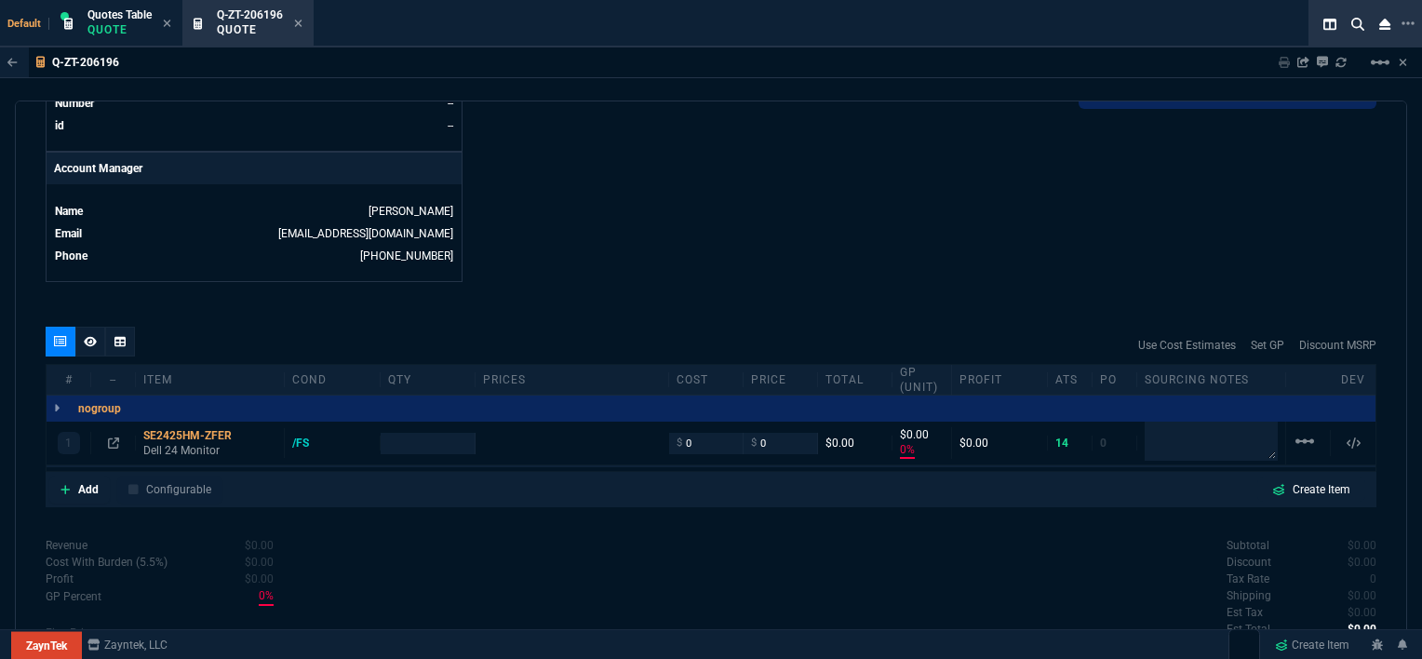
type input "0"
click at [443, 432] on nx-fornida-erp-document "Q-ZT-206196 Sharing Q-ZT-206196 Link Dev Link Share on Teams linear_scale quote…" at bounding box center [711, 398] width 1422 height 702
click at [434, 424] on nx-fornida-erp-document "Q-ZT-206196 Sharing Q-ZT-206196 Link Dev Link Share on Teams linear_scale quote…" at bounding box center [711, 398] width 1422 height 702
type input "0"
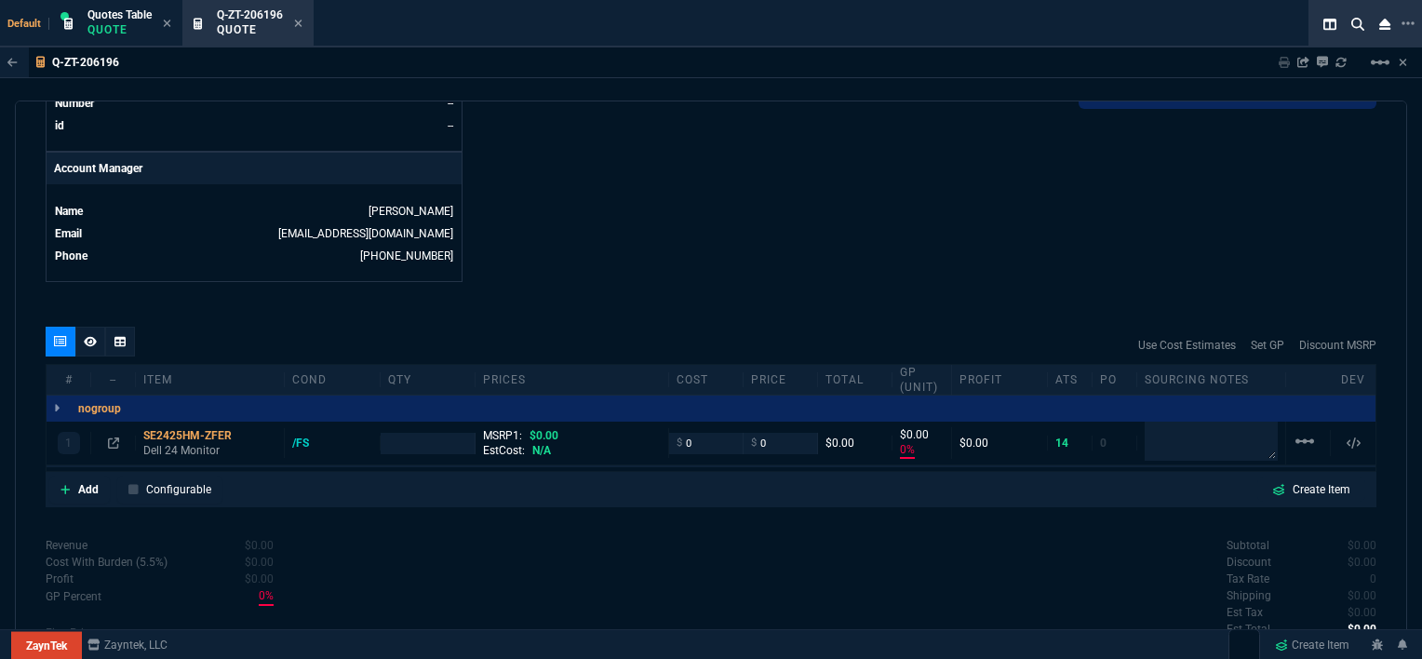
type input "0"
click at [423, 433] on input "number" at bounding box center [428, 443] width 80 height 21
type input "5"
click at [733, 85] on div "Q-ZT-206196 Sharing Q-ZT-206196 Link Dev Link Share on Teams linear_scale quote…" at bounding box center [711, 398] width 1422 height 702
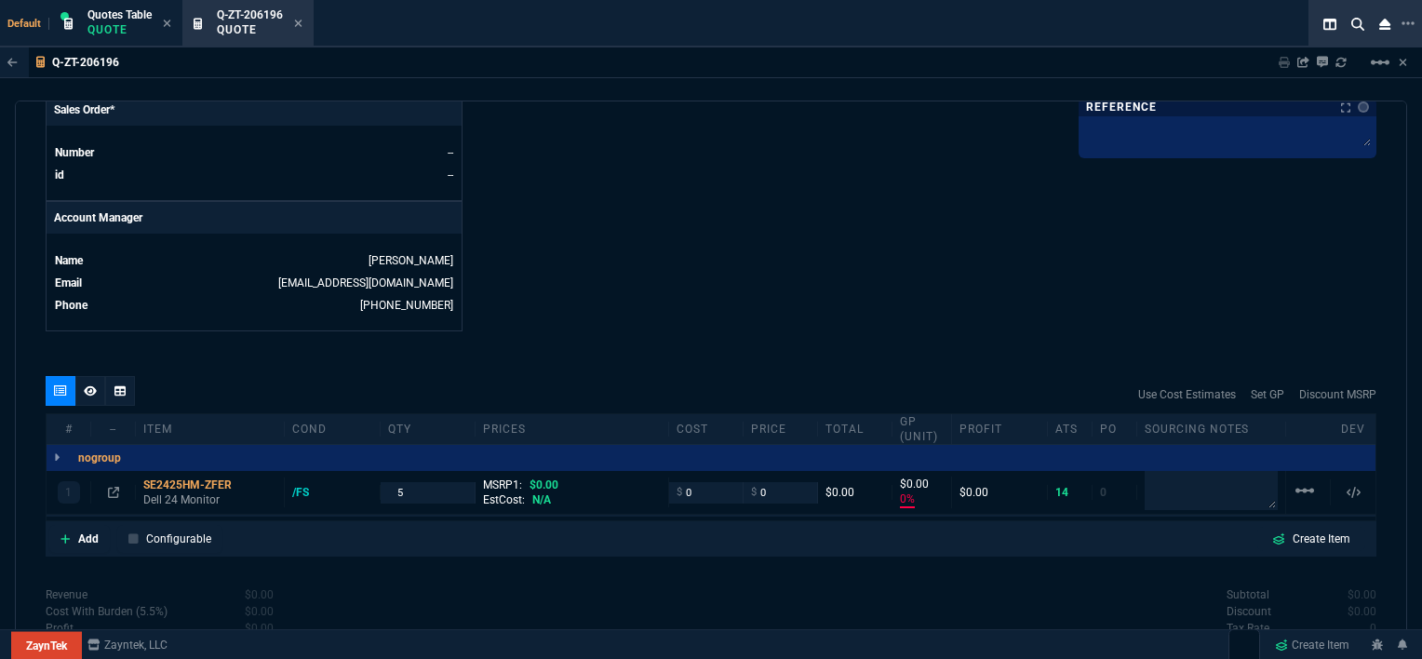
scroll to position [912, 0]
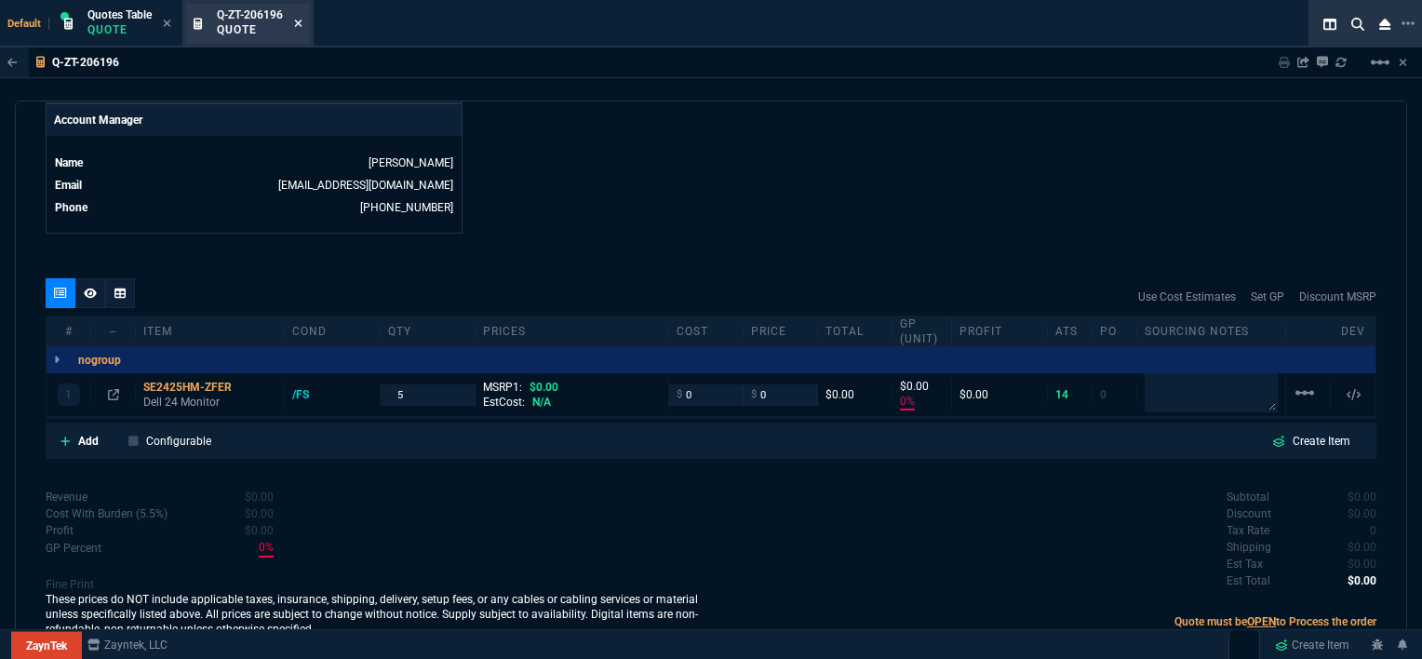
click at [302, 22] on icon at bounding box center [298, 23] width 8 height 11
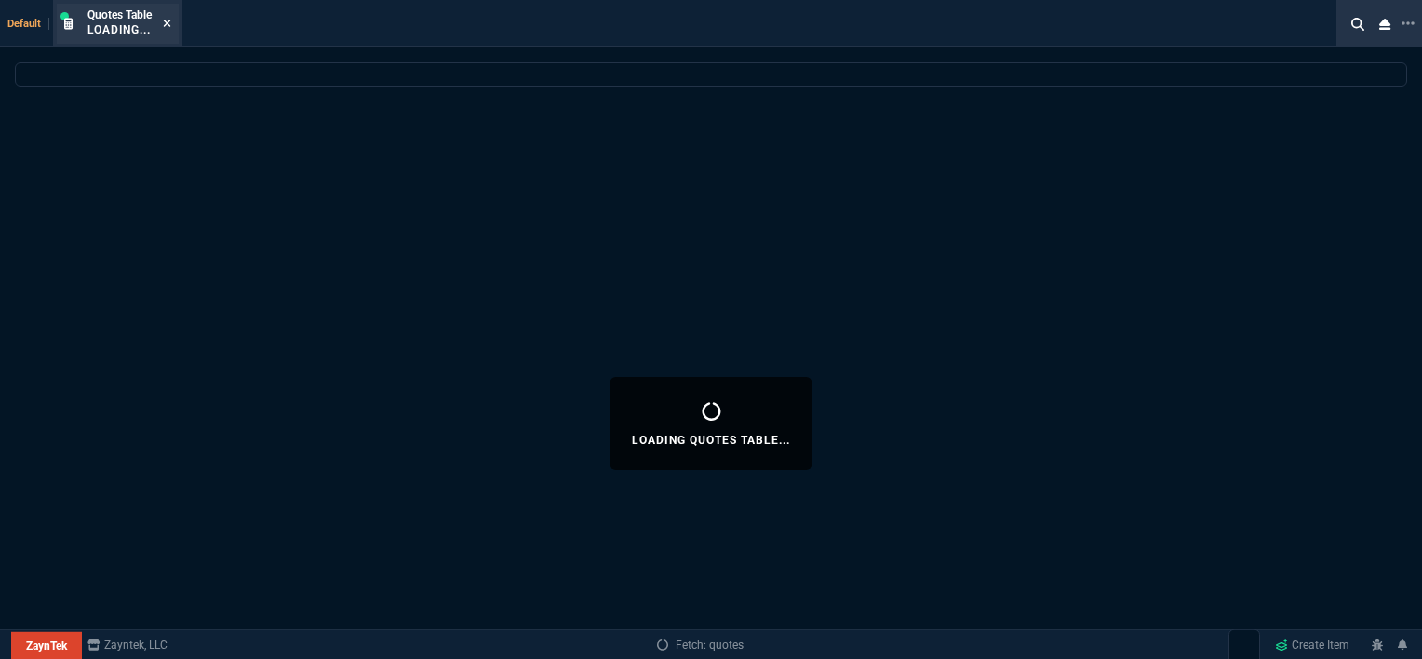
click at [168, 21] on icon at bounding box center [167, 23] width 8 height 11
select select
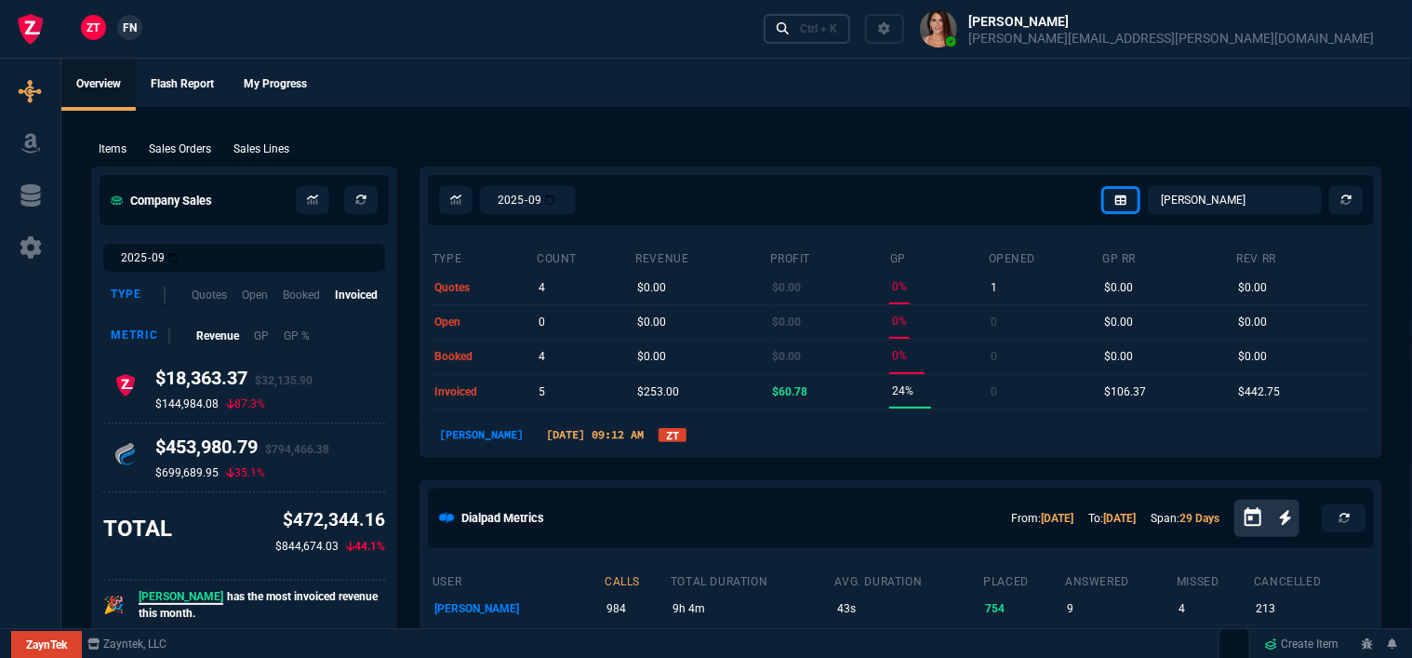
click at [837, 33] on div "Ctrl + K" at bounding box center [818, 28] width 37 height 15
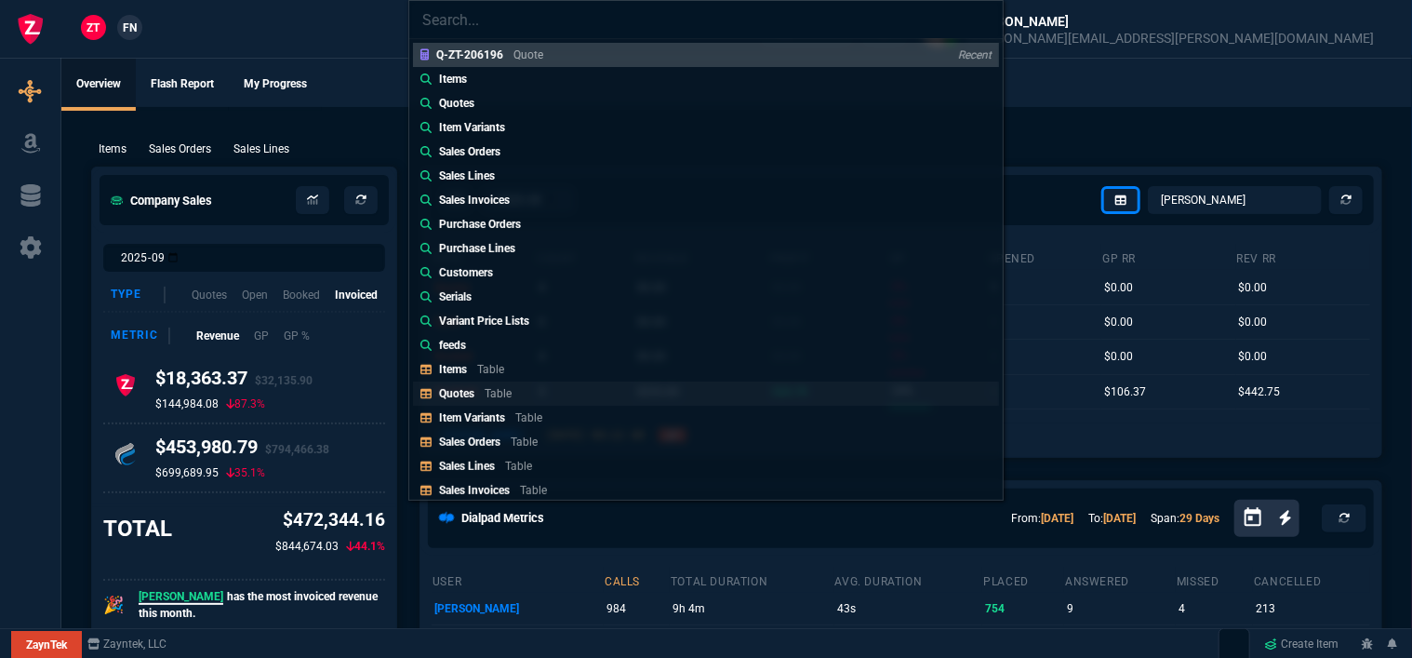
click at [526, 387] on link "Quotes Table" at bounding box center [706, 393] width 586 height 24
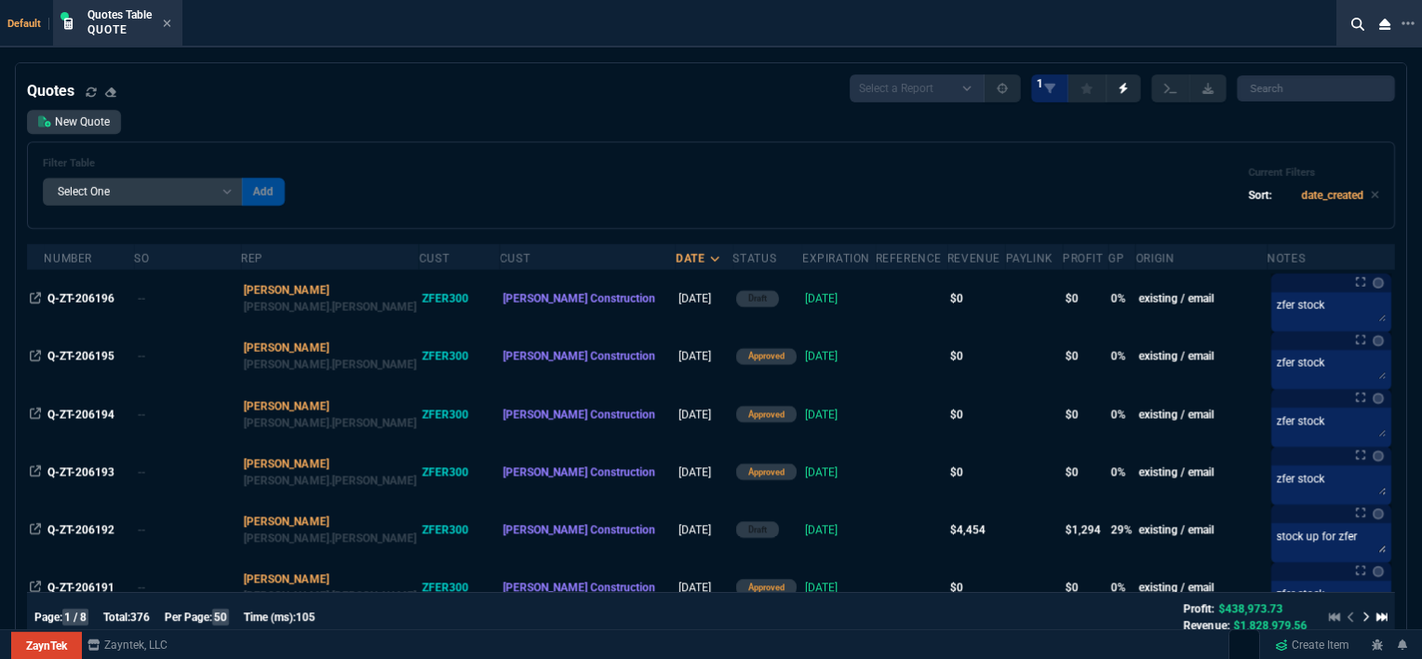
click at [677, 168] on div "Filter Table Select One Add Filter () creator (creator) Cust (headers.customerN…" at bounding box center [711, 185] width 1336 height 56
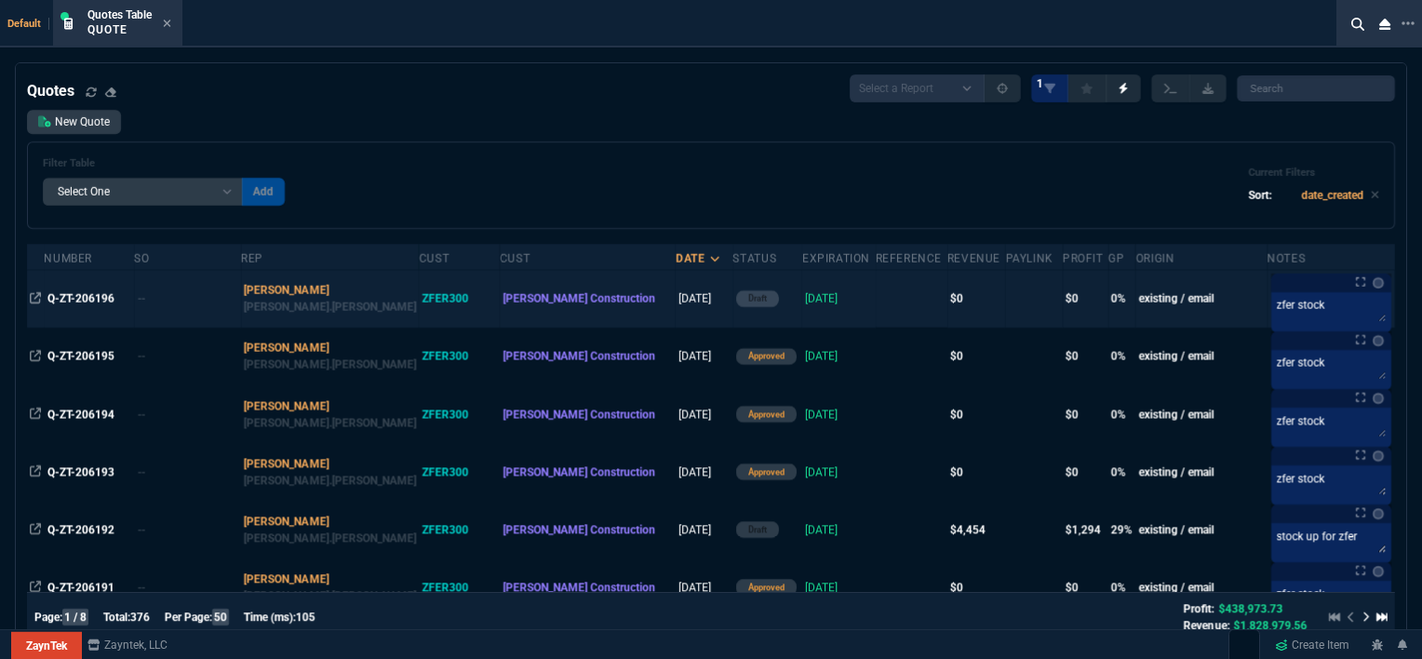
click at [876, 299] on td at bounding box center [912, 299] width 72 height 58
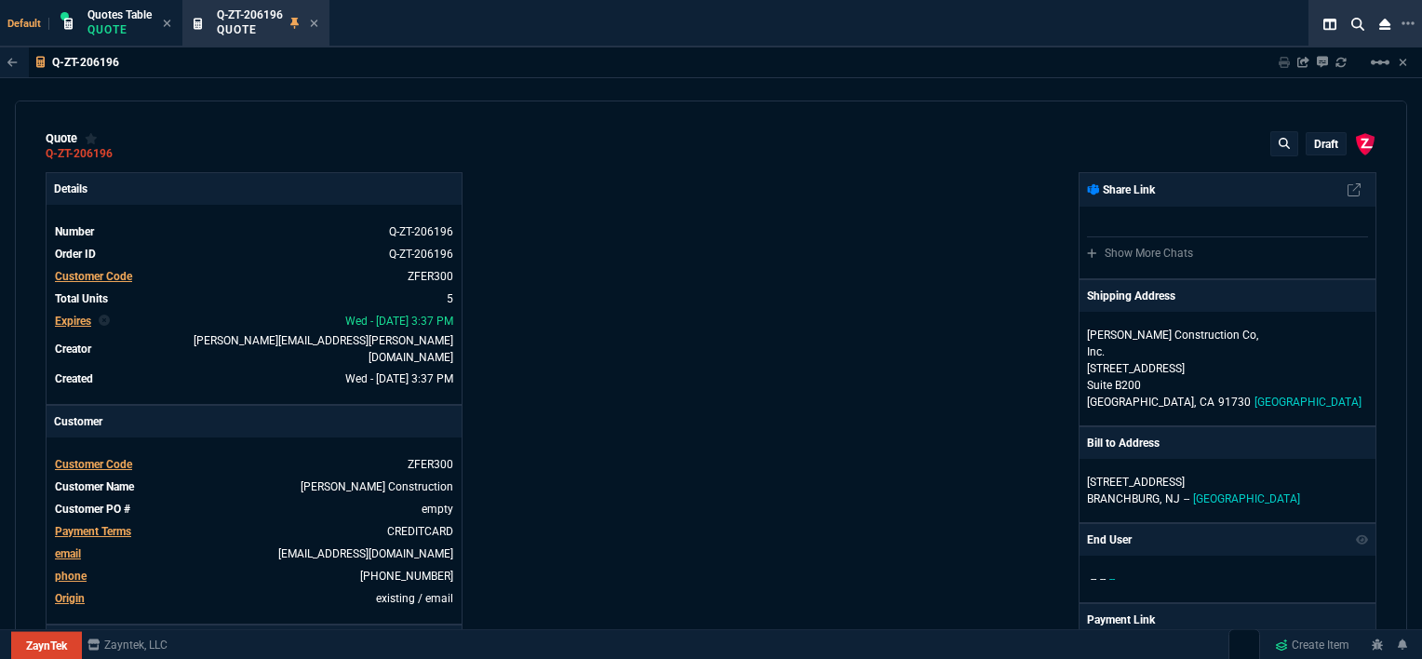
type input "0"
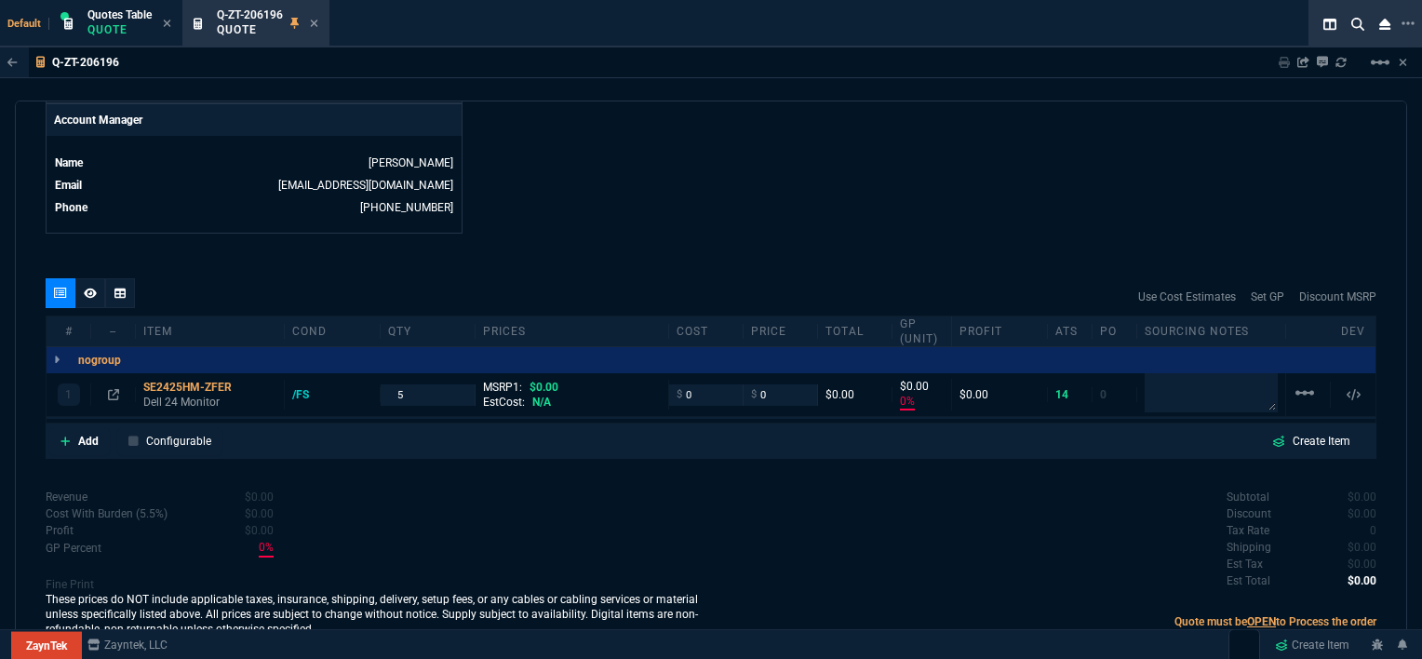
click at [67, 435] on icon at bounding box center [65, 440] width 10 height 11
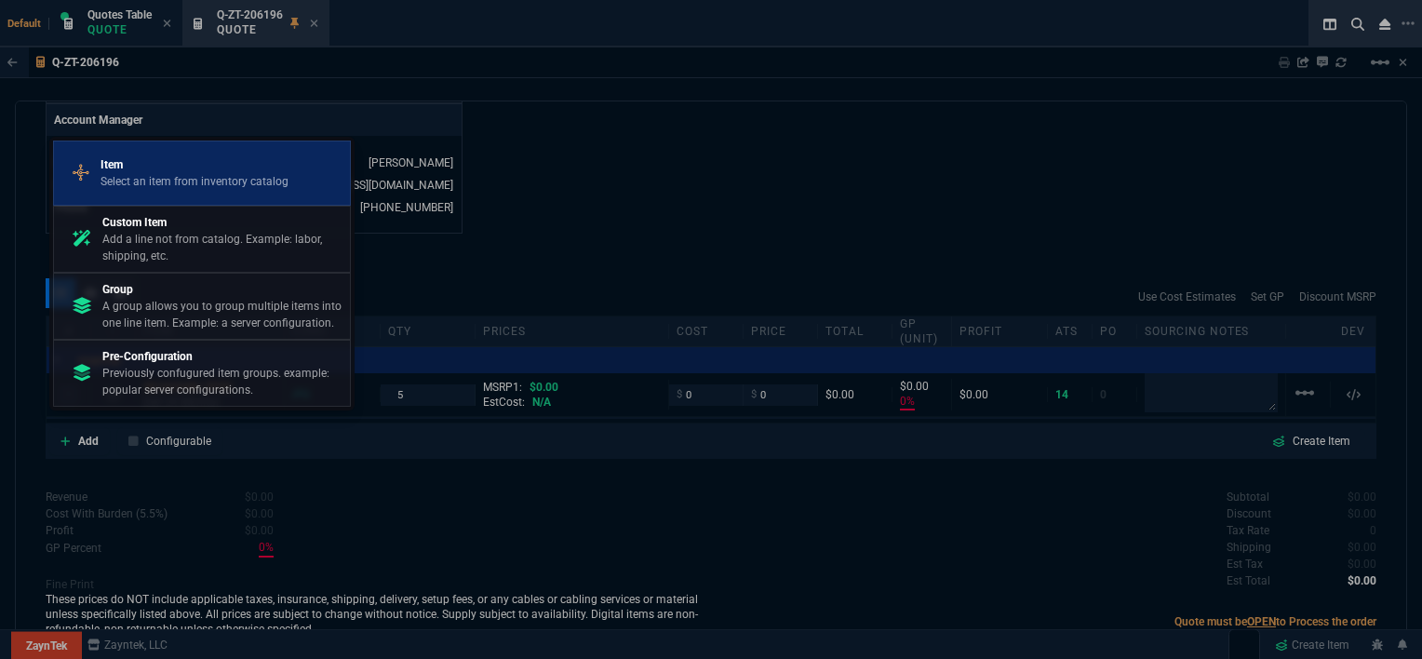
click at [193, 194] on div "Item Select an item from inventory catalog" at bounding box center [201, 173] width 281 height 48
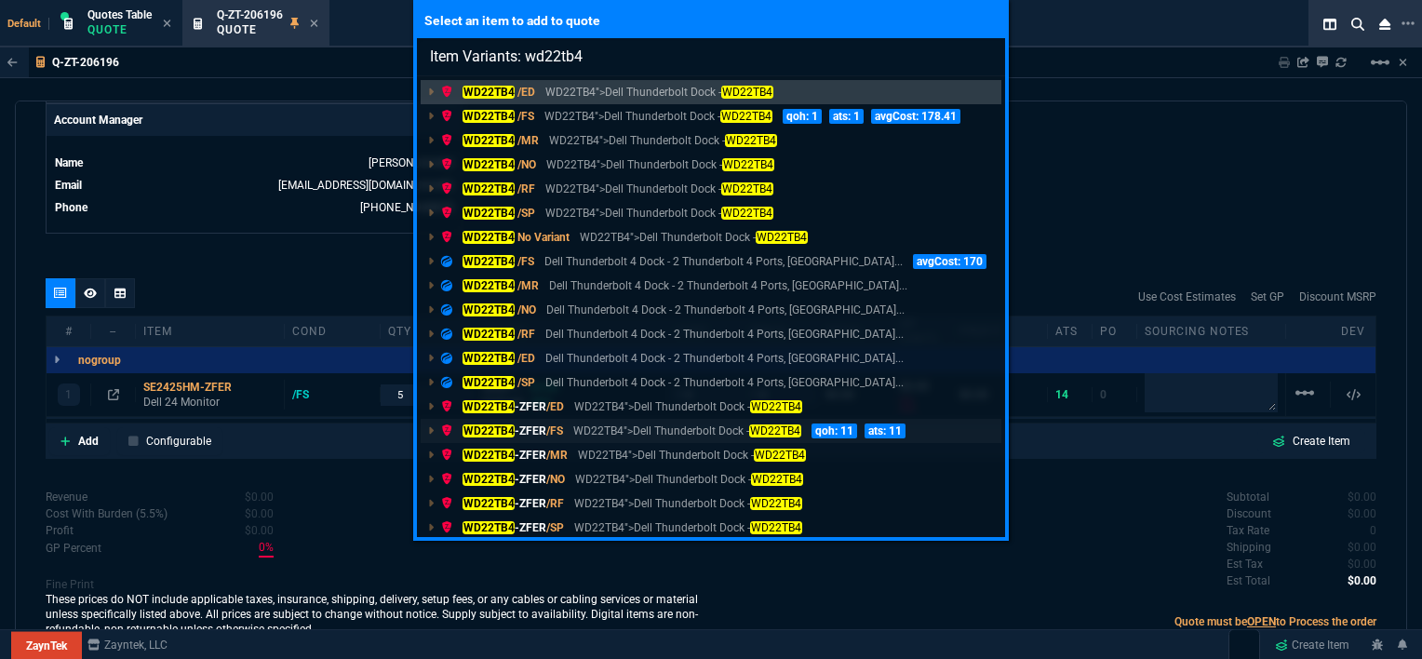
type input "Item Variants: wd22tb4"
click at [642, 435] on p "WD22TB4">Dell Thunderbolt Dock - WD22TB4" at bounding box center [686, 430] width 227 height 17
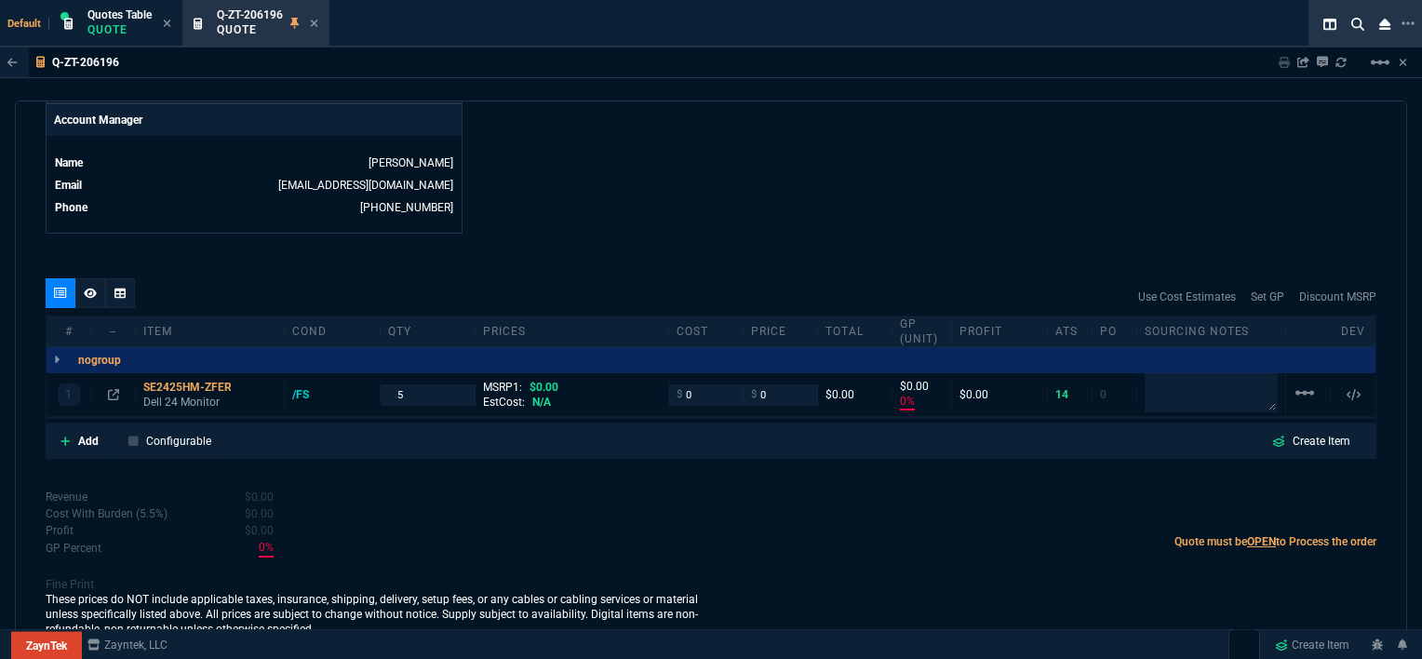
scroll to position [908, 0]
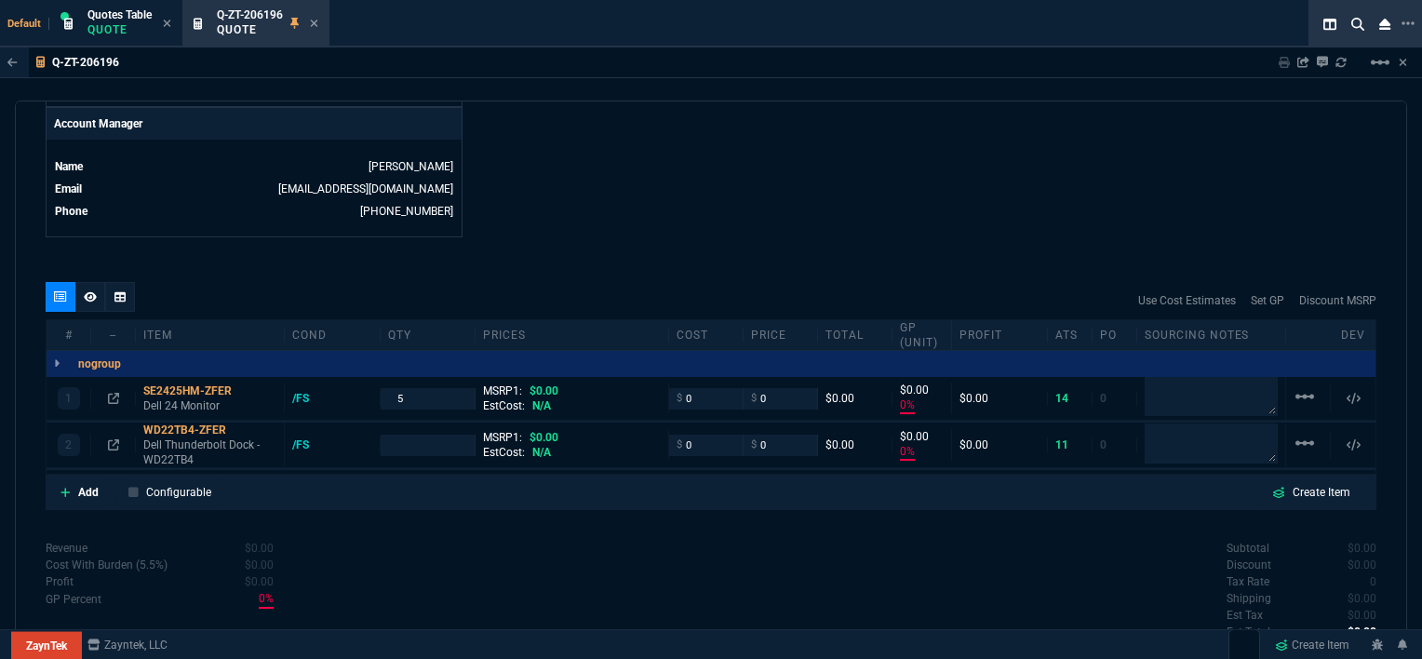
type input "0"
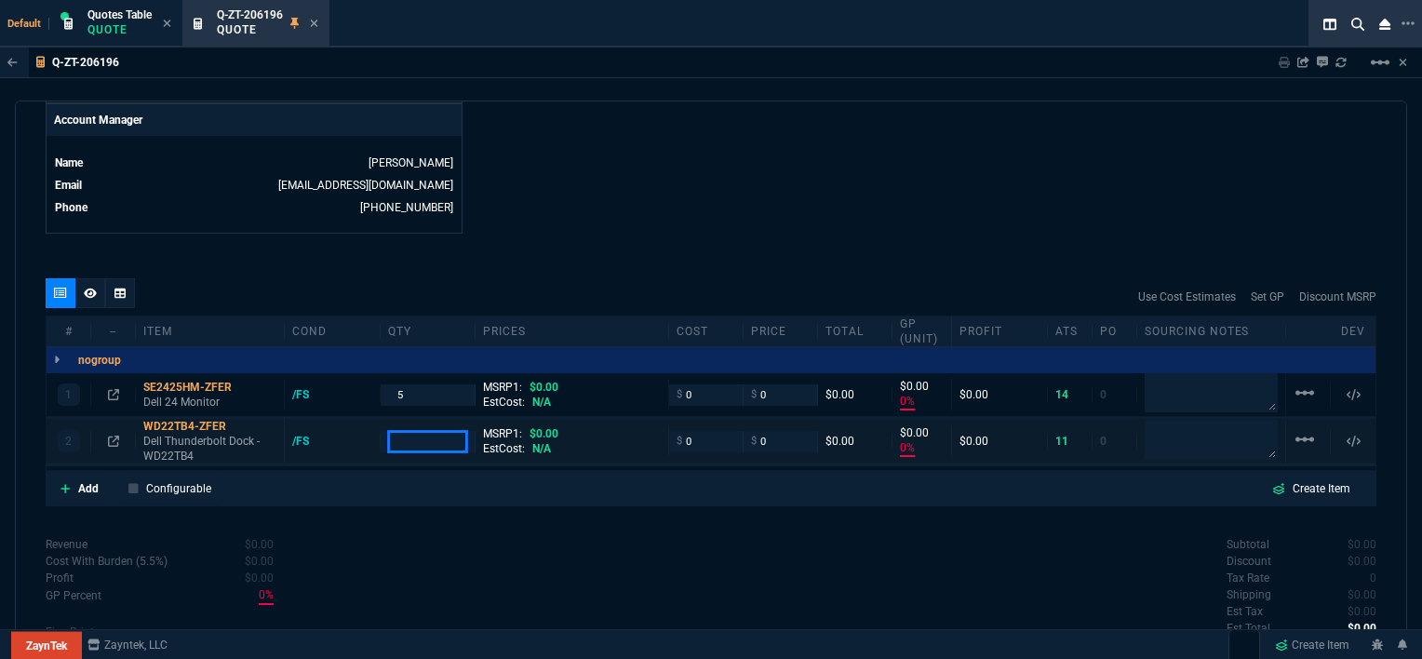
click at [431, 431] on input "number" at bounding box center [428, 441] width 80 height 21
type input "5"
click at [62, 483] on icon at bounding box center [65, 488] width 10 height 11
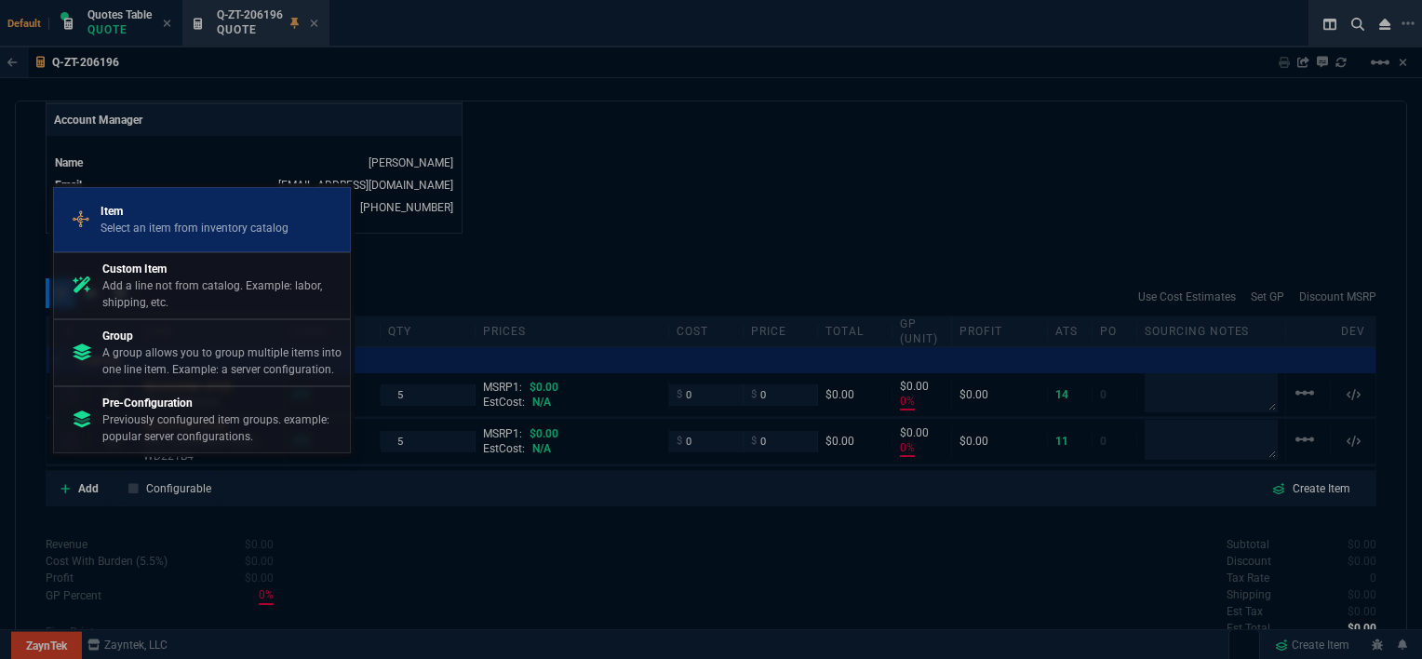
click at [194, 227] on p "Select an item from inventory catalog" at bounding box center [194, 228] width 188 height 17
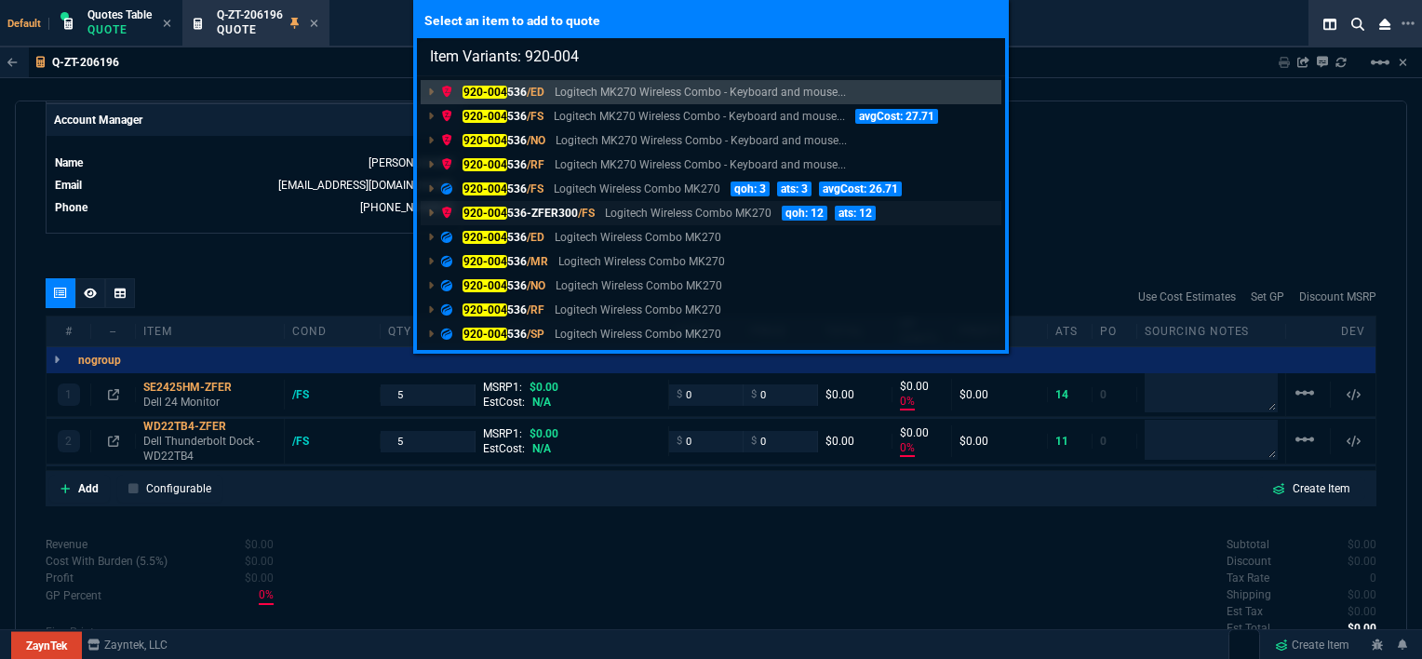
type input "Item Variants: 920-004"
click at [615, 211] on p "Logitech Wireless Combo MK270" at bounding box center [688, 213] width 167 height 17
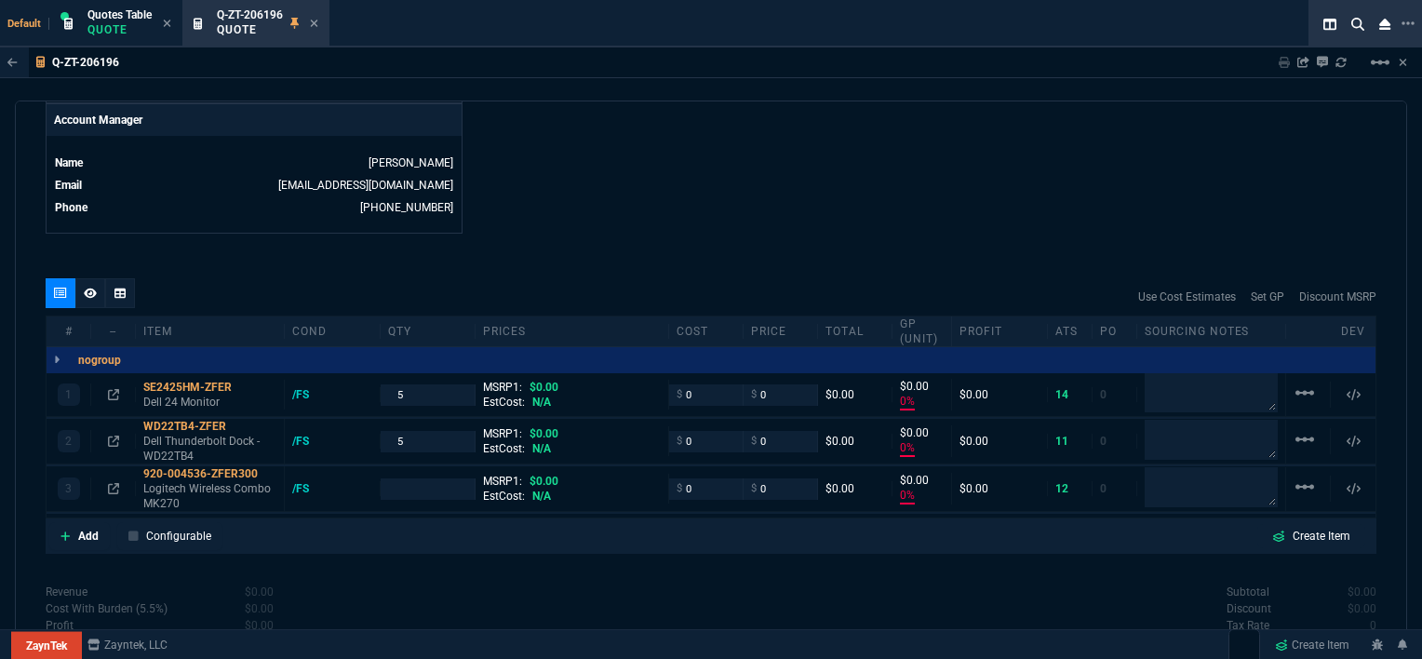
type input "0"
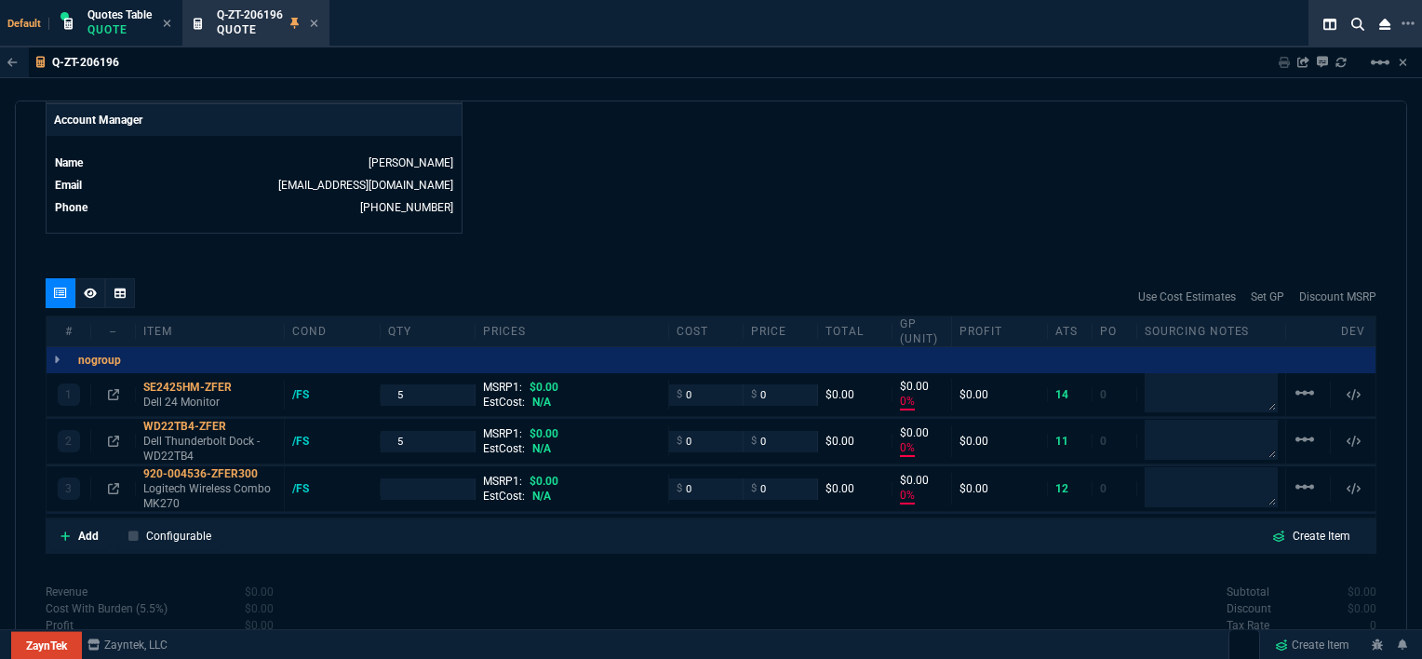
type input "0"
click at [433, 478] on input "number" at bounding box center [428, 488] width 80 height 21
drag, startPoint x: 421, startPoint y: 472, endPoint x: 359, endPoint y: 469, distance: 61.5
click at [359, 469] on div "3 920-004536-ZFER300 Logitech Wireless Combo MK270 /FS 10 MSRP1: $0.00 EstCost:…" at bounding box center [711, 489] width 1329 height 46
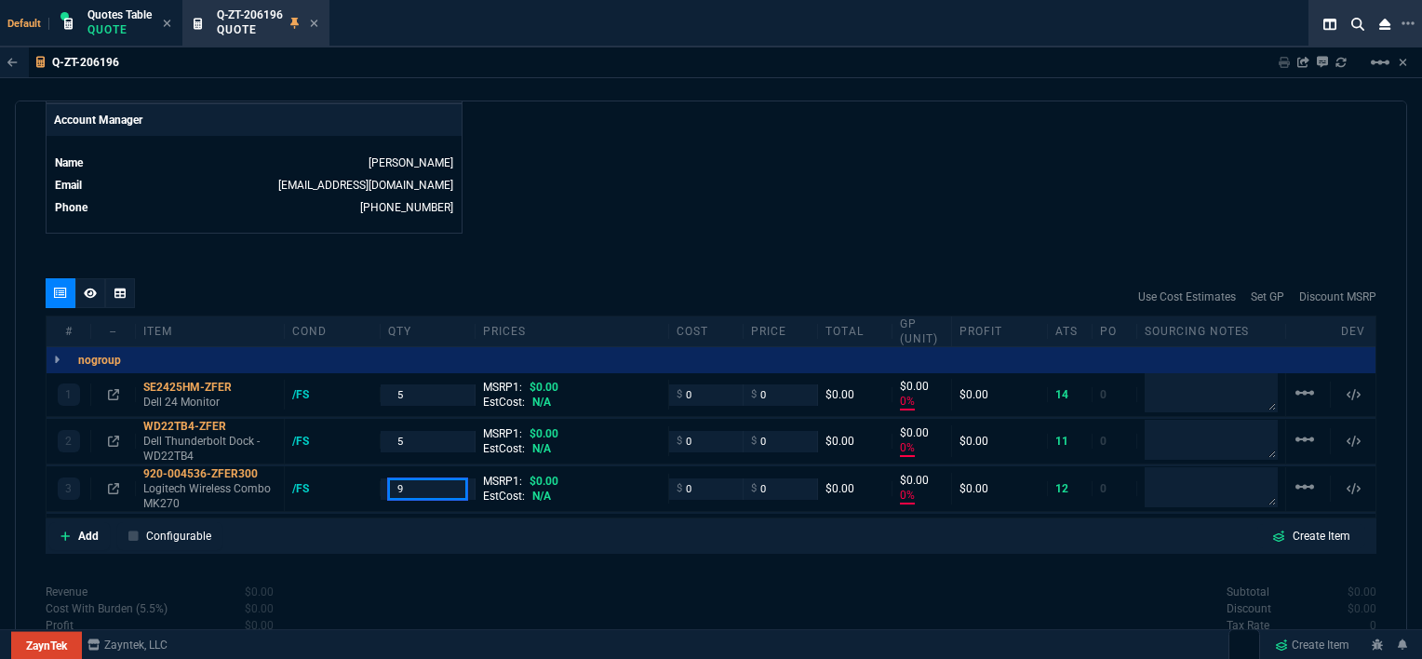
type input "9"
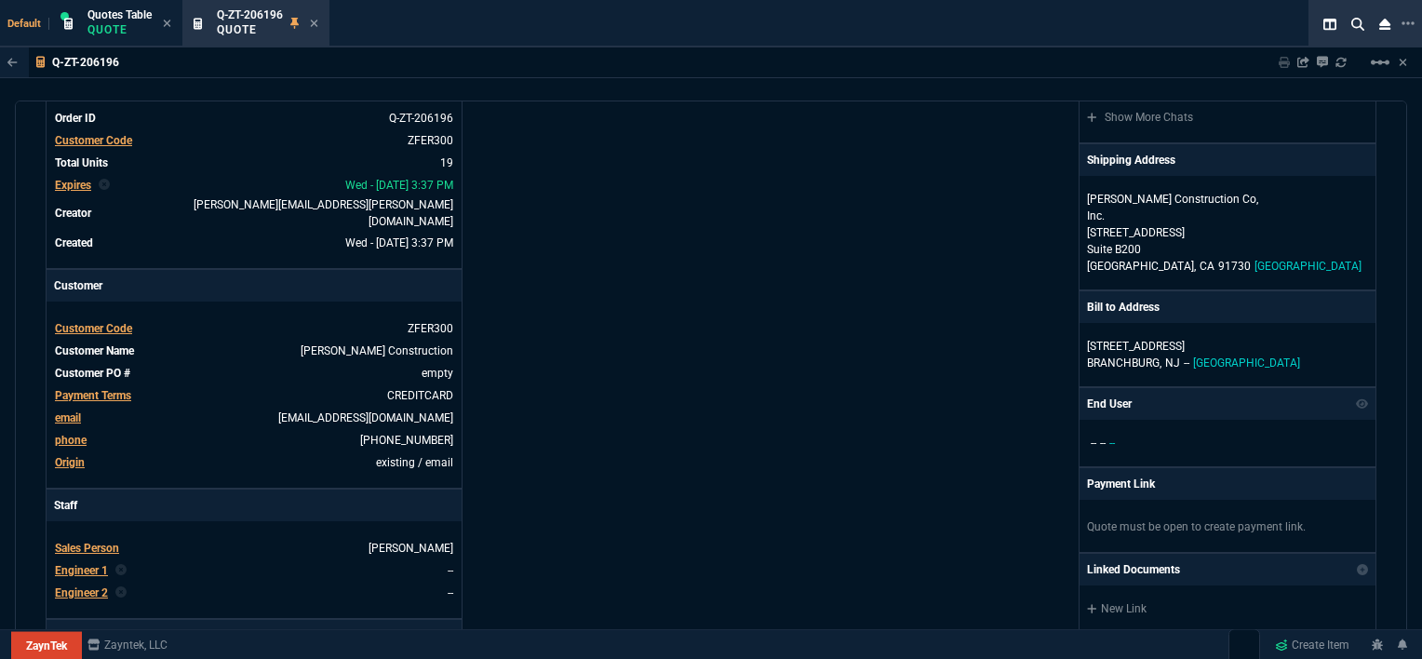
scroll to position [0, 0]
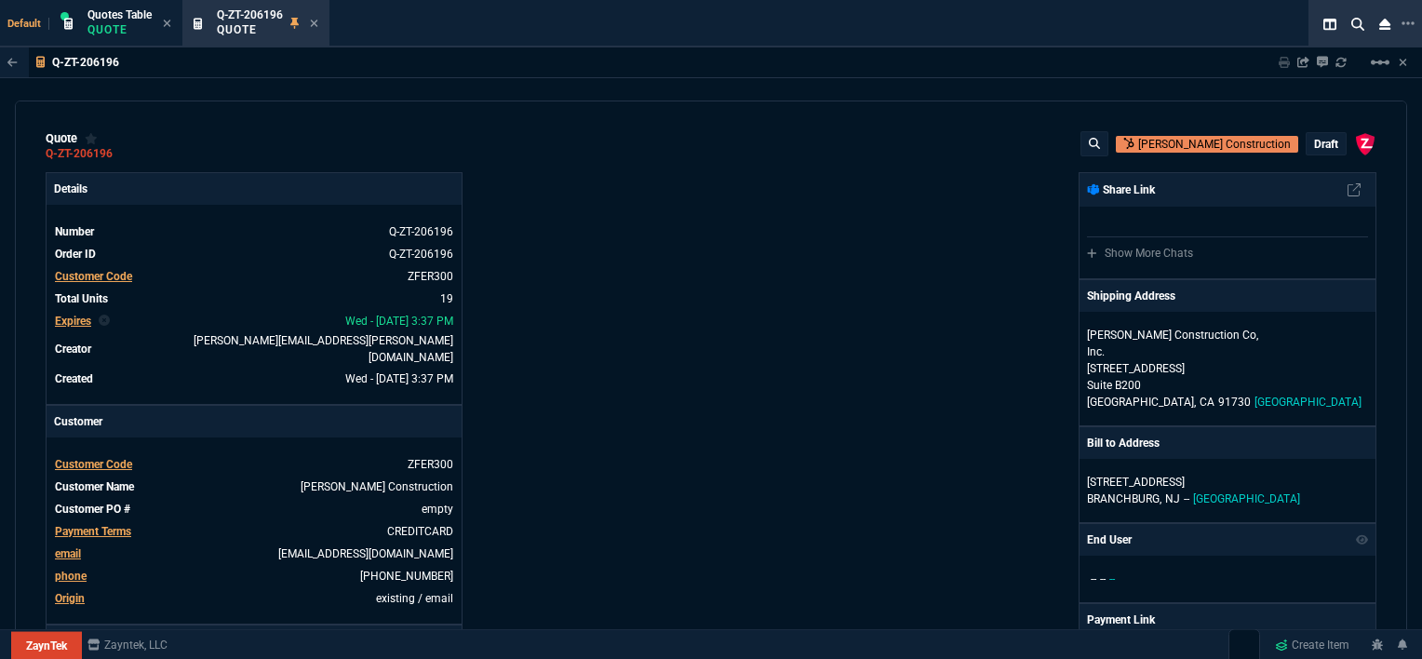
click at [1314, 141] on p "draft" at bounding box center [1326, 144] width 24 height 15
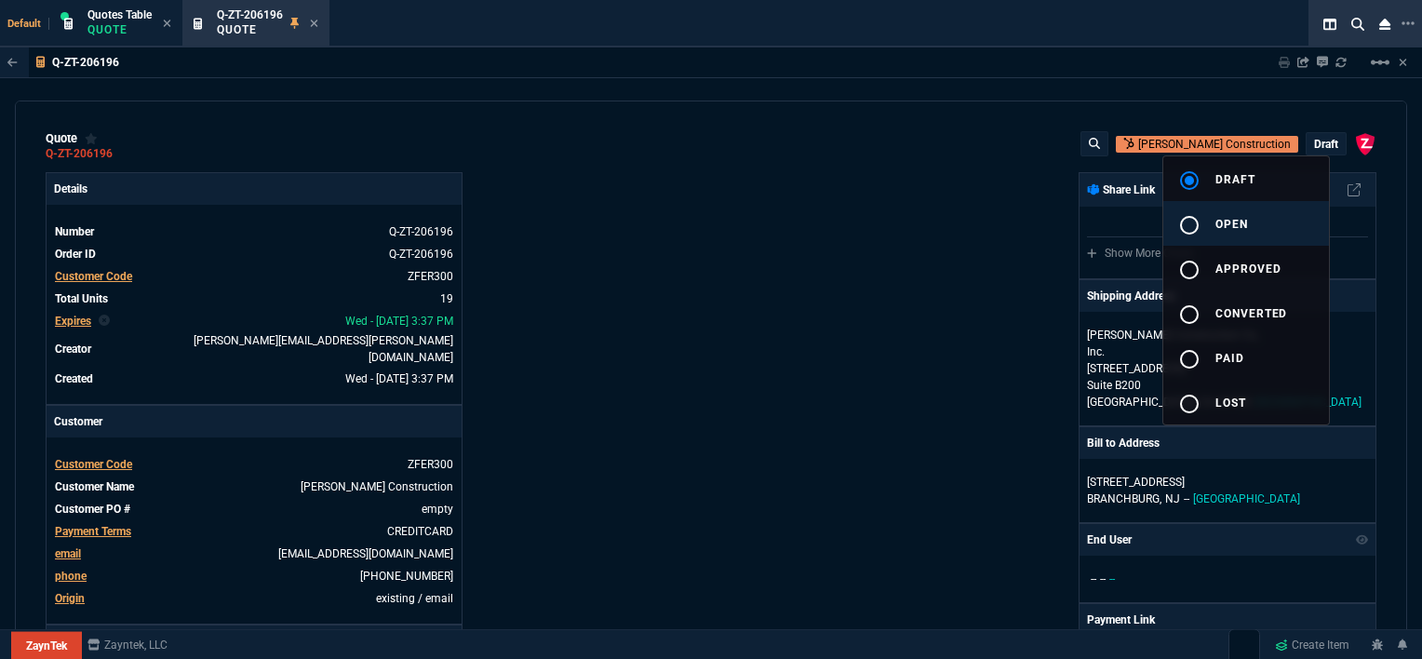
click at [1266, 218] on button "radio_button_unchecked open" at bounding box center [1246, 223] width 166 height 45
click at [945, 227] on div at bounding box center [711, 329] width 1422 height 659
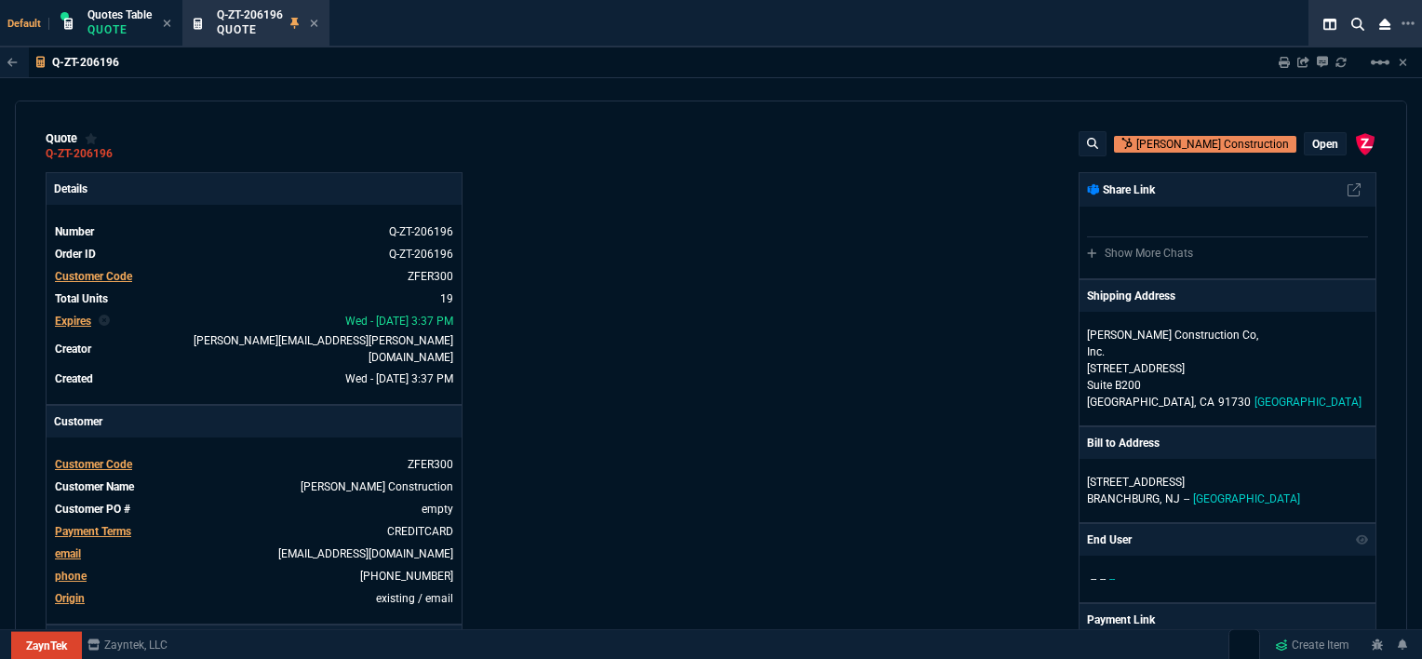
type input "0"
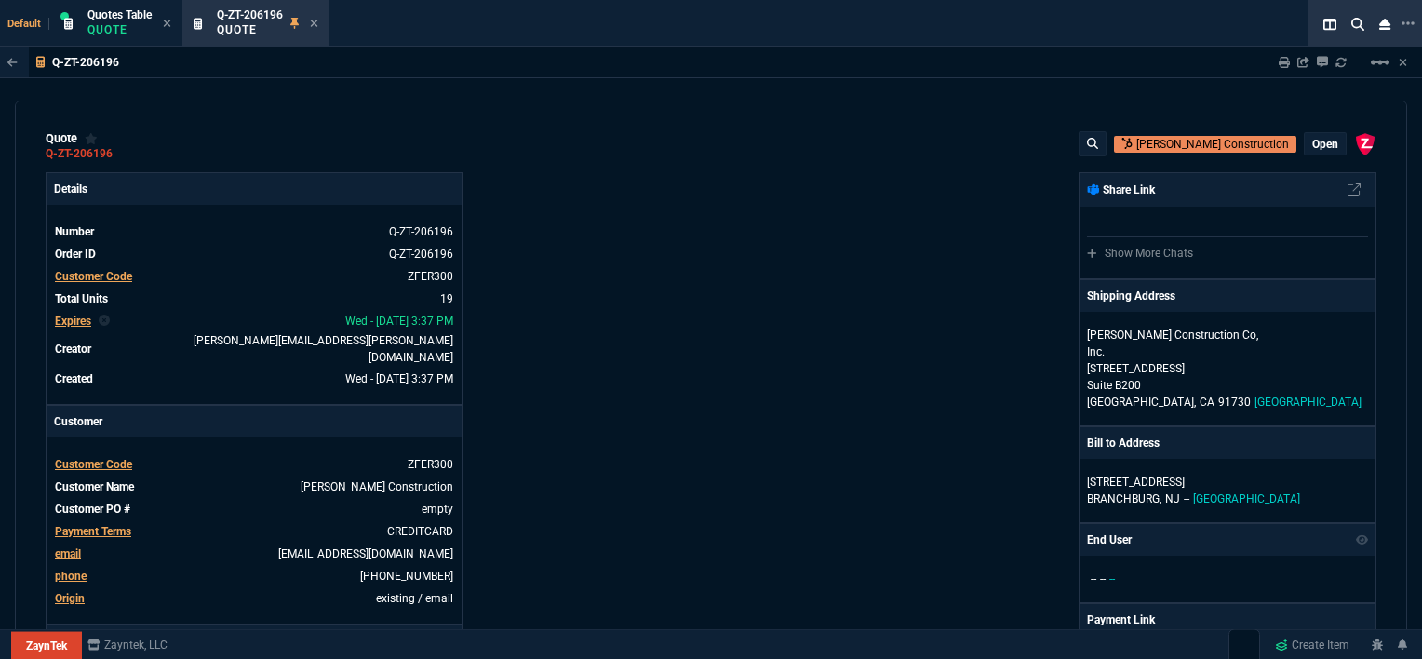
type input "0"
click at [1312, 145] on p "open" at bounding box center [1325, 144] width 26 height 15
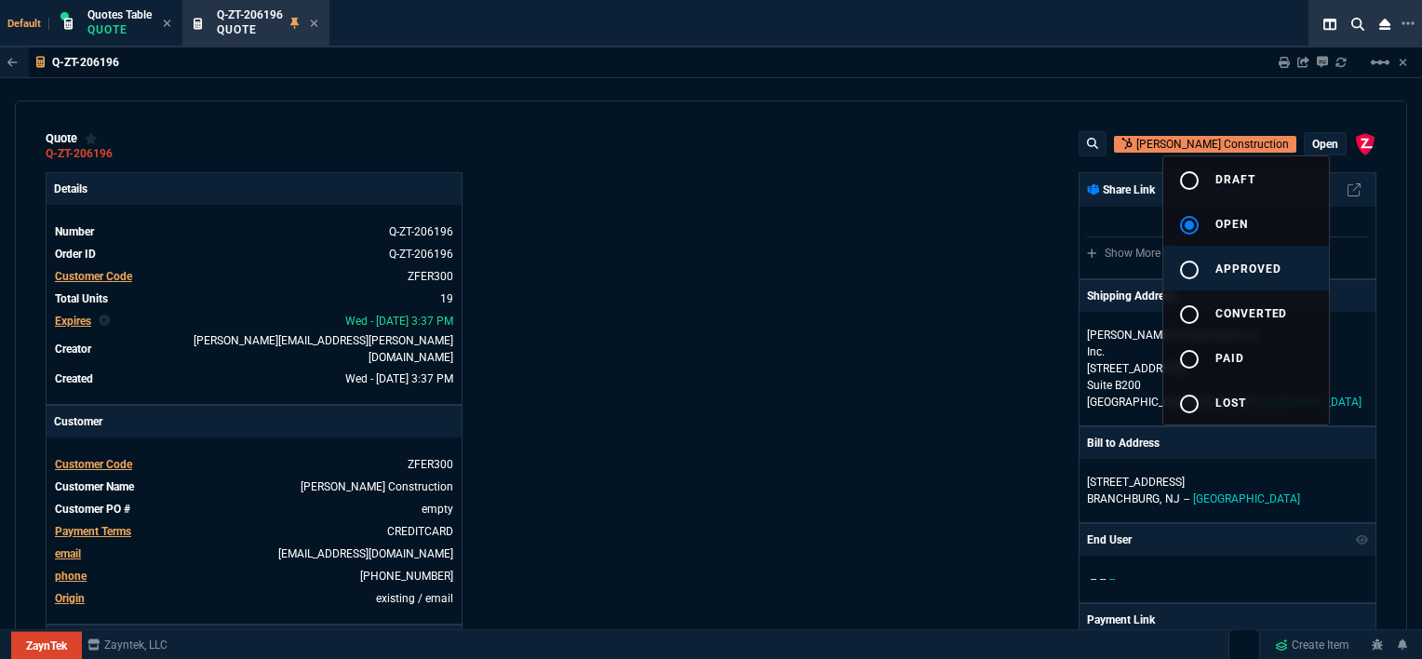
click at [1266, 263] on span "approved" at bounding box center [1248, 268] width 66 height 13
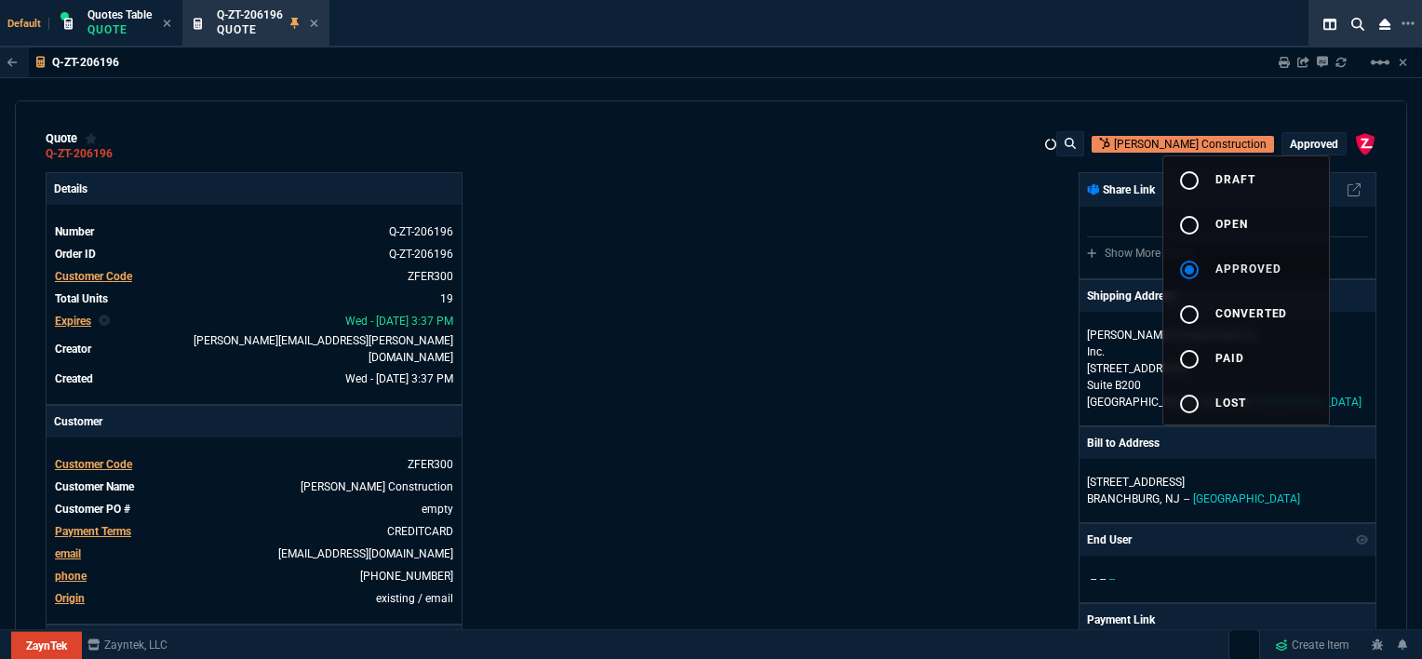
click at [741, 303] on div at bounding box center [711, 329] width 1422 height 659
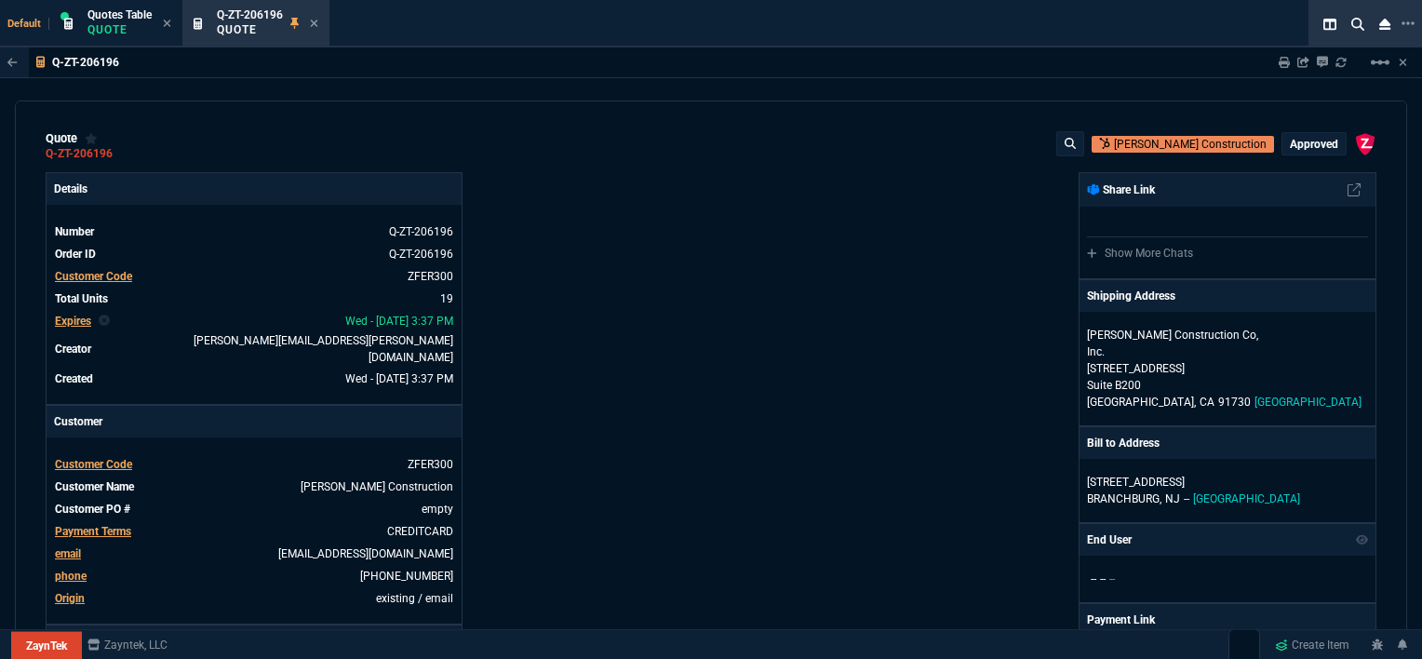
type input "0"
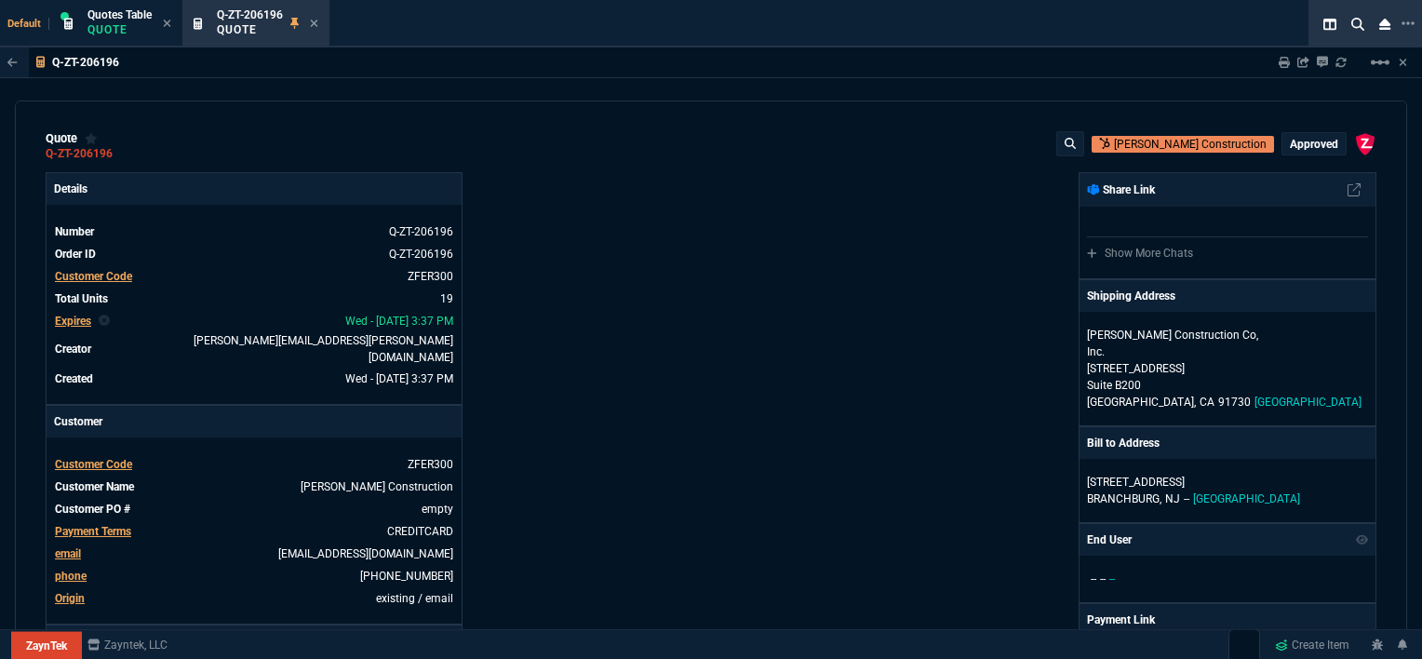
type input "0"
click at [316, 28] on icon at bounding box center [314, 23] width 8 height 11
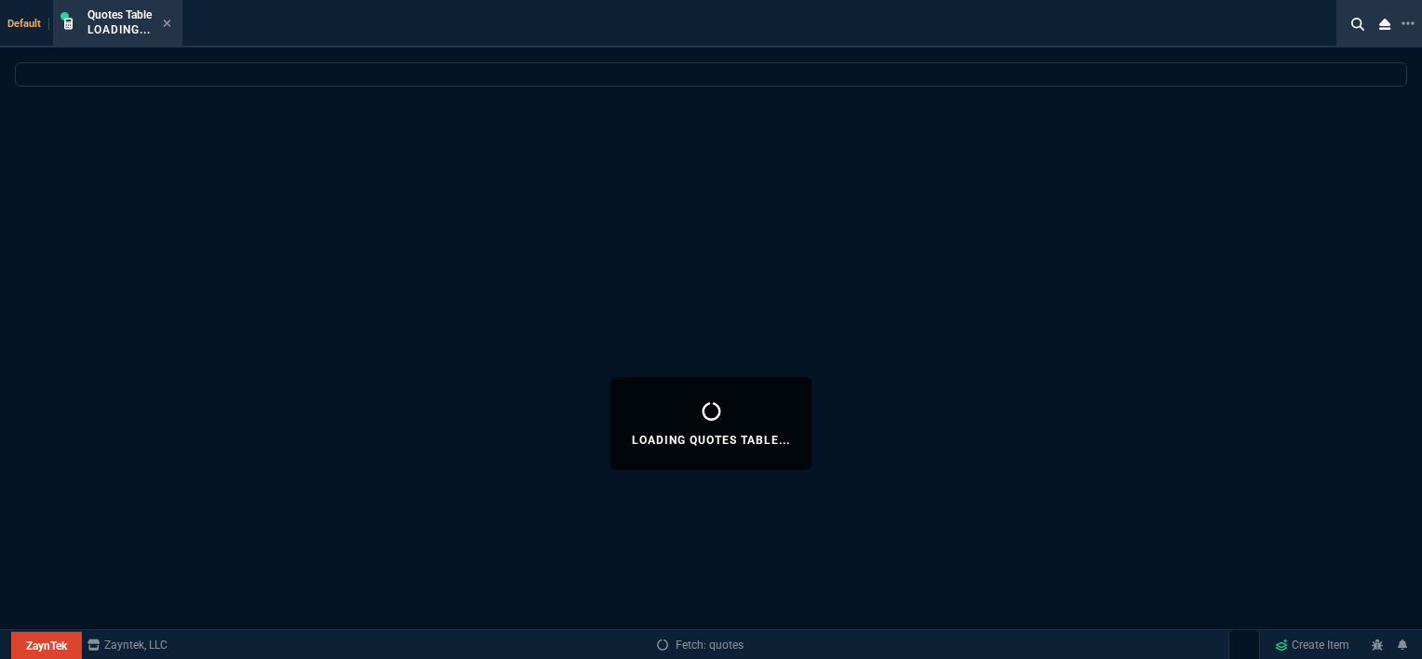
select select
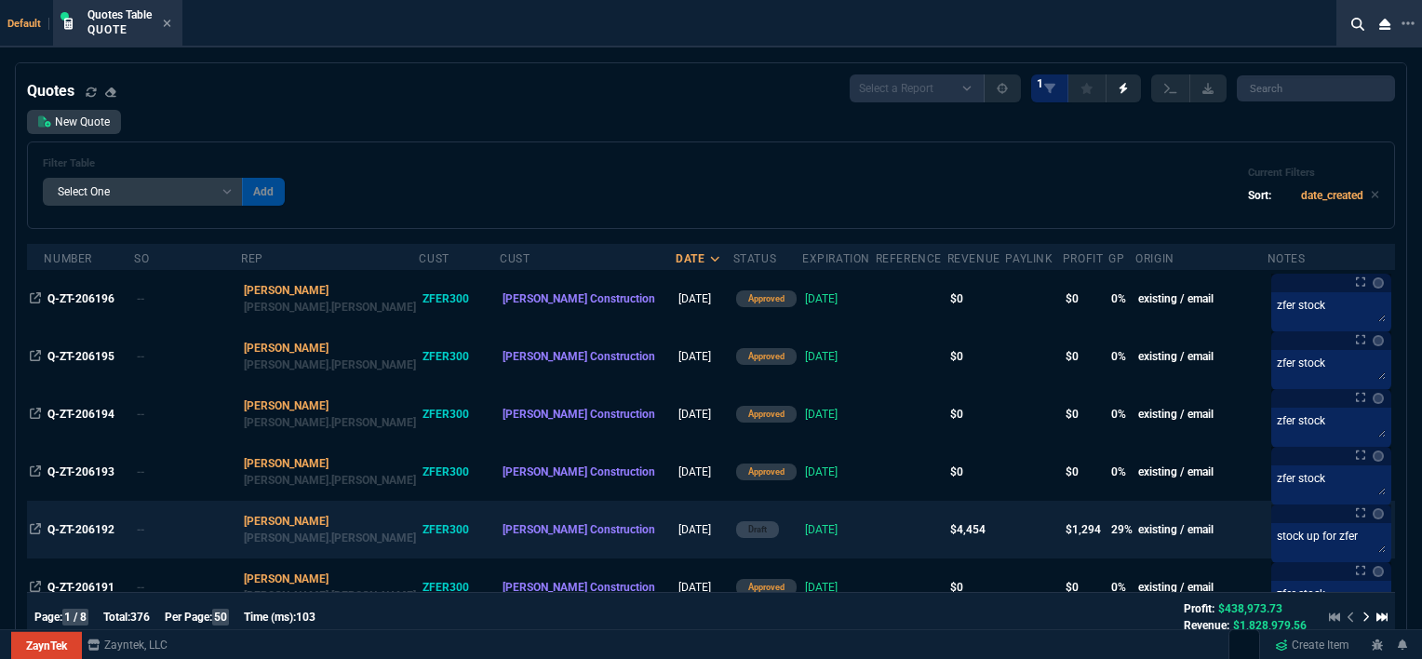
click at [876, 546] on td at bounding box center [912, 530] width 72 height 58
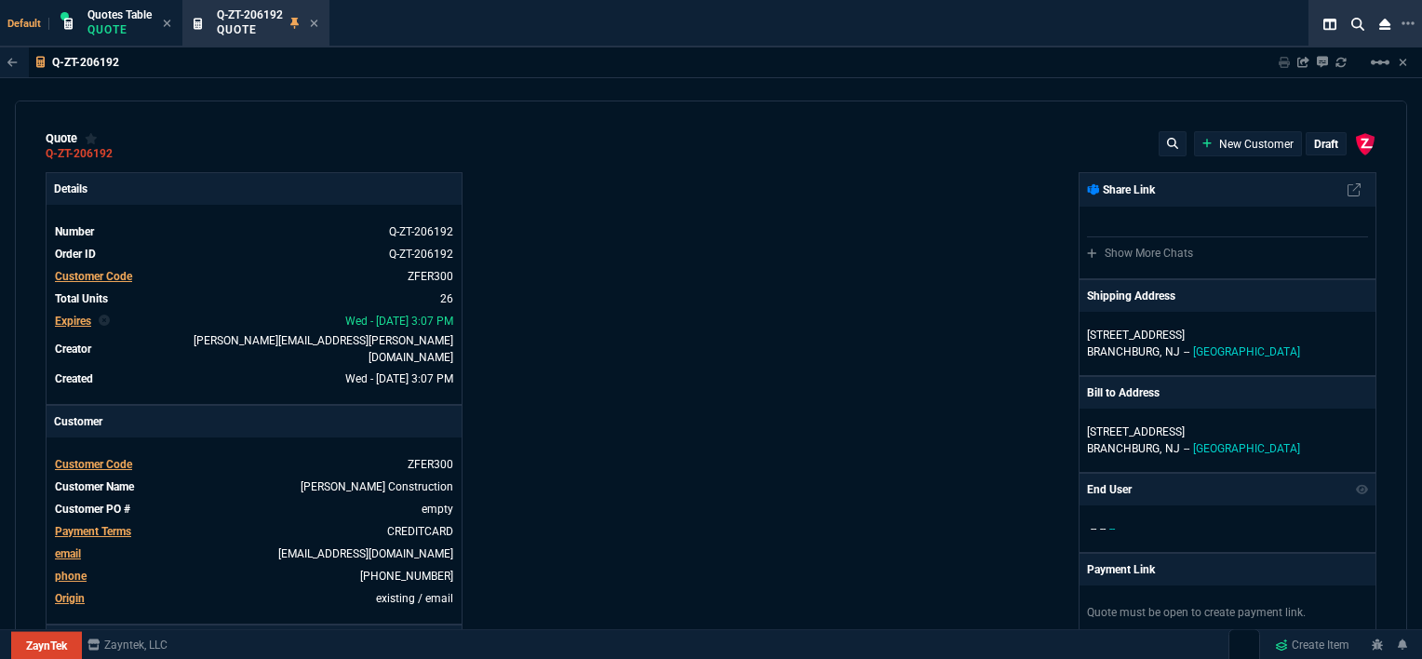
type input "35"
type input "61"
type input "32"
type input "81"
type input "21"
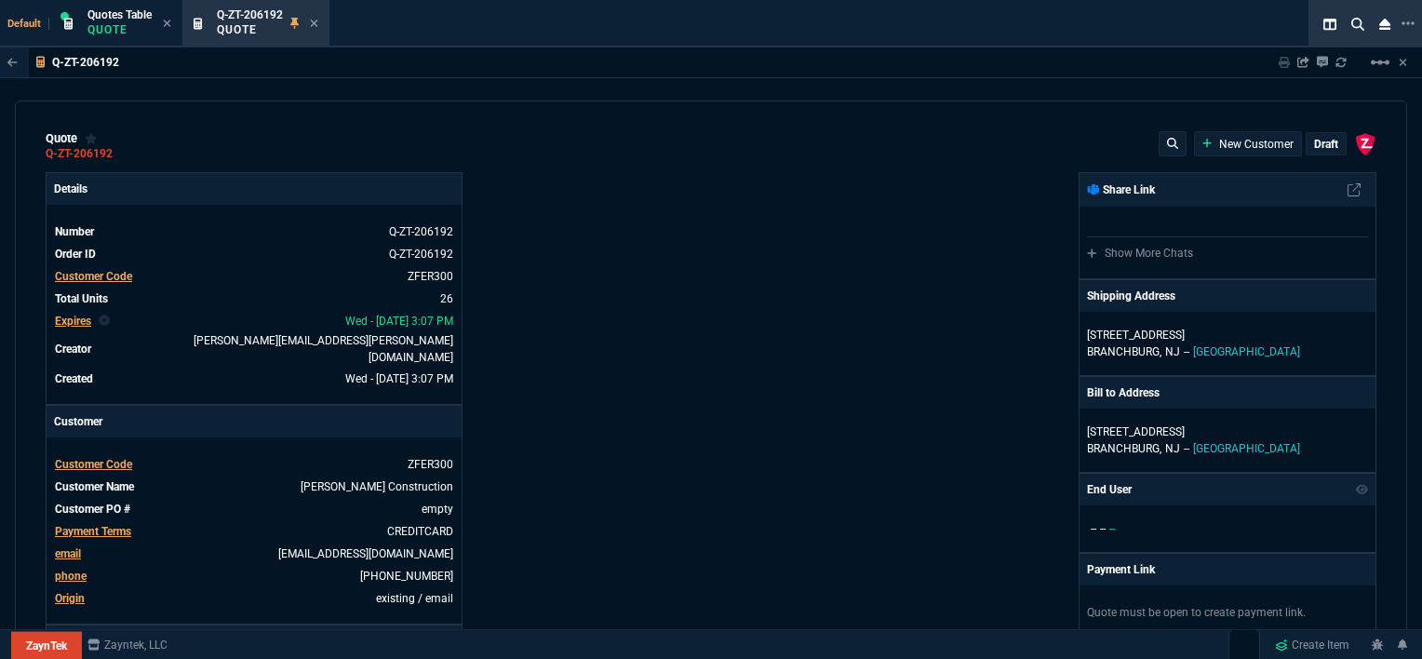
type input "7"
type input "-58"
type input "-22"
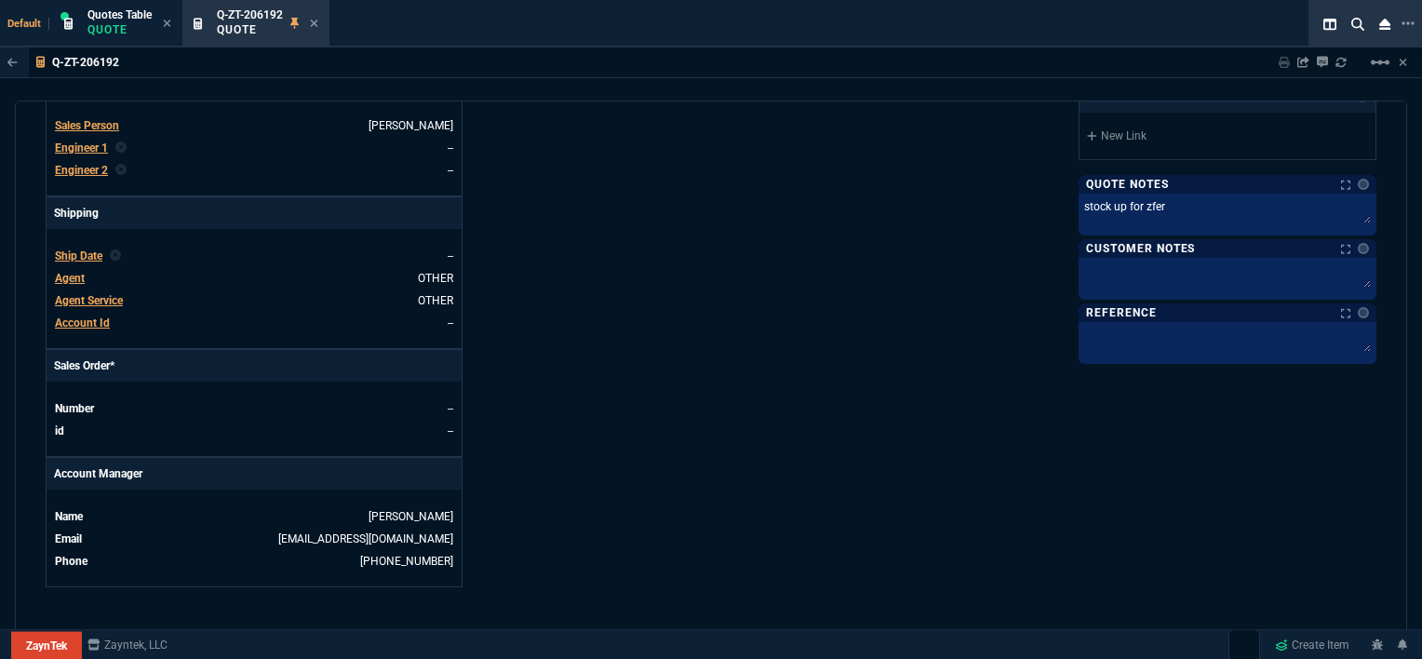
scroll to position [1023, 0]
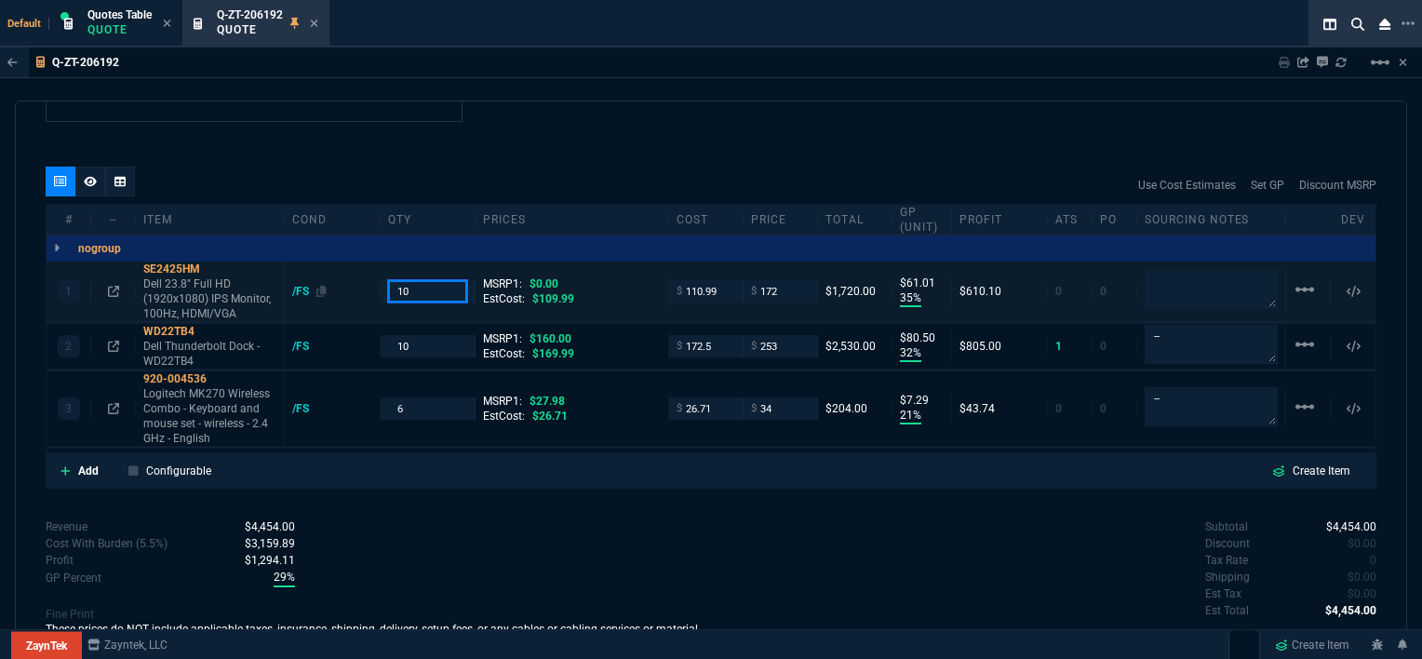
drag, startPoint x: 409, startPoint y: 279, endPoint x: 354, endPoint y: 268, distance: 56.9
click at [354, 268] on div "1 SE2425HM Dell 23.8" Full HD (1920x1080) IPS Monitor, 100Hz, HDMI/VGA /FS 10 M…" at bounding box center [711, 291] width 1329 height 60
type input "15"
click at [656, 518] on div "Revenue $4,454.00 Cost $2,995.16 Cost With Burden (5.5%) $3,159.89 Profit $1,29…" at bounding box center [378, 594] width 665 height 153
drag, startPoint x: 421, startPoint y: 395, endPoint x: 361, endPoint y: 389, distance: 60.8
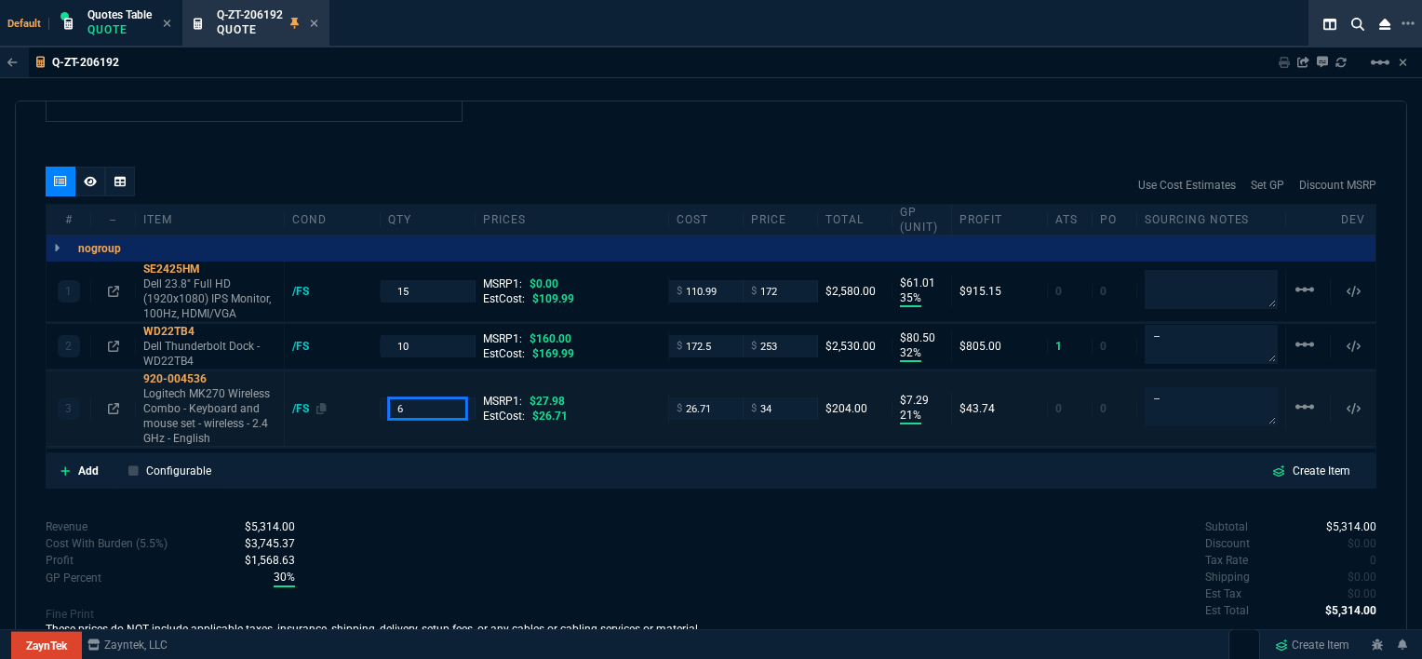
click at [361, 389] on div "3 920-004536 Logitech MK270 Wireless Combo - Keyboard and mouse set - wireless …" at bounding box center [711, 408] width 1329 height 75
type input "20"
click at [488, 571] on div "Revenue $5,314.00 Cost $3,550.11 Cost With Burden (5.5%) $3,745.37 Profit $1,56…" at bounding box center [378, 594] width 665 height 153
drag, startPoint x: 421, startPoint y: 331, endPoint x: 365, endPoint y: 327, distance: 56.0
click at [366, 327] on div "2 WD22TB4 Dell Thunderbolt Dock - WD22TB4 /FS 10 MSRP1: $160.00 EstCost: $169.9…" at bounding box center [711, 347] width 1329 height 46
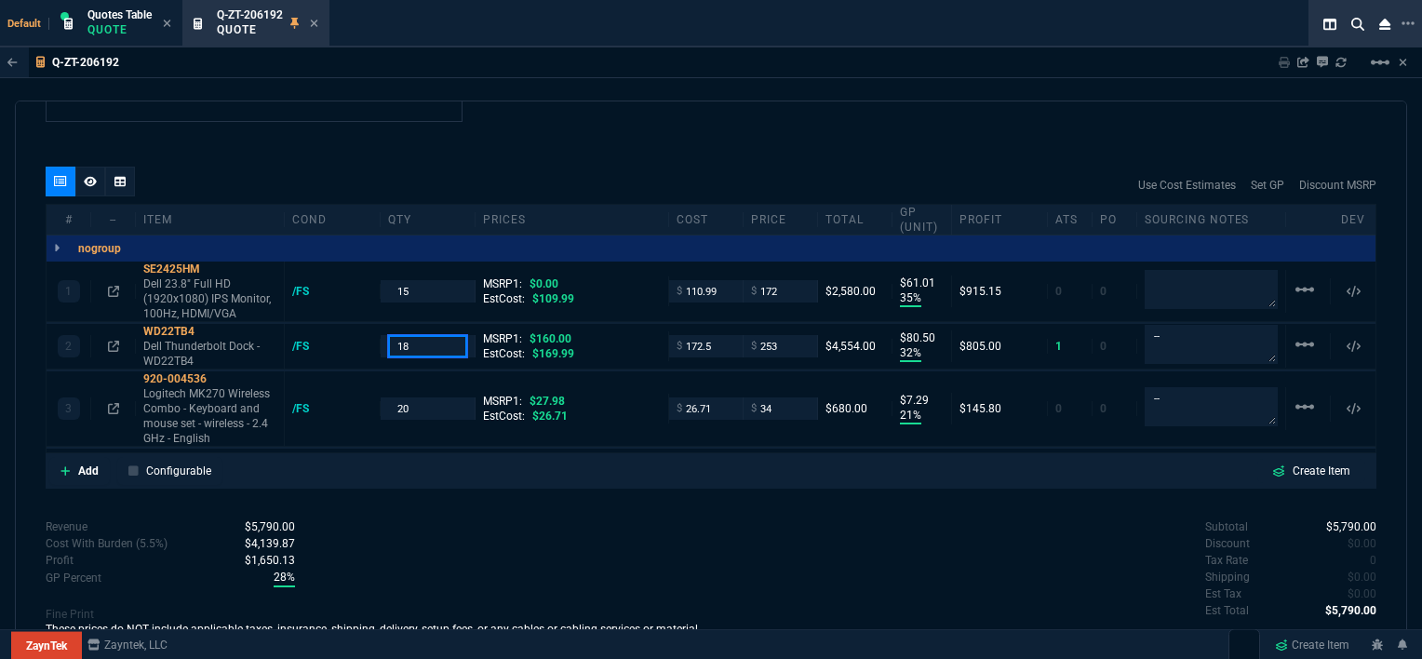
type input "18"
click at [543, 556] on div "Revenue $5,790.00 Cost $3,924.05 Cost With Burden (5.5%) $4,139.87 Profit $1,65…" at bounding box center [378, 594] width 665 height 153
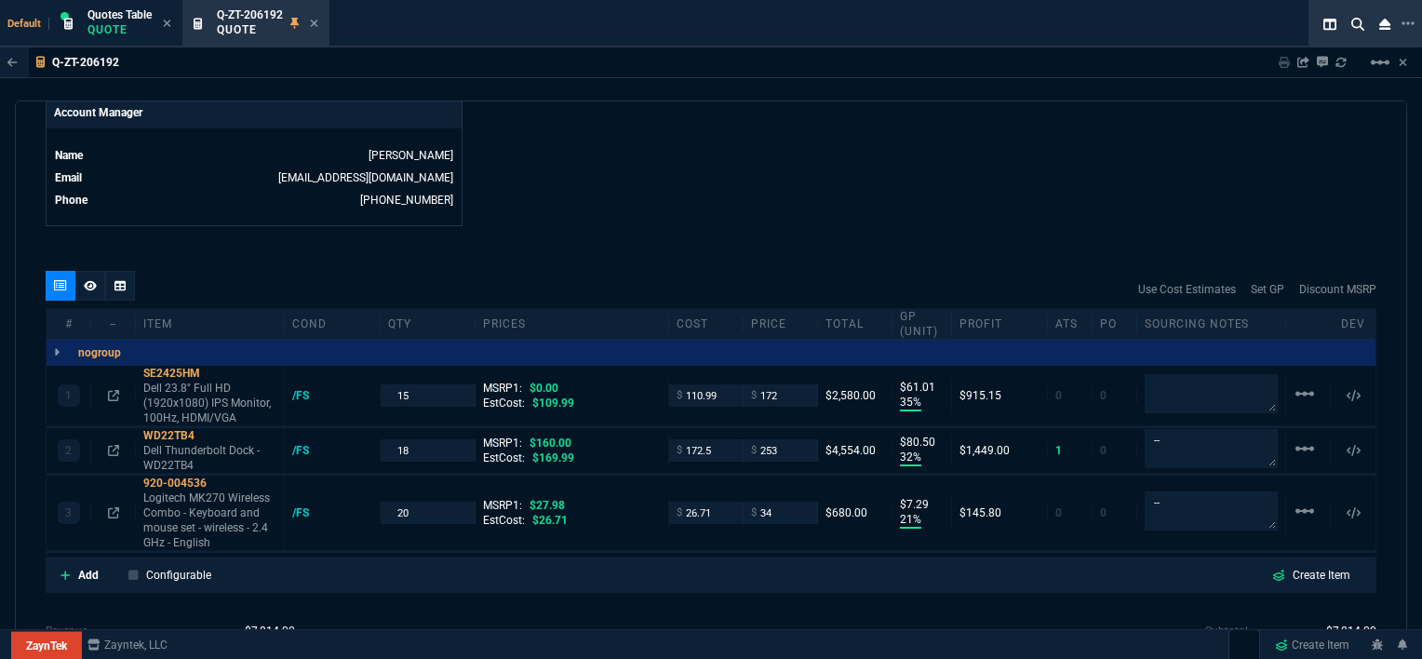
scroll to position [1053, 0]
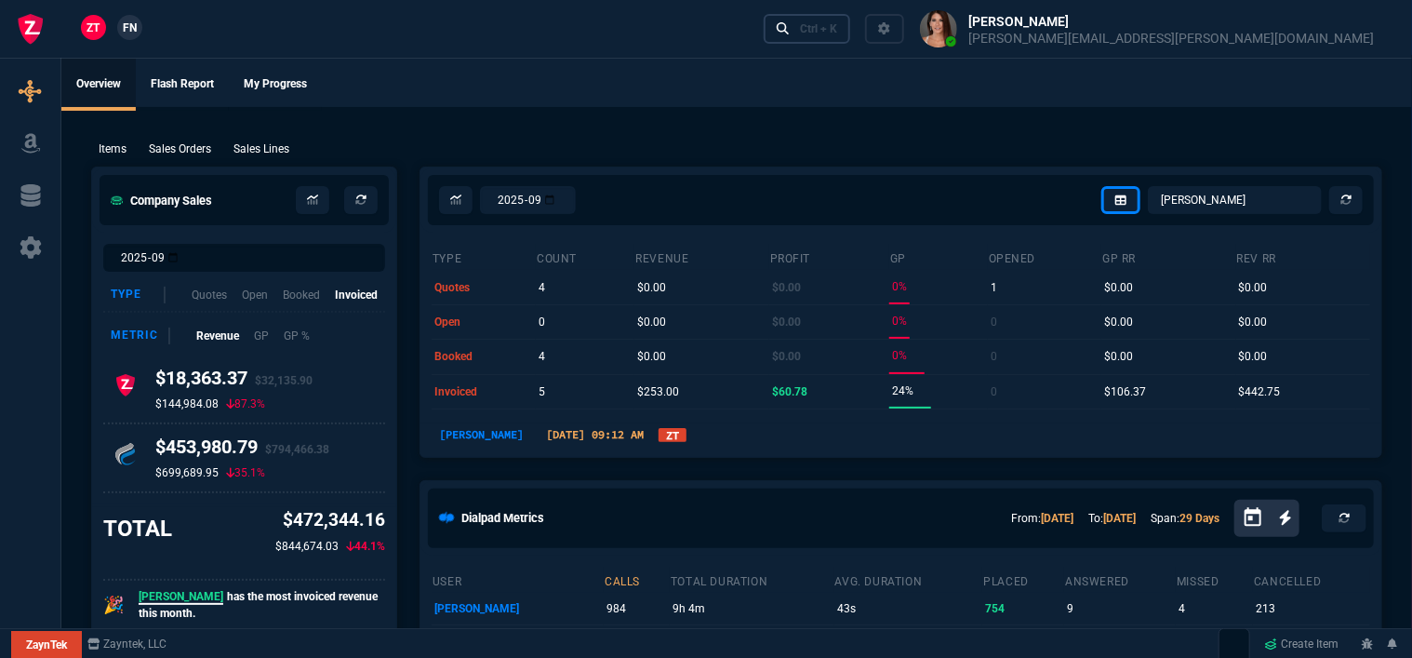
click at [837, 24] on div "Ctrl + K" at bounding box center [818, 28] width 37 height 15
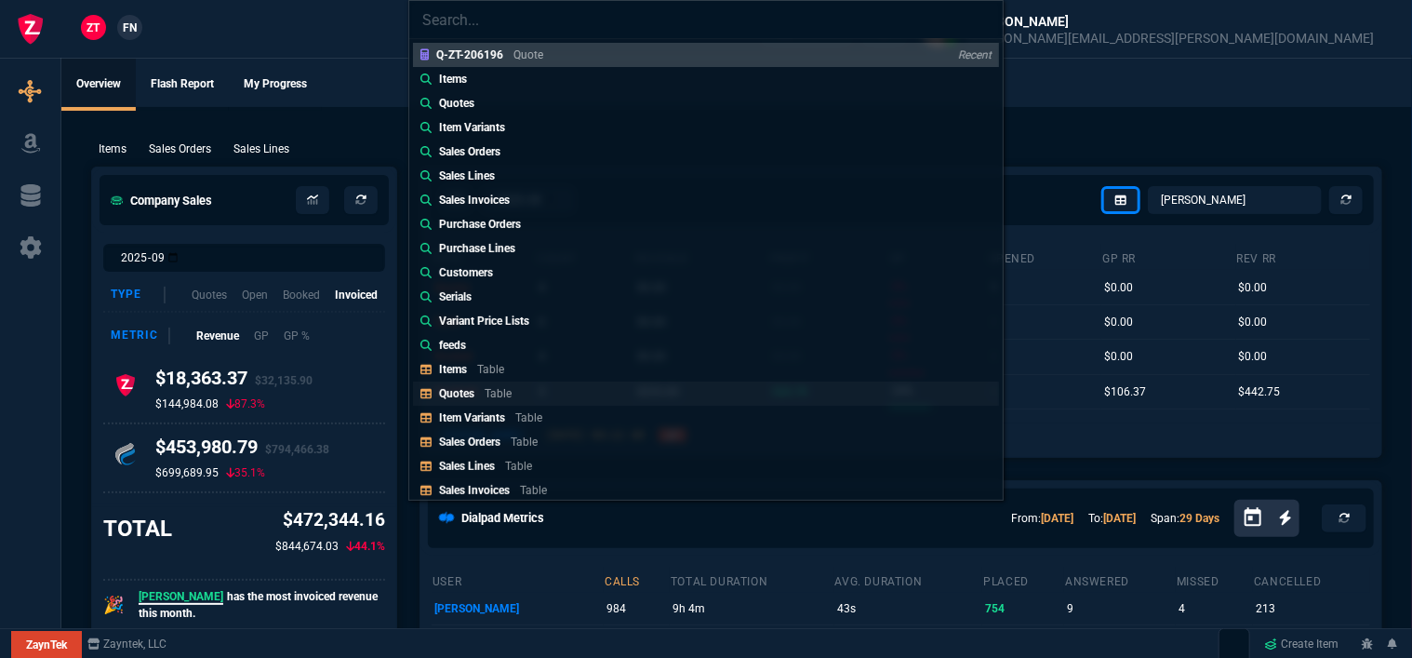
click at [502, 385] on div "Quotes Table" at bounding box center [479, 393] width 80 height 17
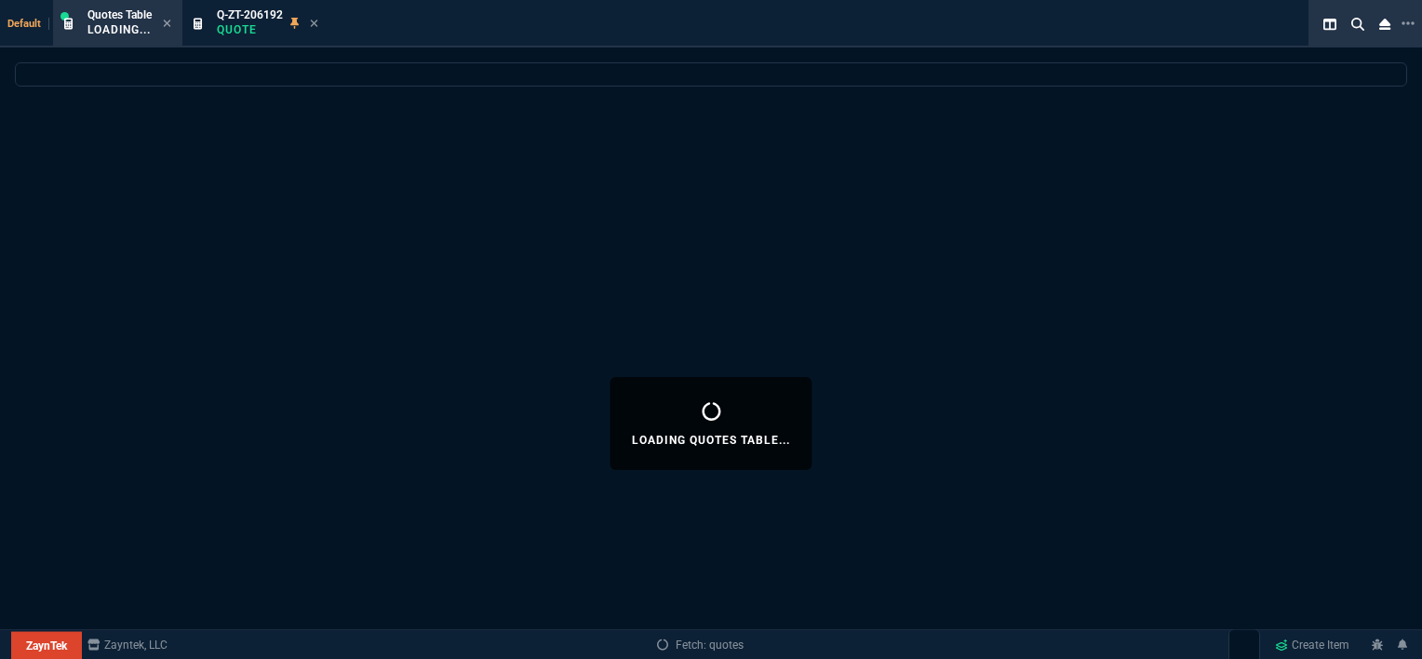
select select
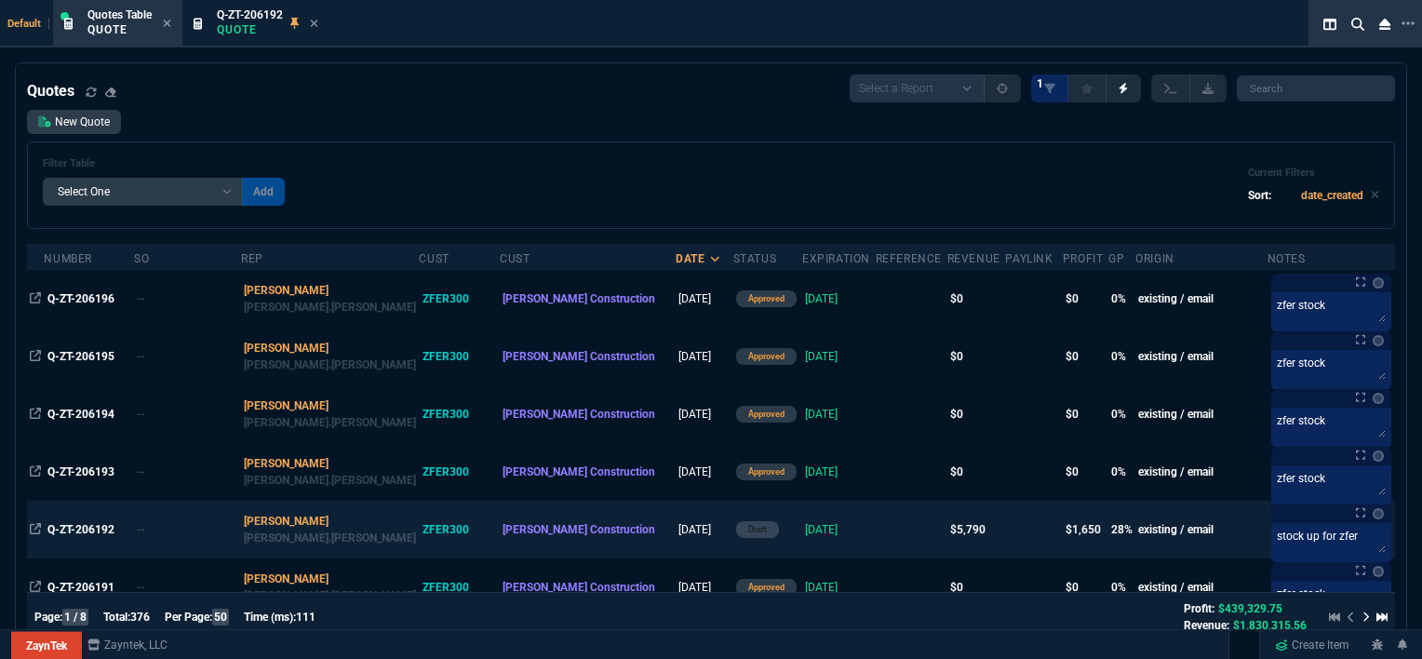
click at [876, 533] on td at bounding box center [912, 530] width 72 height 58
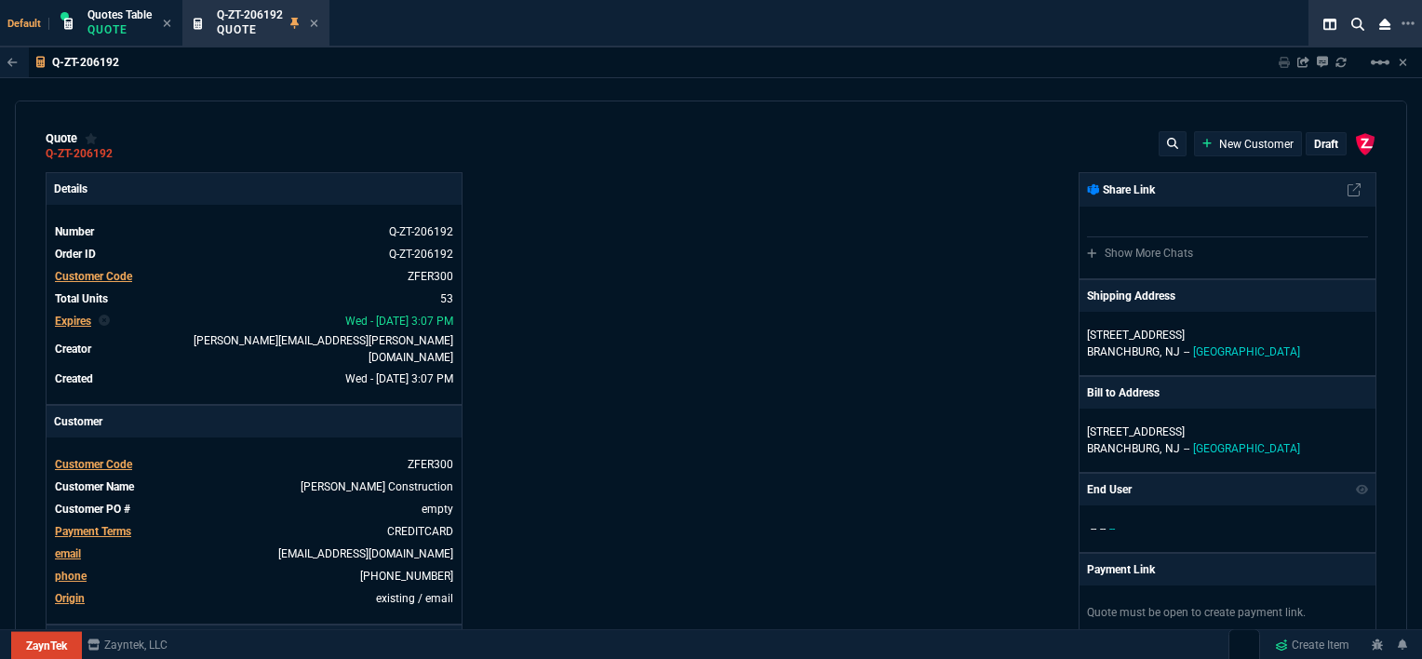
type input "35"
type input "61"
type input "32"
type input "81"
type input "21"
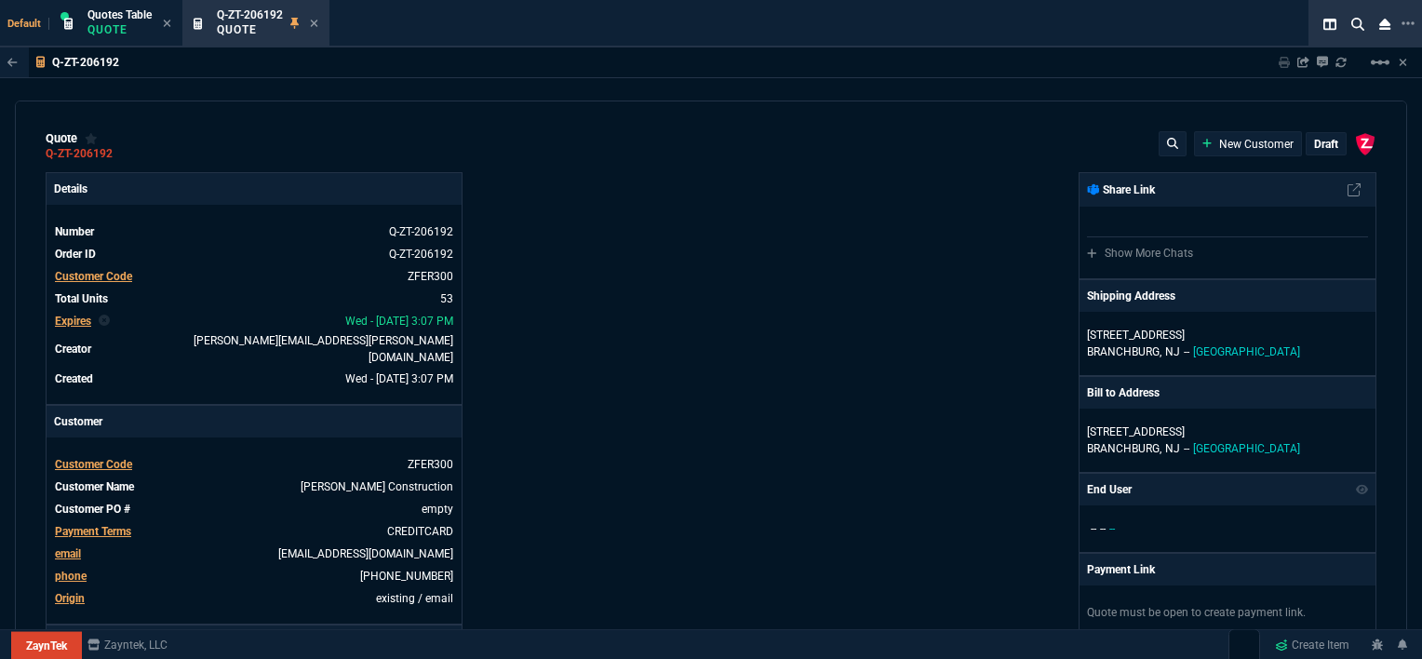
type input "7"
type input "-58"
type input "-22"
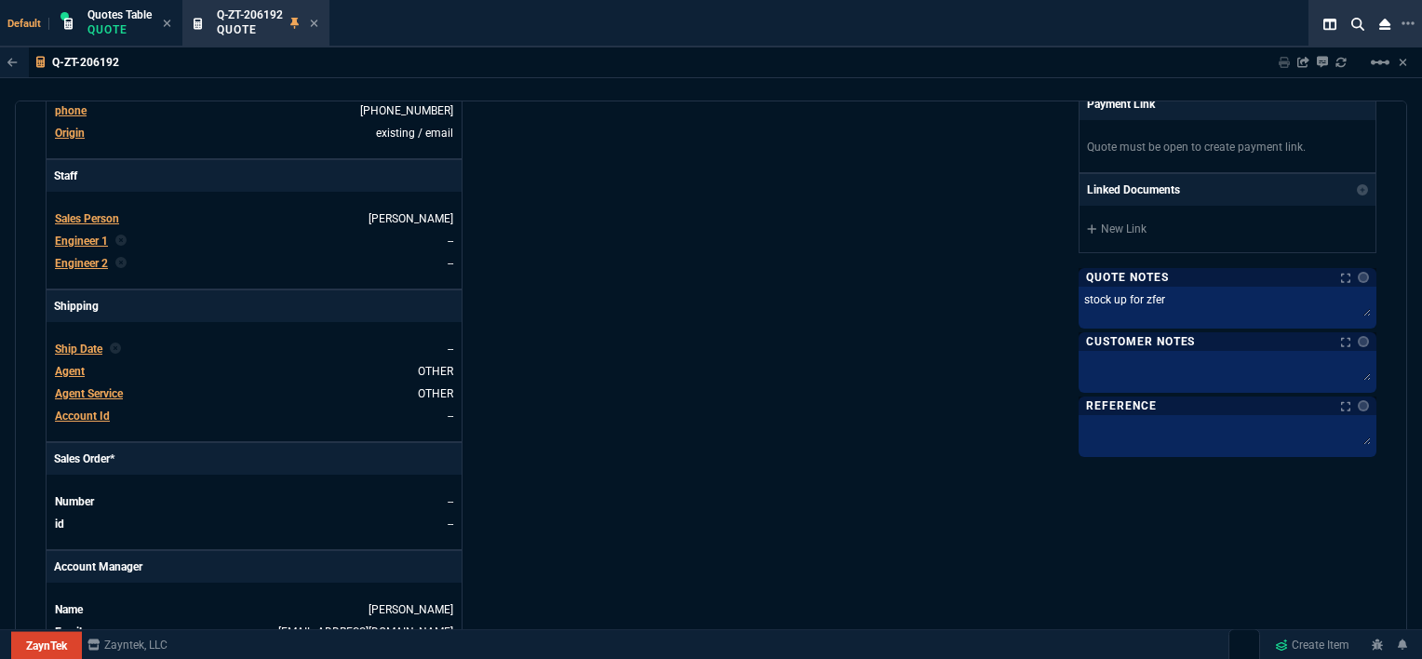
scroll to position [1023, 0]
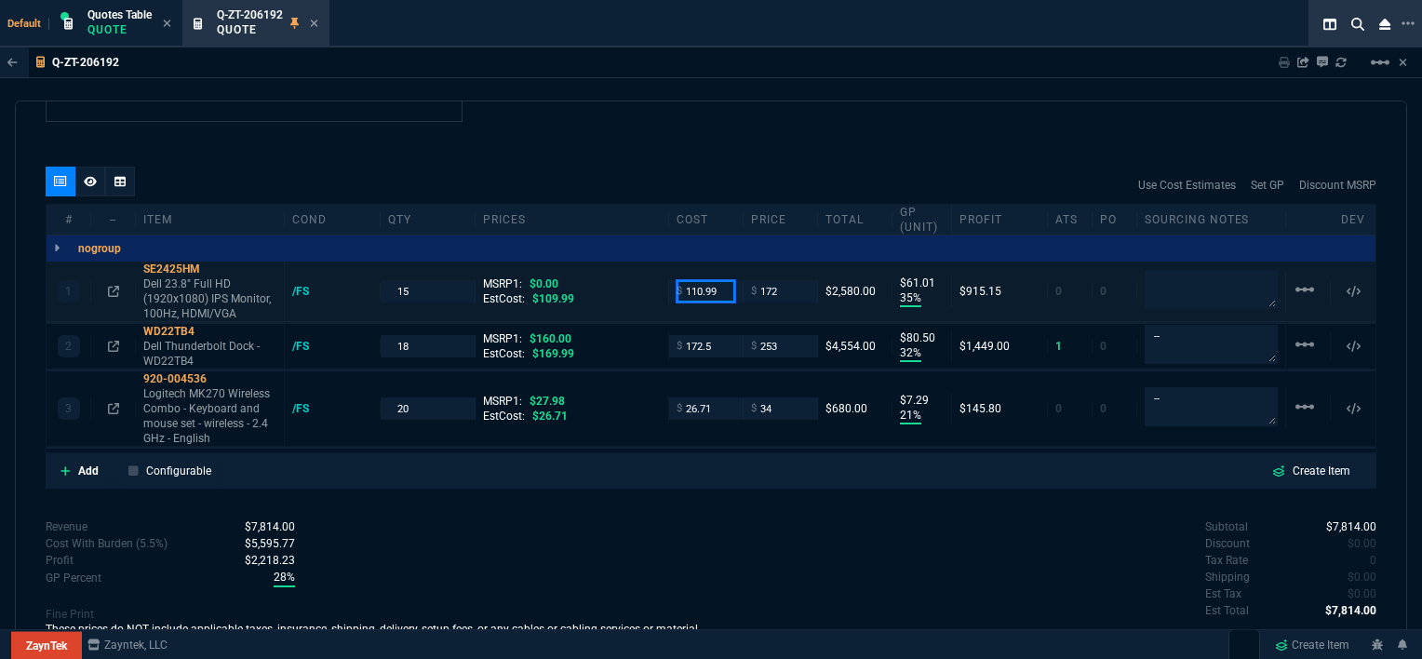
drag, startPoint x: 724, startPoint y: 273, endPoint x: 603, endPoint y: 271, distance: 121.0
click at [603, 271] on div "1 SE2425HM Dell 23.8" Full HD (1920x1080) IPS Monitor, 100Hz, HDMI/VGA /FS 15 M…" at bounding box center [711, 291] width 1329 height 60
type input "109.99"
click at [597, 523] on div "Revenue $7,814.00 Cost $5,304.05 Cost With Burden (5.5%) $5,595.77 Profit $2,21…" at bounding box center [378, 594] width 665 height 153
type input "109.99"
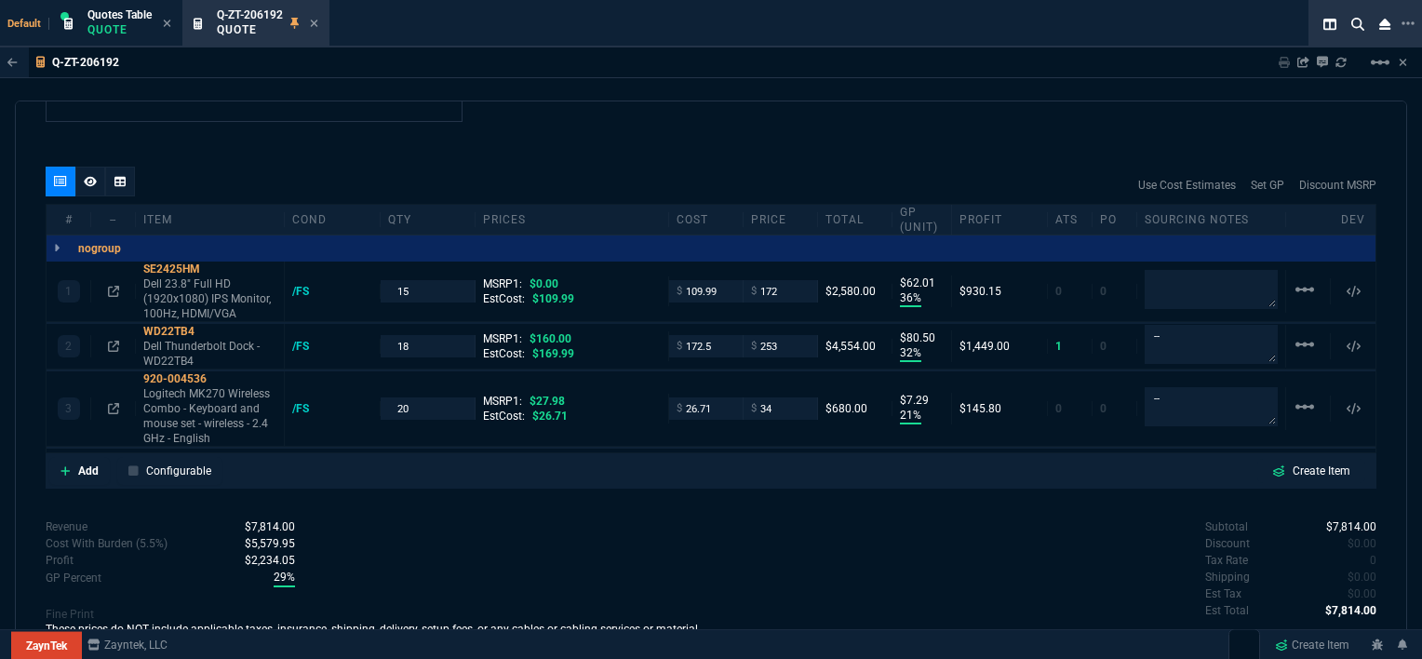
type input "36"
type input "62"
drag, startPoint x: 710, startPoint y: 329, endPoint x: 612, endPoint y: 310, distance: 99.6
click at [612, 324] on div "2 WD22TB4 Dell Thunderbolt Dock - WD22TB4 /FS 18 MSRP1: $160.00 EstCost: $169.9…" at bounding box center [711, 347] width 1329 height 46
type input "169.99"
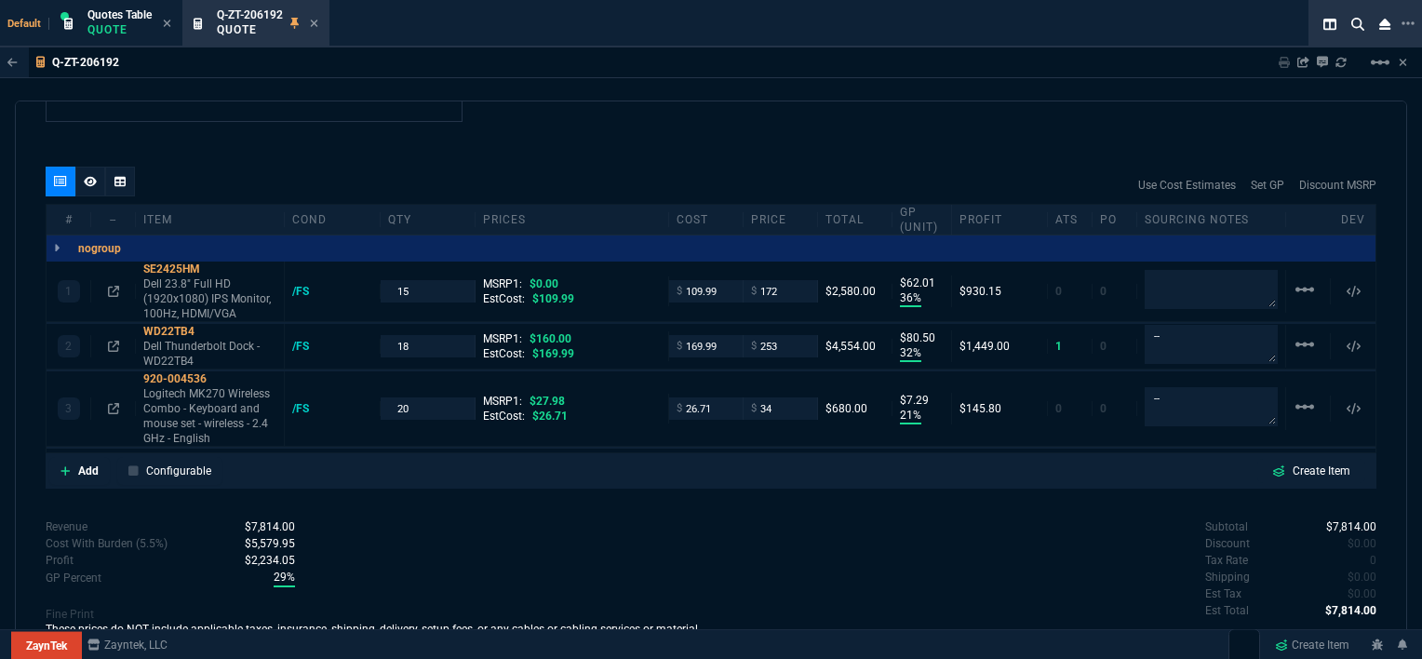
click at [607, 588] on div "Revenue $7,814.00 Cost $5,289.05 Cost With Burden (5.5%) $5,579.95 Profit $2,23…" at bounding box center [378, 594] width 665 height 153
type input "169.99"
type input "33"
type input "83"
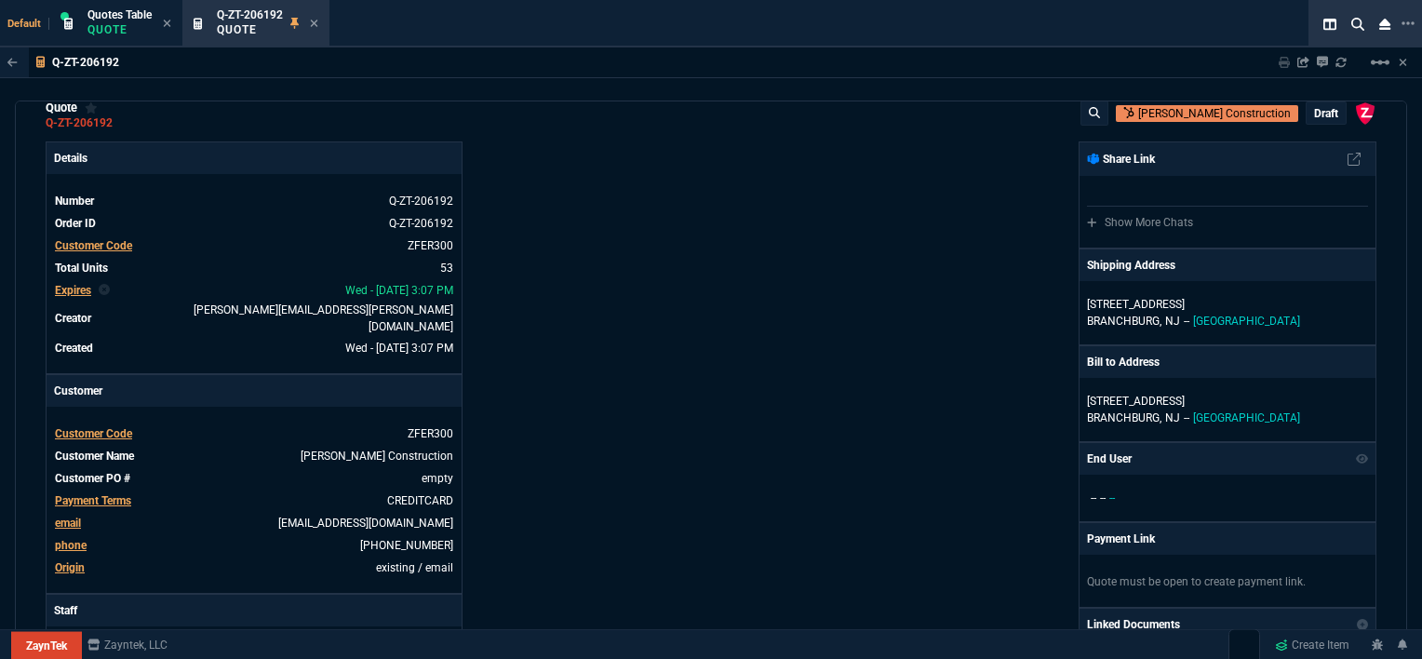
scroll to position [0, 0]
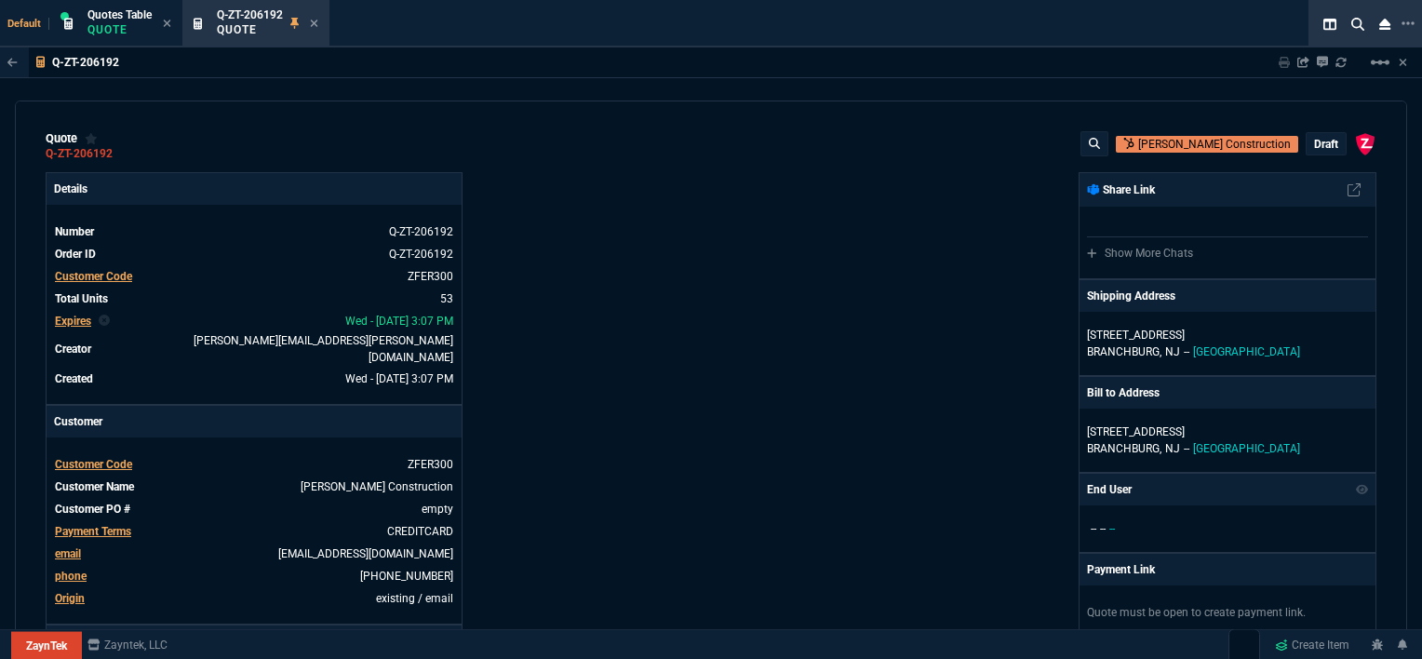
click at [1314, 143] on p "draft" at bounding box center [1326, 144] width 24 height 15
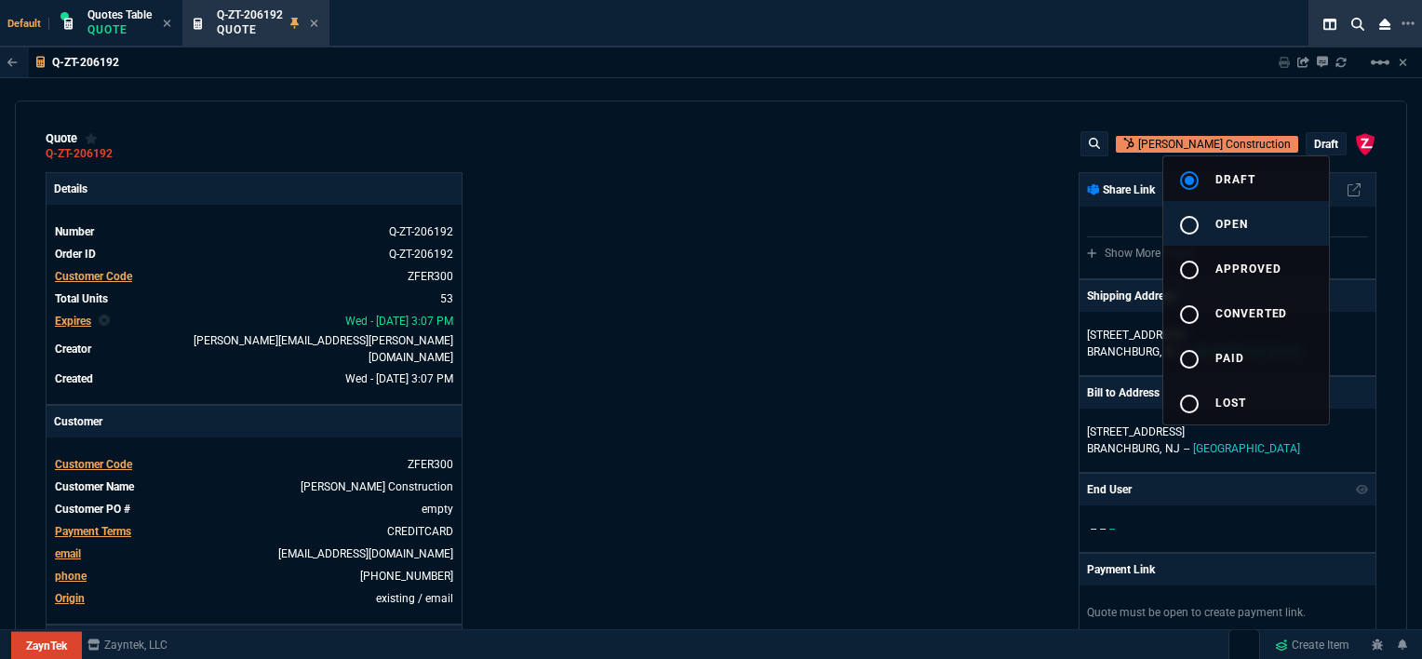
click at [1254, 220] on button "radio_button_unchecked open" at bounding box center [1246, 223] width 166 height 45
click at [962, 270] on div at bounding box center [711, 329] width 1422 height 659
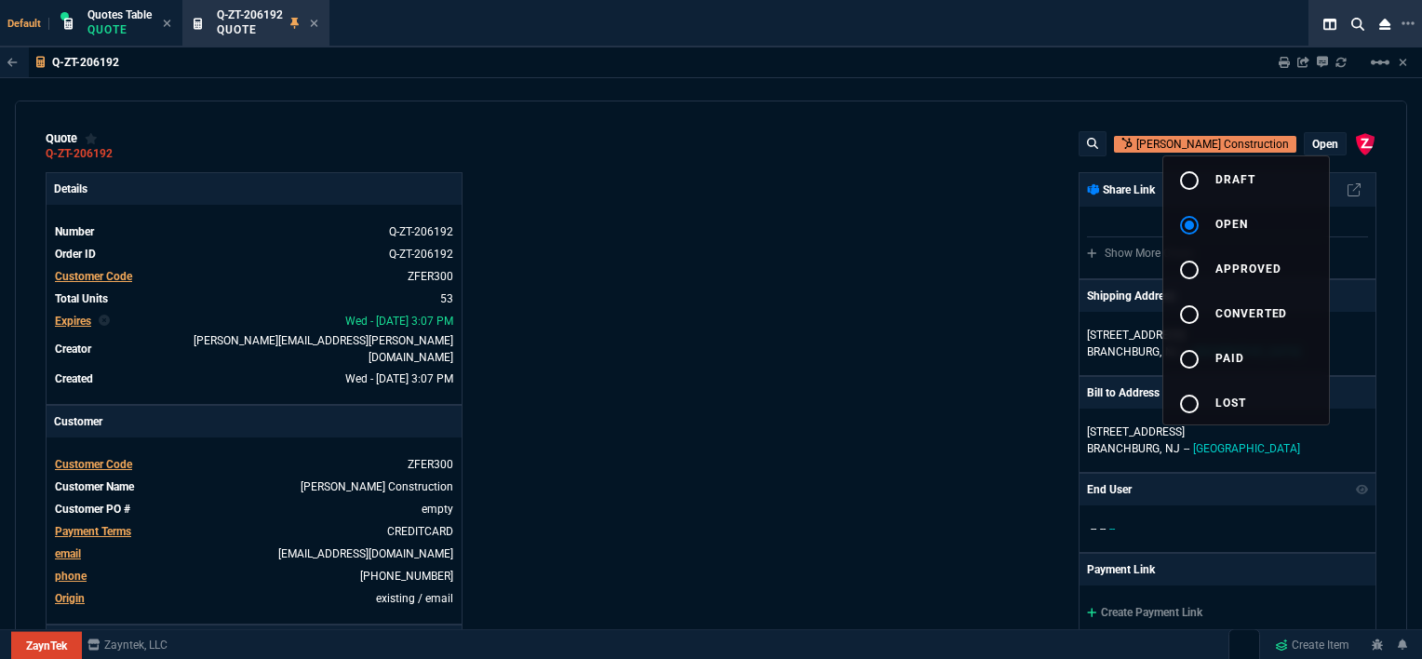
type input "36"
type input "62"
type input "33"
type input "83"
type input "21"
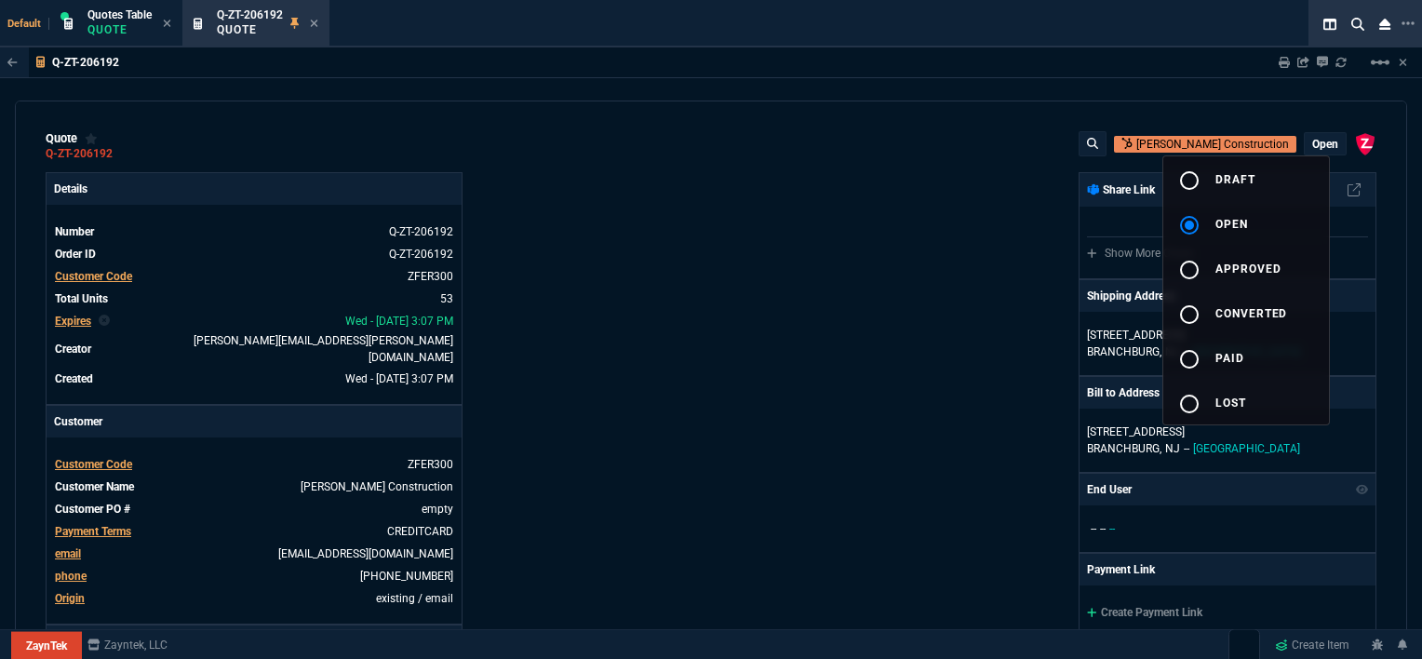
type input "7"
type input "-58"
type input "-22"
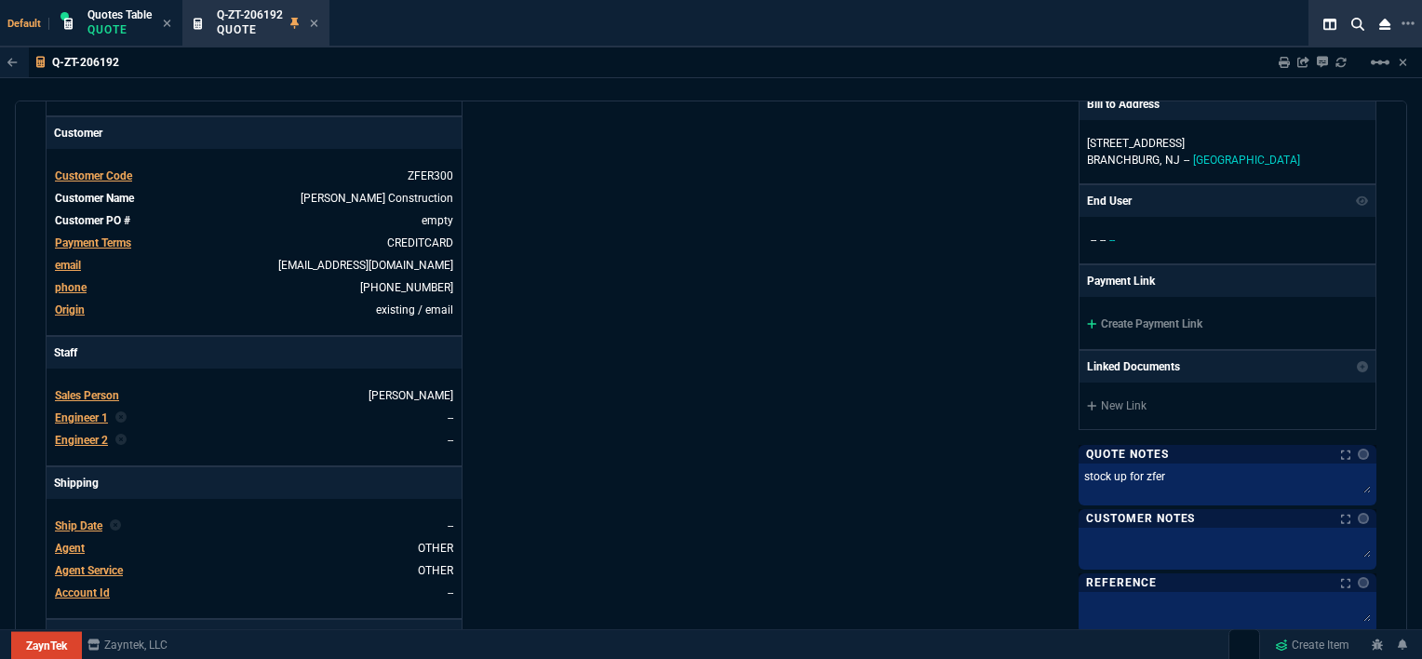
scroll to position [234, 0]
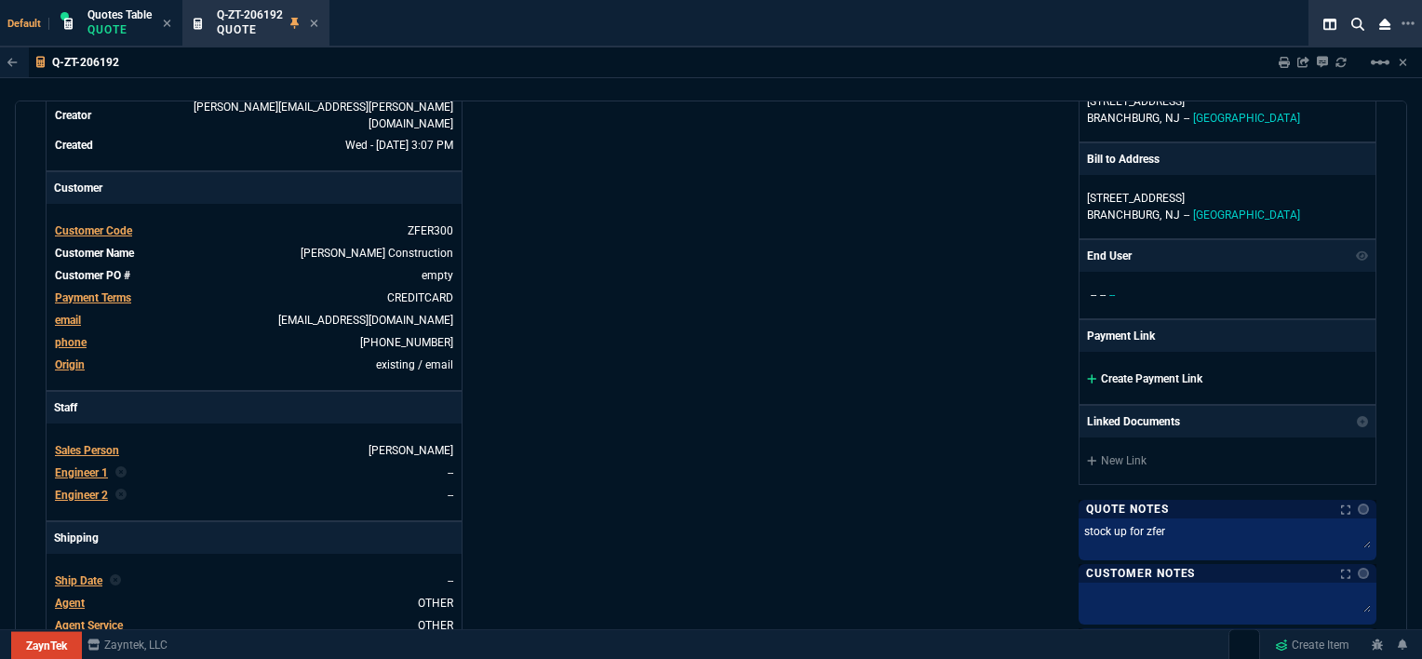
click at [1087, 374] on icon at bounding box center [1092, 378] width 10 height 11
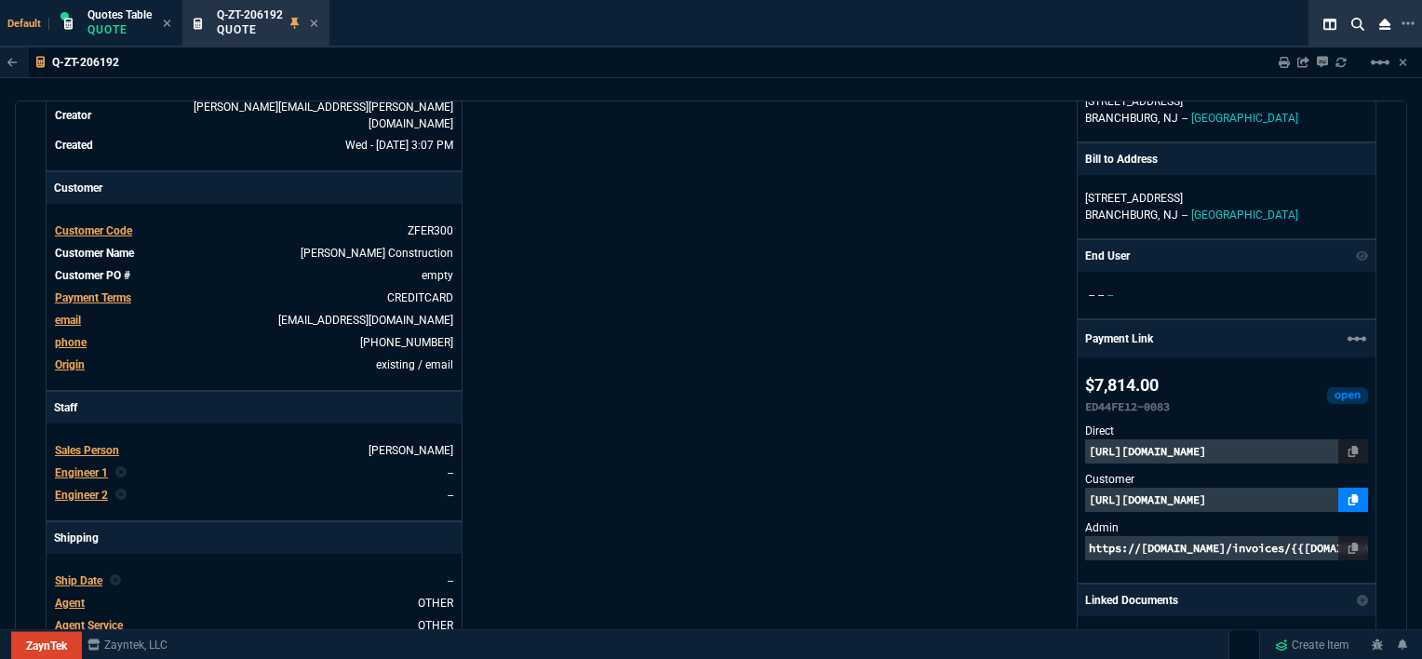
click at [1348, 498] on icon at bounding box center [1353, 499] width 10 height 11
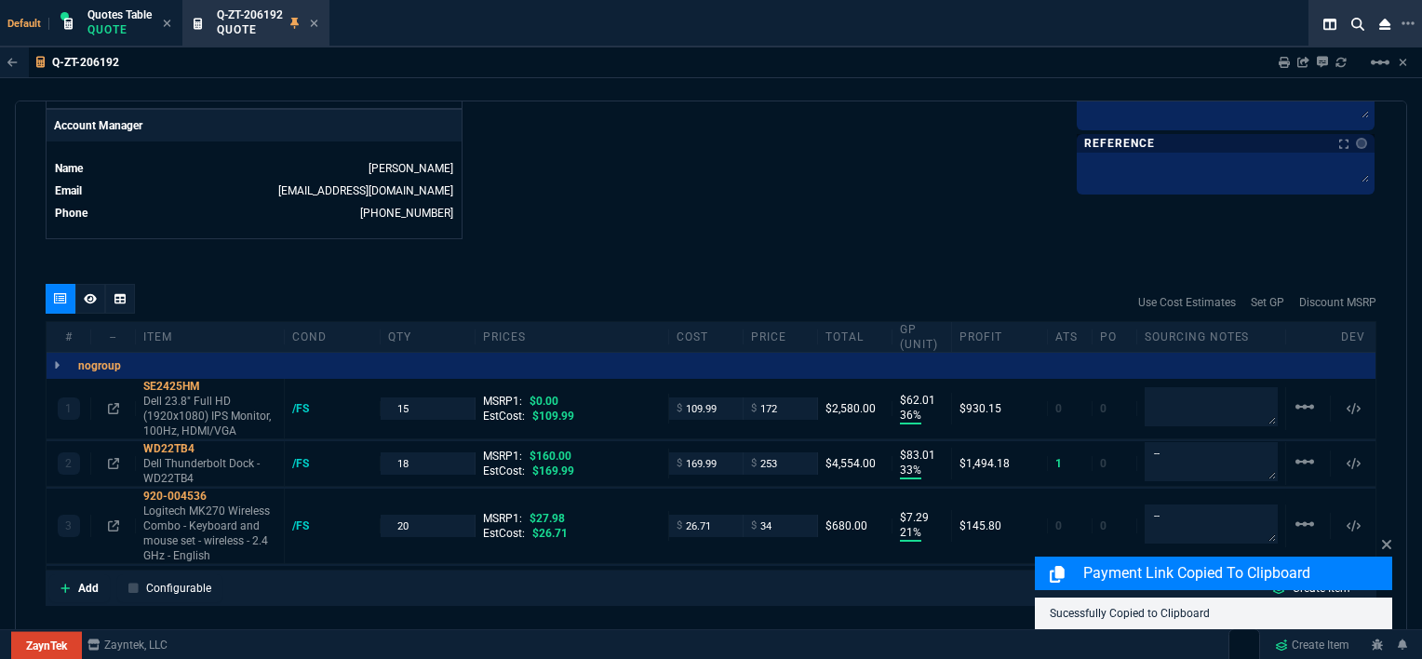
scroll to position [908, 0]
click at [90, 291] on icon at bounding box center [90, 296] width 13 height 10
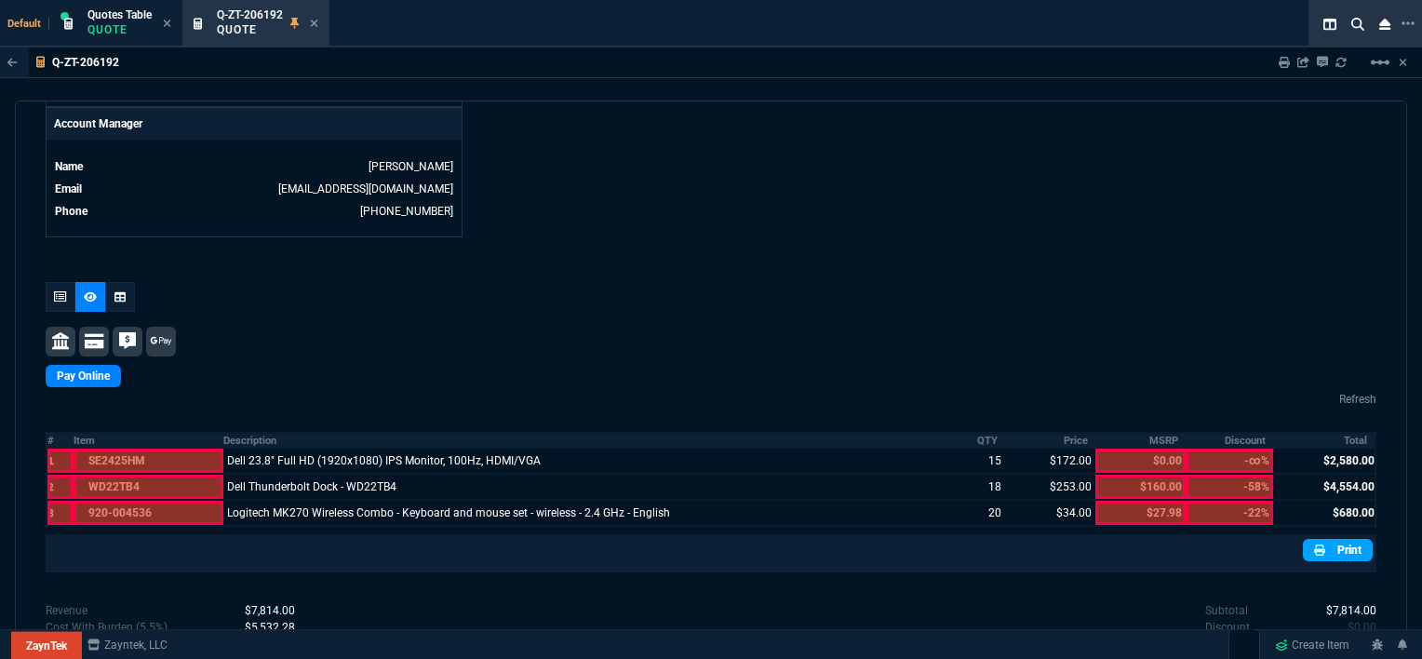
click at [1332, 541] on link "Print" at bounding box center [1338, 550] width 70 height 22
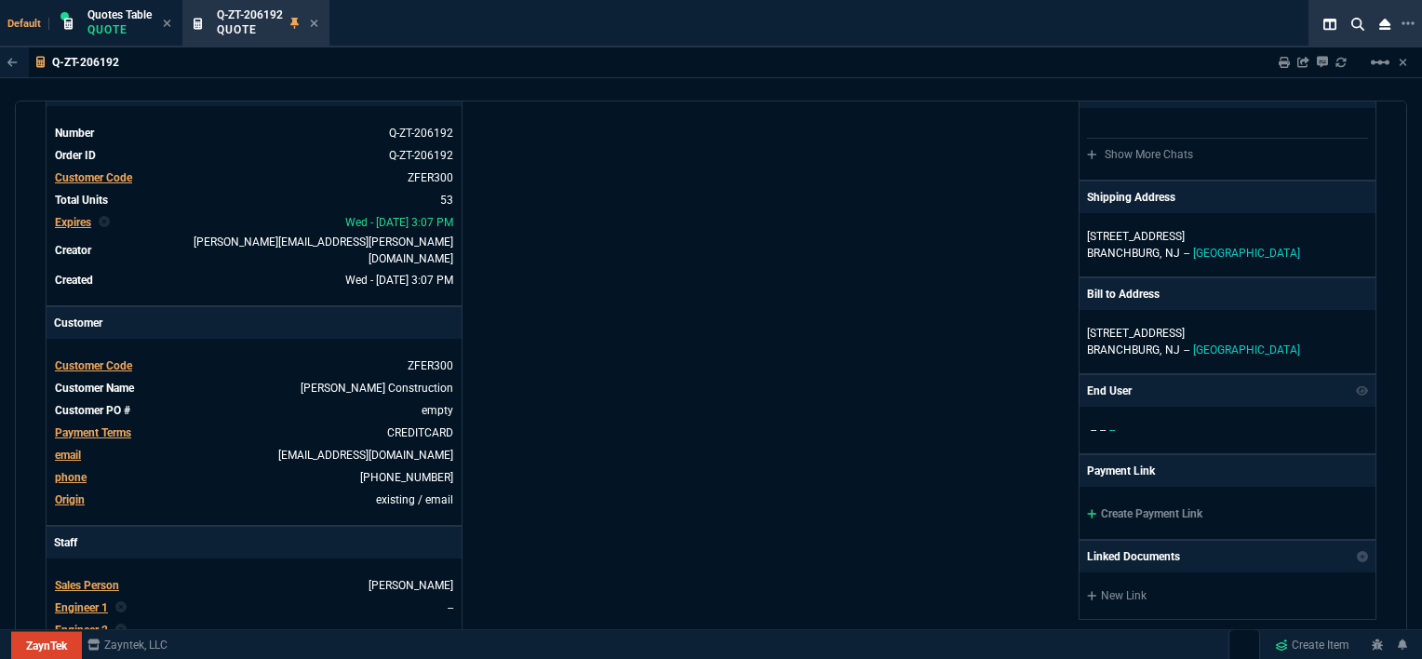
scroll to position [0, 0]
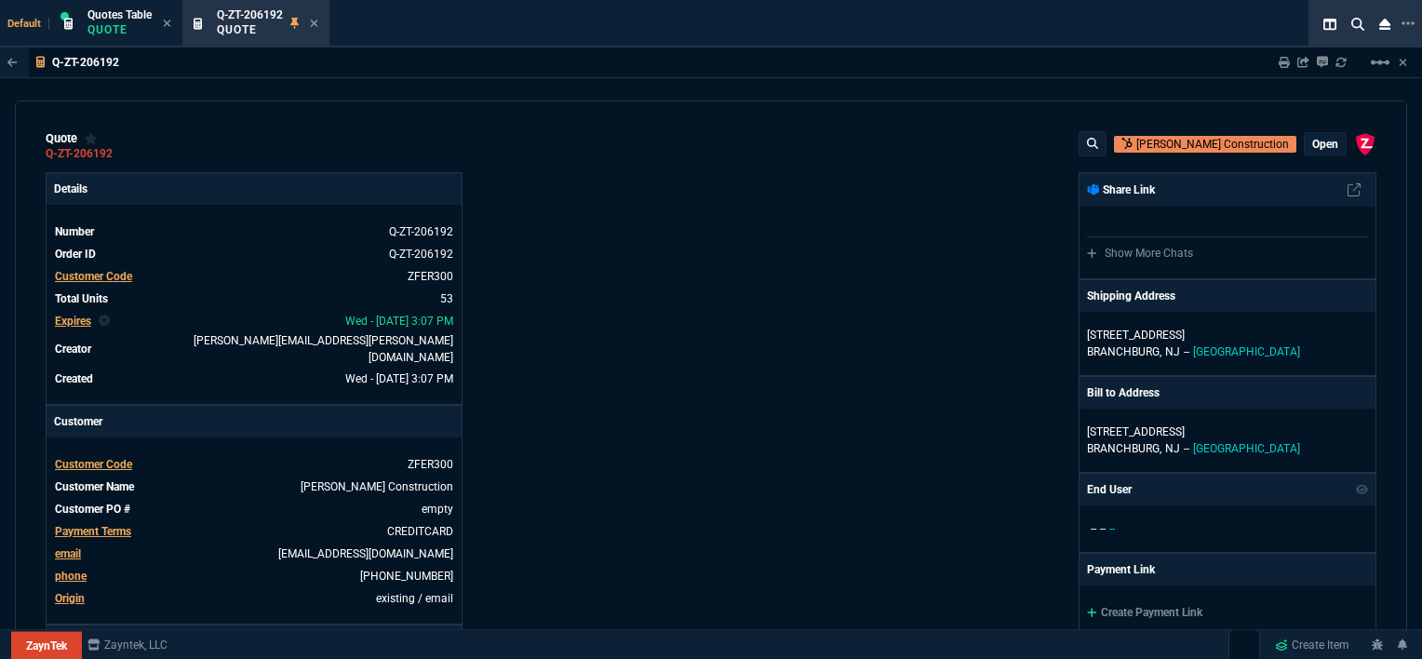
click at [934, 218] on div "ZaynTek, LLC 2609 Technology Dr Suite 200 Plano, TX 75074 Share Link Show More …" at bounding box center [1043, 658] width 665 height 973
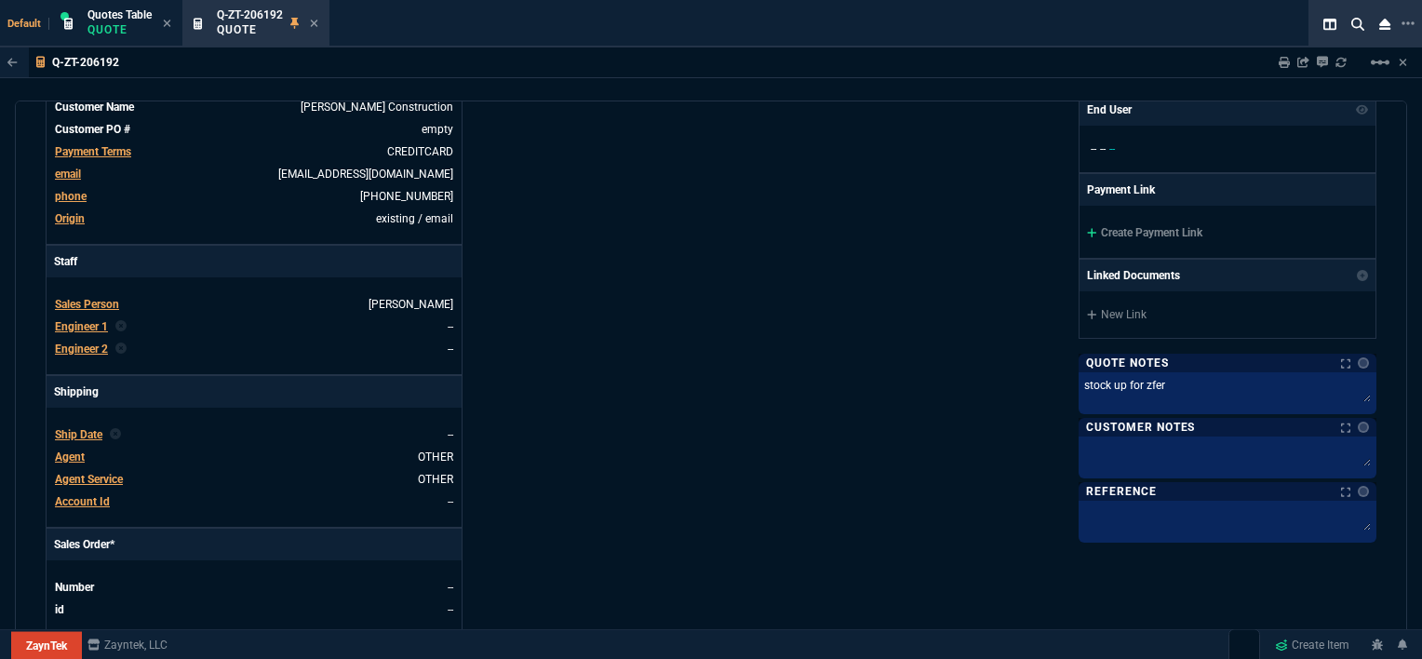
scroll to position [285, 0]
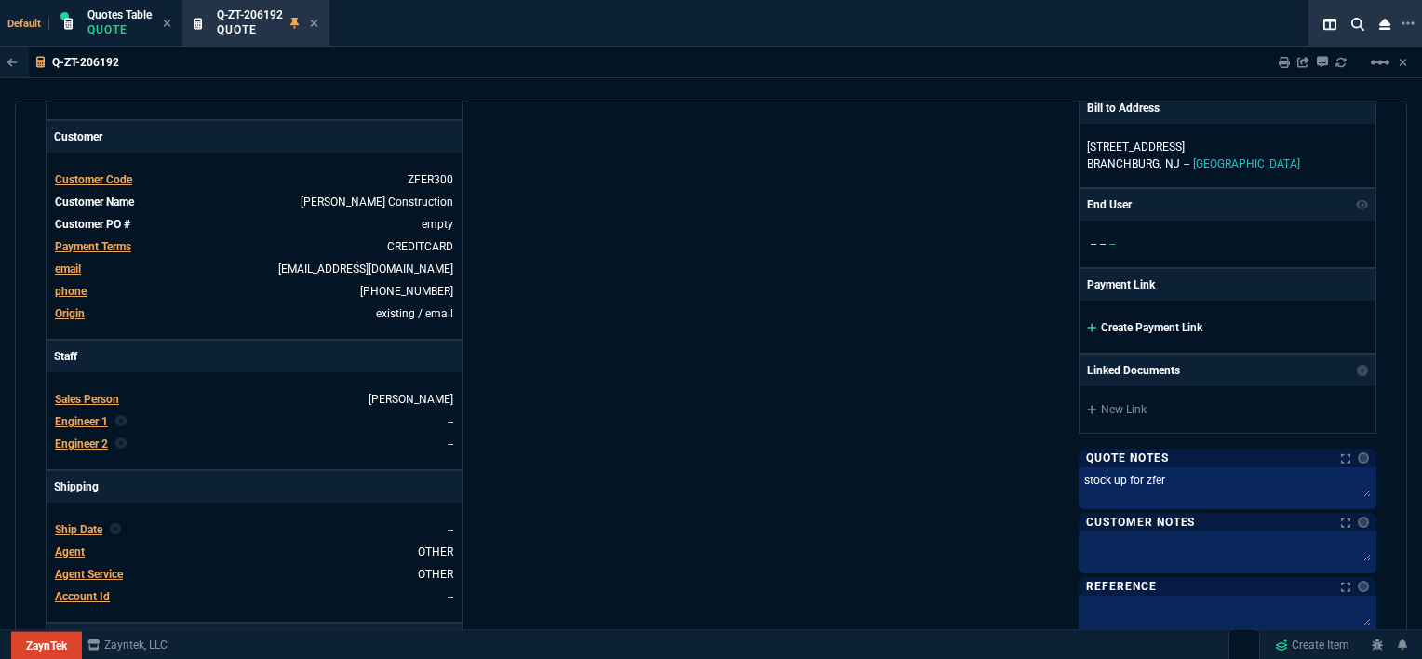
click at [1087, 323] on icon at bounding box center [1091, 327] width 9 height 9
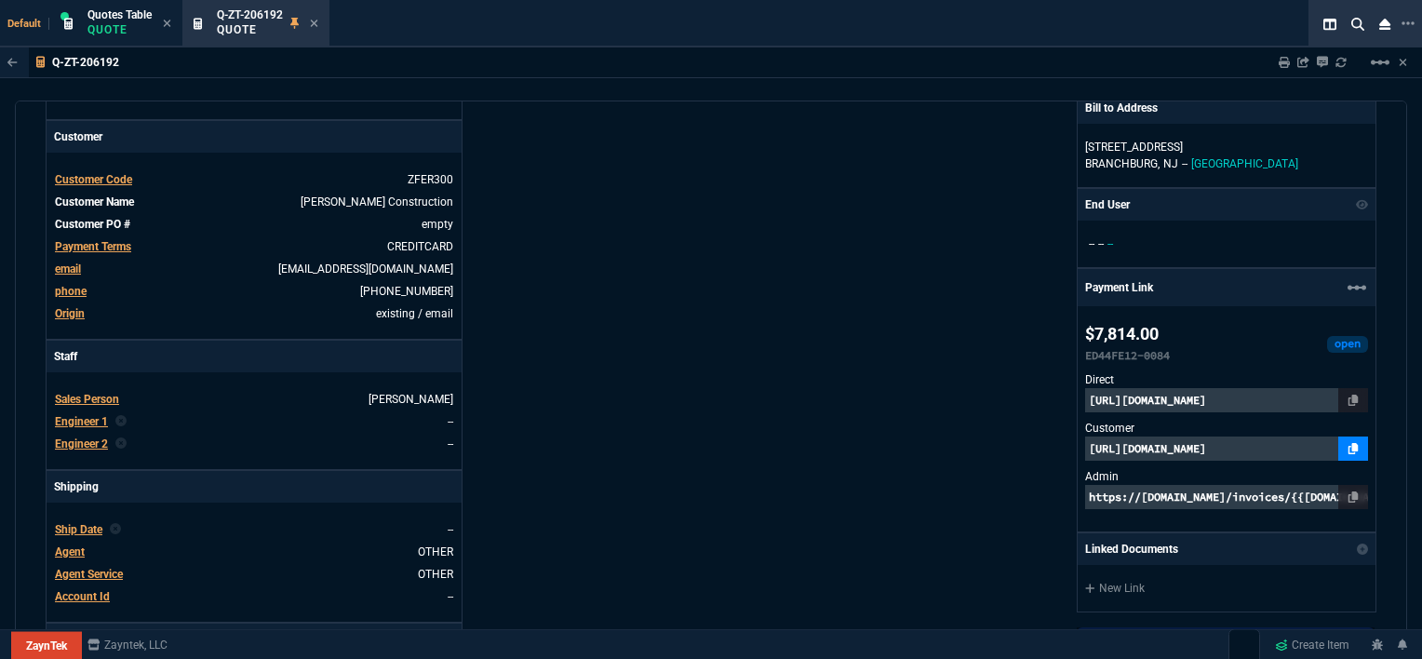
click at [1348, 452] on fa-icon at bounding box center [1353, 448] width 10 height 13
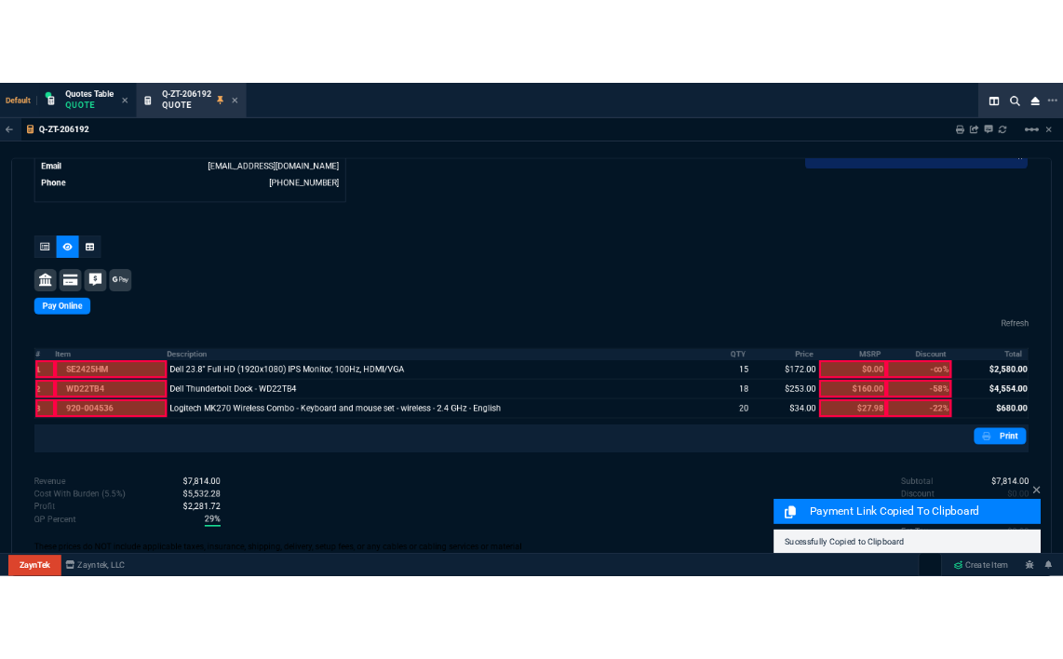
scroll to position [1005, 0]
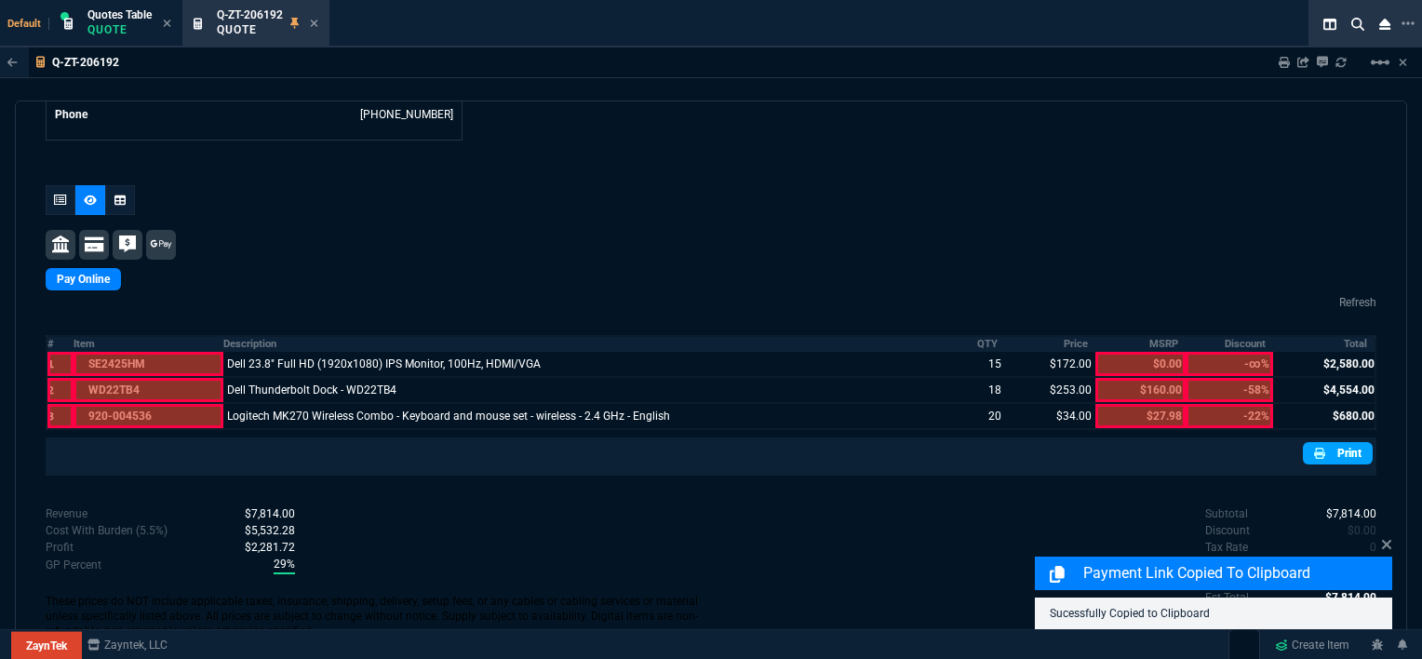
click at [1330, 442] on link "Print" at bounding box center [1338, 453] width 70 height 22
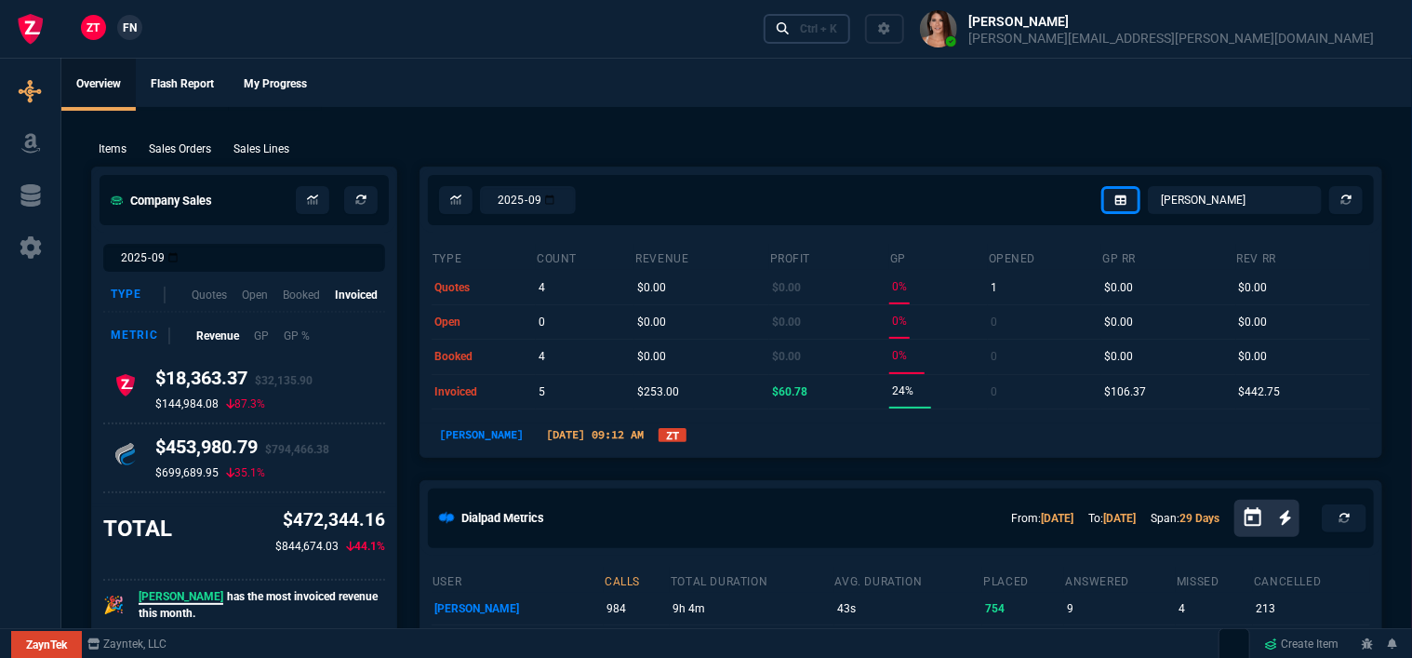
click at [851, 35] on link "Ctrl + K" at bounding box center [807, 28] width 87 height 29
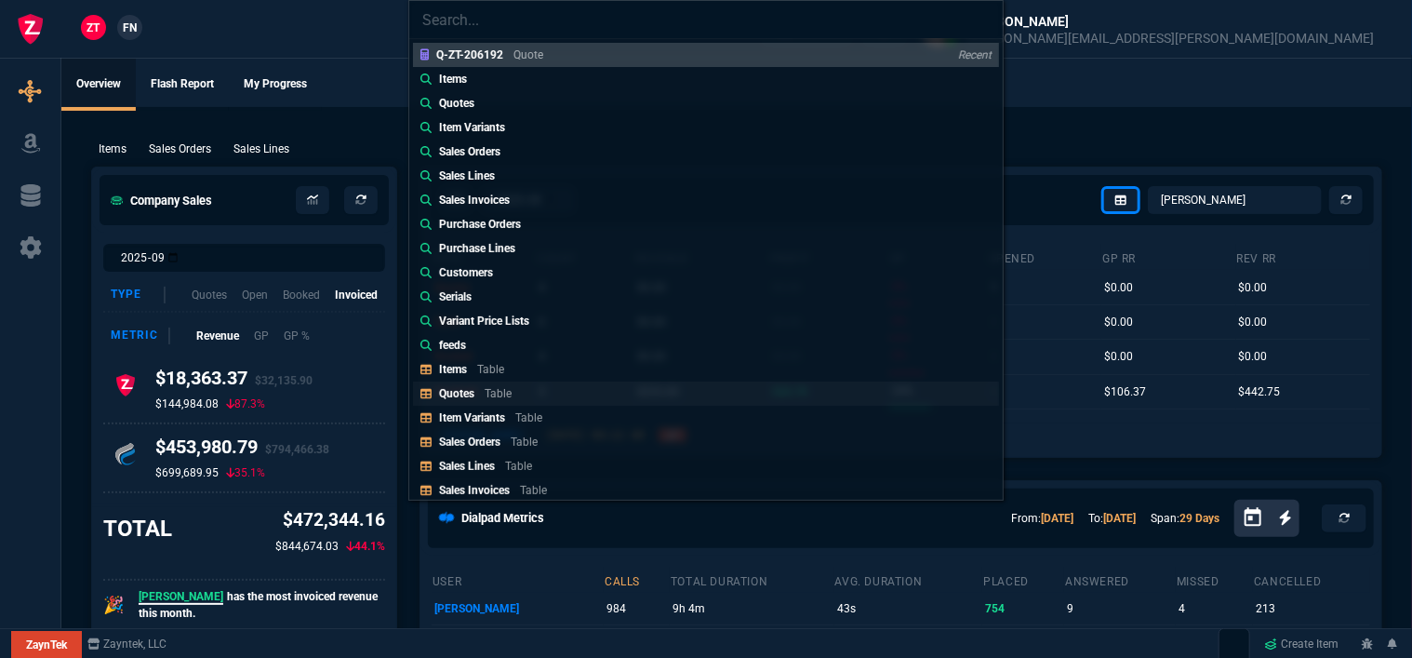
click at [531, 392] on link "Quotes Table" at bounding box center [706, 393] width 586 height 24
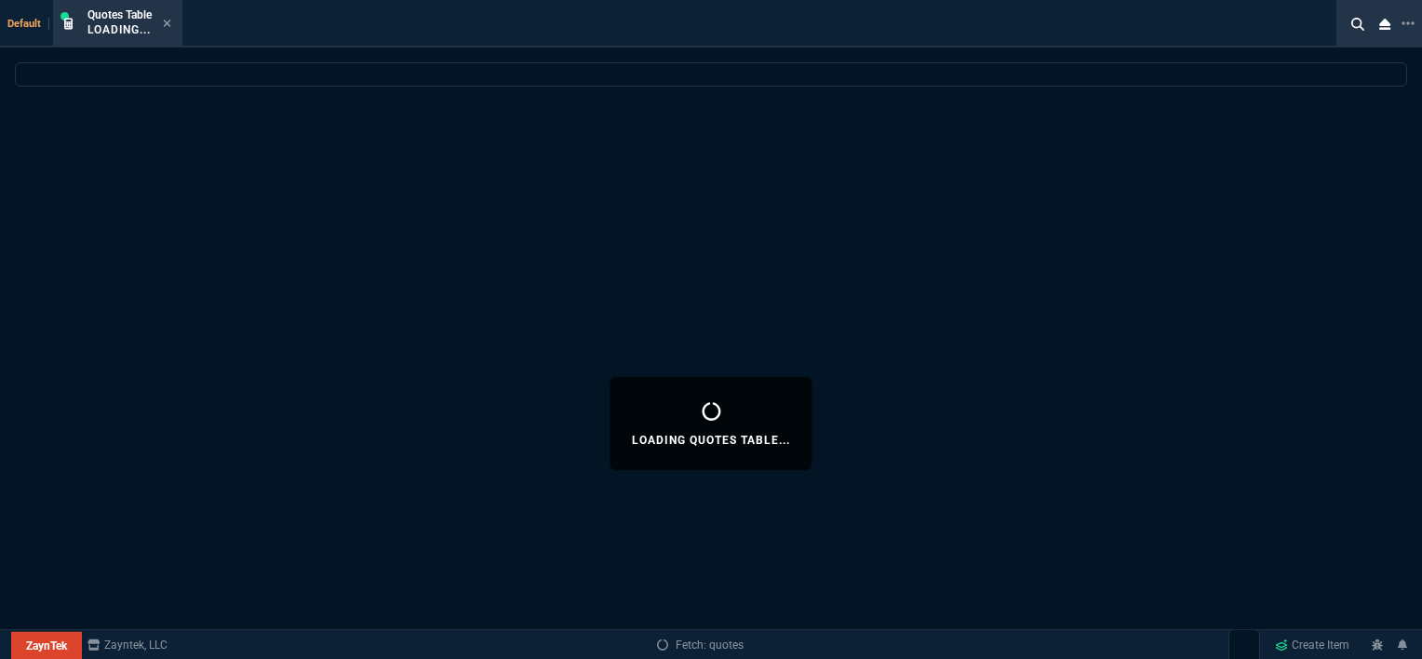
select select
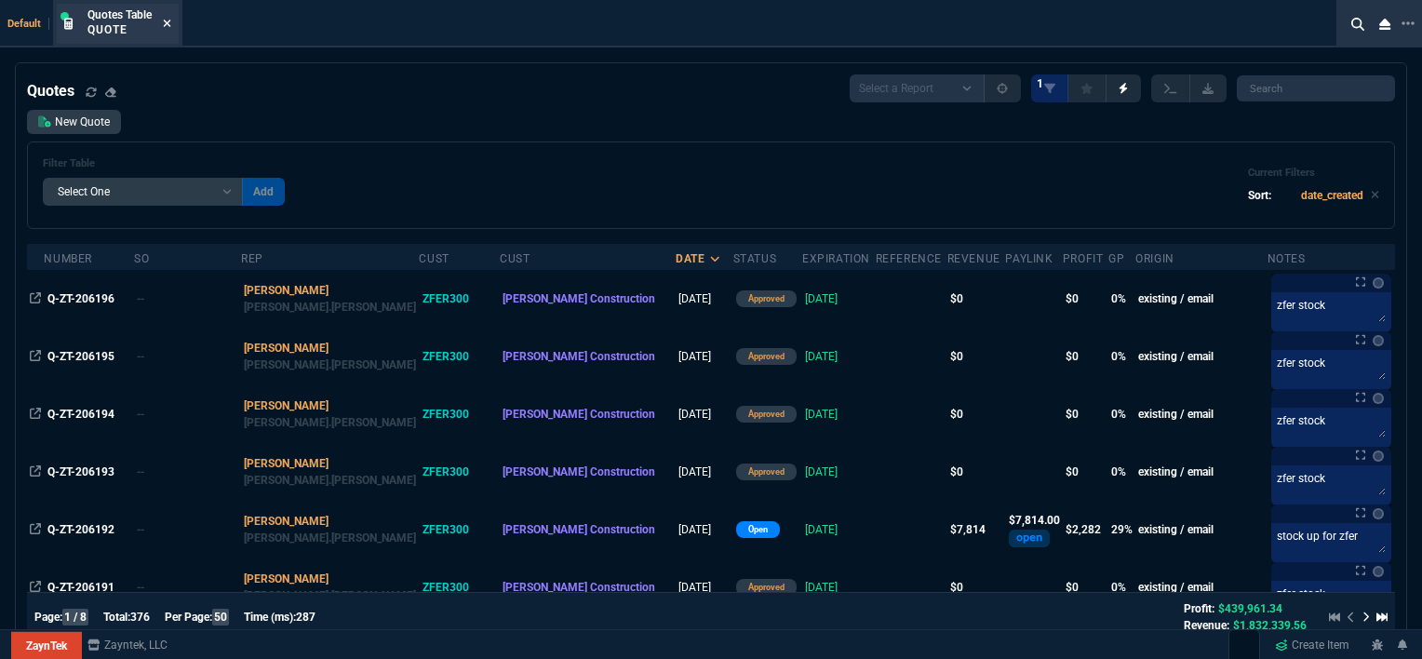
click at [165, 21] on icon at bounding box center [167, 23] width 8 height 11
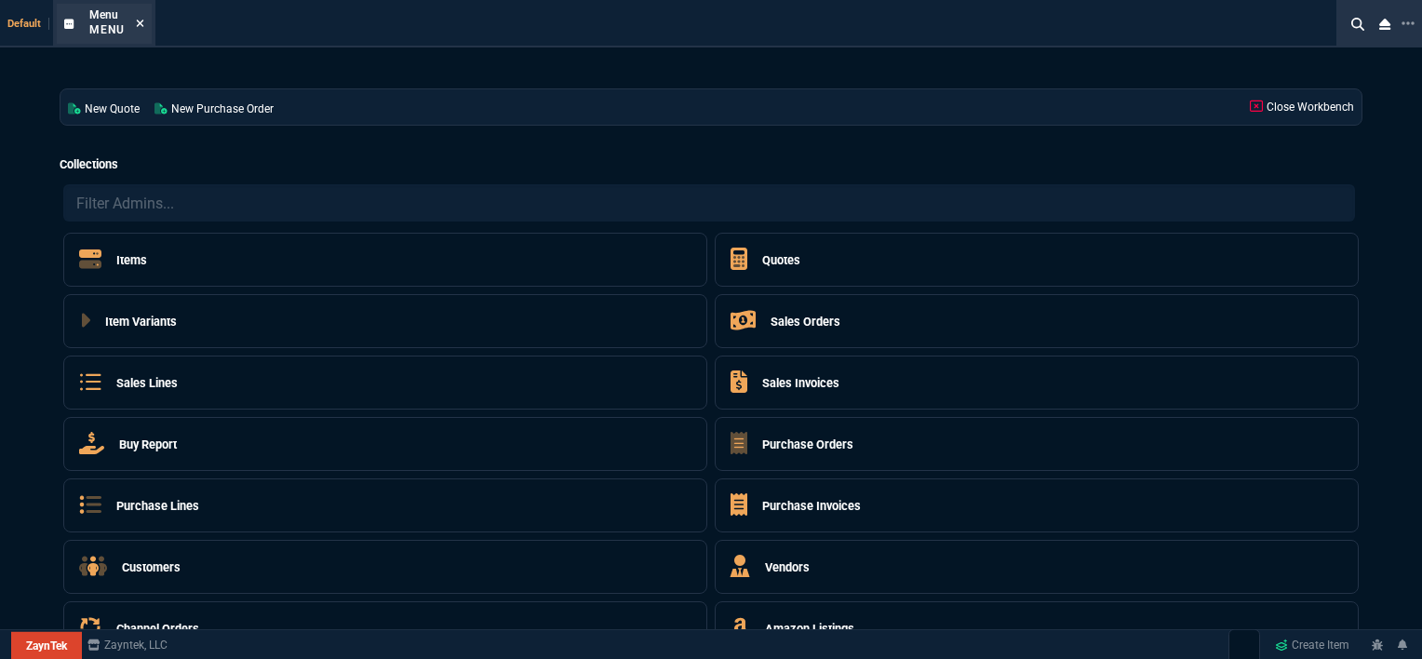
click at [141, 20] on icon at bounding box center [140, 23] width 7 height 7
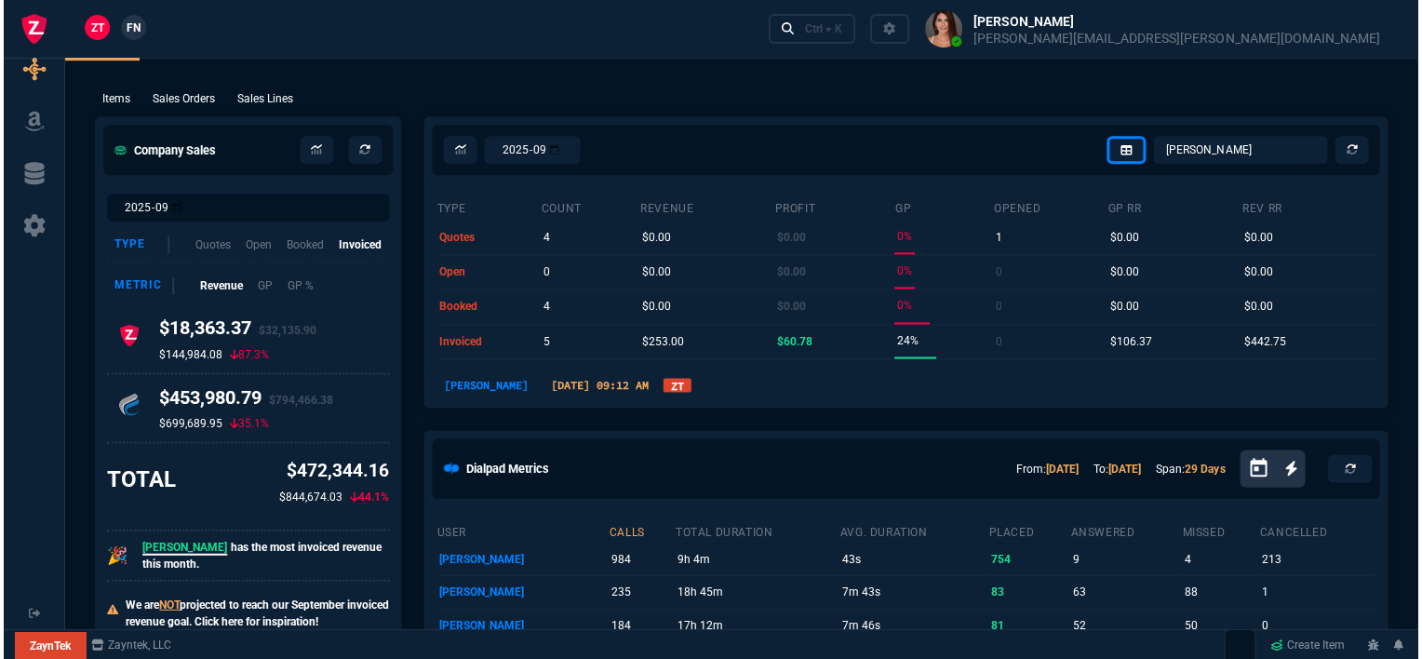
scroll to position [0, 0]
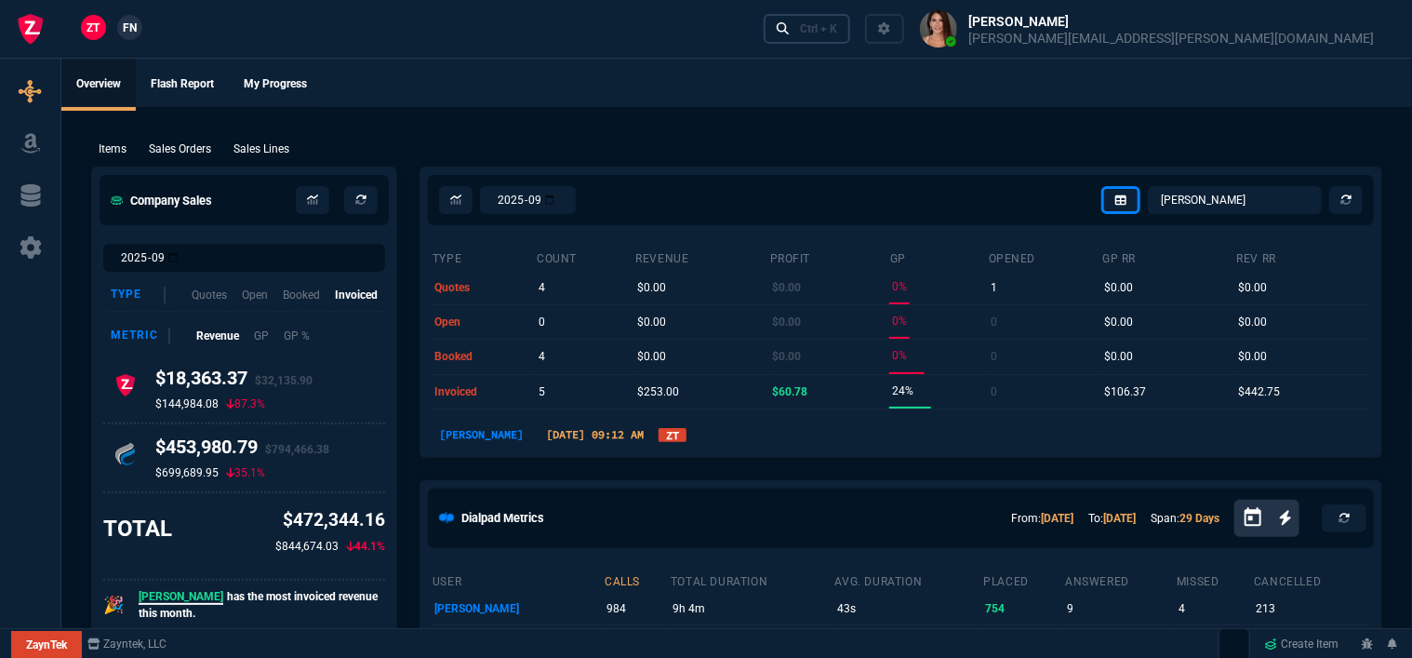
click at [837, 34] on div "Ctrl + K" at bounding box center [818, 28] width 37 height 15
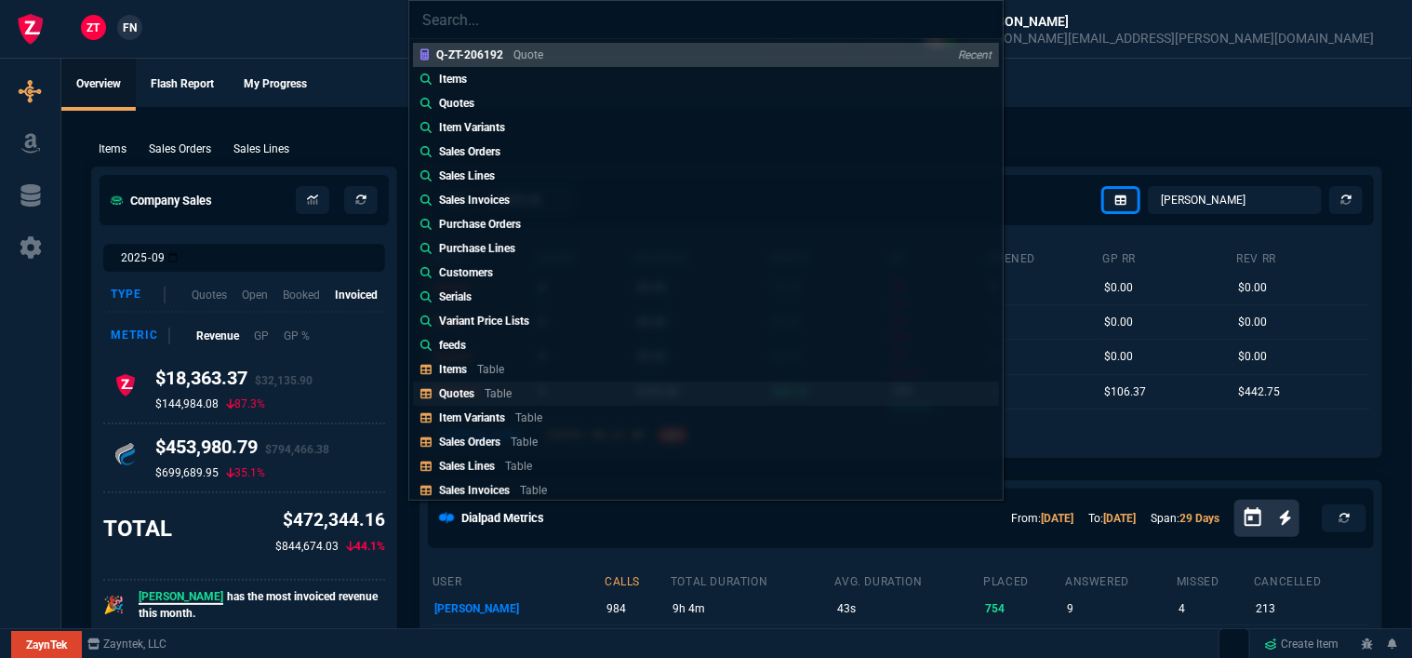
click at [551, 386] on link "Quotes Table" at bounding box center [706, 393] width 586 height 24
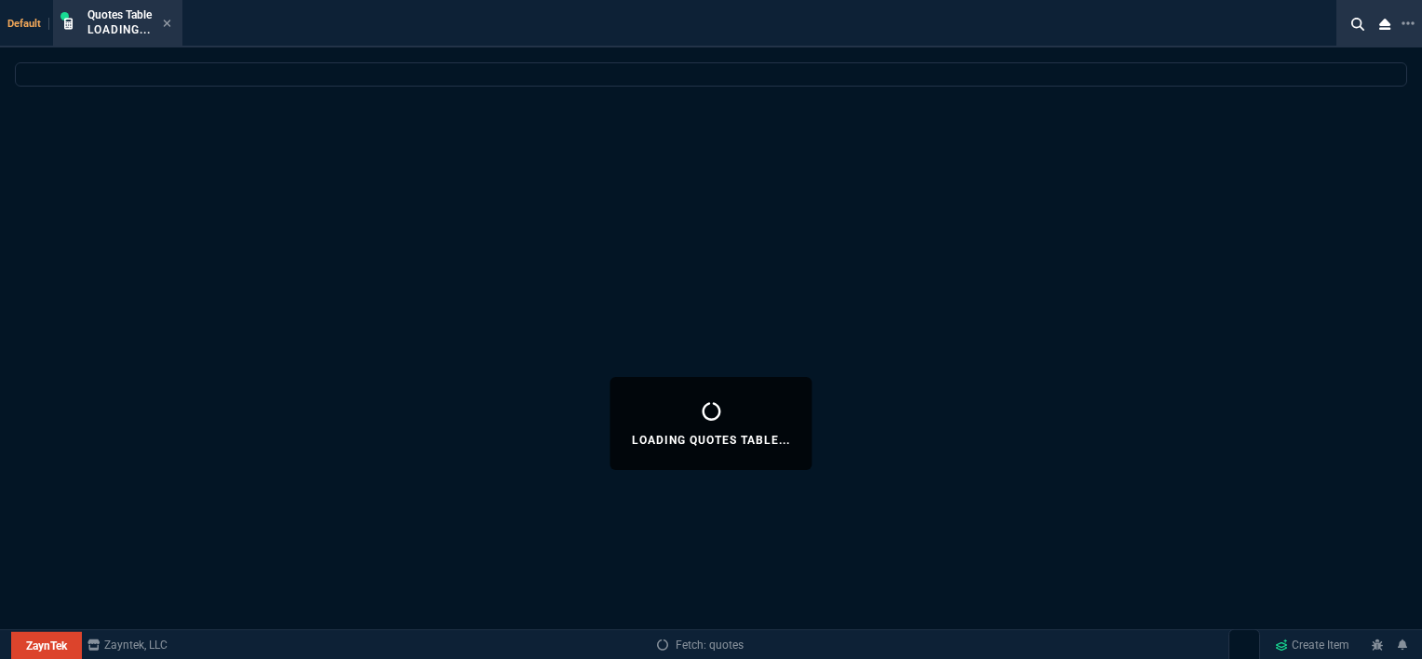
select select
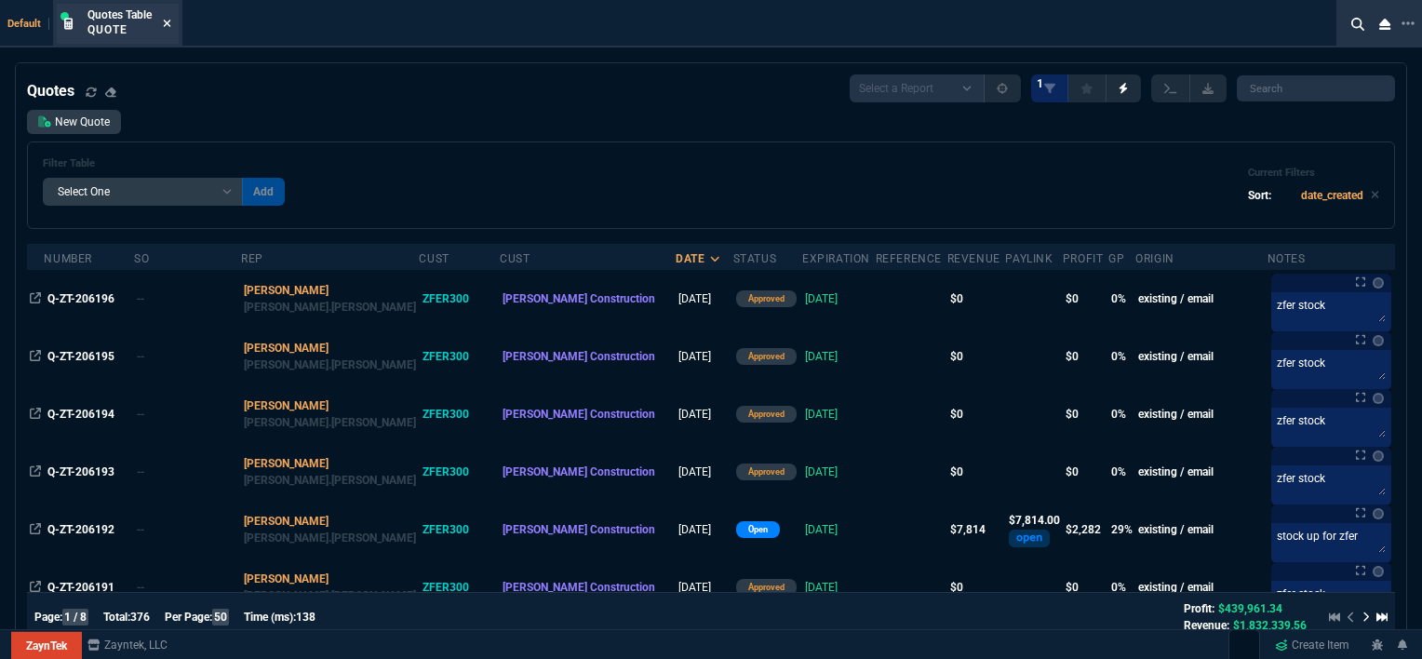
click at [171, 21] on icon at bounding box center [167, 23] width 8 height 11
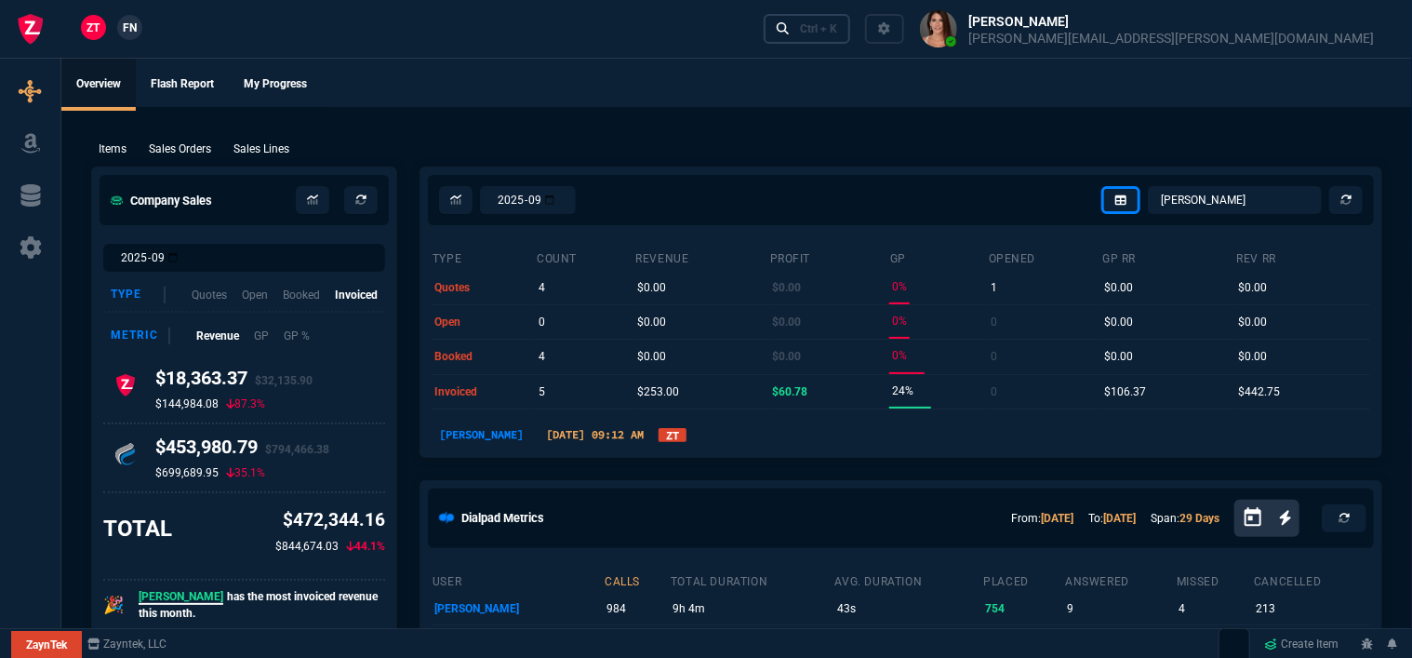
click at [837, 30] on div "Ctrl + K" at bounding box center [818, 28] width 37 height 15
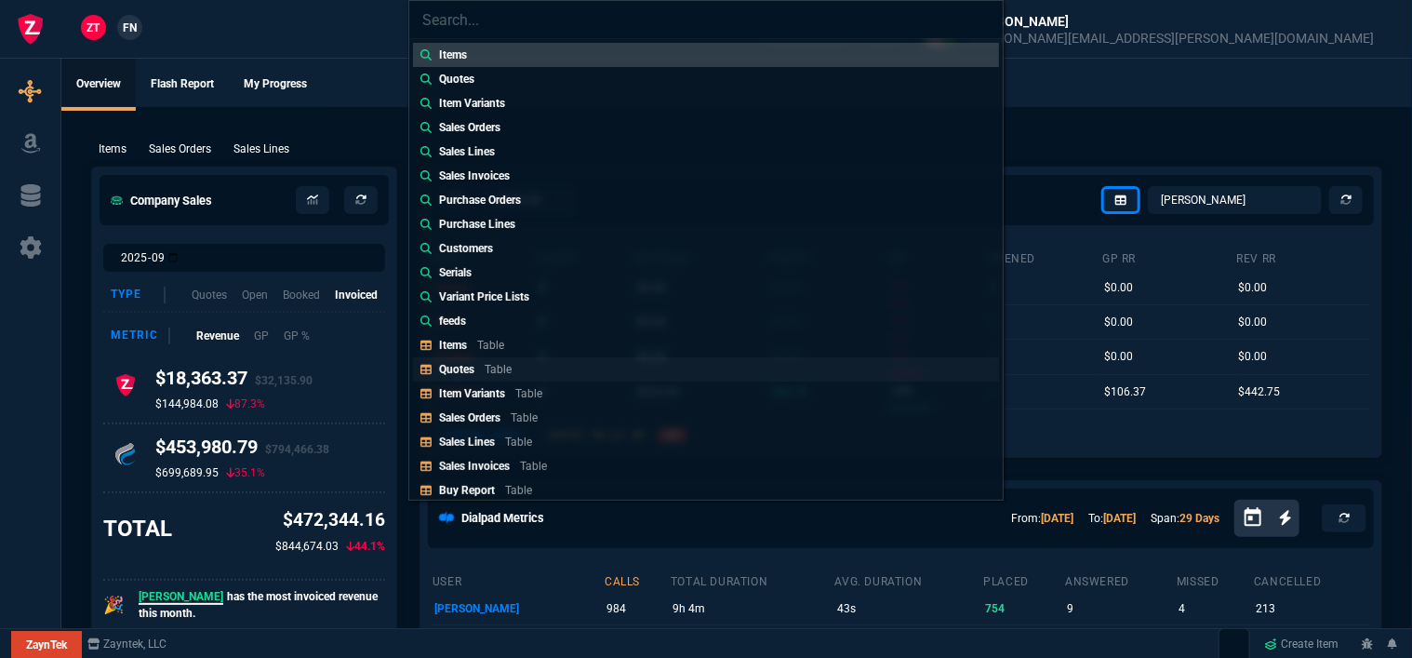
click at [485, 369] on p "Table" at bounding box center [498, 369] width 27 height 13
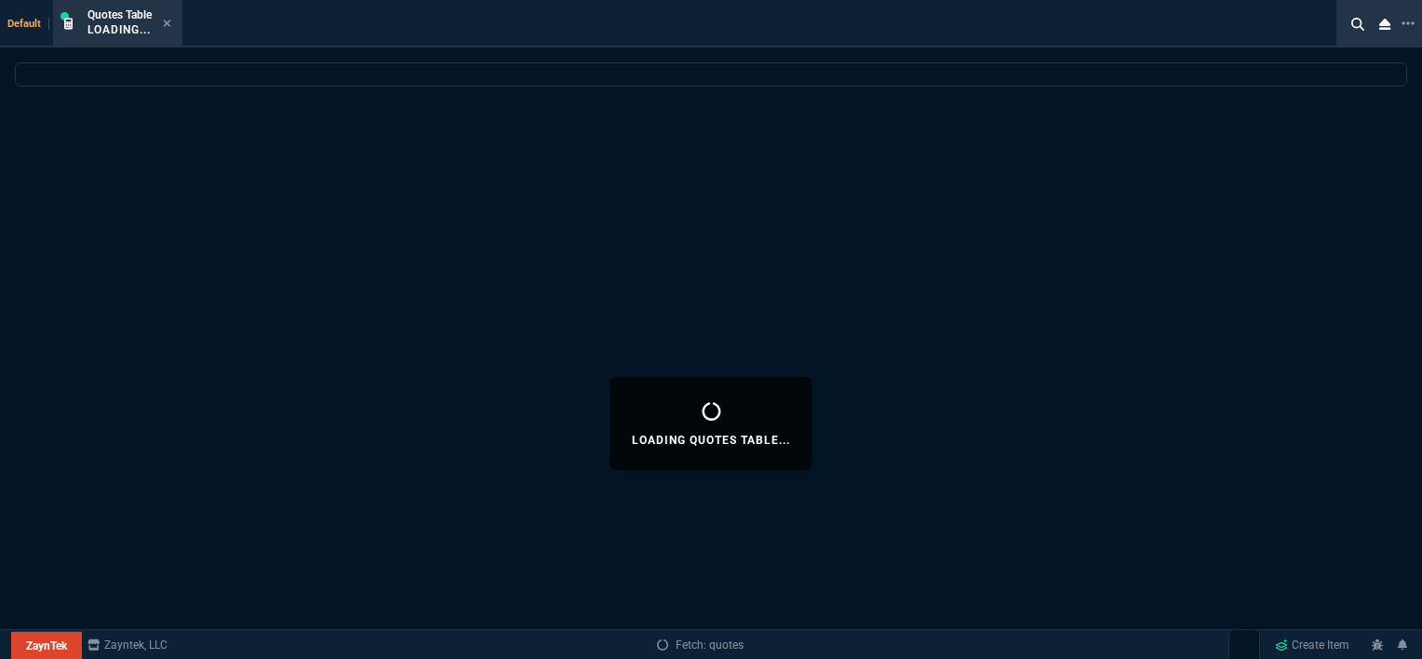
select select
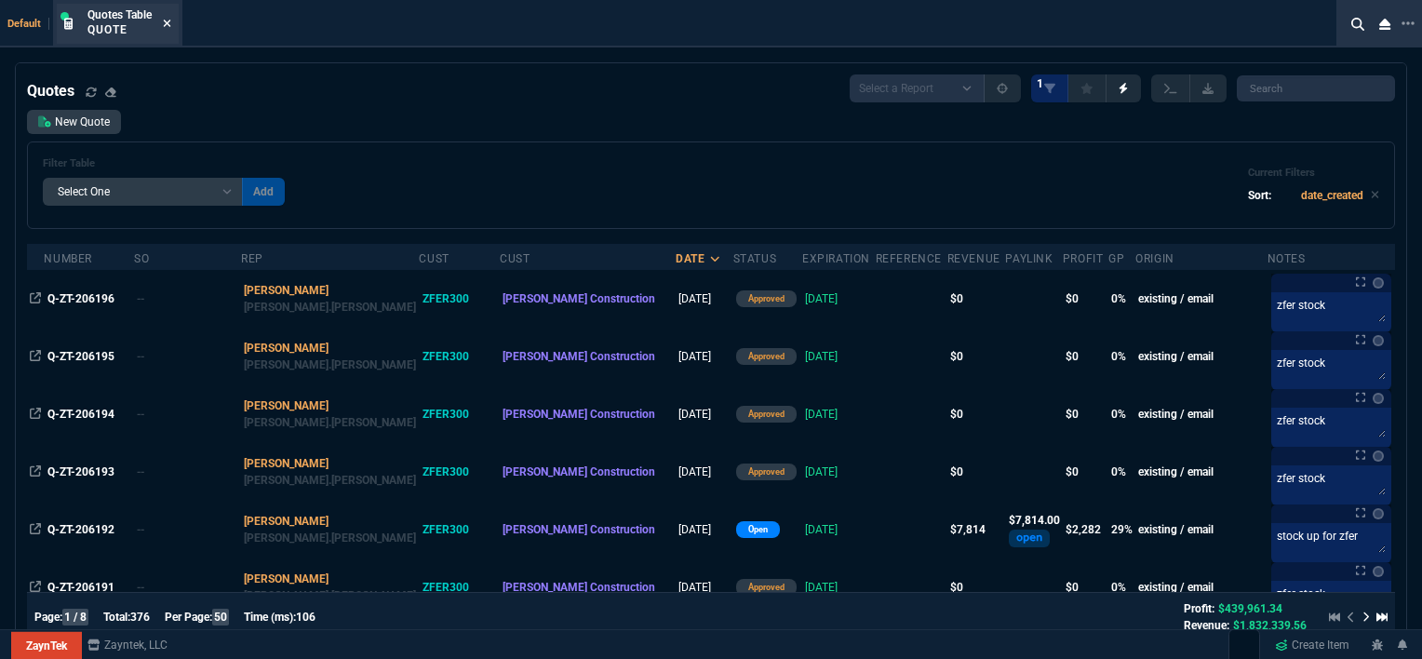
click at [167, 29] on fa-icon at bounding box center [167, 24] width 8 height 13
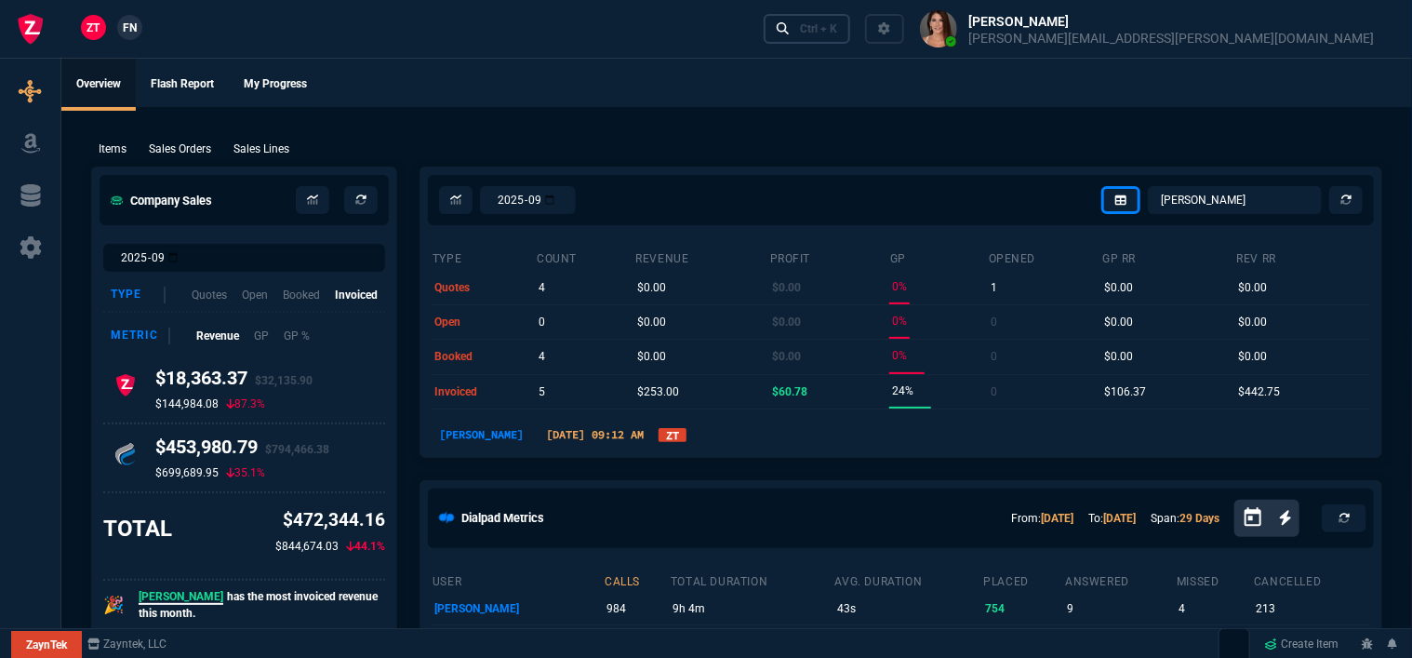
click at [837, 29] on div "Ctrl + K" at bounding box center [818, 28] width 37 height 15
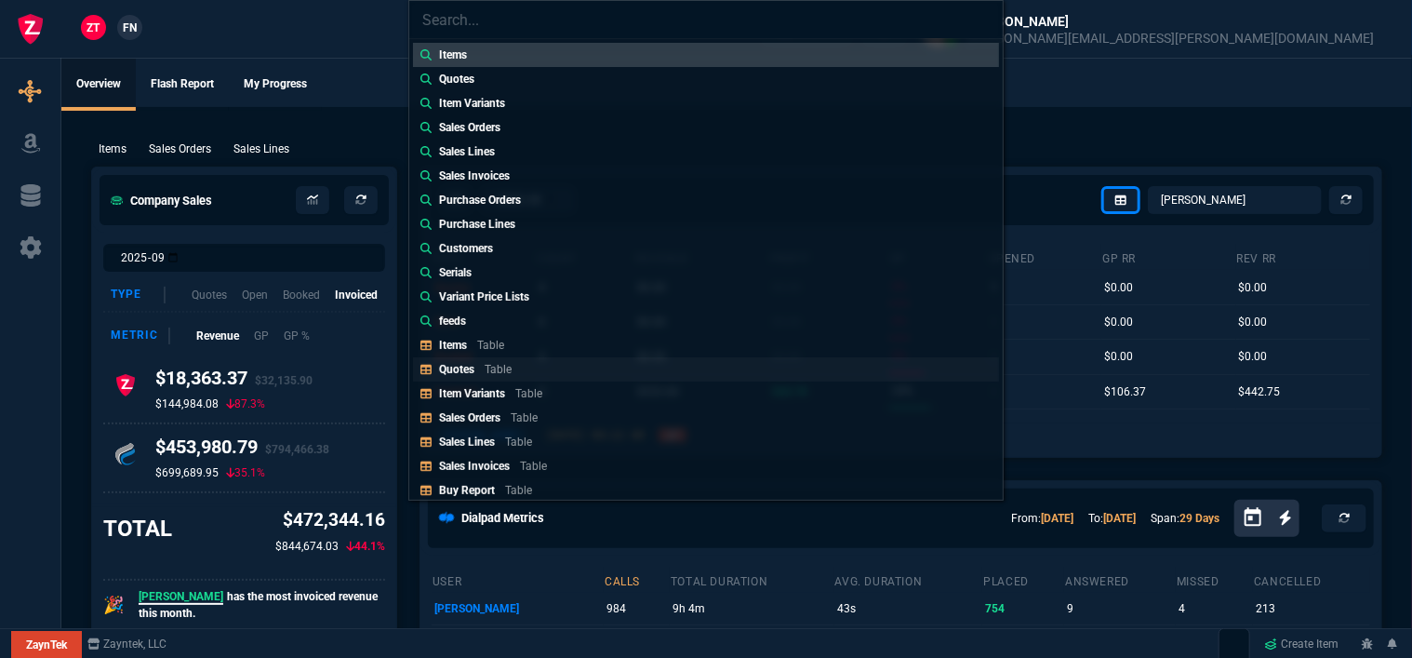
click at [537, 372] on link "Quotes Table" at bounding box center [706, 369] width 586 height 24
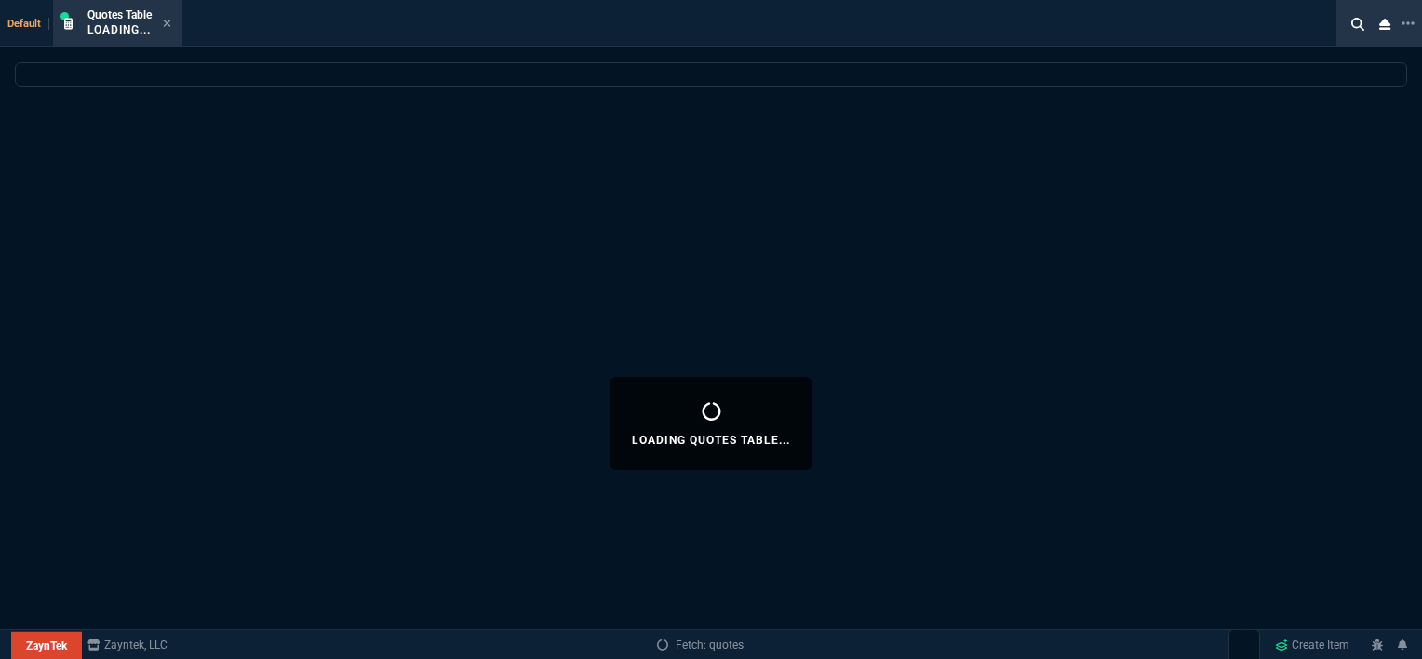
select select
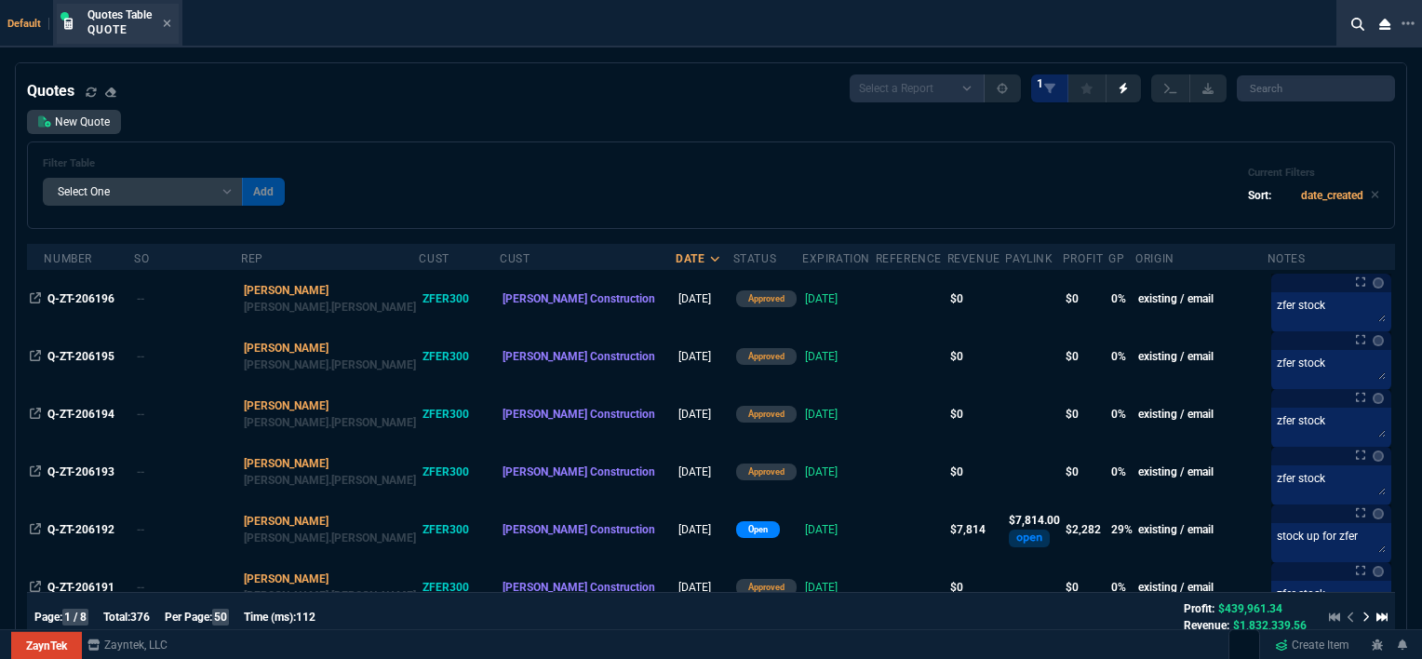
click at [163, 26] on div "Quotes Table Quote" at bounding box center [129, 23] width 84 height 33
click at [167, 27] on icon at bounding box center [167, 23] width 8 height 11
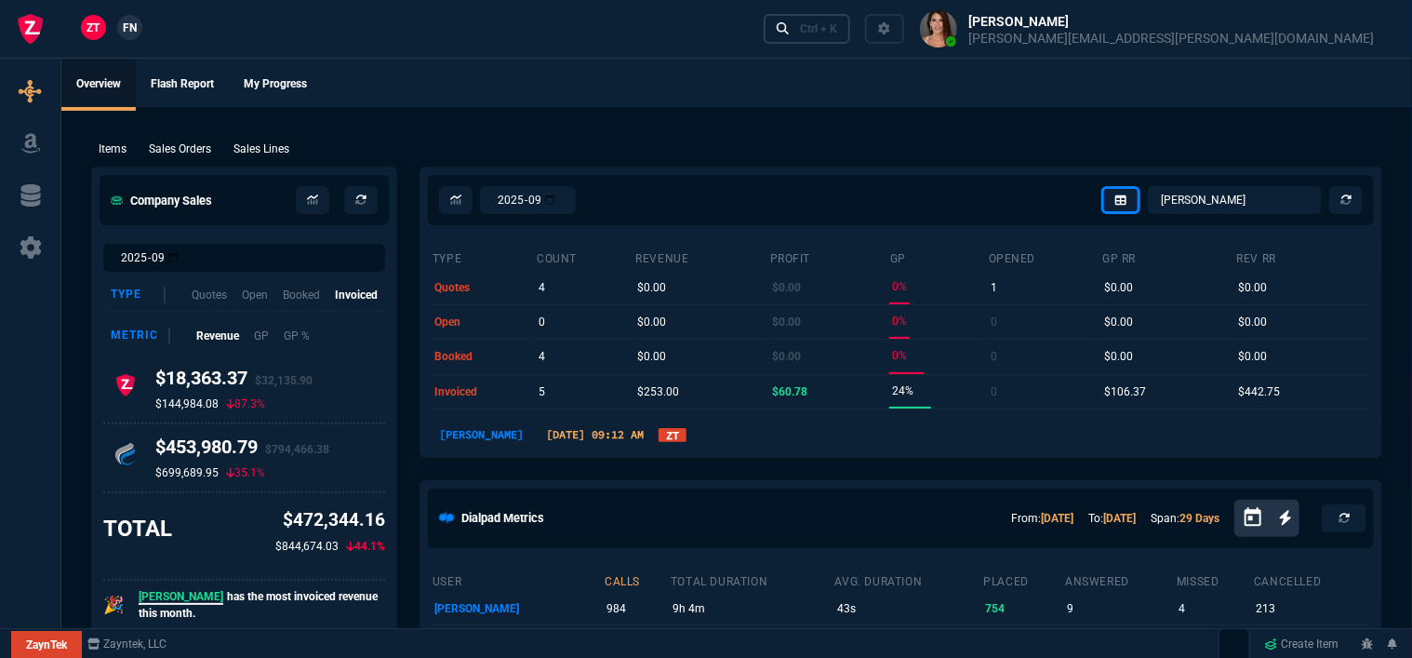
click at [837, 33] on div "Ctrl + K" at bounding box center [818, 28] width 37 height 15
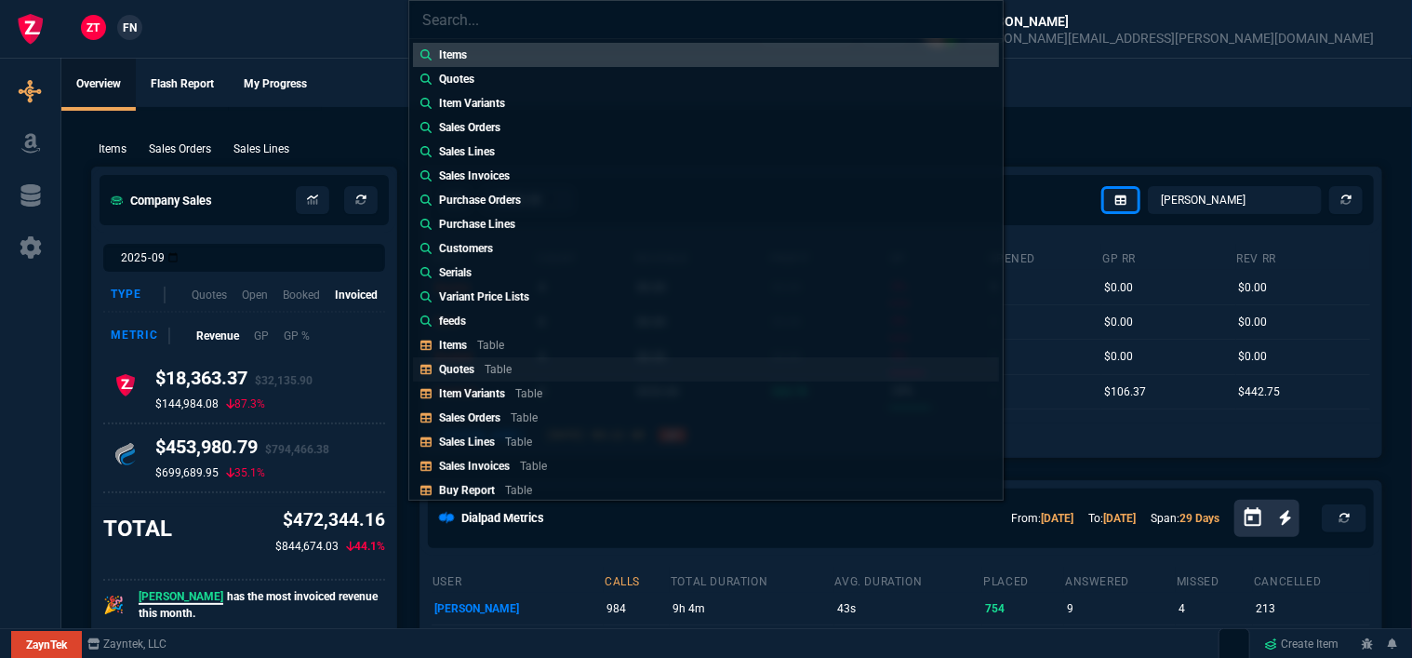
click at [528, 369] on link "Quotes Table" at bounding box center [706, 369] width 586 height 24
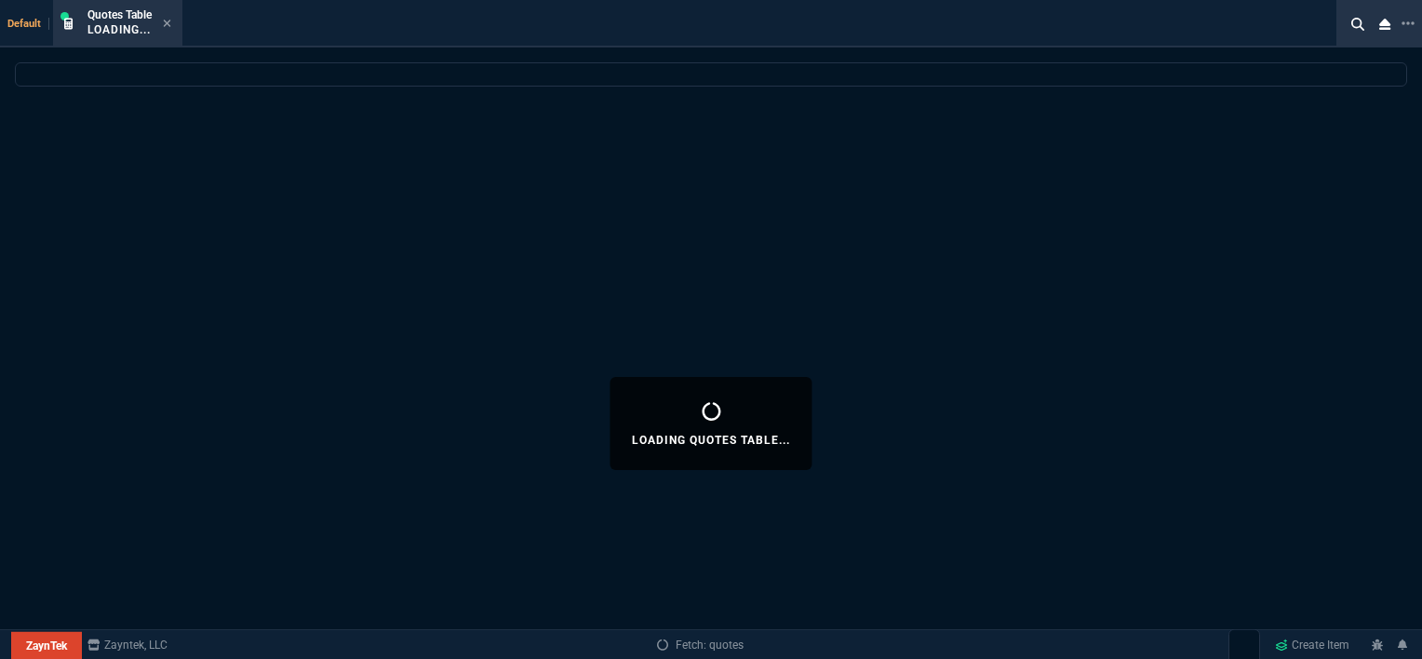
select select
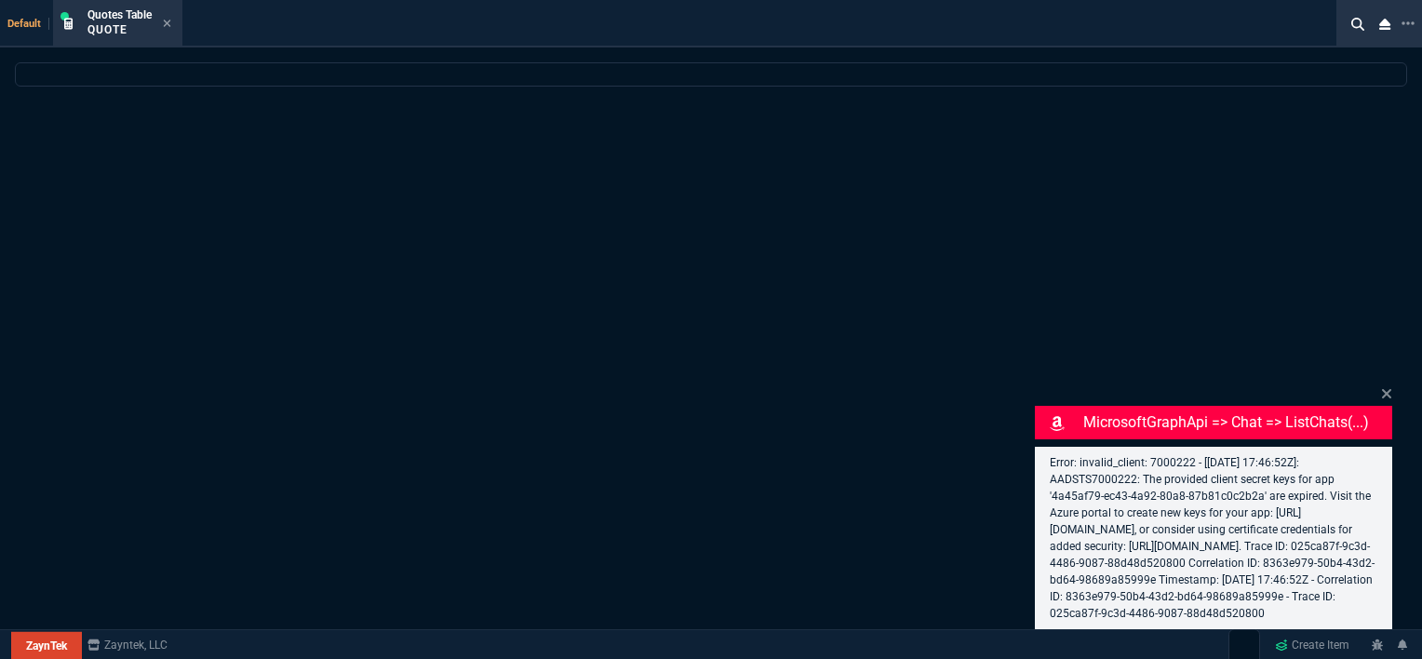
select select "12: [PERSON_NAME]"
select select
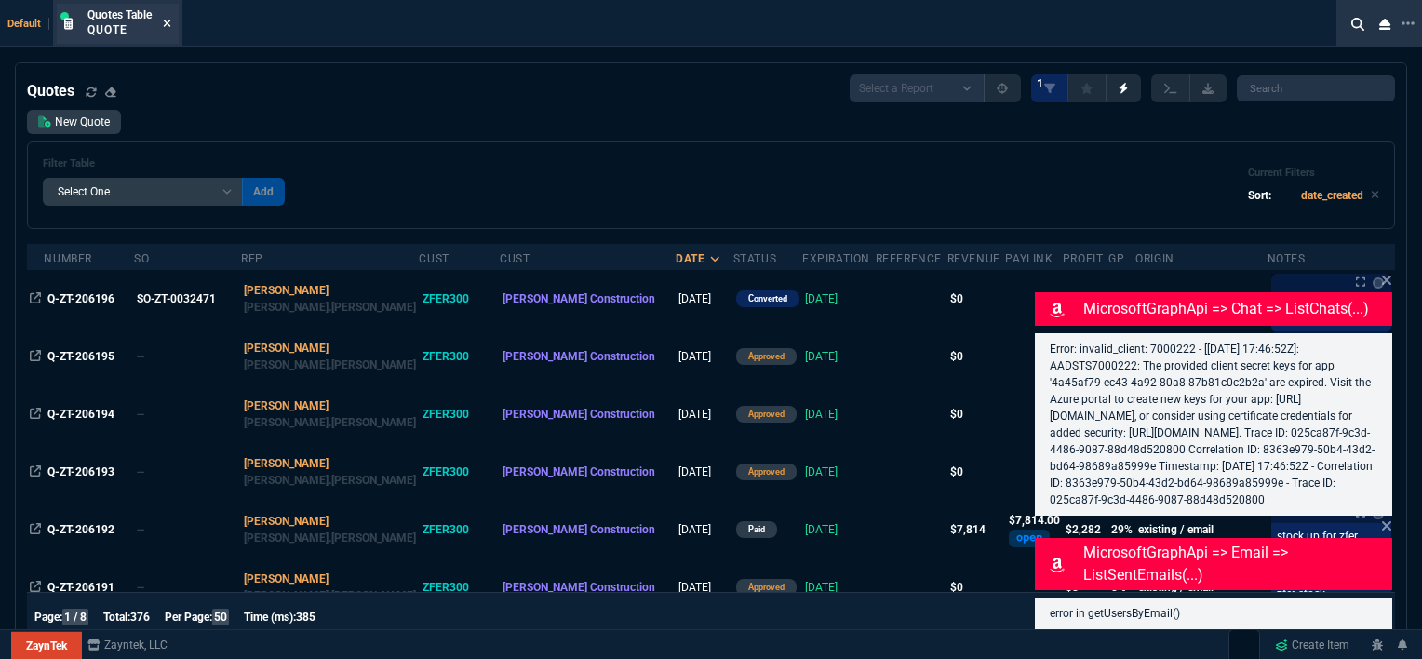
click at [170, 23] on icon at bounding box center [167, 23] width 8 height 11
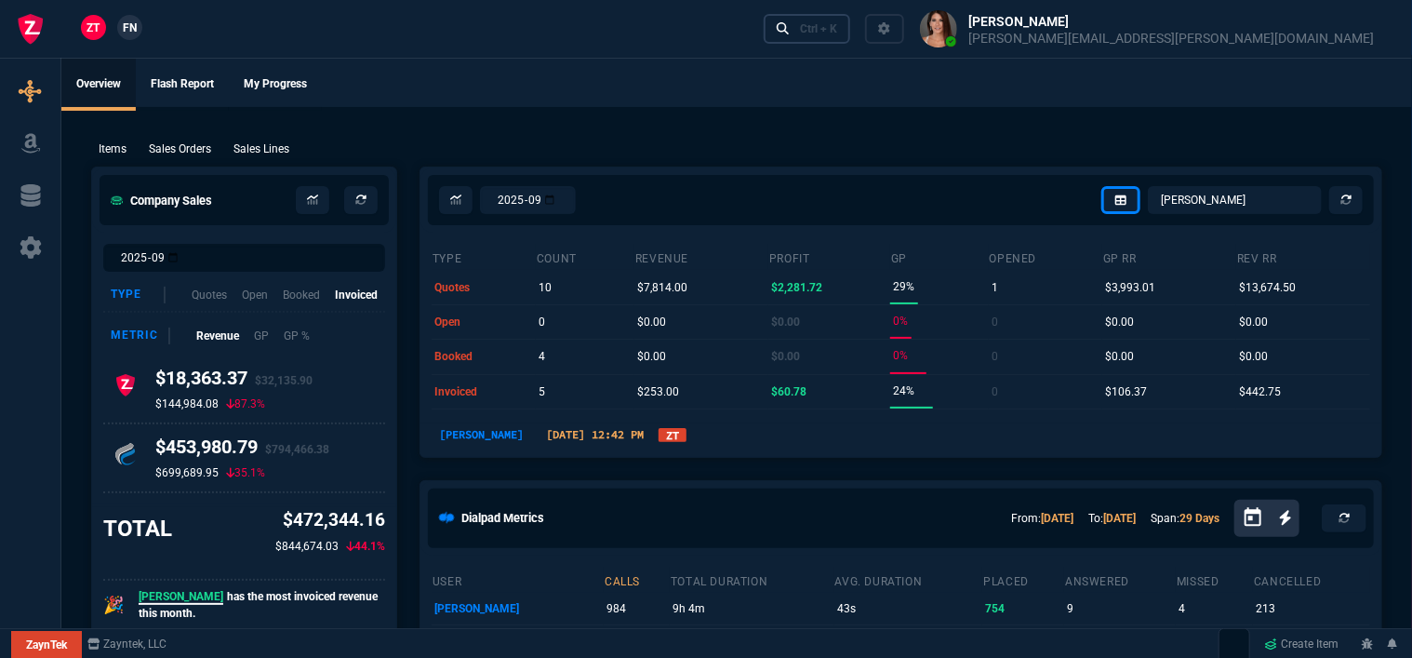
click at [837, 28] on div "Ctrl + K" at bounding box center [818, 28] width 37 height 15
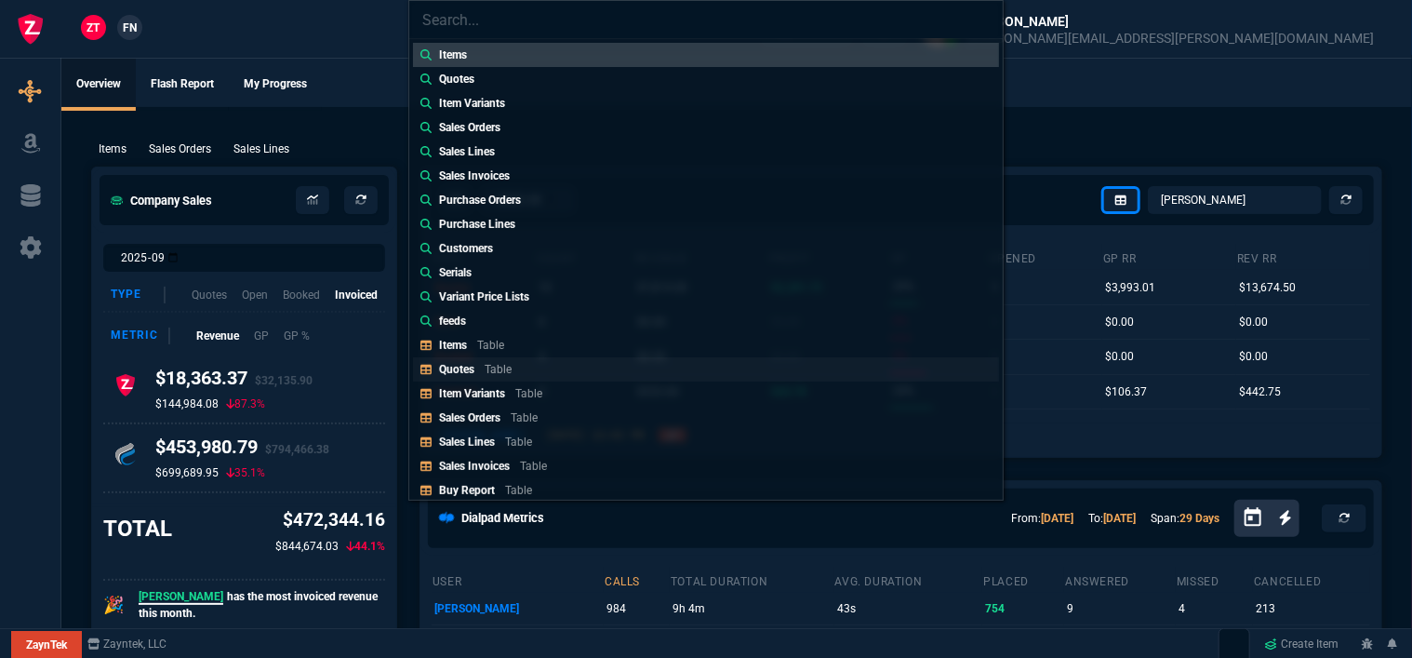
click at [516, 368] on div "Quotes Table" at bounding box center [479, 369] width 80 height 17
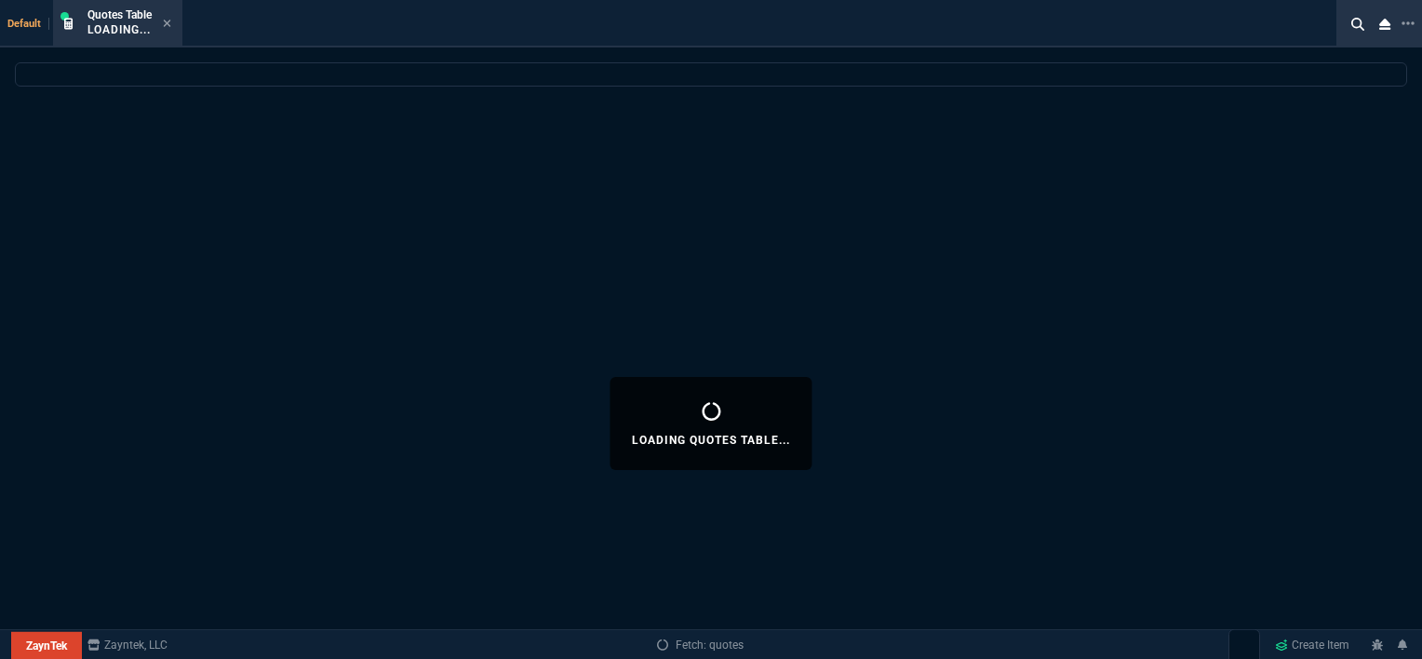
select select
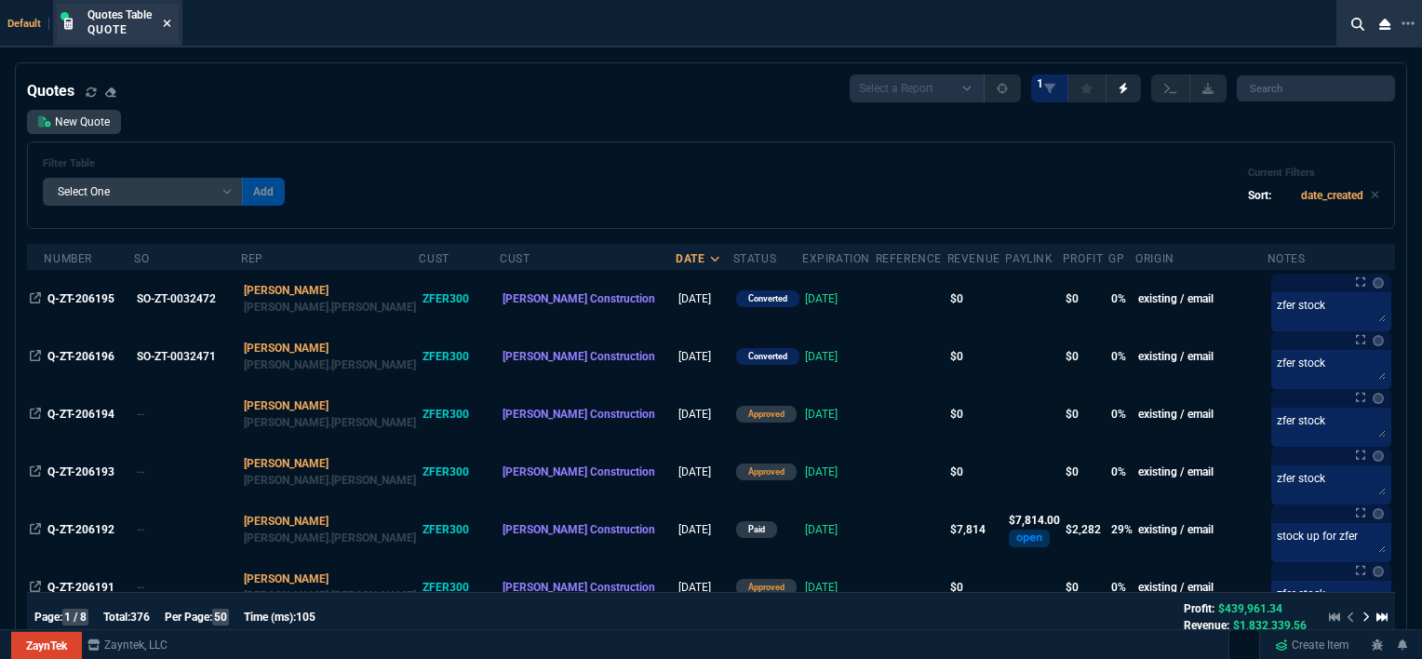
click at [170, 26] on icon at bounding box center [167, 23] width 7 height 7
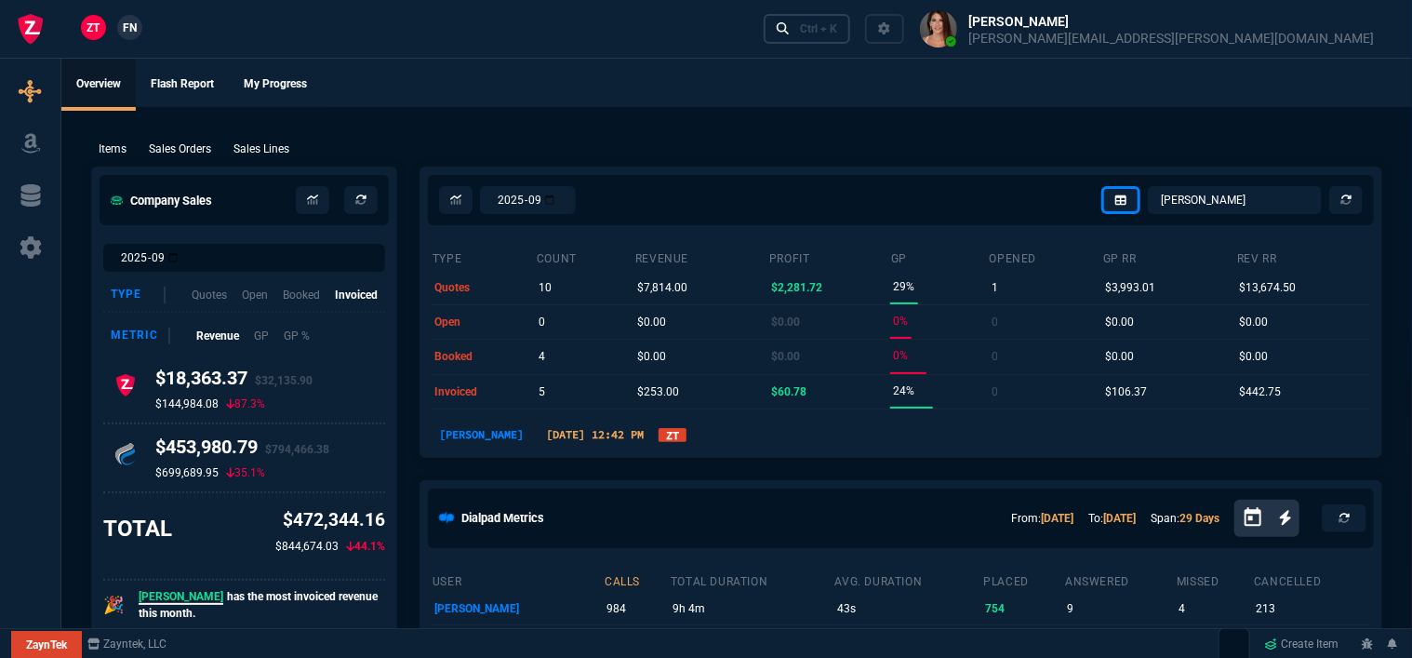
click at [837, 25] on div "Ctrl + K" at bounding box center [818, 28] width 37 height 15
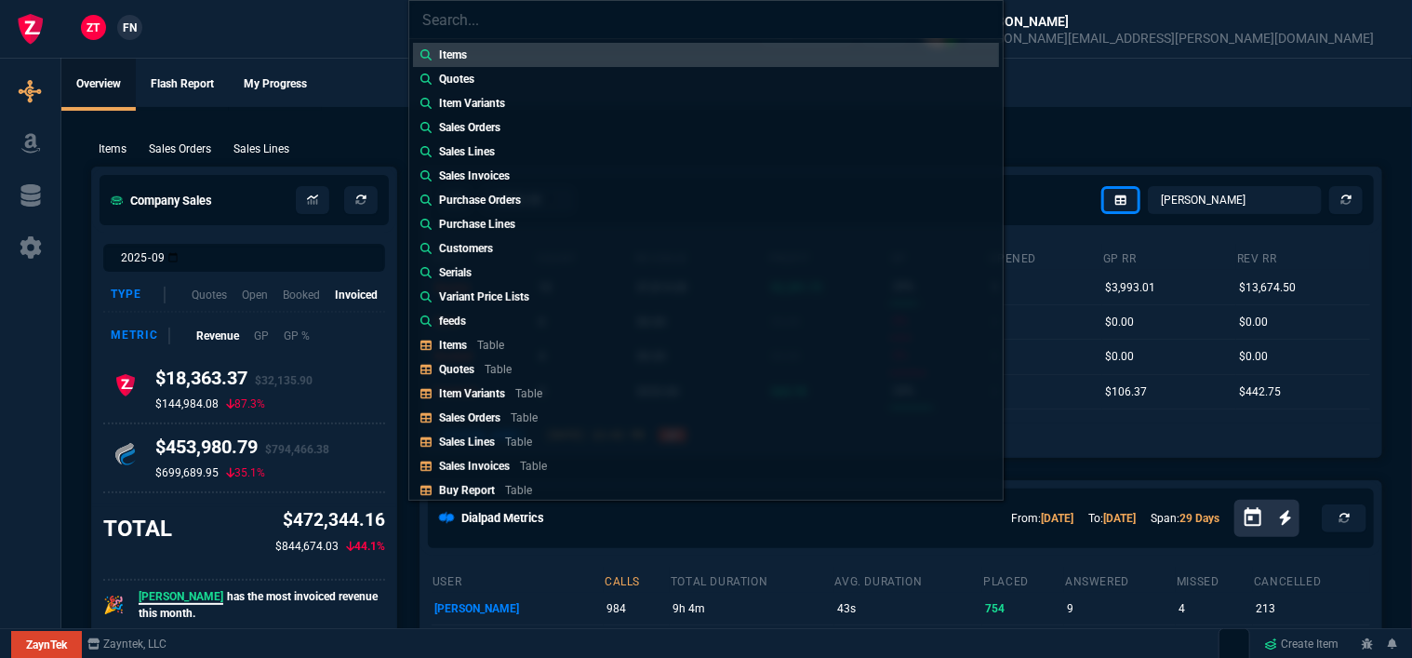
click at [355, 127] on div "Items Quotes Item Variants Sales Orders Sales Lines Sales Invoices Purchase Ord…" at bounding box center [706, 329] width 1412 height 658
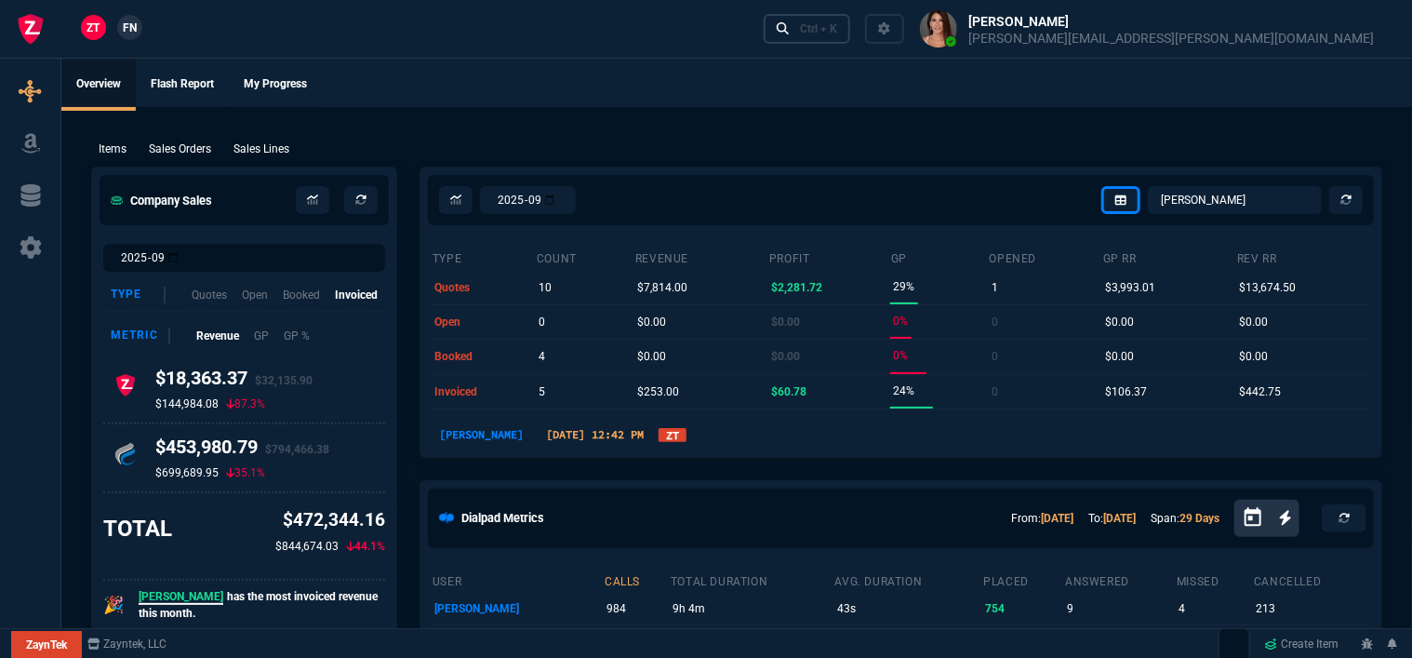
click at [837, 35] on div "Ctrl + K" at bounding box center [818, 28] width 37 height 15
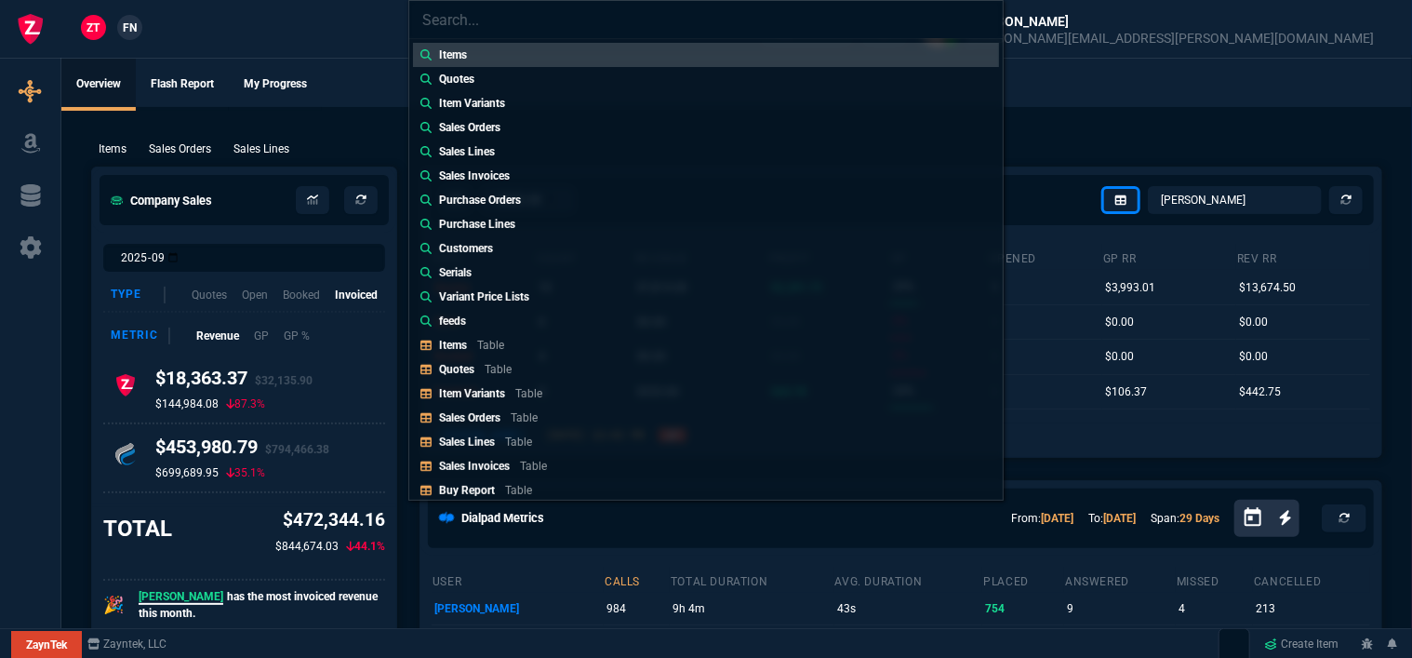
click at [275, 104] on div "Items Quotes Item Variants Sales Orders Sales Lines Sales Invoices Purchase Ord…" at bounding box center [706, 329] width 1412 height 658
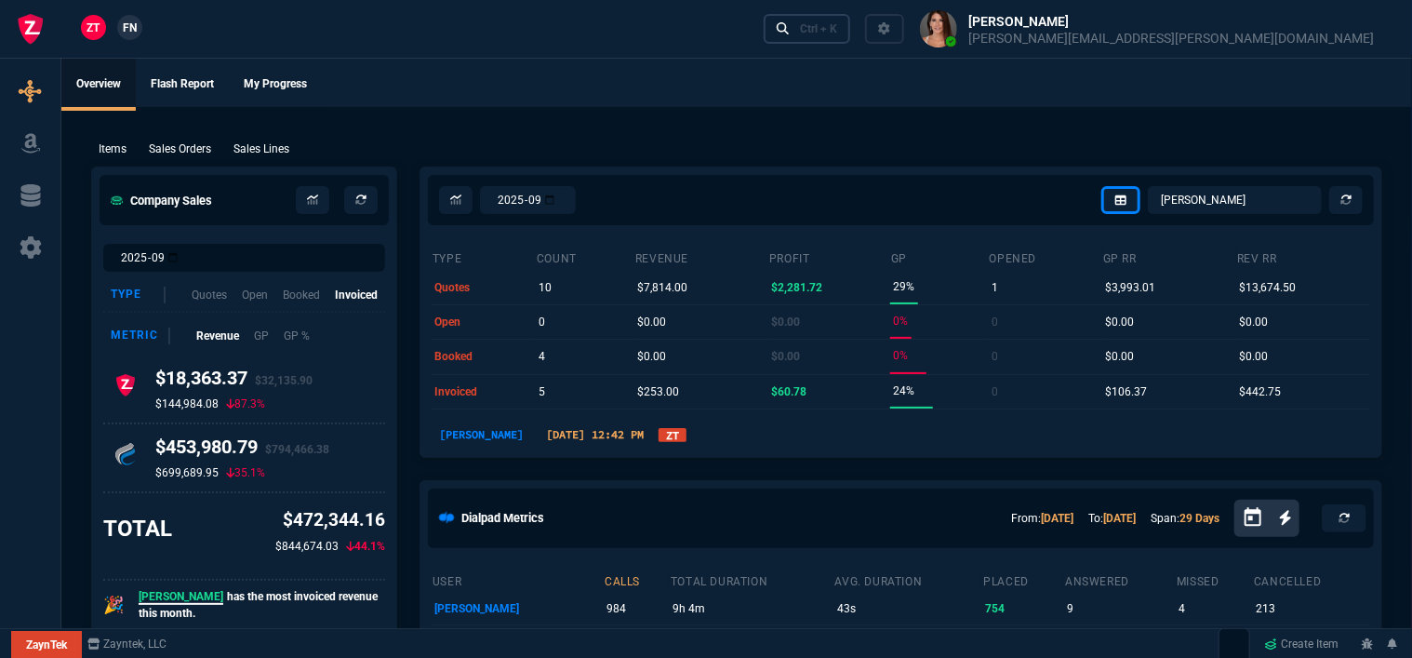
click at [851, 36] on link "Ctrl + K" at bounding box center [807, 28] width 87 height 29
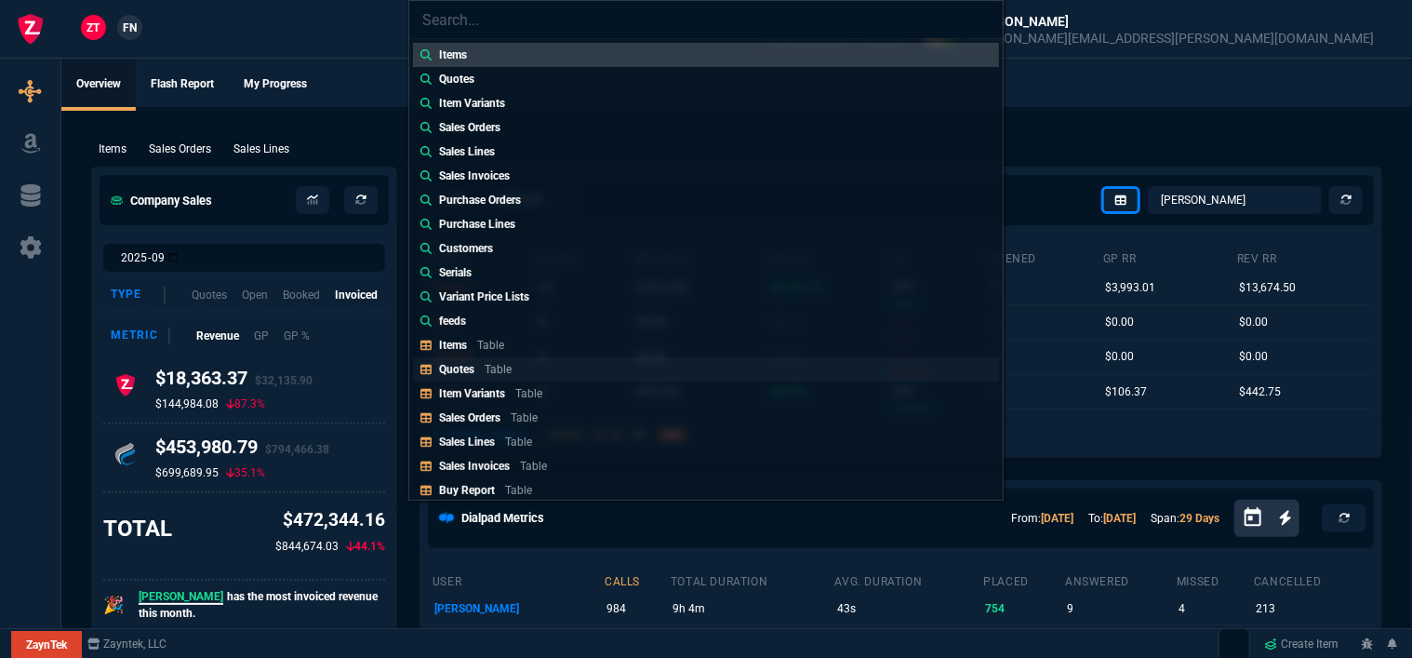
click at [569, 366] on link "Quotes Table" at bounding box center [706, 369] width 586 height 24
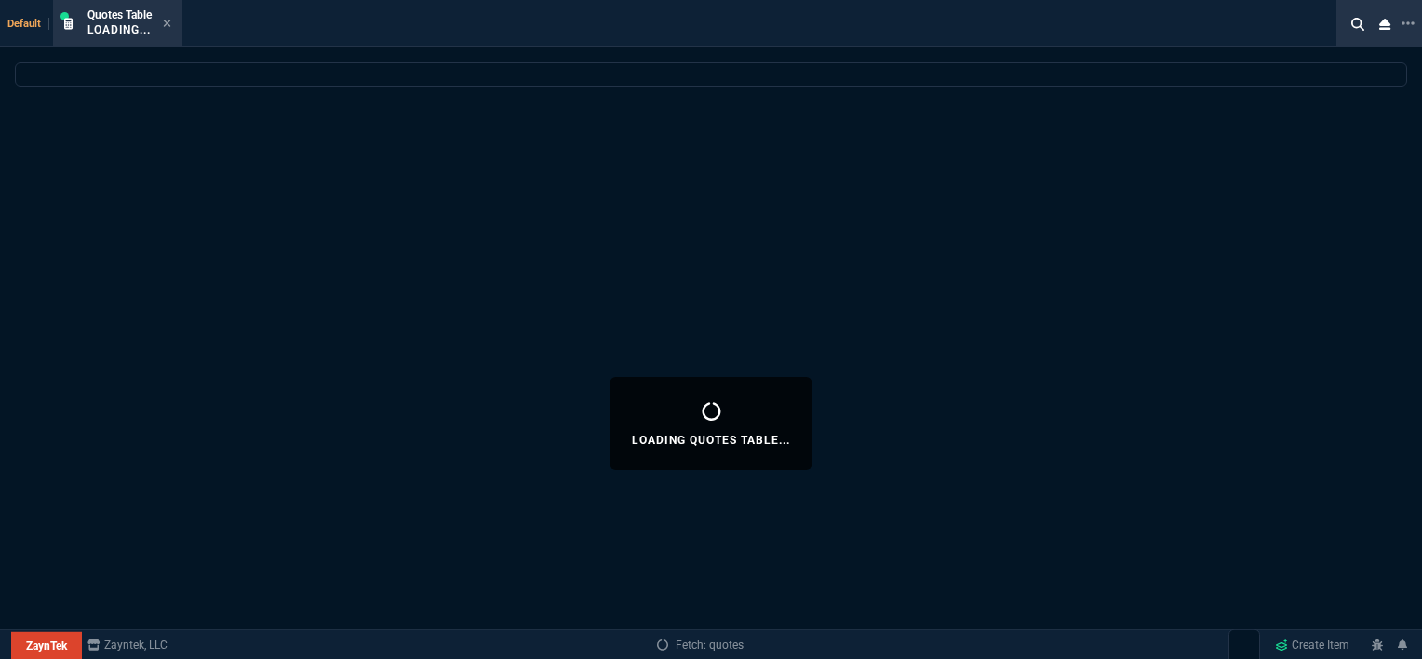
select select
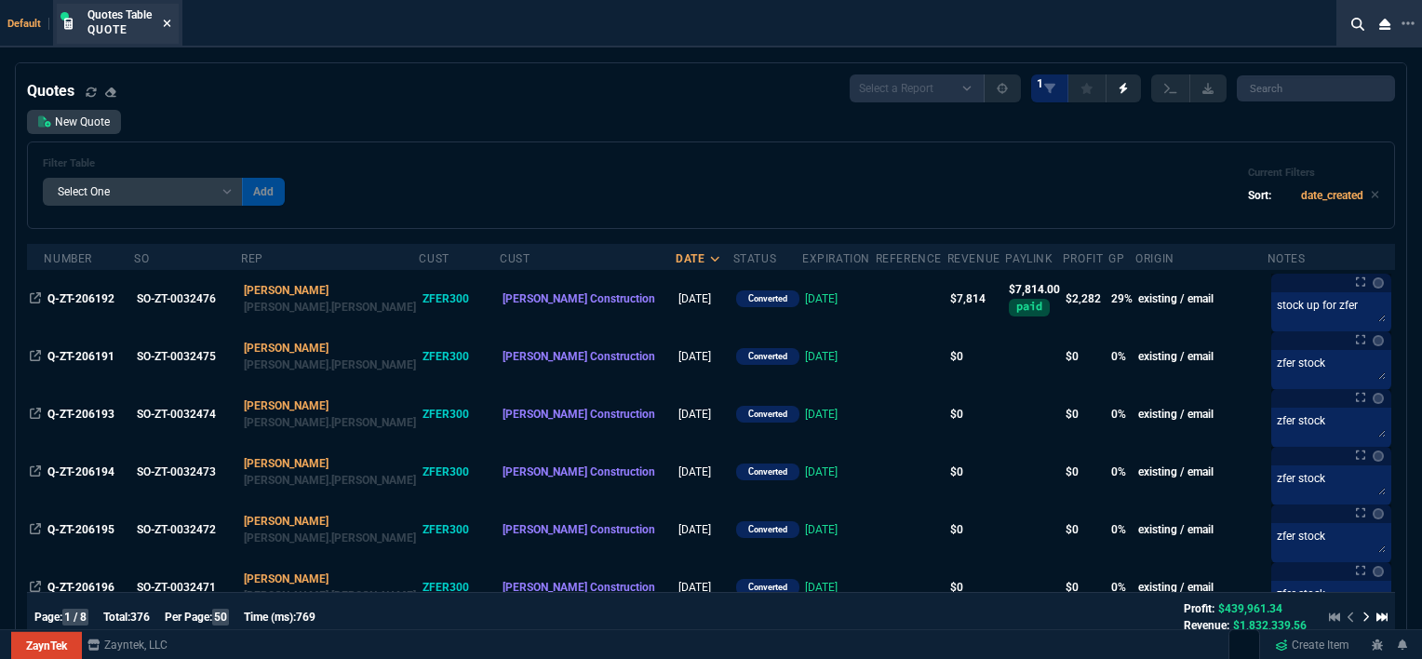
click at [166, 20] on icon at bounding box center [167, 23] width 7 height 7
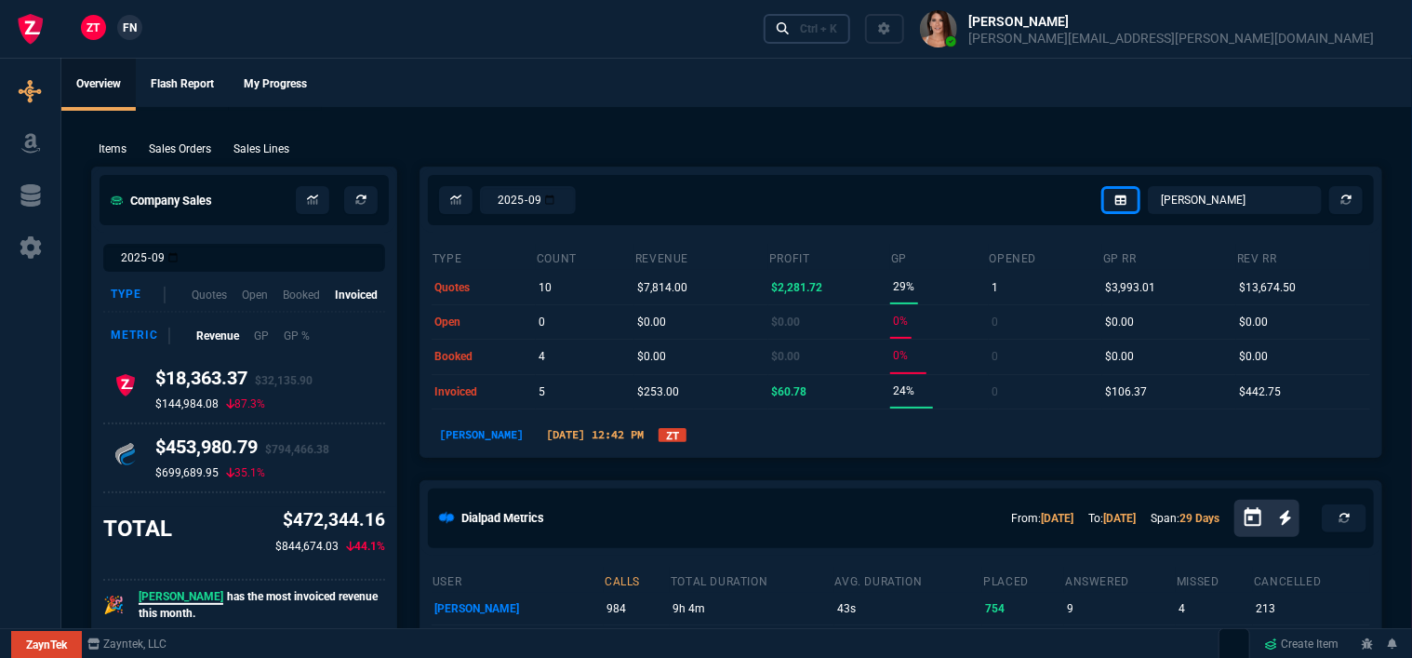
click at [851, 30] on link "Ctrl + K" at bounding box center [807, 28] width 87 height 29
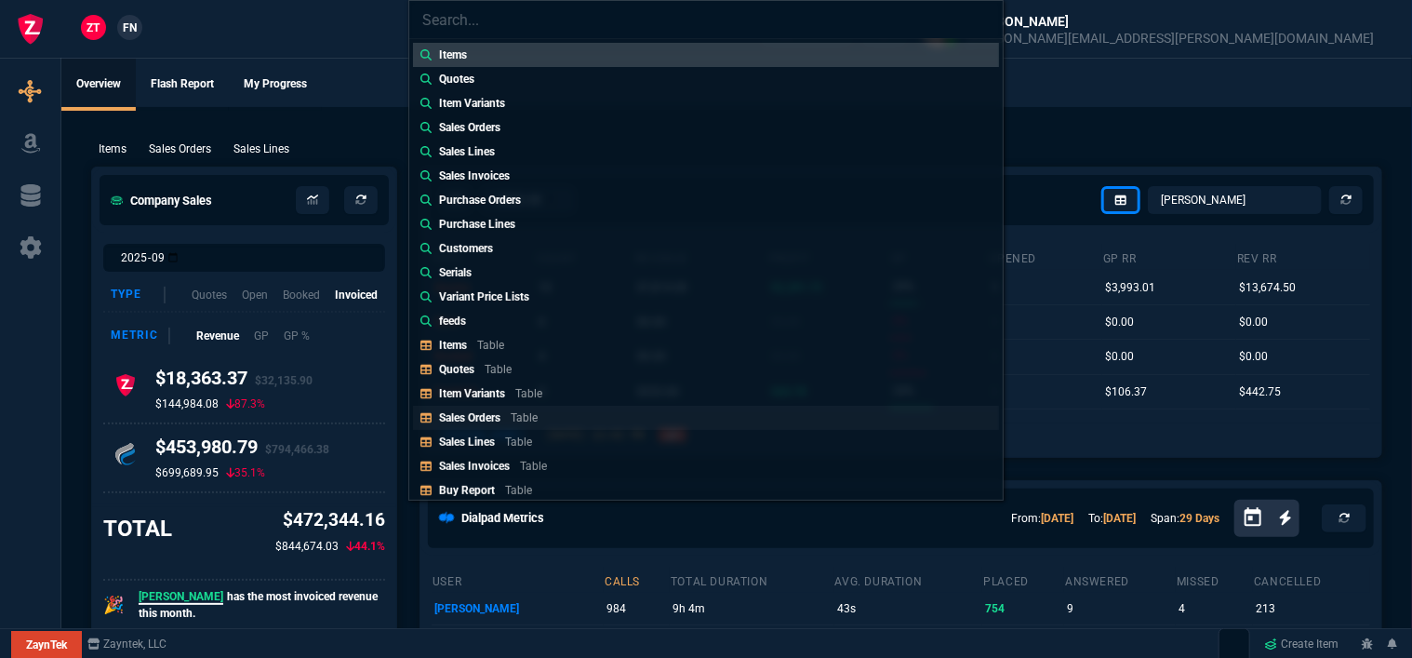
click at [555, 418] on link "Sales Orders Table" at bounding box center [706, 418] width 586 height 24
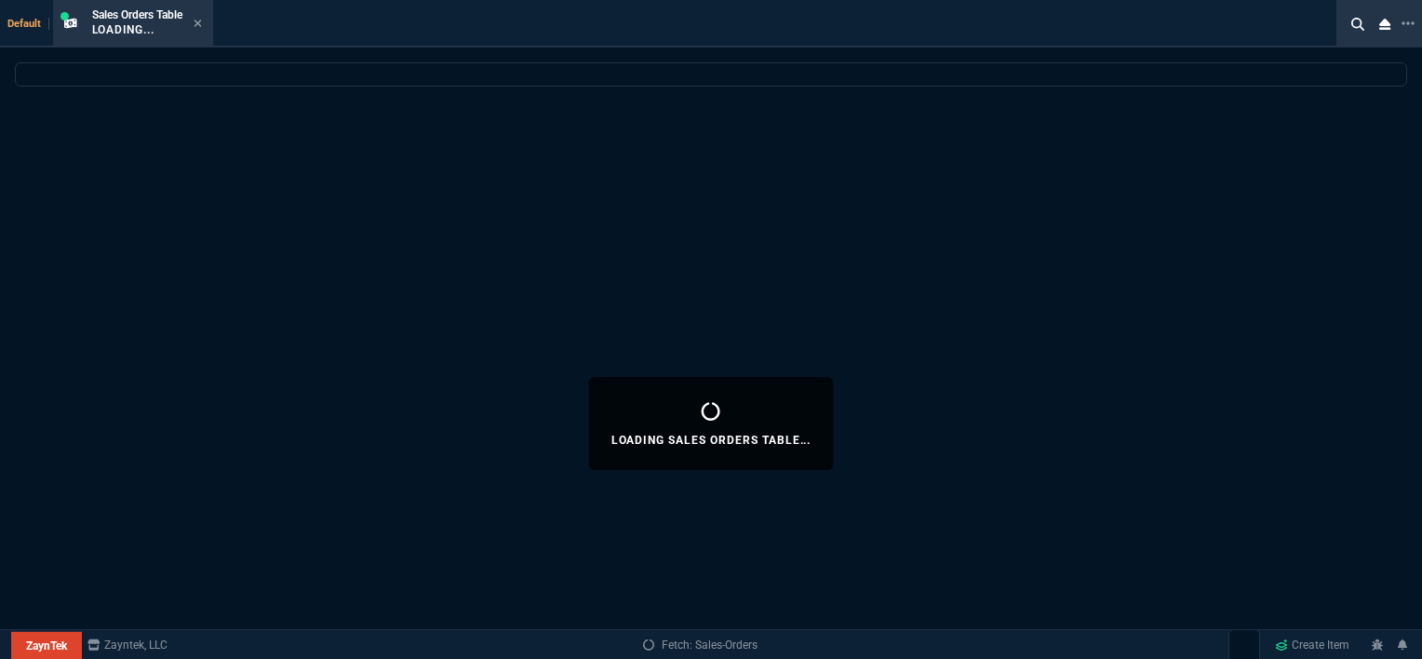
select select
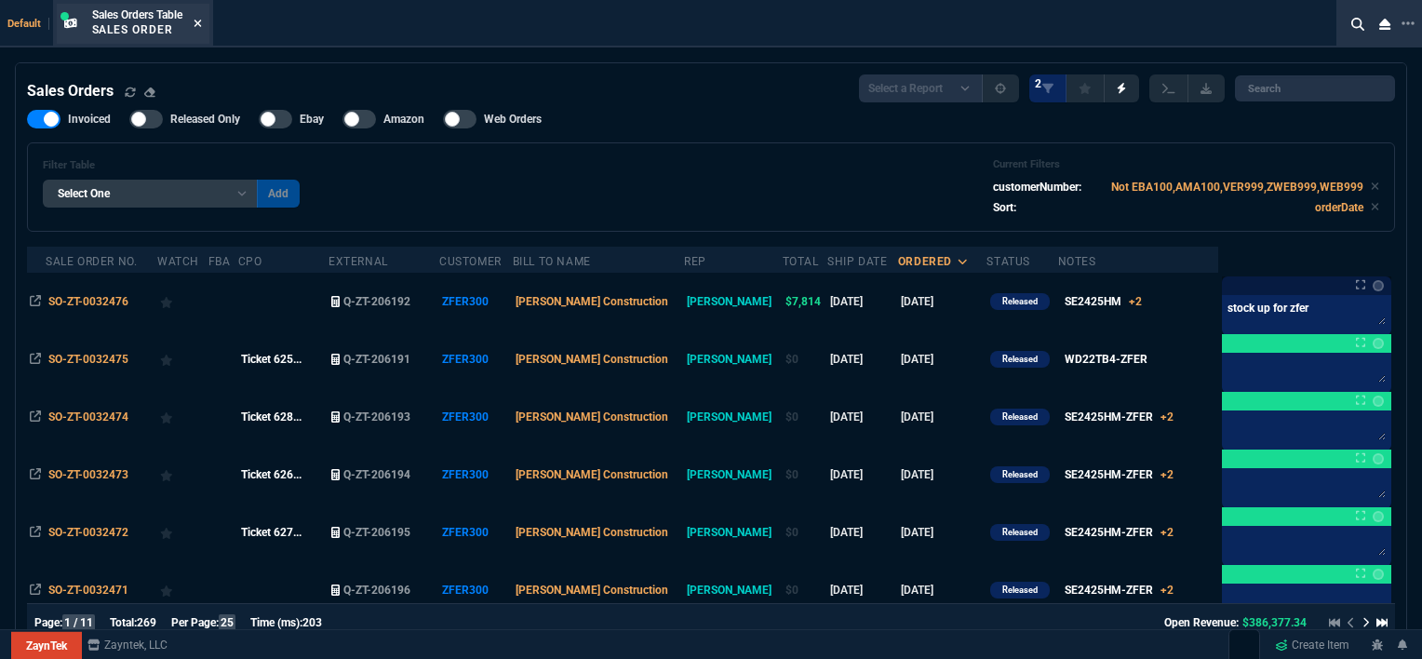
click at [199, 20] on icon at bounding box center [198, 23] width 8 height 11
